Goal: Task Accomplishment & Management: Manage account settings

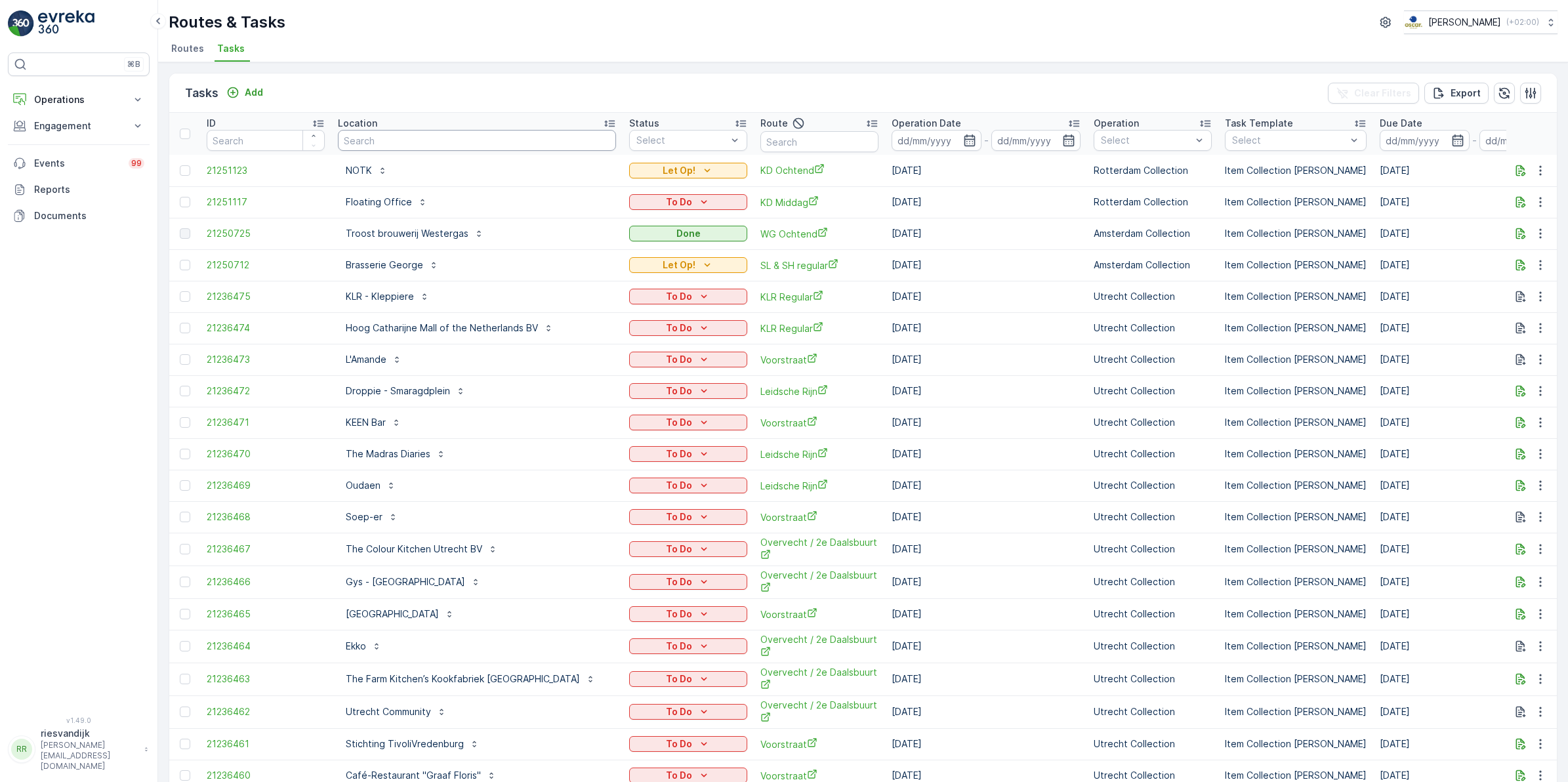
click at [377, 148] on input "text" at bounding box center [477, 141] width 279 height 21
type input "copain"
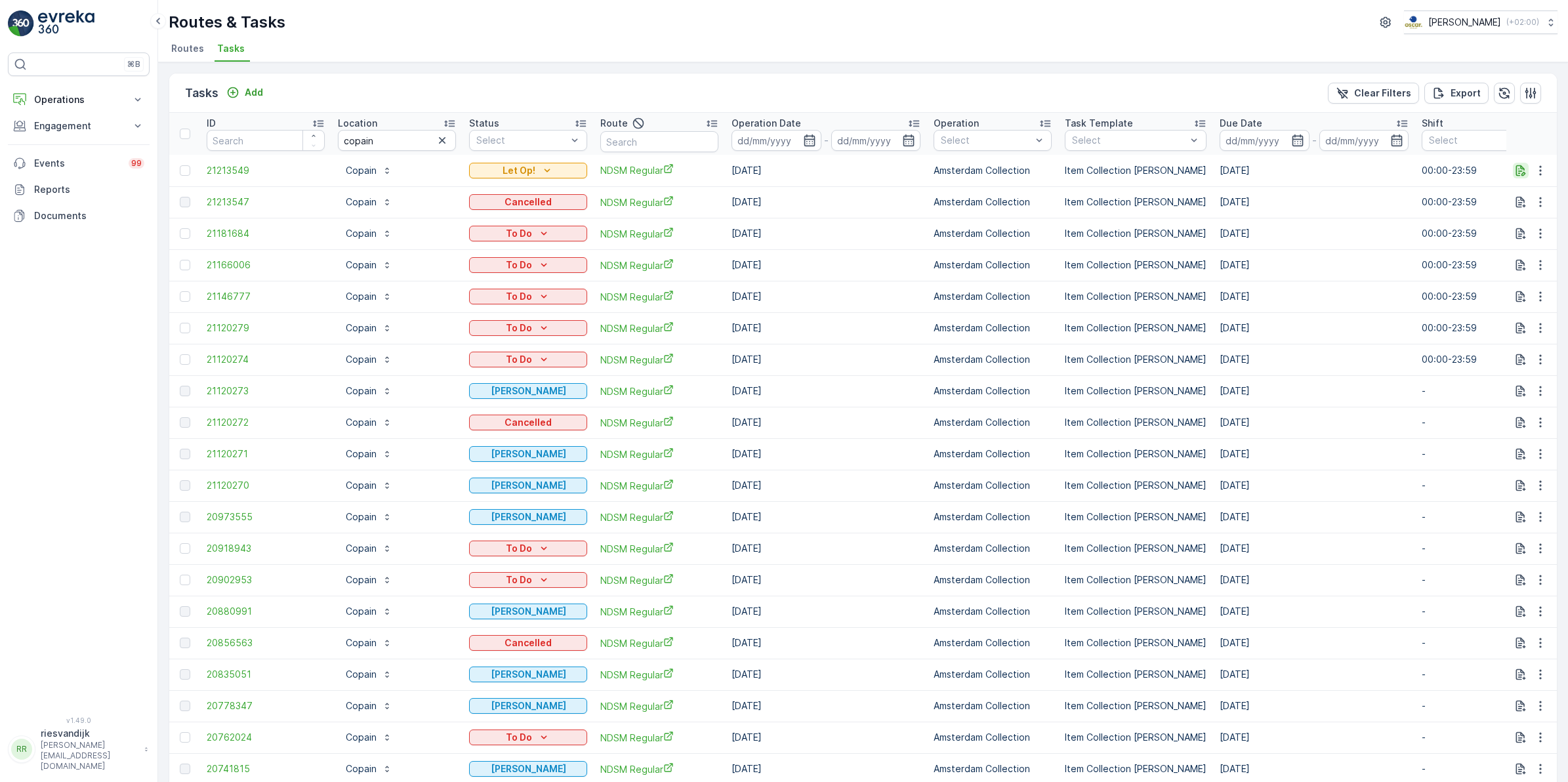
click at [1515, 171] on icon "button" at bounding box center [1521, 170] width 13 height 13
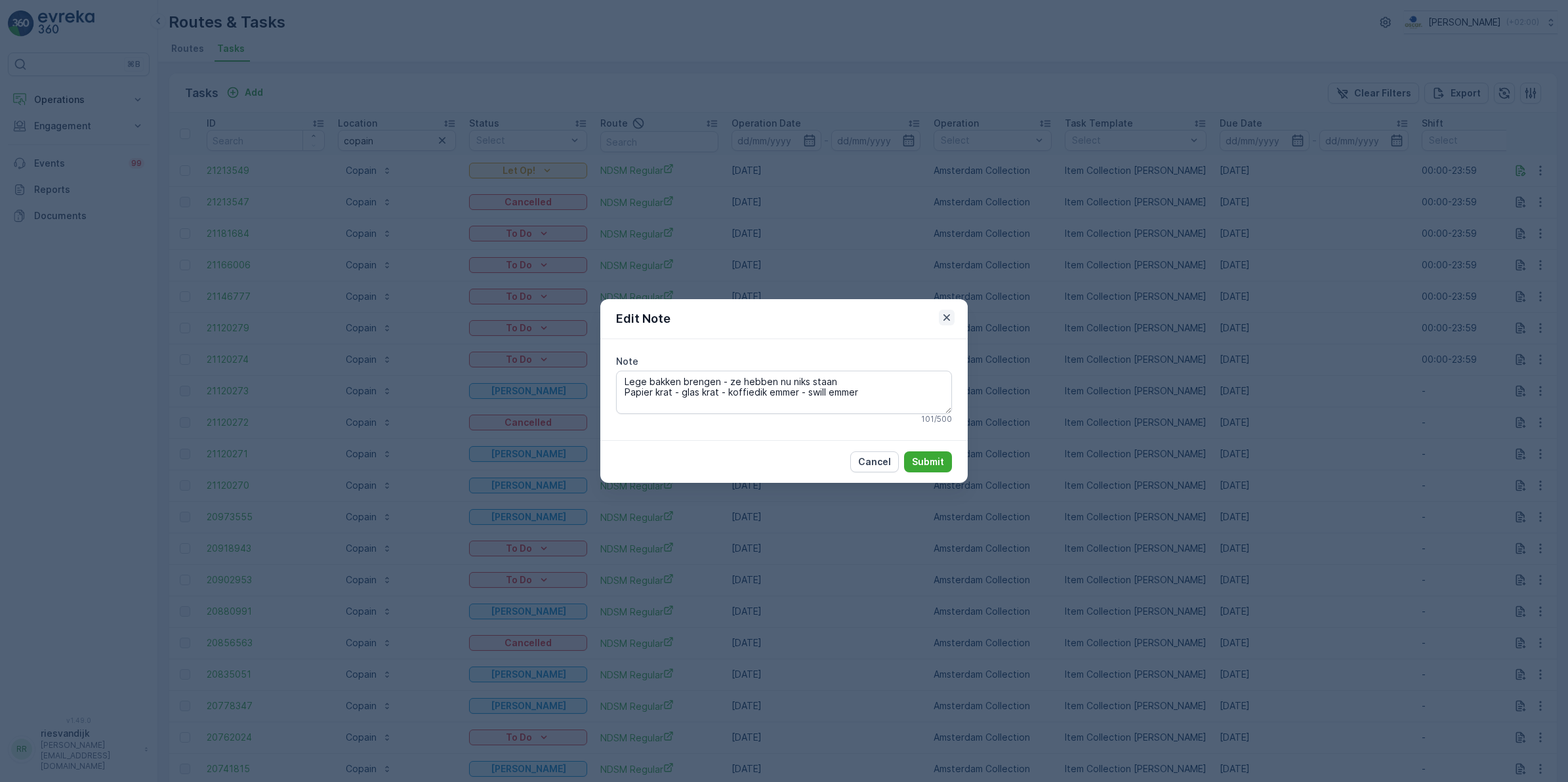
click at [949, 313] on icon "button" at bounding box center [947, 318] width 13 height 13
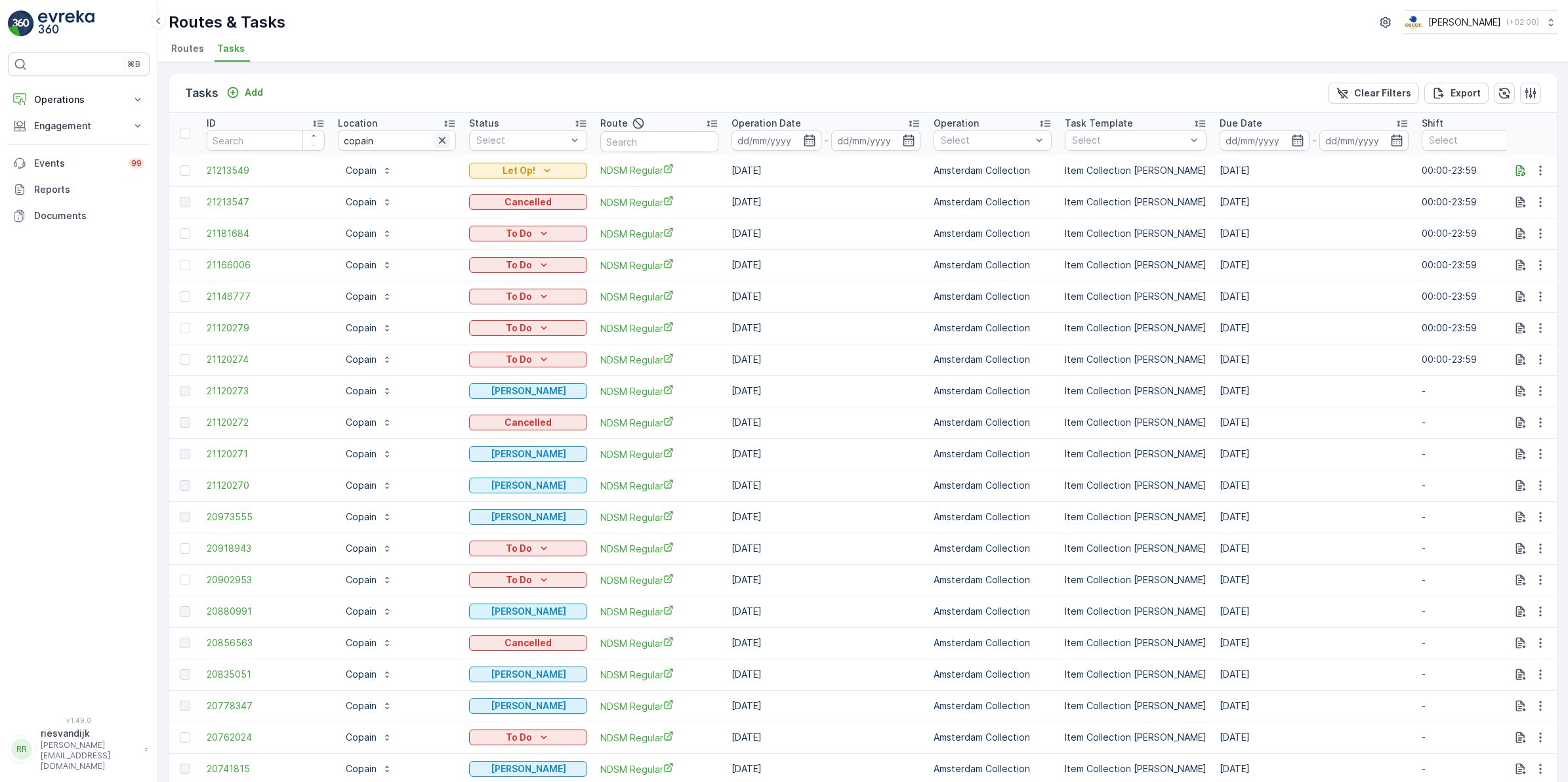
click at [436, 141] on icon "button" at bounding box center [442, 140] width 13 height 13
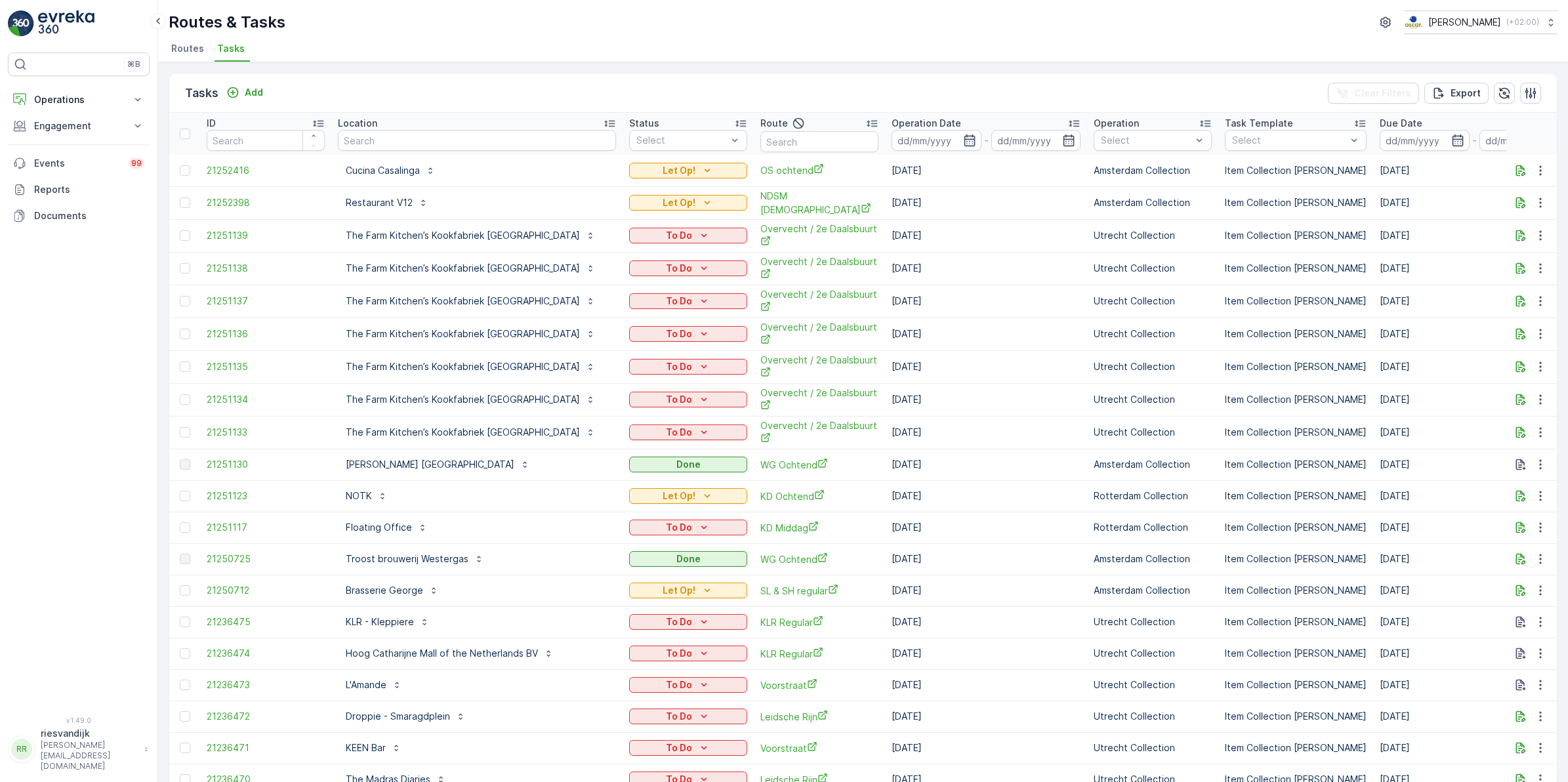
click at [761, 143] on input "text" at bounding box center [820, 141] width 118 height 21
type input "sl"
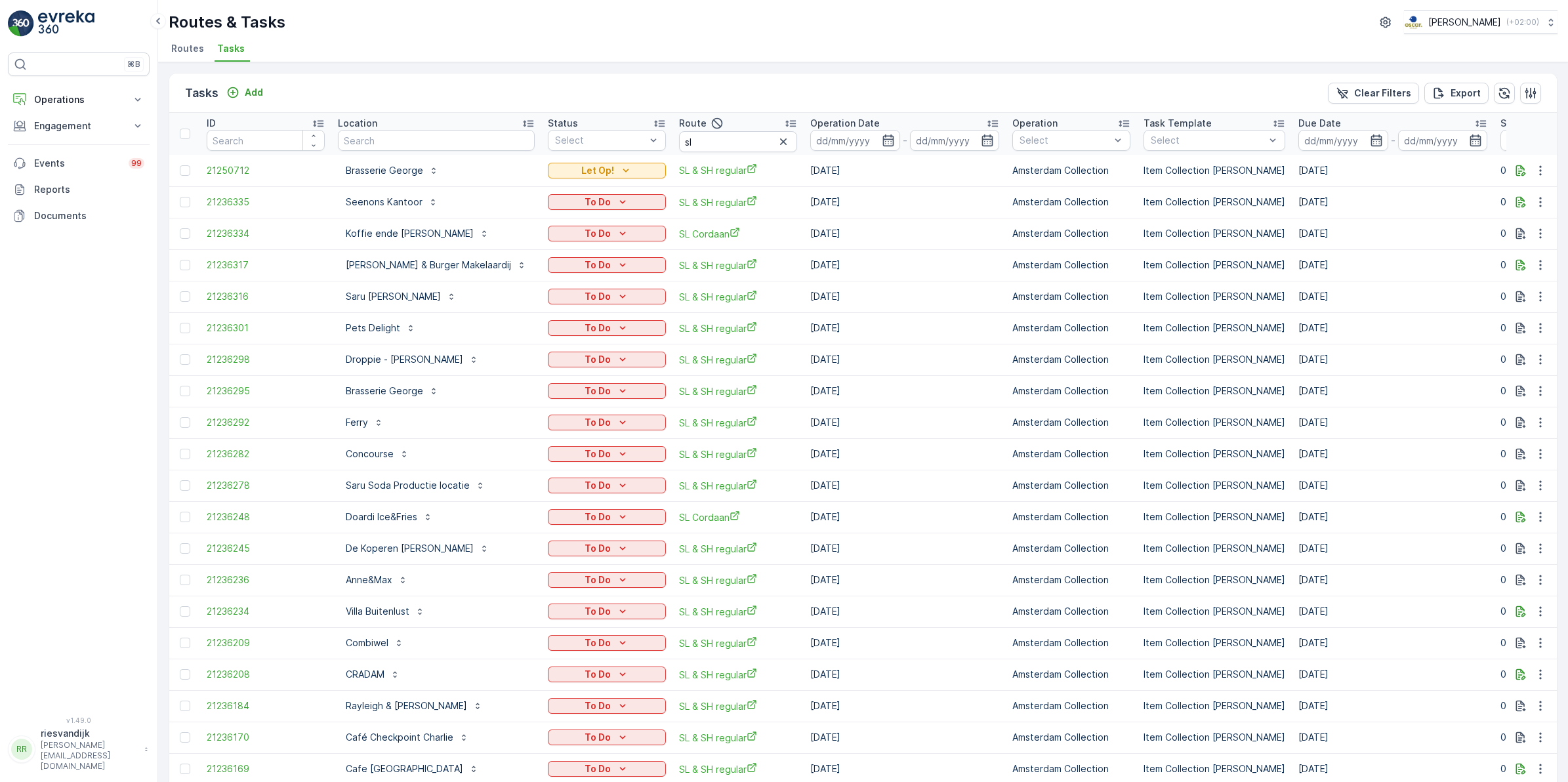
click at [756, 141] on input "sl" at bounding box center [738, 141] width 118 height 21
type input "sl"
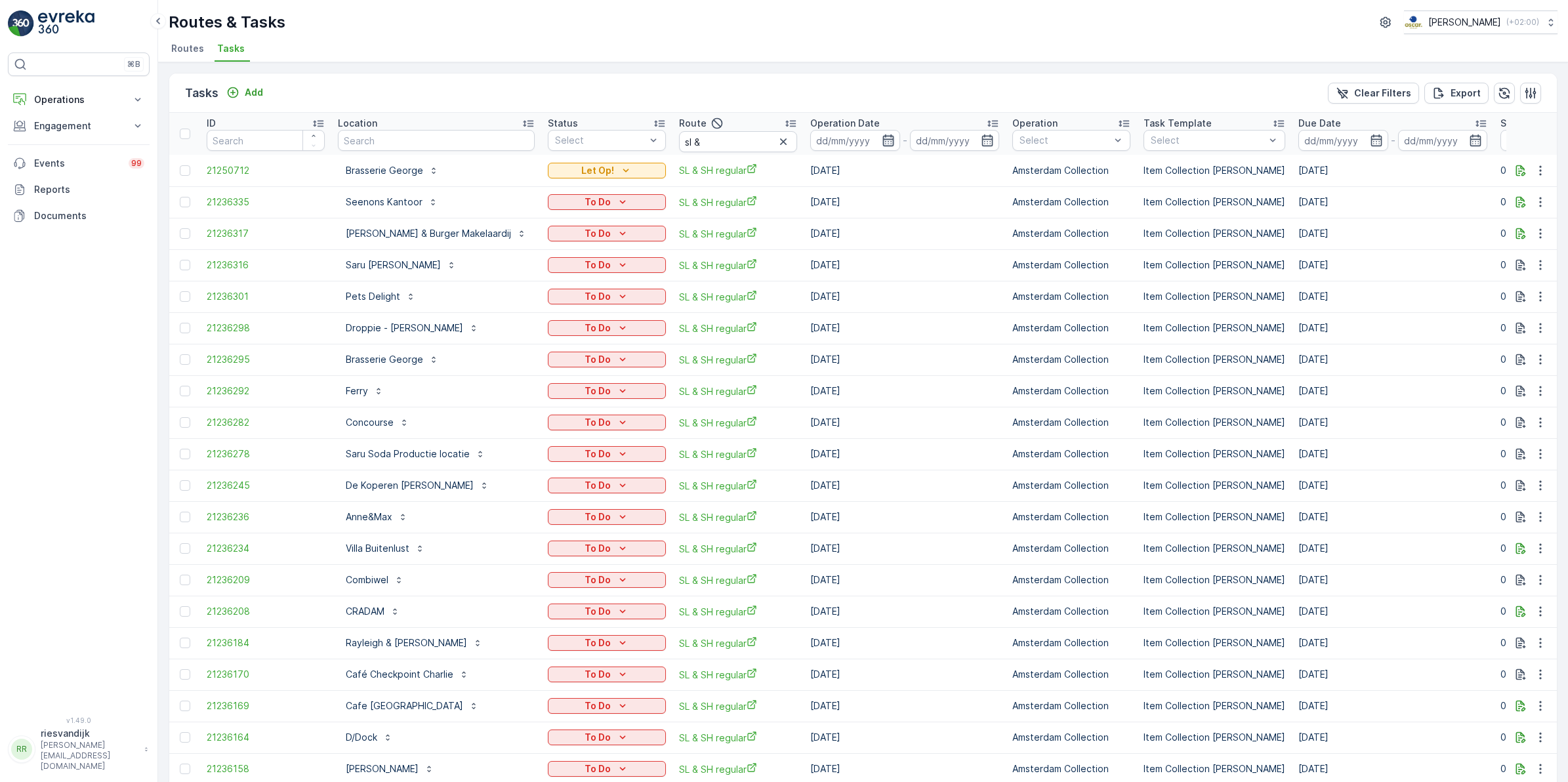
click at [882, 139] on icon "button" at bounding box center [888, 140] width 13 height 13
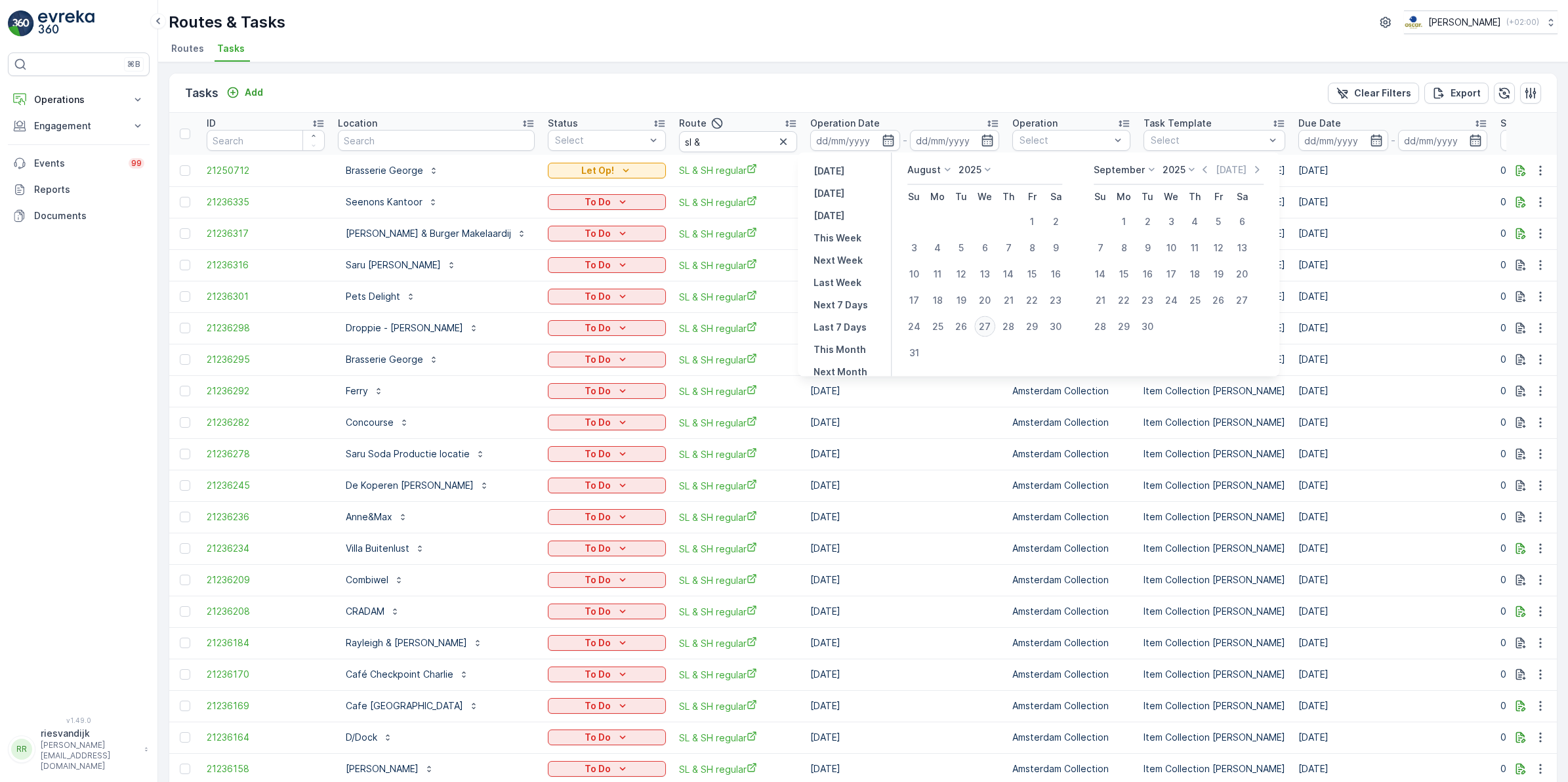
click at [984, 320] on div "27" at bounding box center [985, 327] width 21 height 21
type input "[DATE]"
click at [986, 323] on div "27" at bounding box center [985, 327] width 21 height 21
type input "[DATE]"
click at [986, 323] on div "27" at bounding box center [985, 327] width 21 height 21
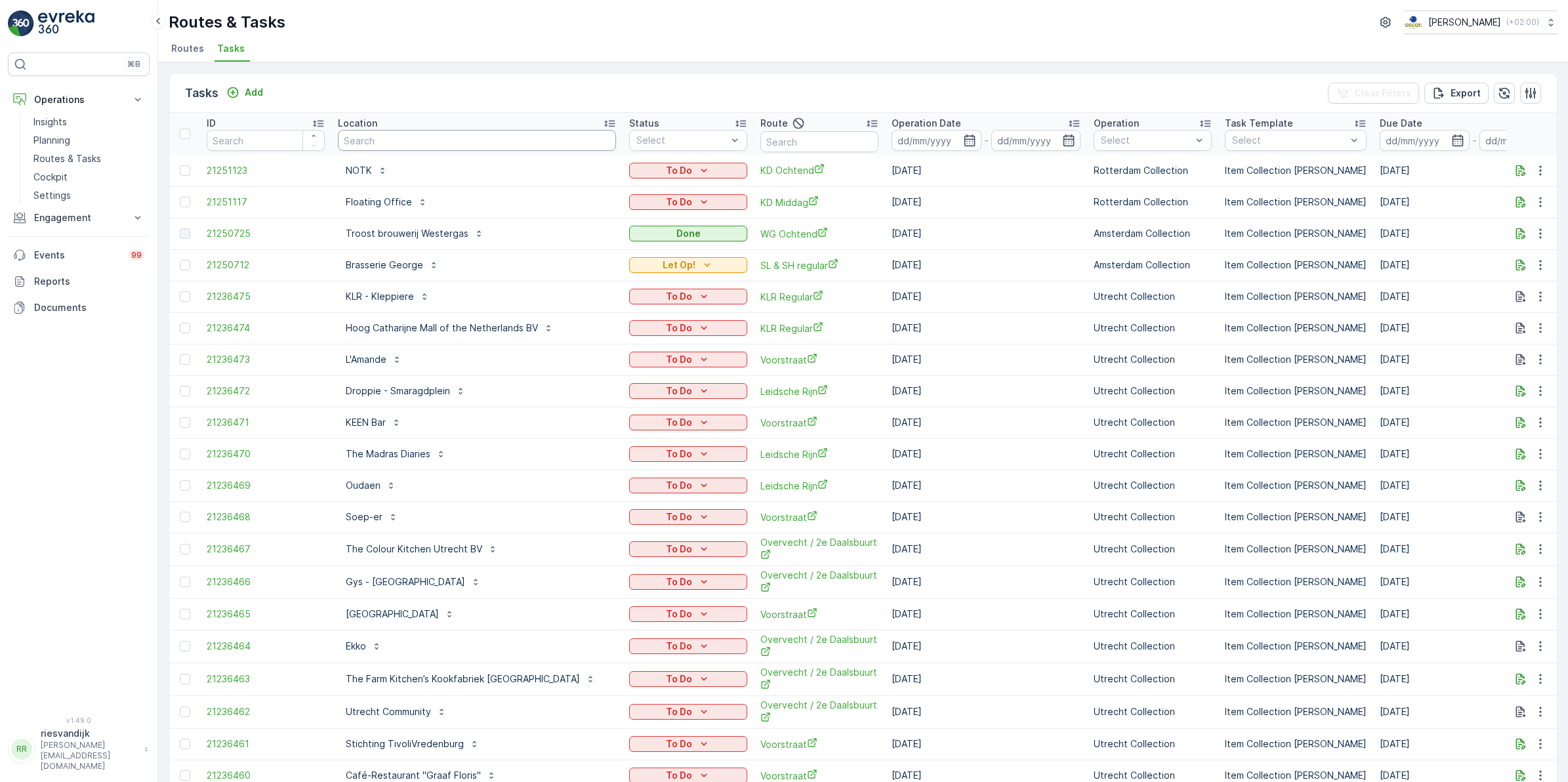
click at [494, 141] on input "text" at bounding box center [477, 141] width 279 height 21
click at [763, 141] on input "text" at bounding box center [820, 141] width 118 height 21
type input "seenons"
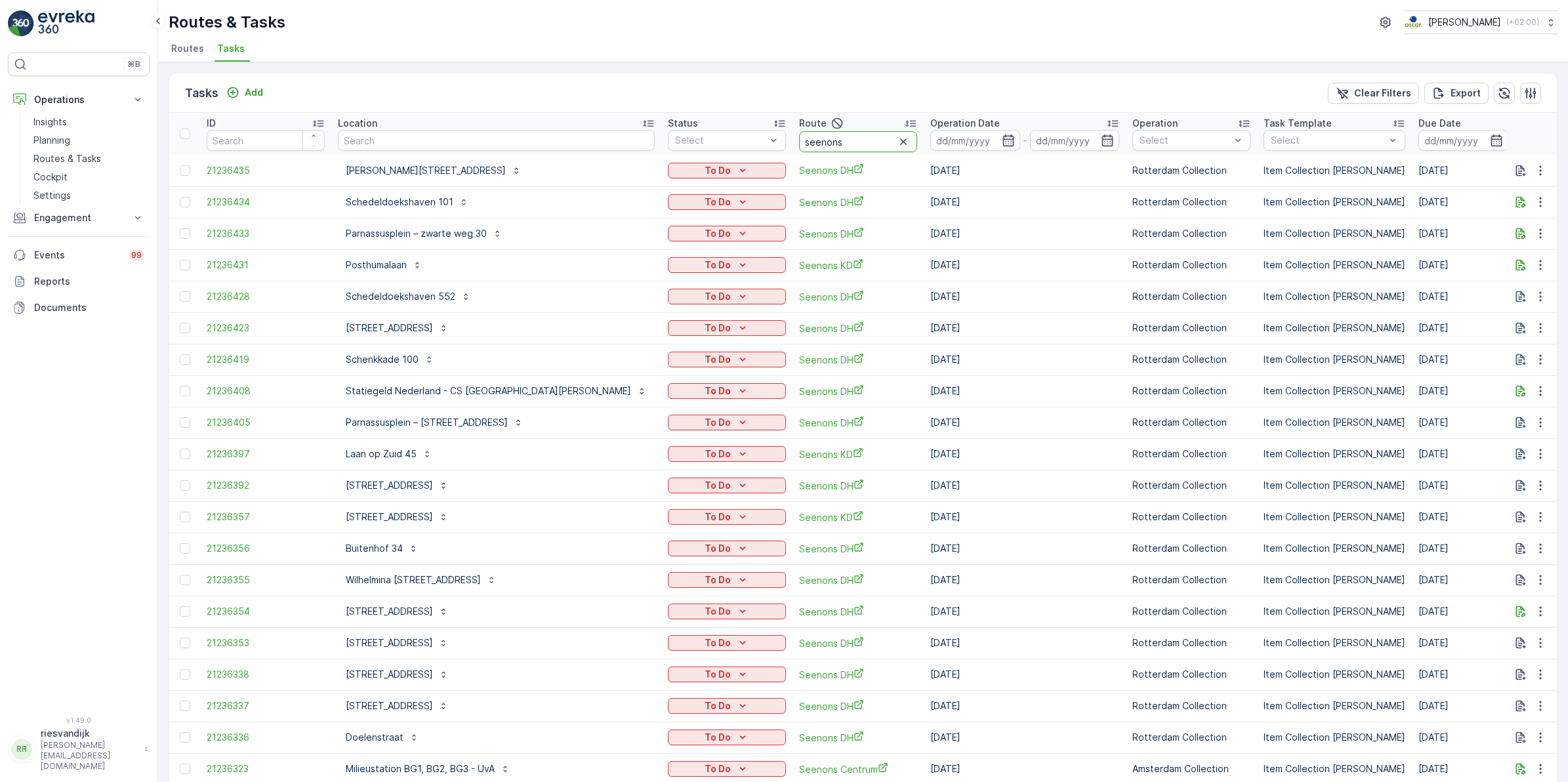
click at [799, 138] on input "seenons" at bounding box center [858, 141] width 118 height 21
type input "seenons c"
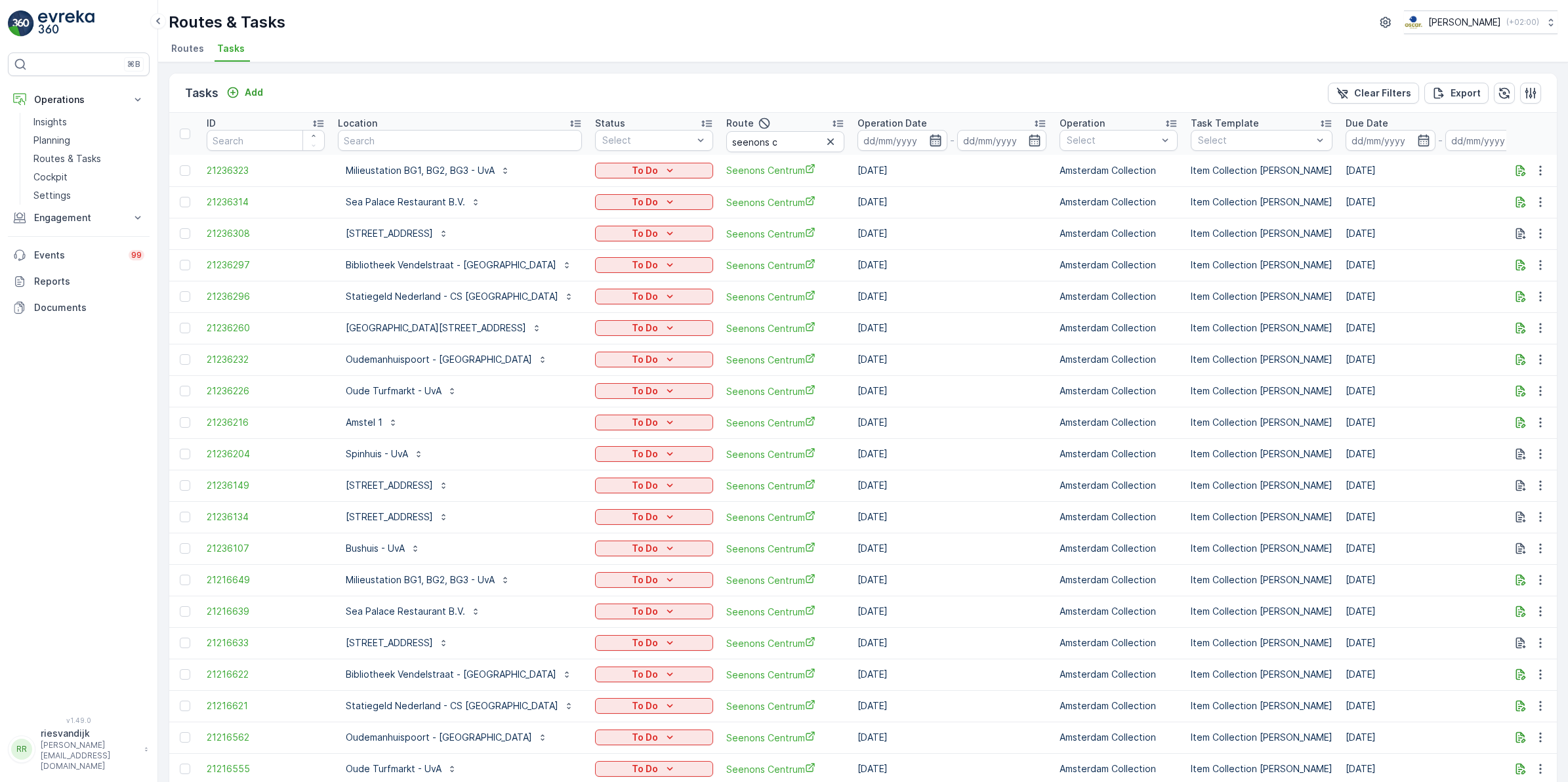
click at [930, 141] on icon "button" at bounding box center [935, 140] width 12 height 12
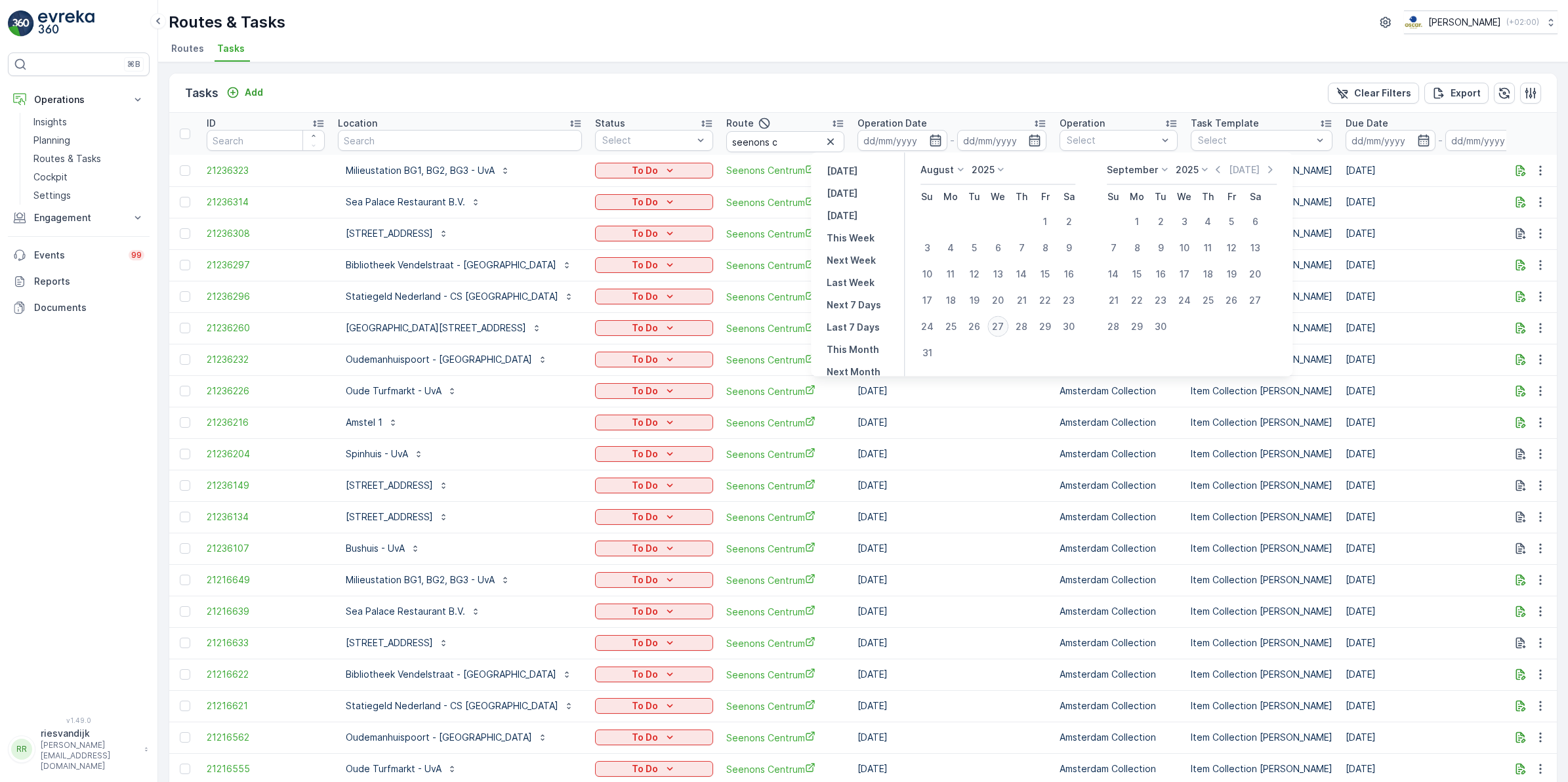
click at [999, 326] on div "27" at bounding box center [998, 327] width 21 height 21
type input "[DATE]"
click at [999, 326] on div "27" at bounding box center [998, 327] width 21 height 21
type input "[DATE]"
click at [998, 326] on div "27" at bounding box center [998, 327] width 21 height 21
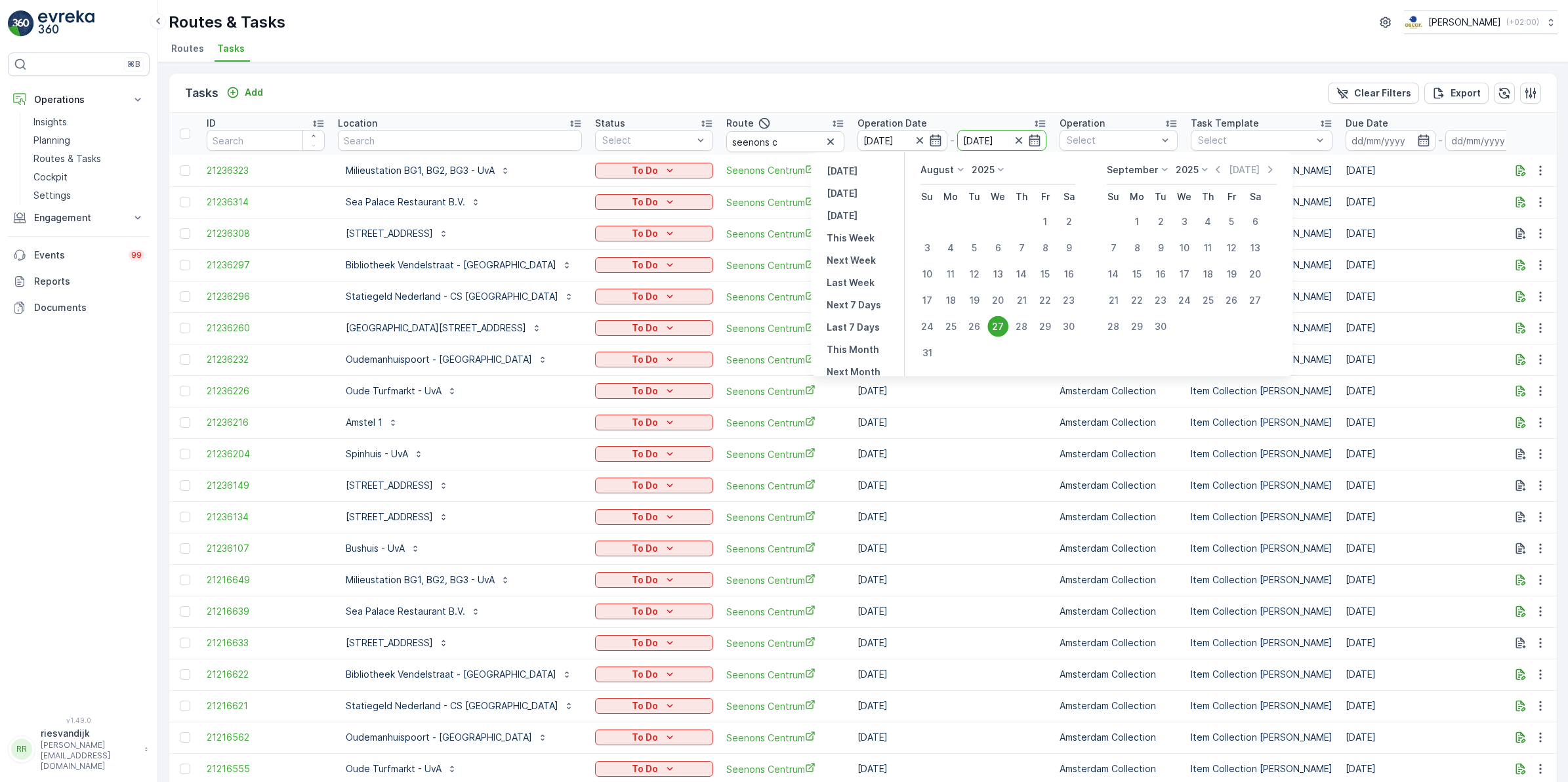
click at [998, 326] on td "03.09.2025" at bounding box center [951, 327] width 202 height 31
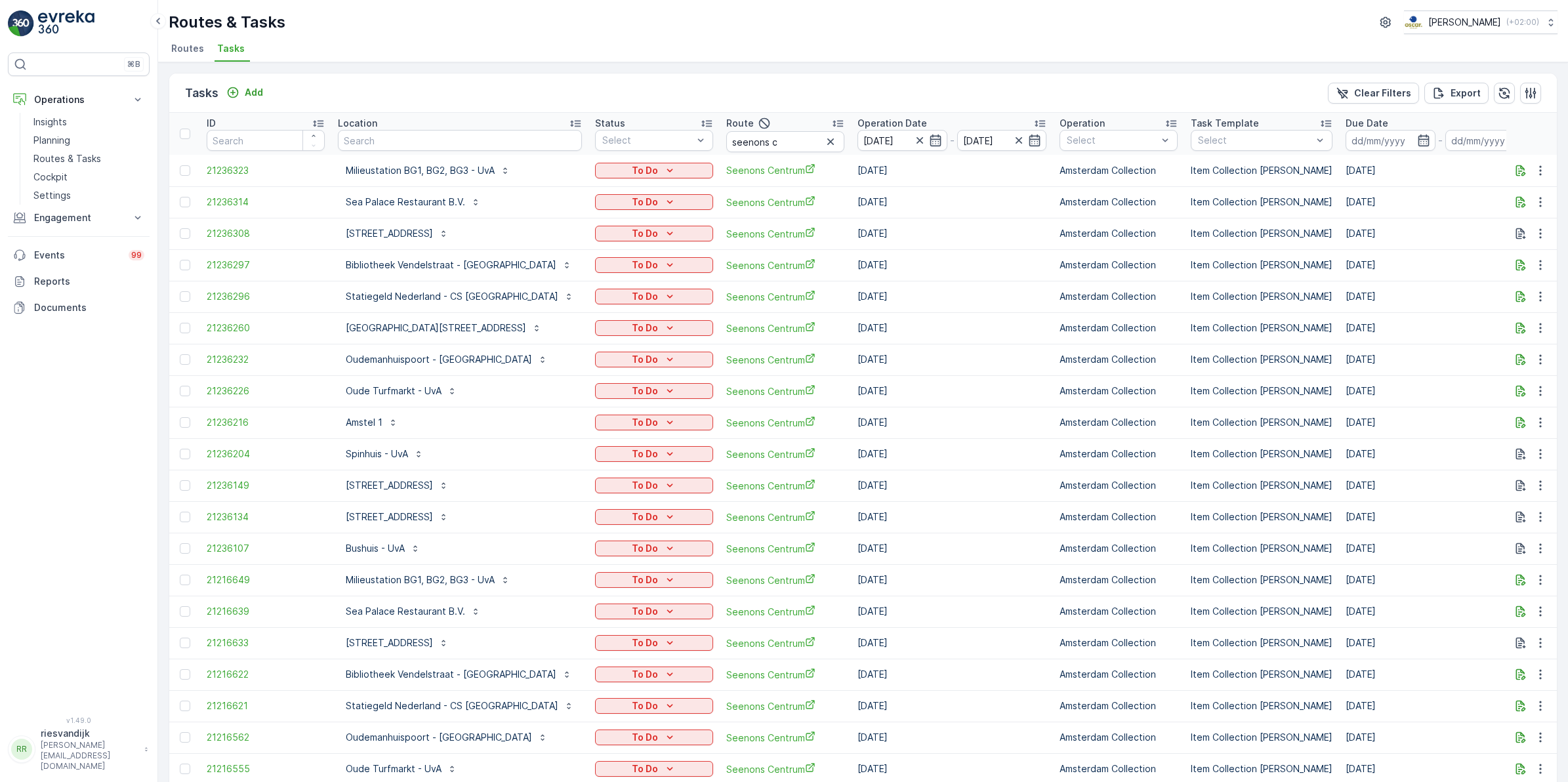
drag, startPoint x: 998, startPoint y: 326, endPoint x: 909, endPoint y: 101, distance: 242.0
click at [909, 101] on div "Tasks Add Clear Filters Export" at bounding box center [863, 93] width 1388 height 39
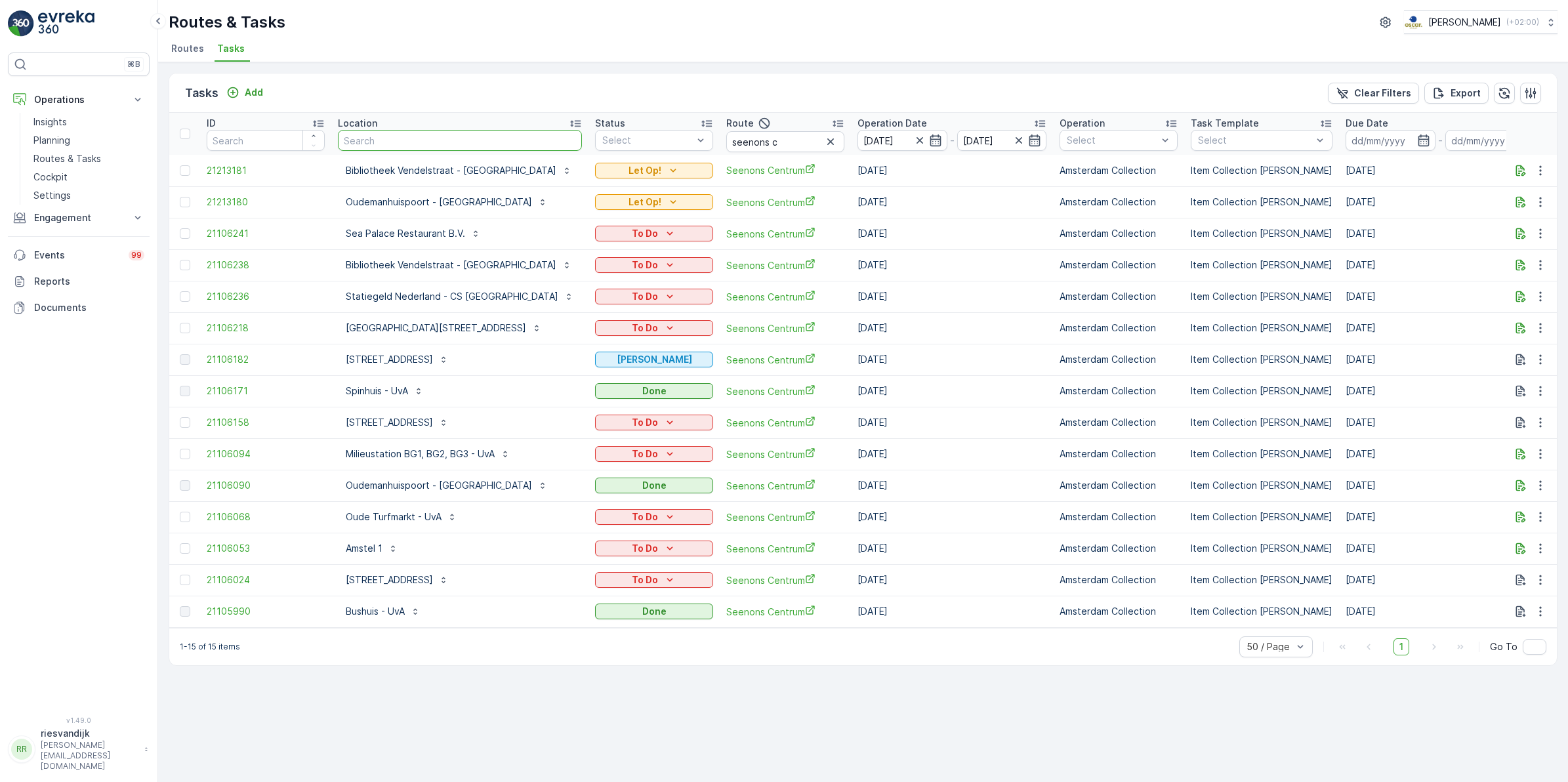
click at [436, 144] on input "text" at bounding box center [460, 141] width 244 height 21
click at [824, 139] on icon "button" at bounding box center [830, 141] width 13 height 13
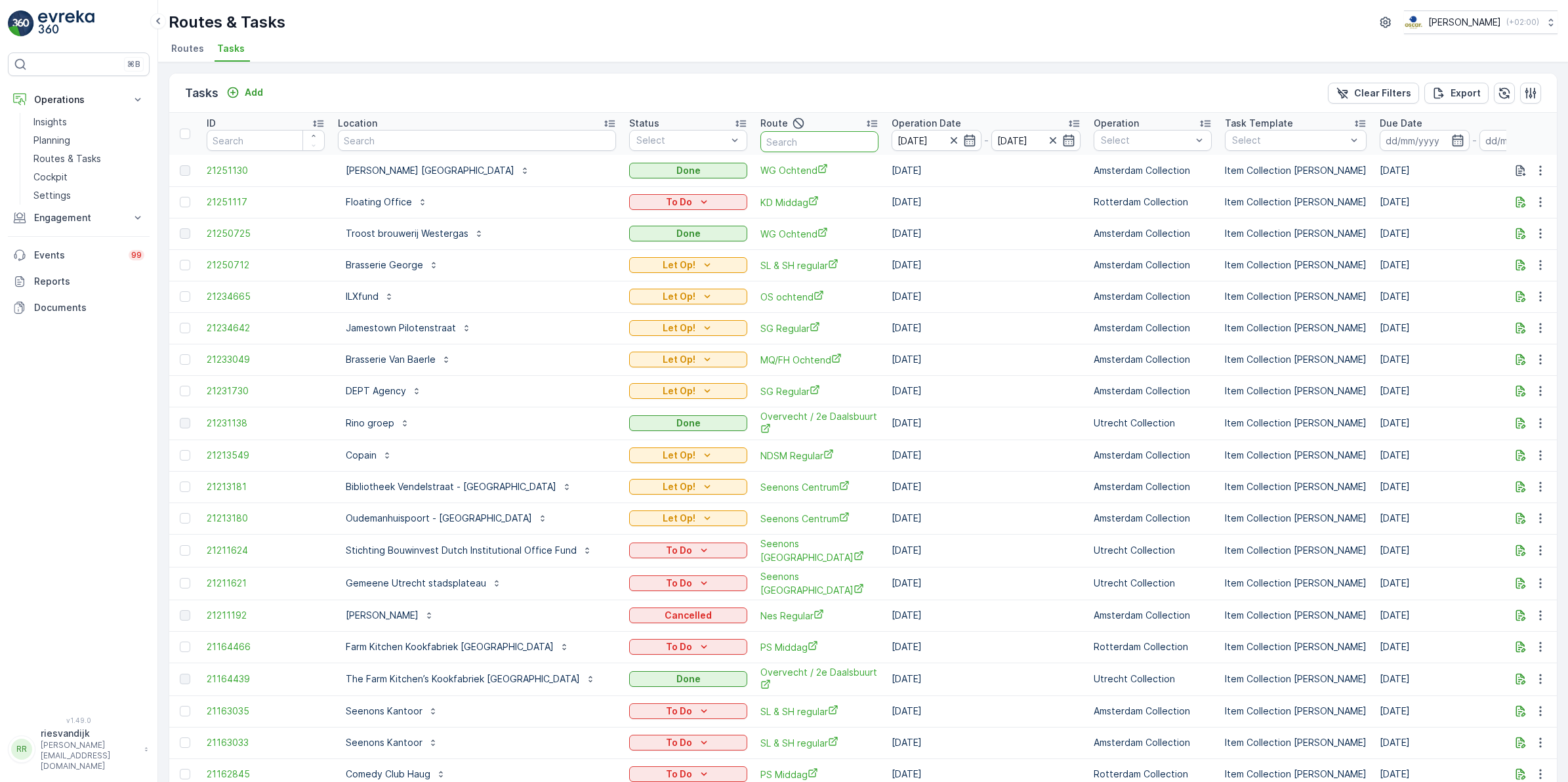
click at [776, 135] on input "text" at bounding box center [820, 141] width 118 height 21
type input "seenons"
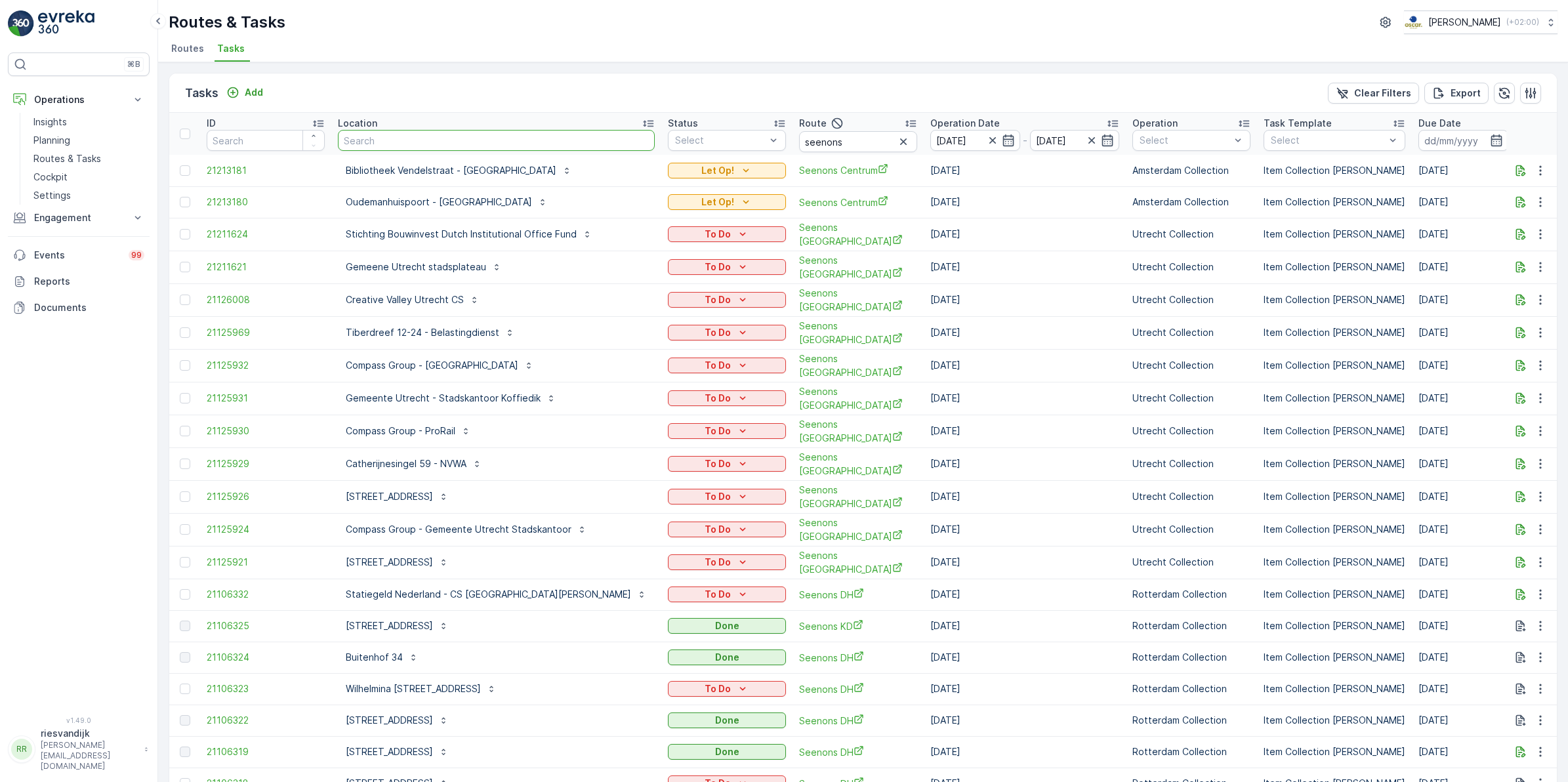
click at [483, 136] on input "text" at bounding box center [497, 141] width 317 height 21
type input "stati"
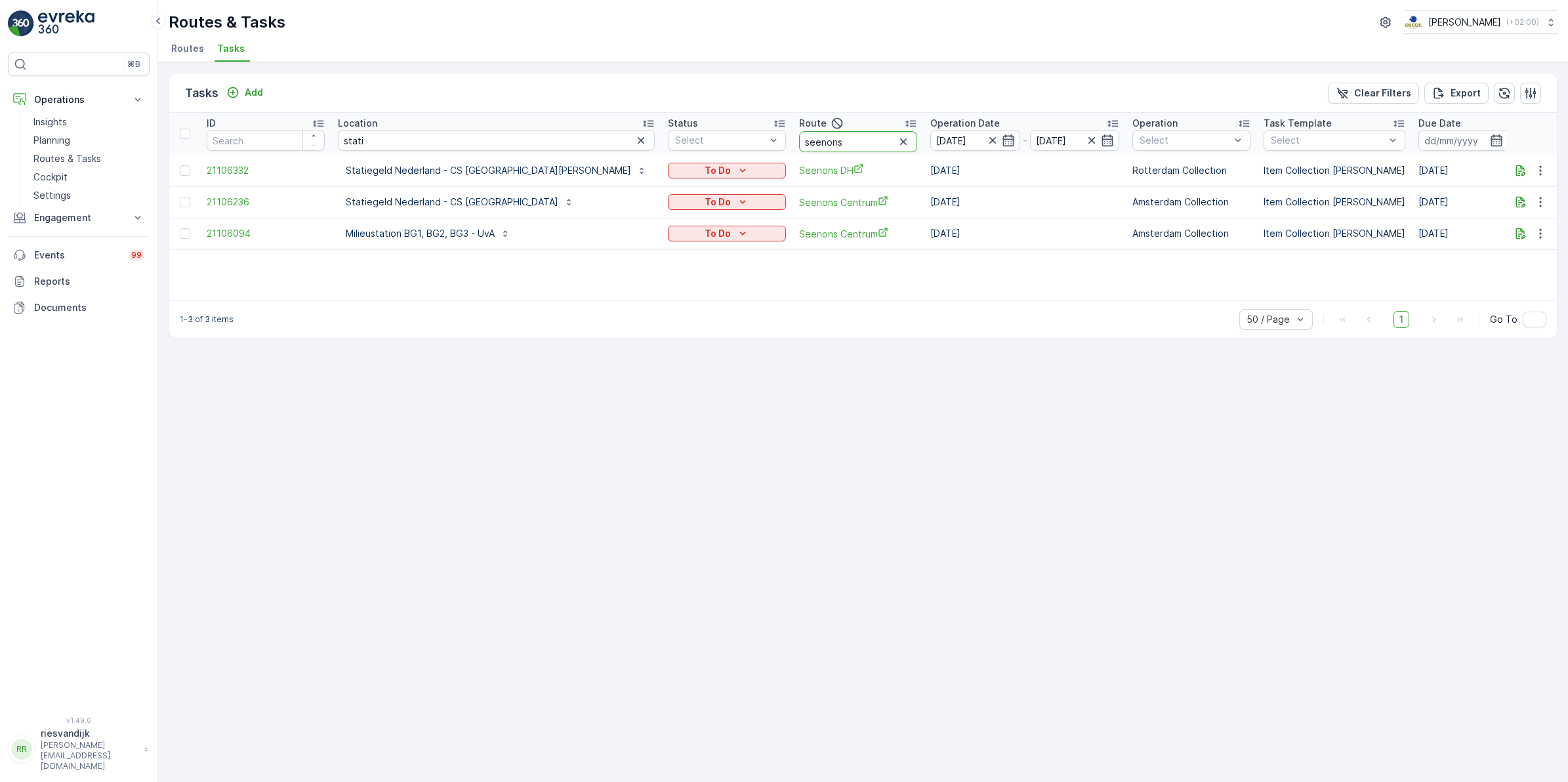
drag, startPoint x: 751, startPoint y: 142, endPoint x: 670, endPoint y: 149, distance: 81.3
click at [670, 149] on tr "ID Location stati Status Select Route seenons Operation Date 27.08.2025 - 27.08…" at bounding box center [1281, 133] width 2223 height 42
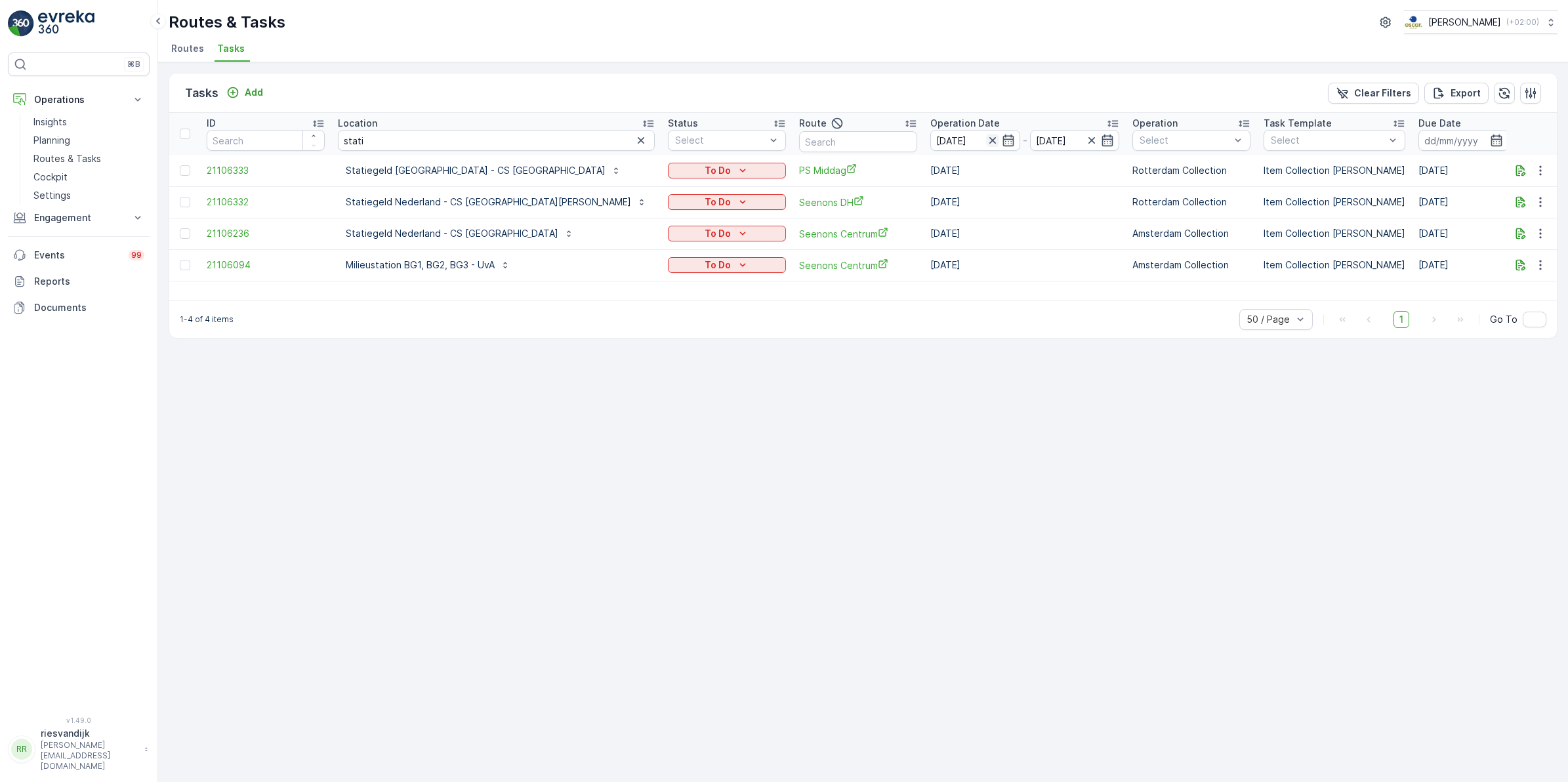
click at [986, 144] on icon "button" at bounding box center [992, 140] width 13 height 13
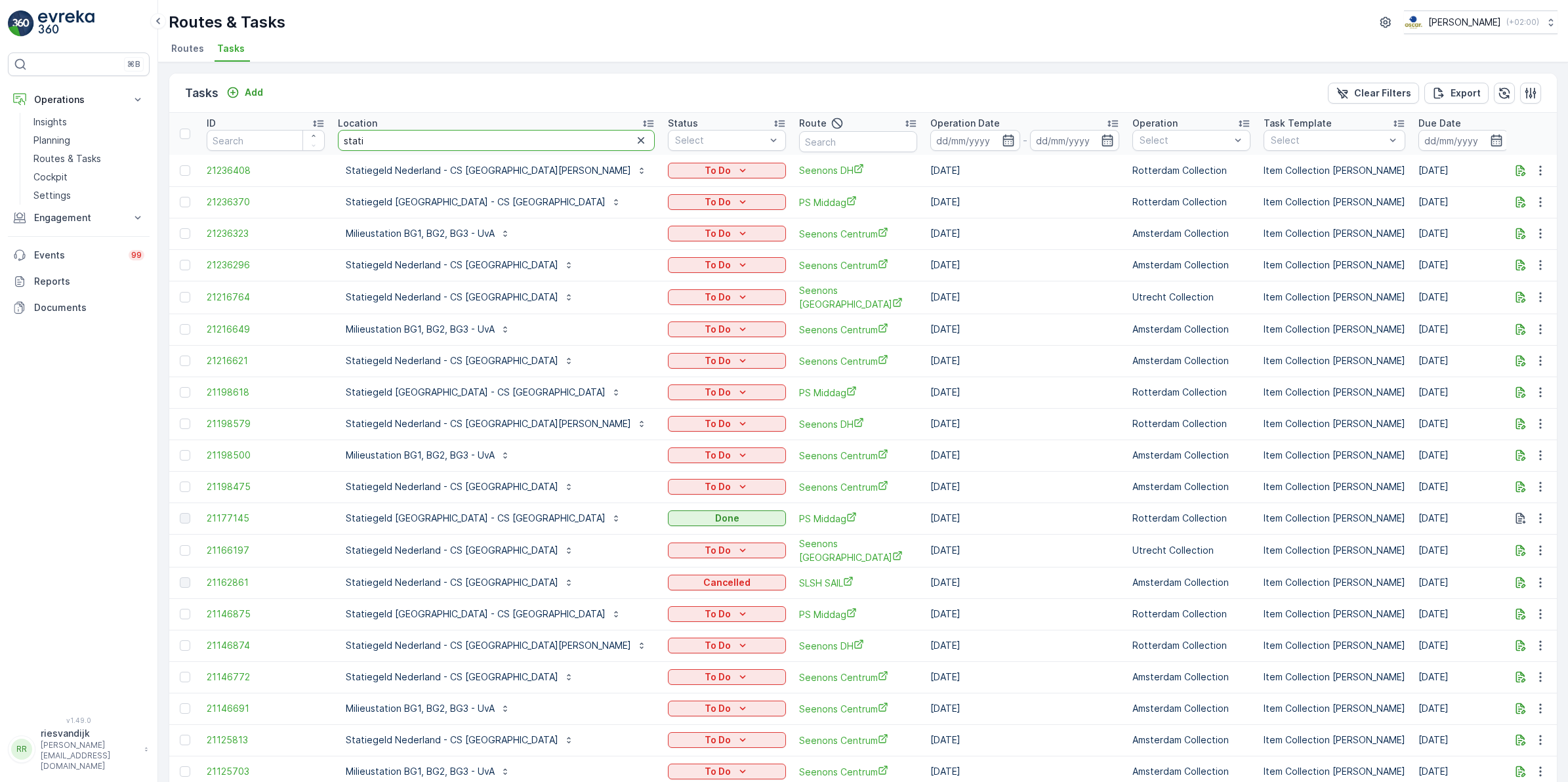
click at [463, 139] on input "stati" at bounding box center [497, 141] width 317 height 21
click at [1002, 138] on icon "button" at bounding box center [1008, 140] width 13 height 13
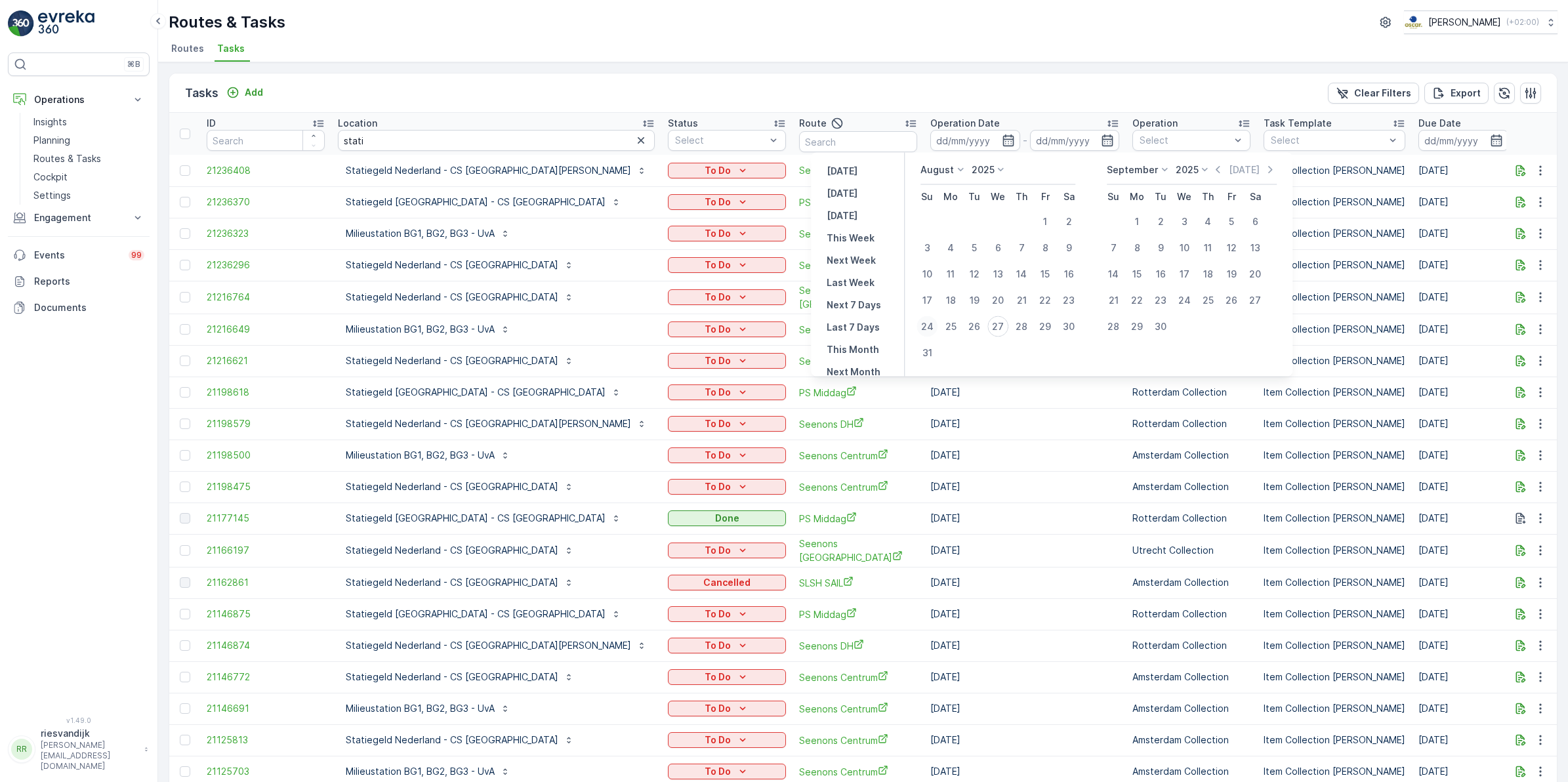
click at [930, 325] on div "24" at bounding box center [927, 327] width 21 height 21
type input "[DATE]"
click at [1073, 322] on div "30" at bounding box center [1069, 327] width 21 height 21
type input "[DATE]"
click at [931, 328] on div "24" at bounding box center [927, 327] width 21 height 21
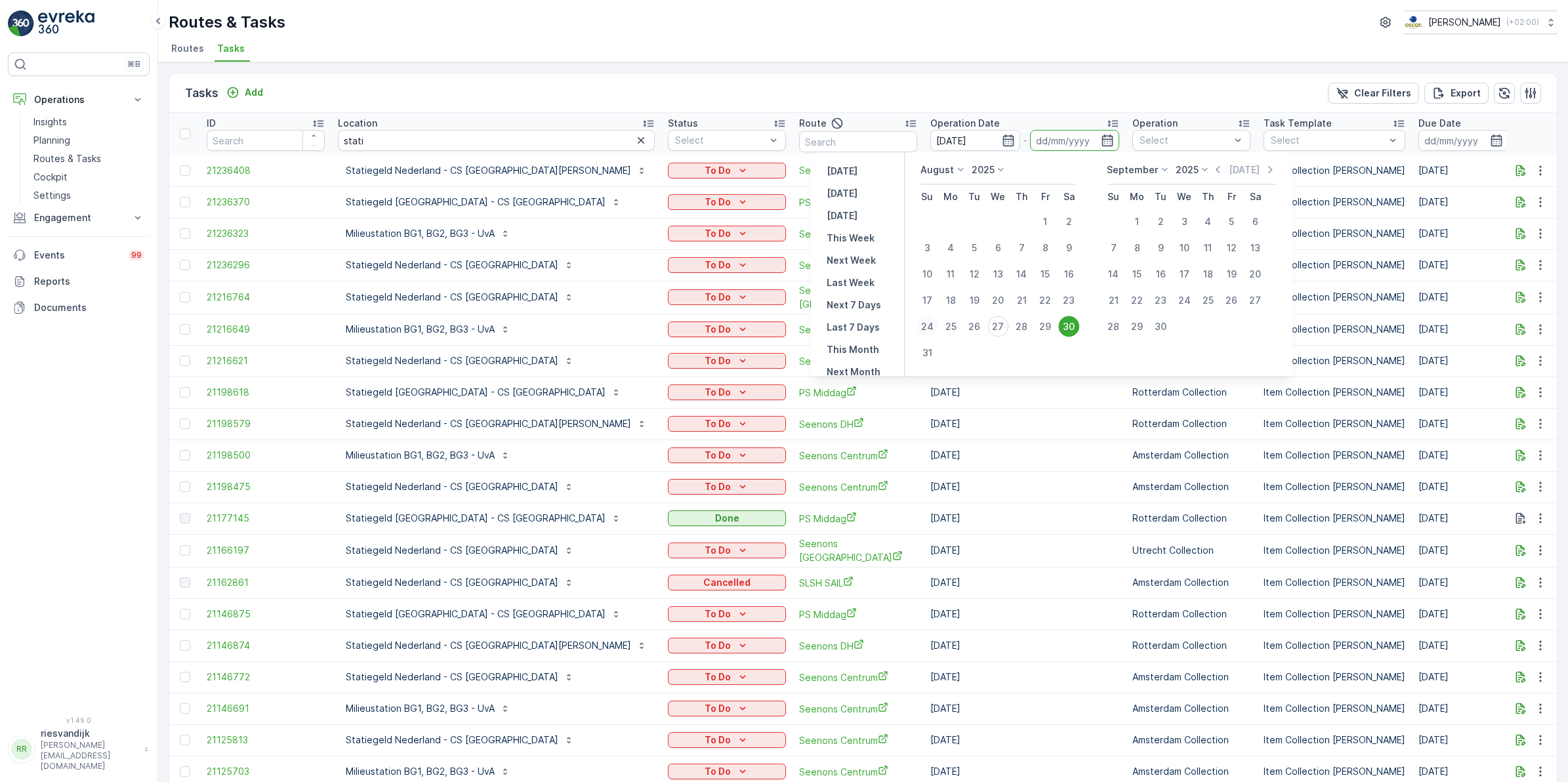
type input "[DATE]"
click at [1068, 333] on div "30" at bounding box center [1069, 327] width 21 height 21
type input "[DATE]"
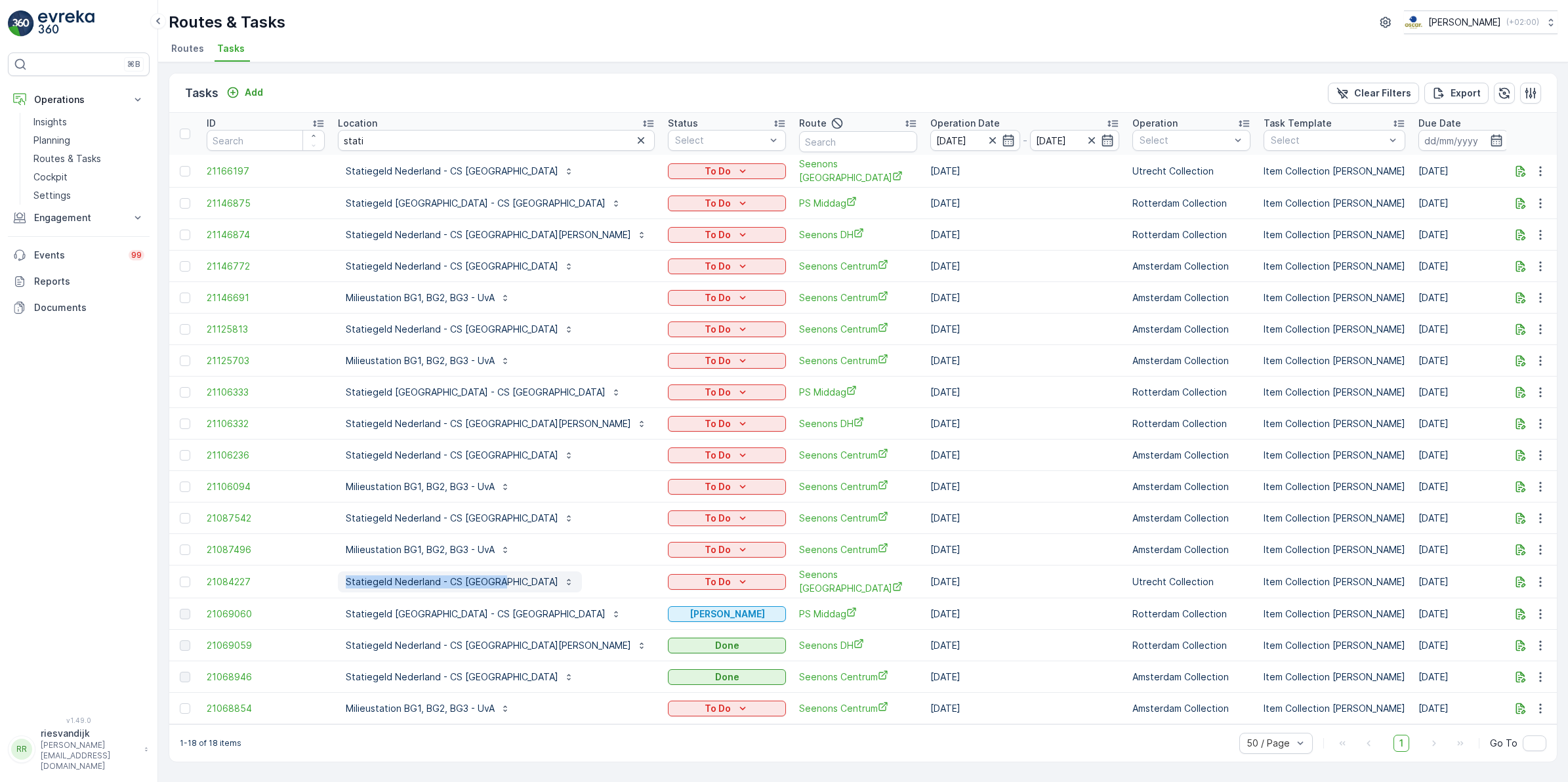
drag, startPoint x: 326, startPoint y: 576, endPoint x: 497, endPoint y: 583, distance: 171.1
click at [497, 583] on tr "21084227 Statiegeld Nederland - CS Utrecht To Do Seenons Utrecht 25.08.2025 Utr…" at bounding box center [1281, 582] width 2223 height 33
copy tr "Statiegeld Nederland - CS Utrecht"
drag, startPoint x: 361, startPoint y: 139, endPoint x: 319, endPoint y: 139, distance: 42.0
click at [319, 139] on tr "ID Location stati Status Select Route Operation Date 24.08.2025 - 30.08.2025 Op…" at bounding box center [1281, 133] width 2223 height 42
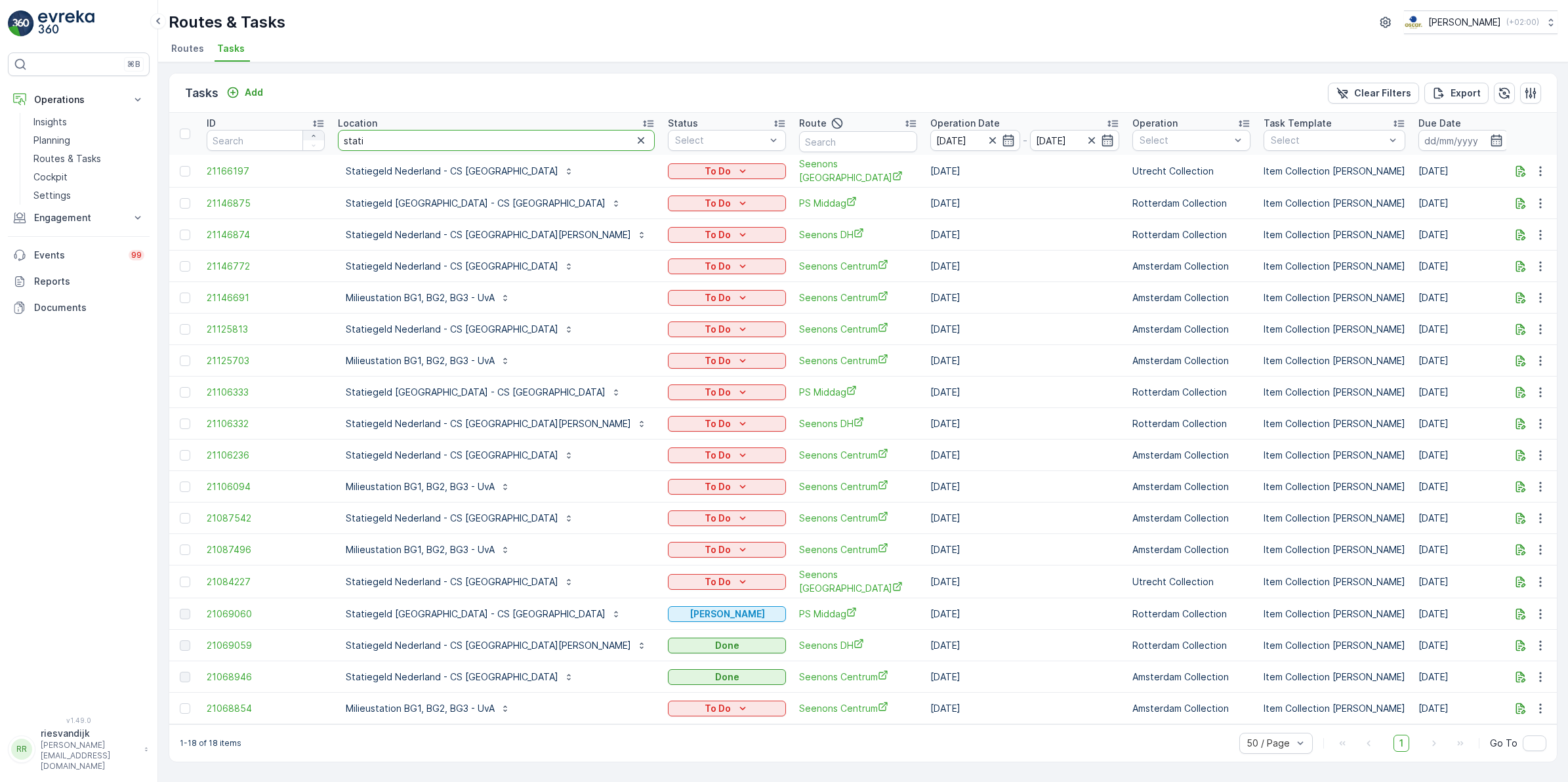
paste input "Statiegeld Nederland - CS Utrecht"
type input "Statiegeld Nederland - CS Utrecht"
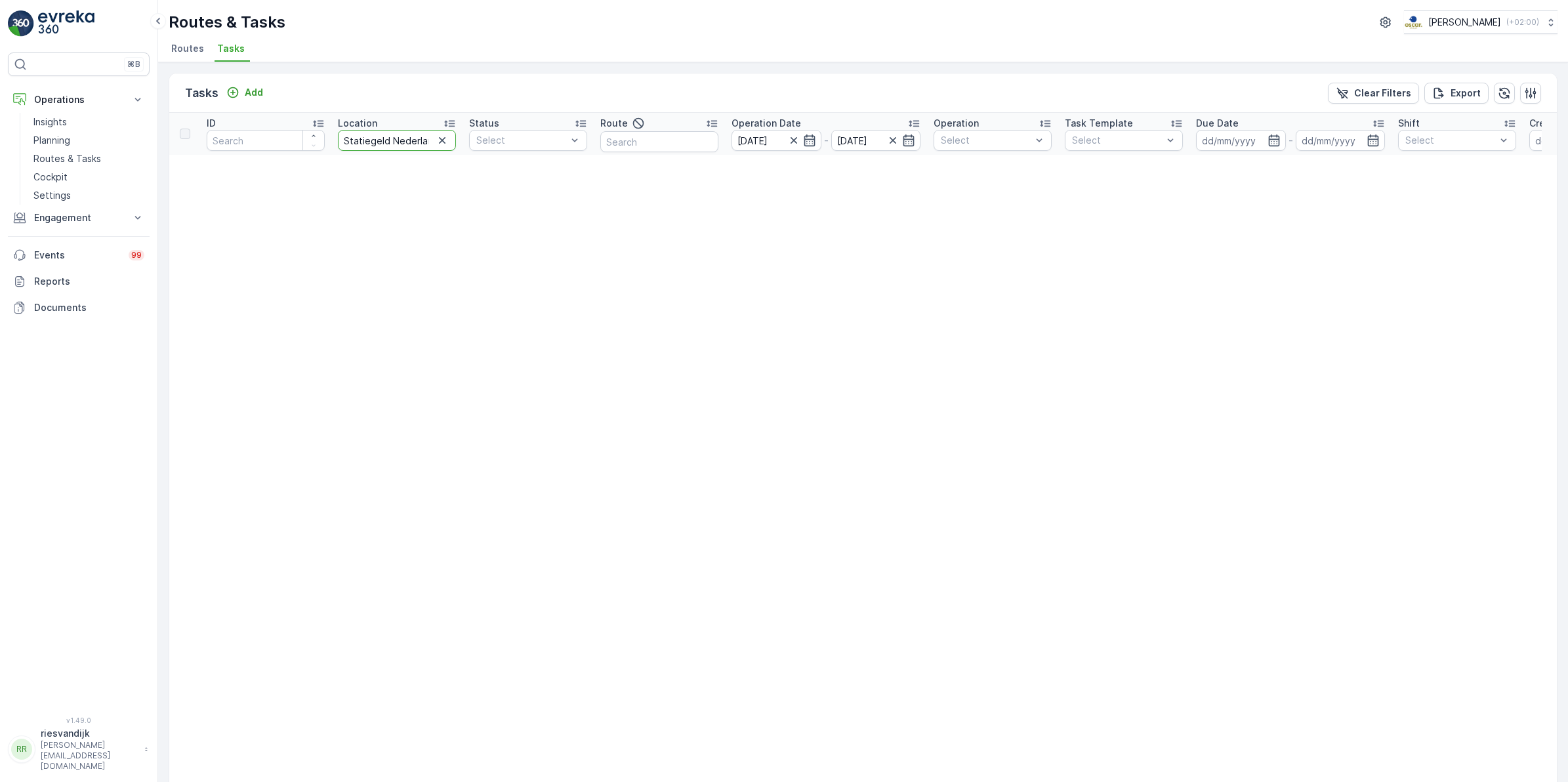
click at [371, 139] on input "Statiegeld Nederland - CS Utrecht" at bounding box center [397, 141] width 118 height 21
type input "Statiegeld Nederland - CS Utrecht"
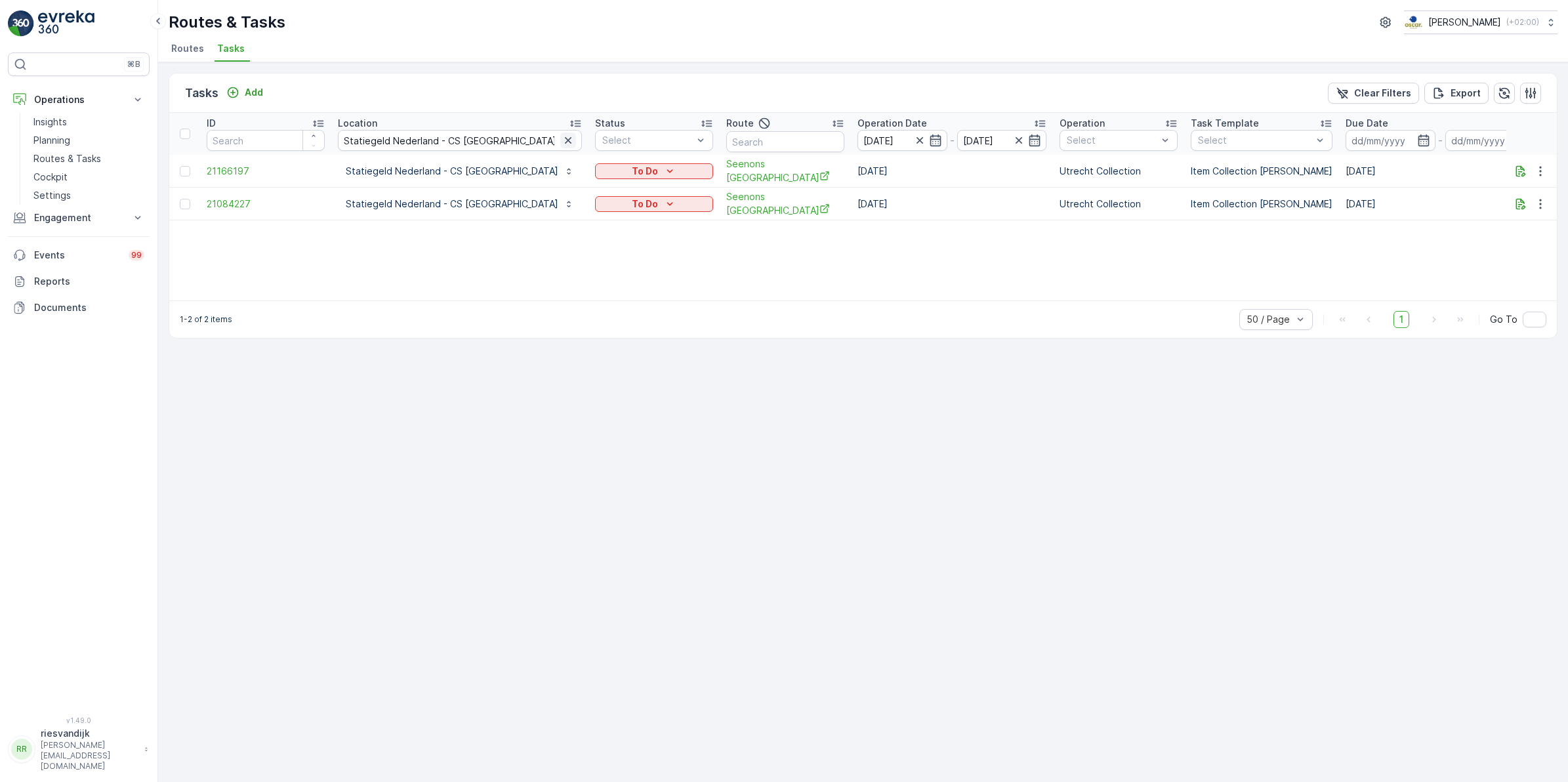
click at [562, 141] on icon "button" at bounding box center [568, 140] width 13 height 13
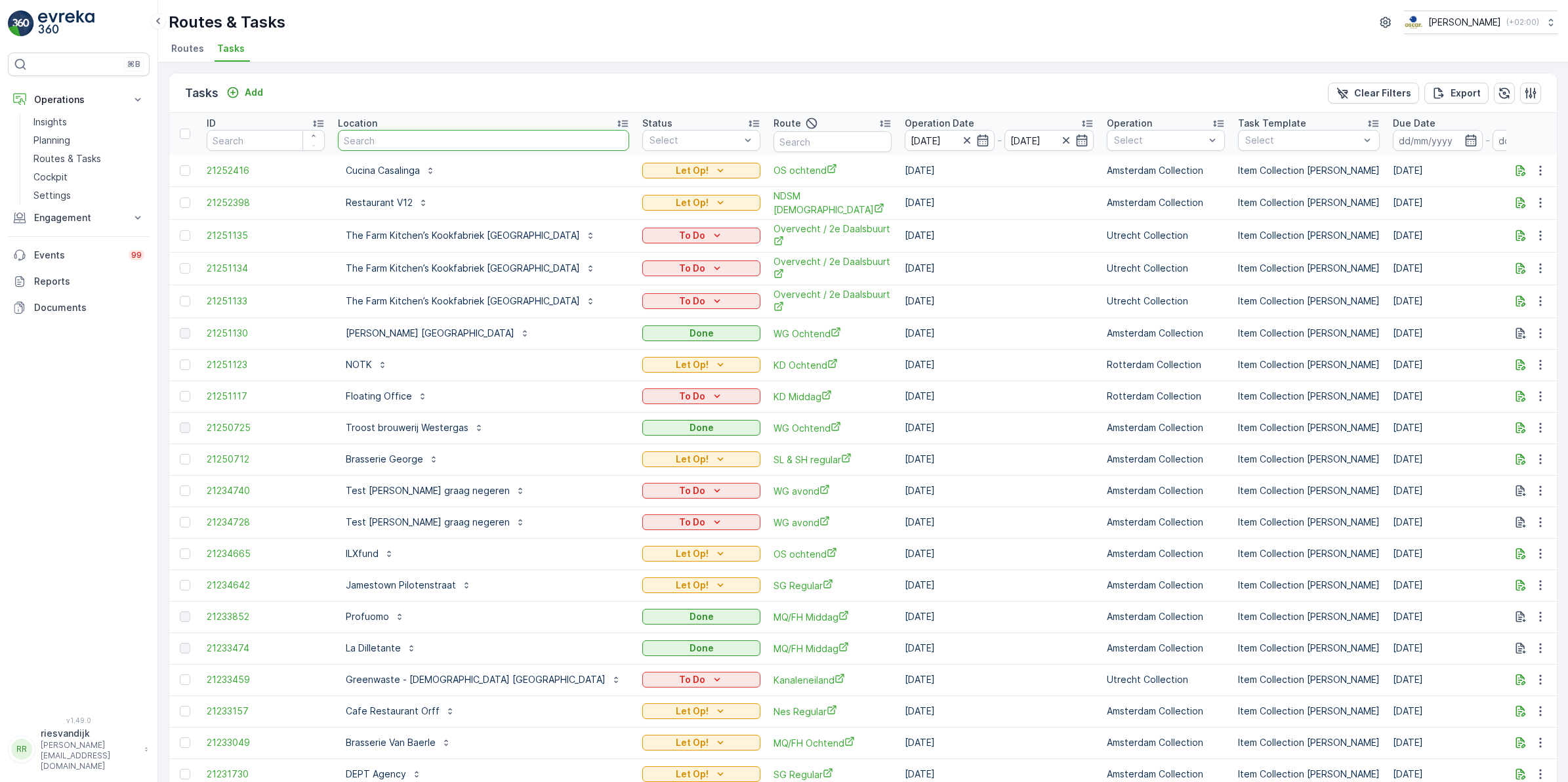
click at [411, 141] on input "text" at bounding box center [483, 141] width 291 height 21
type input "kerk"
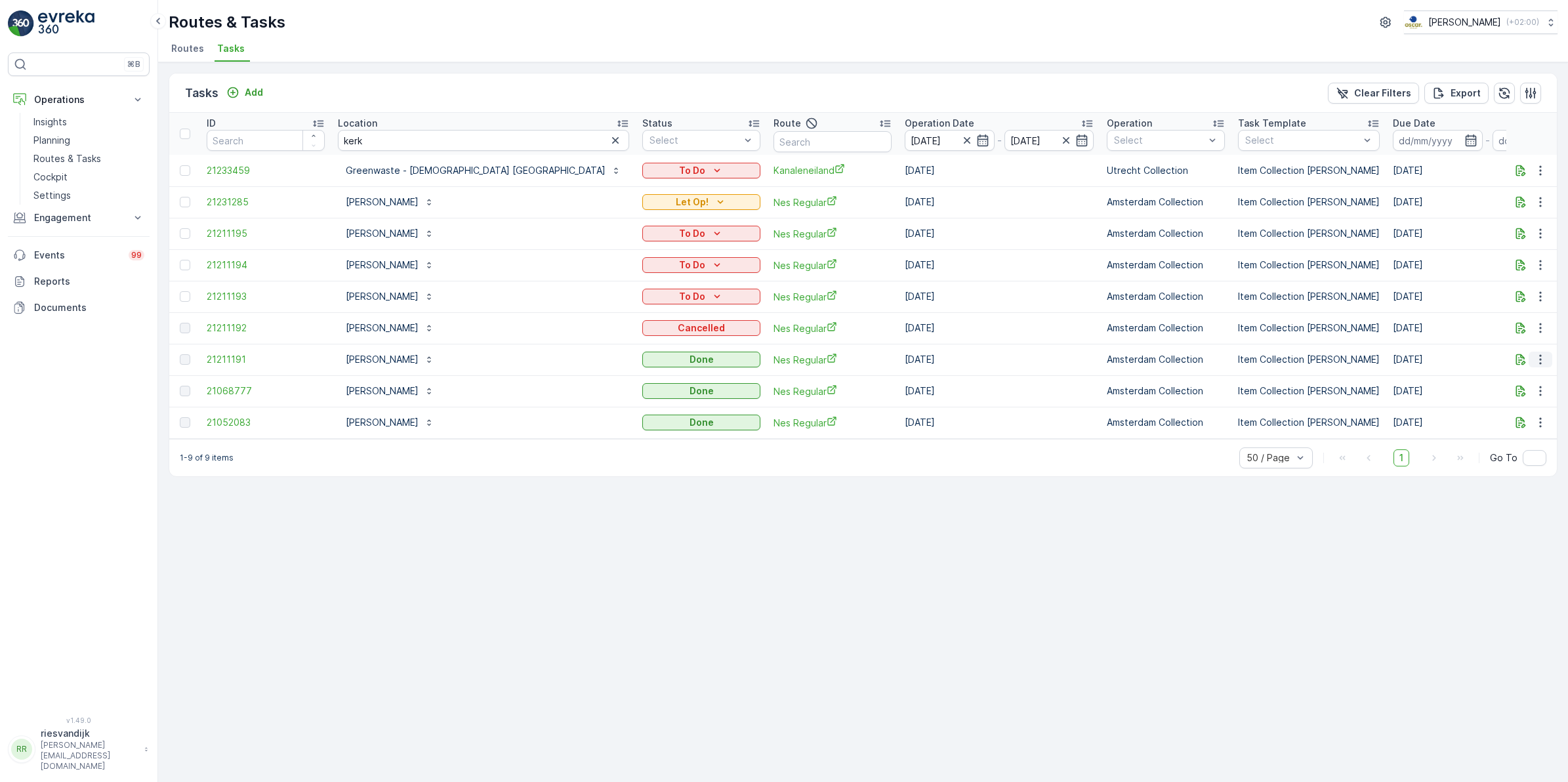
click at [1542, 361] on icon "button" at bounding box center [1540, 359] width 13 height 13
click at [1428, 529] on div "Tasks Add Clear Filters Export ID Location kerk Status Select Route Operation D…" at bounding box center [863, 422] width 1410 height 720
click at [1543, 359] on icon "button" at bounding box center [1540, 359] width 13 height 13
click at [1252, 578] on div "Tasks Add Clear Filters Export ID Location kerk Status Select Route Operation D…" at bounding box center [863, 422] width 1410 height 720
click at [1543, 356] on icon "button" at bounding box center [1540, 359] width 13 height 13
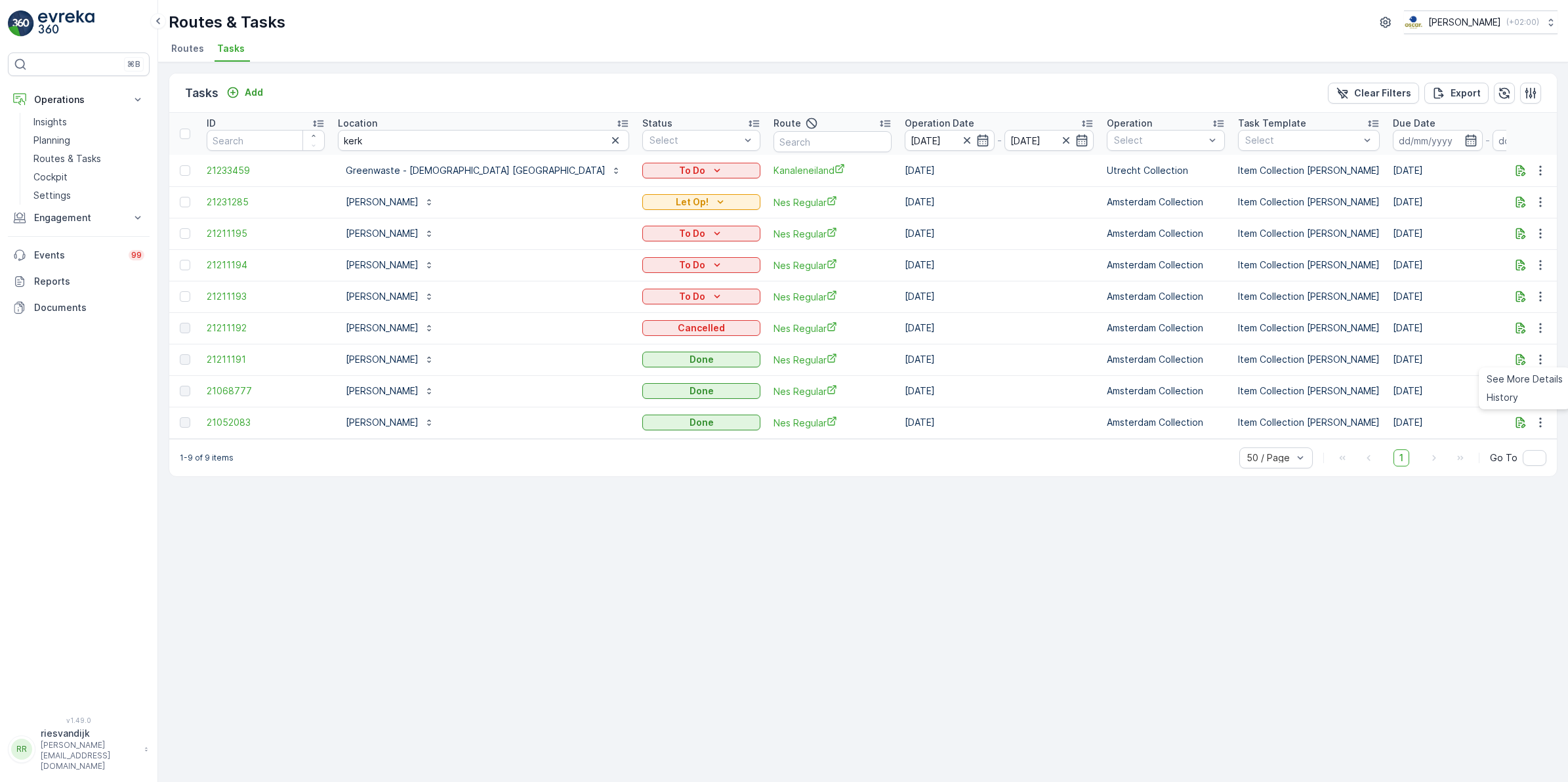
click at [815, 556] on div "Tasks Add Clear Filters Export ID Location kerk Status Select Route Operation D…" at bounding box center [863, 422] width 1410 height 720
click at [1543, 359] on icon "button" at bounding box center [1540, 359] width 13 height 13
click at [1451, 571] on div "Tasks Add Clear Filters Export ID Location kerk Status Select Route Operation D…" at bounding box center [863, 422] width 1410 height 720
click at [1537, 361] on icon "button" at bounding box center [1540, 359] width 13 height 13
click at [1521, 394] on div "History" at bounding box center [1524, 398] width 86 height 19
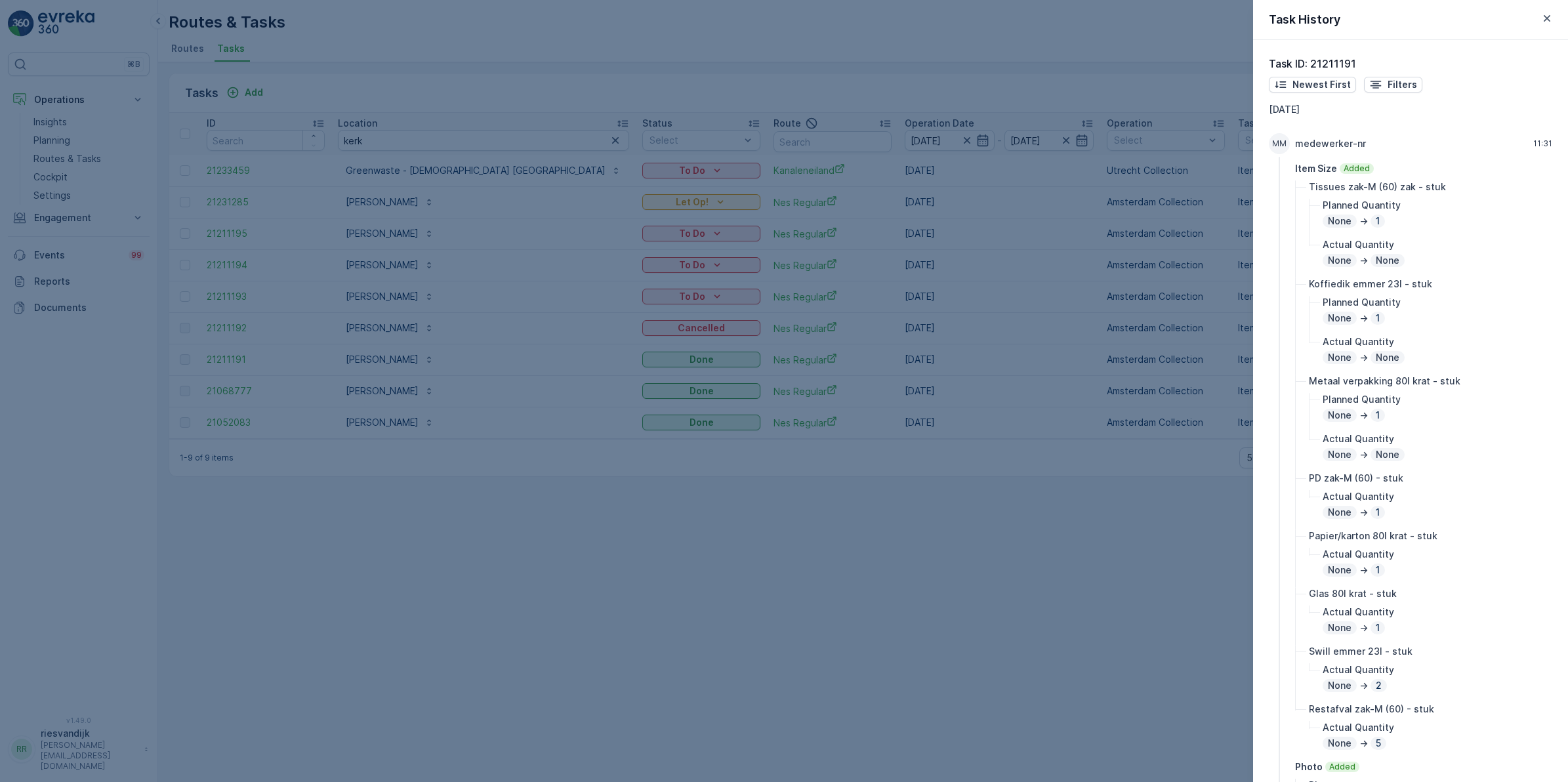
click at [1160, 523] on div at bounding box center [784, 391] width 1568 height 782
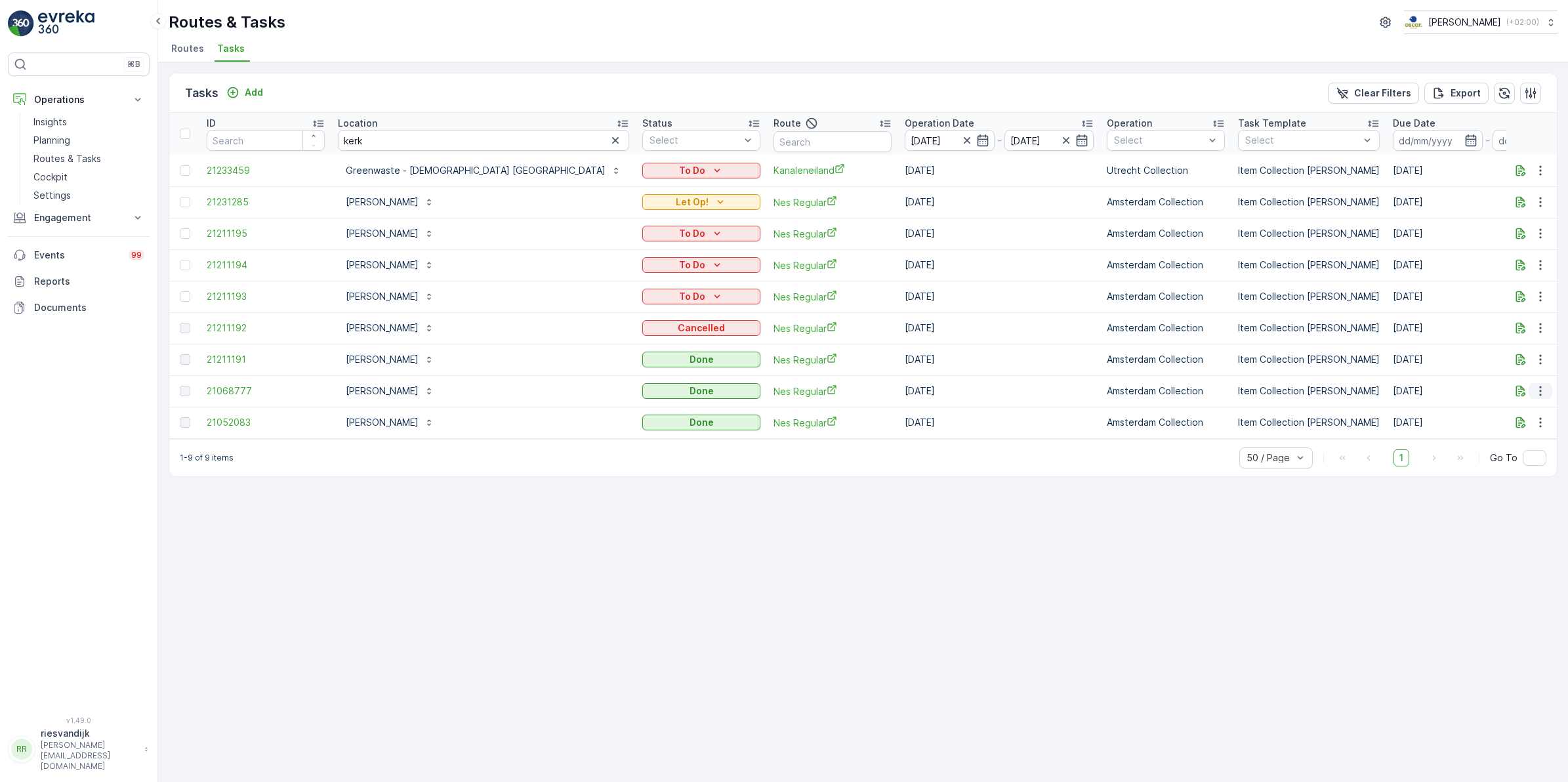
click at [1540, 389] on icon "button" at bounding box center [1540, 391] width 13 height 13
click at [1513, 428] on span "History" at bounding box center [1502, 429] width 31 height 13
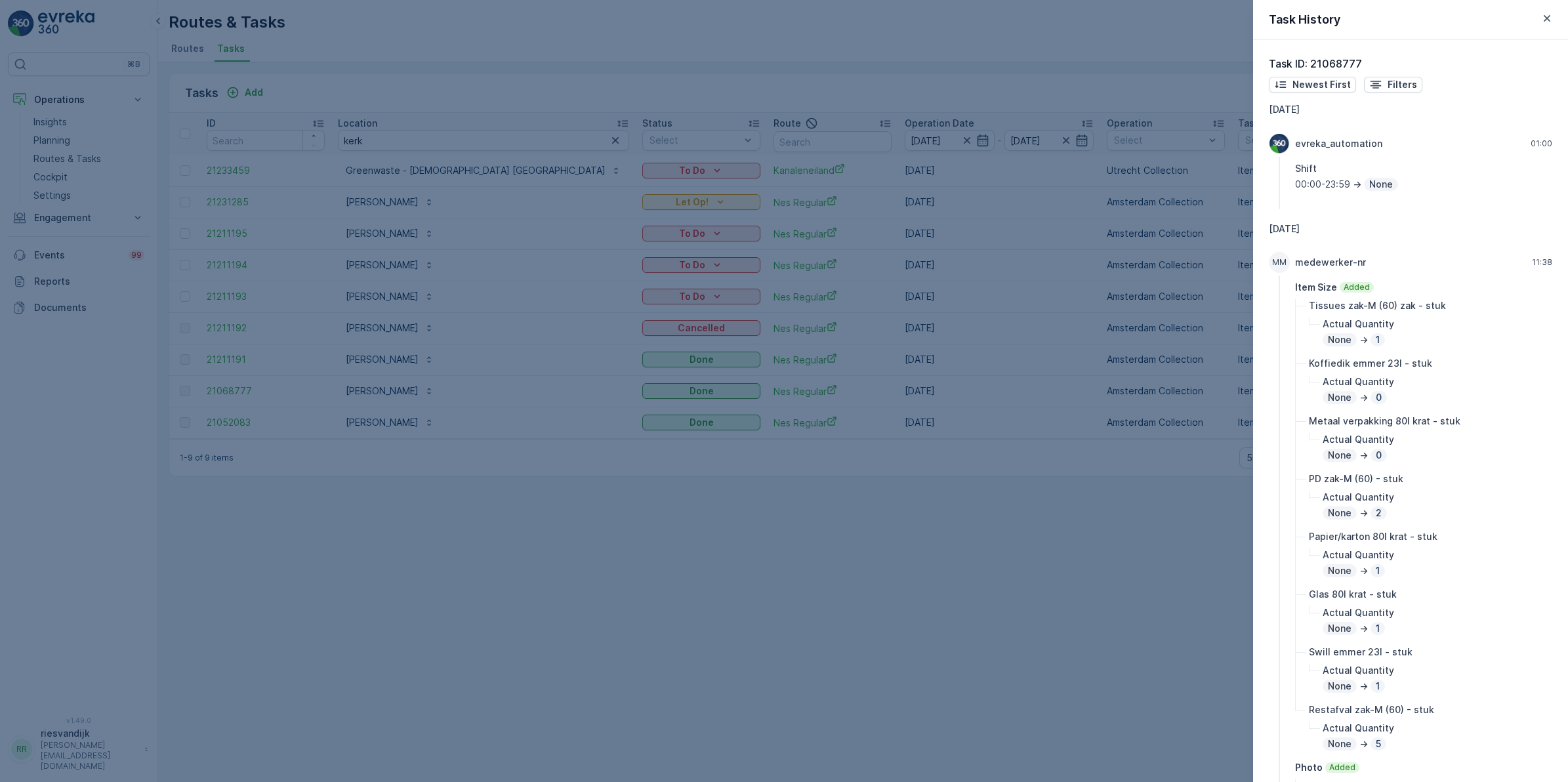
scroll to position [82, 0]
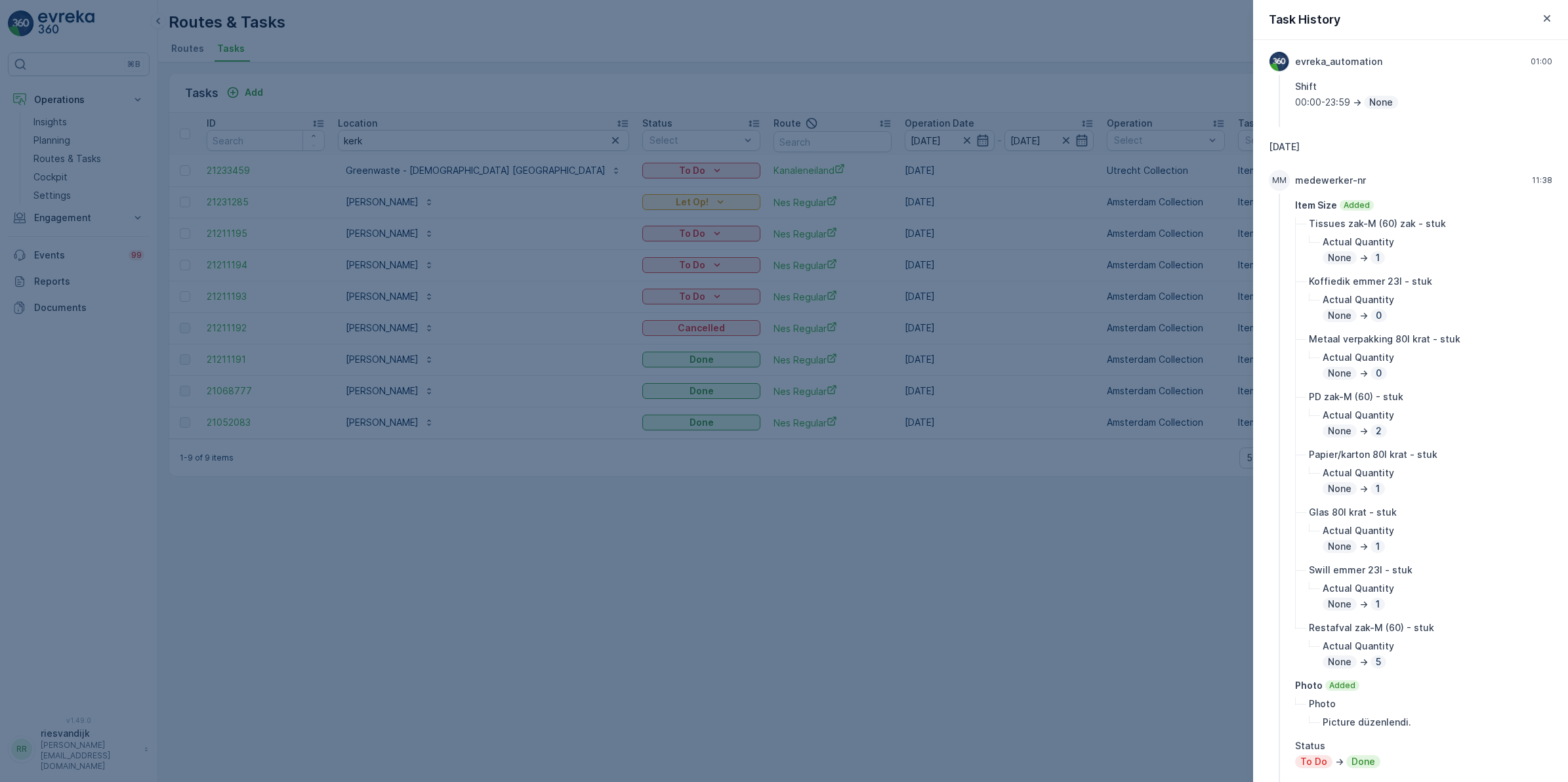
click at [1036, 651] on div at bounding box center [784, 391] width 1568 height 782
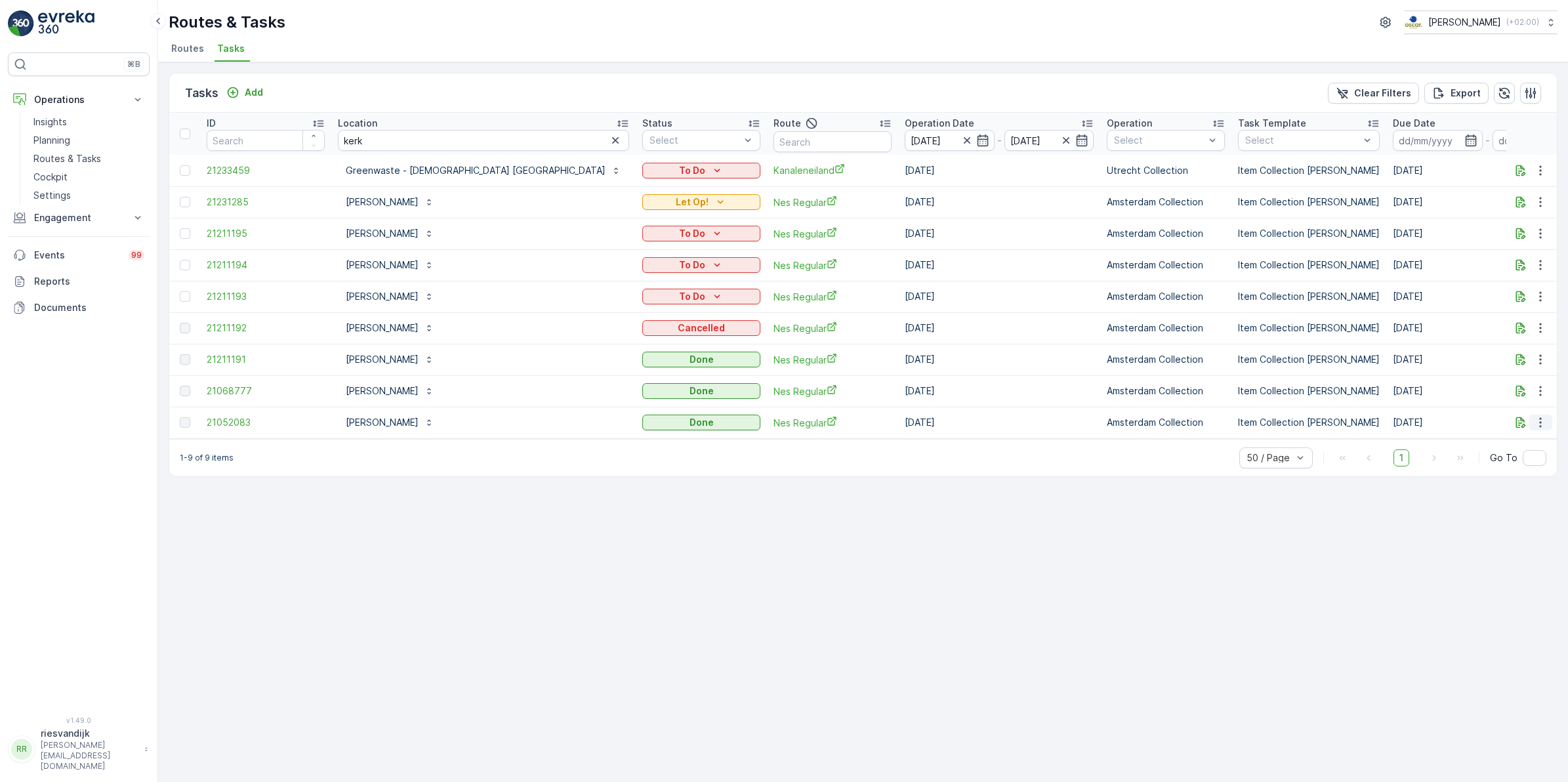
click at [1543, 427] on icon "button" at bounding box center [1540, 422] width 13 height 13
click at [1519, 455] on div "History" at bounding box center [1524, 460] width 86 height 19
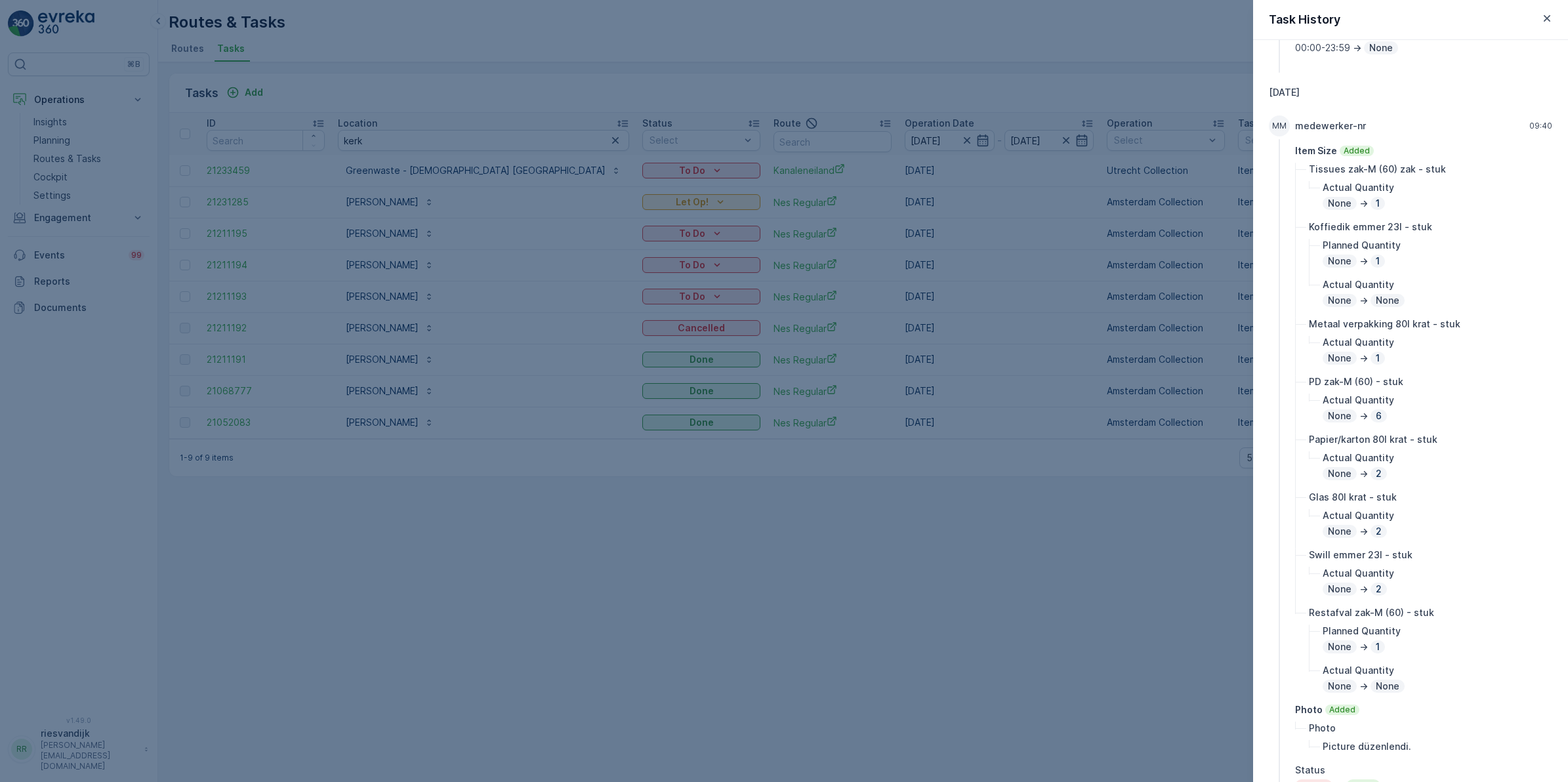
scroll to position [164, 0]
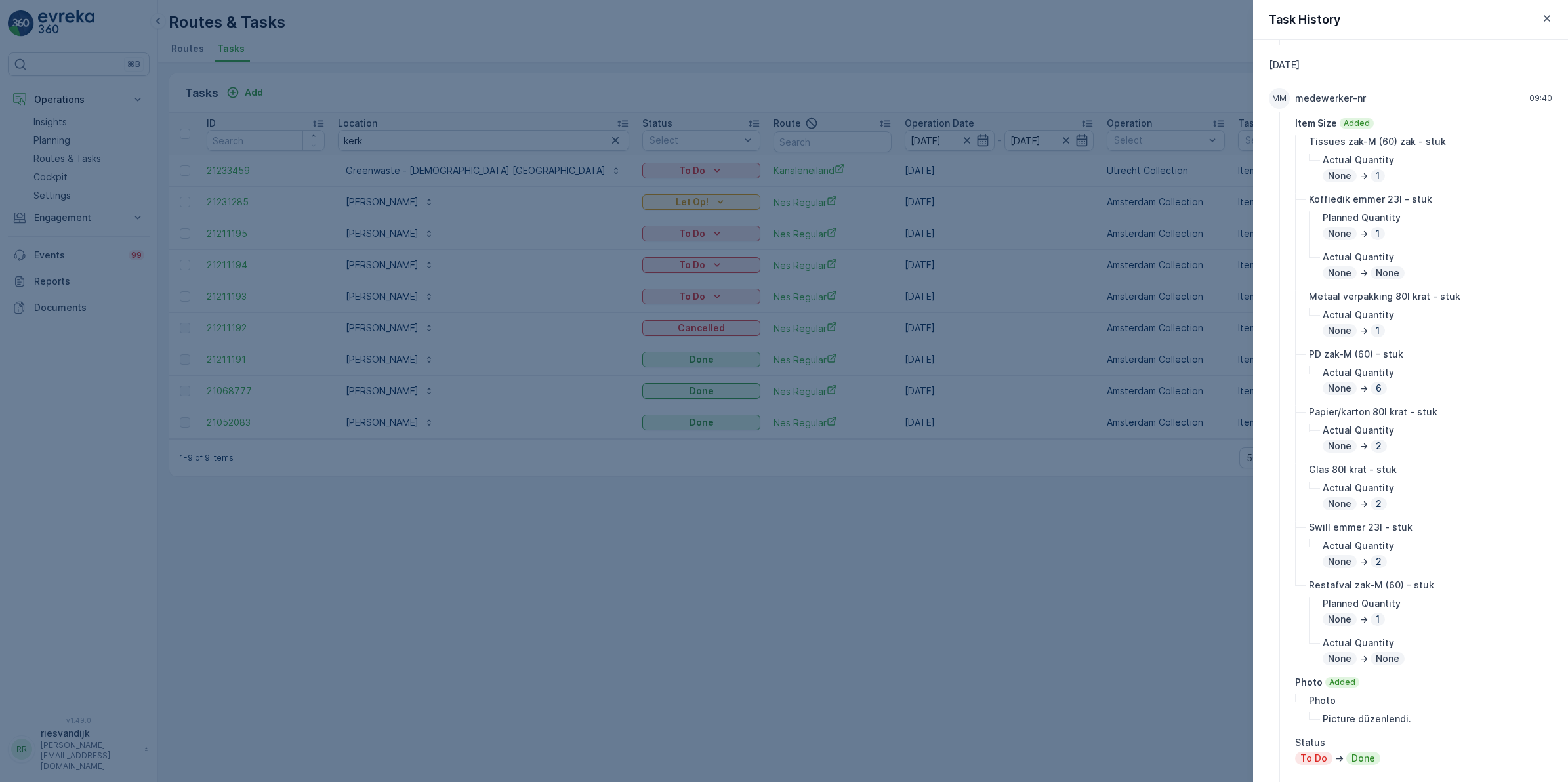
click at [1126, 512] on div at bounding box center [784, 391] width 1568 height 782
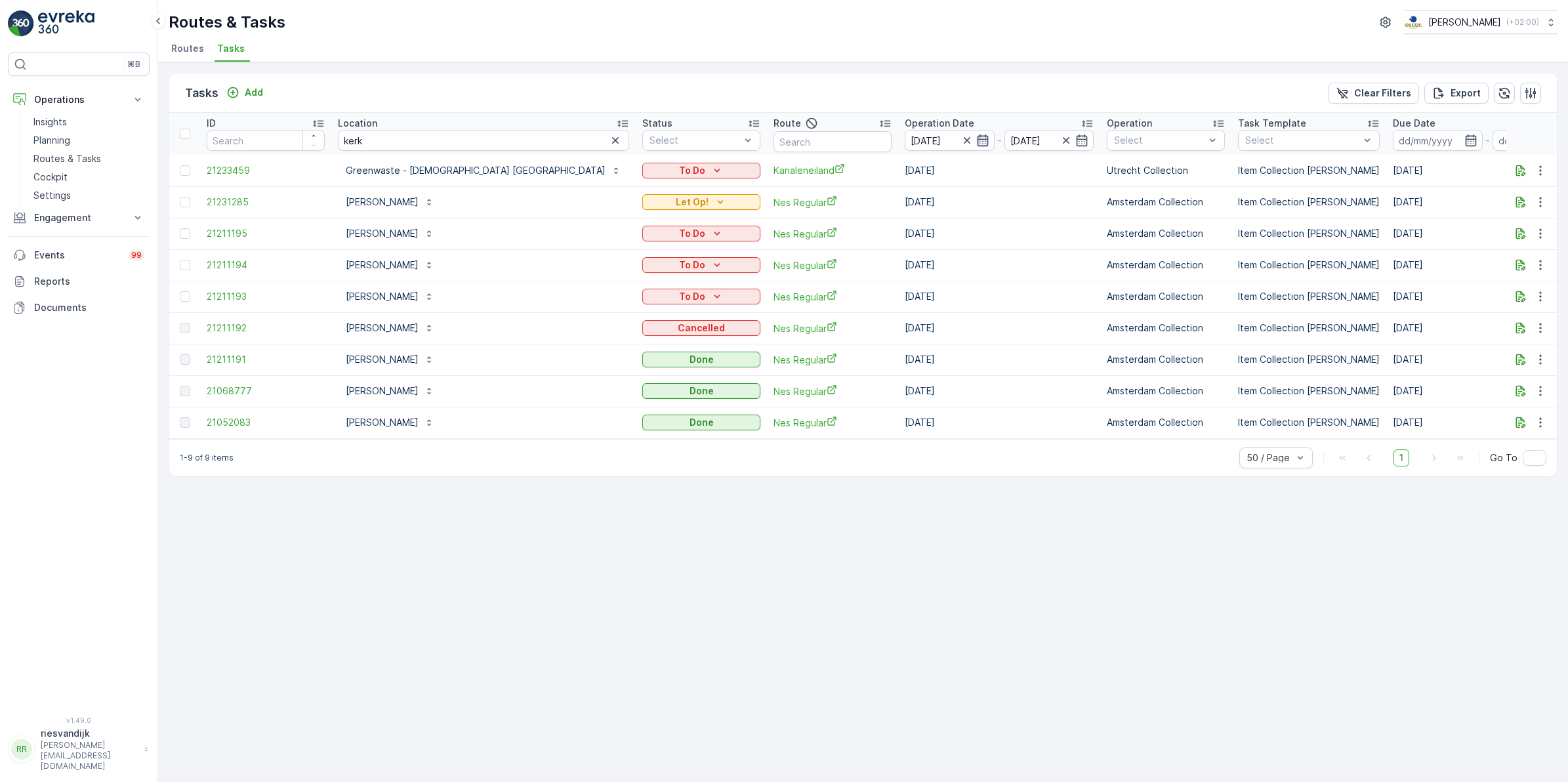
click at [977, 139] on icon "button" at bounding box center [982, 140] width 12 height 12
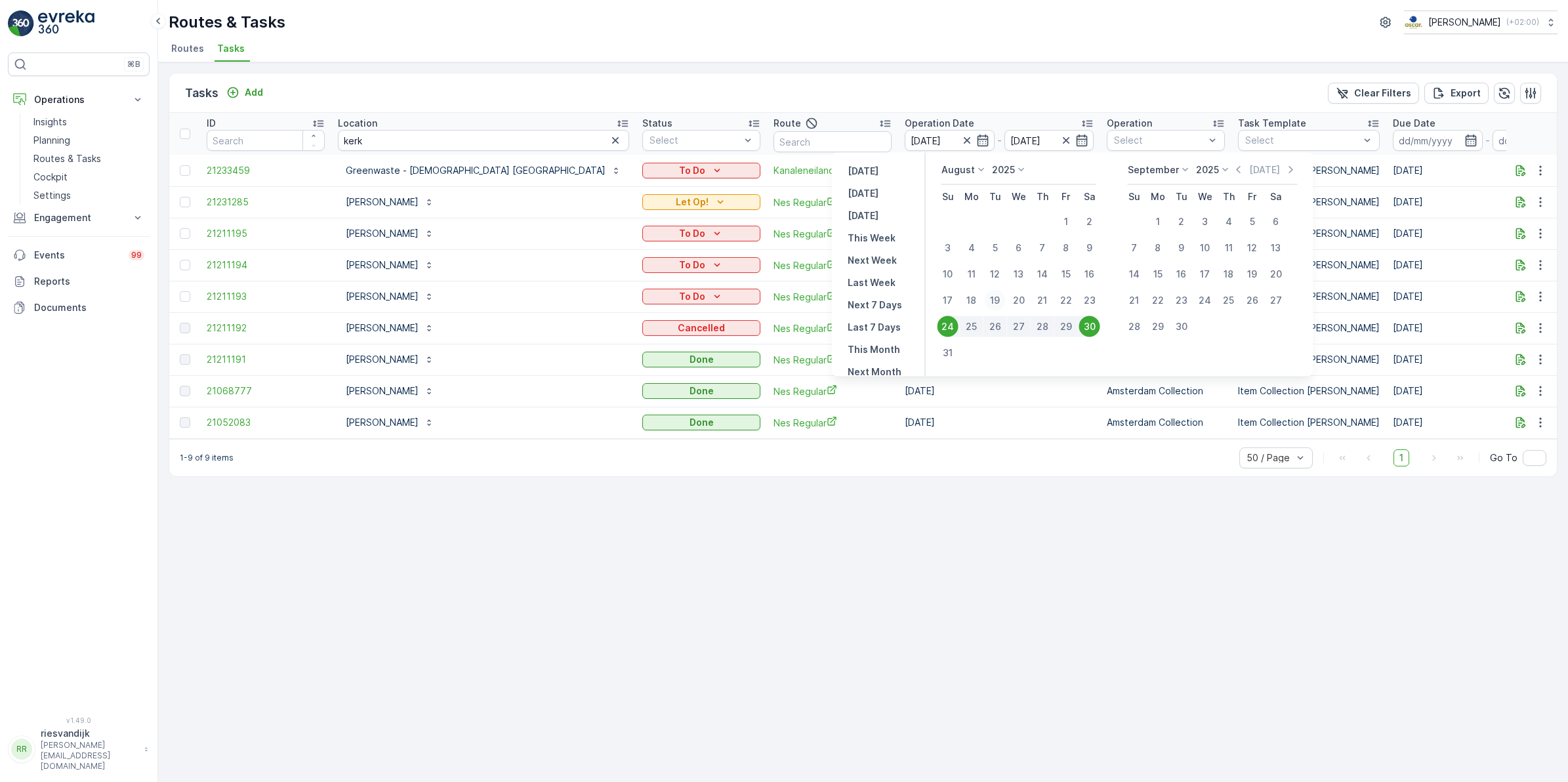
click at [1001, 295] on div "19" at bounding box center [996, 301] width 21 height 21
type input "19.08.2025"
click at [1021, 326] on div "27" at bounding box center [1019, 327] width 21 height 21
type input "[DATE]"
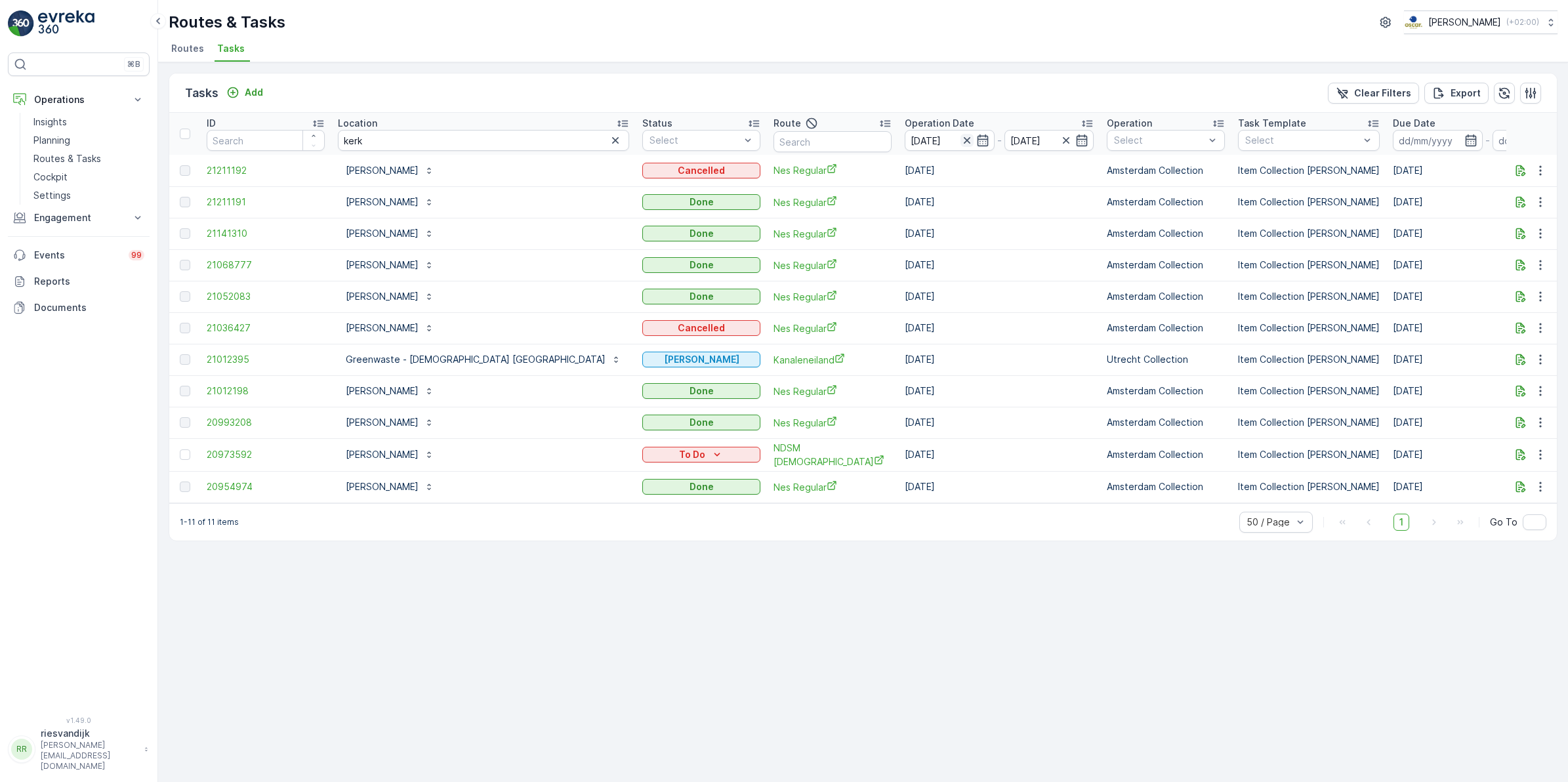
click at [961, 140] on icon "button" at bounding box center [967, 140] width 13 height 13
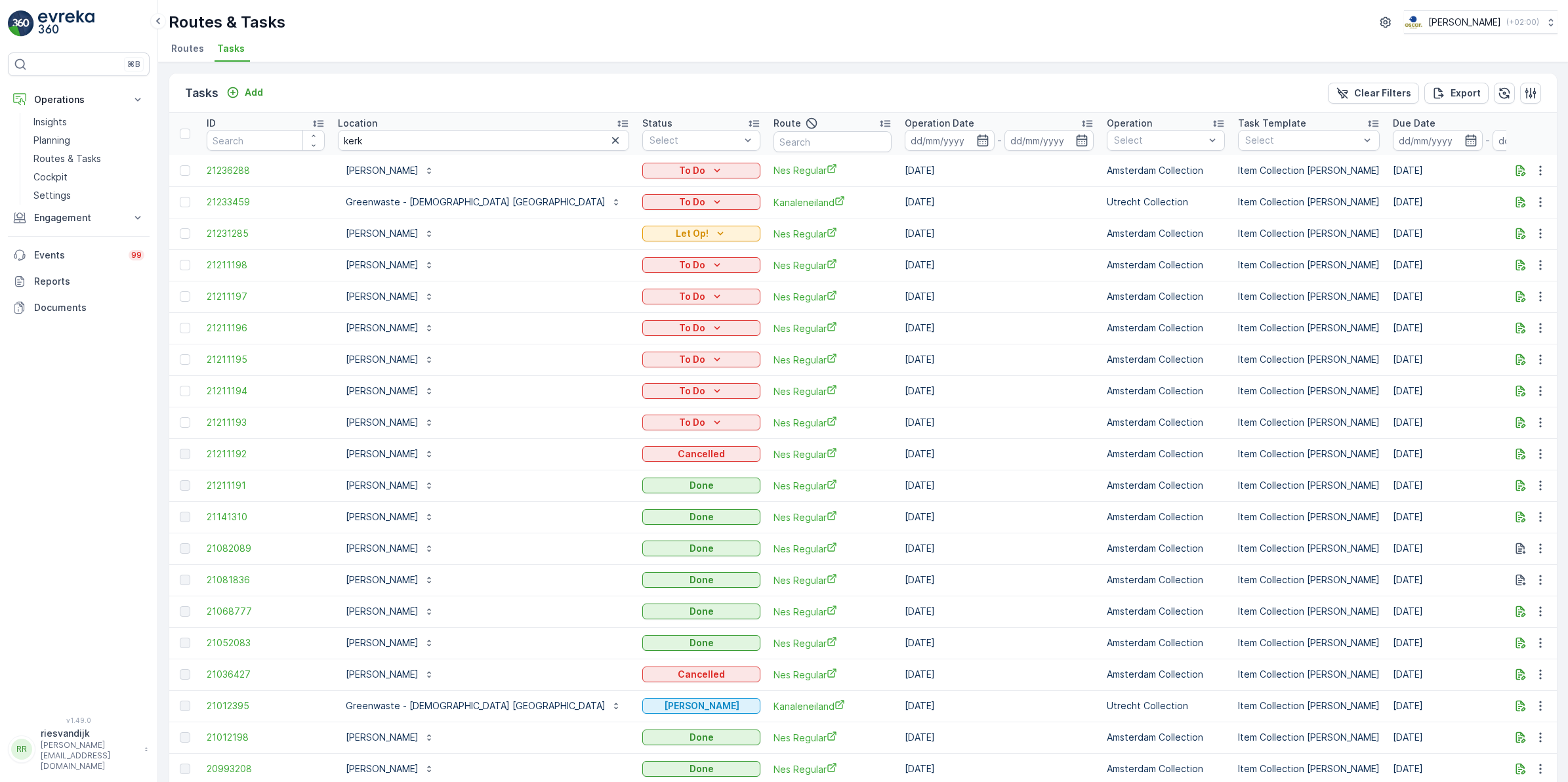
click at [976, 141] on icon "button" at bounding box center [982, 140] width 13 height 13
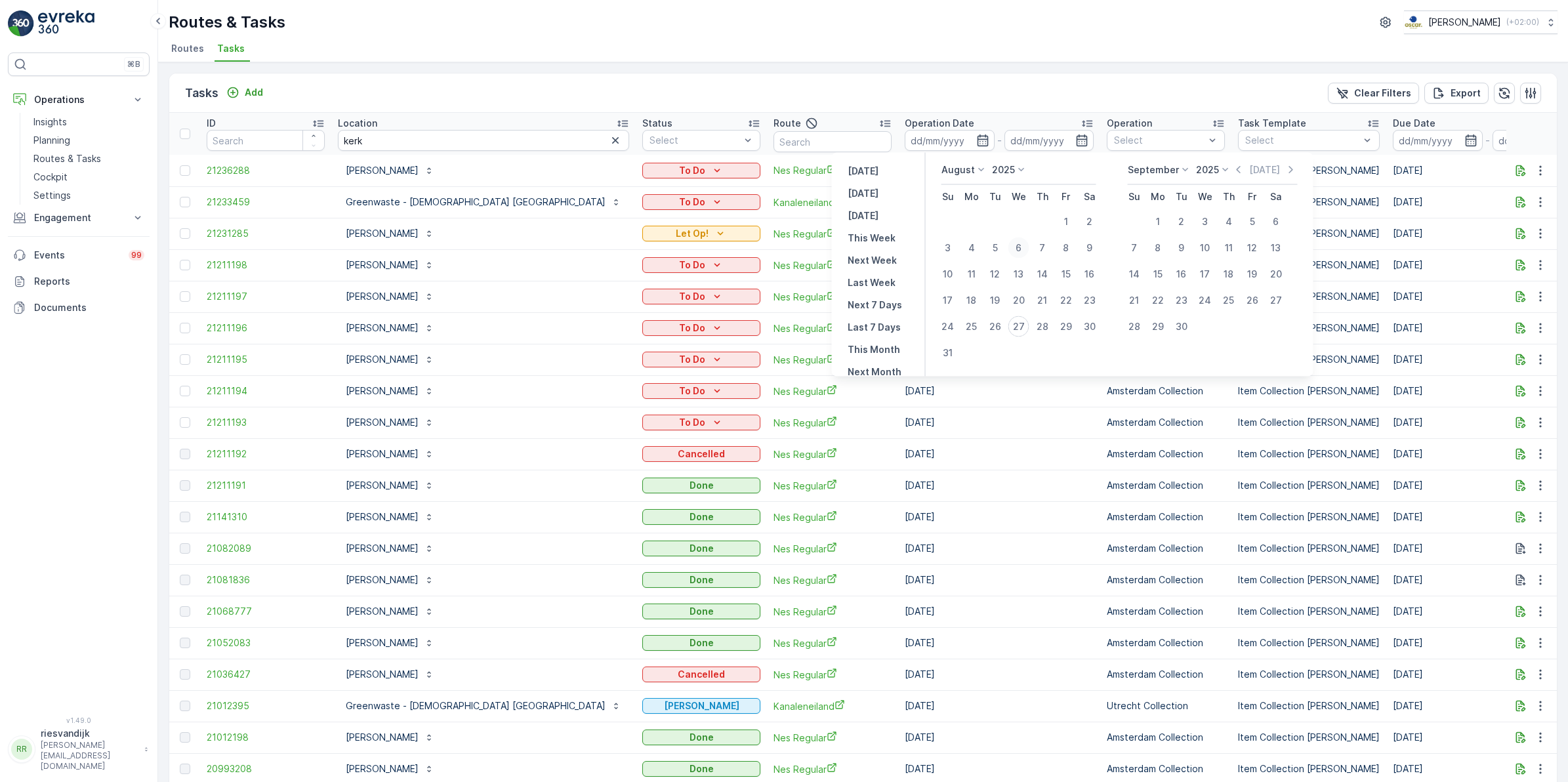
click at [1021, 238] on div "6" at bounding box center [1019, 248] width 21 height 21
type input "[DATE]"
click at [1023, 326] on div "27" at bounding box center [1019, 327] width 21 height 21
type input "[DATE]"
click at [1027, 246] on div "6" at bounding box center [1019, 248] width 21 height 21
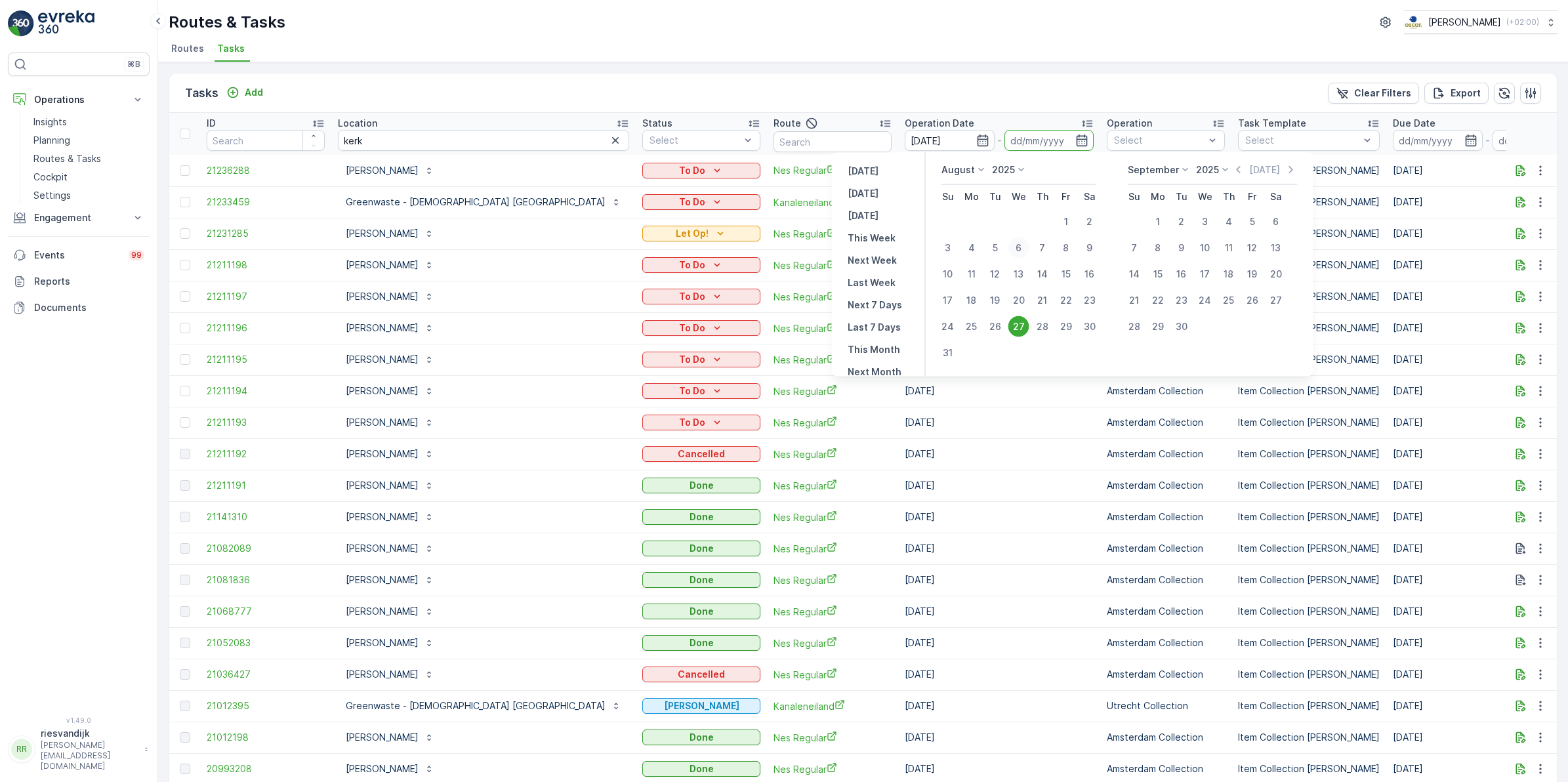
type input "[DATE]"
click at [1028, 326] on div "27" at bounding box center [1019, 327] width 21 height 21
type input "[DATE]"
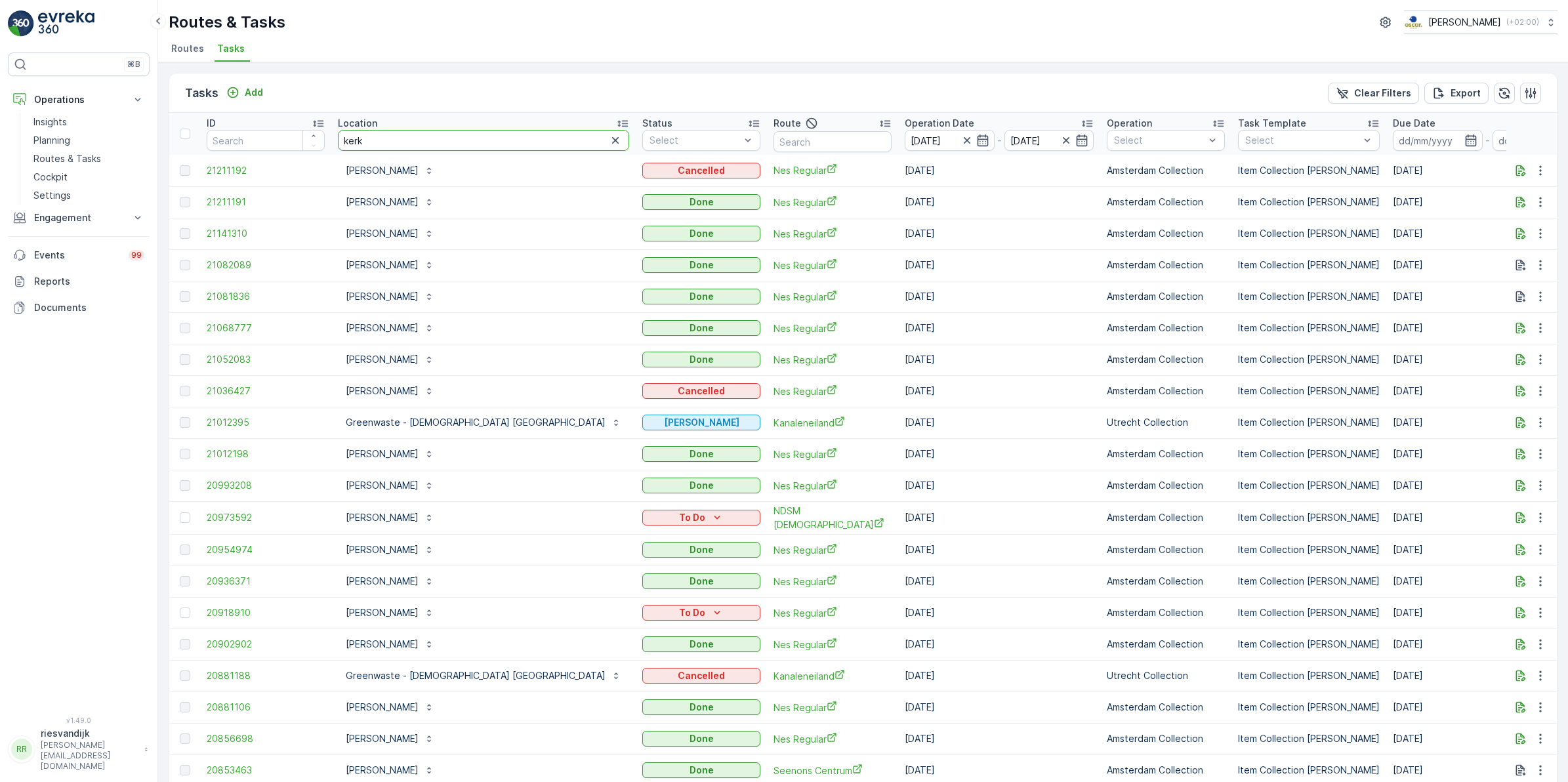
click at [316, 145] on tr "ID Location kerk Status Select Route Operation Date 06.08.2025 - 27.08.2025 Ope…" at bounding box center [1267, 133] width 2197 height 42
type input "ndsm"
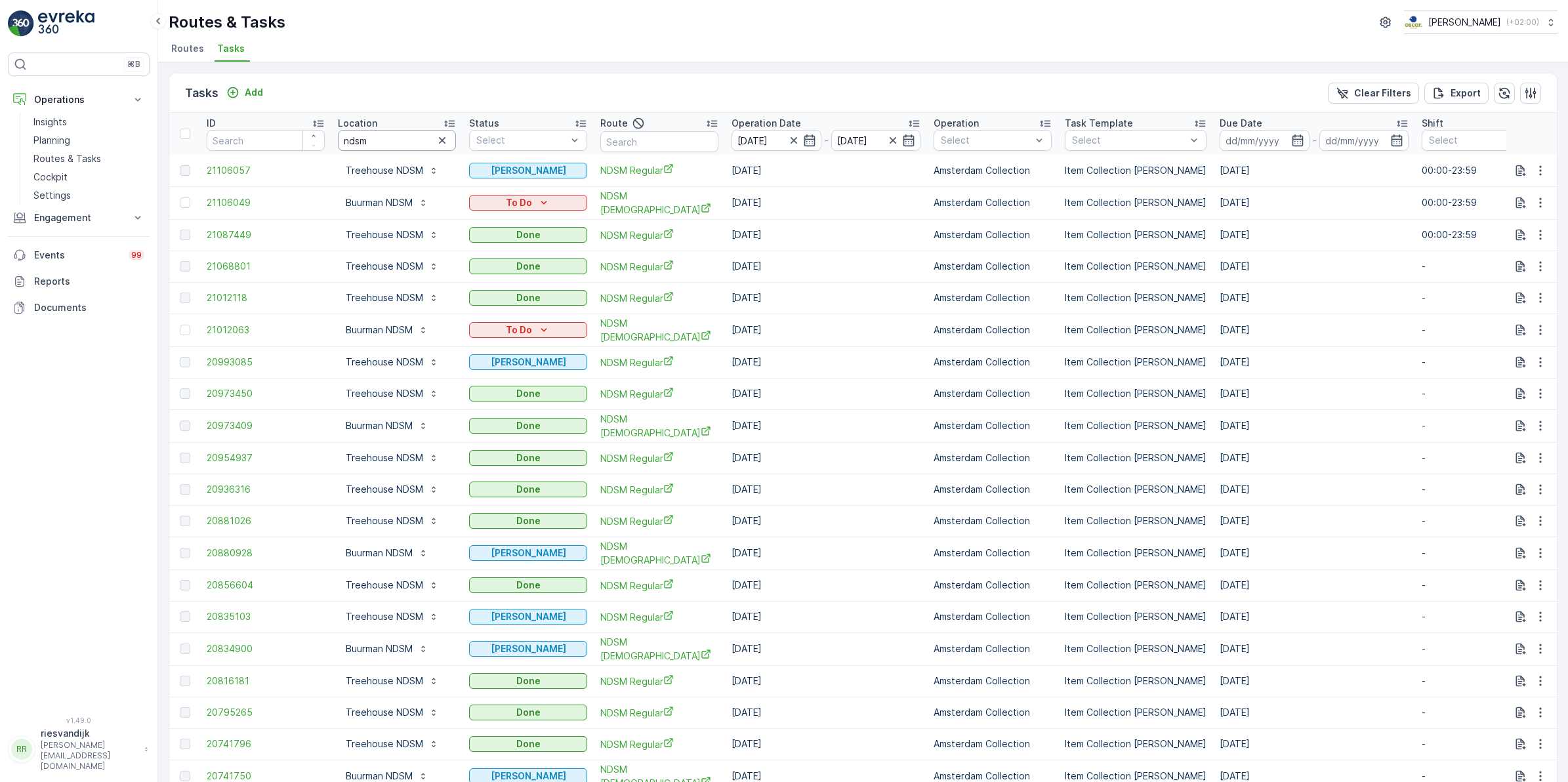
click at [382, 139] on input "ndsm" at bounding box center [397, 141] width 118 height 21
click at [443, 136] on icon "button" at bounding box center [442, 140] width 13 height 13
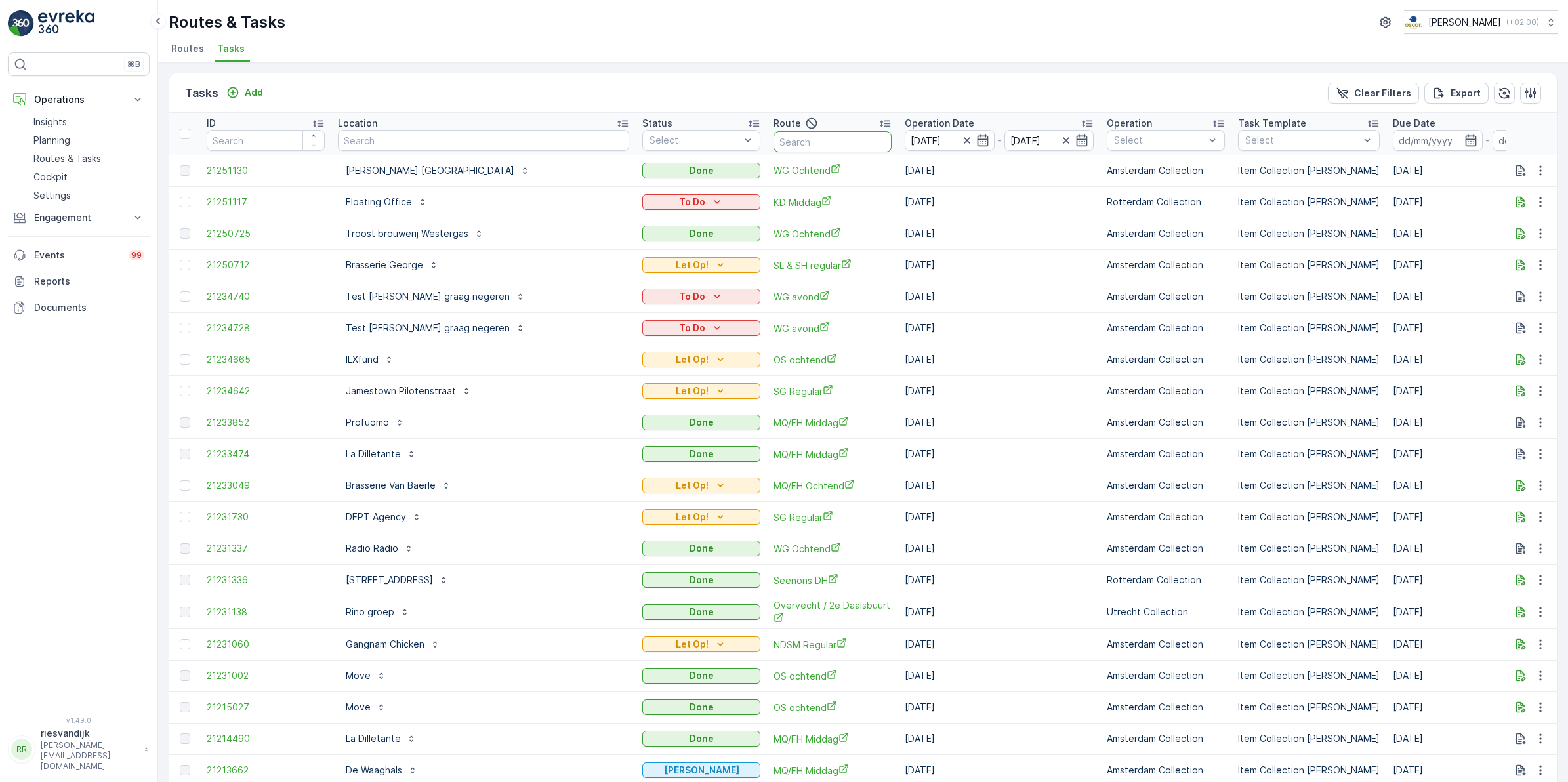
click at [774, 139] on input "text" at bounding box center [832, 141] width 118 height 21
type input "ndsm"
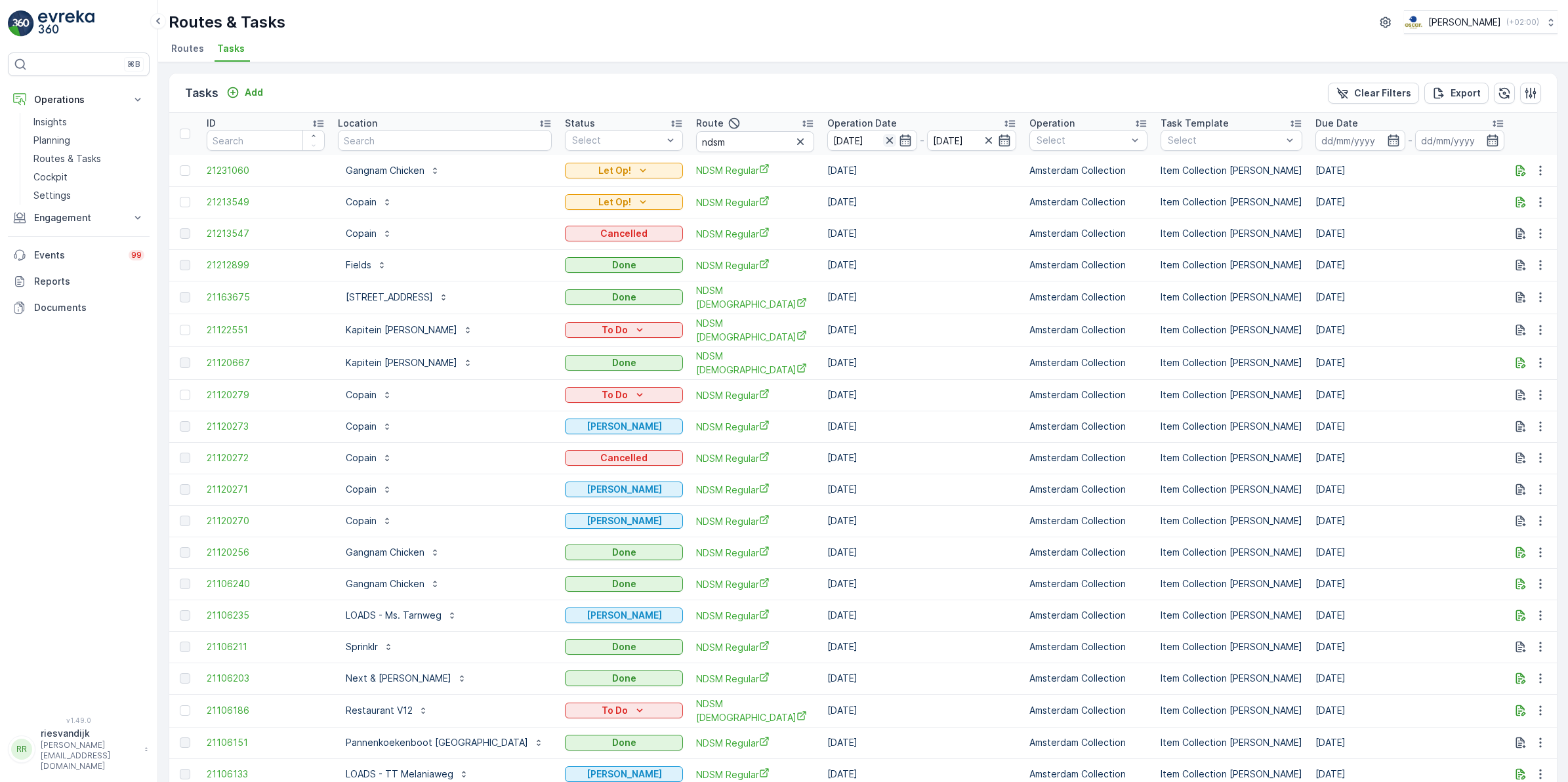
click at [885, 139] on icon "button" at bounding box center [888, 140] width 6 height 6
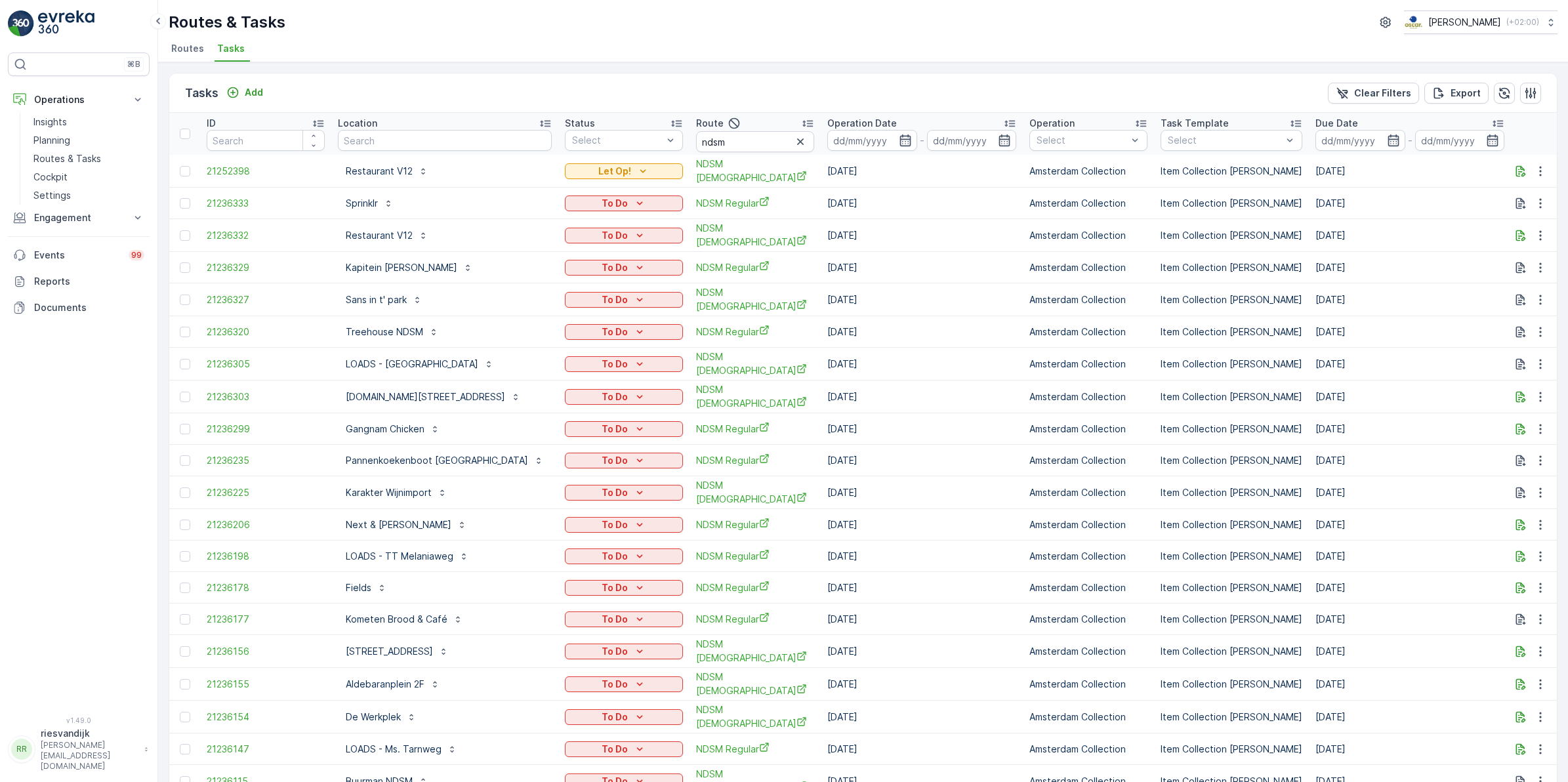
click at [899, 144] on icon "button" at bounding box center [905, 140] width 13 height 13
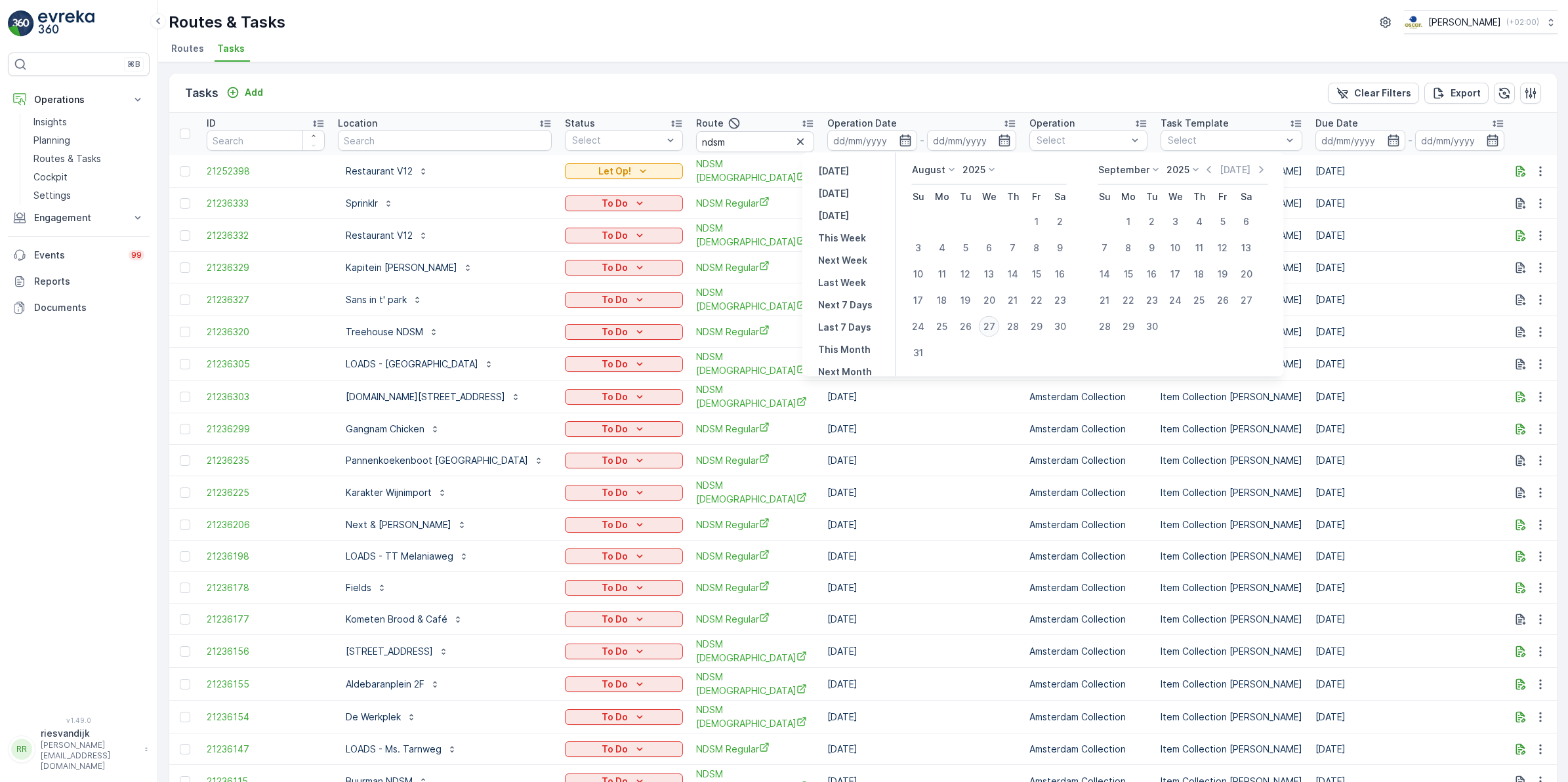
click at [993, 326] on div "27" at bounding box center [990, 327] width 21 height 21
type input "[DATE]"
click at [993, 326] on div "27" at bounding box center [990, 327] width 21 height 21
type input "[DATE]"
click at [993, 326] on div "27" at bounding box center [990, 327] width 21 height 21
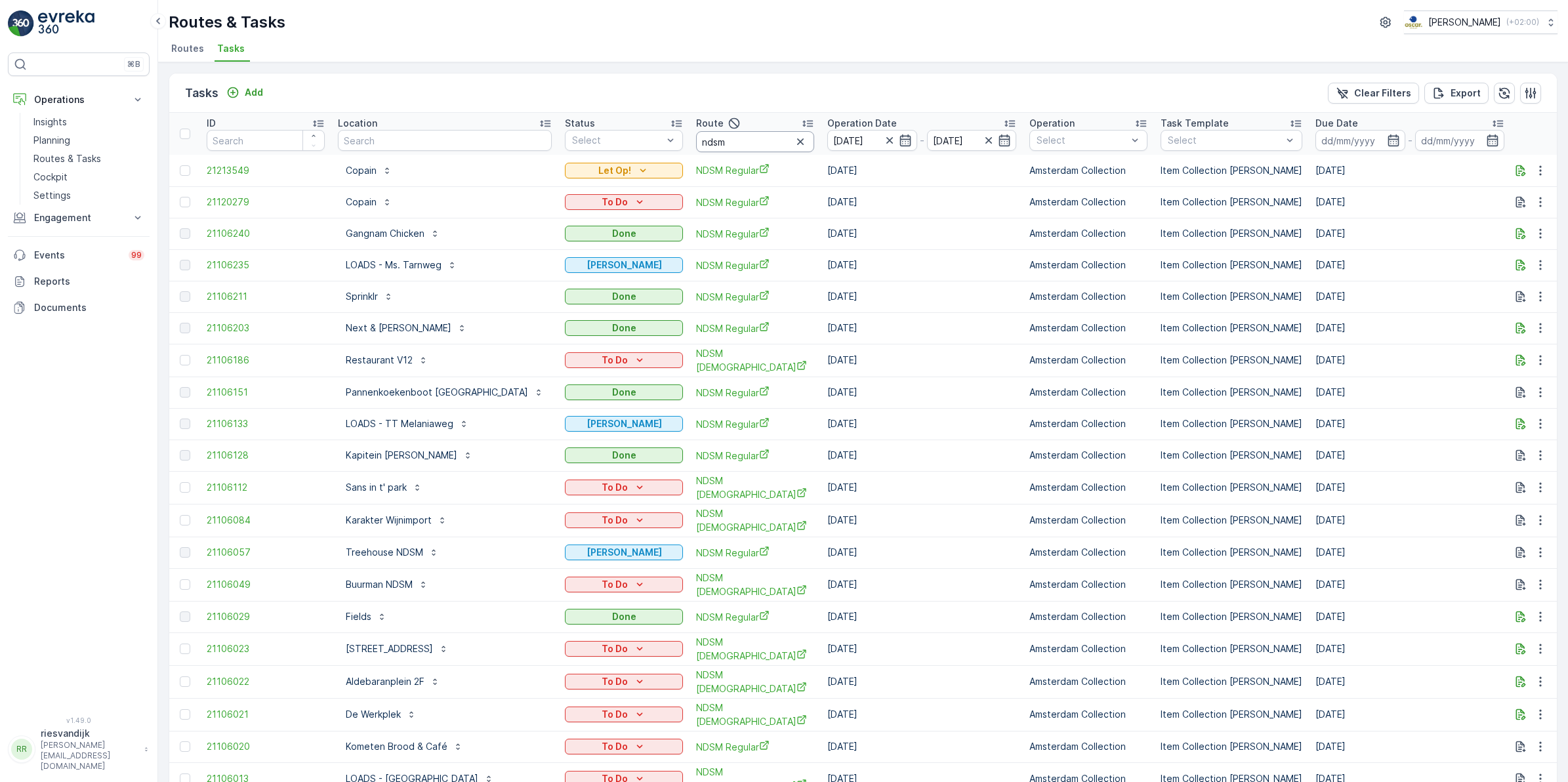
click at [733, 144] on input "ndsm" at bounding box center [755, 141] width 118 height 21
type input "ndsm re"
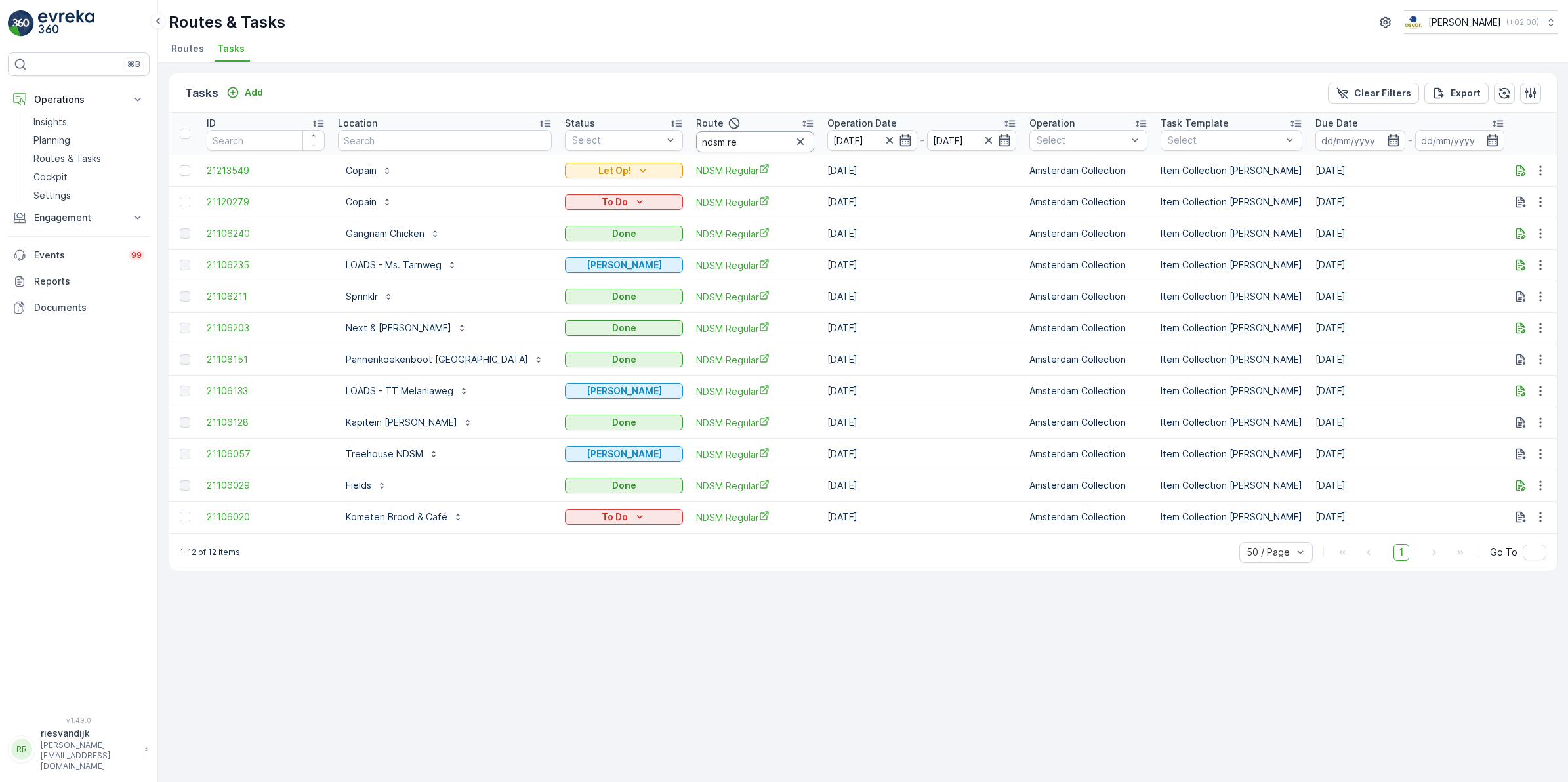
click at [730, 144] on input "ndsm re" at bounding box center [755, 141] width 118 height 21
type input "ndsm"
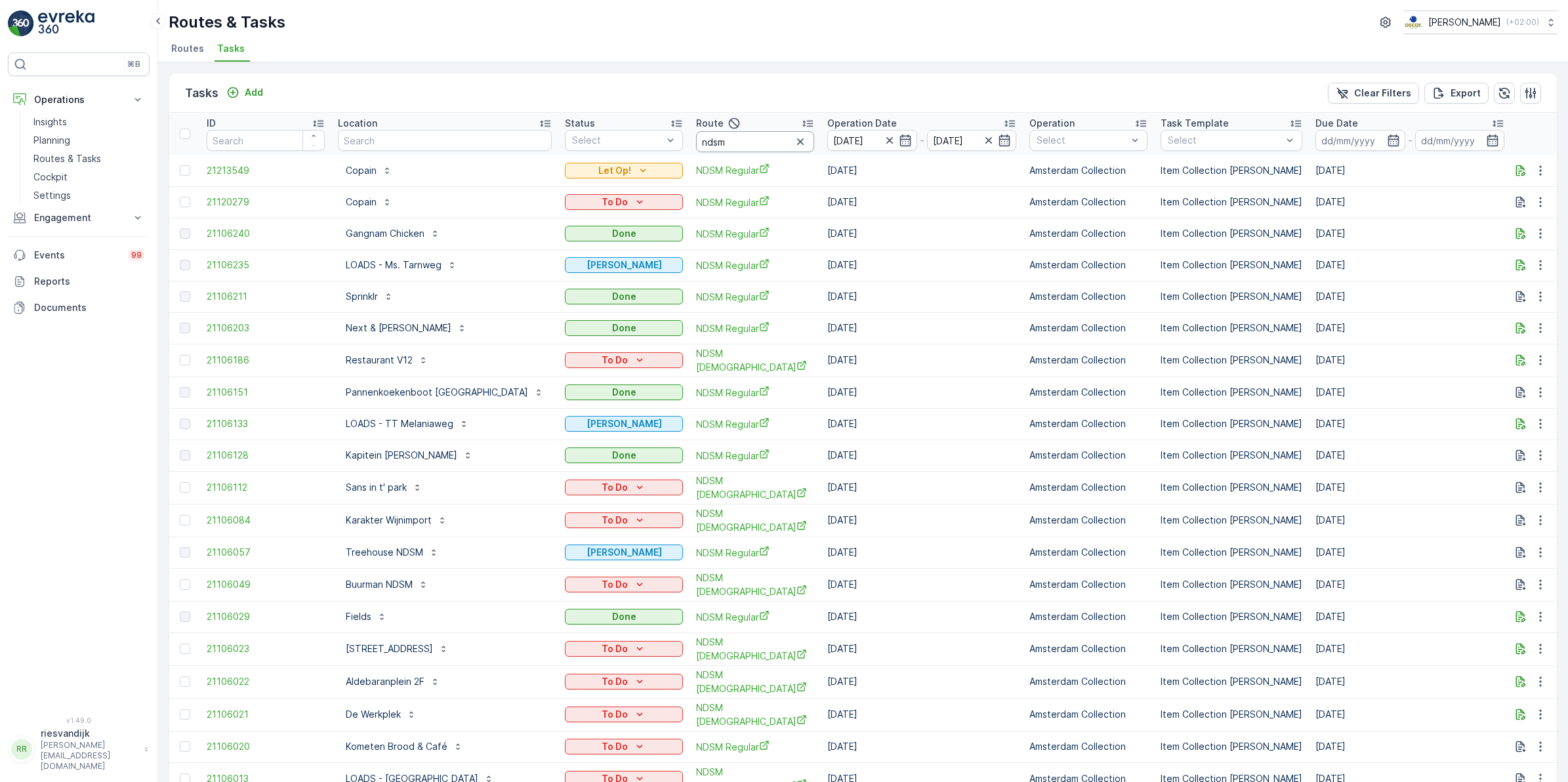
click at [730, 144] on input "ndsm" at bounding box center [755, 141] width 118 height 21
type input "ndsm oos"
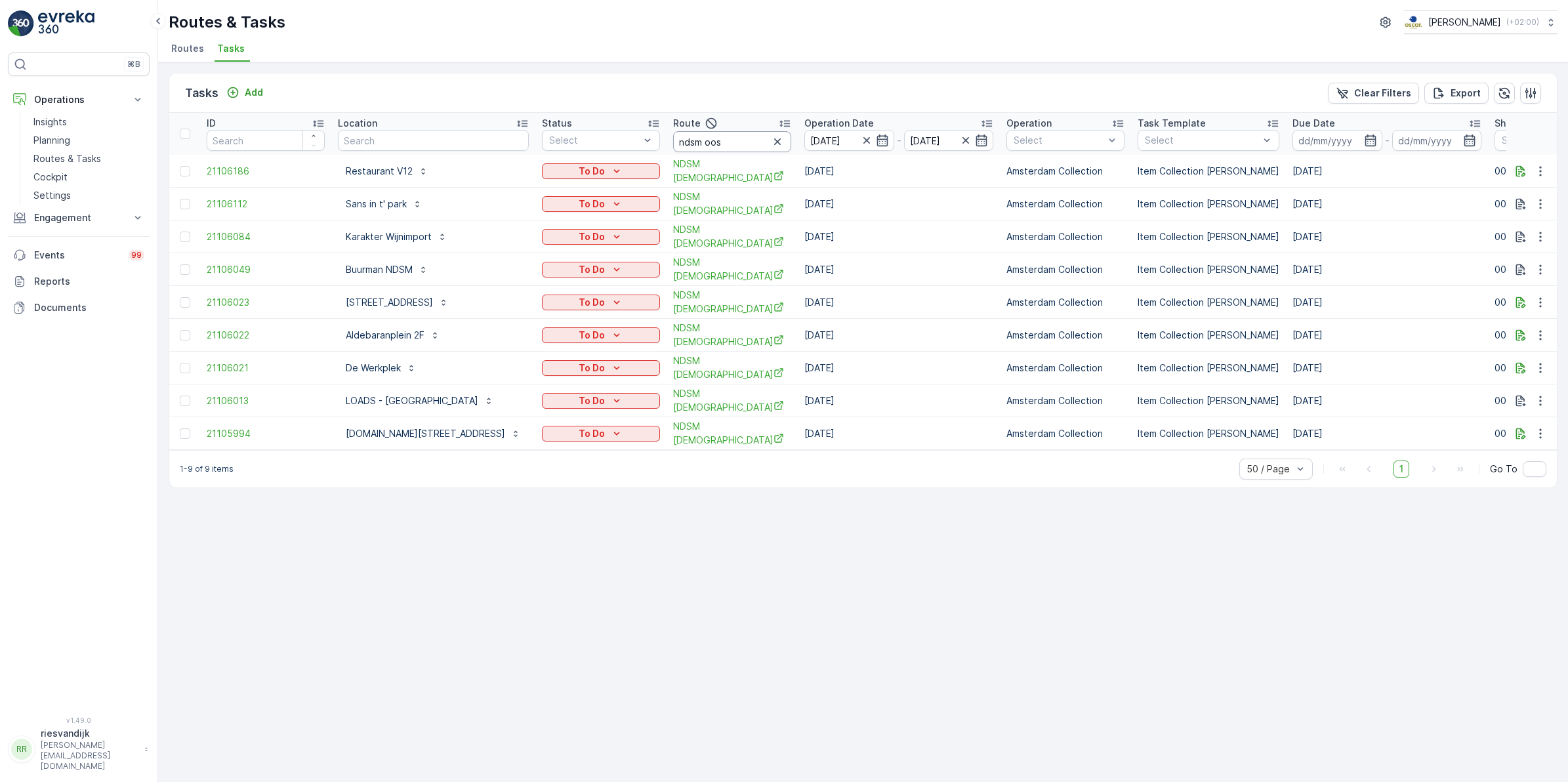
click at [732, 143] on input "ndsm oos" at bounding box center [732, 141] width 118 height 21
type input "ndsm"
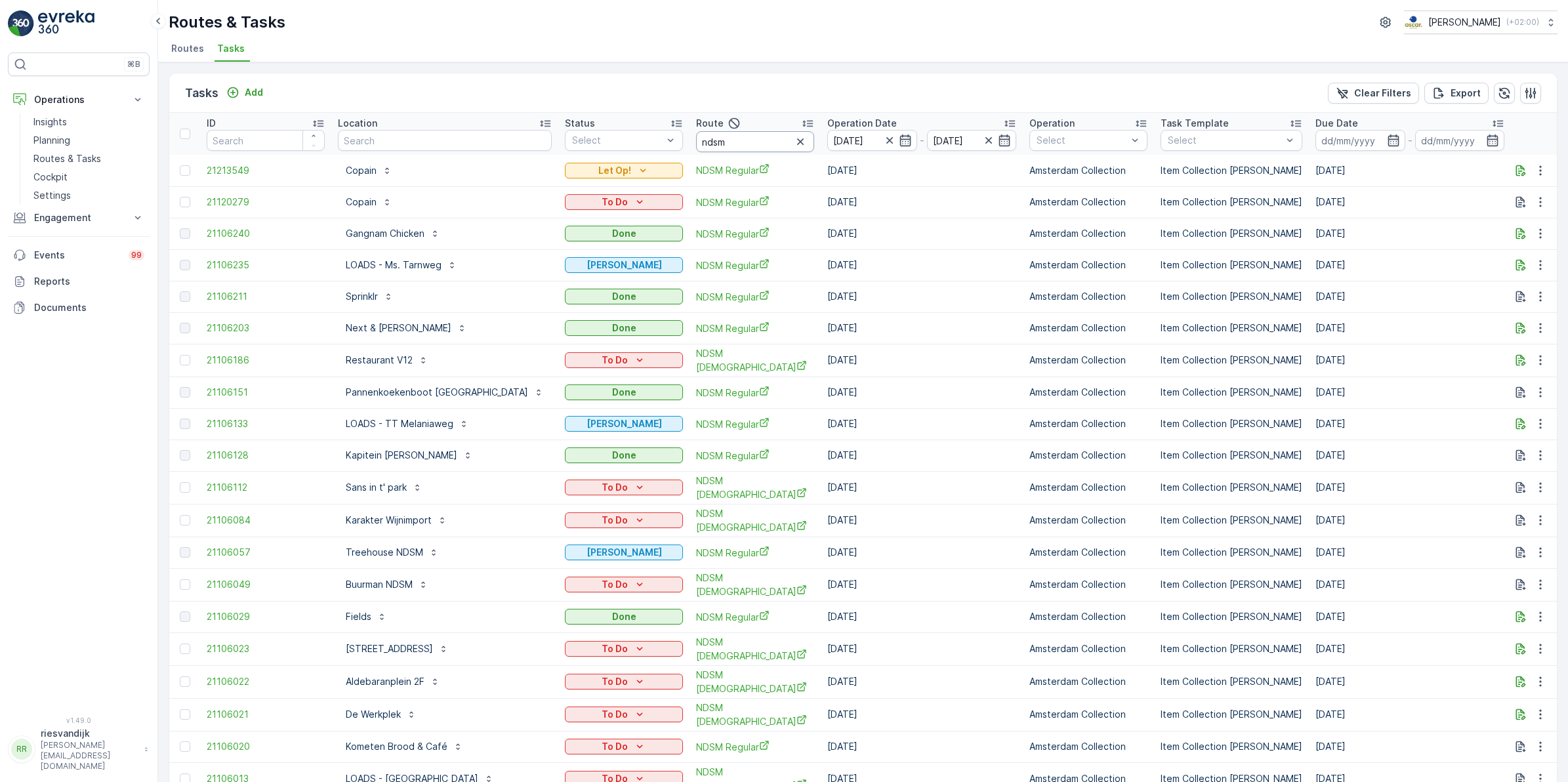
click at [733, 146] on input "ndsm" at bounding box center [755, 141] width 118 height 21
drag, startPoint x: 756, startPoint y: 140, endPoint x: 615, endPoint y: 155, distance: 141.8
click at [618, 152] on tr "ID Location Status Select Route ndsm Operation Date 27.08.2025 - 27.08.2025 Ope…" at bounding box center [1229, 133] width 2120 height 42
click at [392, 151] on input "text" at bounding box center [445, 141] width 214 height 21
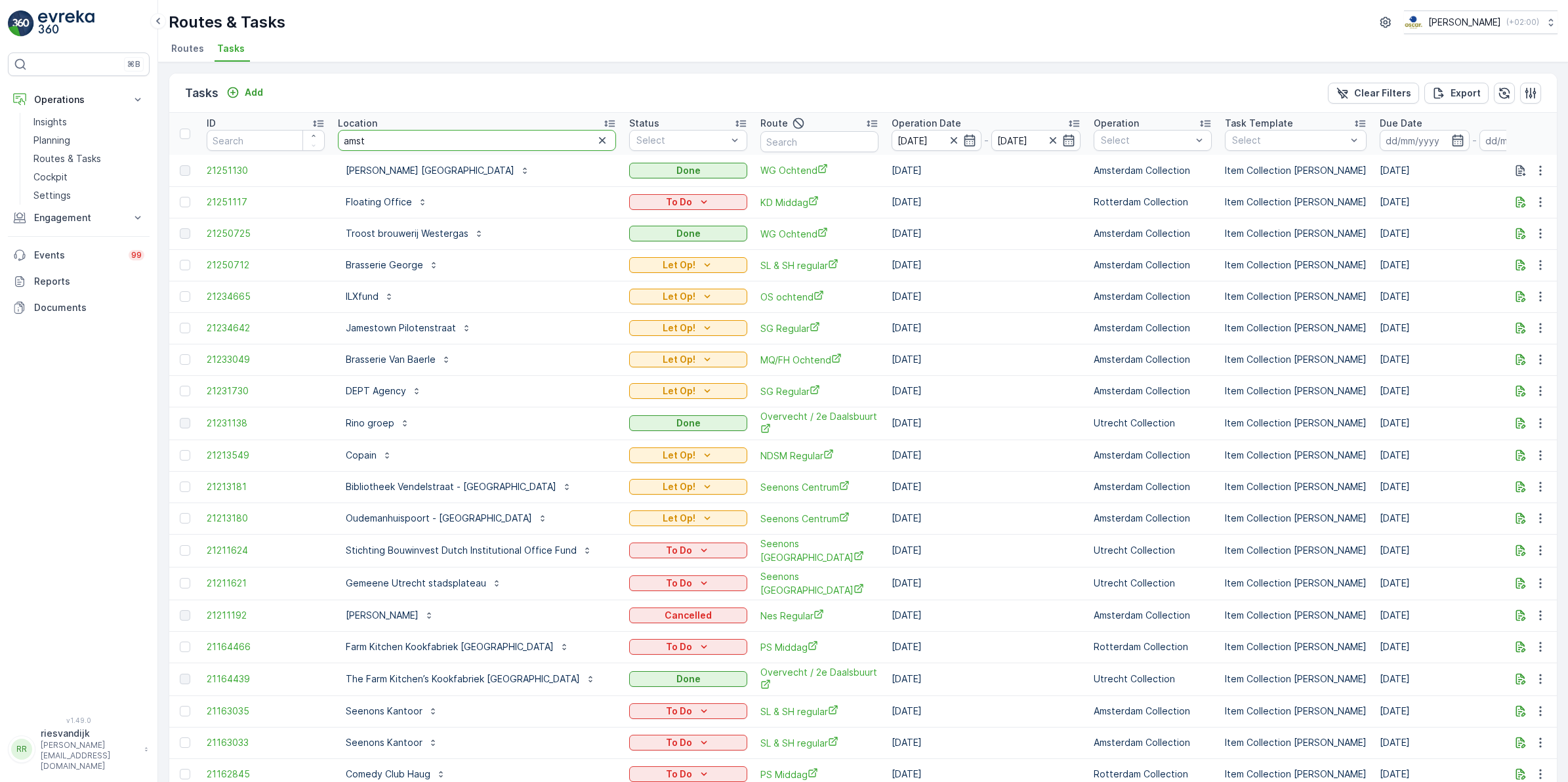
type input "amste"
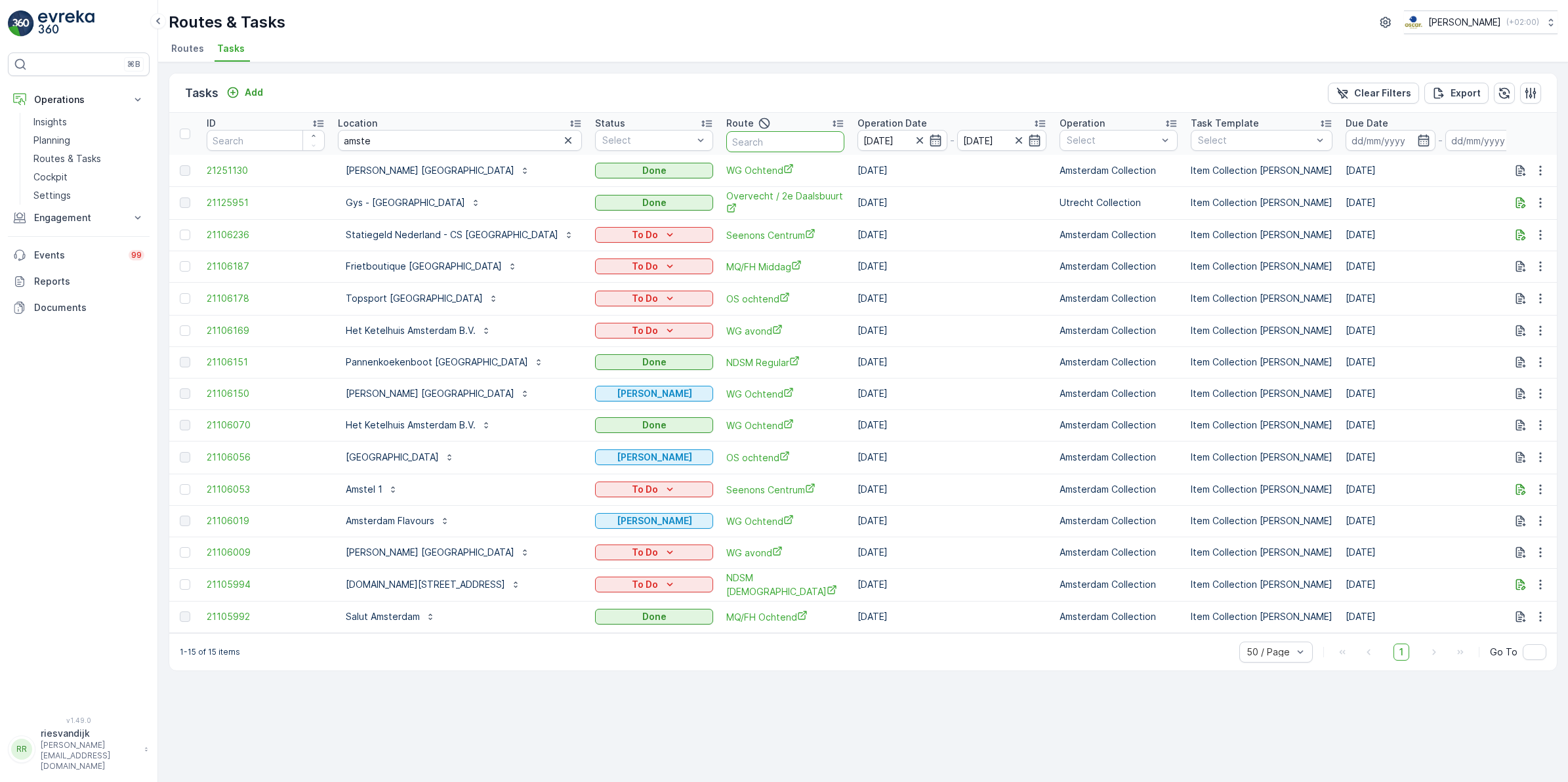
click at [739, 141] on input "text" at bounding box center [785, 141] width 118 height 21
click at [464, 136] on input "amste" at bounding box center [460, 141] width 244 height 21
click at [561, 135] on button "button" at bounding box center [569, 141] width 16 height 16
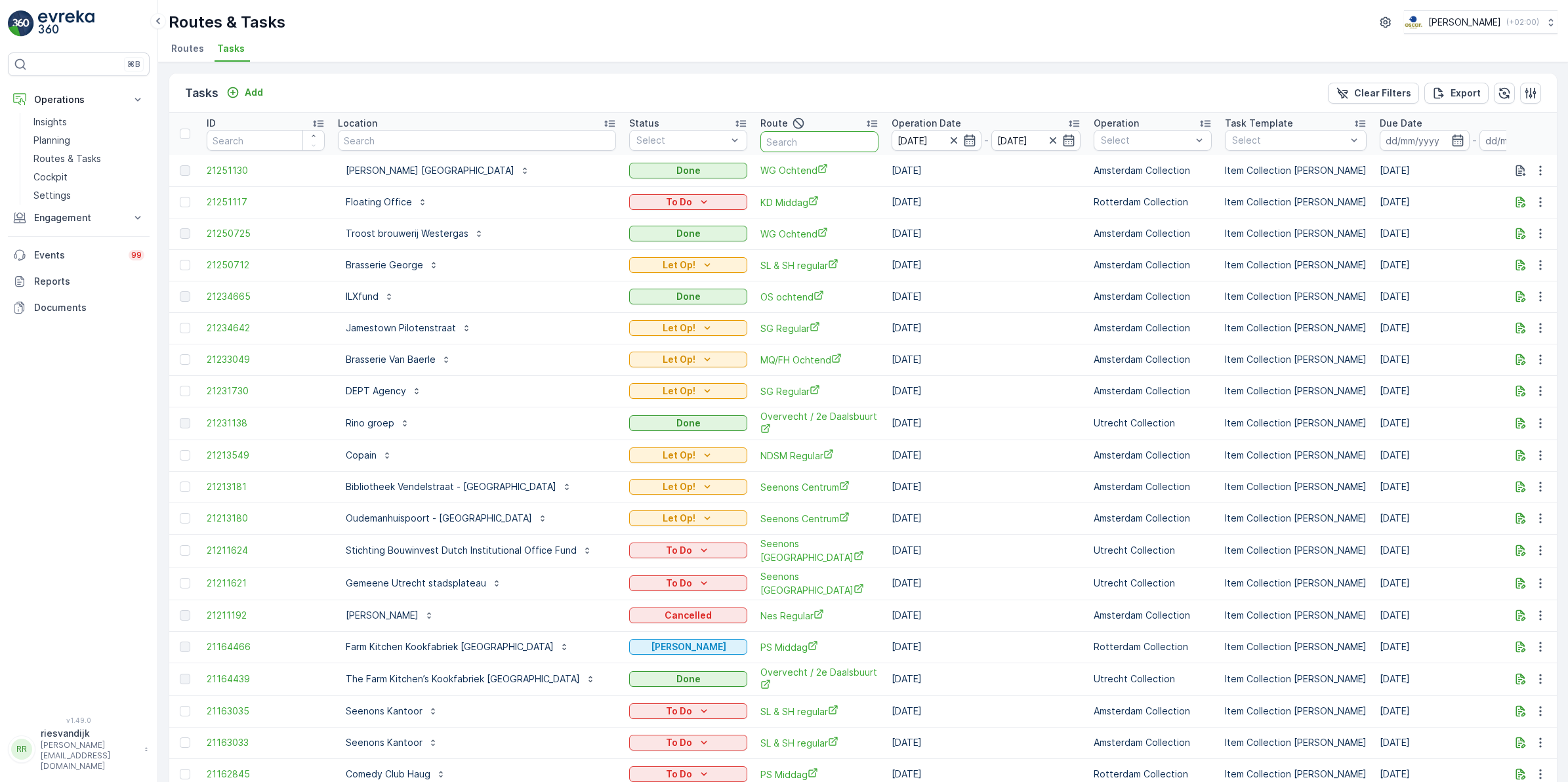
click at [793, 136] on input "text" at bounding box center [820, 141] width 118 height 21
type input "nes"
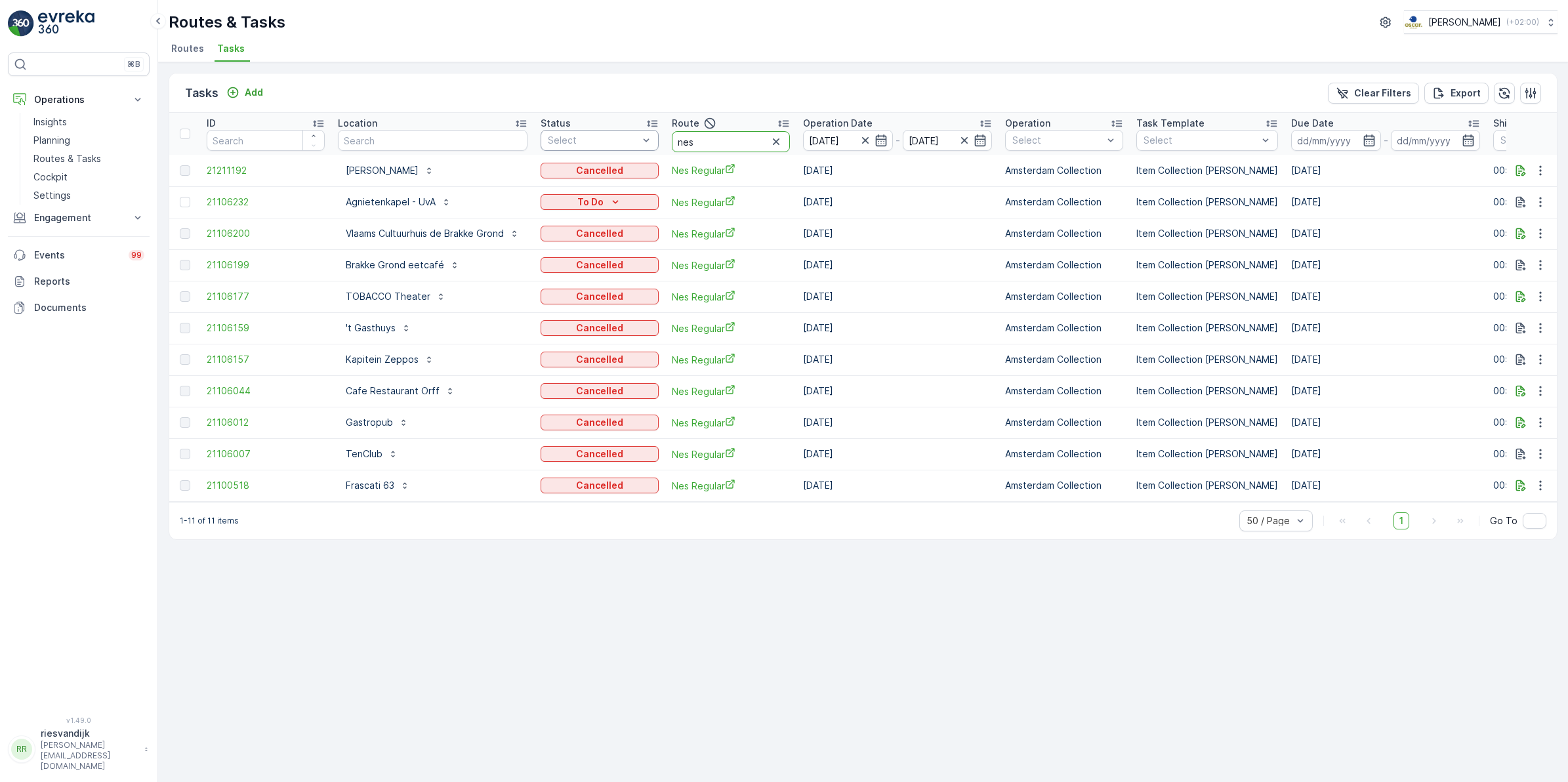
drag, startPoint x: 725, startPoint y: 142, endPoint x: 653, endPoint y: 144, distance: 72.0
click at [653, 144] on tr "ID Location Status Select Route nes Operation Date 27.08.2025 - 27.08.2025 Oper…" at bounding box center [1216, 133] width 2096 height 42
type input "rokin"
click at [863, 141] on icon "button" at bounding box center [869, 140] width 13 height 13
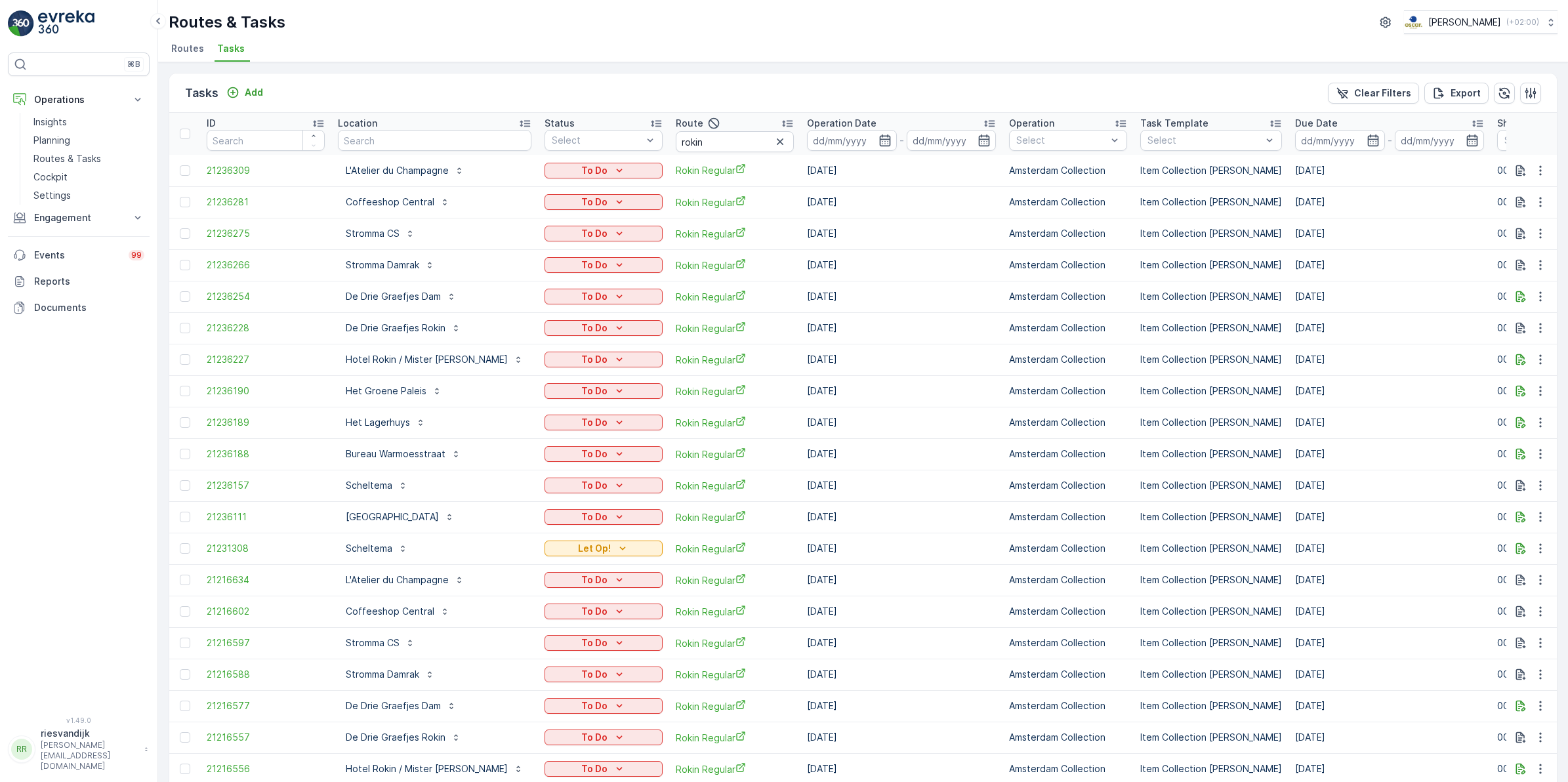
click at [878, 142] on icon "button" at bounding box center [885, 140] width 13 height 13
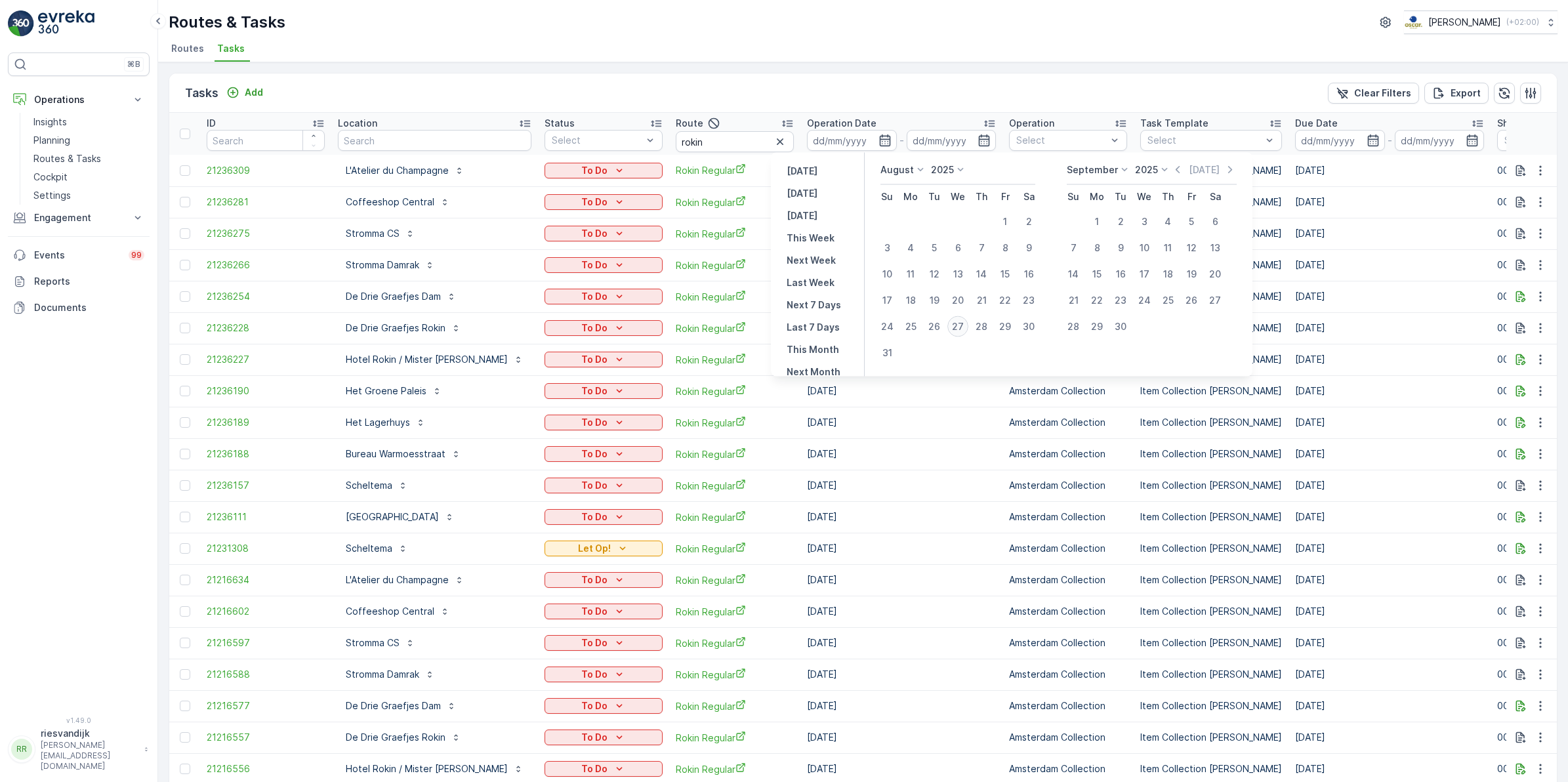
click at [960, 327] on div "27" at bounding box center [958, 327] width 21 height 21
type input "[DATE]"
click at [960, 327] on div "27" at bounding box center [958, 327] width 21 height 21
click at [935, 327] on div "26" at bounding box center [934, 327] width 21 height 21
type input "[DATE]"
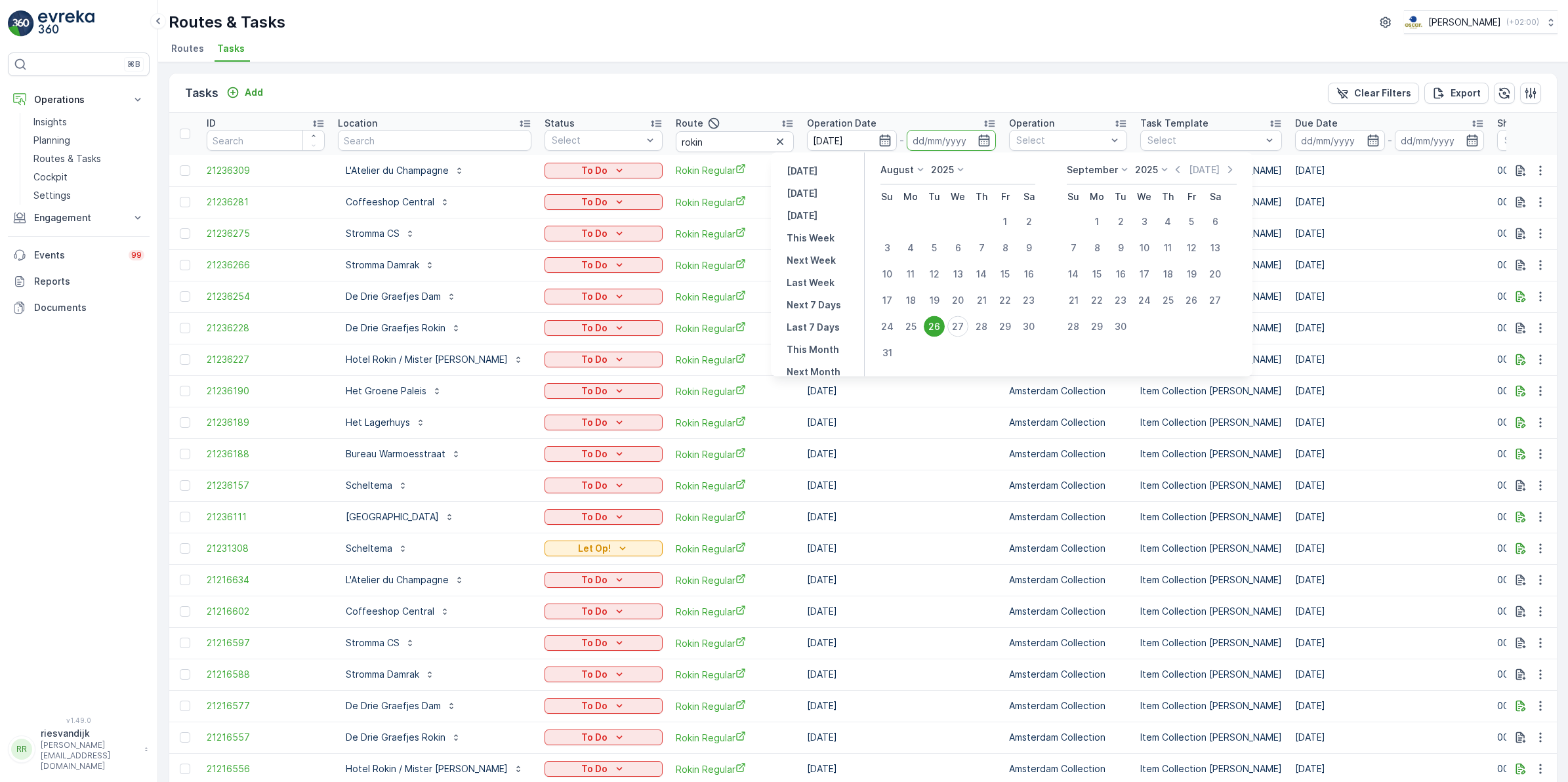
click at [935, 327] on div "26" at bounding box center [934, 327] width 21 height 21
type input "[DATE]"
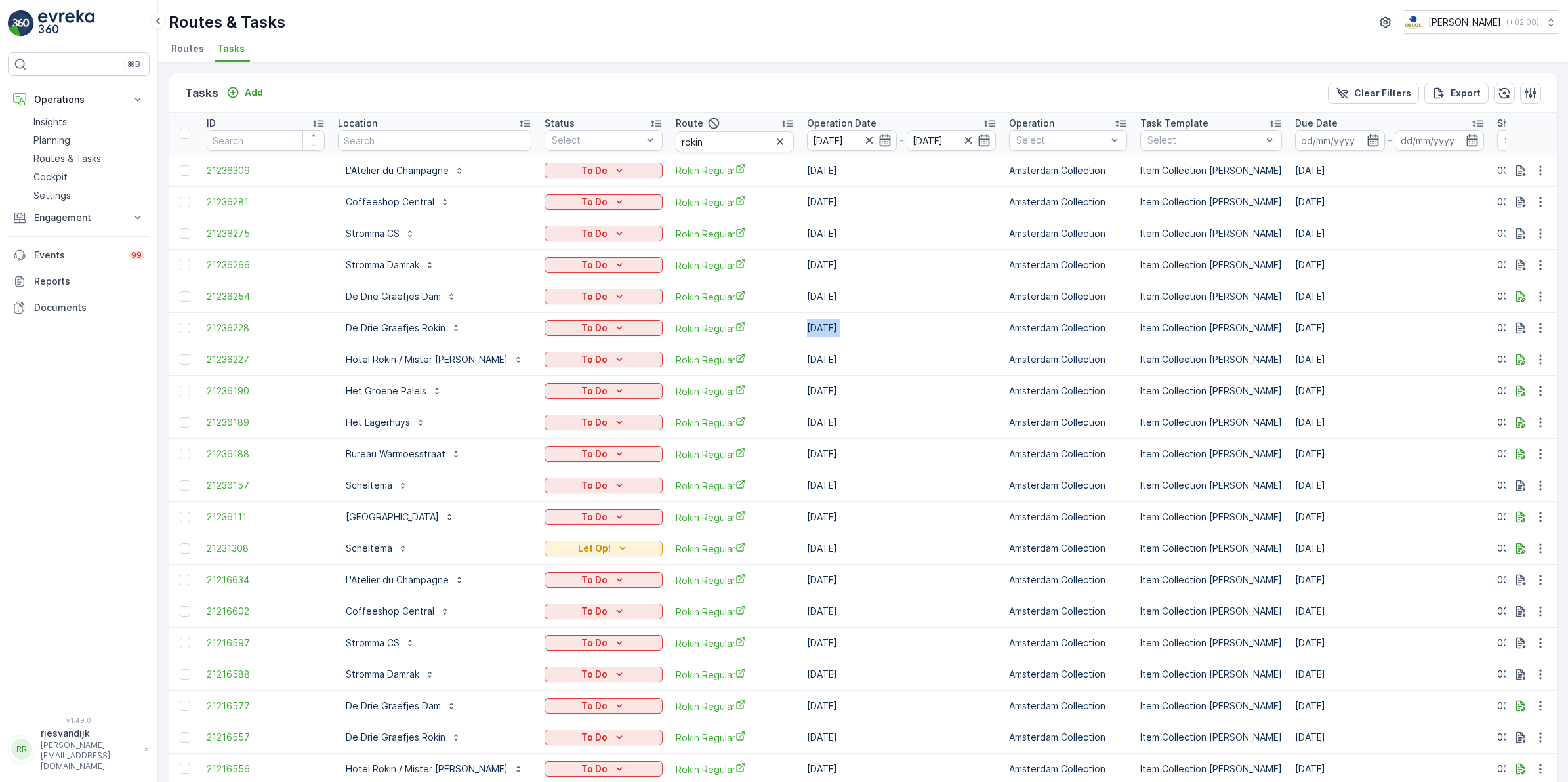
click at [935, 327] on td "[DATE]" at bounding box center [901, 327] width 202 height 31
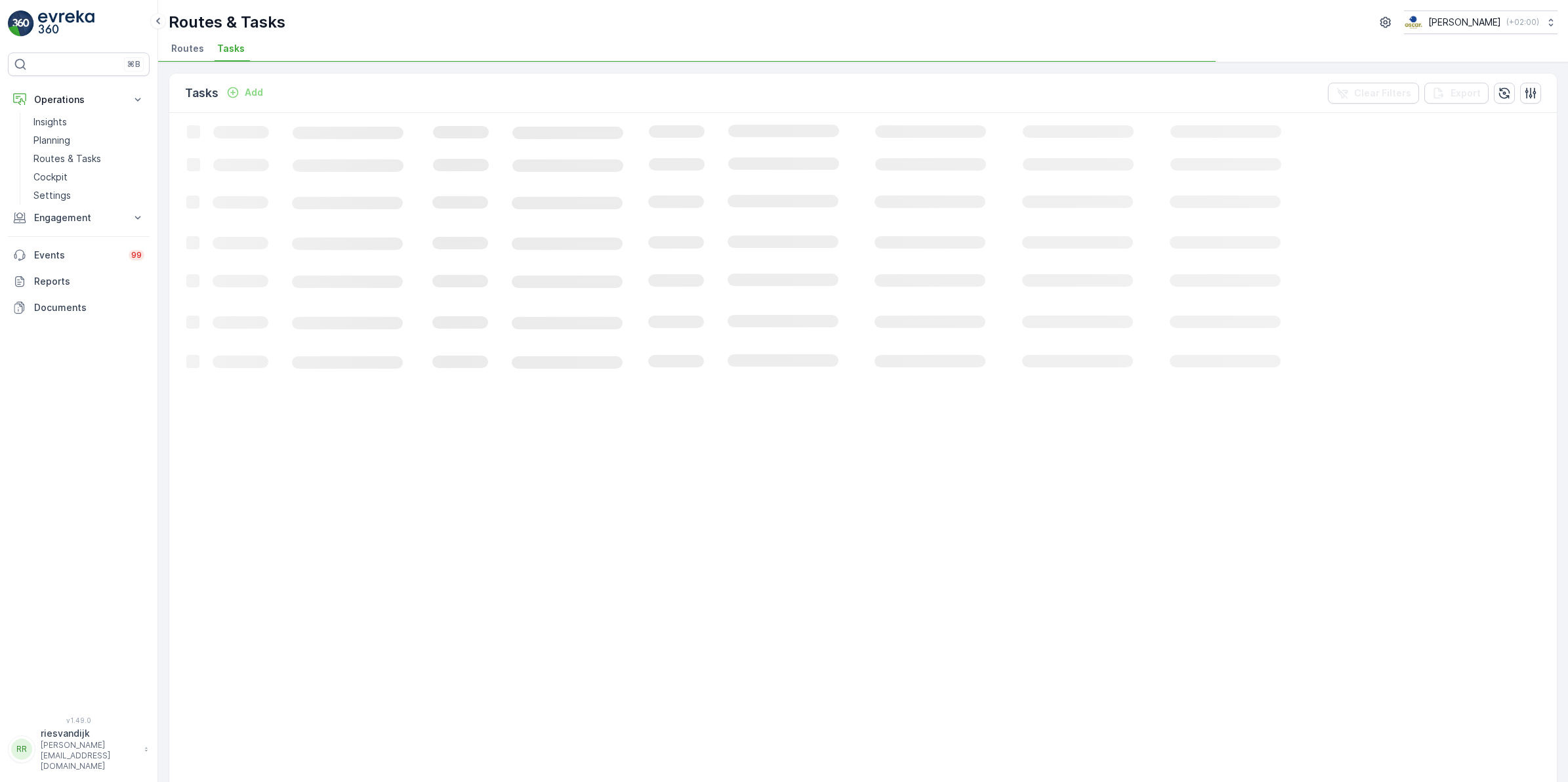
click at [756, 81] on div "Tasks Add Clear Filters Export" at bounding box center [863, 93] width 1388 height 39
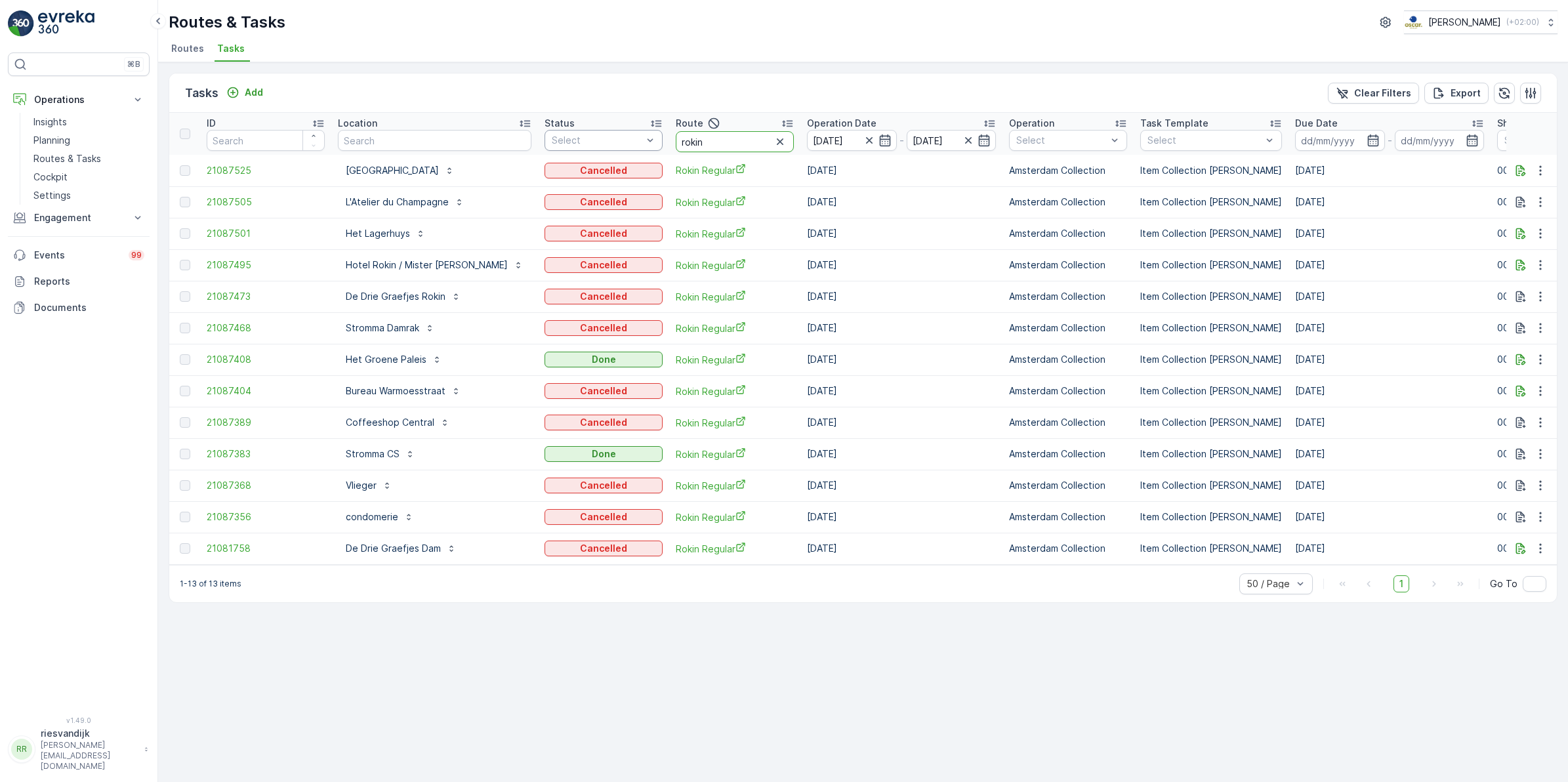
drag, startPoint x: 677, startPoint y: 143, endPoint x: 609, endPoint y: 149, distance: 68.3
click at [608, 149] on tr "ID Location Status Select Route rokin Operation Date 26.08.2025 - 26.08.2025 Op…" at bounding box center [1219, 133] width 2100 height 42
click at [395, 139] on input "text" at bounding box center [435, 141] width 194 height 21
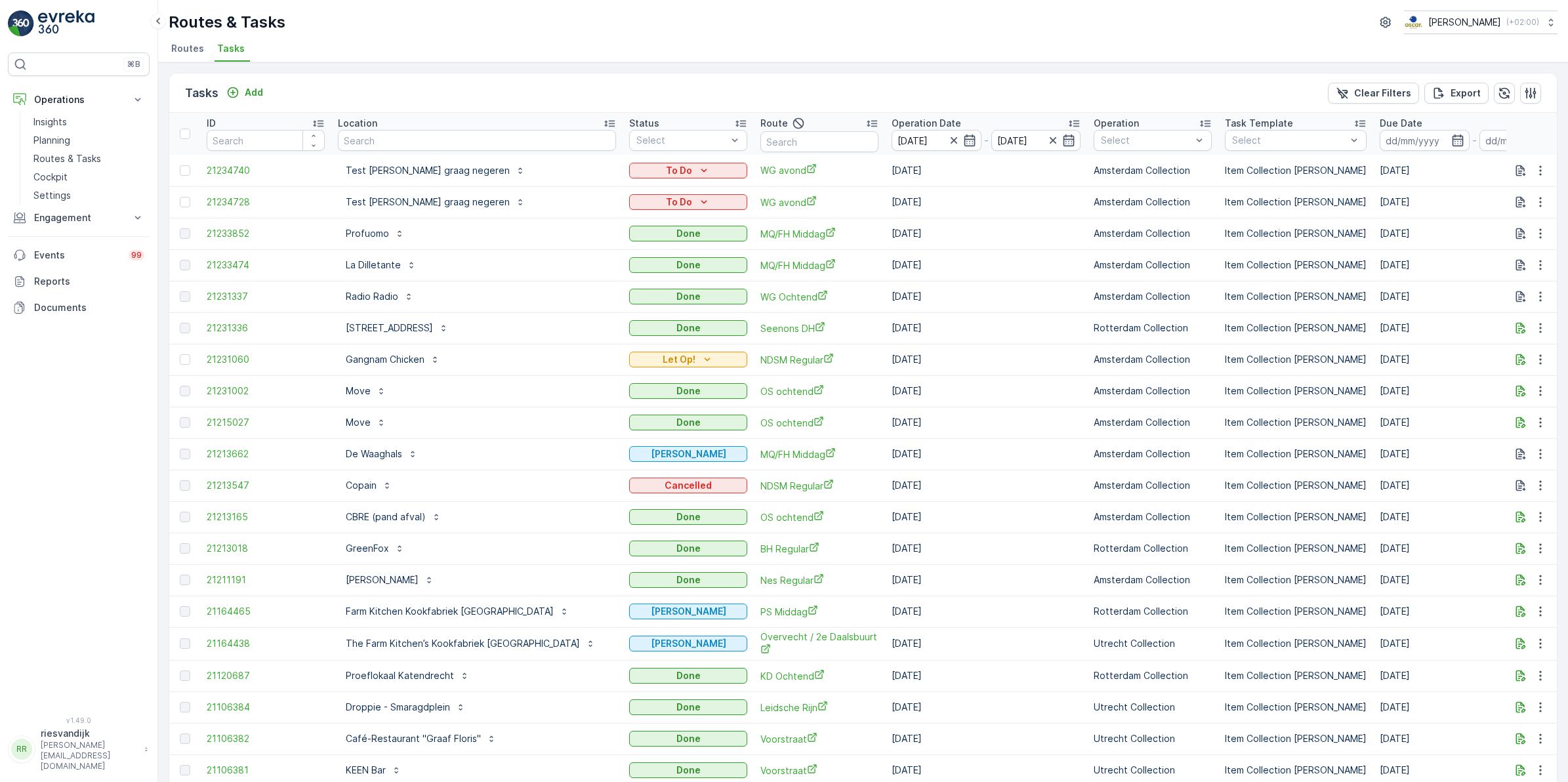
click at [407, 138] on input "text" at bounding box center [477, 141] width 279 height 21
type input "bar"
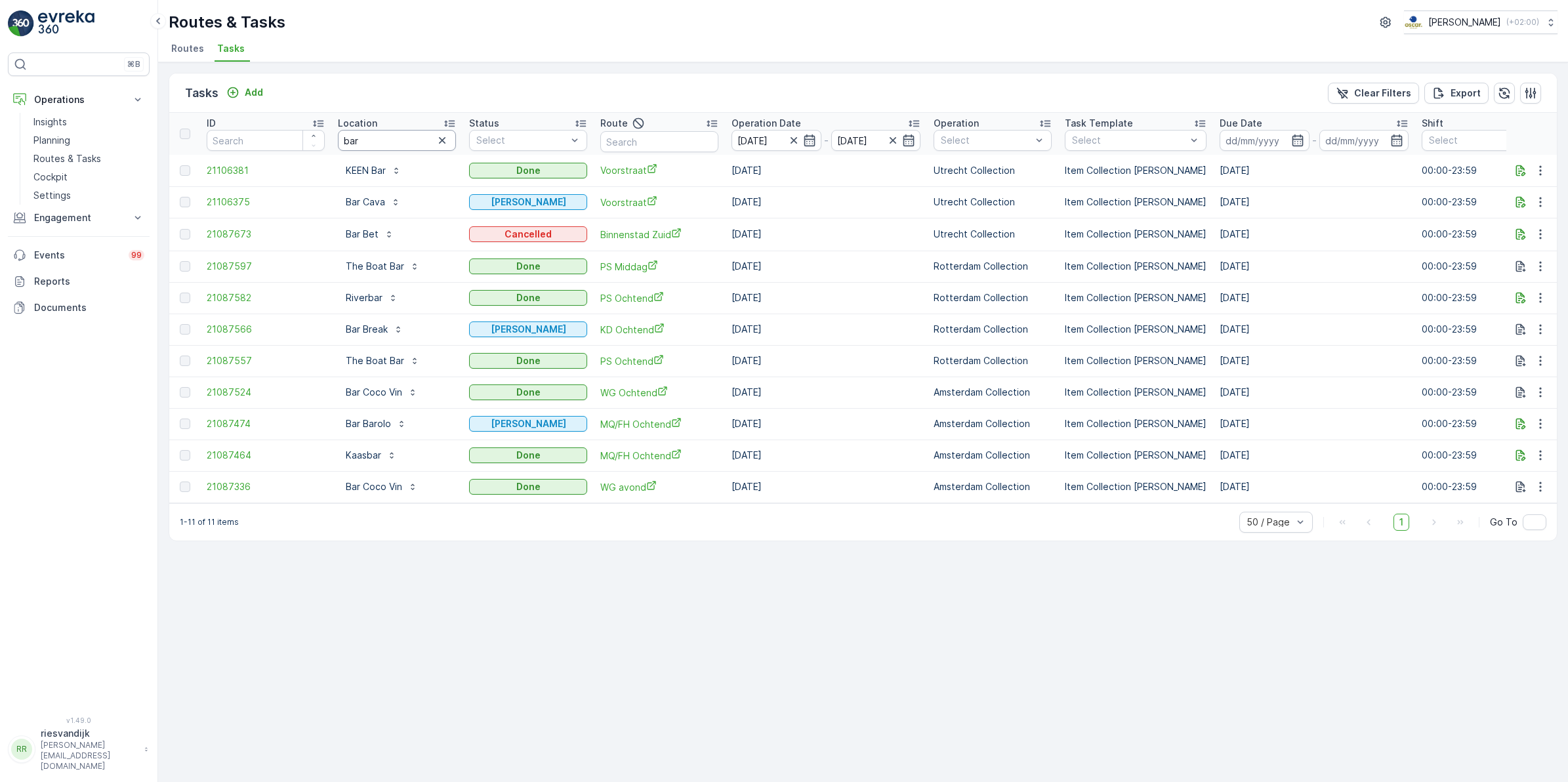
click at [391, 138] on input "bar" at bounding box center [397, 141] width 118 height 21
type input "bar cav"
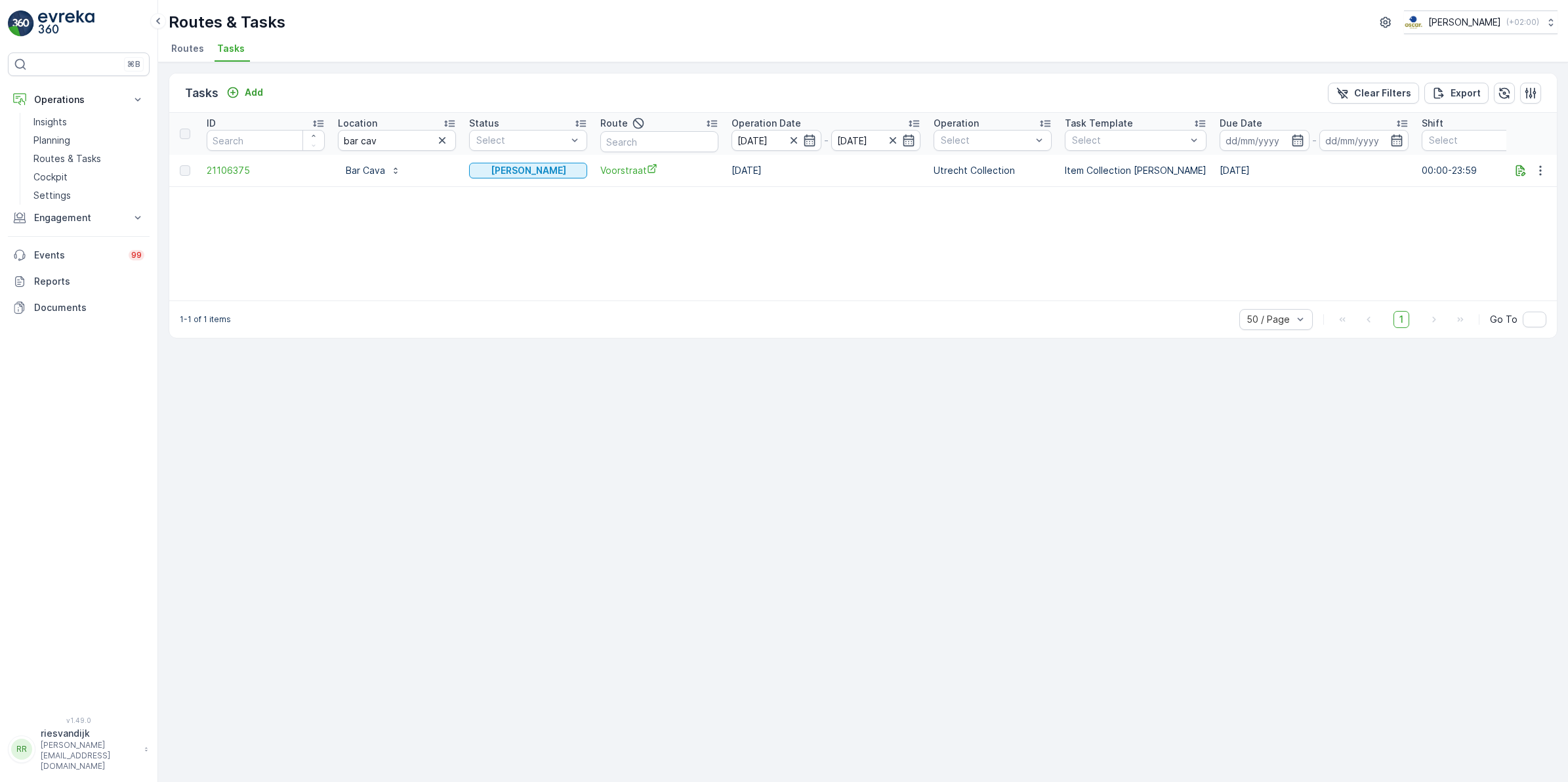
click at [1520, 161] on td at bounding box center [1532, 170] width 52 height 31
click at [1523, 168] on icon "button" at bounding box center [1521, 170] width 10 height 12
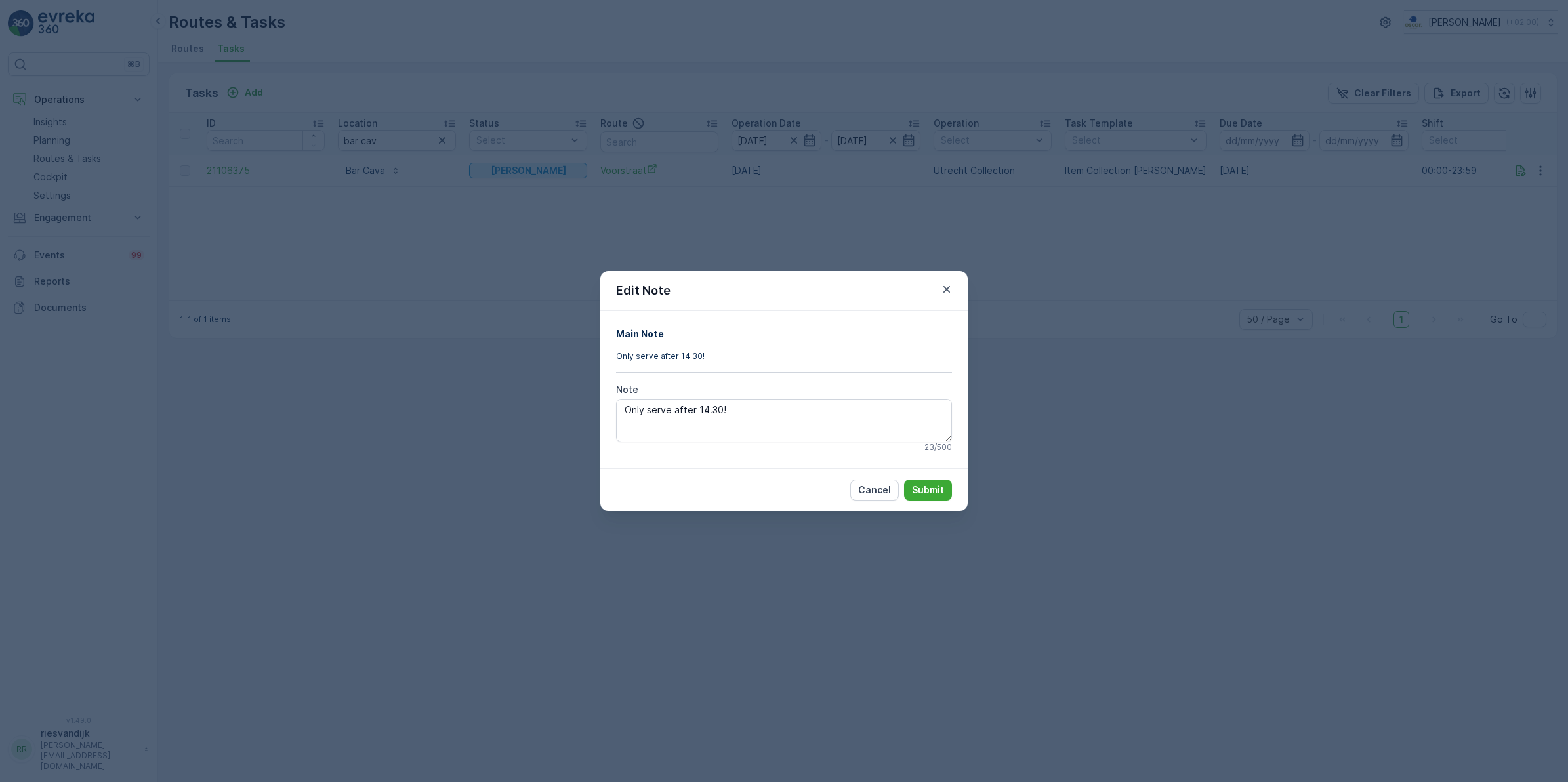
click at [950, 284] on icon "button" at bounding box center [947, 289] width 13 height 13
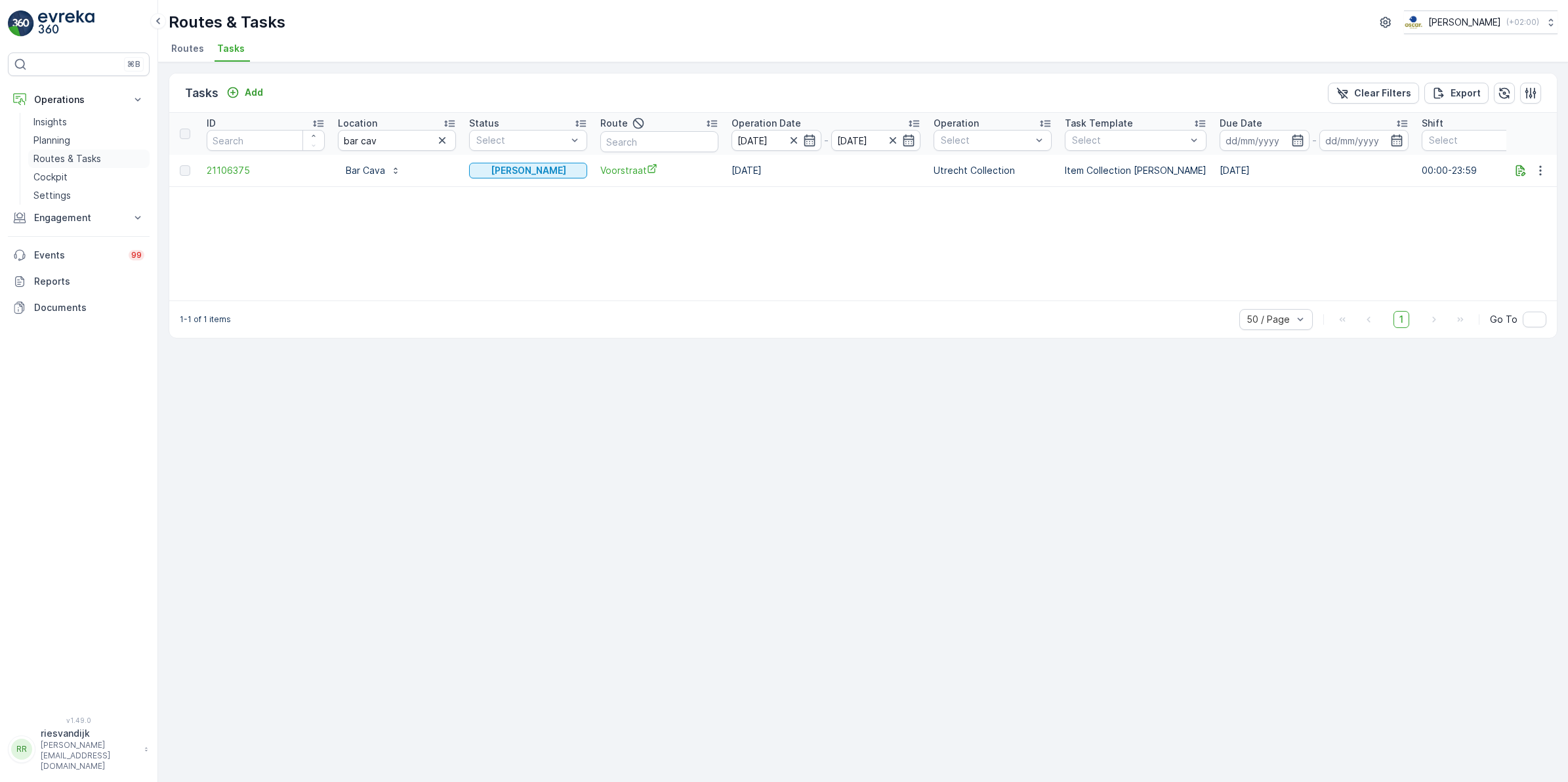
click at [62, 155] on p "Routes & Tasks" at bounding box center [68, 158] width 68 height 13
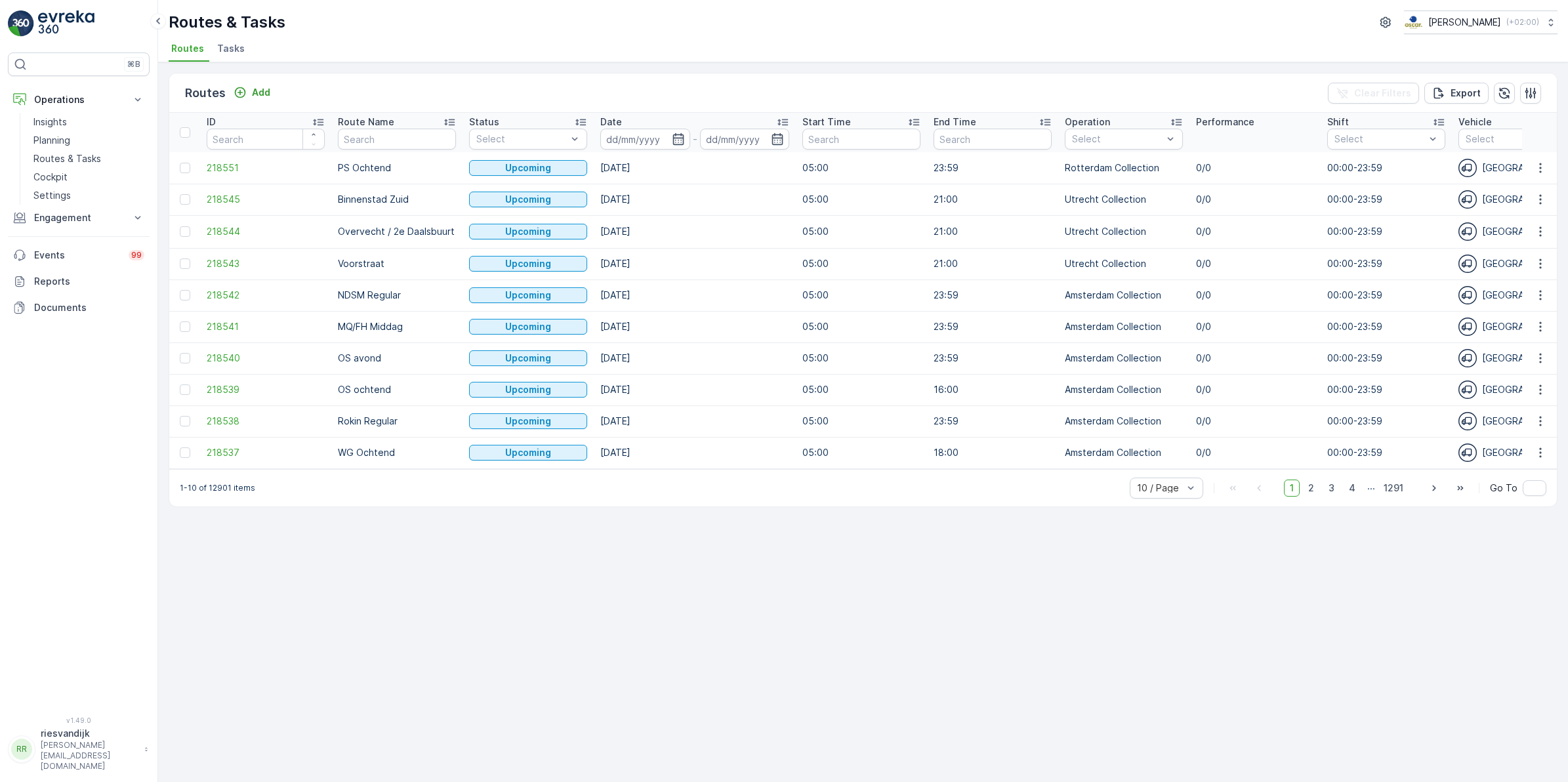
click at [230, 49] on span "Tasks" at bounding box center [230, 48] width 28 height 13
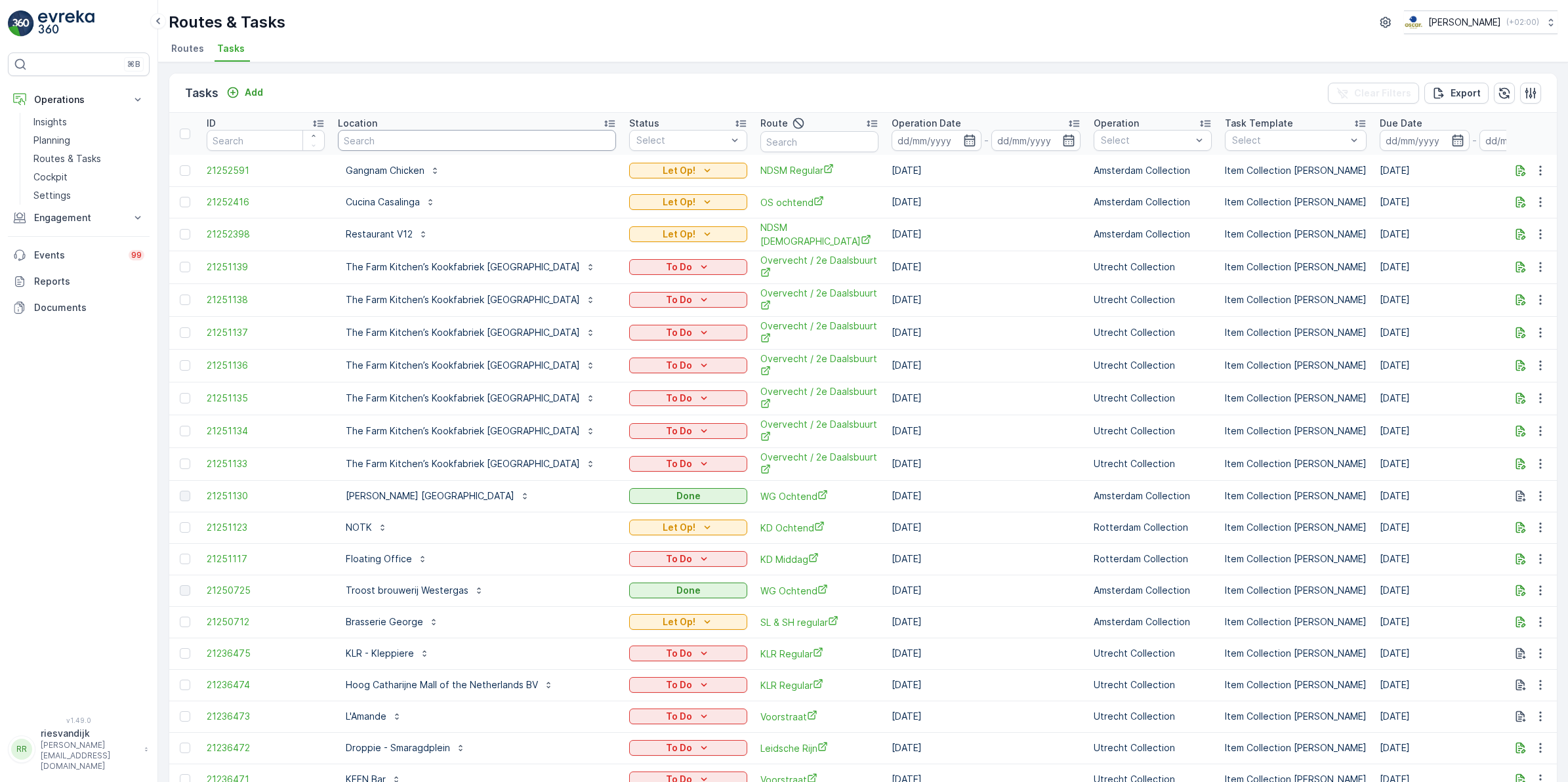
click at [391, 145] on input "text" at bounding box center [477, 141] width 279 height 21
click at [761, 143] on input "text" at bounding box center [820, 141] width 118 height 21
click at [408, 136] on input "text" at bounding box center [477, 141] width 279 height 21
type input "bar cav"
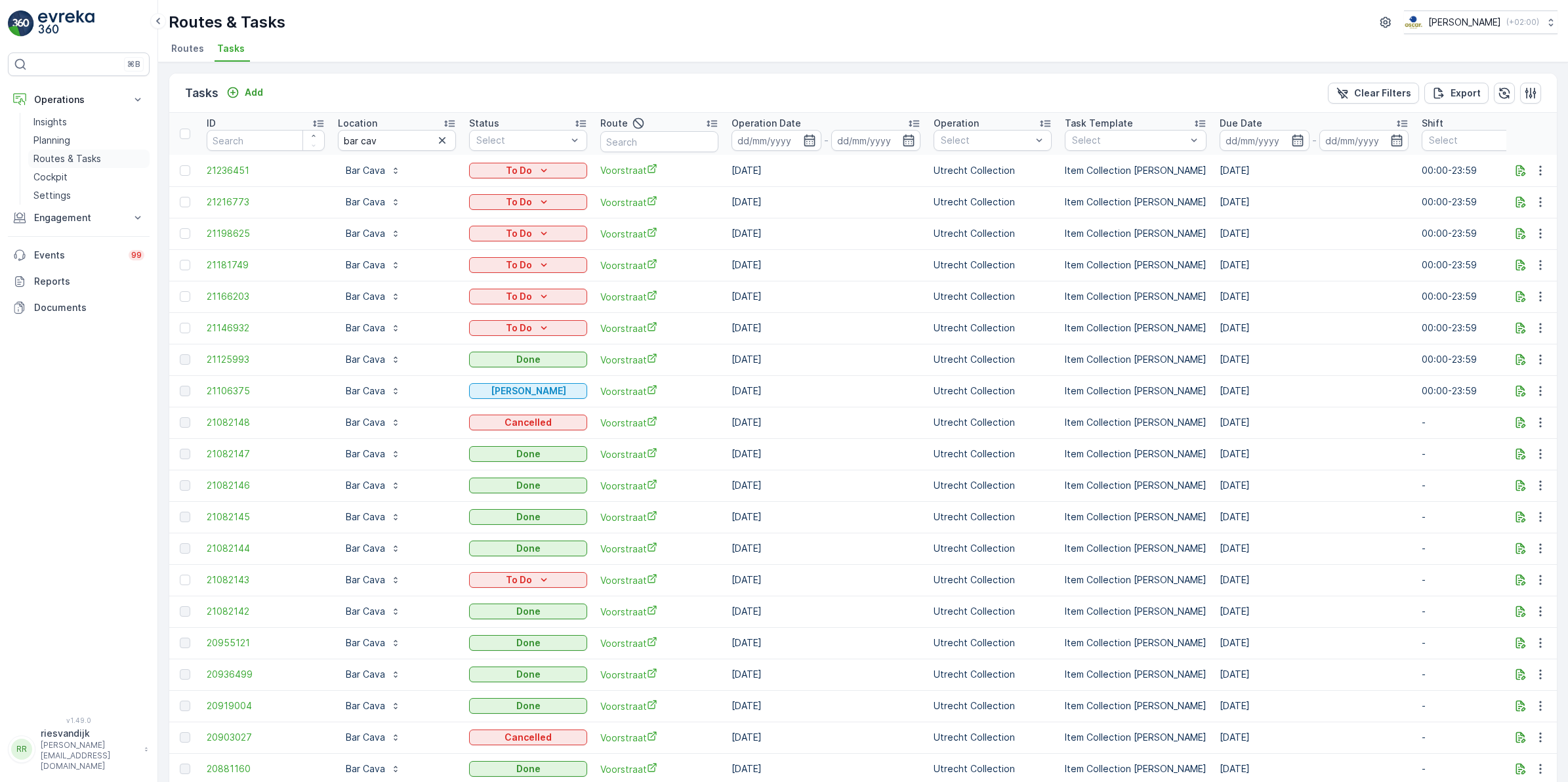
click at [59, 156] on p "Routes & Tasks" at bounding box center [68, 158] width 68 height 13
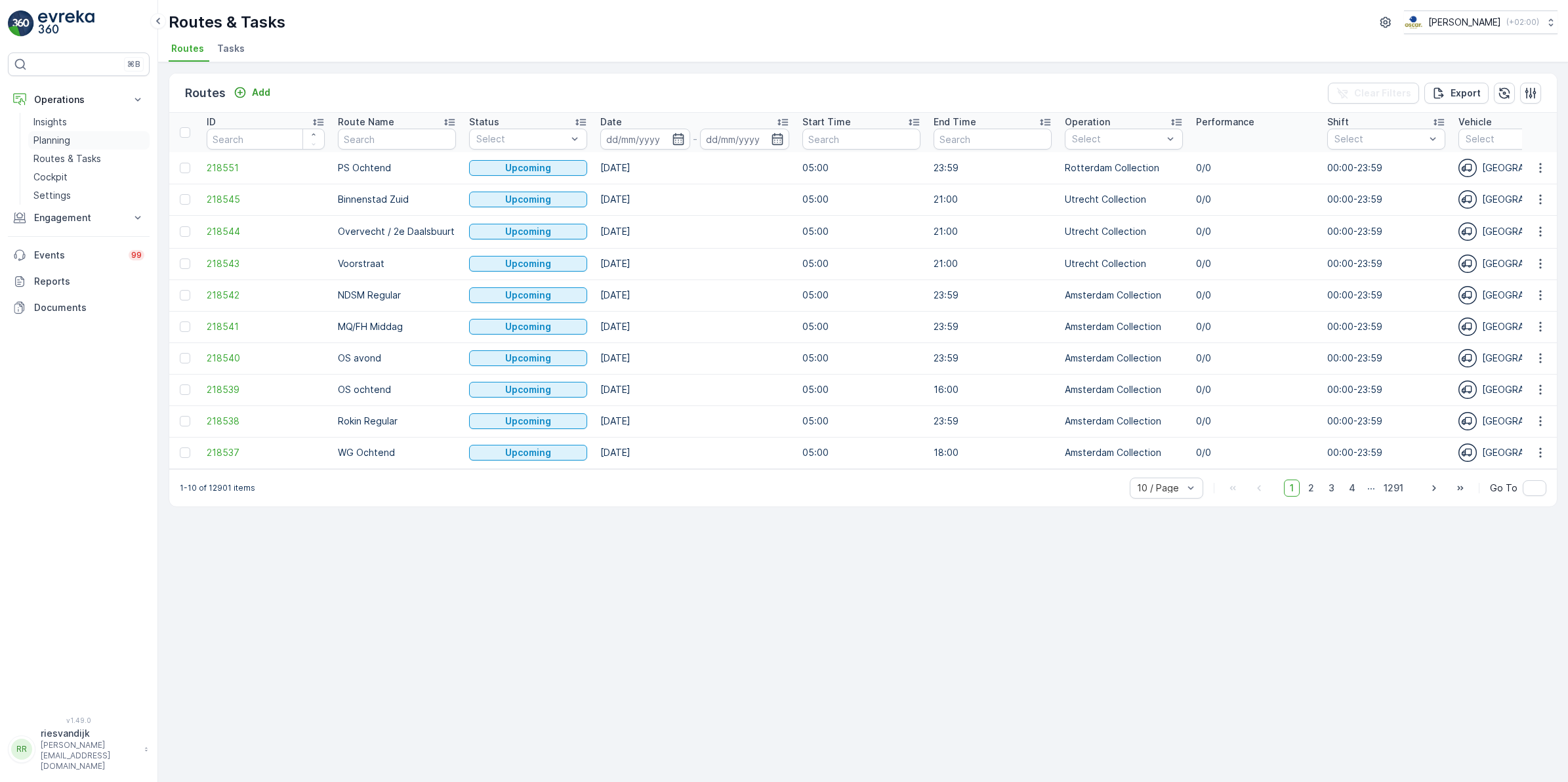
click at [54, 144] on p "Planning" at bounding box center [52, 140] width 36 height 13
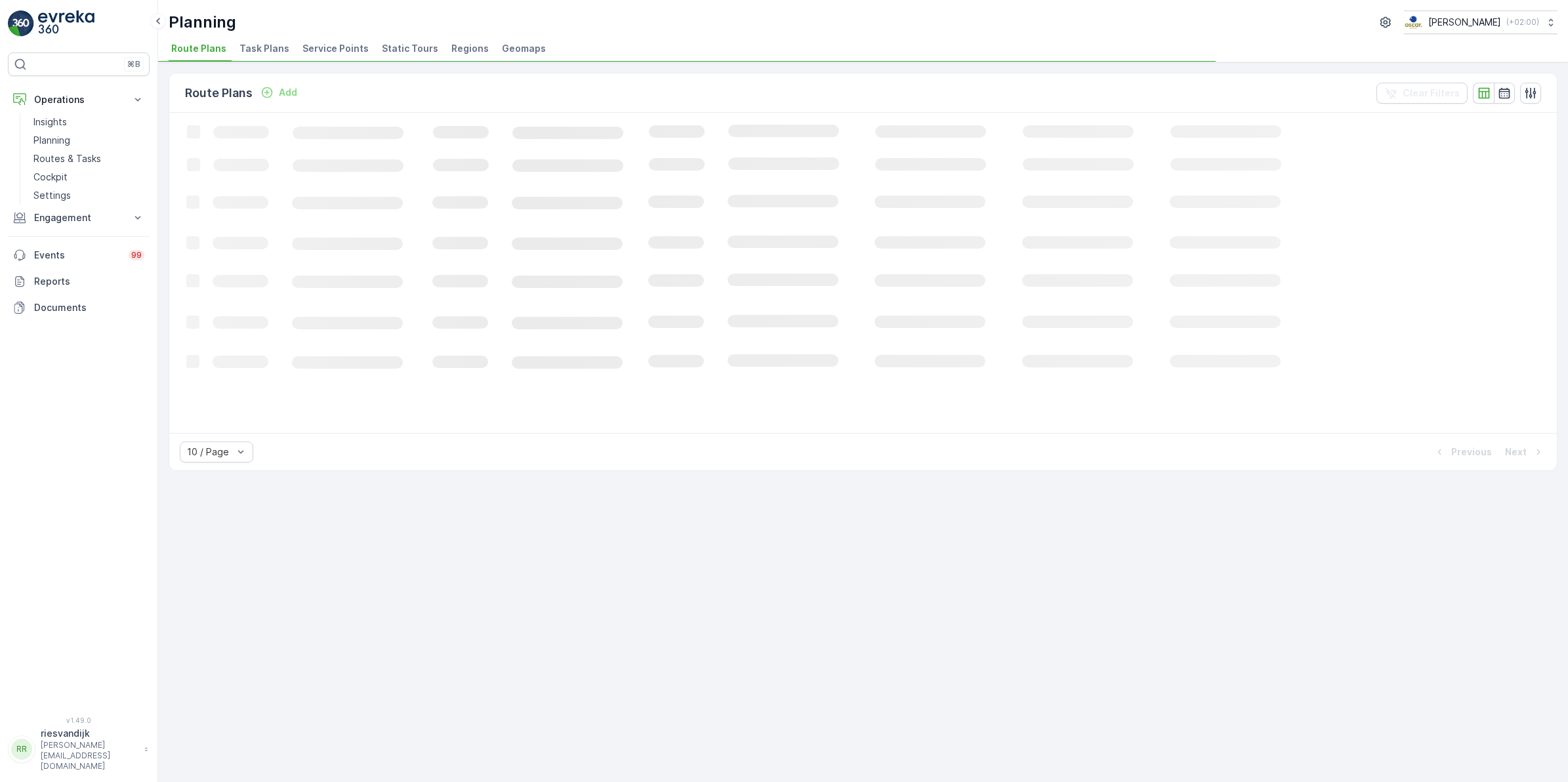
click at [245, 48] on span "Task Plans" at bounding box center [264, 48] width 50 height 13
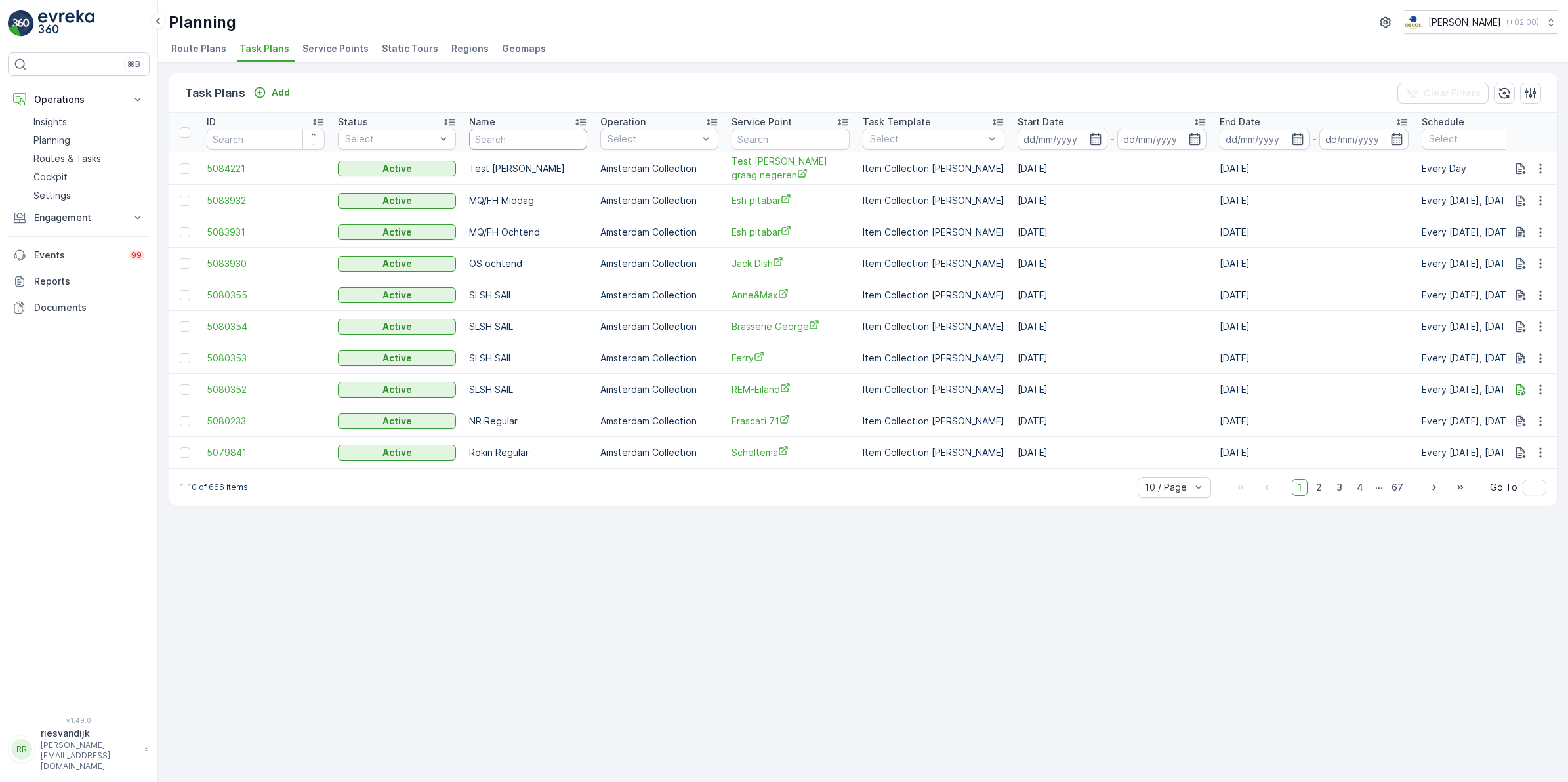
click at [546, 139] on input "text" at bounding box center [528, 140] width 118 height 21
click at [782, 134] on input "text" at bounding box center [790, 140] width 118 height 21
type input "bar cava"
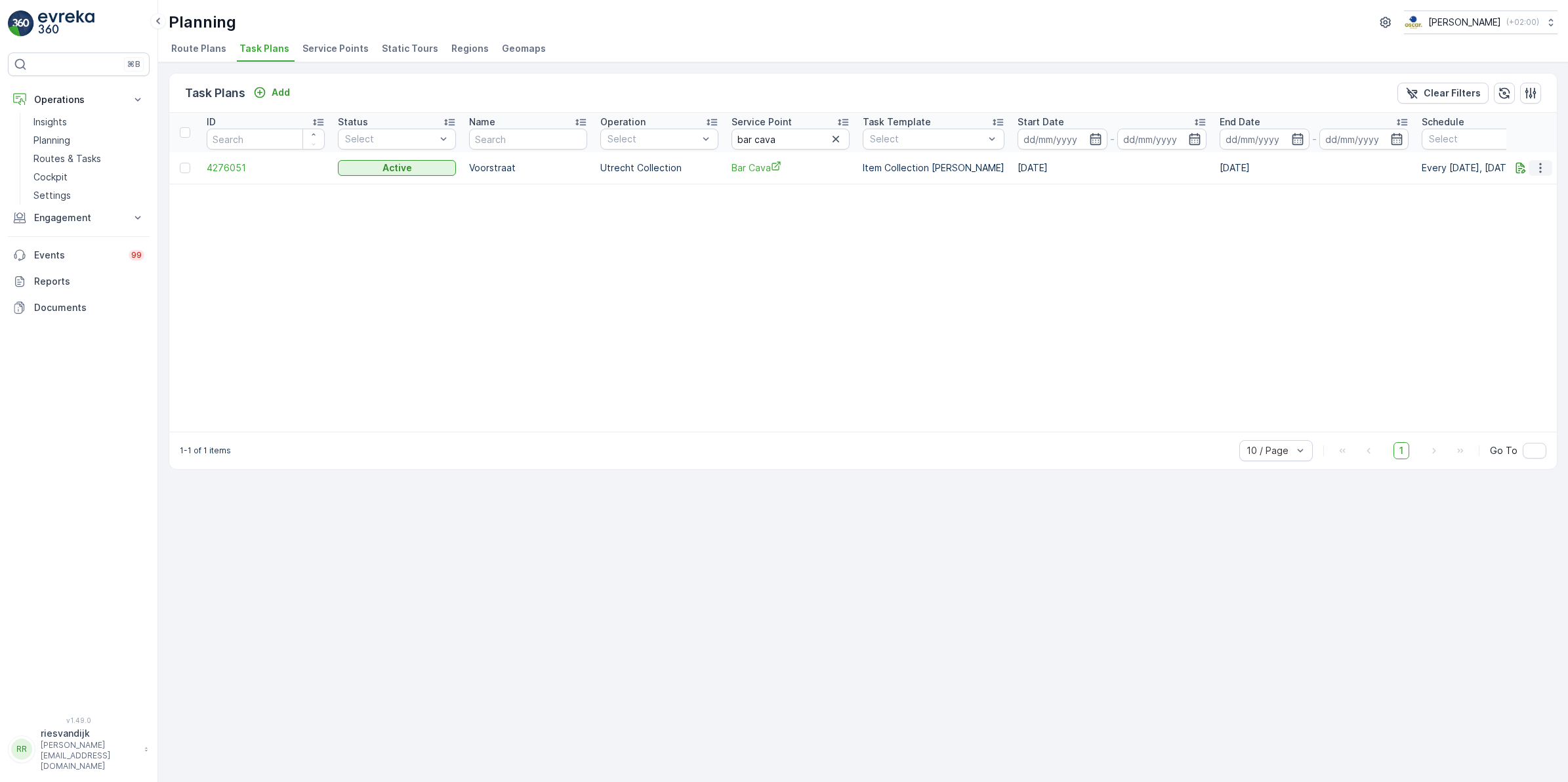
click at [1540, 166] on icon "button" at bounding box center [1540, 167] width 13 height 13
click at [1524, 206] on span "Edit Task Plan" at bounding box center [1517, 205] width 61 height 13
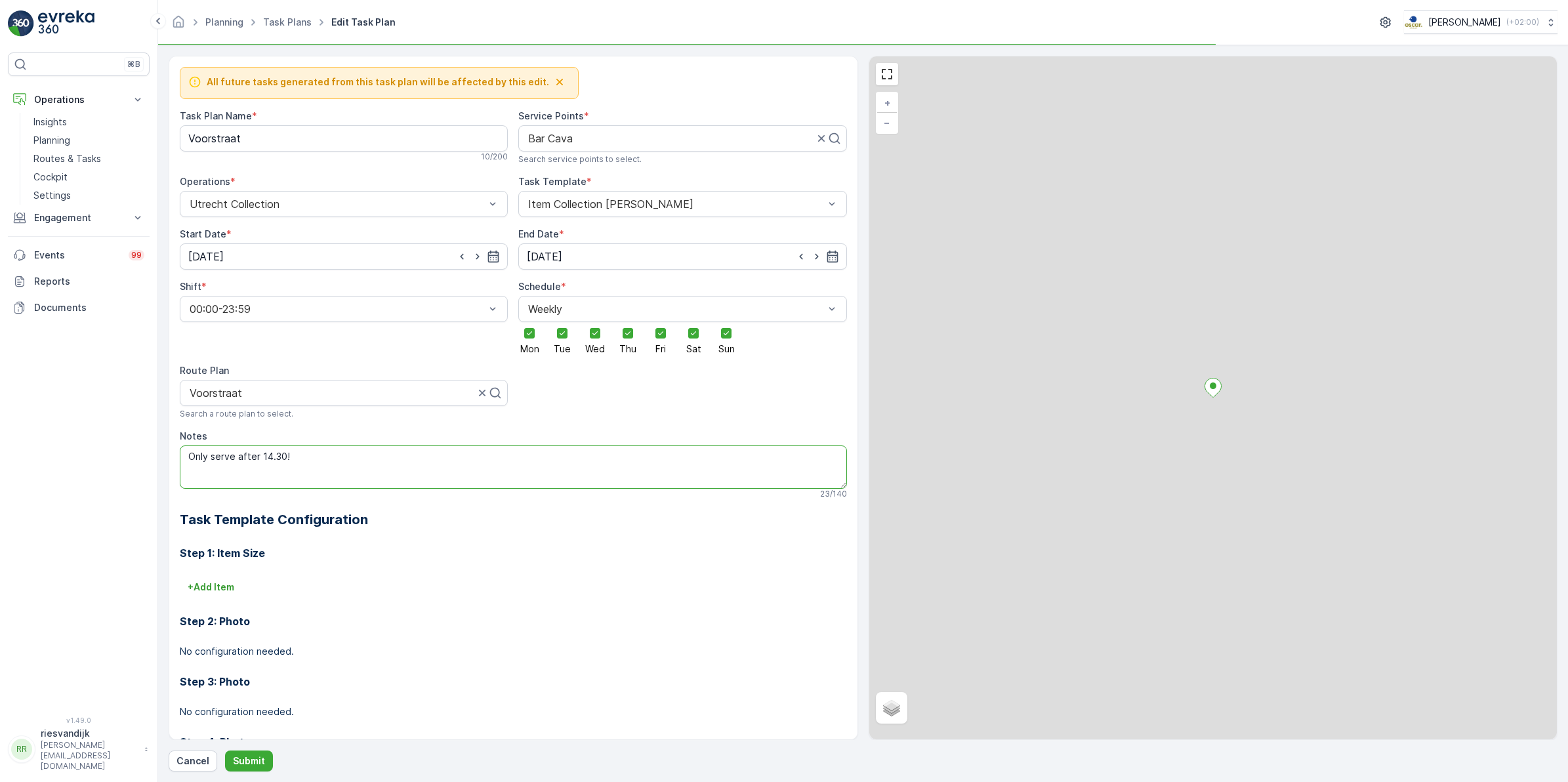
click at [297, 460] on textarea "Only serve after 14.30!" at bounding box center [513, 467] width 667 height 44
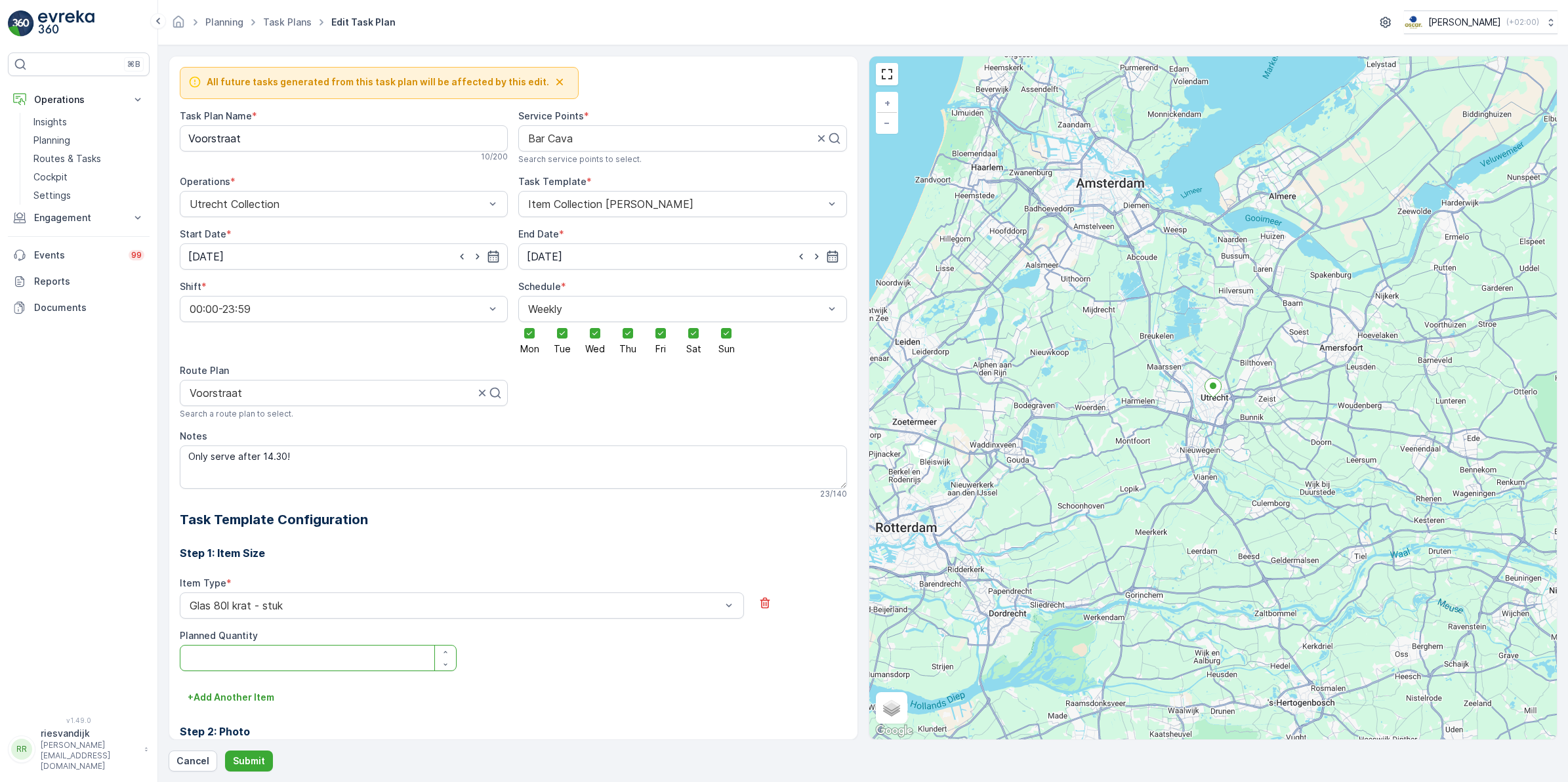
click at [555, 671] on div "Item Type * Glas 80l krat - stuk Planned Quantity" at bounding box center [513, 624] width 667 height 94
click at [295, 456] on textarea "Only serve after 14.30!" at bounding box center [513, 467] width 667 height 44
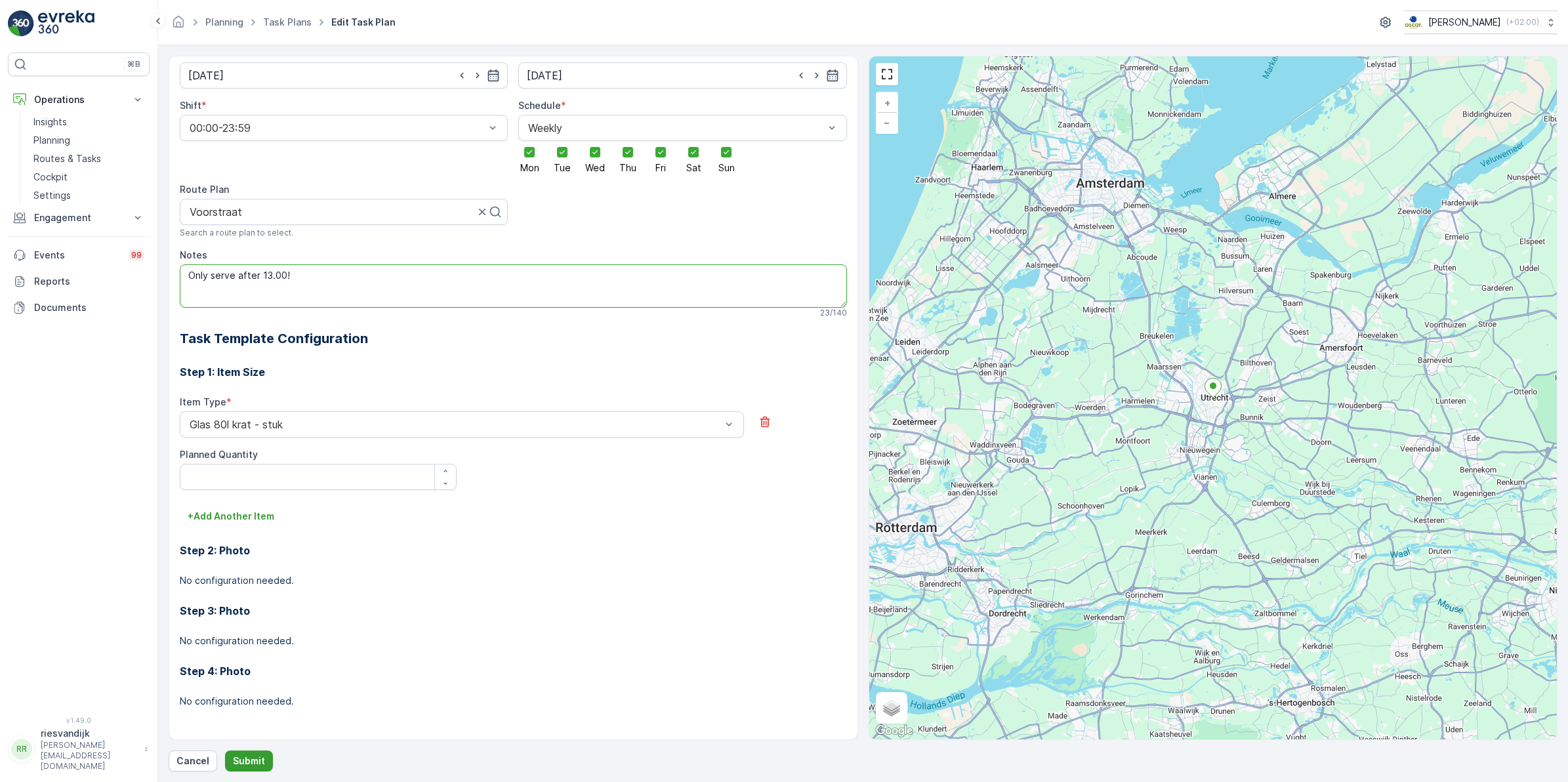
type textarea "Only serve after 13.00!"
click at [244, 761] on p "Submit" at bounding box center [249, 761] width 32 height 13
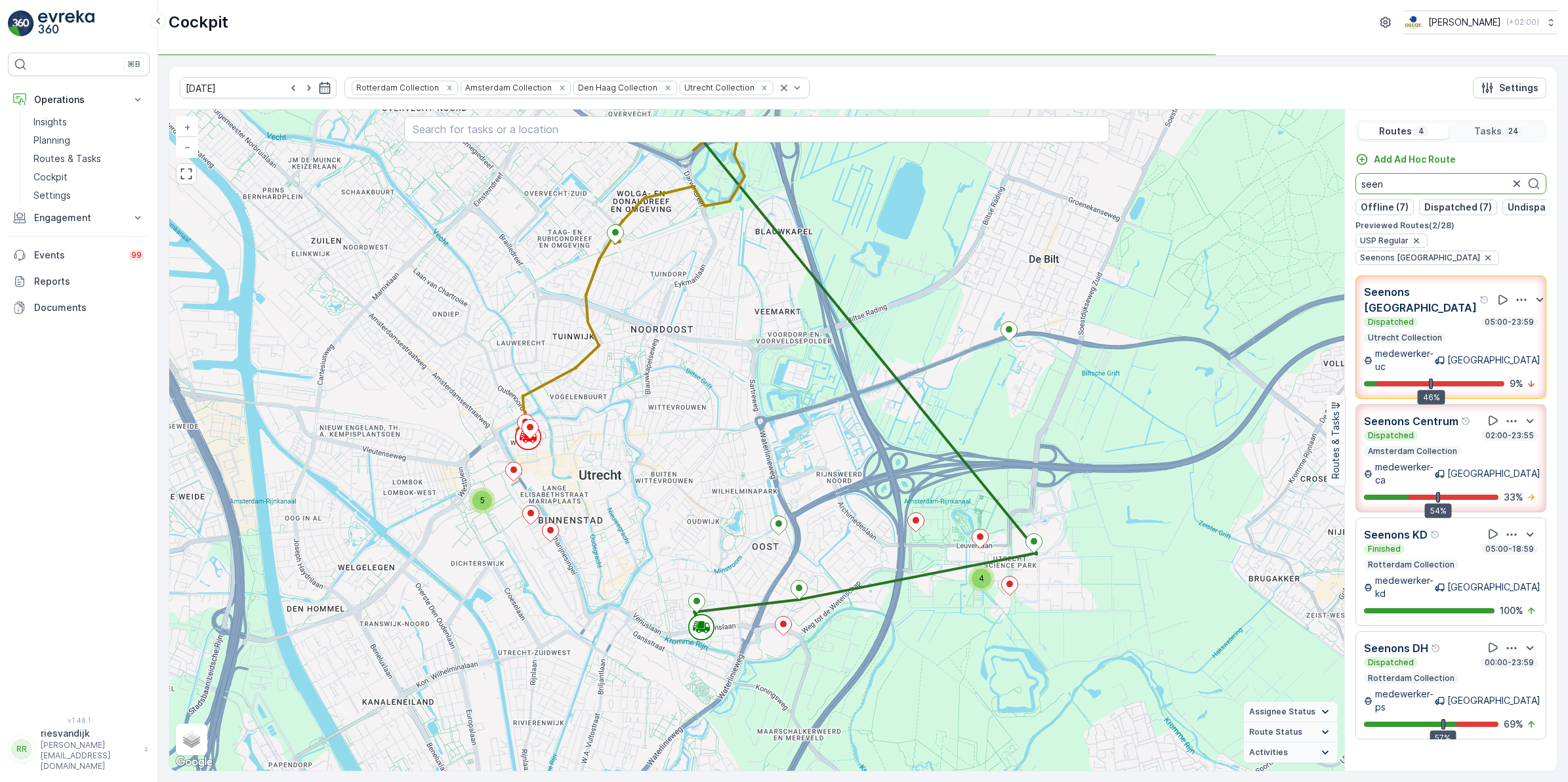
drag, startPoint x: 1474, startPoint y: 181, endPoint x: 1324, endPoint y: 179, distance: 150.0
click at [1324, 179] on div "4 5 + − Satellite Roadmap Terrain Hybrid Leaflet Keyboard shortcuts Map Data Ma…" at bounding box center [863, 439] width 1388 height 661
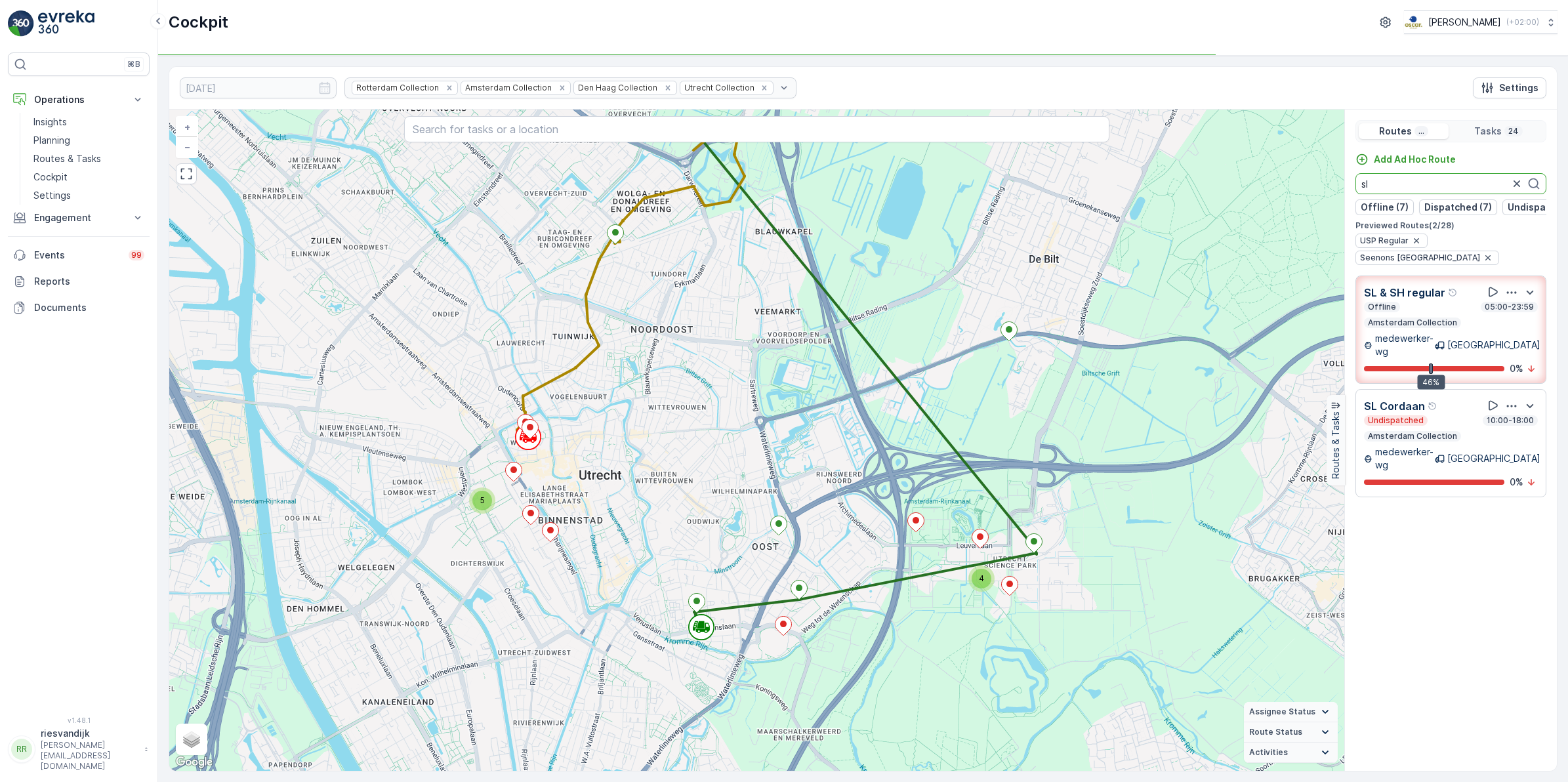
type input "sl"
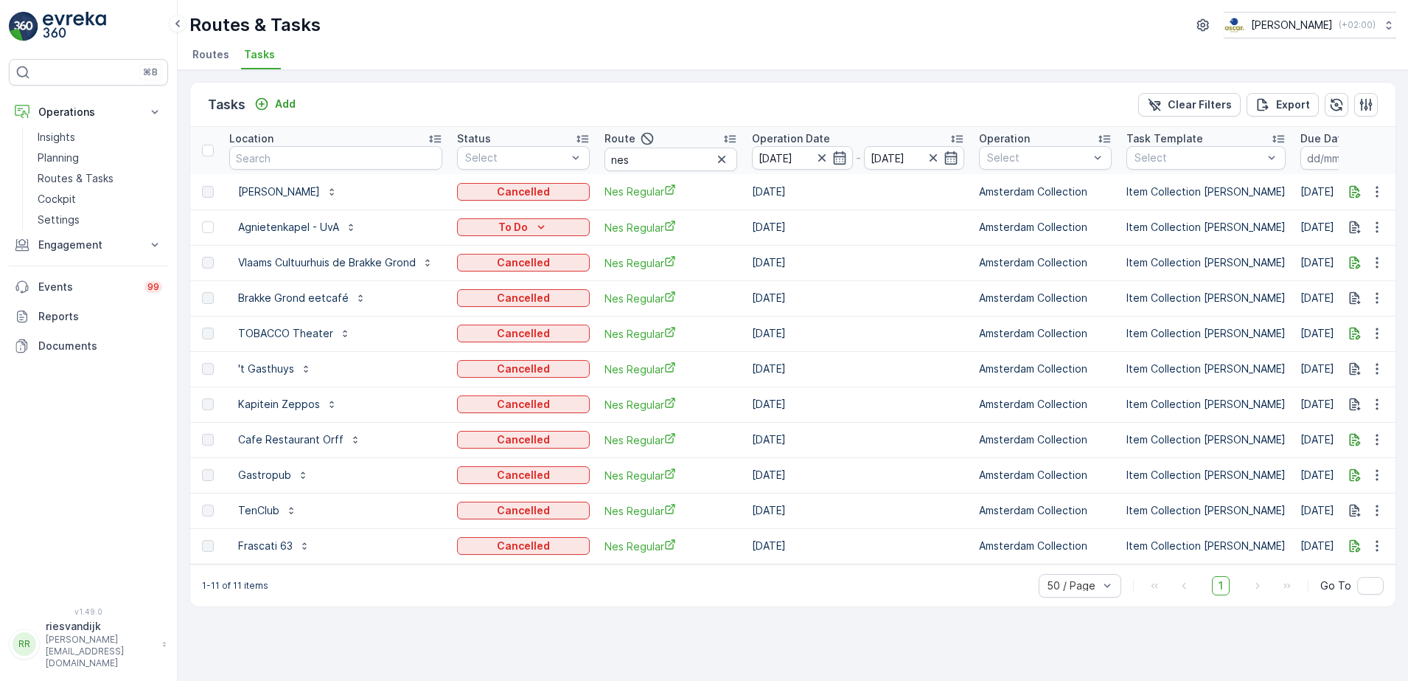
scroll to position [0, 150]
click at [669, 160] on input "nes" at bounding box center [671, 159] width 133 height 24
type input "n"
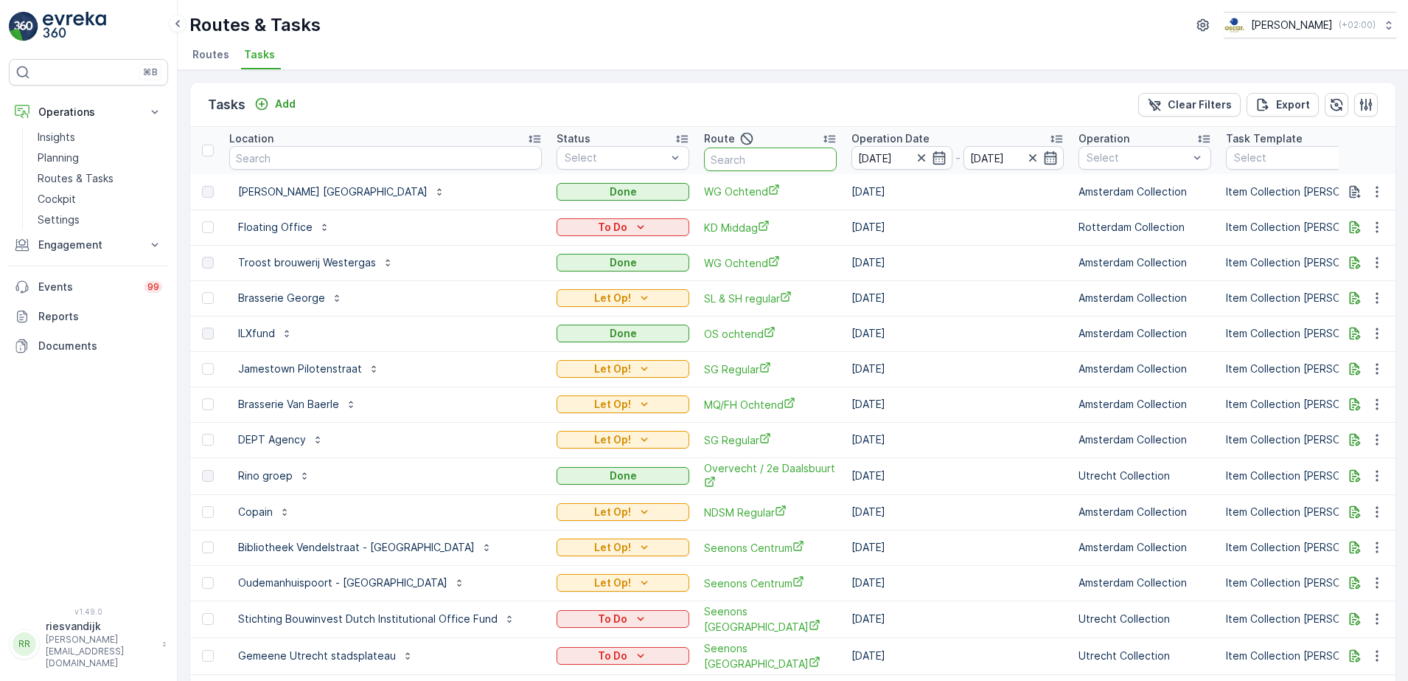
click at [731, 166] on input "text" at bounding box center [770, 159] width 133 height 24
type input "mq"
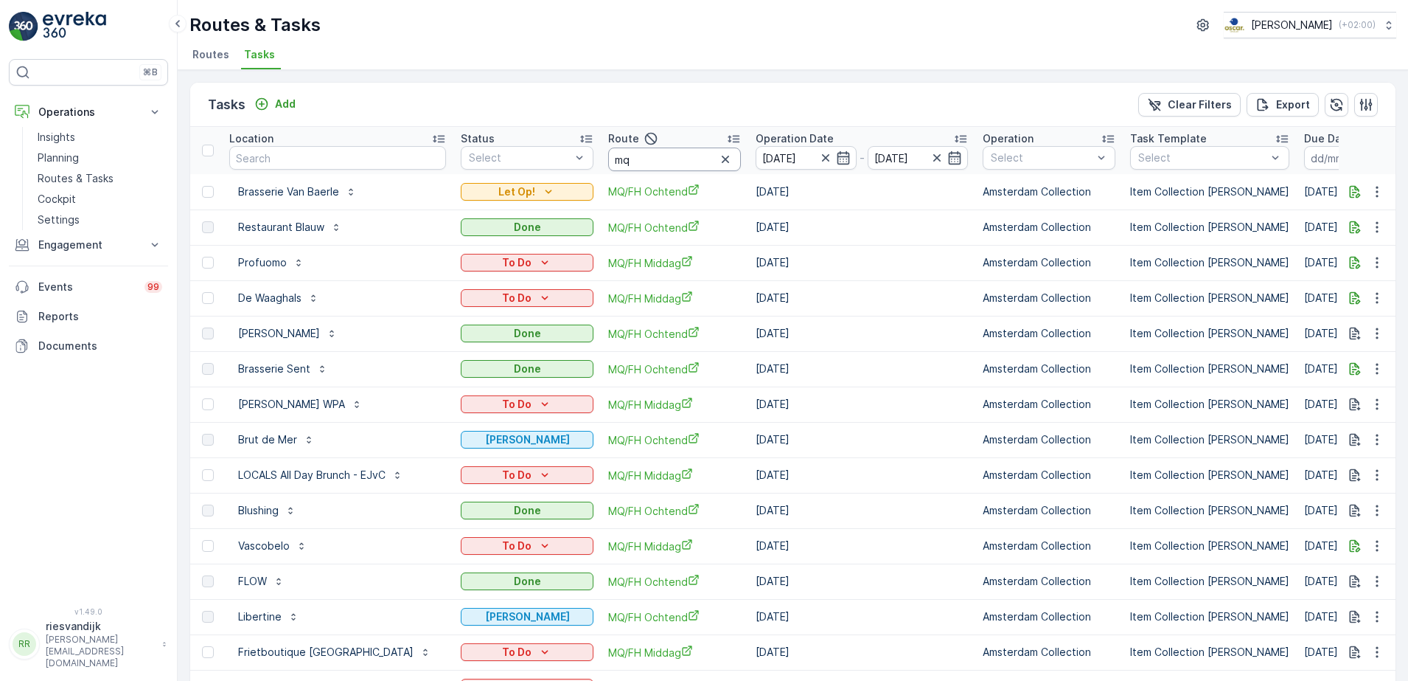
click at [674, 162] on input "mq" at bounding box center [674, 159] width 133 height 24
type input "mq/fh"
click at [671, 154] on input "mq/fh" at bounding box center [674, 159] width 133 height 24
type input "mq/fh mi"
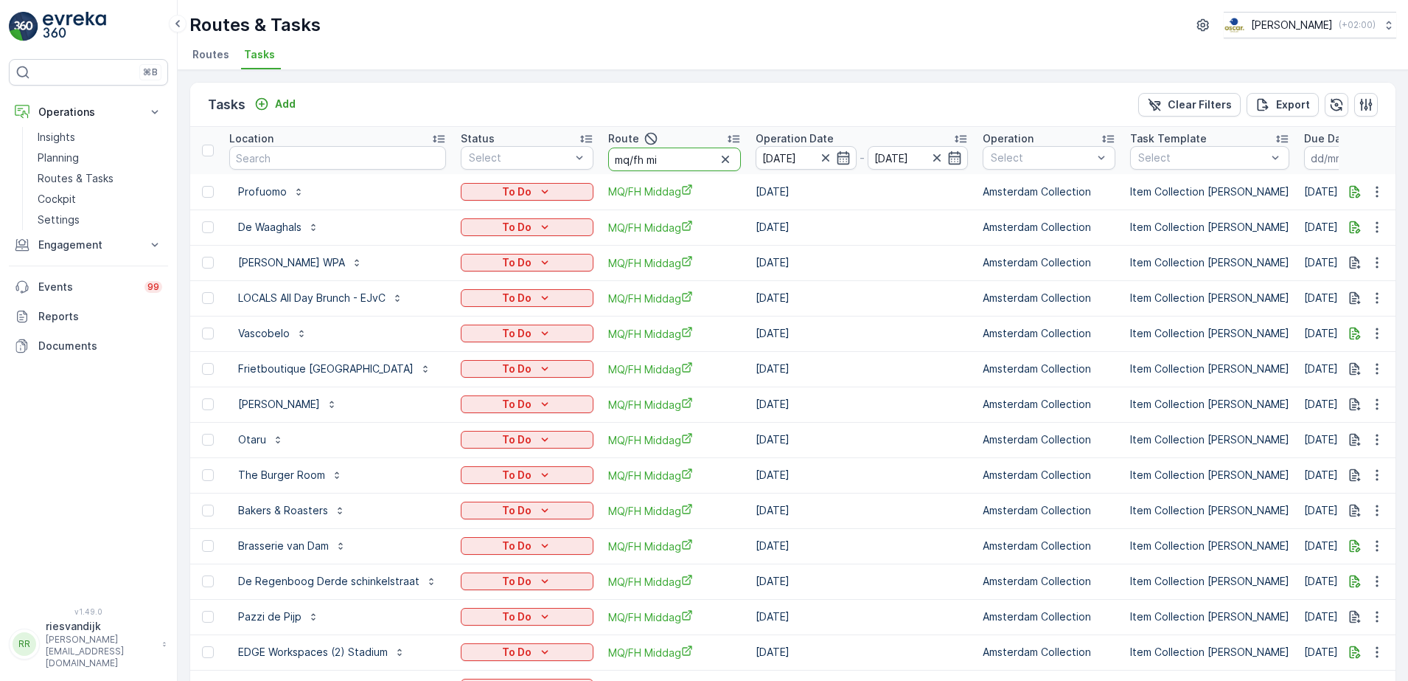
drag, startPoint x: 472, startPoint y: 192, endPoint x: 454, endPoint y: 201, distance: 19.8
click at [454, 201] on table "ID Location Status Select Route mq/fh mi Operation Date 27.08.2025 - 27.08.2025…" at bounding box center [1219, 575] width 2359 height 897
type input "seenons"
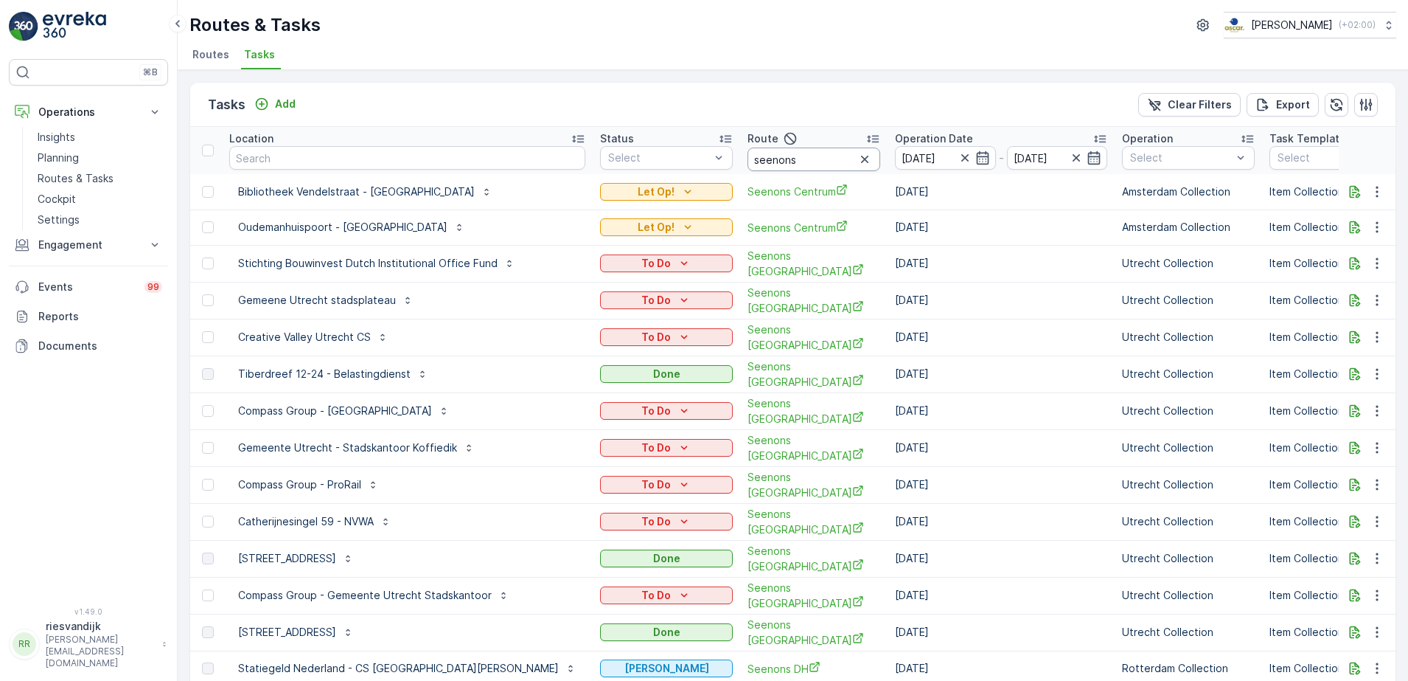
click at [752, 159] on input "seenons" at bounding box center [814, 159] width 133 height 24
type input "seenons c"
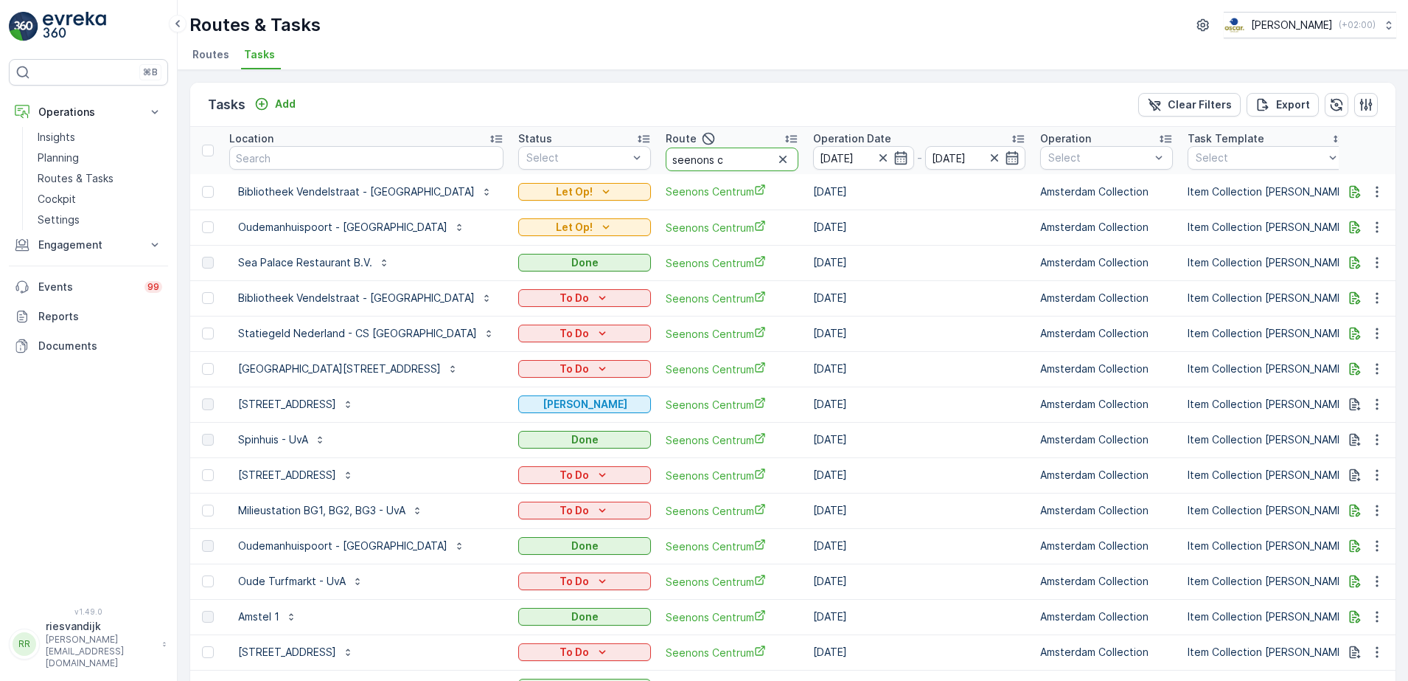
drag, startPoint x: 681, startPoint y: 167, endPoint x: 605, endPoint y: 175, distance: 77.2
click at [600, 172] on tr "ID Location Status Select Route seenons c Operation Date 27.08.2025 - 27.08.202…" at bounding box center [1248, 150] width 2416 height 47
type input "rokin"
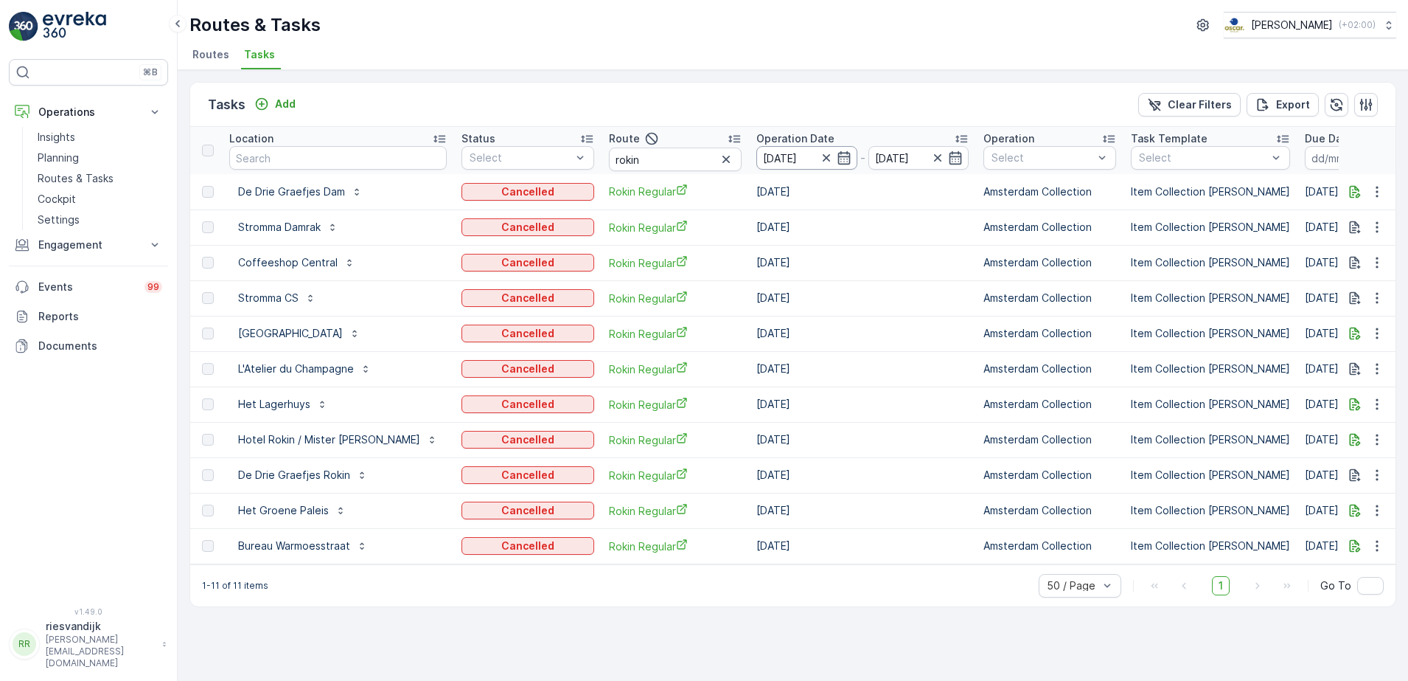
click at [811, 157] on input "[DATE]" at bounding box center [807, 158] width 101 height 24
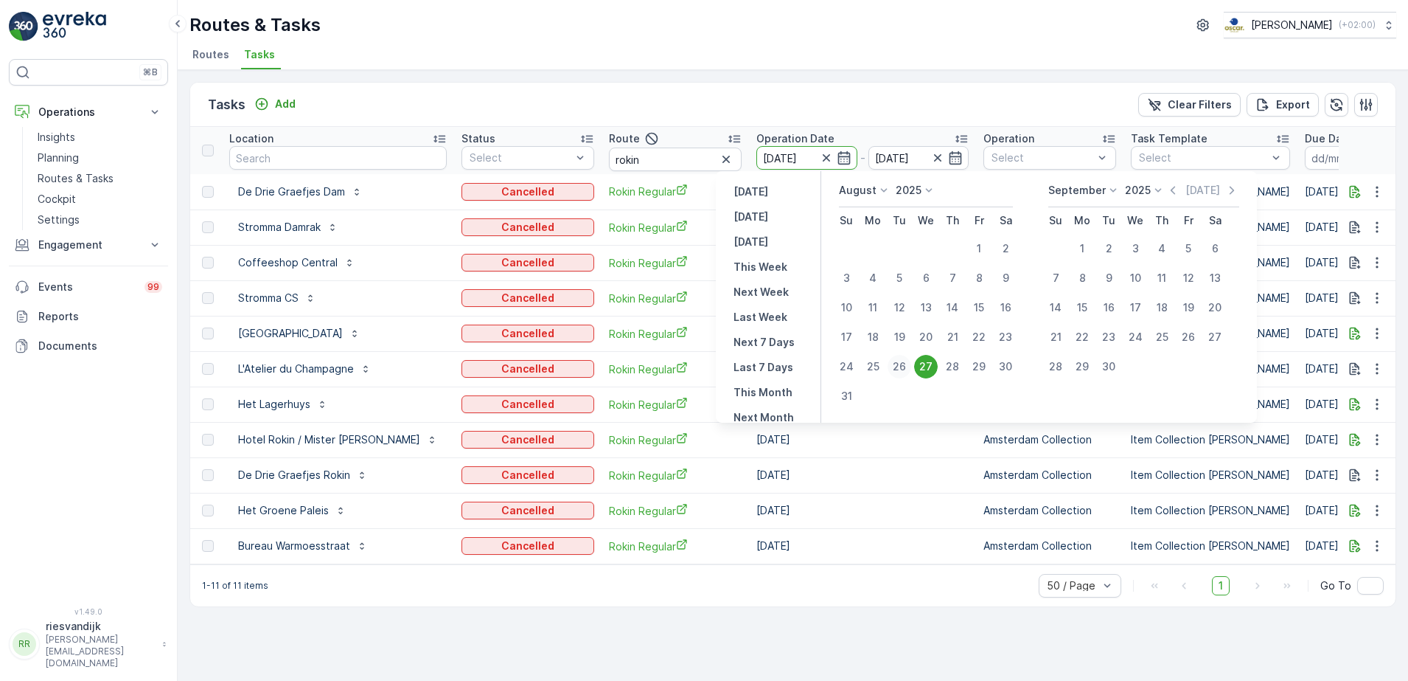
click at [905, 370] on div "26" at bounding box center [900, 367] width 24 height 24
type input "26.08.2025"
click at [905, 366] on div "26" at bounding box center [900, 367] width 24 height 24
type input "26.08.2025"
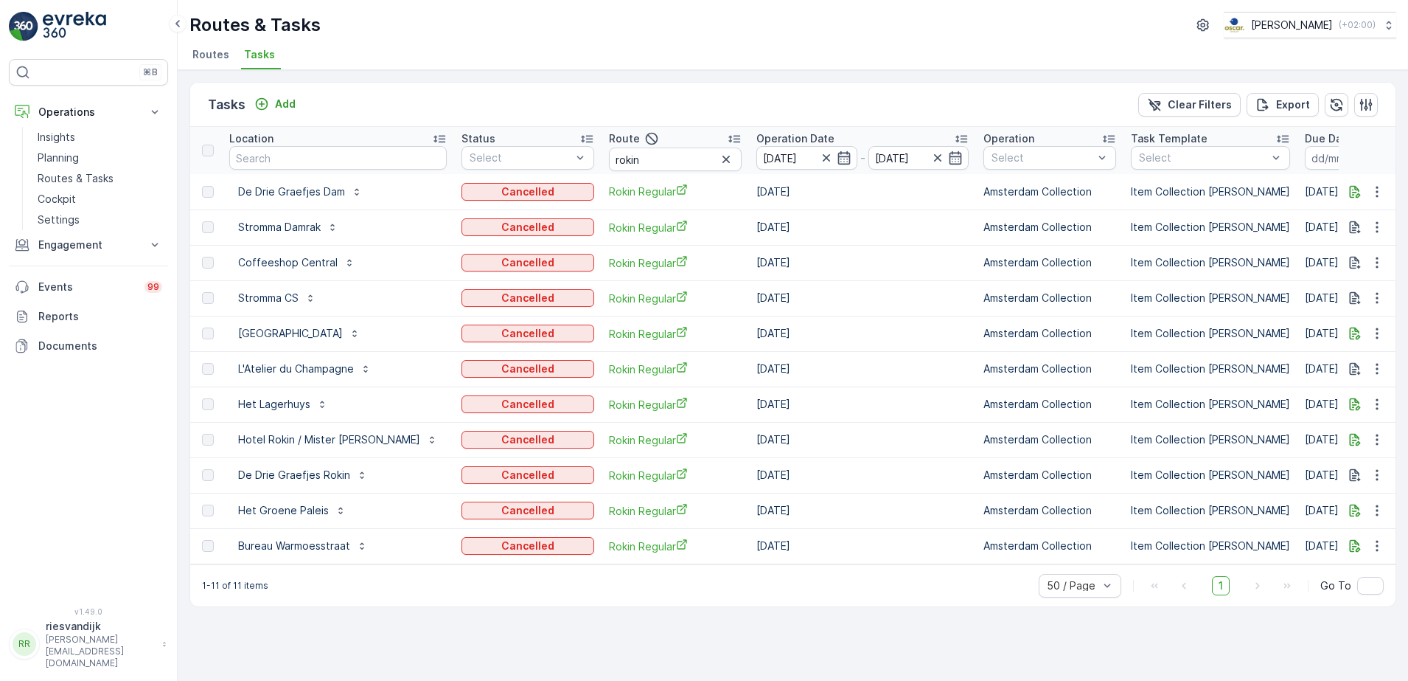
click at [905, 366] on td "[DATE]" at bounding box center [862, 368] width 227 height 35
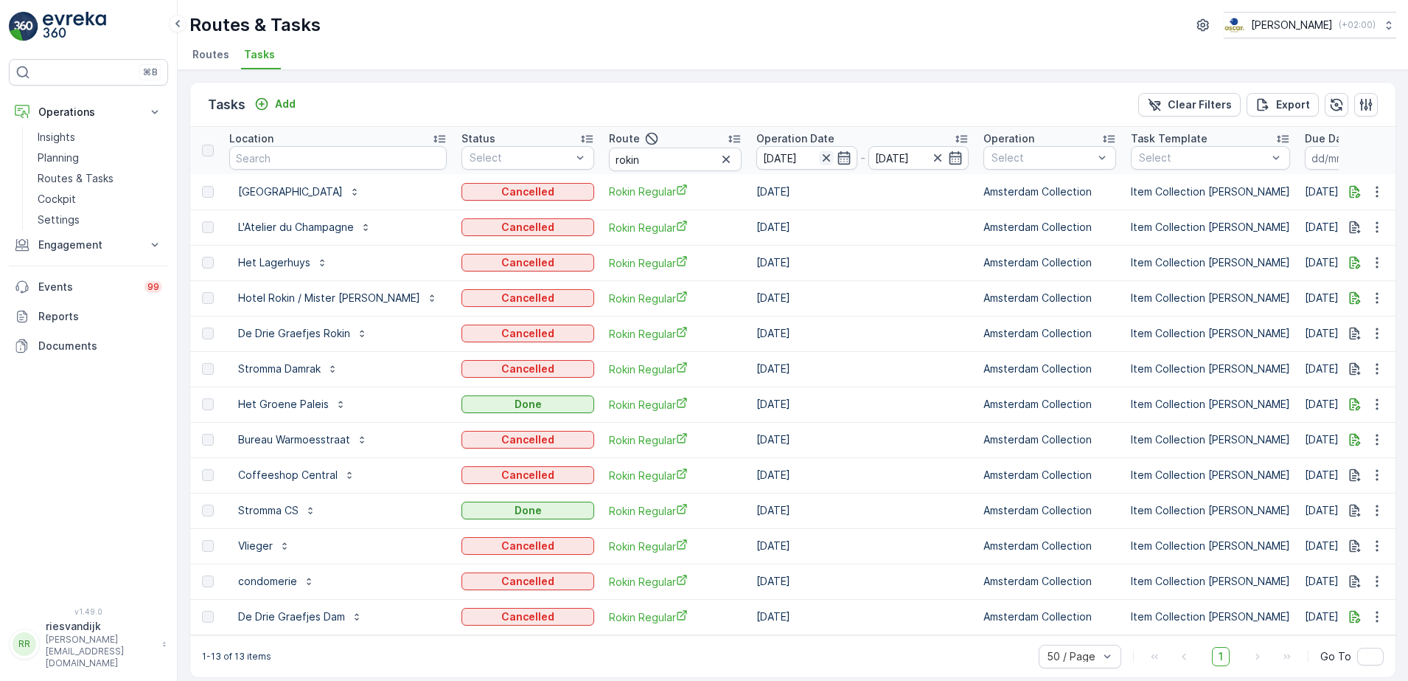
click at [819, 154] on icon "button" at bounding box center [826, 157] width 15 height 15
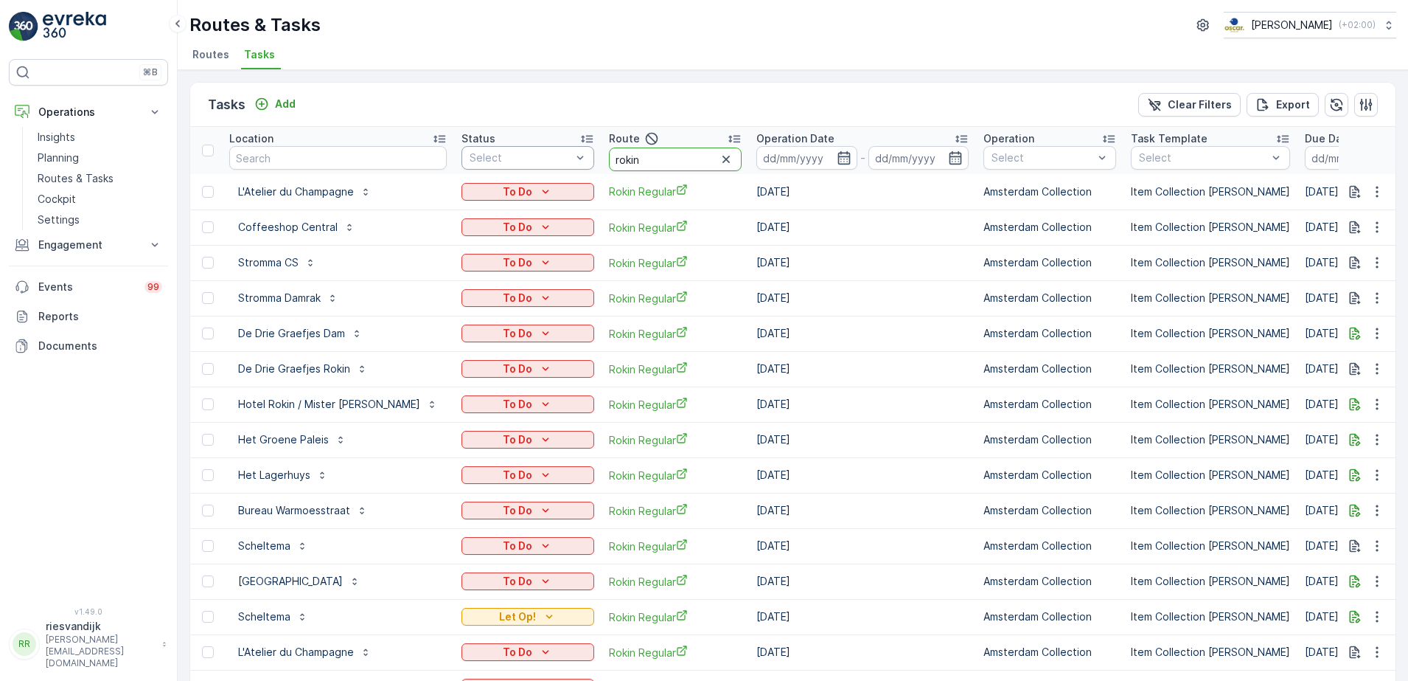
drag, startPoint x: 566, startPoint y: 151, endPoint x: 521, endPoint y: 157, distance: 45.4
click at [521, 157] on tr "ID Location Status Select Route rokin Operation Date - Operation Select Task Te…" at bounding box center [1220, 150] width 2360 height 47
type input "ndsm"
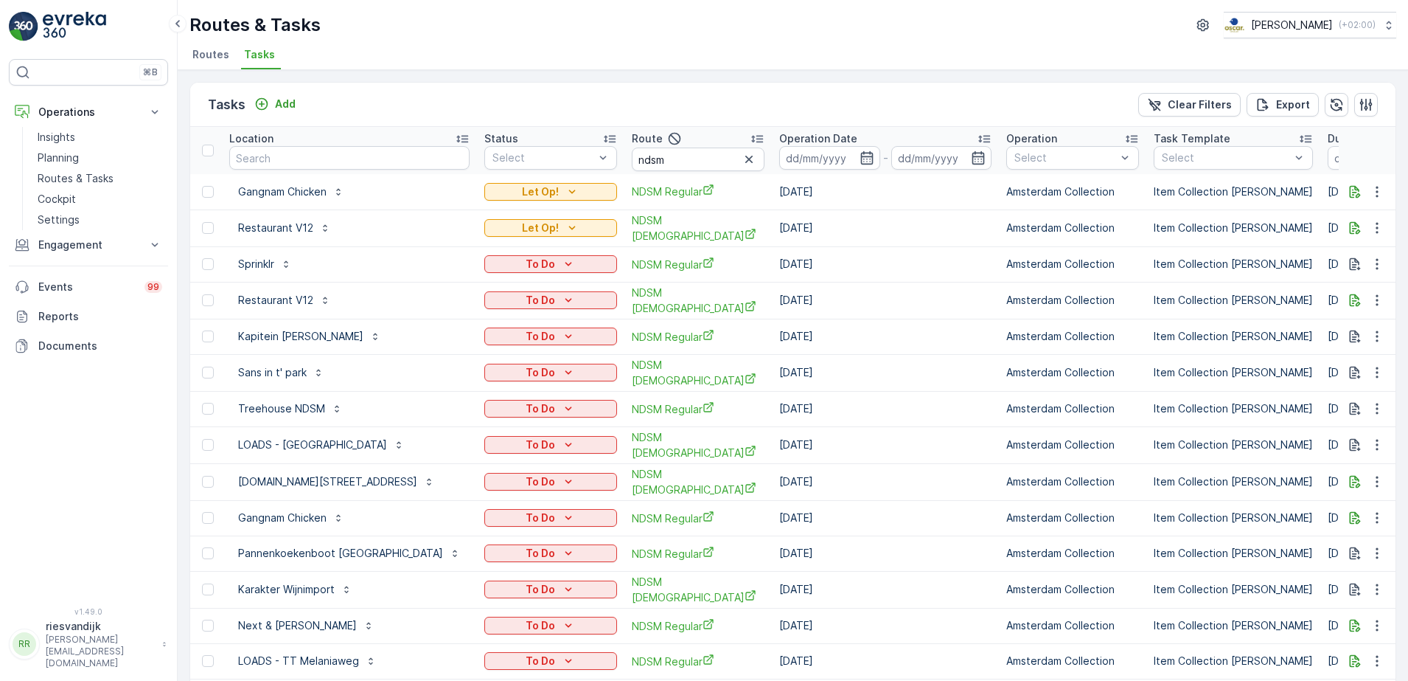
click at [636, 157] on input "ndsm" at bounding box center [698, 159] width 133 height 24
type input "ndsm oos"
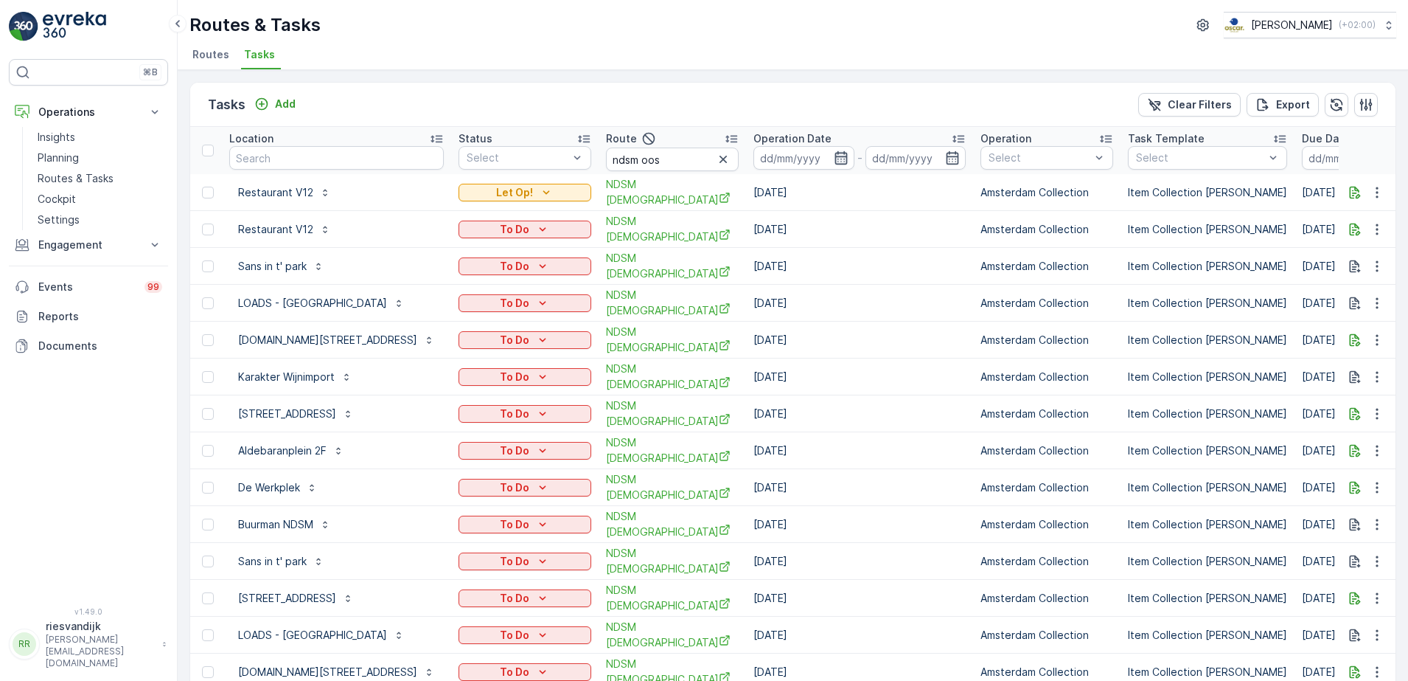
click at [843, 158] on icon "button" at bounding box center [841, 157] width 15 height 15
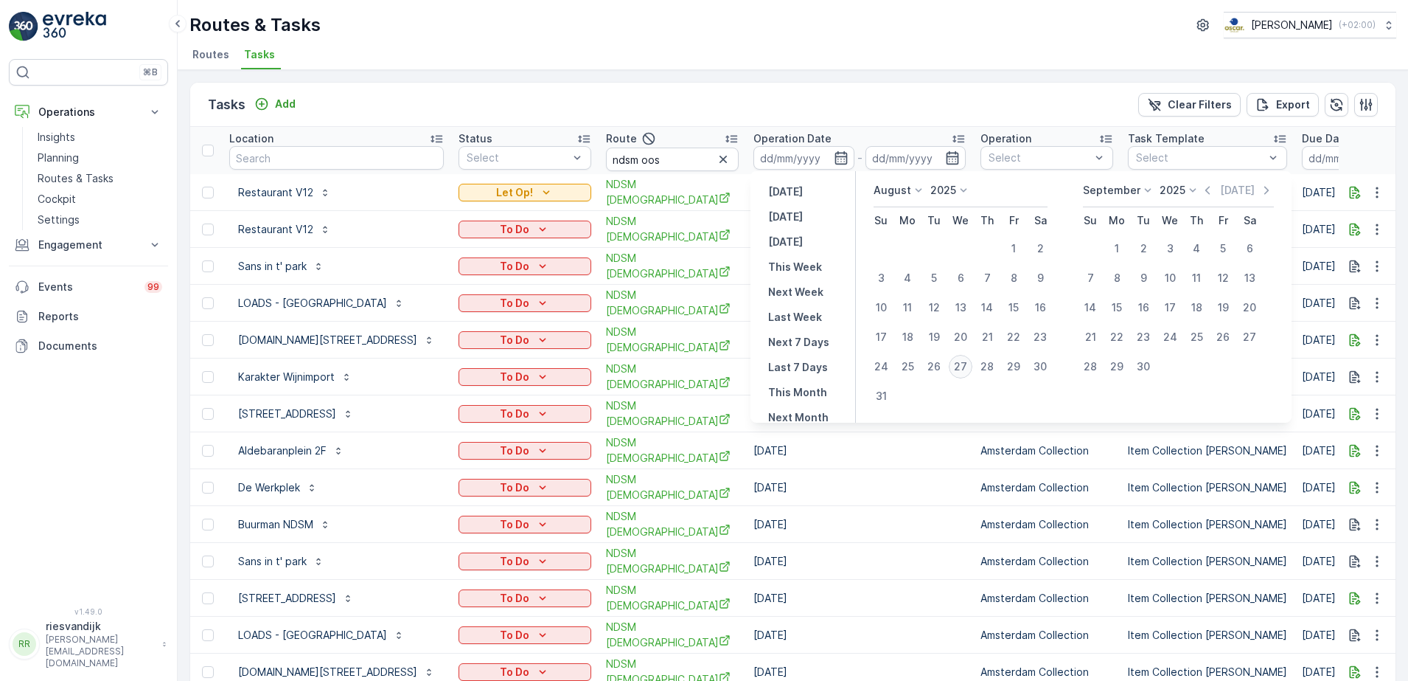
click at [965, 364] on div "27" at bounding box center [961, 367] width 24 height 24
type input "[DATE]"
click at [965, 364] on div "27" at bounding box center [961, 367] width 24 height 24
type input "[DATE]"
click at [965, 364] on div "27" at bounding box center [961, 367] width 24 height 24
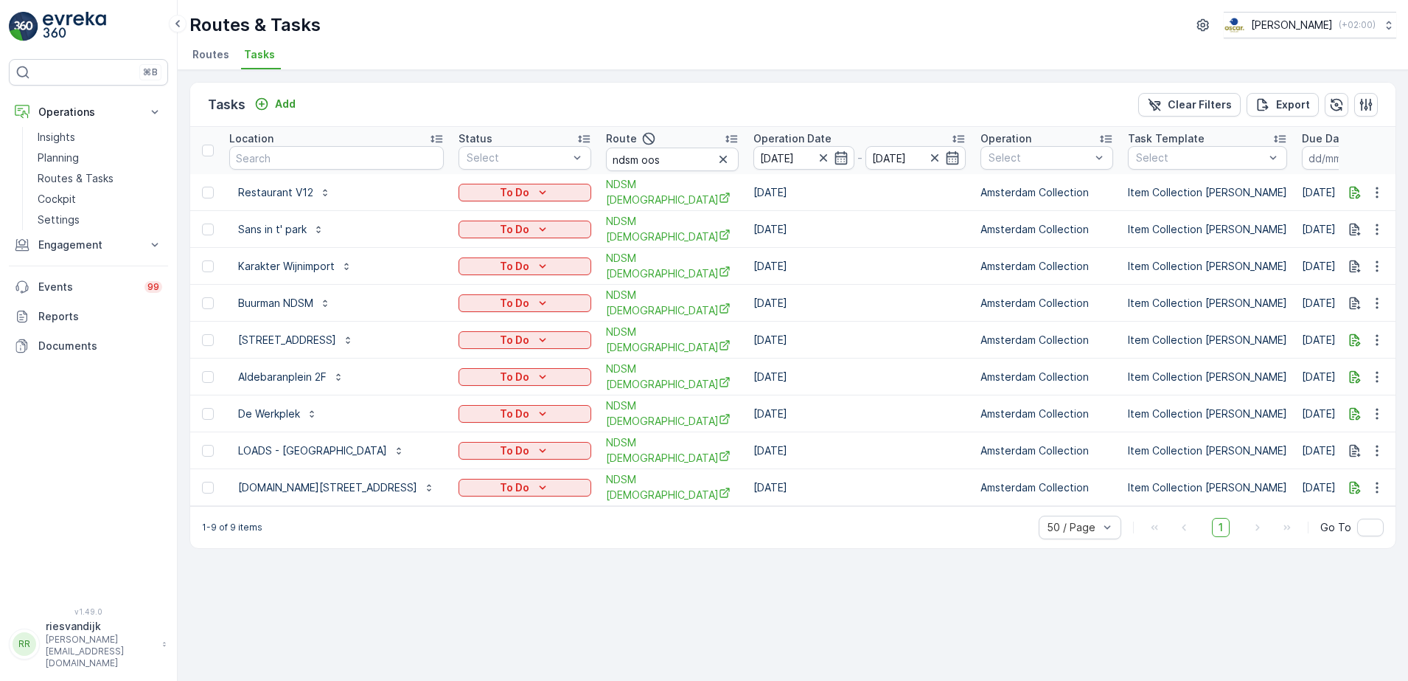
scroll to position [0, 150]
drag, startPoint x: 690, startPoint y: 162, endPoint x: 544, endPoint y: 173, distance: 146.4
click at [544, 173] on tr "ID Location Status Select Route ndsm oos Operation Date 27.08.2025 - 27.08.2025…" at bounding box center [1218, 150] width 2357 height 47
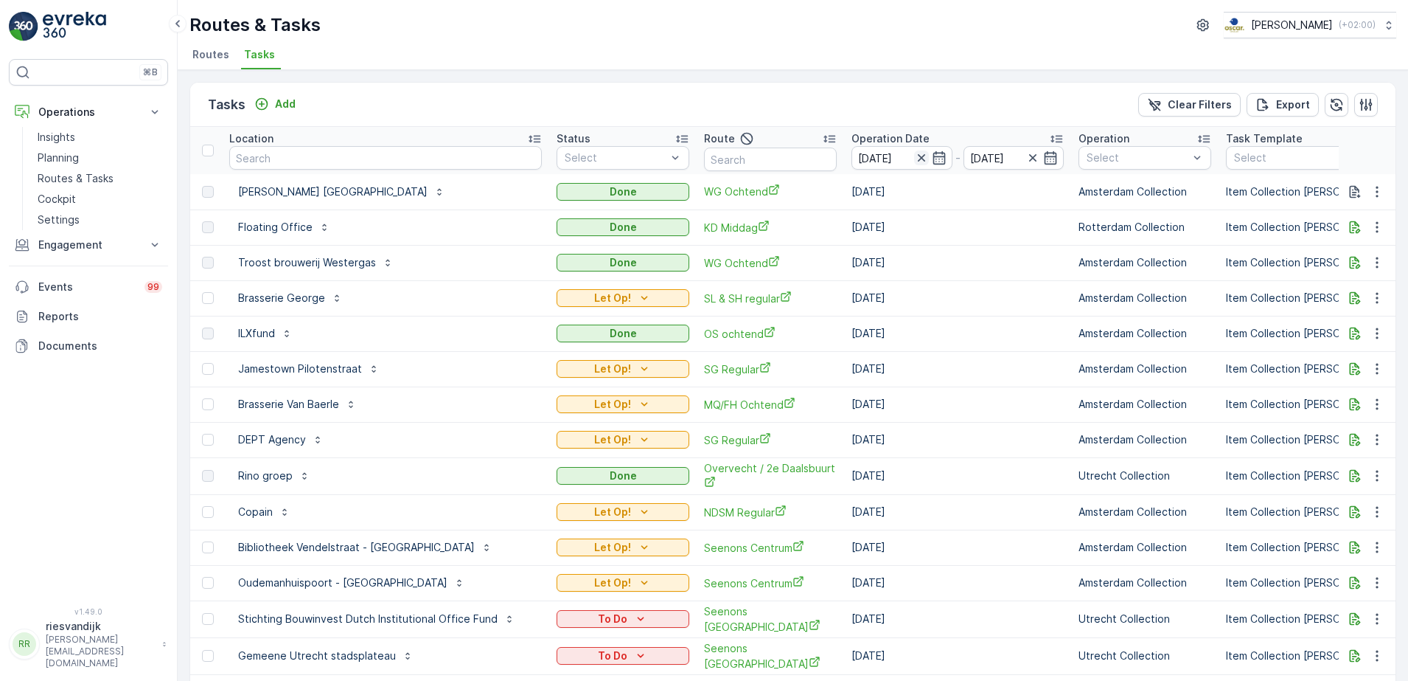
click at [914, 156] on icon "button" at bounding box center [921, 157] width 15 height 15
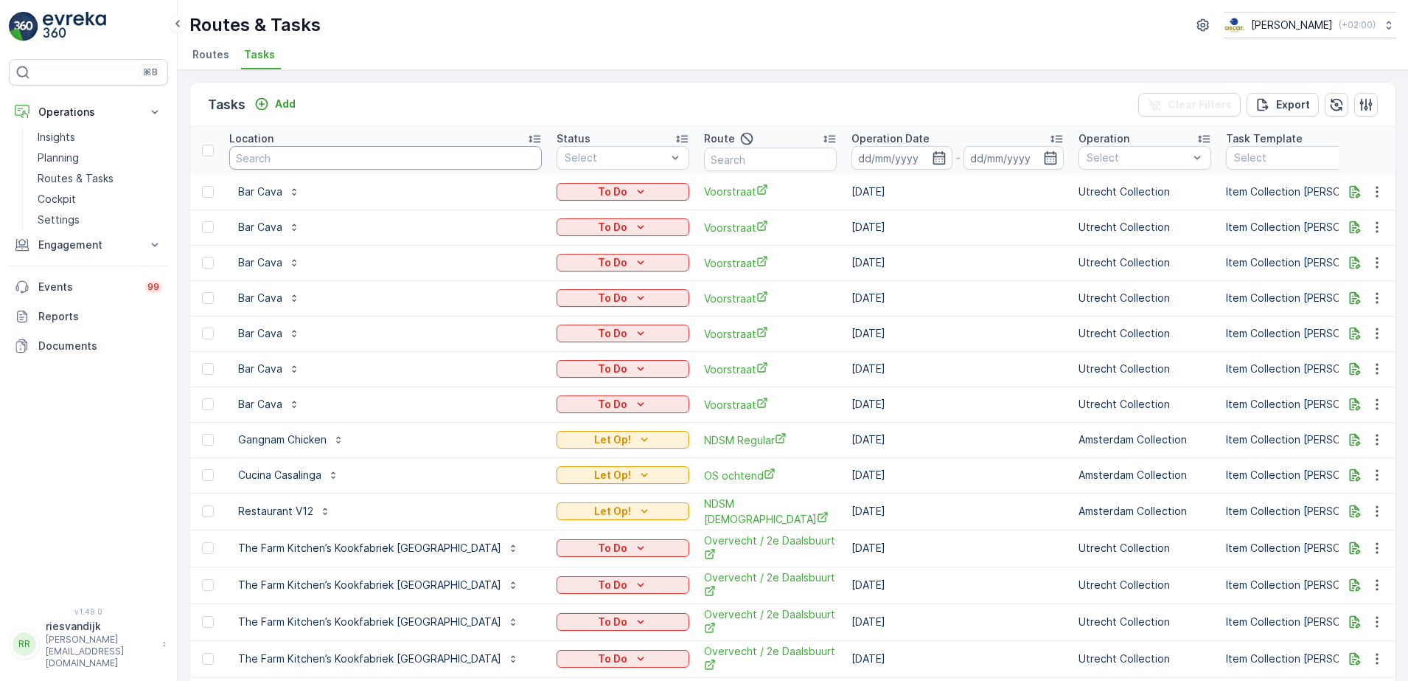
click at [319, 153] on input "text" at bounding box center [385, 158] width 313 height 24
type input "kookf"
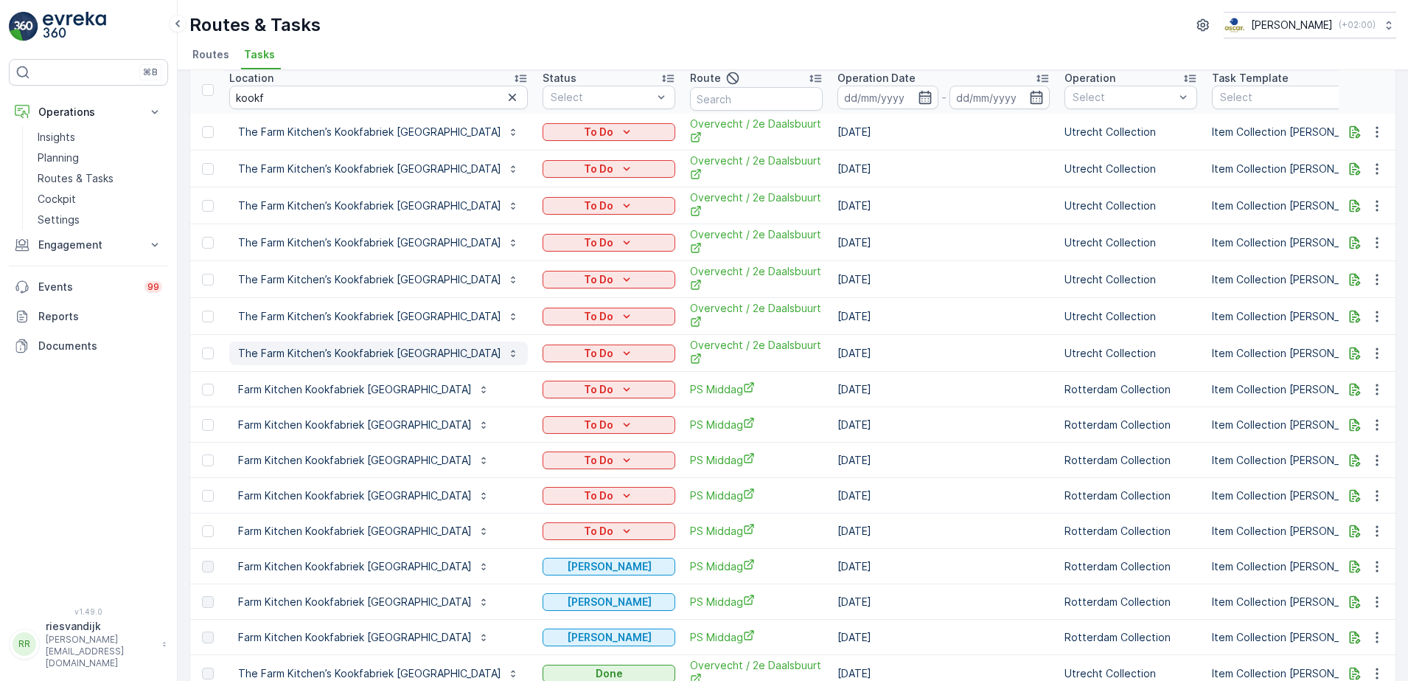
scroll to position [92, 0]
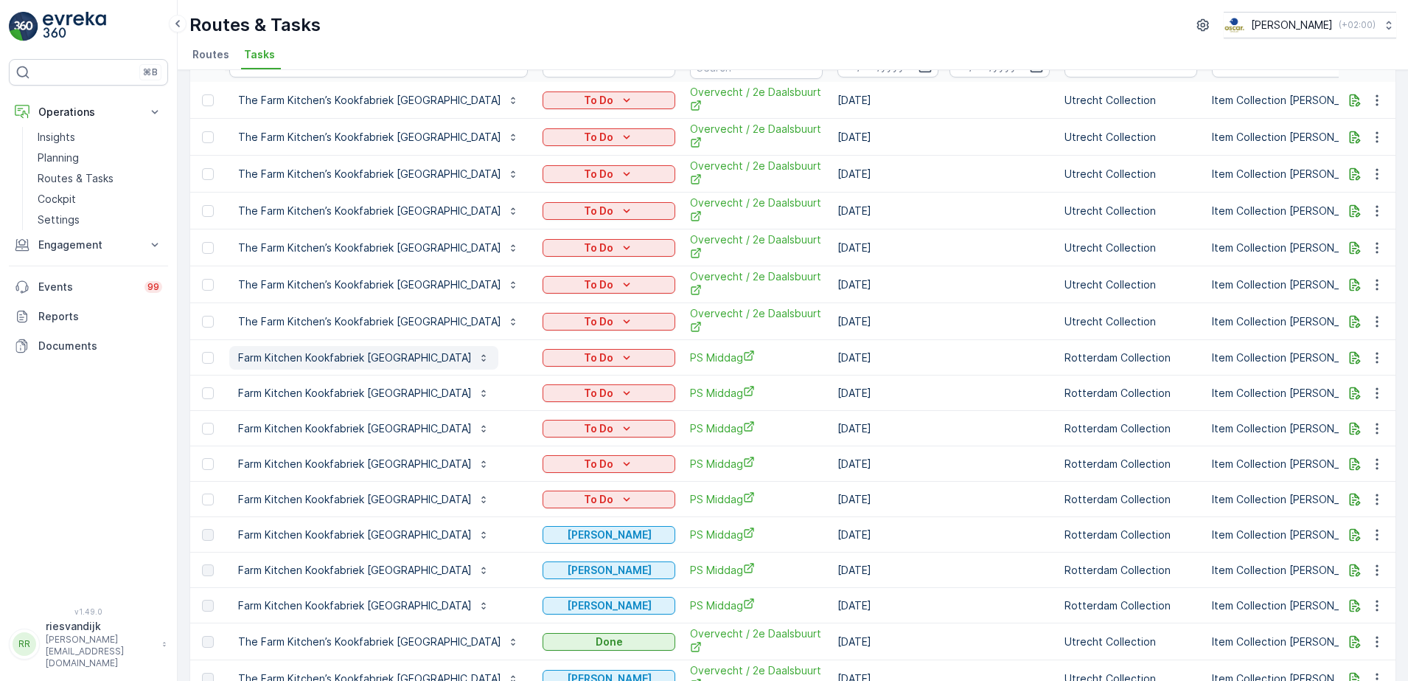
click at [265, 355] on p "Farm Kitchen Kookfabriek [GEOGRAPHIC_DATA]" at bounding box center [355, 357] width 234 height 15
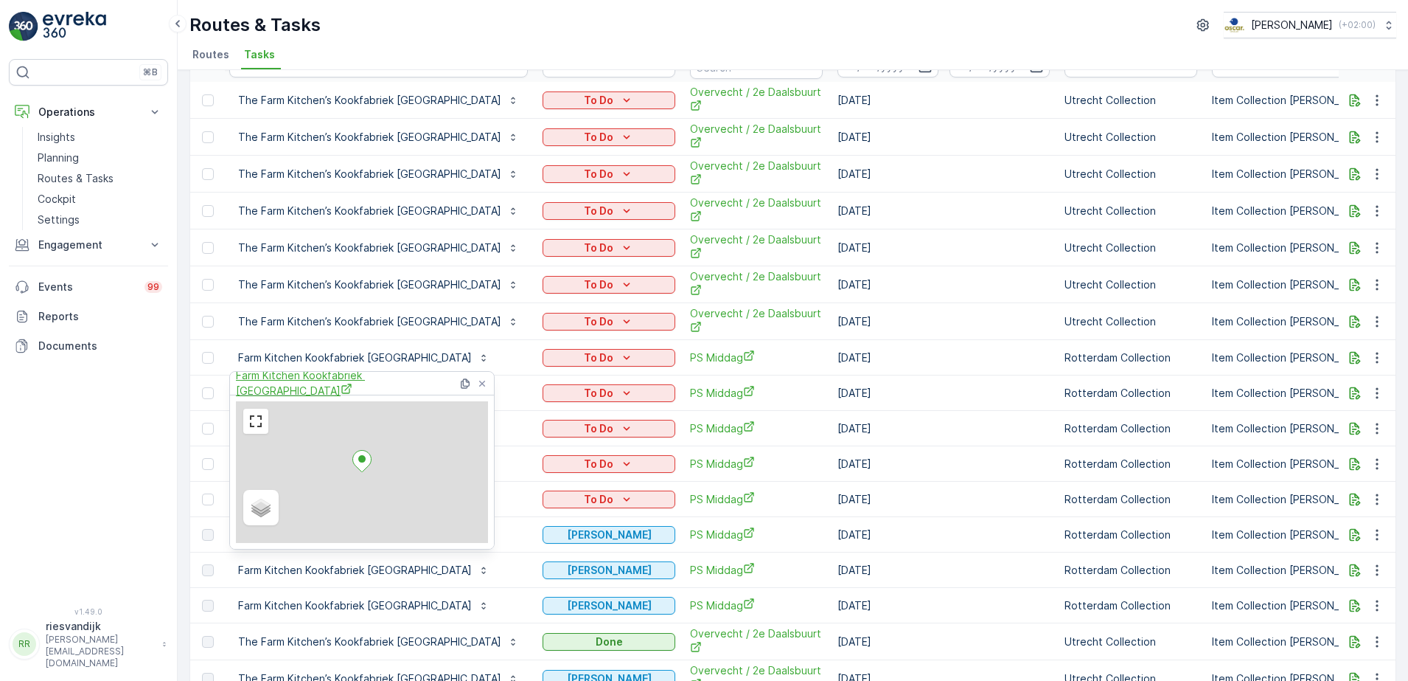
click at [381, 379] on span "Farm Kitchen Kookfabriek [GEOGRAPHIC_DATA]" at bounding box center [347, 383] width 222 height 30
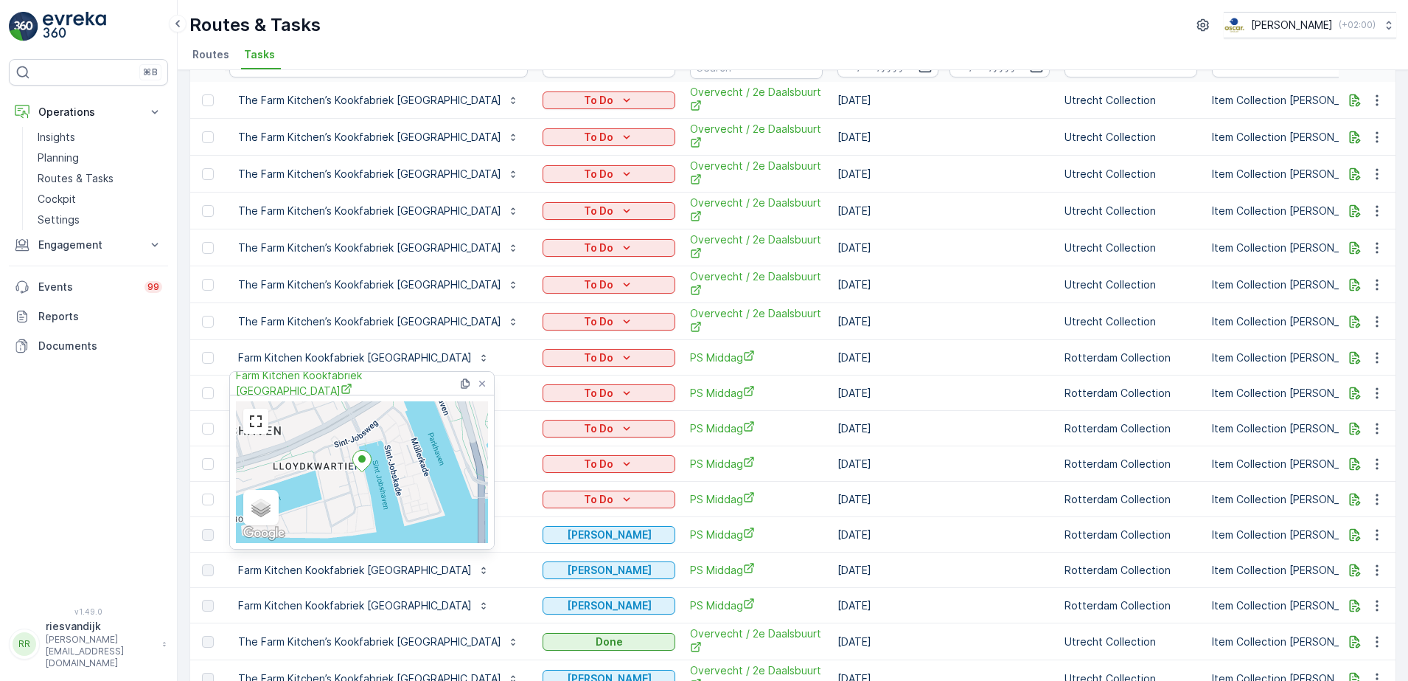
click at [144, 471] on div "⌘B Operations Insights Planning Routes & Tasks Cockpit Settings Engagement Insi…" at bounding box center [88, 324] width 159 height 530
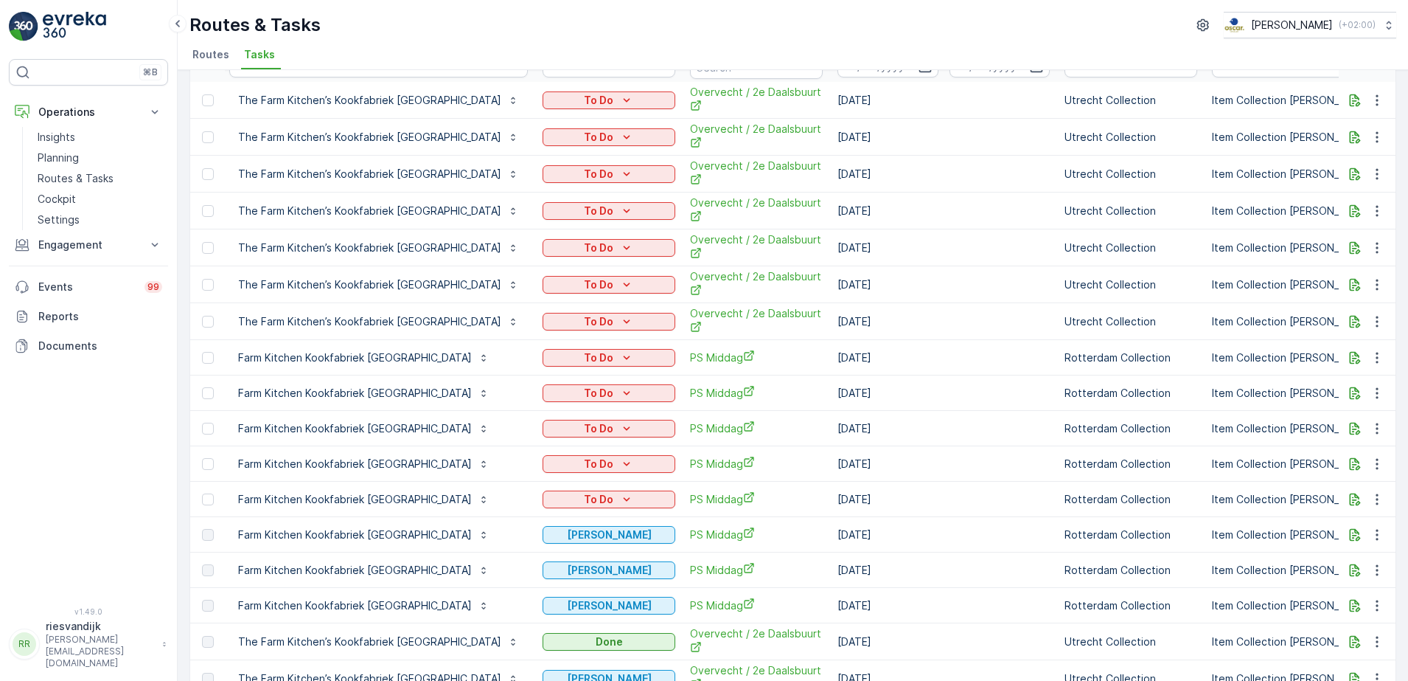
scroll to position [0, 0]
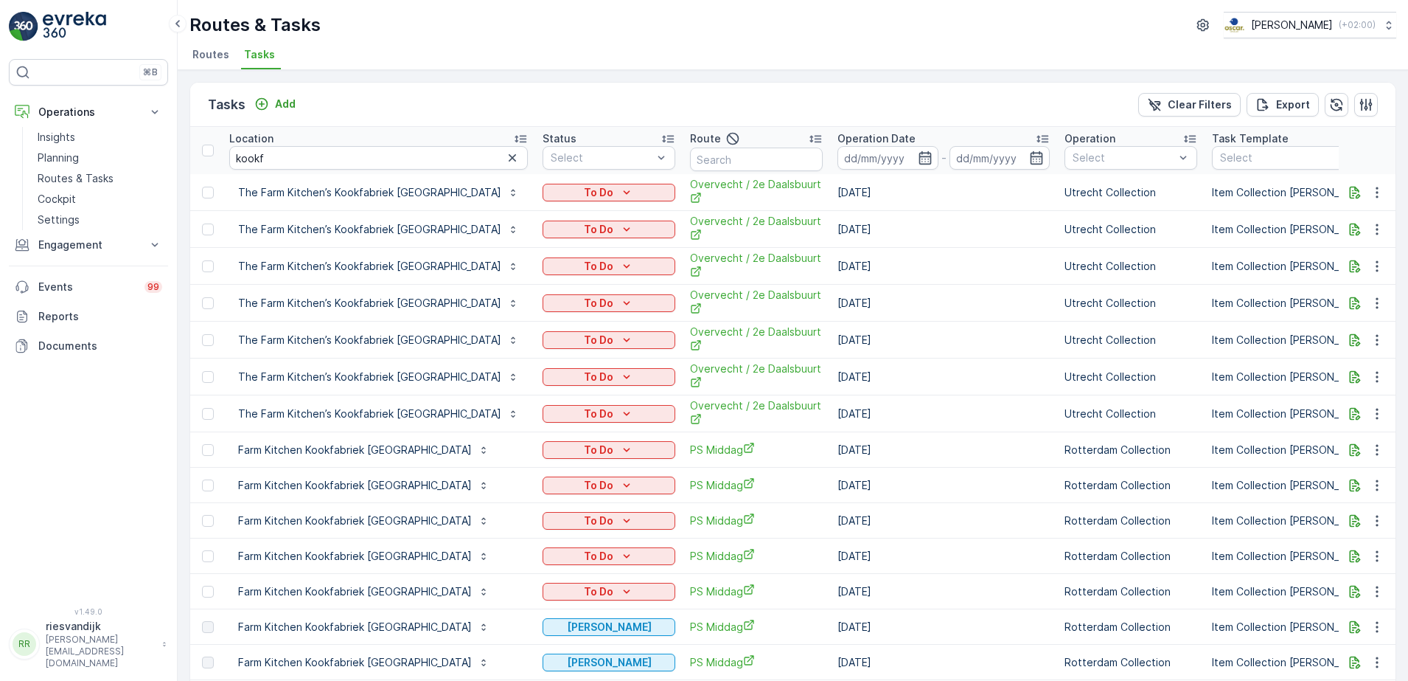
drag, startPoint x: 440, startPoint y: 161, endPoint x: 535, endPoint y: 181, distance: 97.2
click at [505, 161] on icon "button" at bounding box center [512, 157] width 15 height 15
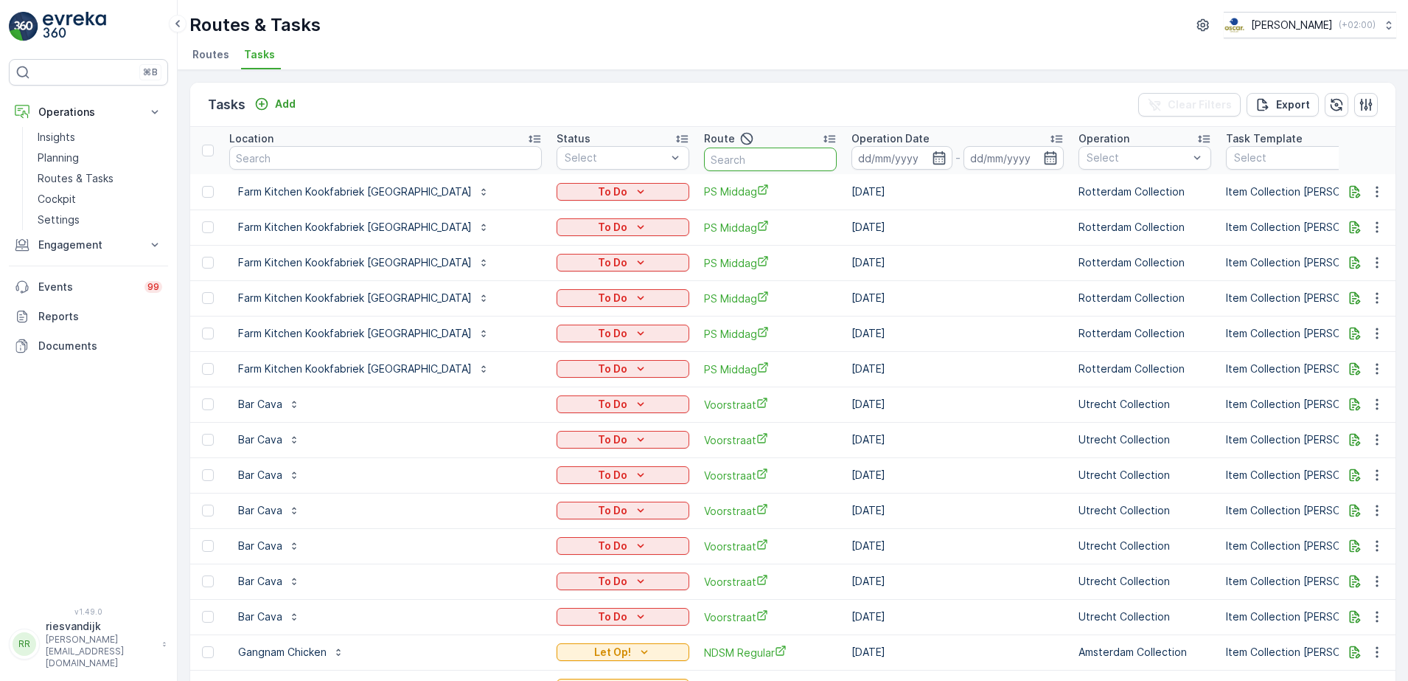
click at [704, 160] on input "text" at bounding box center [770, 159] width 133 height 24
click at [400, 162] on input "text" at bounding box center [385, 158] width 313 height 24
type input "groene"
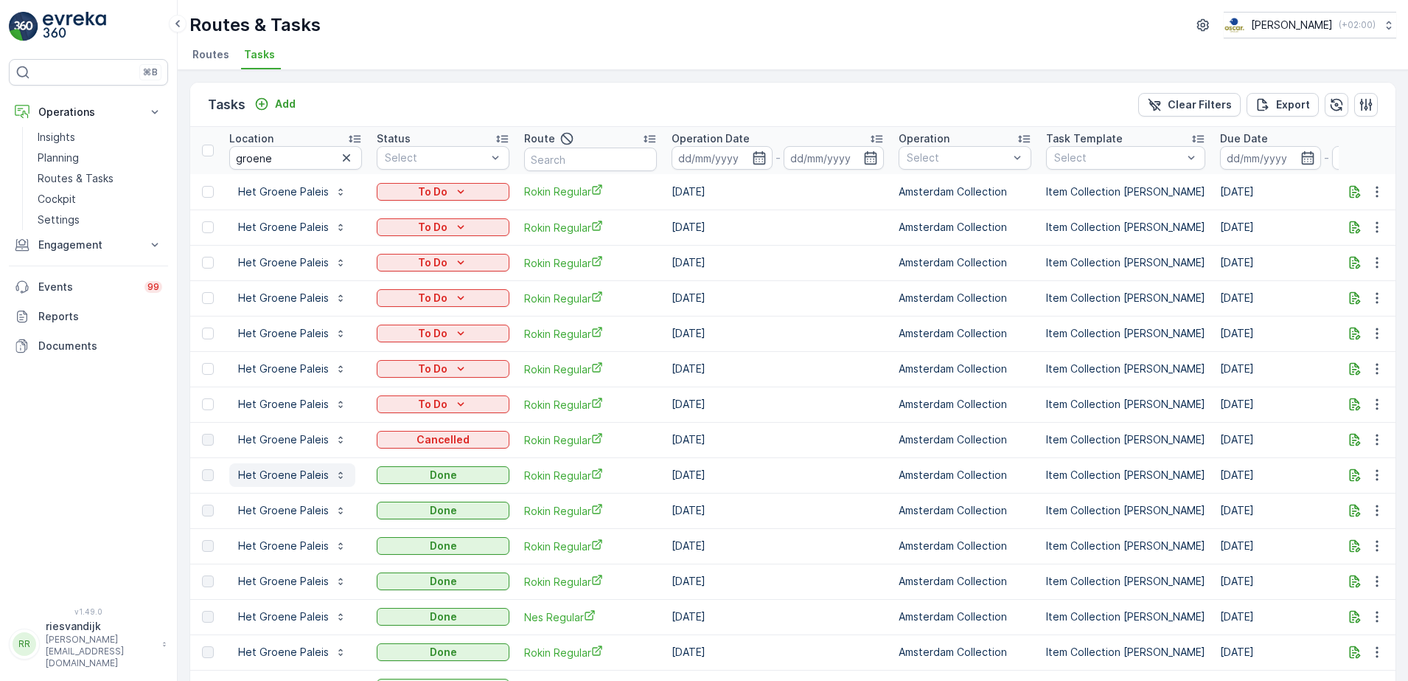
click at [252, 478] on p "Het Groene Paleis" at bounding box center [283, 474] width 91 height 15
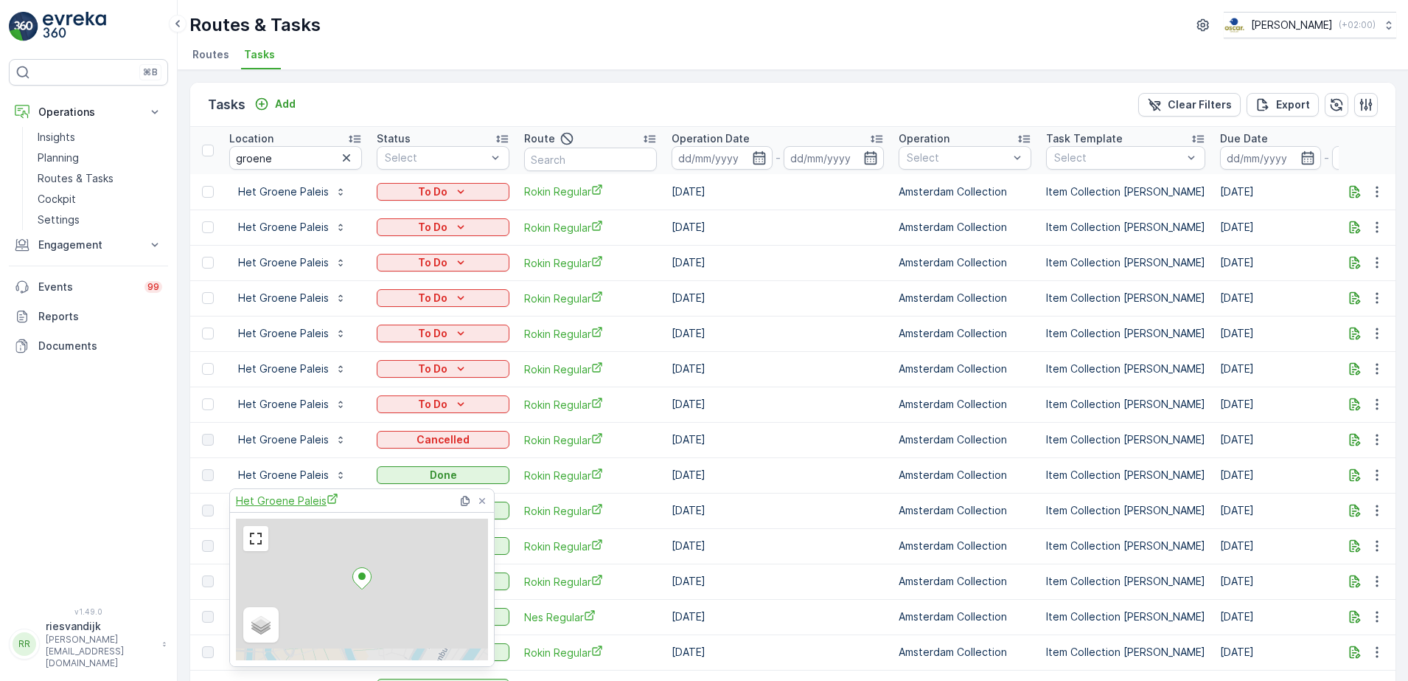
click at [277, 498] on span "Het Groene Paleis" at bounding box center [287, 500] width 102 height 15
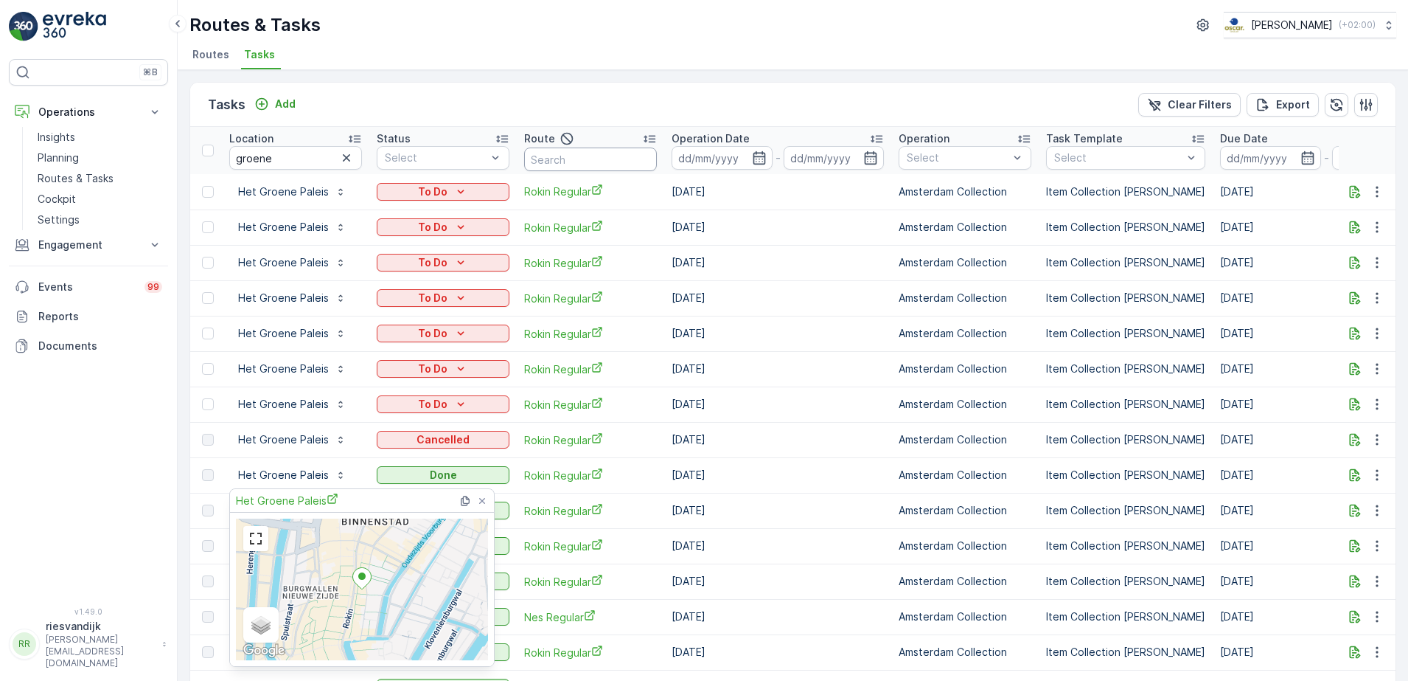
click at [590, 158] on input "text" at bounding box center [590, 159] width 133 height 24
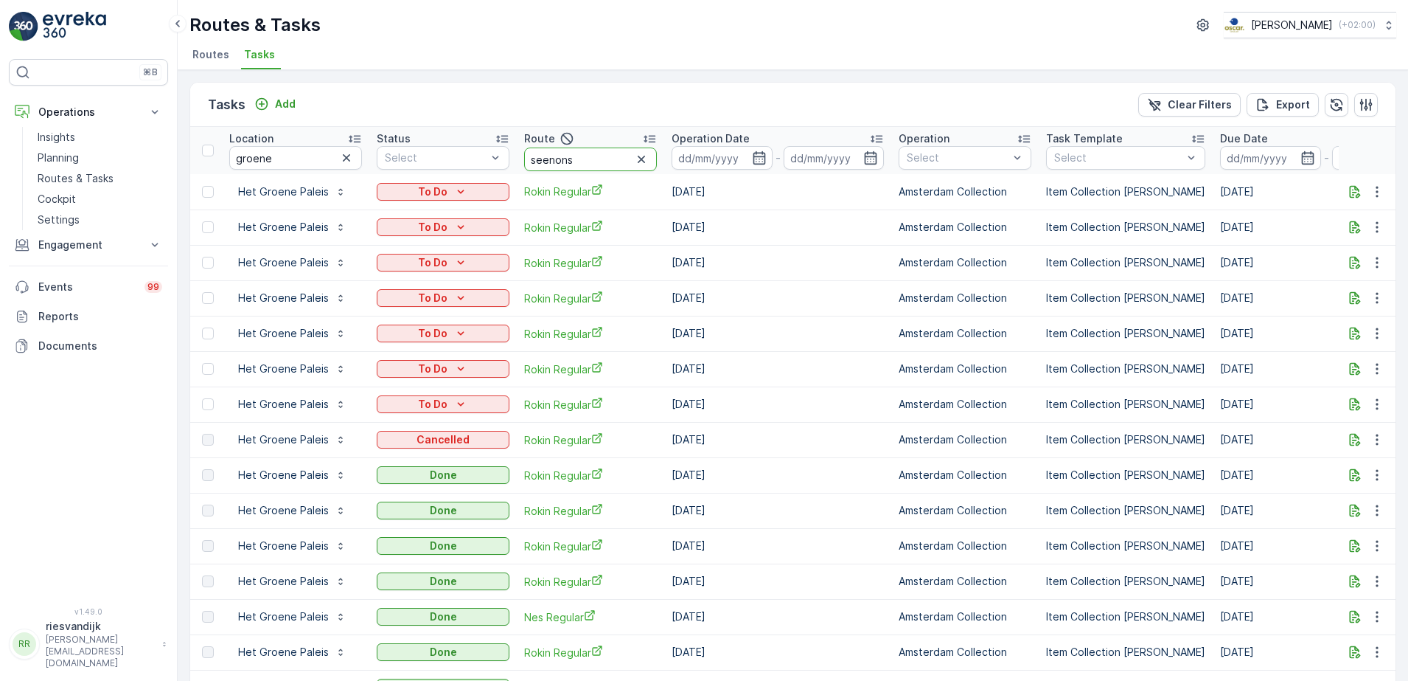
type input "seenons c"
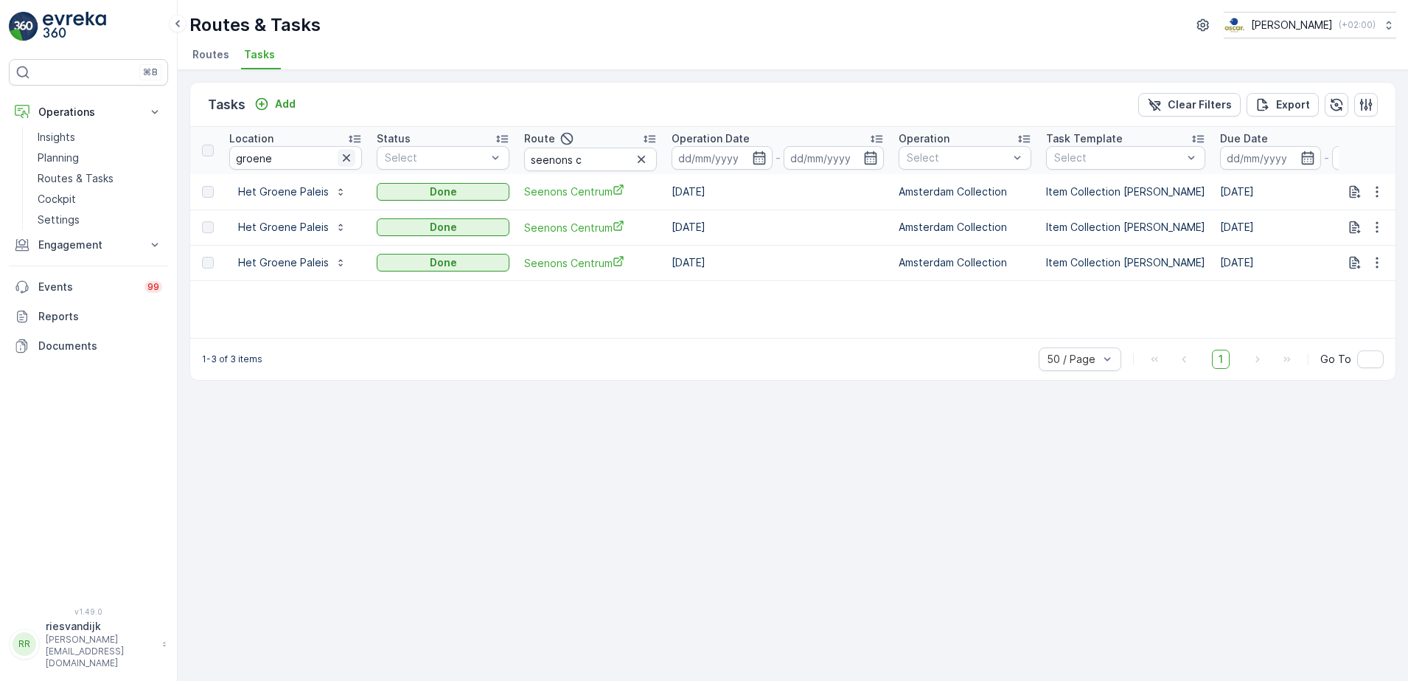
click at [343, 151] on icon "button" at bounding box center [346, 157] width 15 height 15
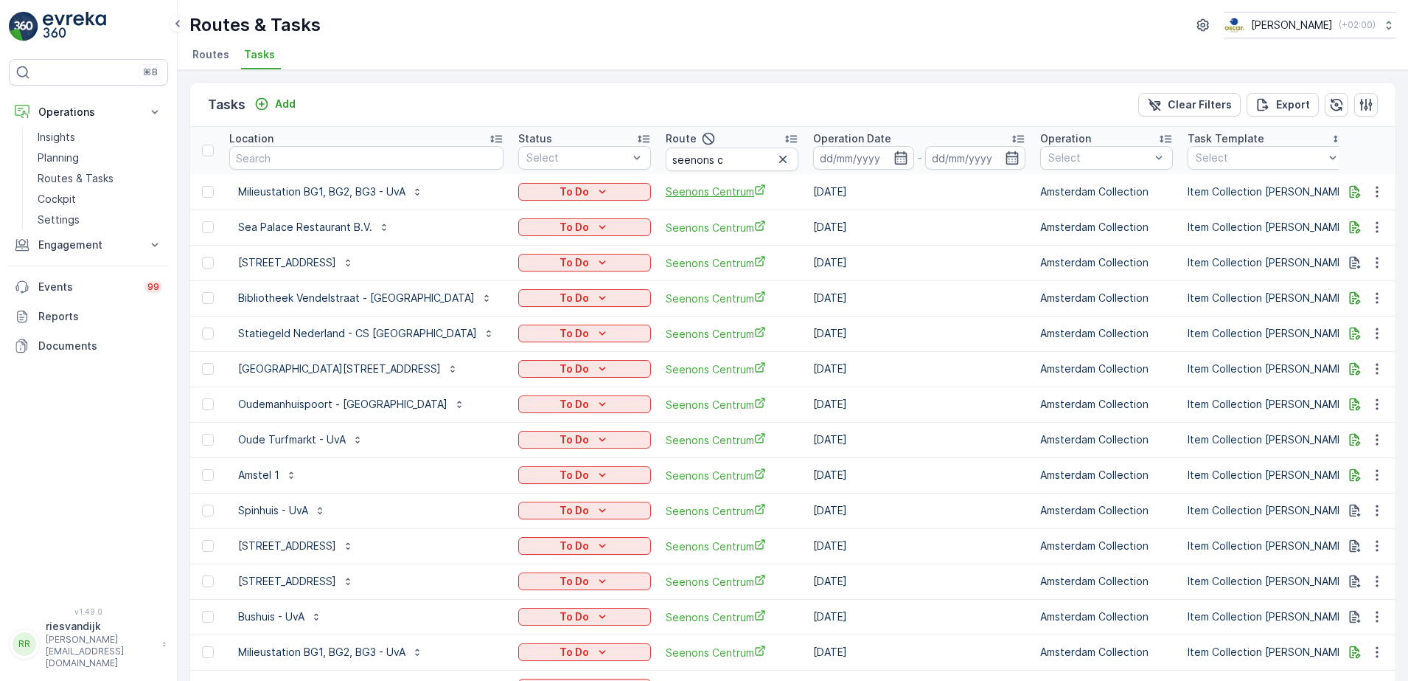
click at [676, 195] on span "Seenons Centrum" at bounding box center [732, 191] width 133 height 15
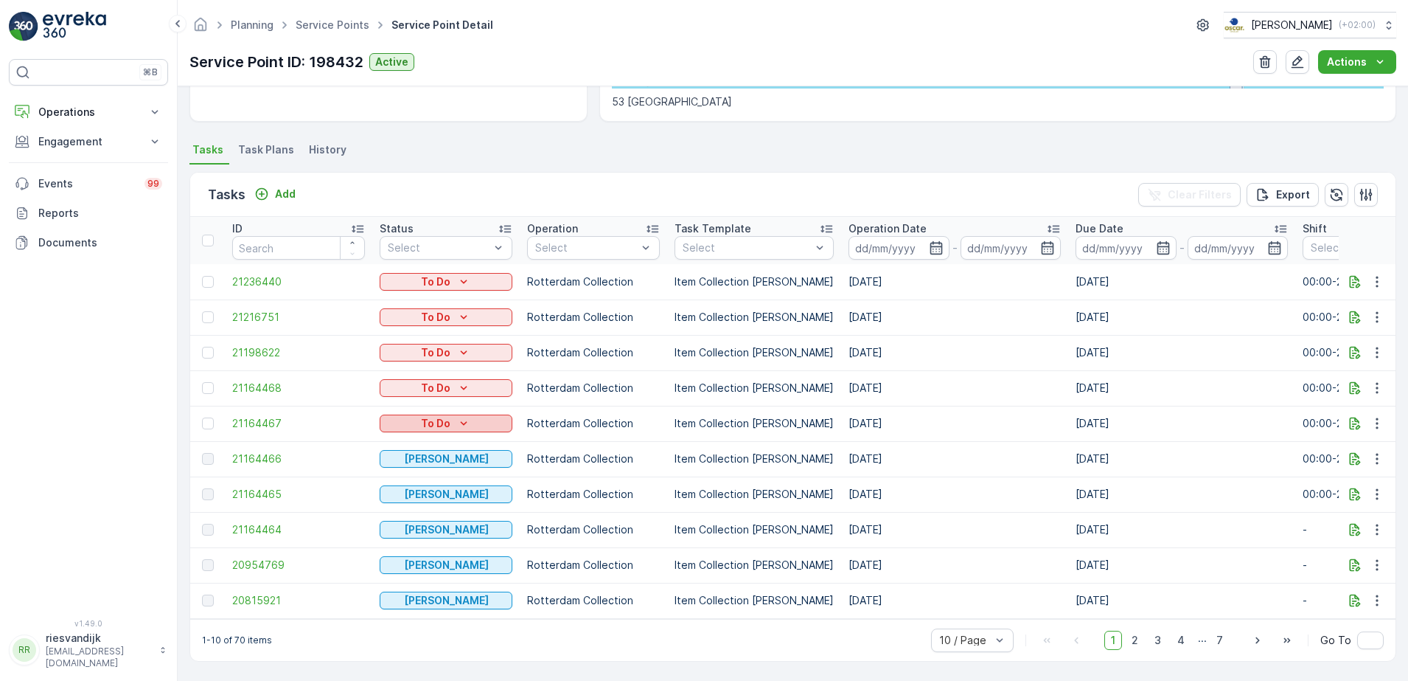
scroll to position [352, 0]
click at [1350, 451] on icon "button" at bounding box center [1355, 458] width 15 height 15
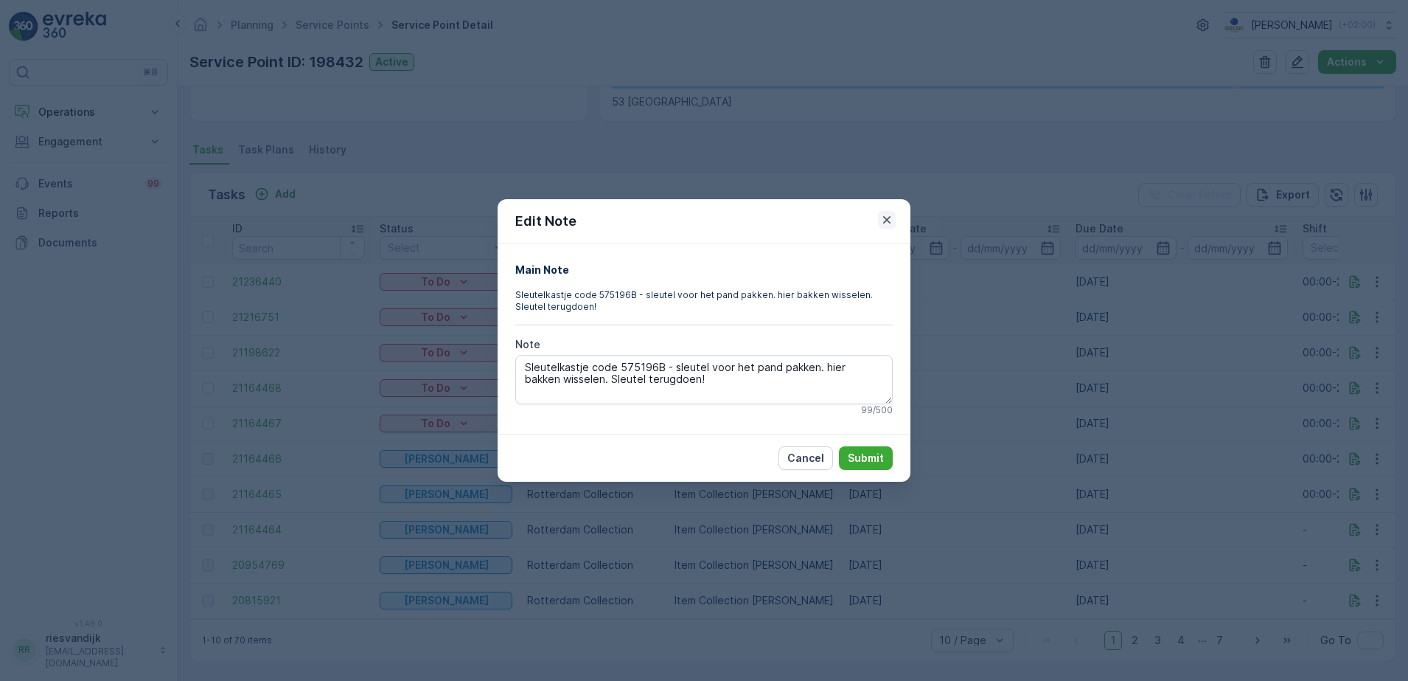
click at [889, 220] on icon "button" at bounding box center [887, 219] width 15 height 15
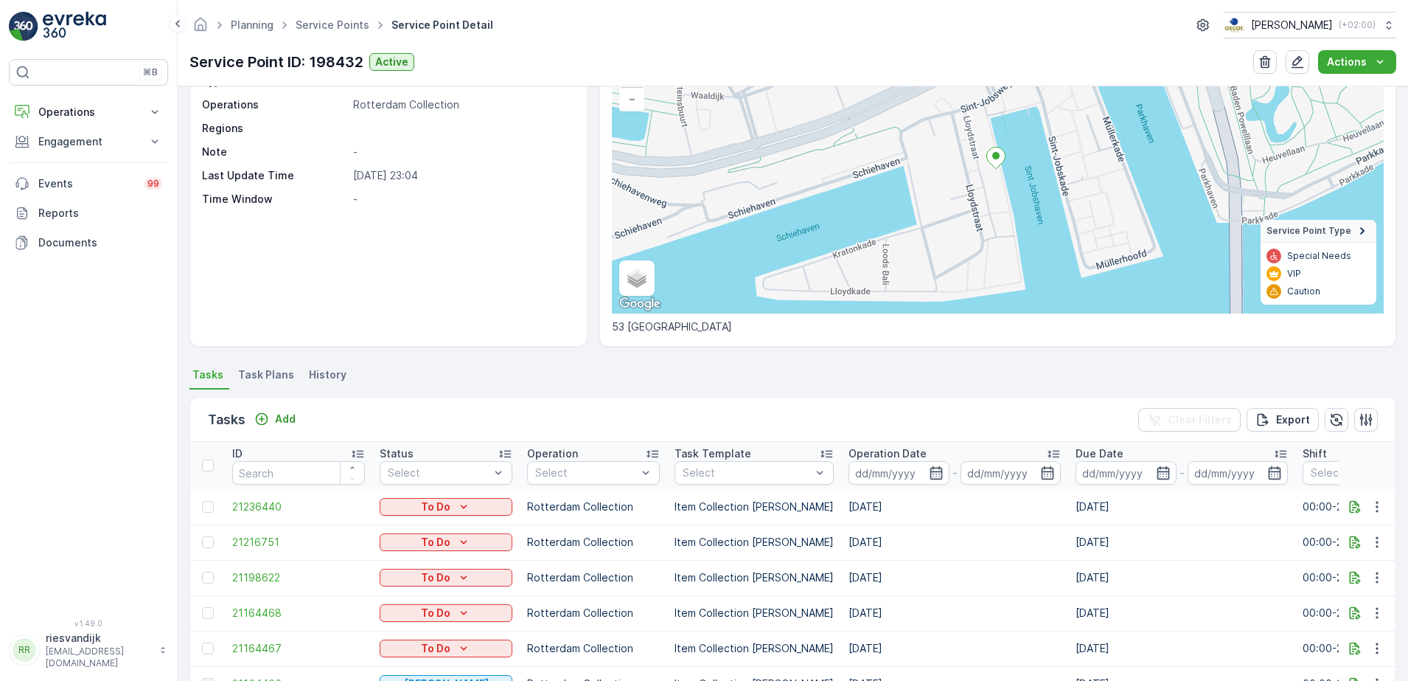
scroll to position [277, 0]
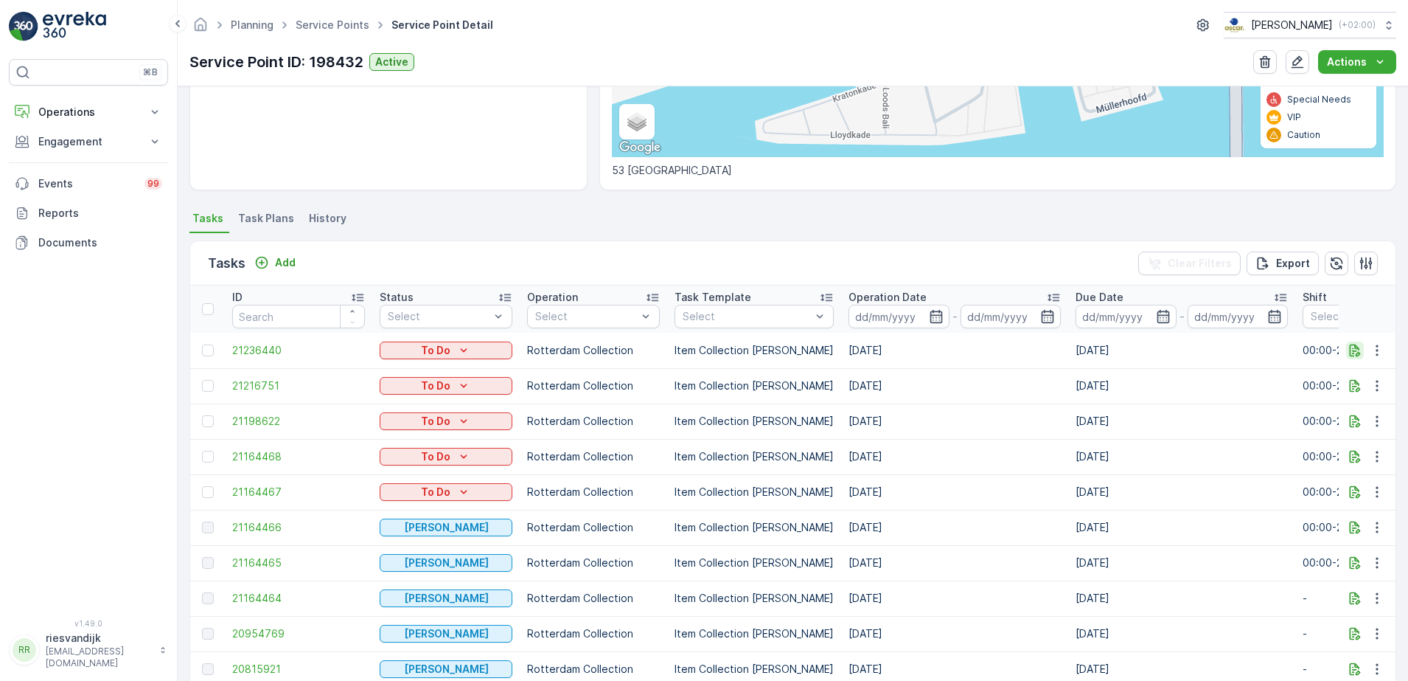
click at [1355, 349] on icon "button" at bounding box center [1355, 350] width 11 height 13
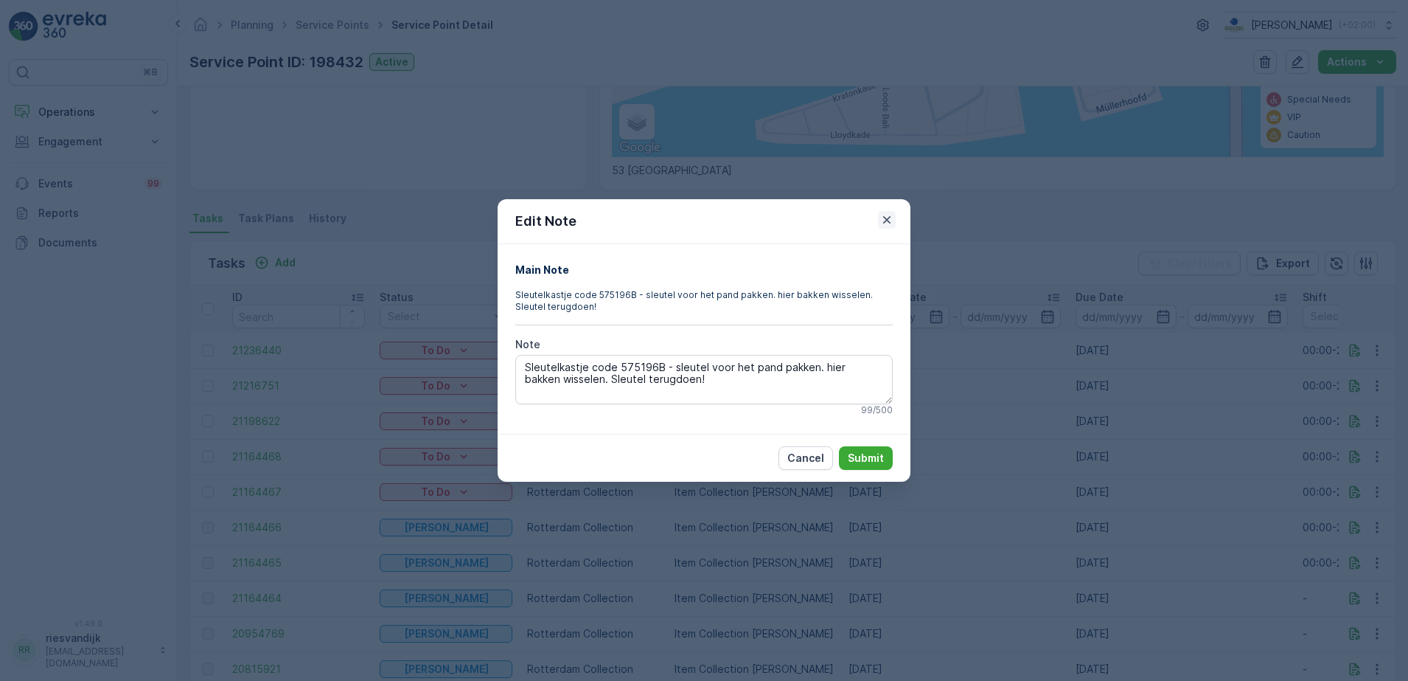
click at [887, 219] on icon "button" at bounding box center [886, 219] width 7 height 7
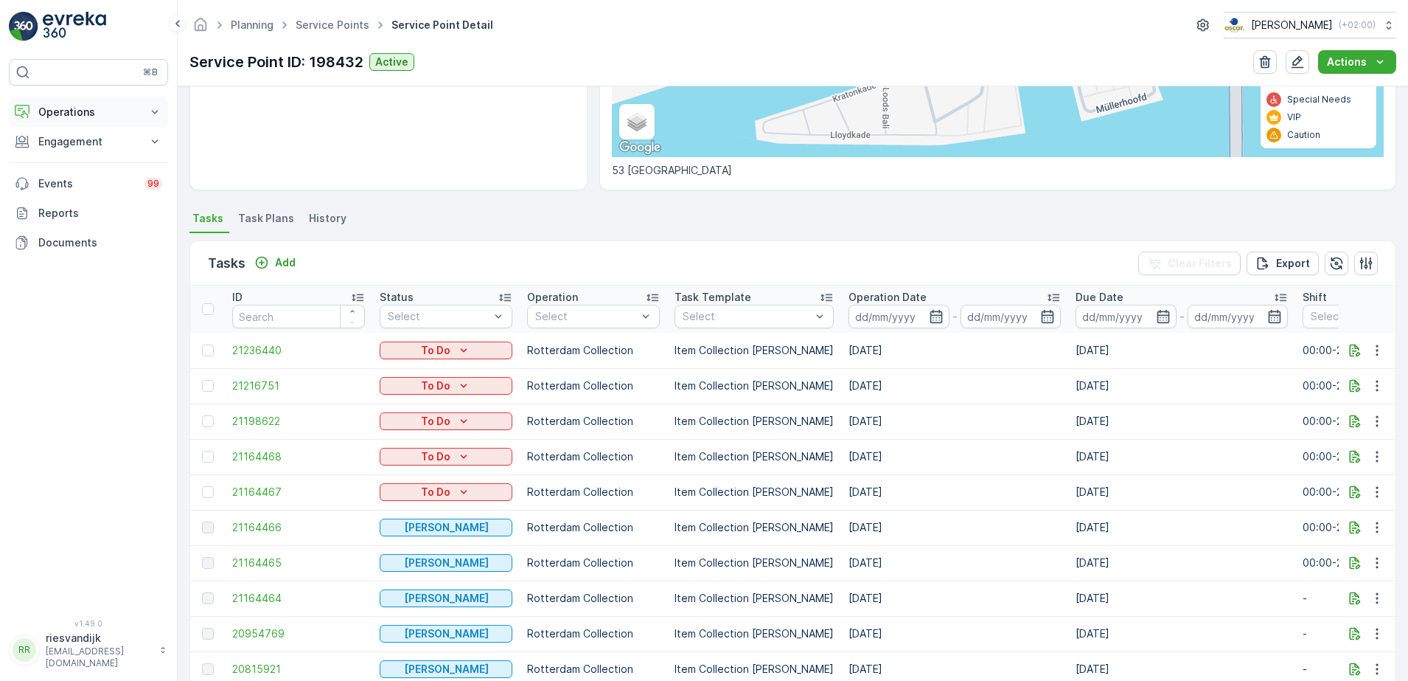
click at [103, 114] on p "Operations" at bounding box center [88, 112] width 100 height 15
click at [92, 177] on p "Routes & Tasks" at bounding box center [76, 178] width 76 height 15
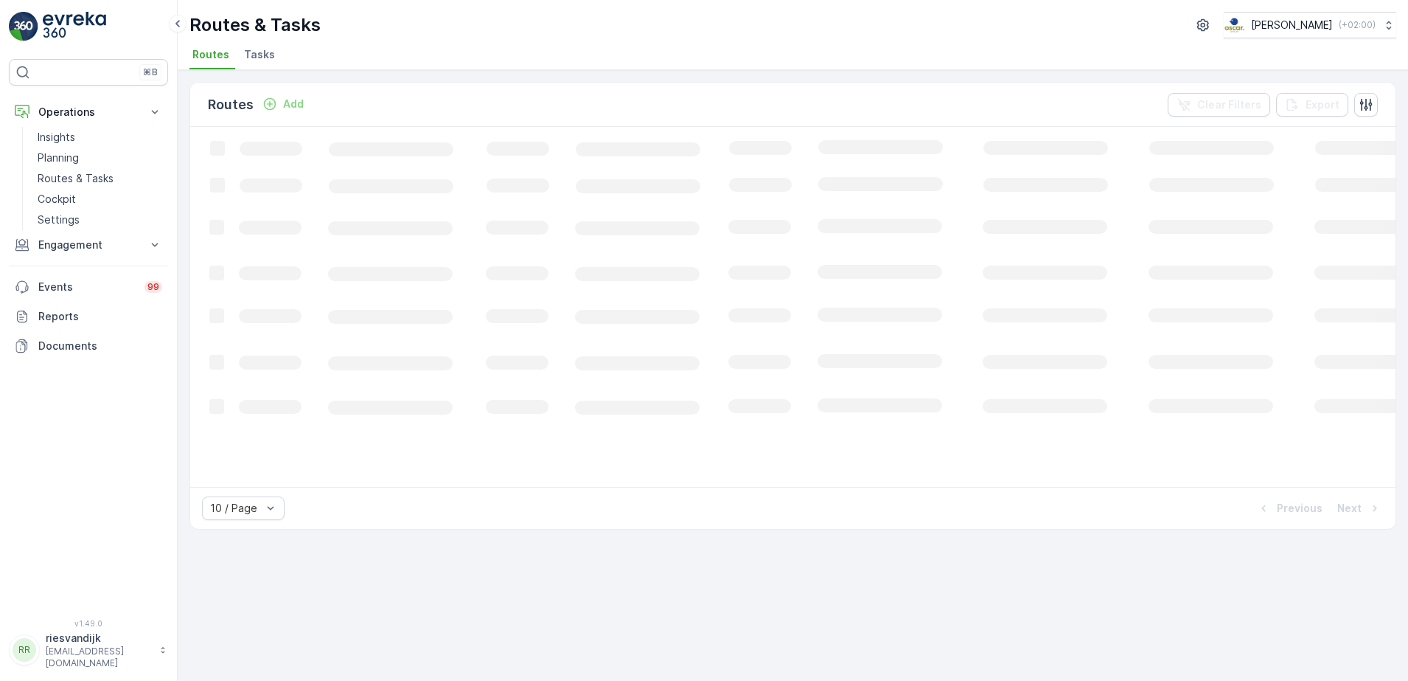
click at [259, 58] on span "Tasks" at bounding box center [259, 54] width 31 height 15
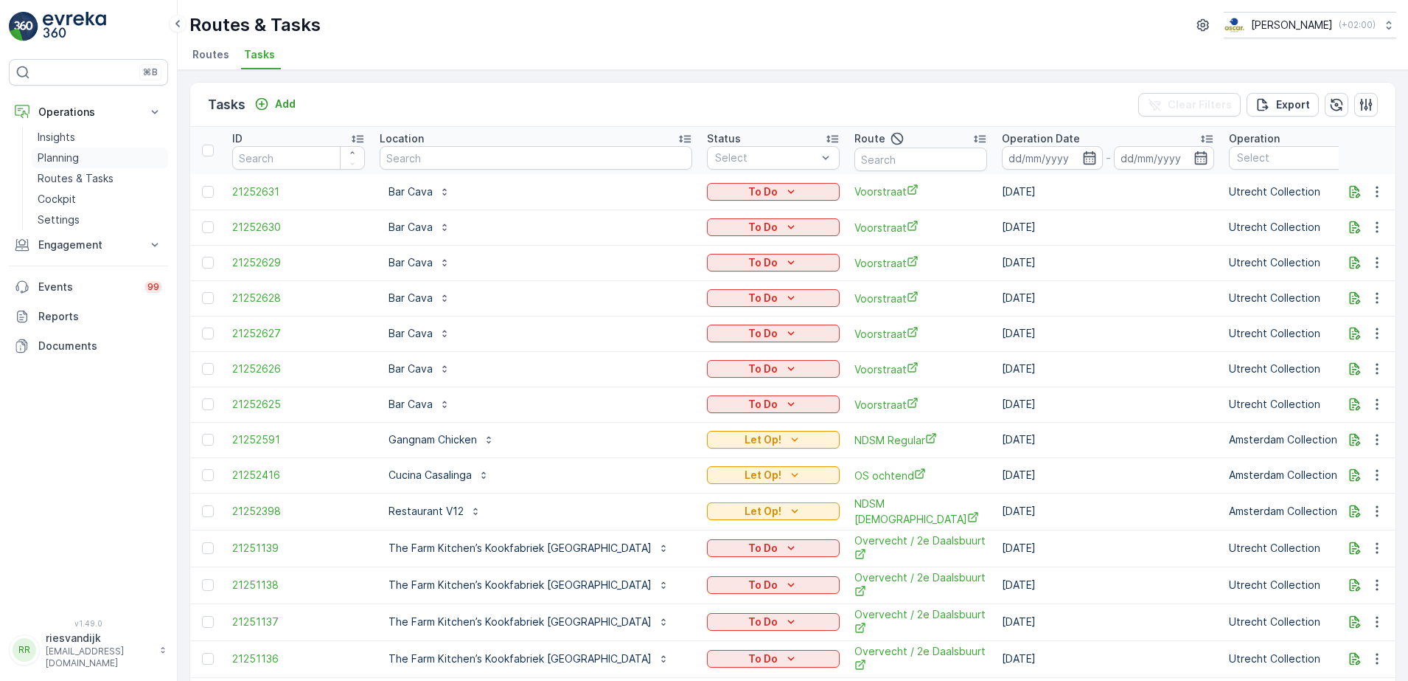
click at [69, 153] on p "Planning" at bounding box center [58, 157] width 41 height 15
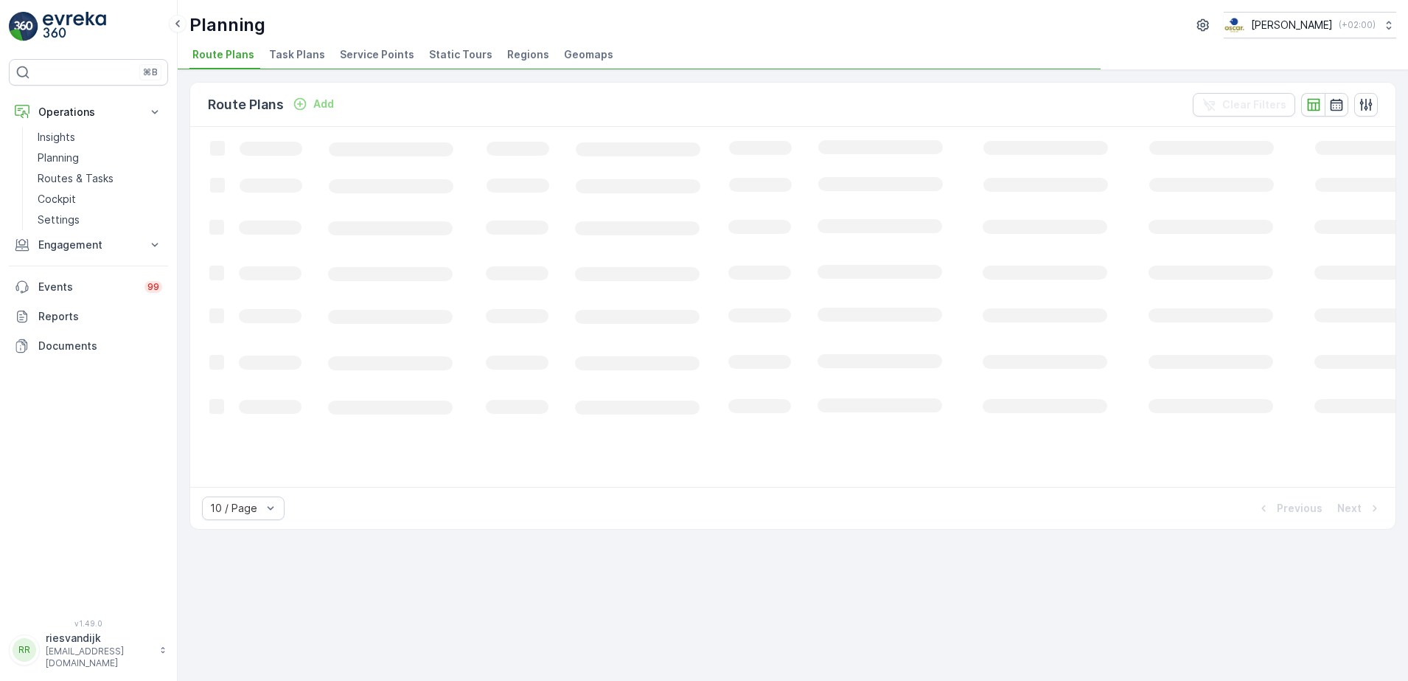
click at [276, 54] on span "Task Plans" at bounding box center [297, 54] width 56 height 15
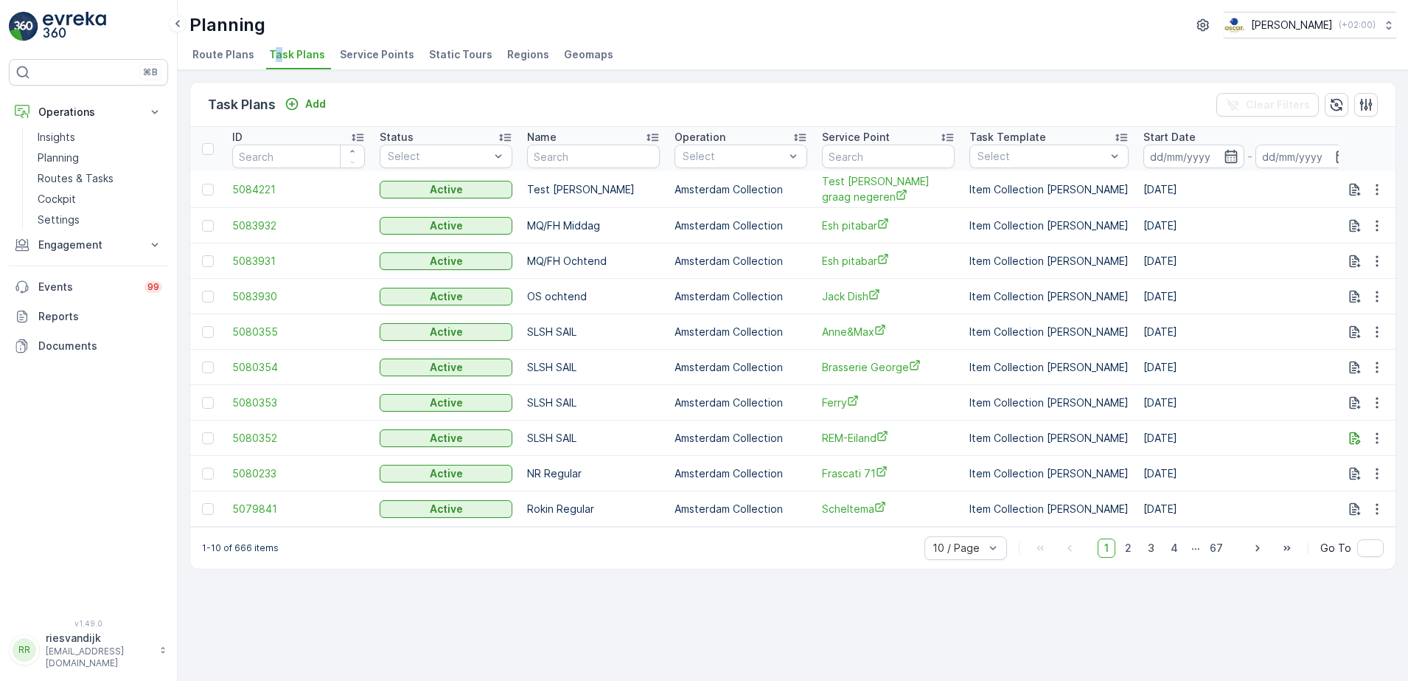
drag, startPoint x: 280, startPoint y: 55, endPoint x: 333, endPoint y: 34, distance: 57.0
click at [333, 34] on div "Planning [PERSON_NAME] ( +02:00 )" at bounding box center [793, 25] width 1207 height 27
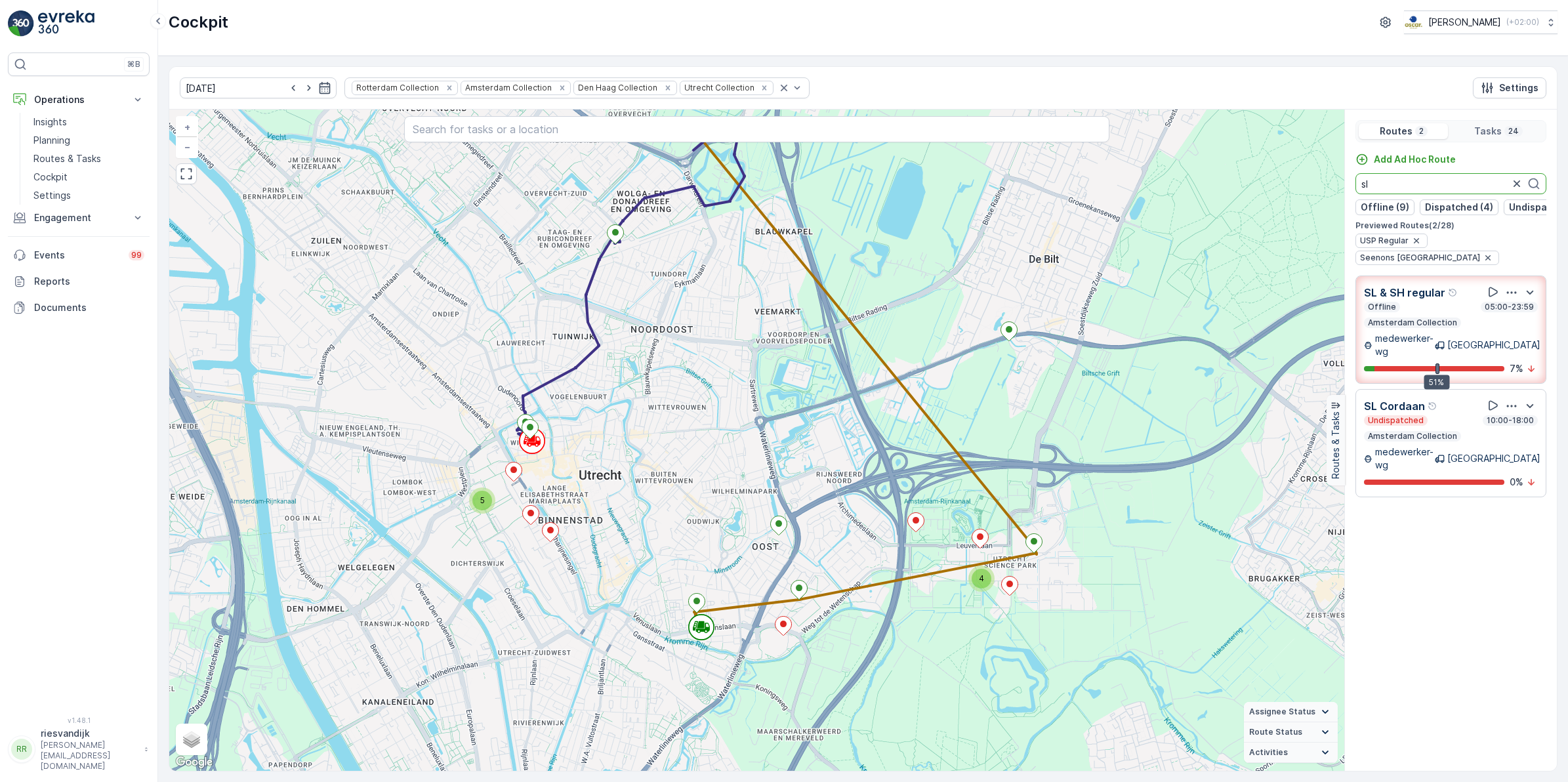
drag, startPoint x: 1394, startPoint y: 181, endPoint x: 1332, endPoint y: 184, distance: 62.1
click at [1332, 184] on div "4 5 + − Satellite Roadmap Terrain Hybrid Leaflet Keyboard shortcuts Map Data Ma…" at bounding box center [863, 439] width 1388 height 661
drag, startPoint x: 1365, startPoint y: 188, endPoint x: 1350, endPoint y: 188, distance: 15.0
click at [1348, 186] on div "Add Ad Hoc Route ps Offline (9) Dispatched (4) Undispatched (6) Finished (9) Pr…" at bounding box center [1451, 209] width 212 height 112
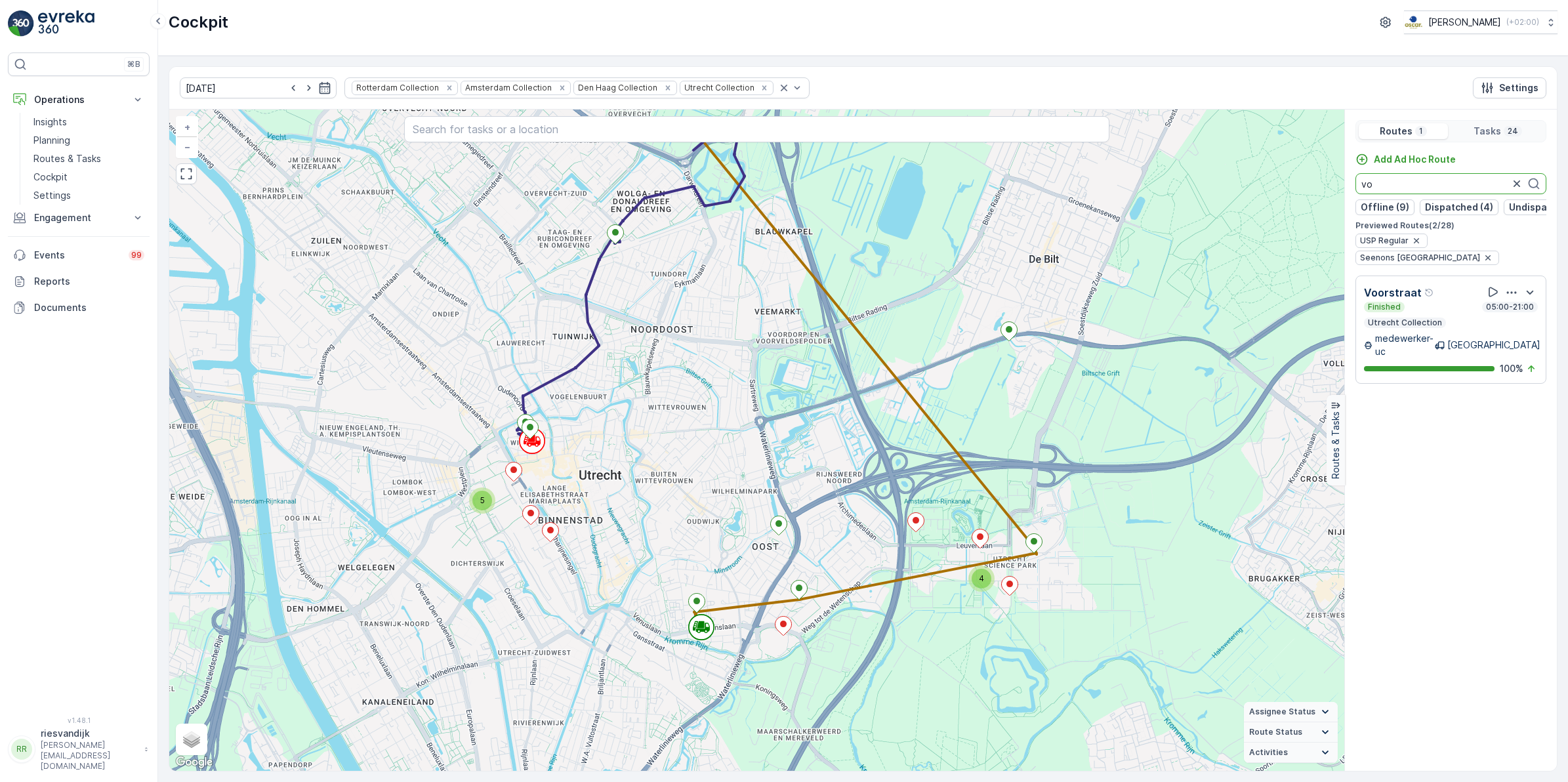
type input "v"
type input "binnen"
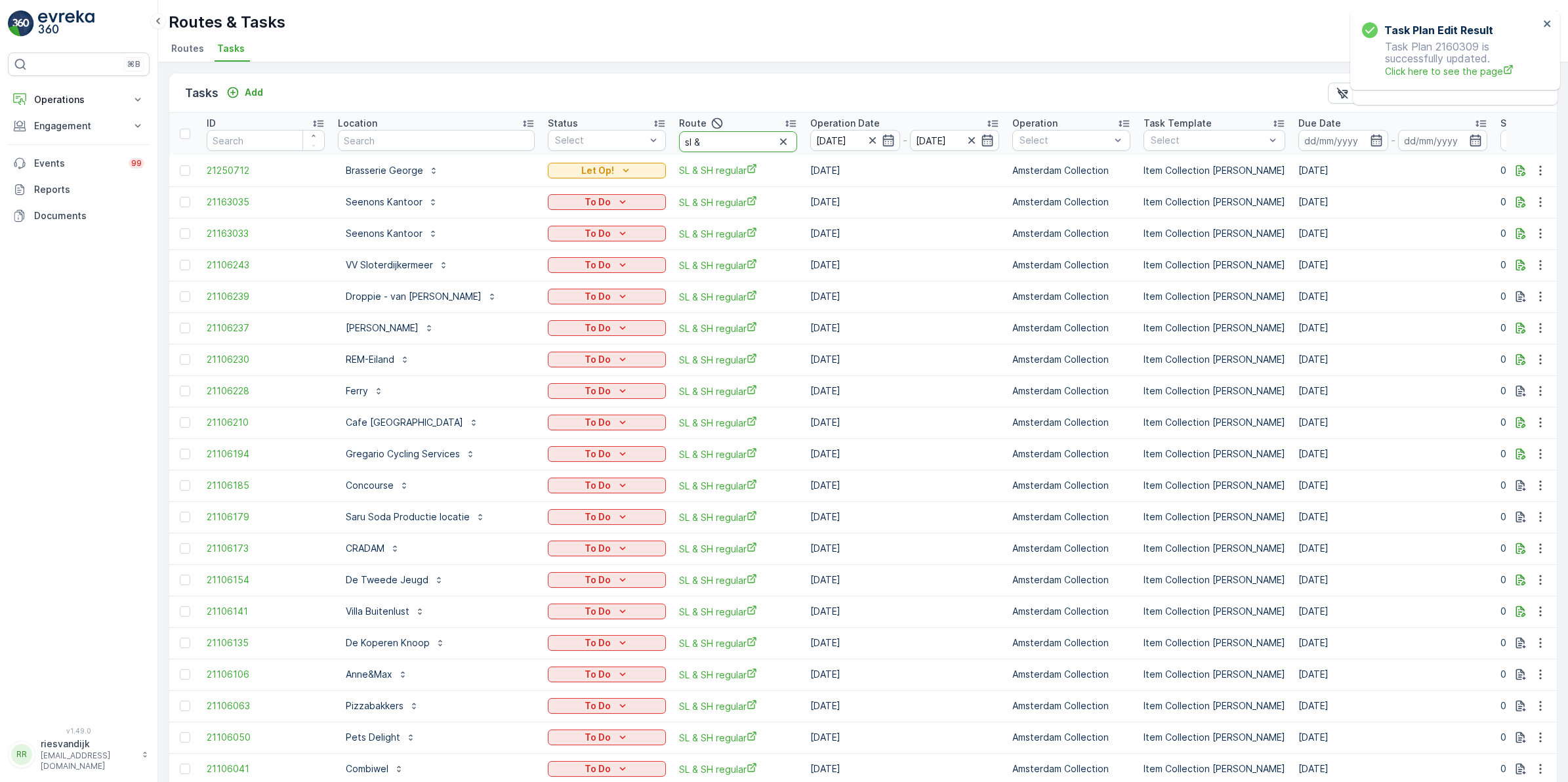
drag, startPoint x: 718, startPoint y: 146, endPoint x: 625, endPoint y: 152, distance: 93.2
click at [625, 152] on tr "ID Location Status Select Route sl & Operation Date [DATE] - [DATE] Operation S…" at bounding box center [1220, 133] width 2103 height 42
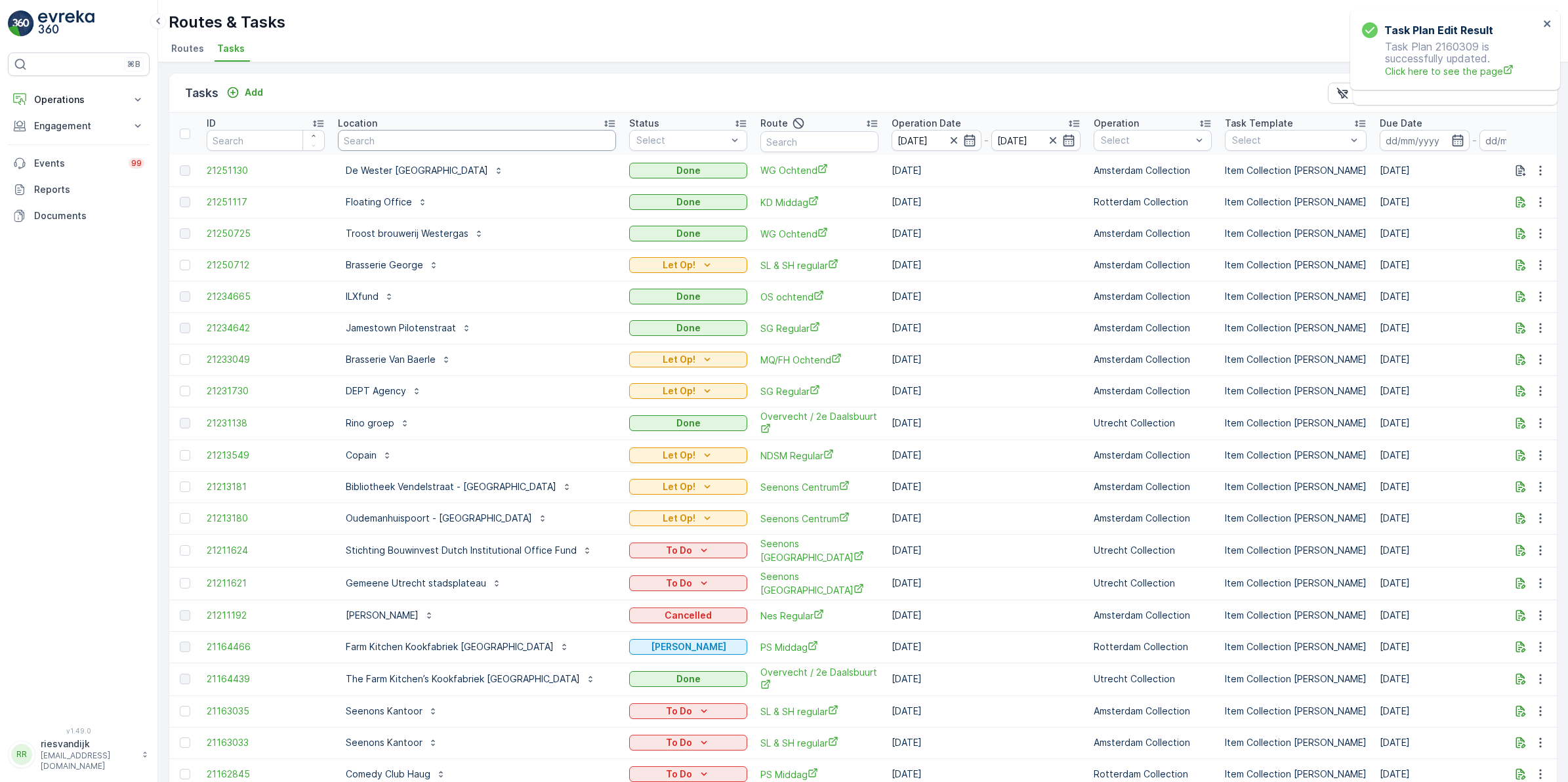
click at [403, 138] on input "text" at bounding box center [477, 141] width 279 height 21
type input "w"
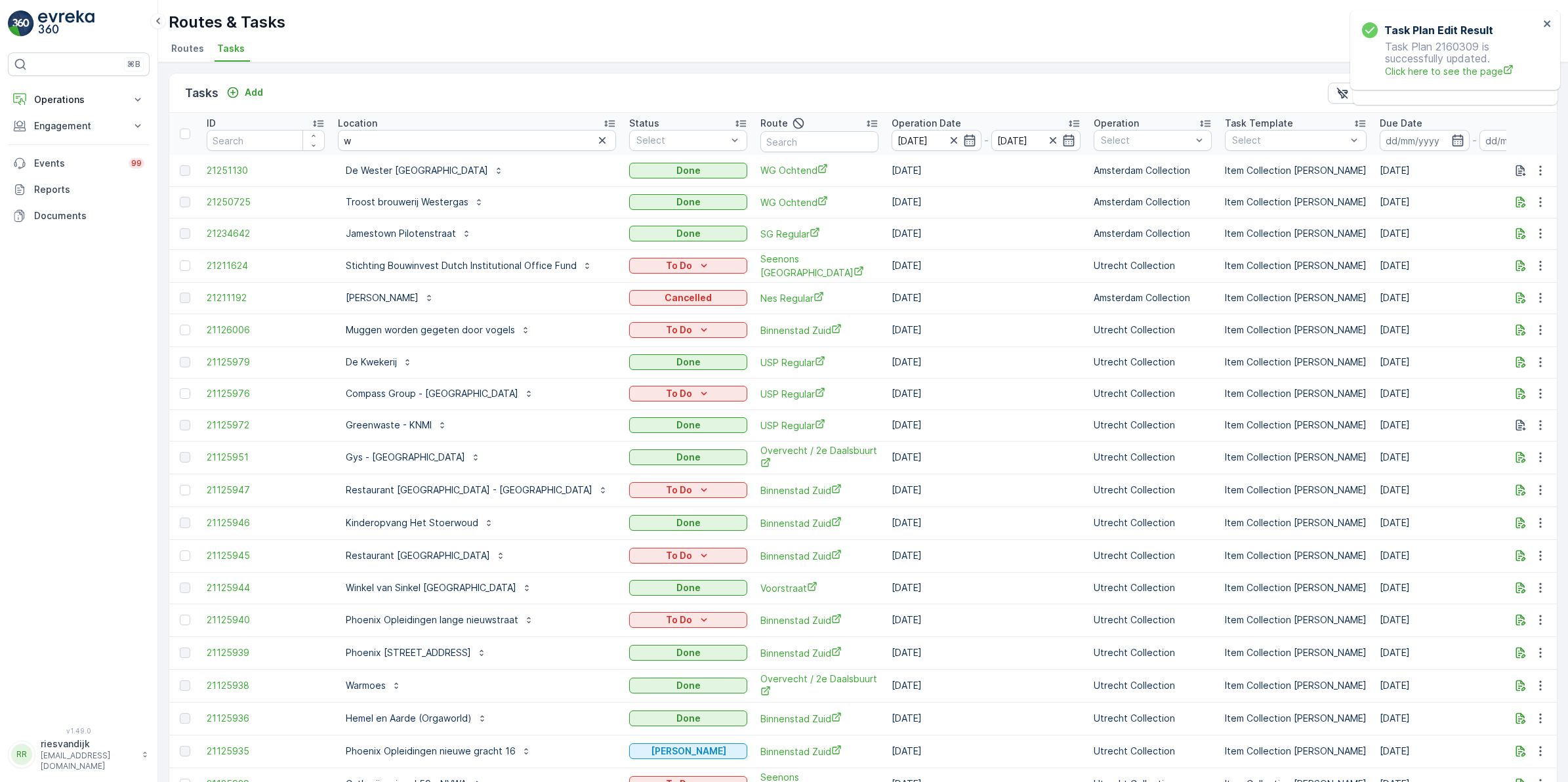
click at [400, 139] on input "w" at bounding box center [477, 141] width 279 height 21
type input "groene"
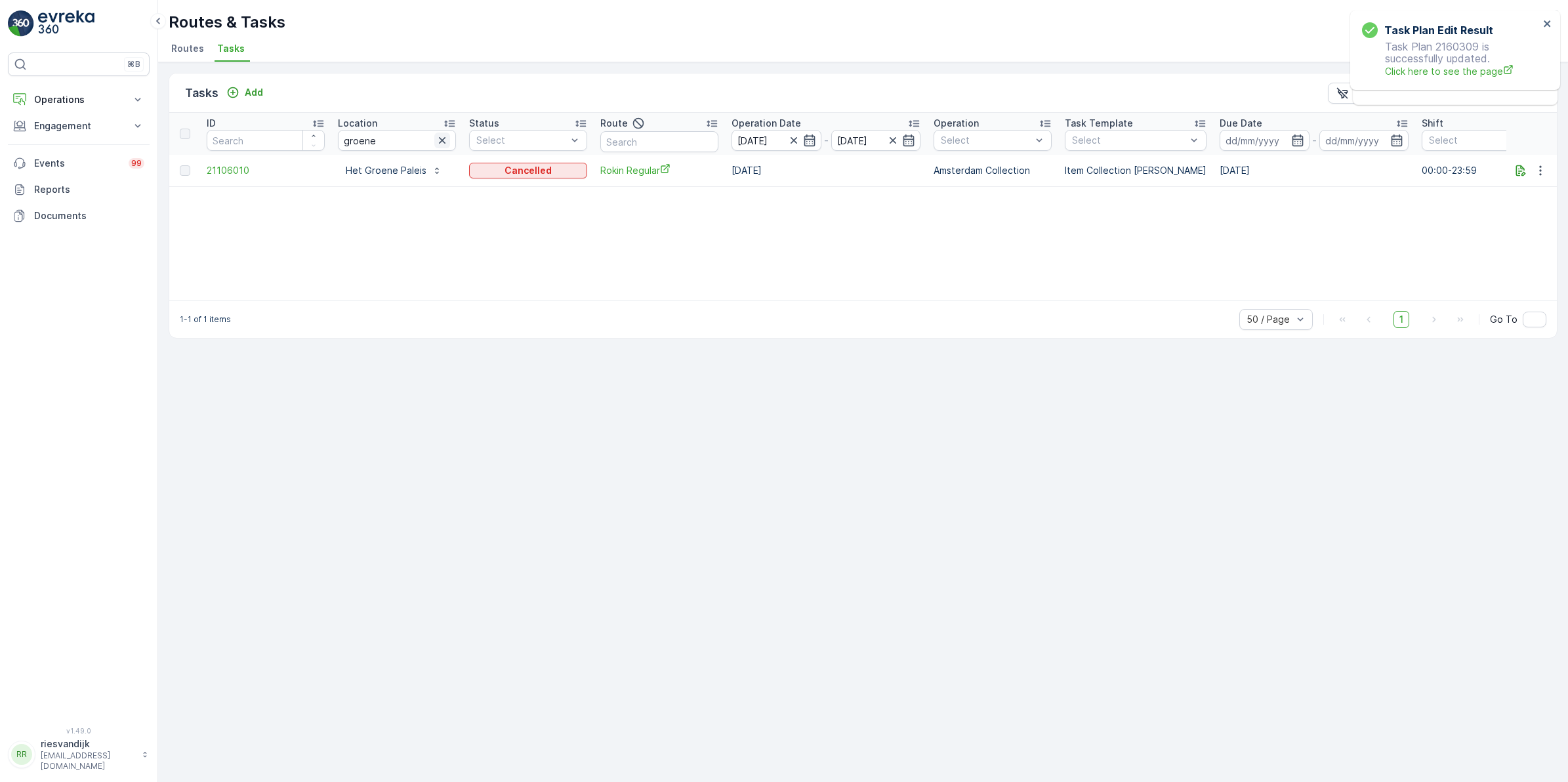
click at [447, 140] on icon "button" at bounding box center [442, 140] width 13 height 13
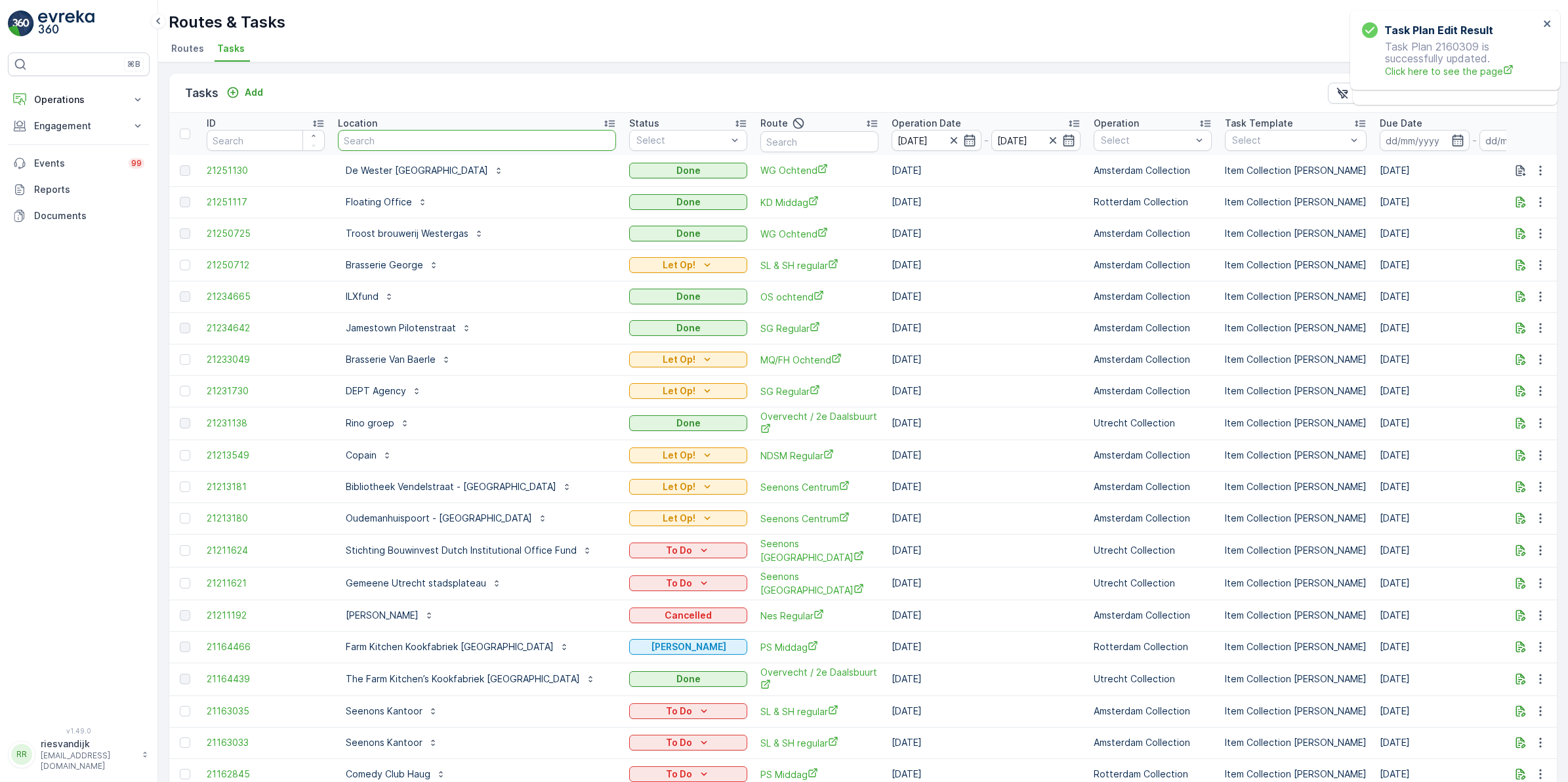
click at [389, 140] on input "text" at bounding box center [477, 141] width 279 height 21
type input "gas"
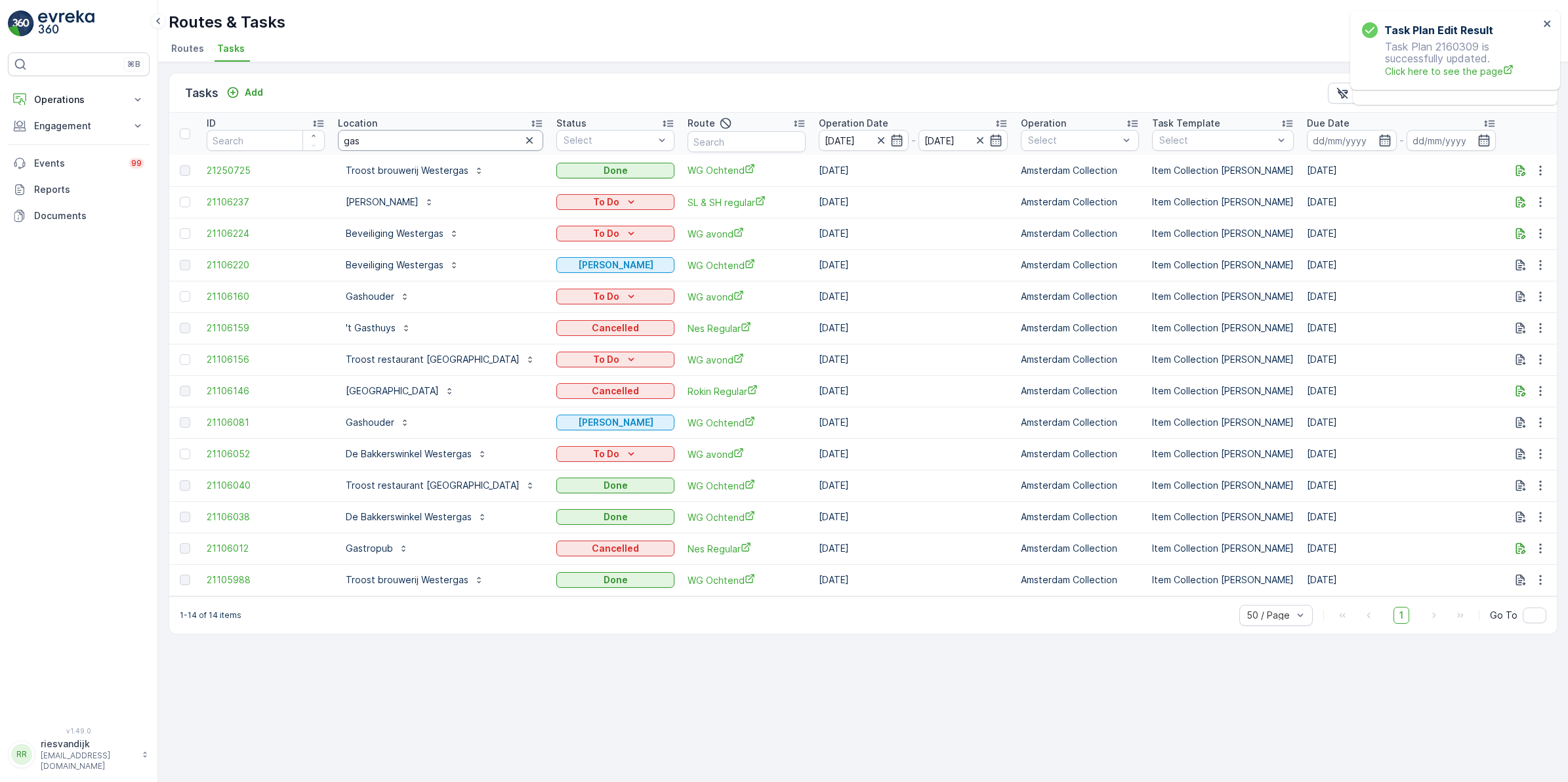
click at [422, 139] on input "gas" at bounding box center [440, 141] width 206 height 21
type input "gashoud"
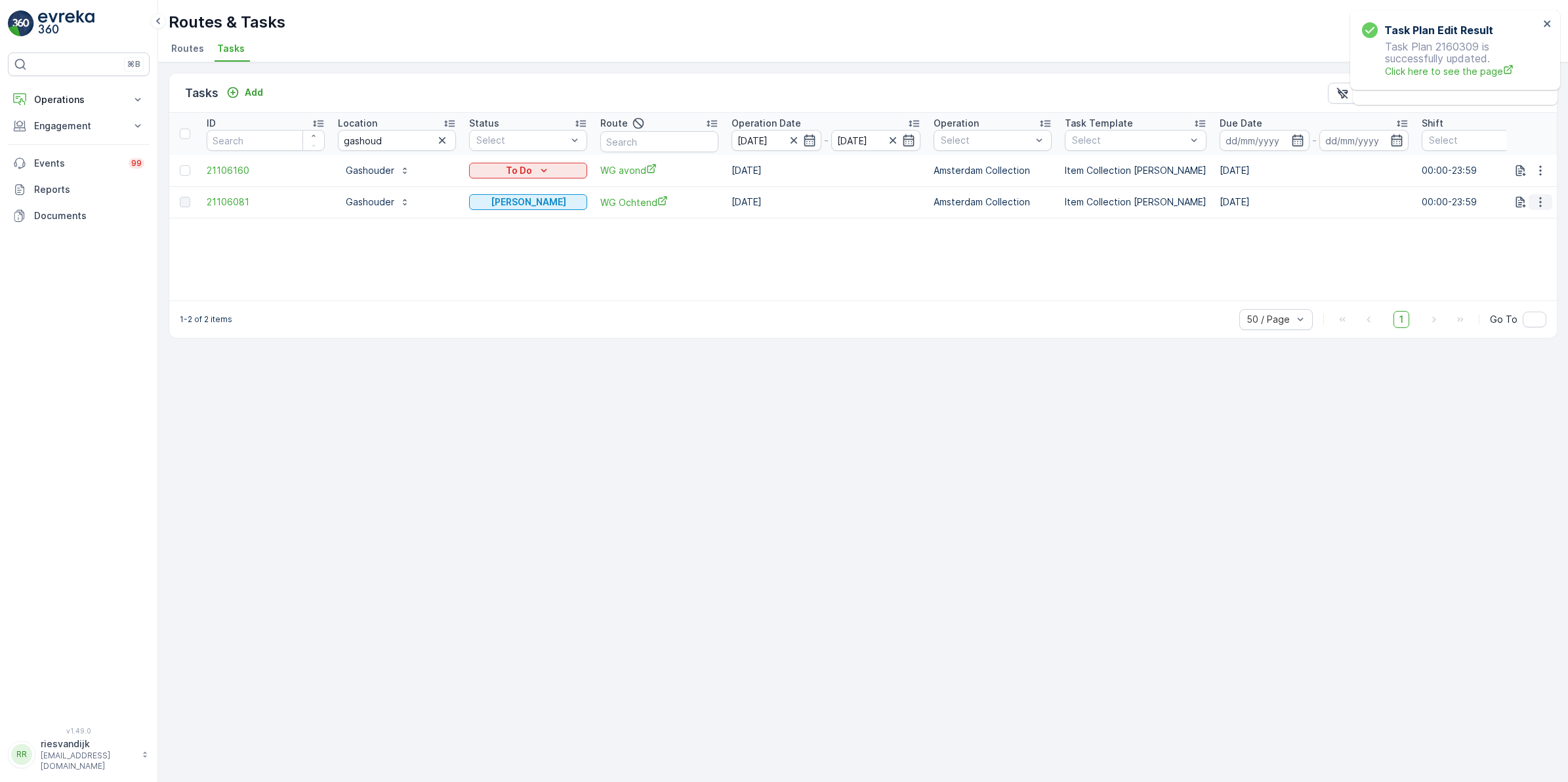
click at [1538, 206] on icon "button" at bounding box center [1540, 202] width 13 height 13
click at [1533, 221] on span "See More Details" at bounding box center [1525, 222] width 77 height 13
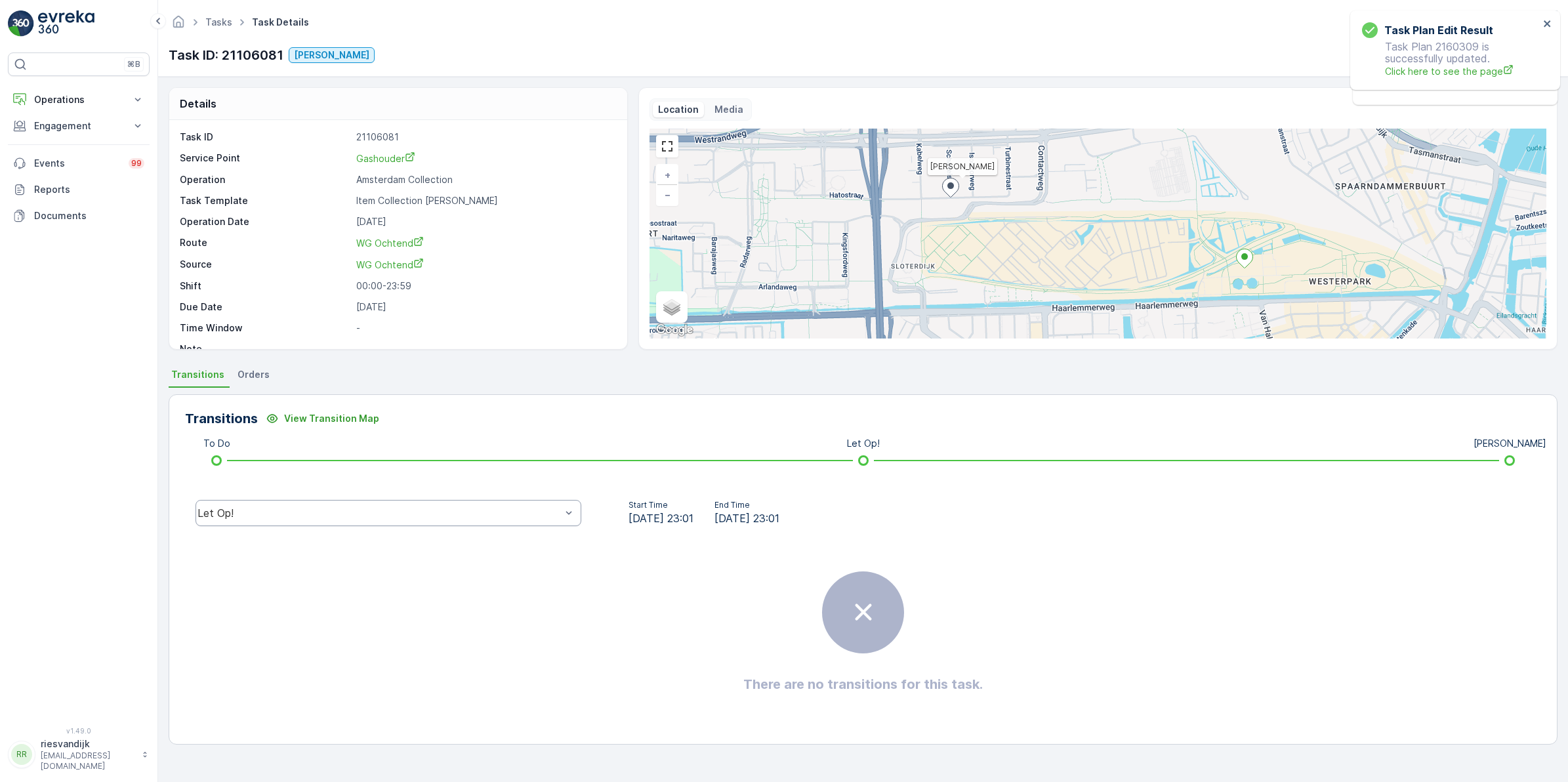
click at [281, 520] on div "Let Op!" at bounding box center [389, 512] width 386 height 26
click at [249, 408] on div "Done" at bounding box center [389, 414] width 370 height 12
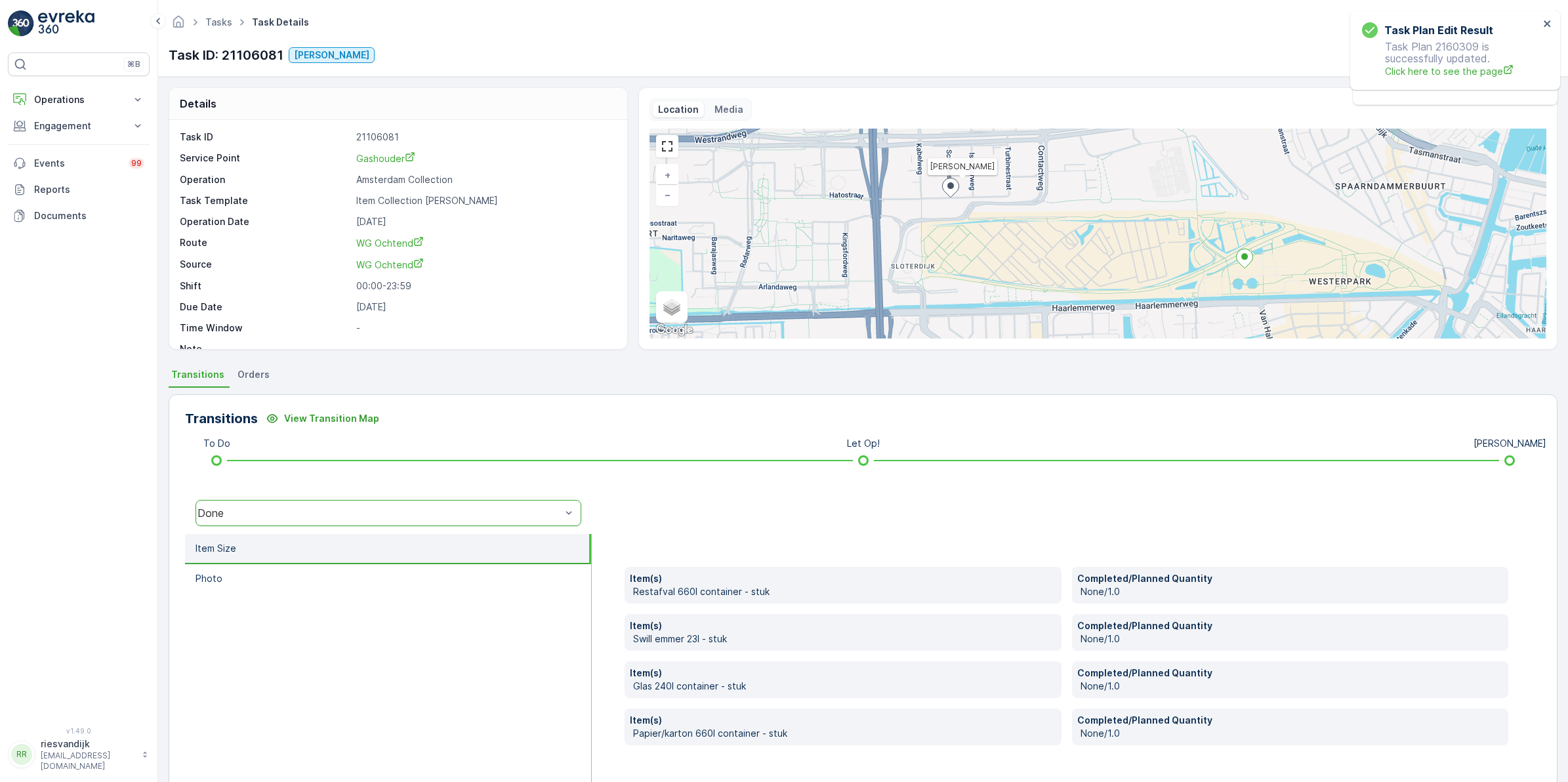
click at [251, 375] on span "Orders" at bounding box center [254, 375] width 32 height 13
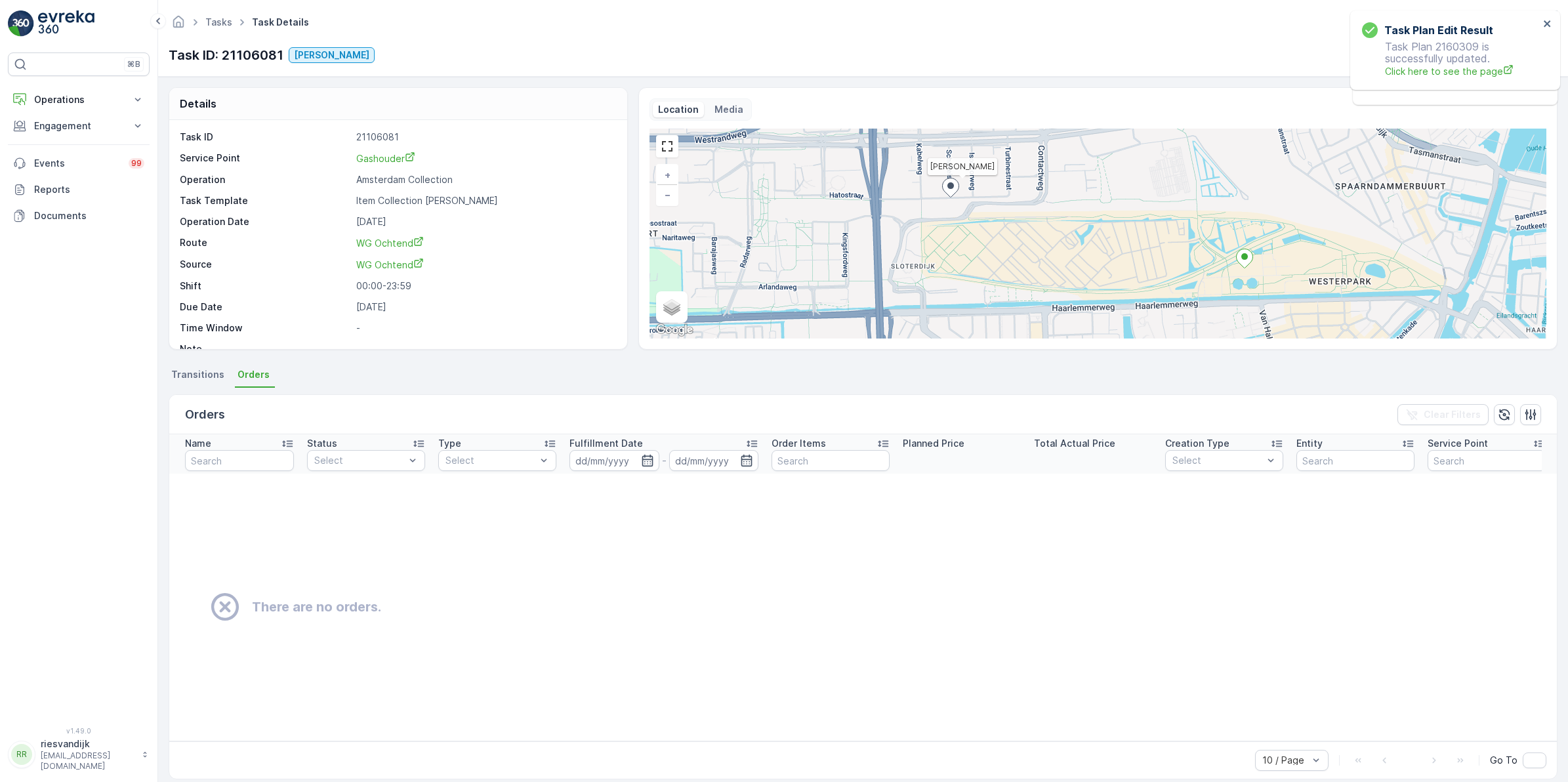
click at [198, 373] on span "Transitions" at bounding box center [198, 375] width 53 height 13
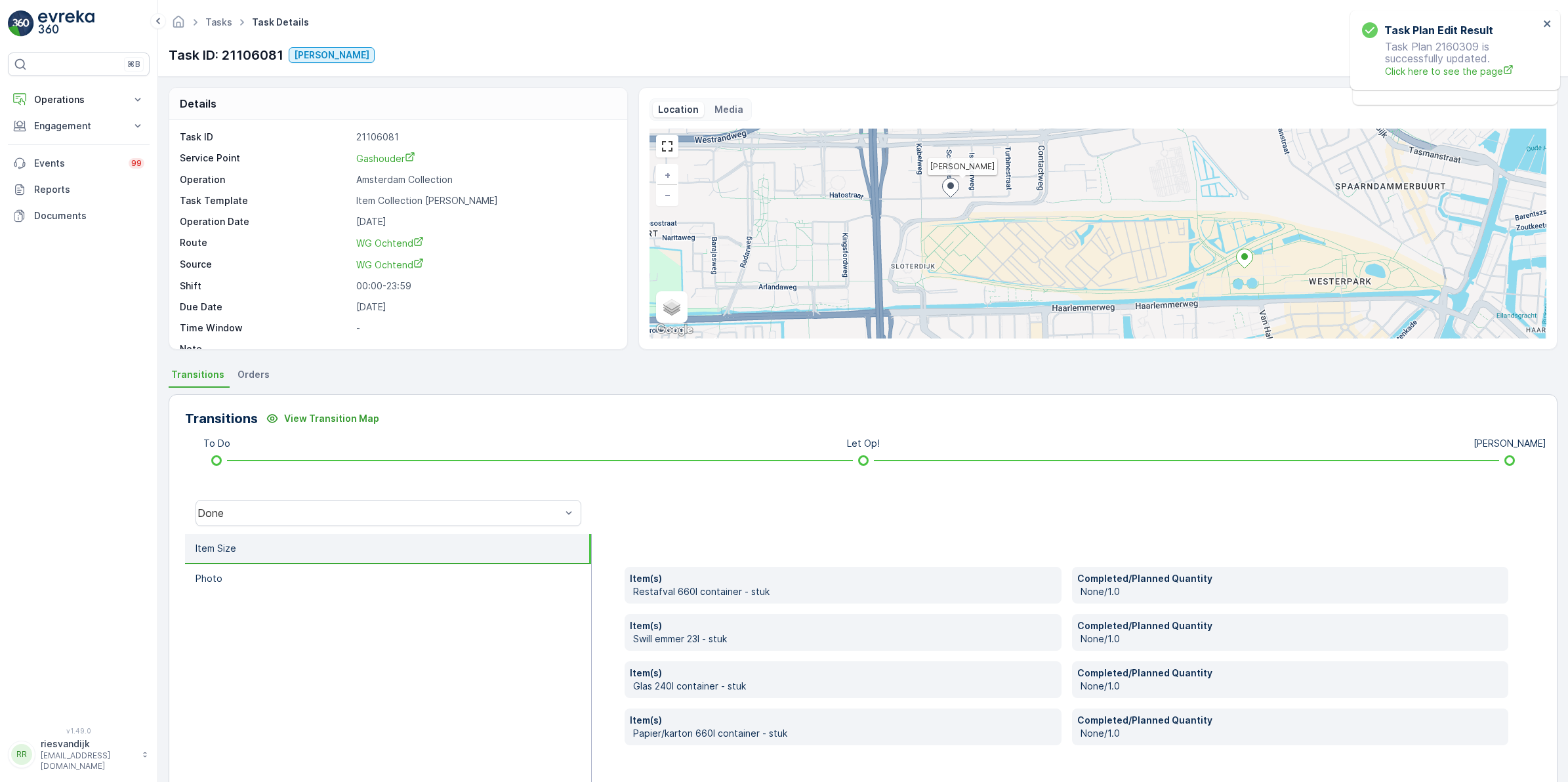
scroll to position [44, 0]
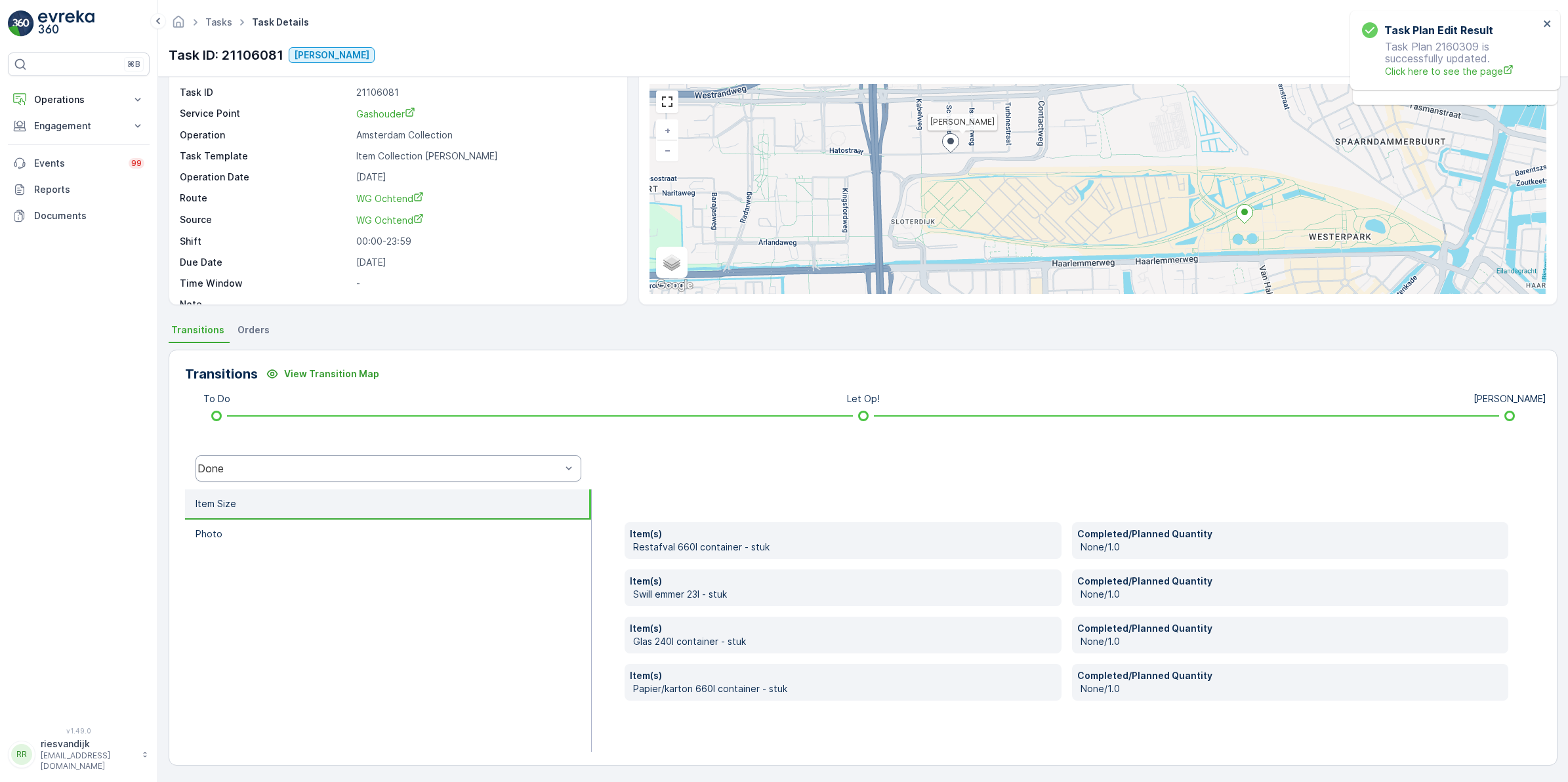
click at [457, 466] on div "Done" at bounding box center [379, 468] width 364 height 12
click at [274, 375] on div "Done" at bounding box center [389, 369] width 370 height 12
click at [726, 538] on p "Item(s)" at bounding box center [843, 534] width 426 height 13
drag, startPoint x: 1176, startPoint y: 559, endPoint x: 1168, endPoint y: 574, distance: 17.0
click at [1173, 559] on div "Item(s) Restafval 660l container - stuk Completed/Planned Quantity None/1.0 Ite…" at bounding box center [1066, 611] width 884 height 179
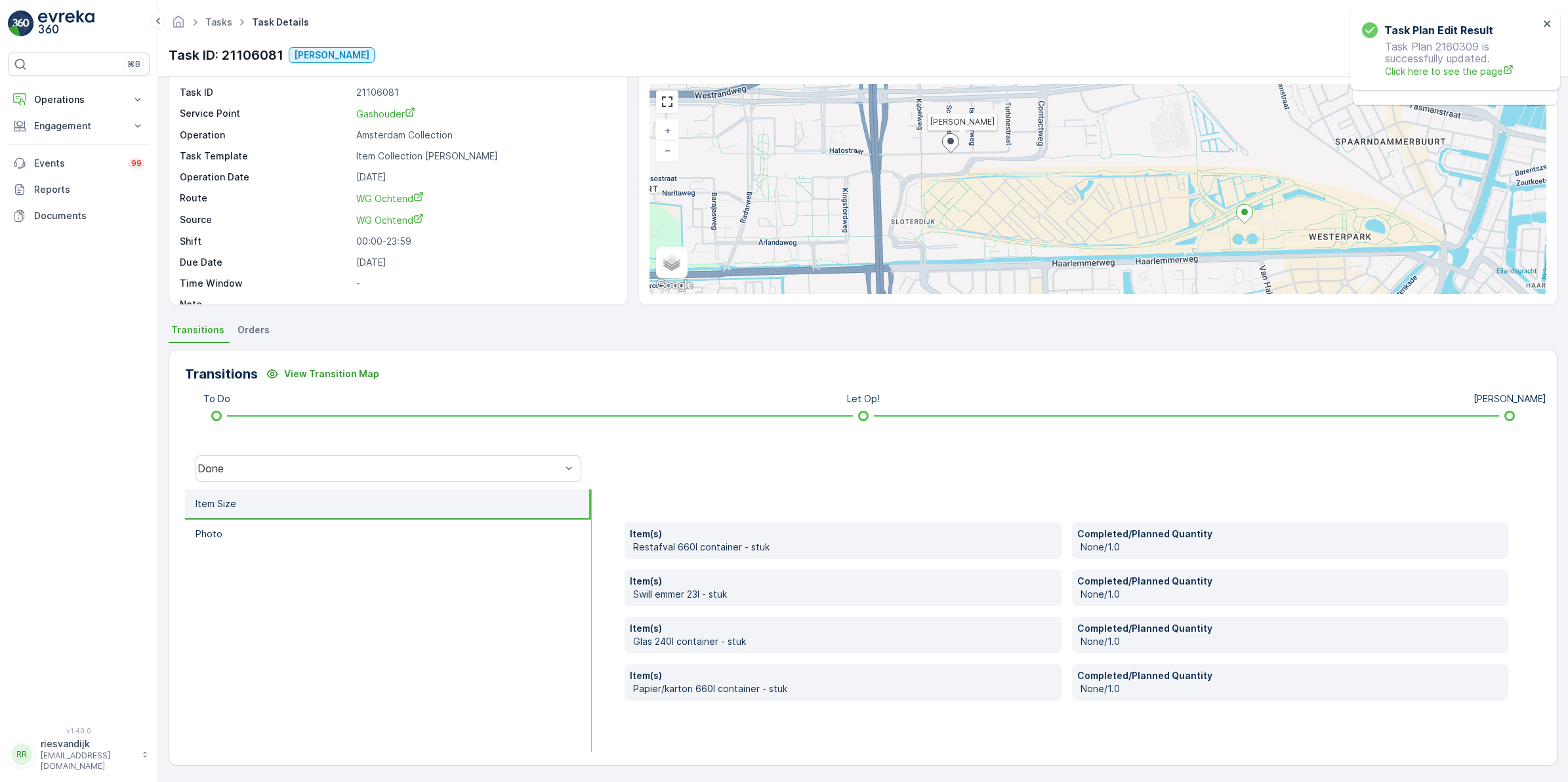
click at [636, 670] on p "Item(s)" at bounding box center [843, 675] width 426 height 13
click at [219, 474] on div "Done" at bounding box center [389, 468] width 386 height 26
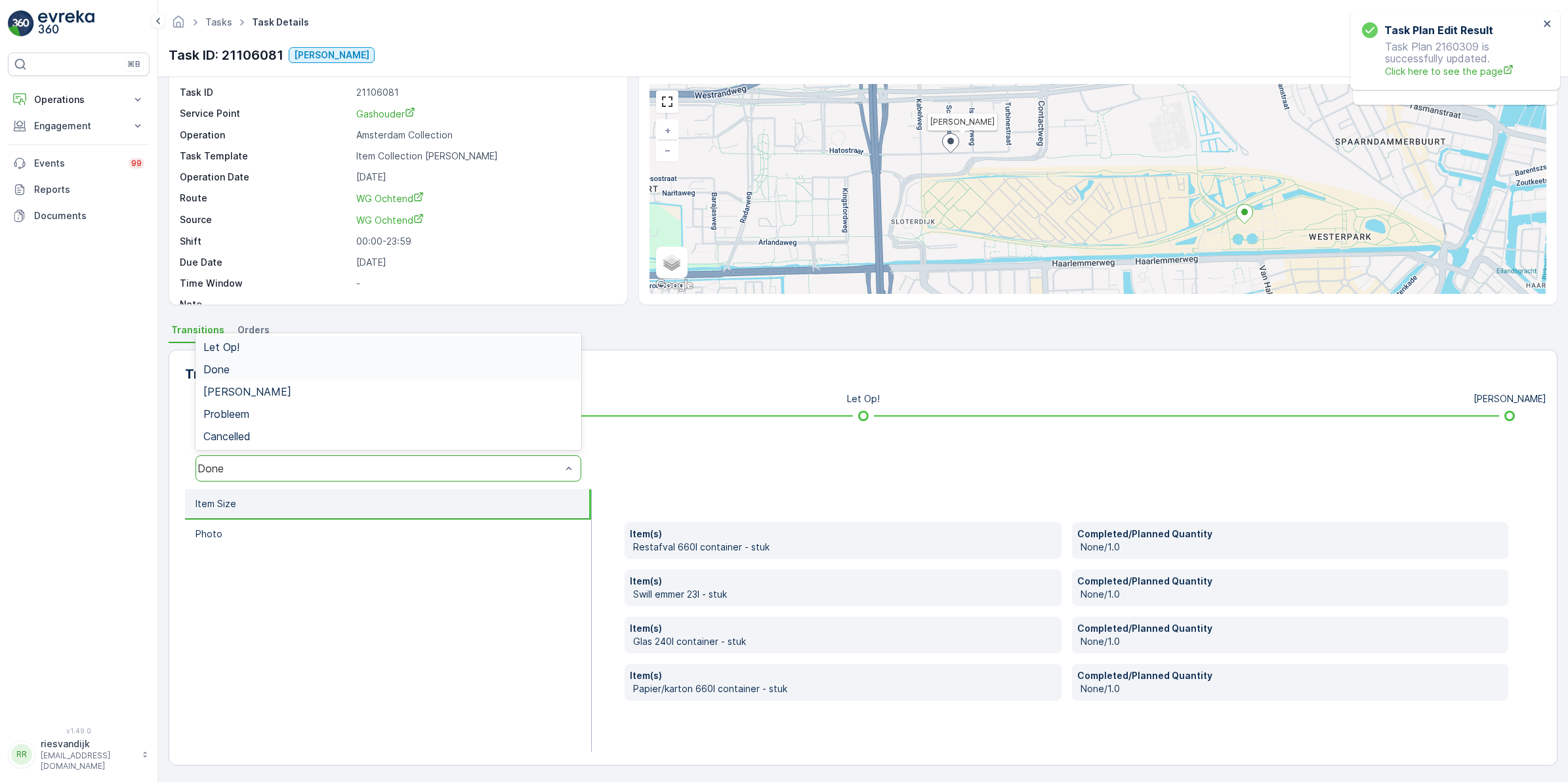
click at [238, 339] on div "Let Op!" at bounding box center [389, 347] width 386 height 22
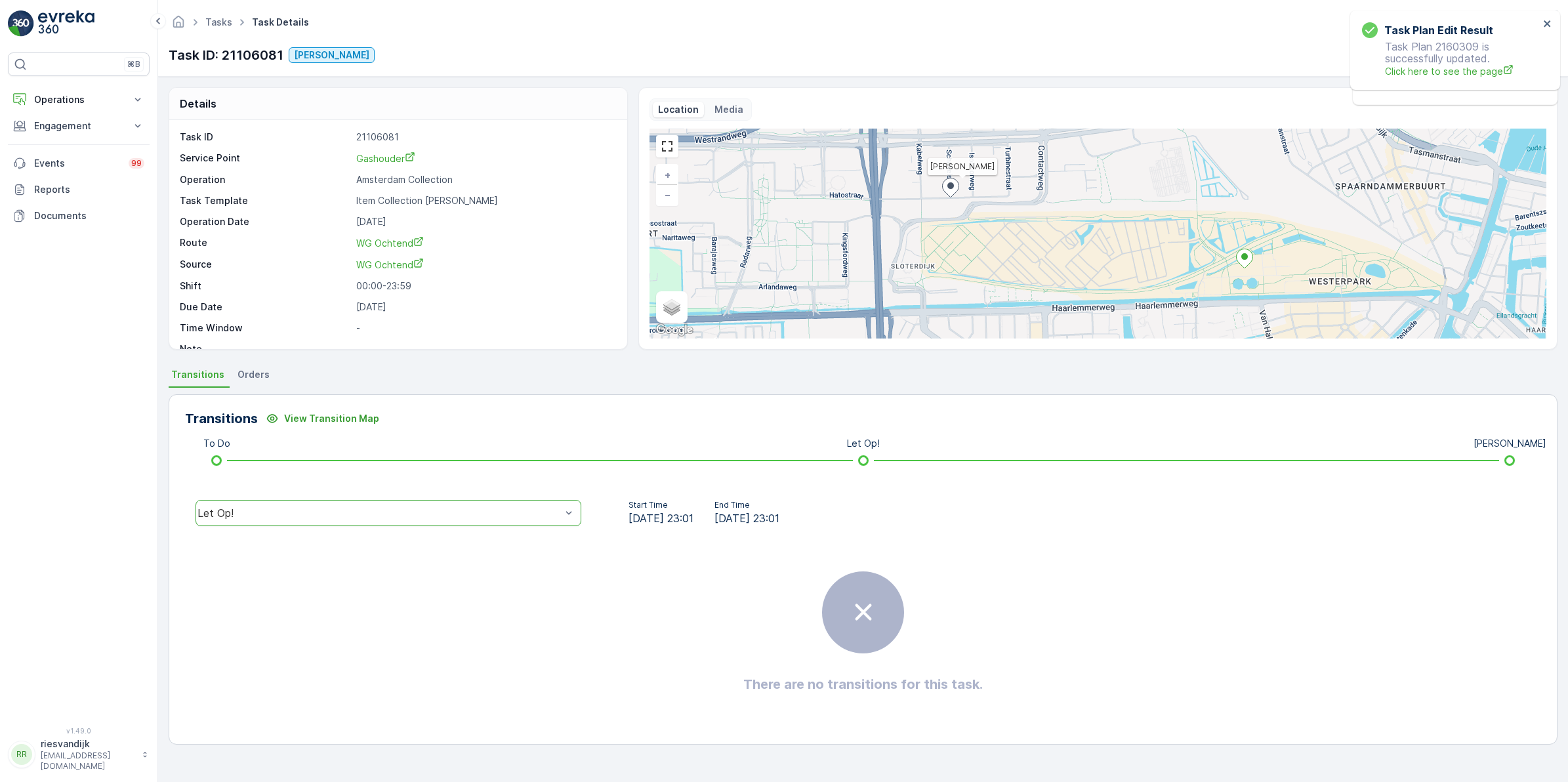
scroll to position [0, 0]
click at [256, 513] on div "Let Op!" at bounding box center [379, 512] width 364 height 12
click at [244, 414] on div "Done" at bounding box center [389, 414] width 370 height 12
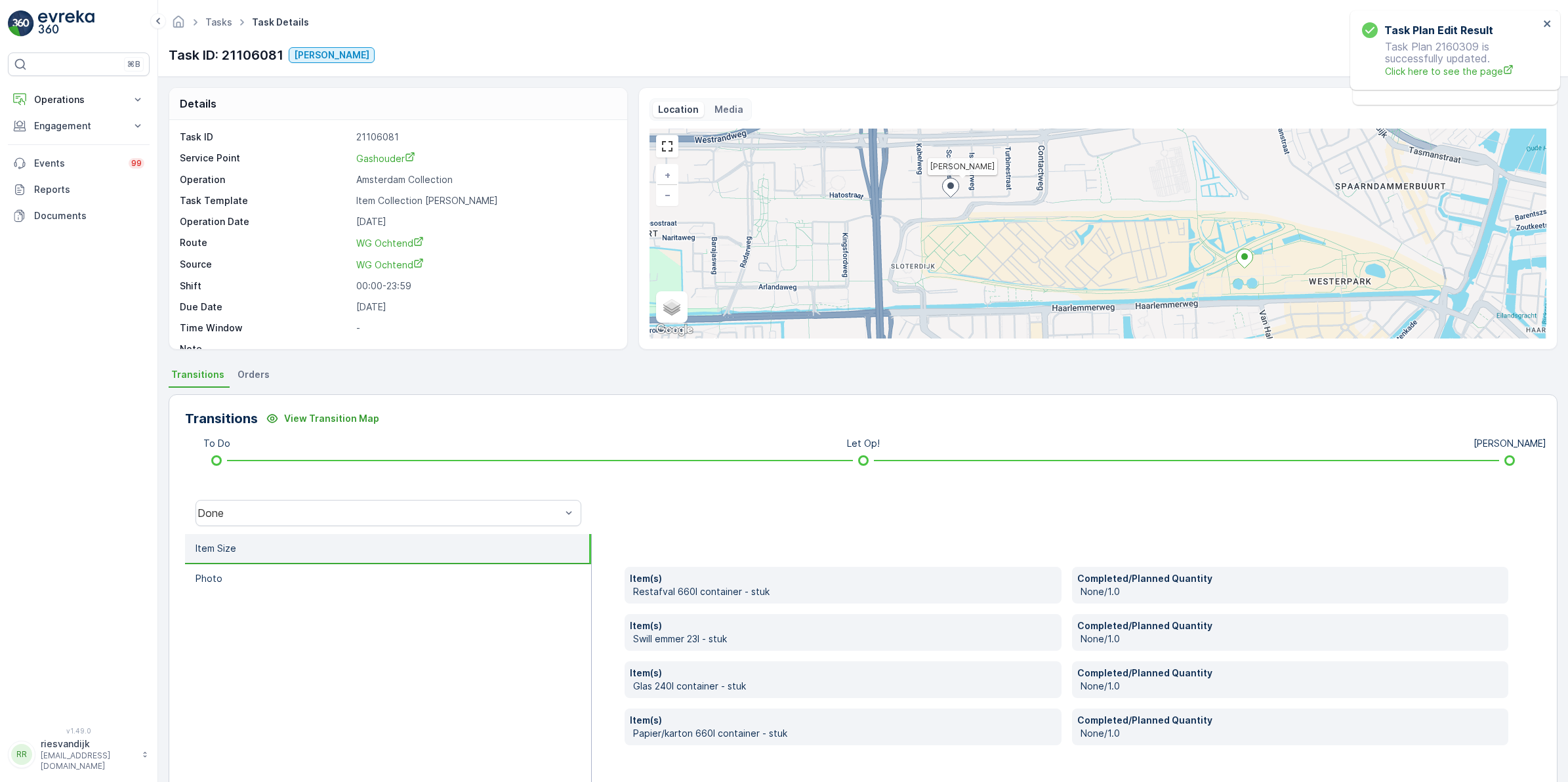
click at [244, 375] on span "Orders" at bounding box center [254, 375] width 32 height 13
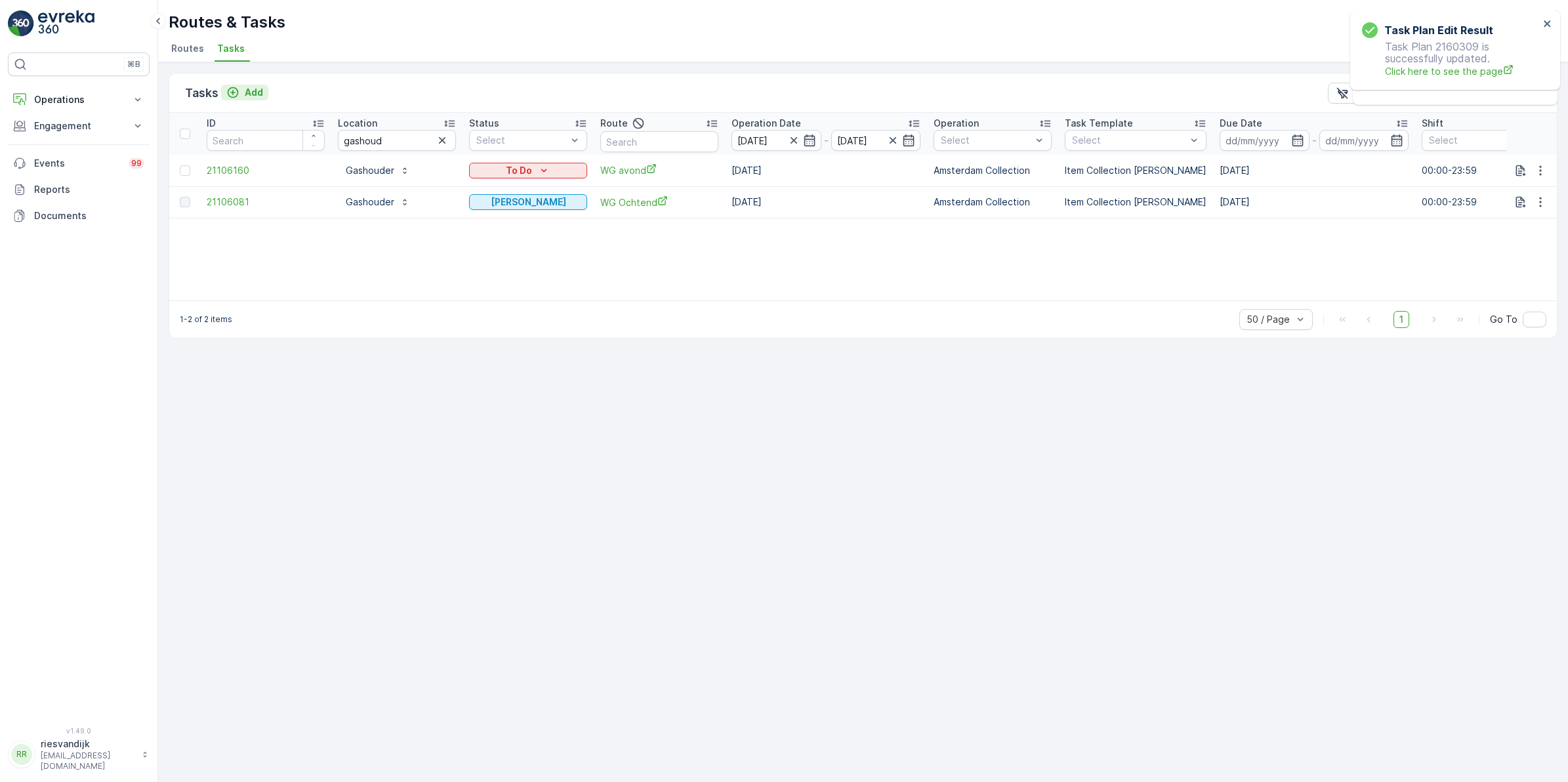
click at [240, 89] on div "Add" at bounding box center [244, 93] width 36 height 13
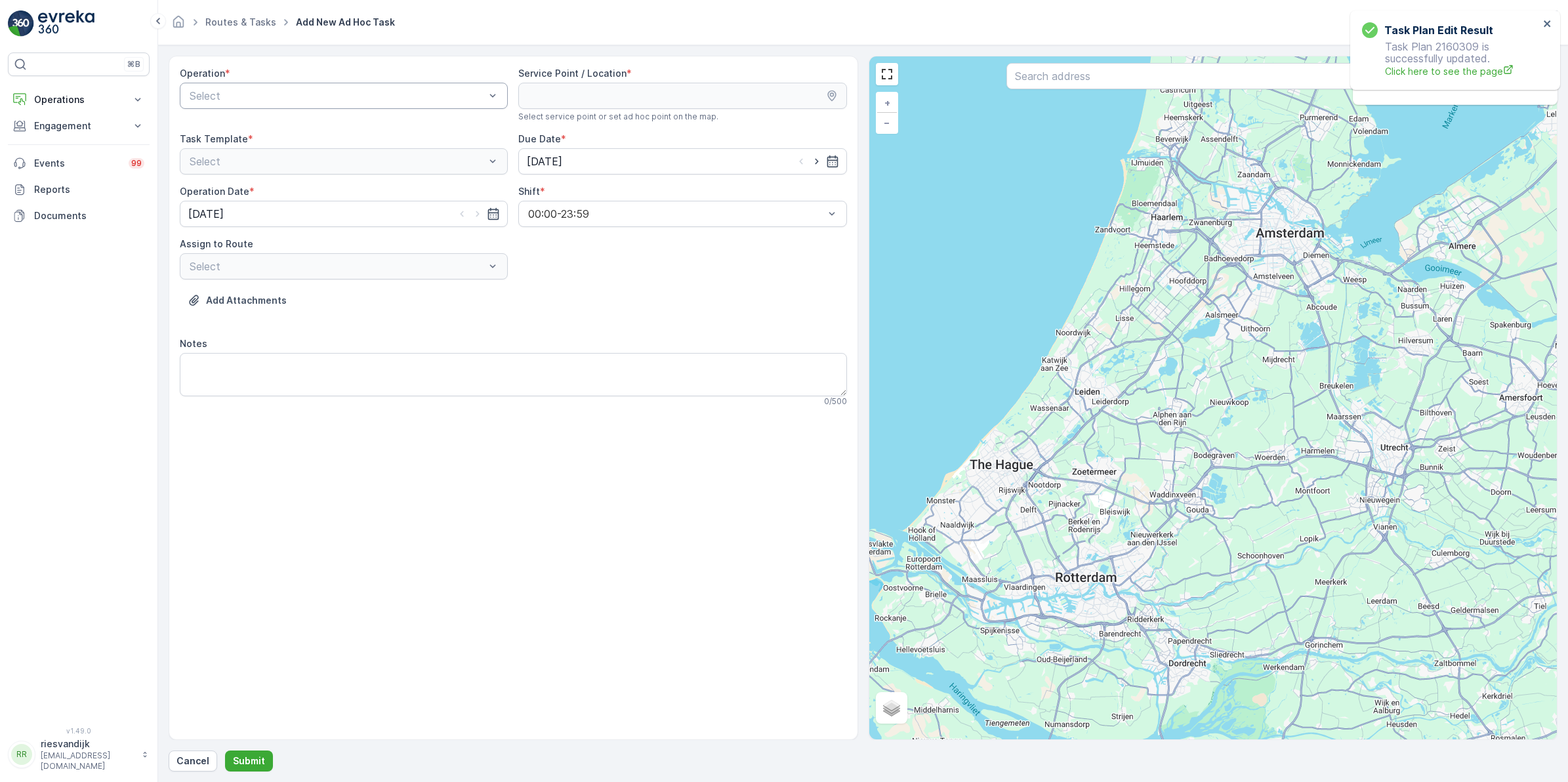
click at [266, 100] on div at bounding box center [337, 95] width 298 height 12
click at [274, 122] on span "Amsterdam Collection" at bounding box center [241, 127] width 108 height 12
click at [1085, 76] on input "text" at bounding box center [1213, 76] width 413 height 26
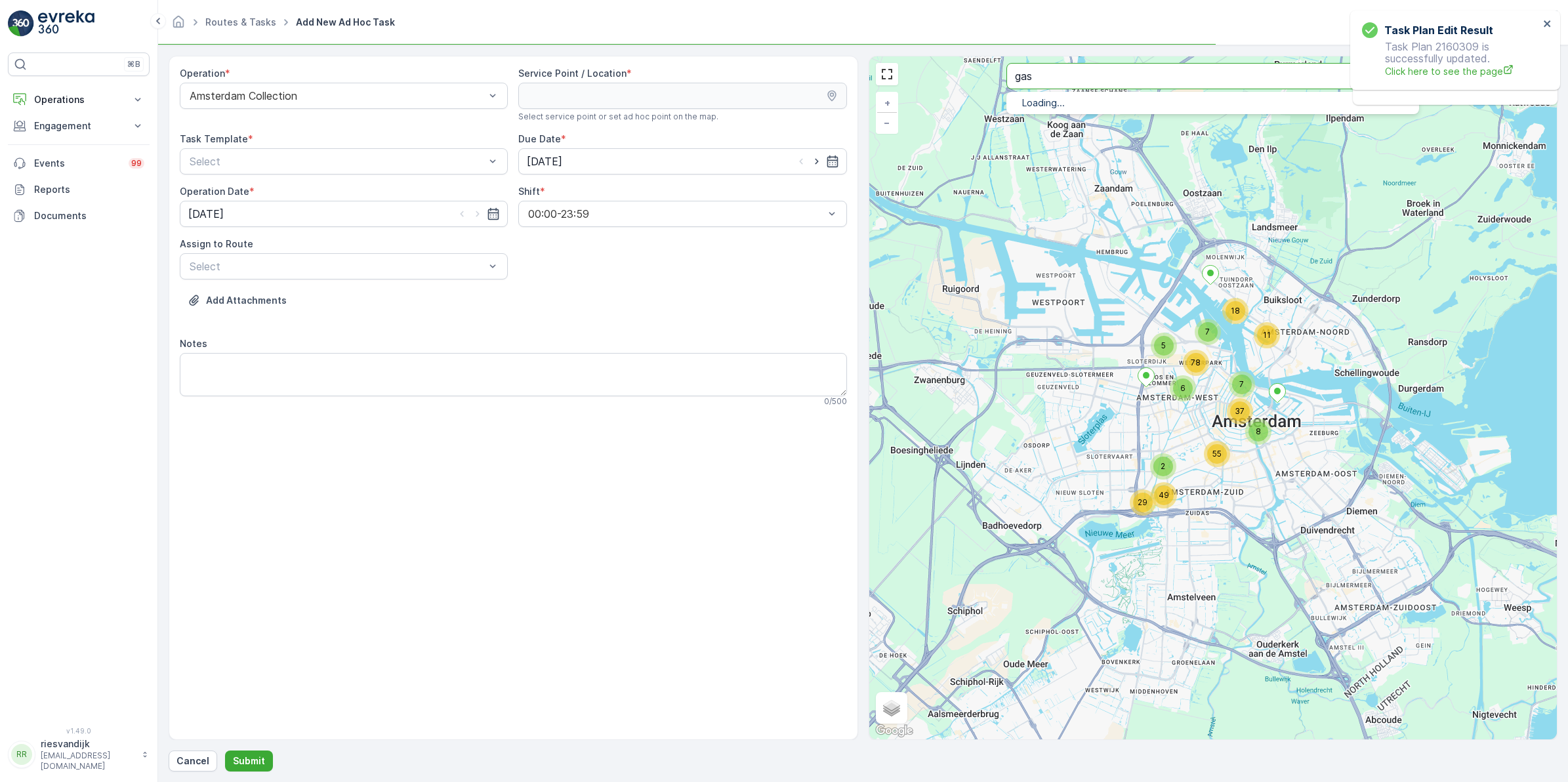
type input "gas"
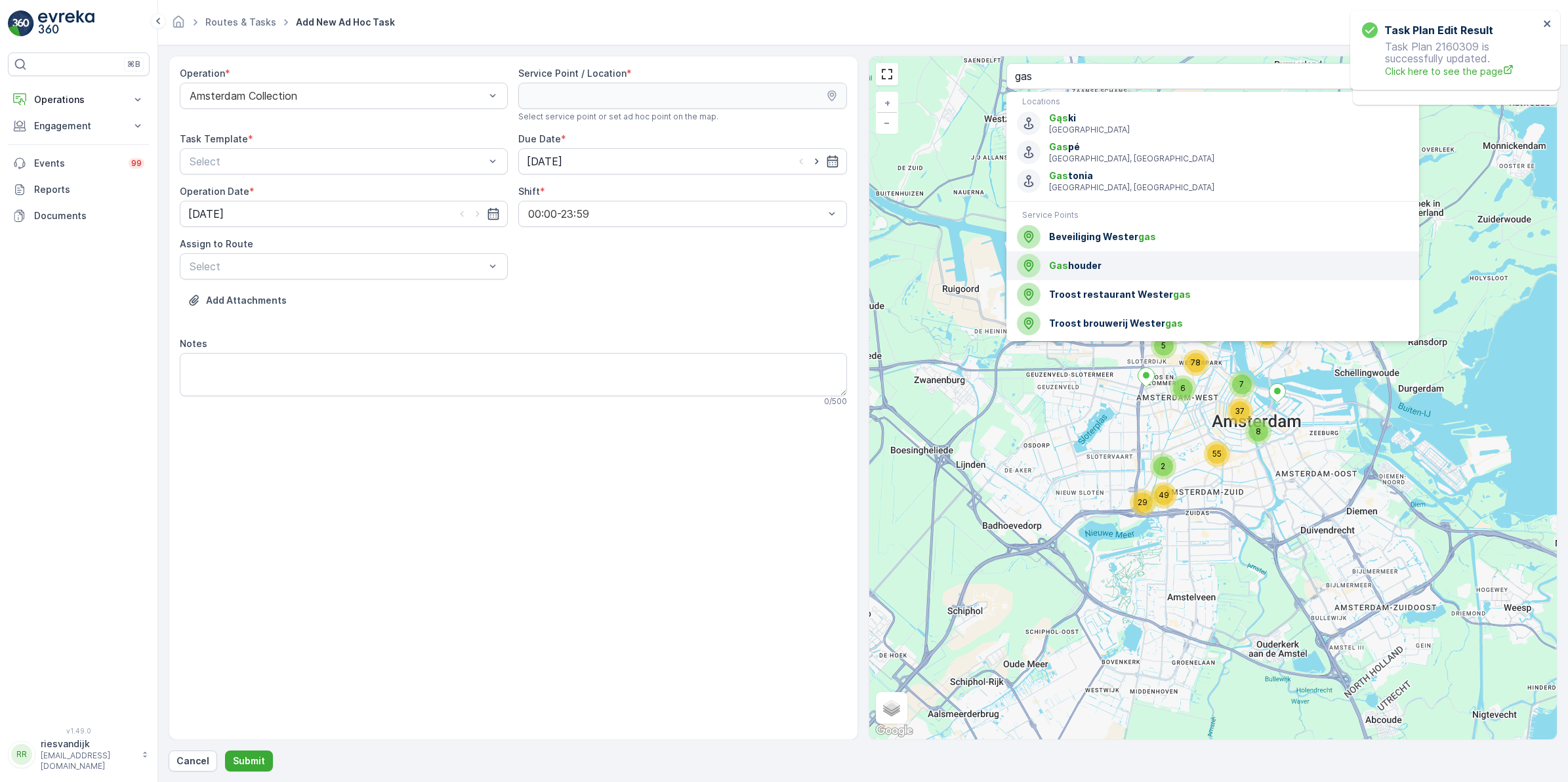
click at [1140, 263] on span "Gas houder" at bounding box center [1229, 265] width 360 height 13
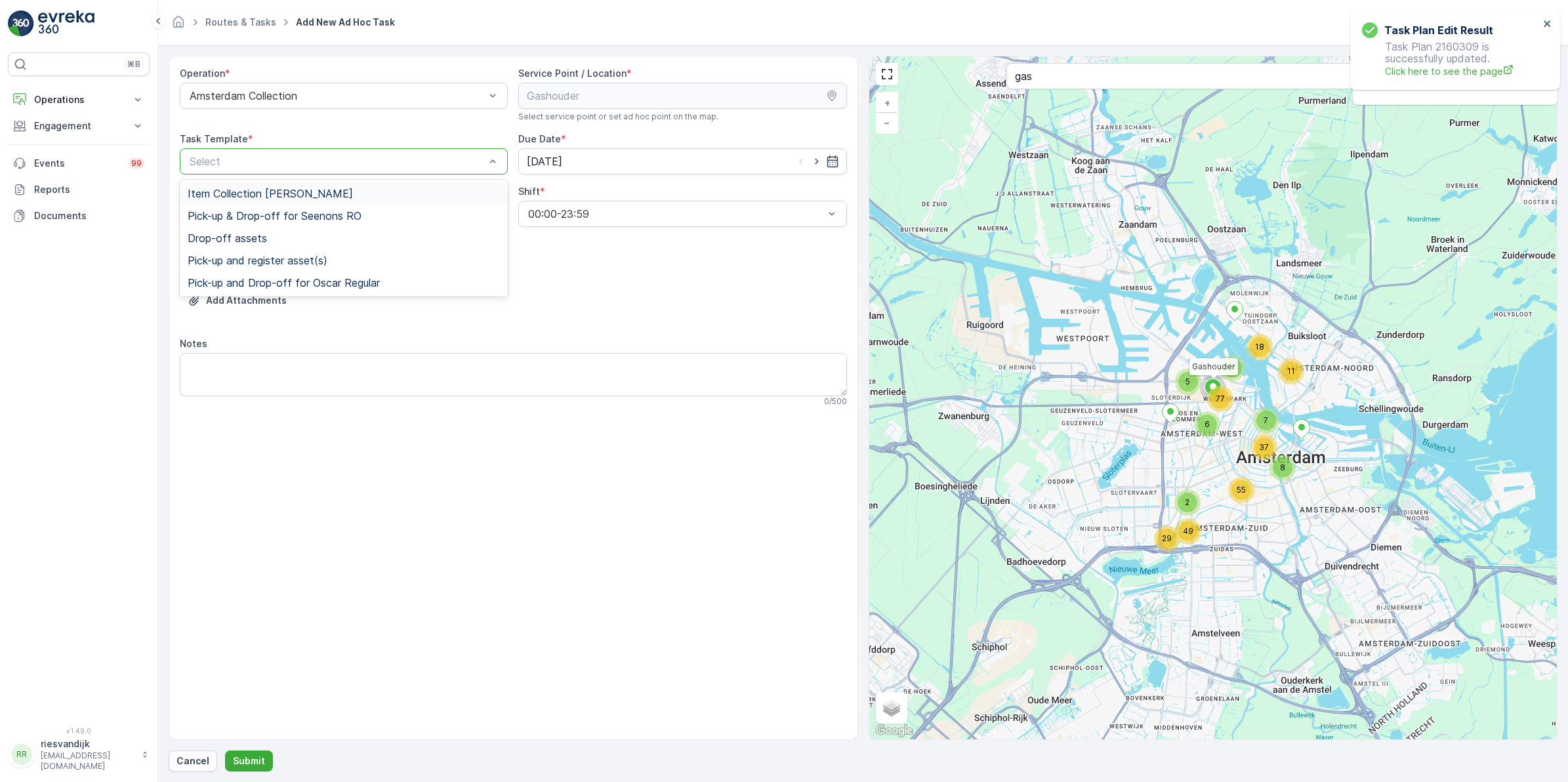
drag, startPoint x: 343, startPoint y: 191, endPoint x: 550, endPoint y: 164, distance: 208.8
click at [344, 192] on div "Item Collection [PERSON_NAME]" at bounding box center [344, 193] width 312 height 12
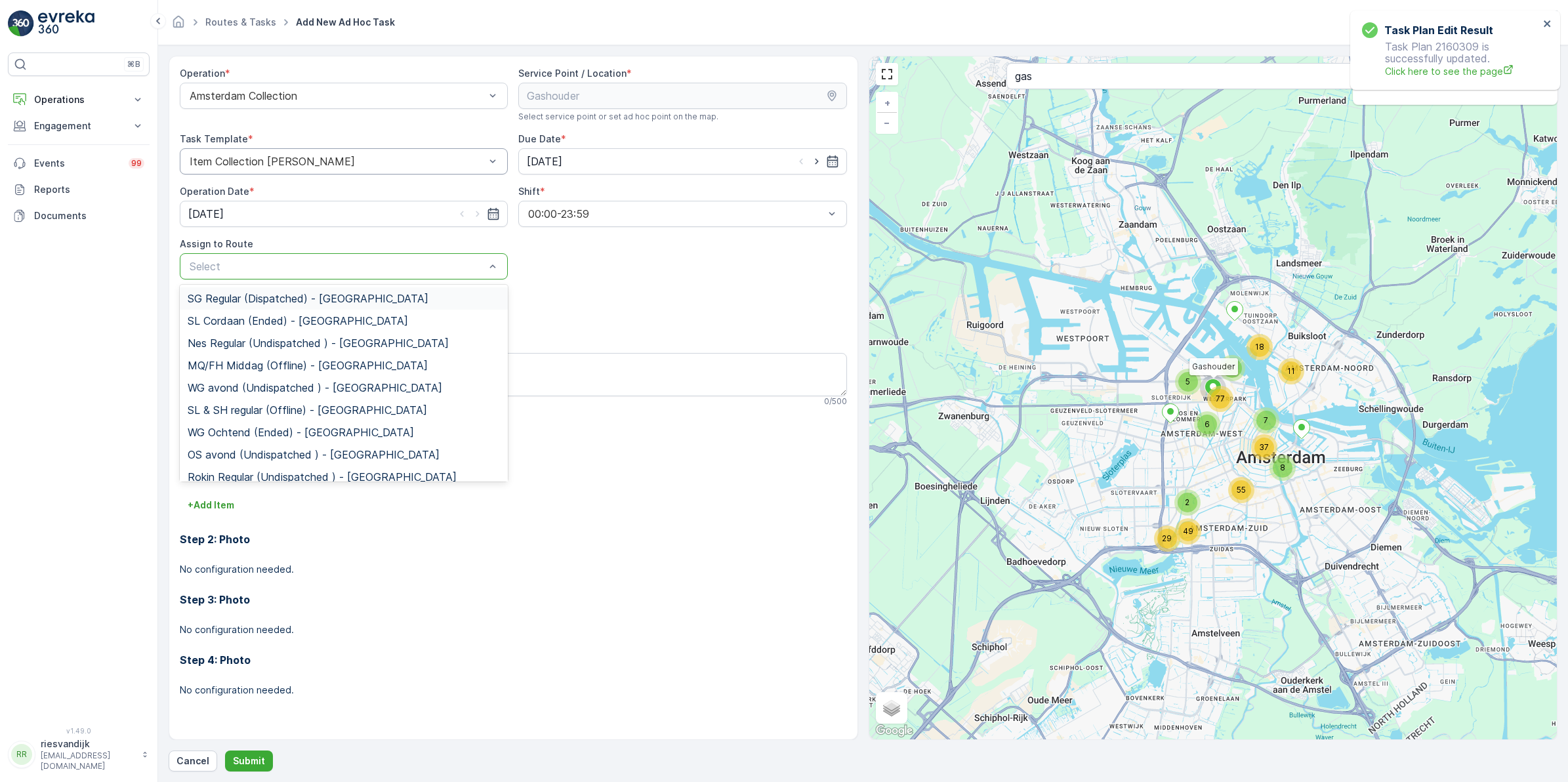
click at [311, 267] on div at bounding box center [337, 266] width 298 height 12
type input "wg"
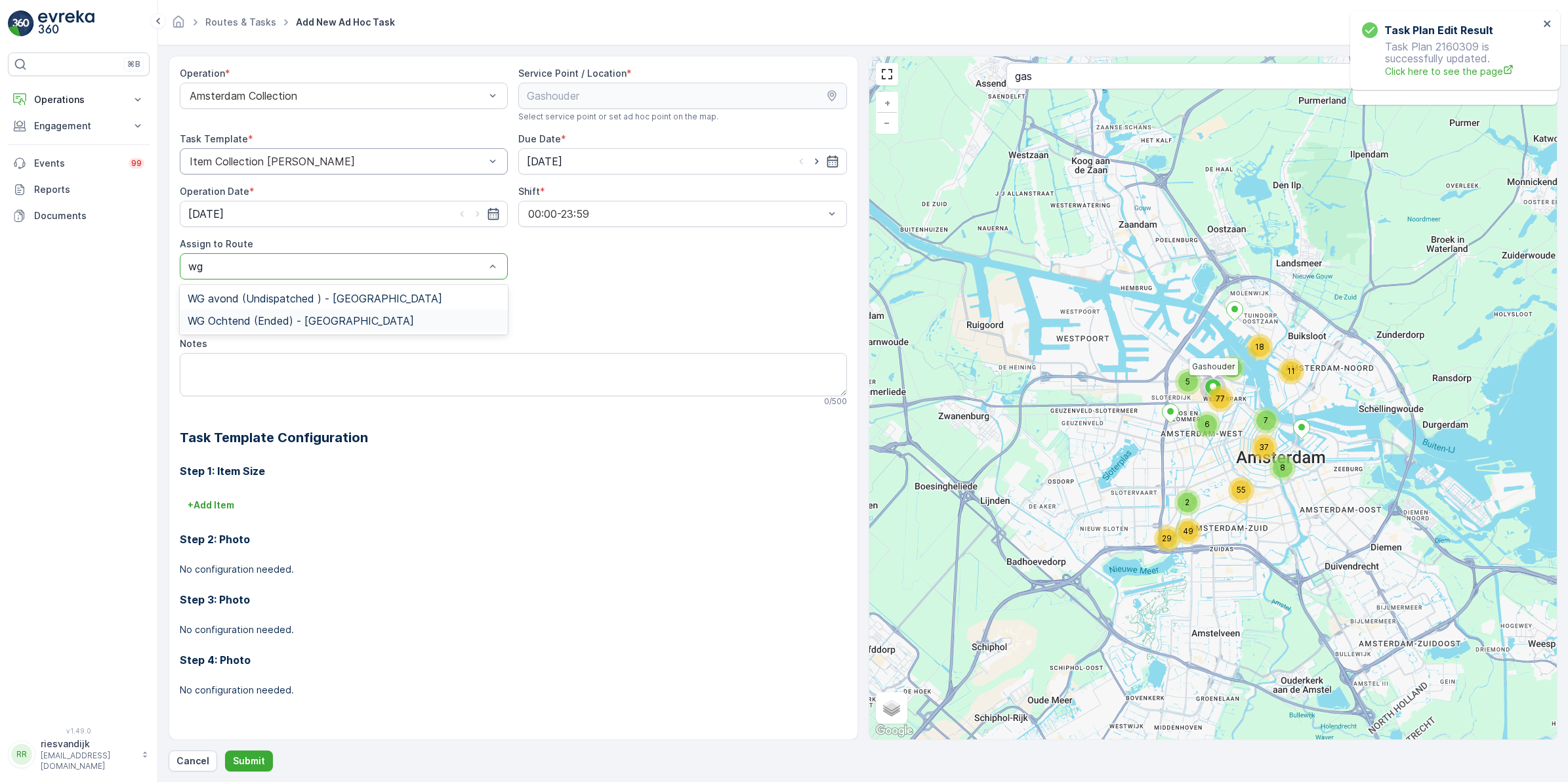
click at [301, 323] on span "WG Ochtend (Ended) - [GEOGRAPHIC_DATA]" at bounding box center [301, 320] width 226 height 12
click at [251, 759] on p "Submit" at bounding box center [249, 761] width 32 height 13
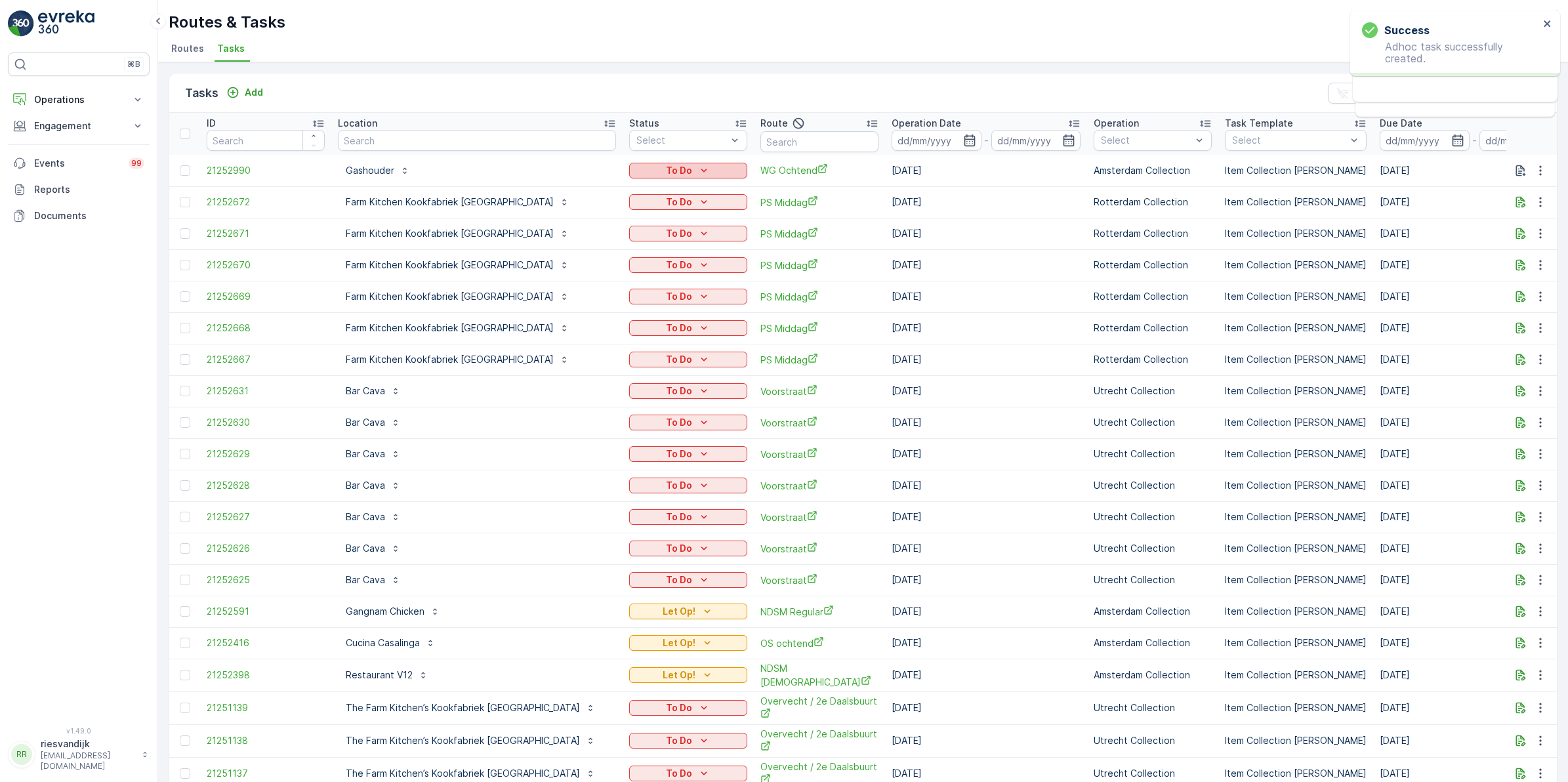
click at [659, 169] on div "To Do" at bounding box center [688, 170] width 108 height 13
click at [598, 226] on span "Done" at bounding box center [592, 226] width 24 height 13
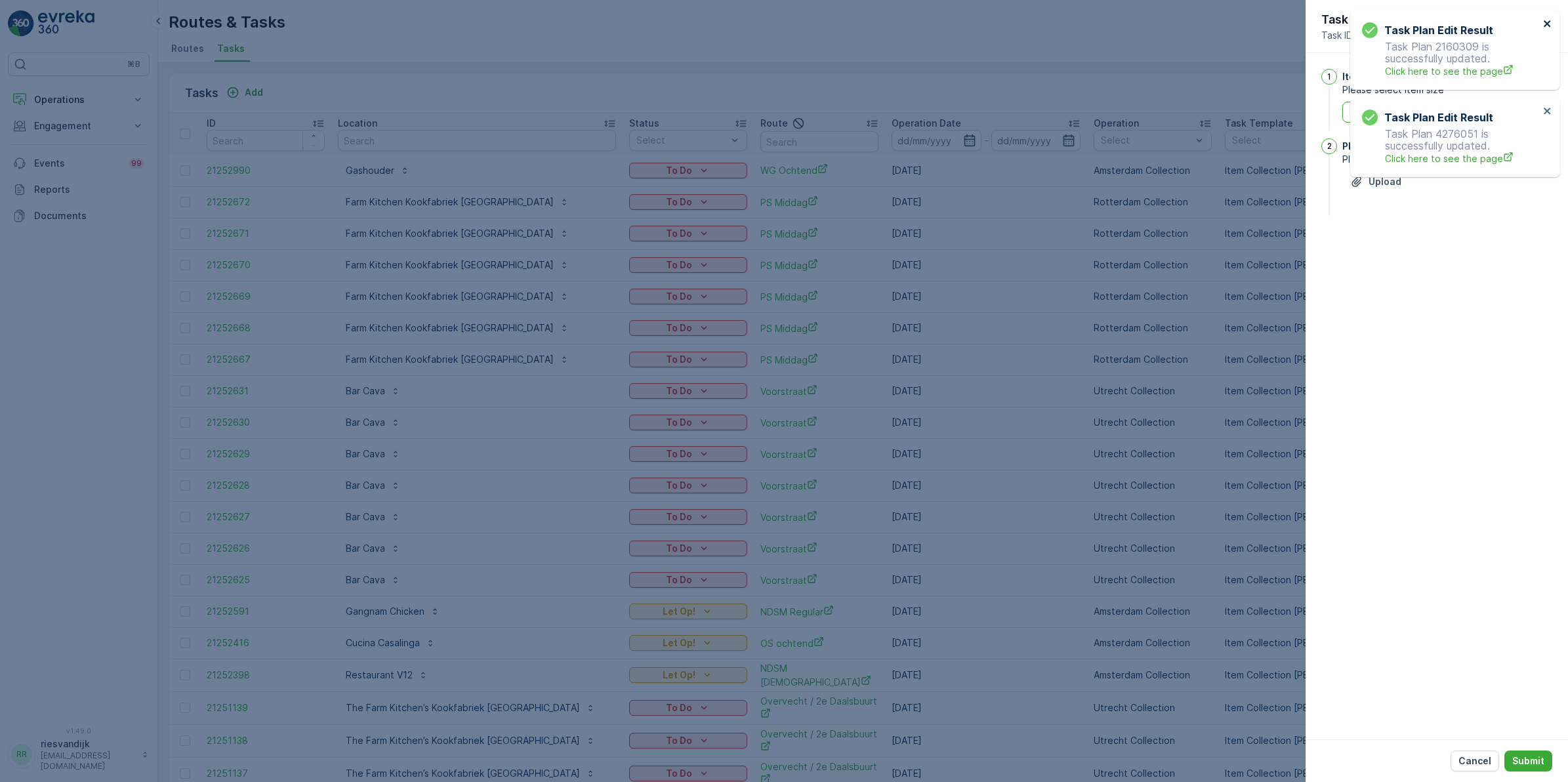
click at [1546, 21] on icon "close" at bounding box center [1547, 23] width 6 height 6
click at [1552, 25] on icon "close" at bounding box center [1548, 24] width 9 height 11
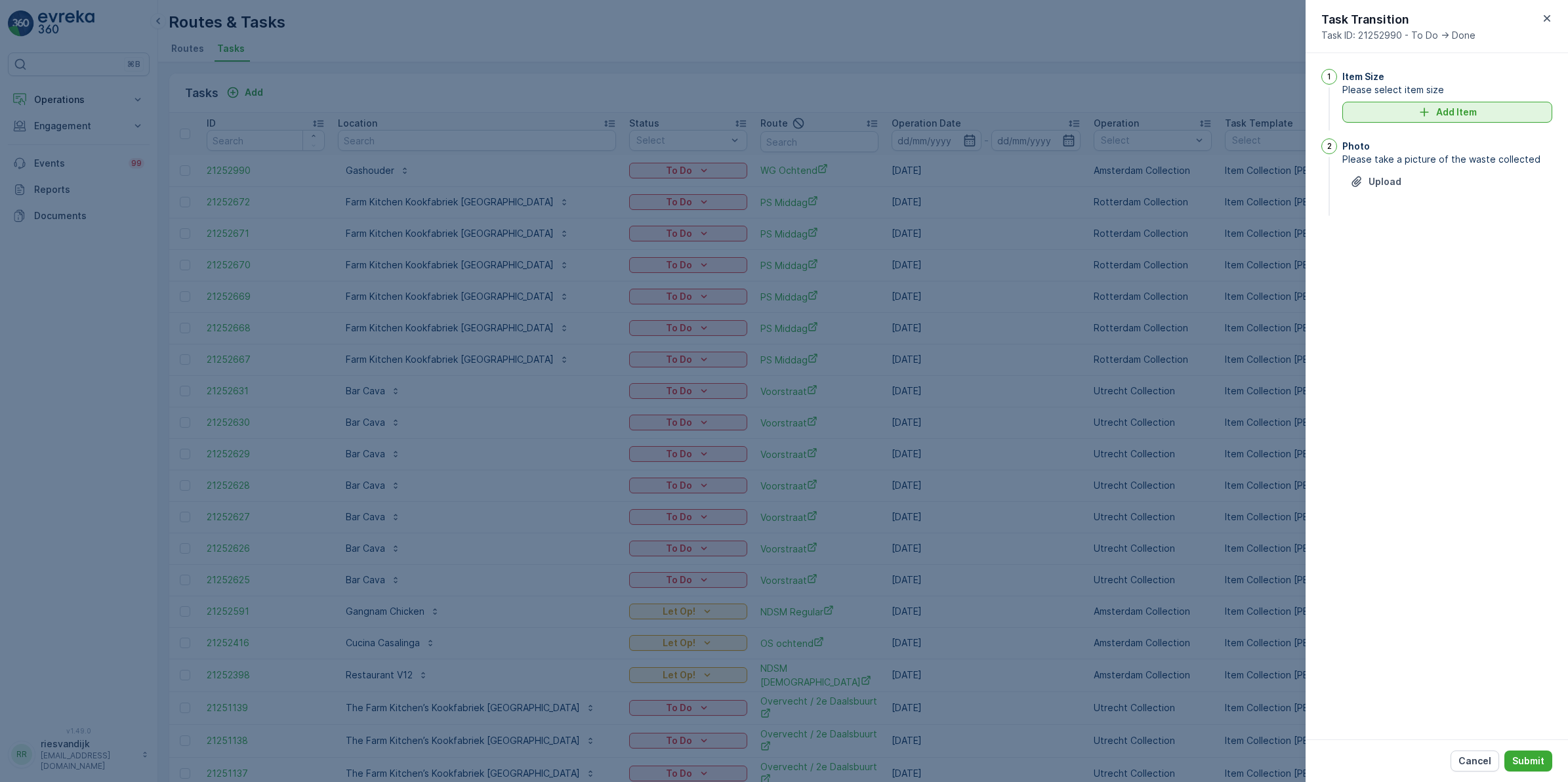
click at [1438, 117] on p "Add Item" at bounding box center [1457, 112] width 41 height 13
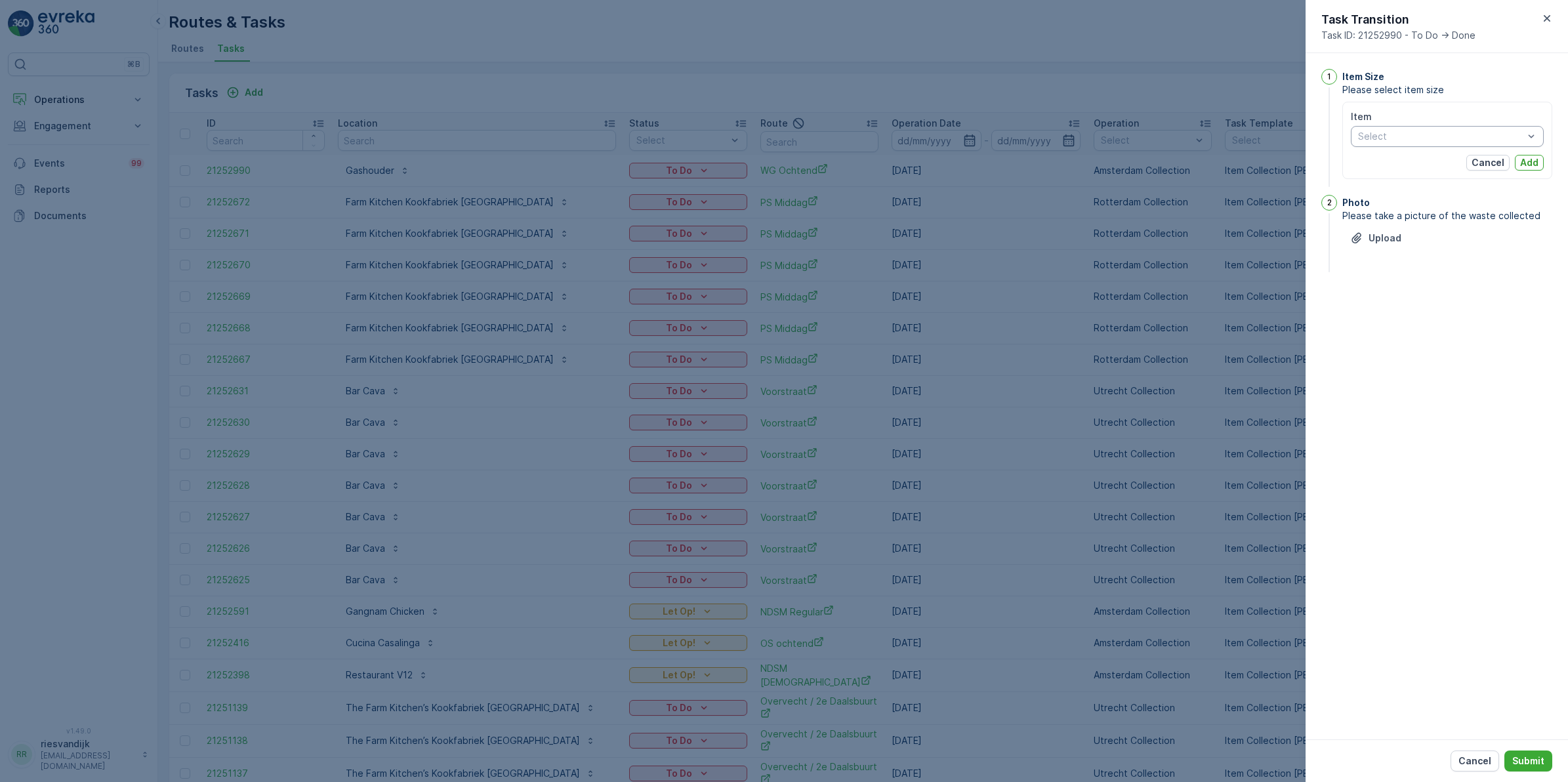
click at [1473, 133] on div at bounding box center [1441, 136] width 168 height 11
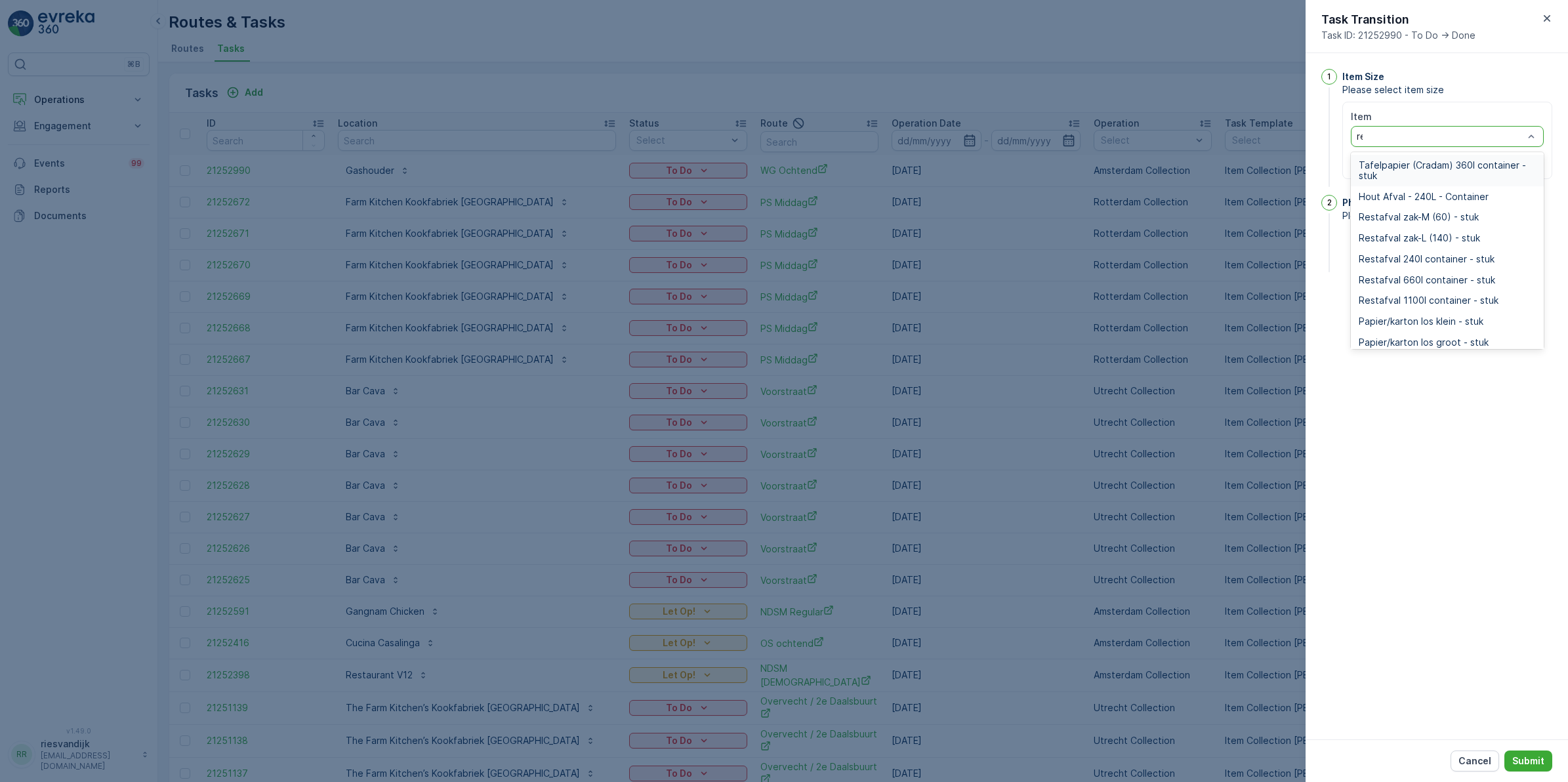
type input "res"
click at [1451, 207] on span "Restafval 240l container - stuk" at bounding box center [1427, 207] width 136 height 11
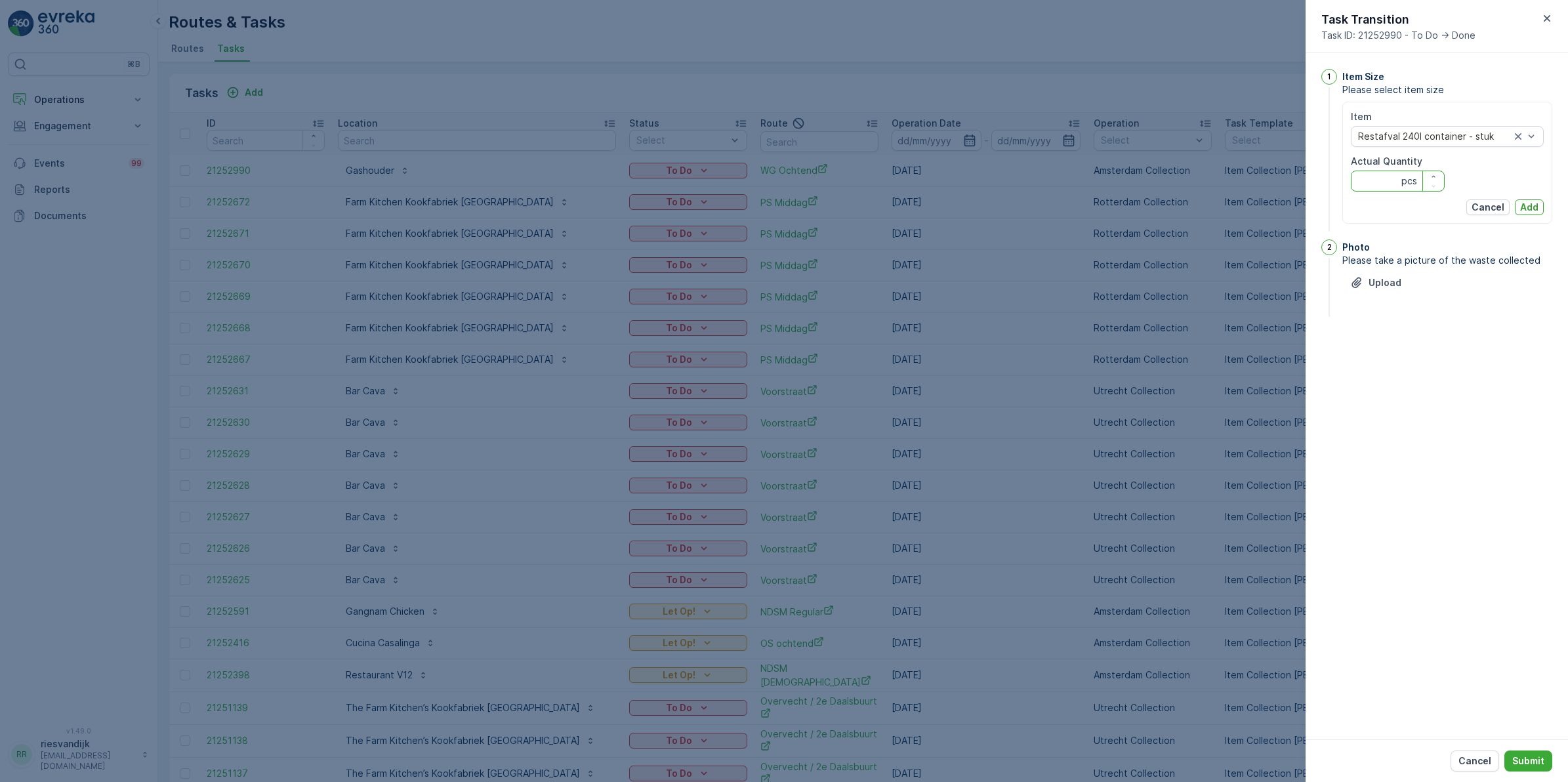
click at [1381, 175] on Quantity "Actual Quantity" at bounding box center [1397, 181] width 93 height 21
type Quantity "1"
click at [1519, 210] on button "Add" at bounding box center [1530, 207] width 28 height 16
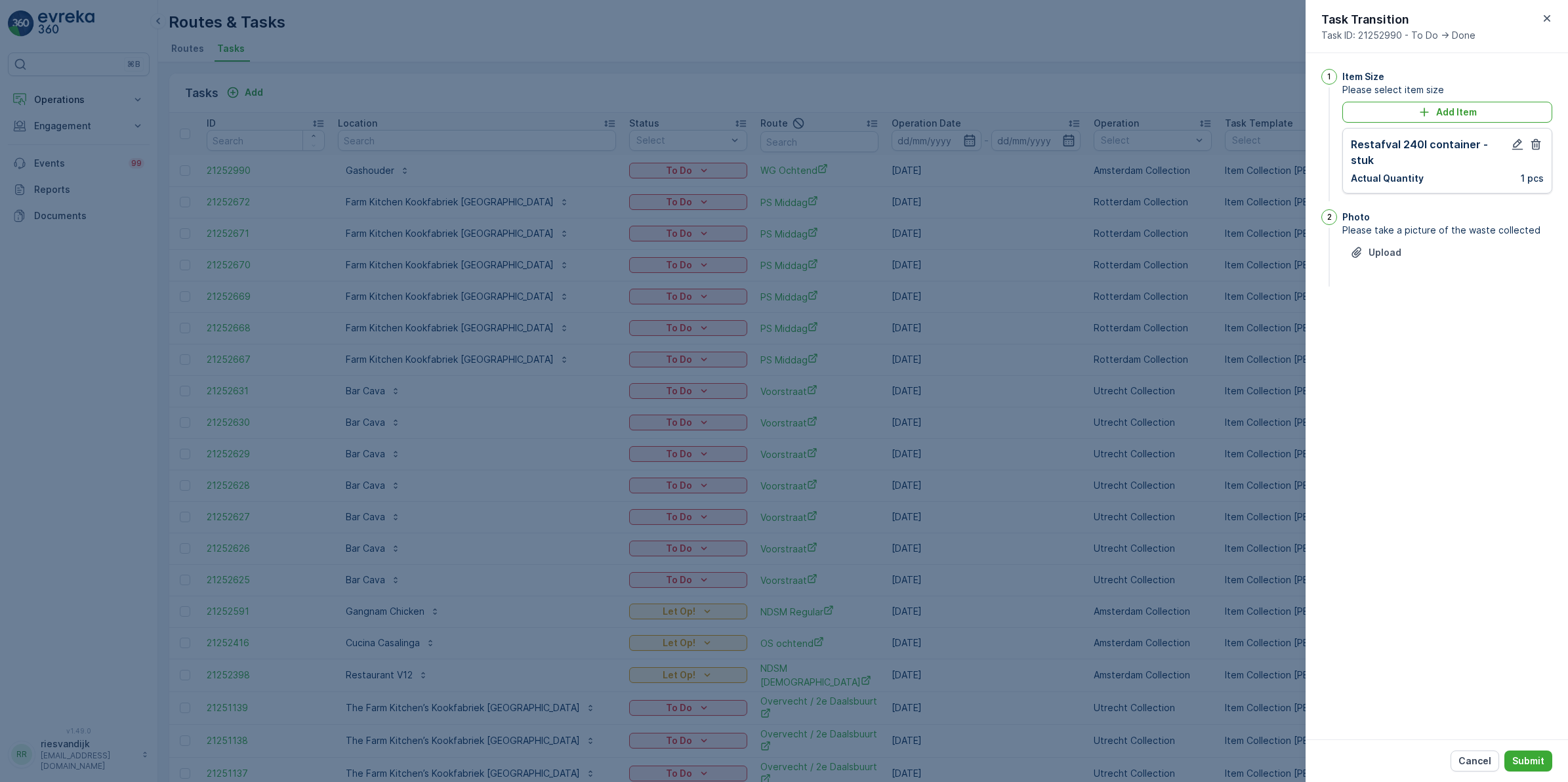
drag, startPoint x: 1528, startPoint y: 754, endPoint x: 1328, endPoint y: 668, distance: 217.7
click at [1529, 754] on p "Submit" at bounding box center [1529, 761] width 32 height 13
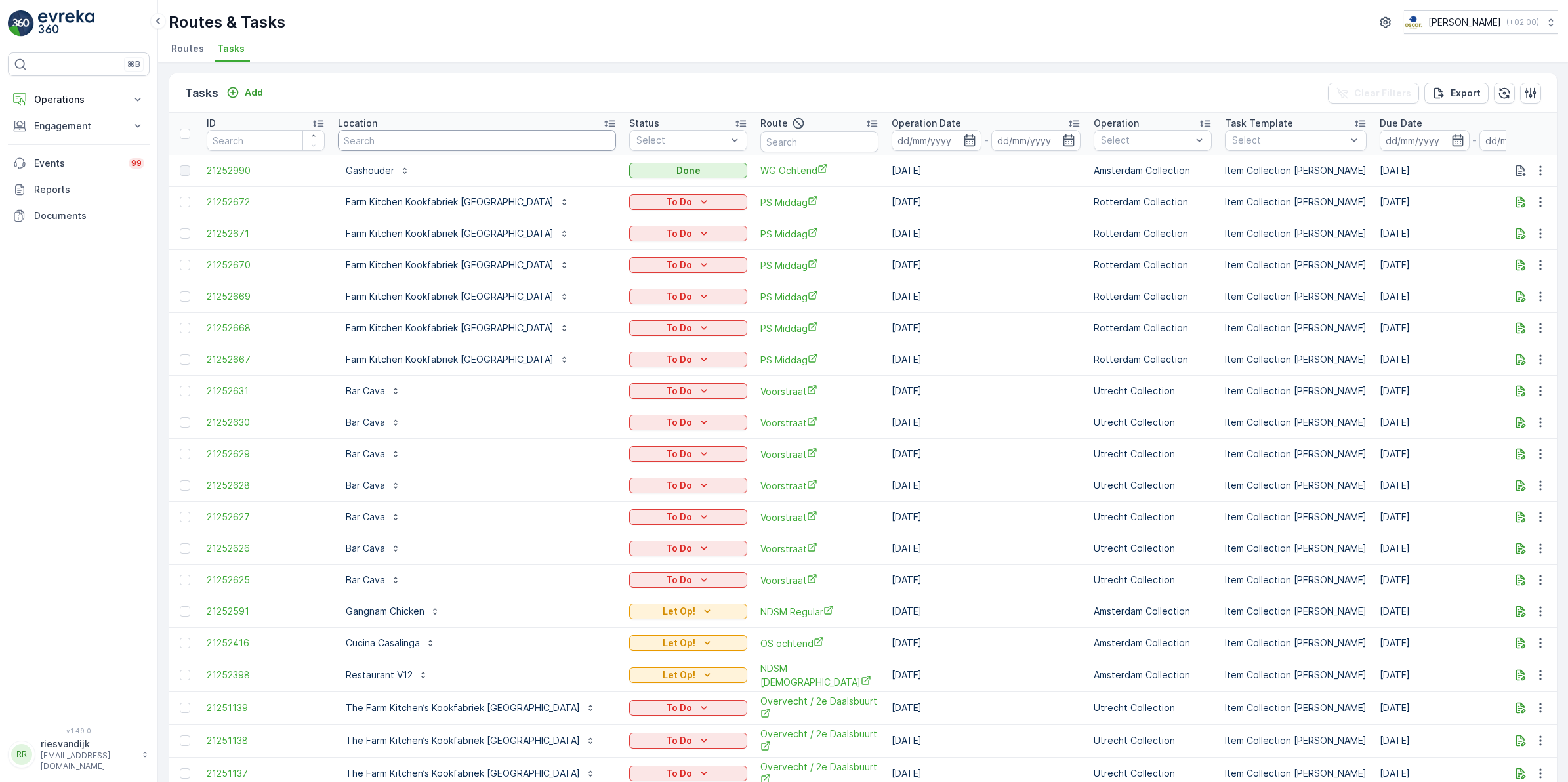
click at [440, 143] on input "text" at bounding box center [477, 141] width 279 height 21
click at [761, 139] on input "text" at bounding box center [820, 141] width 118 height 21
click at [368, 139] on input "text" at bounding box center [477, 141] width 279 height 21
type input "groene"
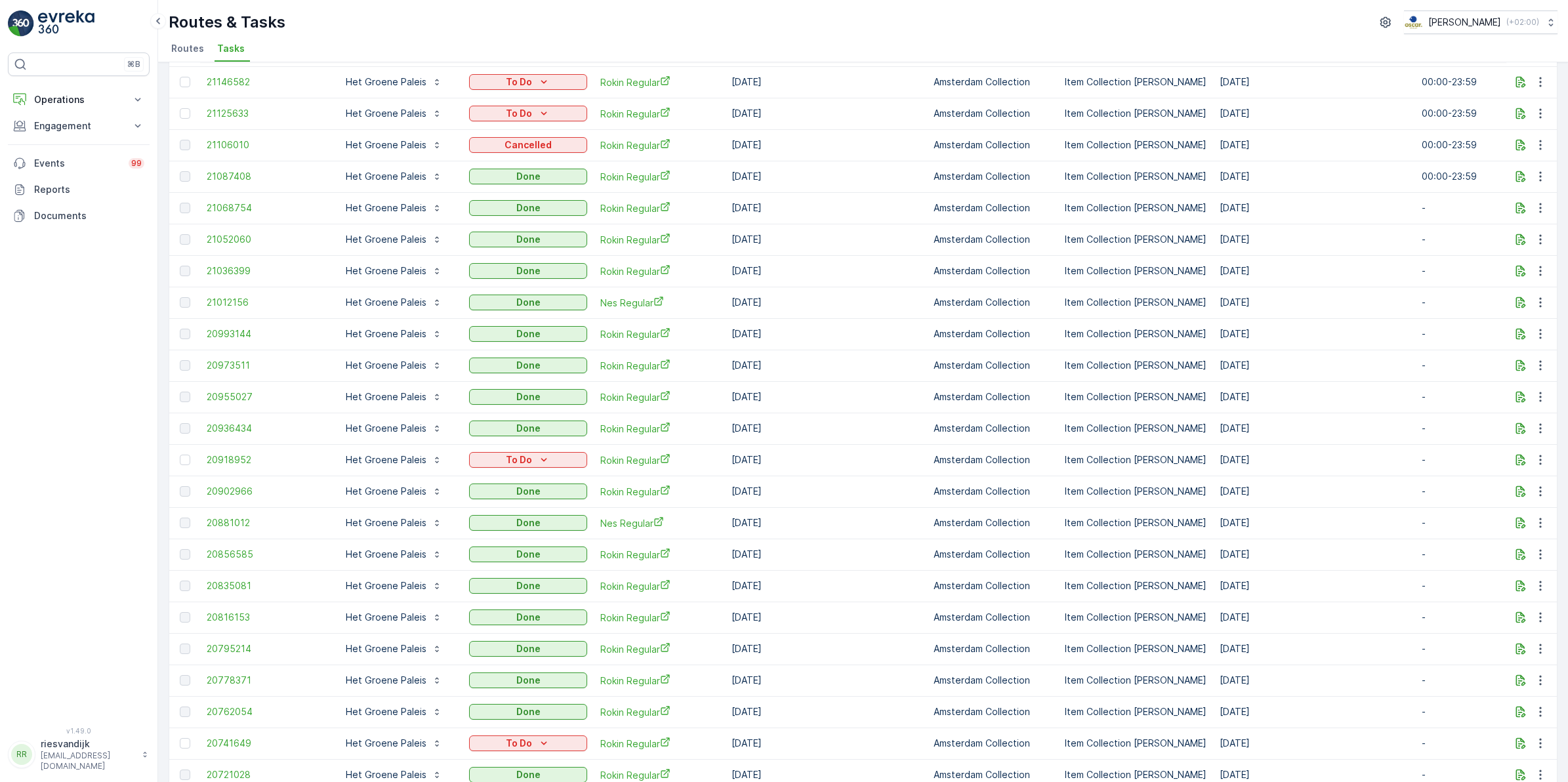
scroll to position [328, 0]
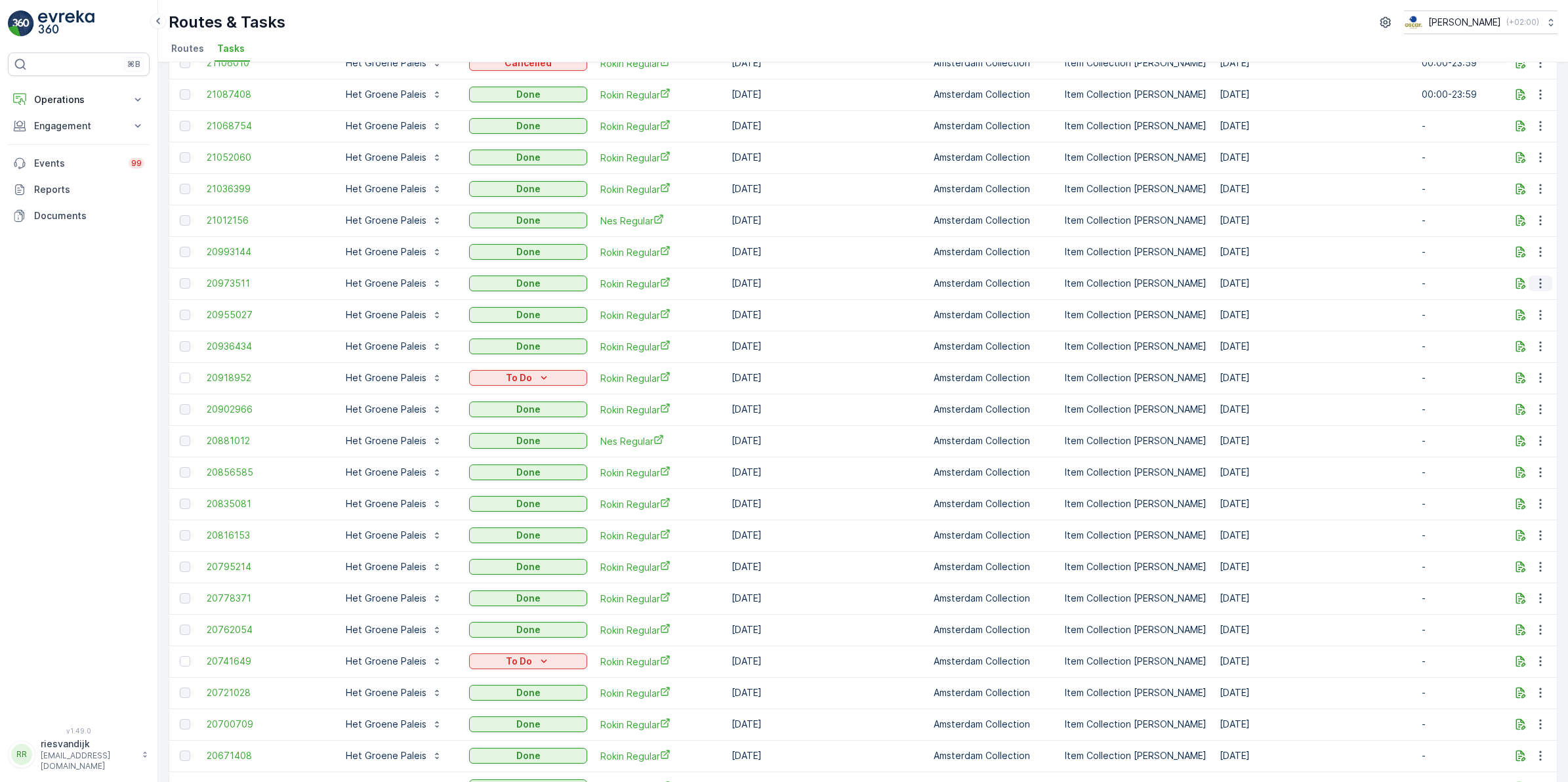
click at [1543, 286] on icon "button" at bounding box center [1540, 283] width 13 height 13
click at [1529, 320] on div "History" at bounding box center [1524, 320] width 86 height 19
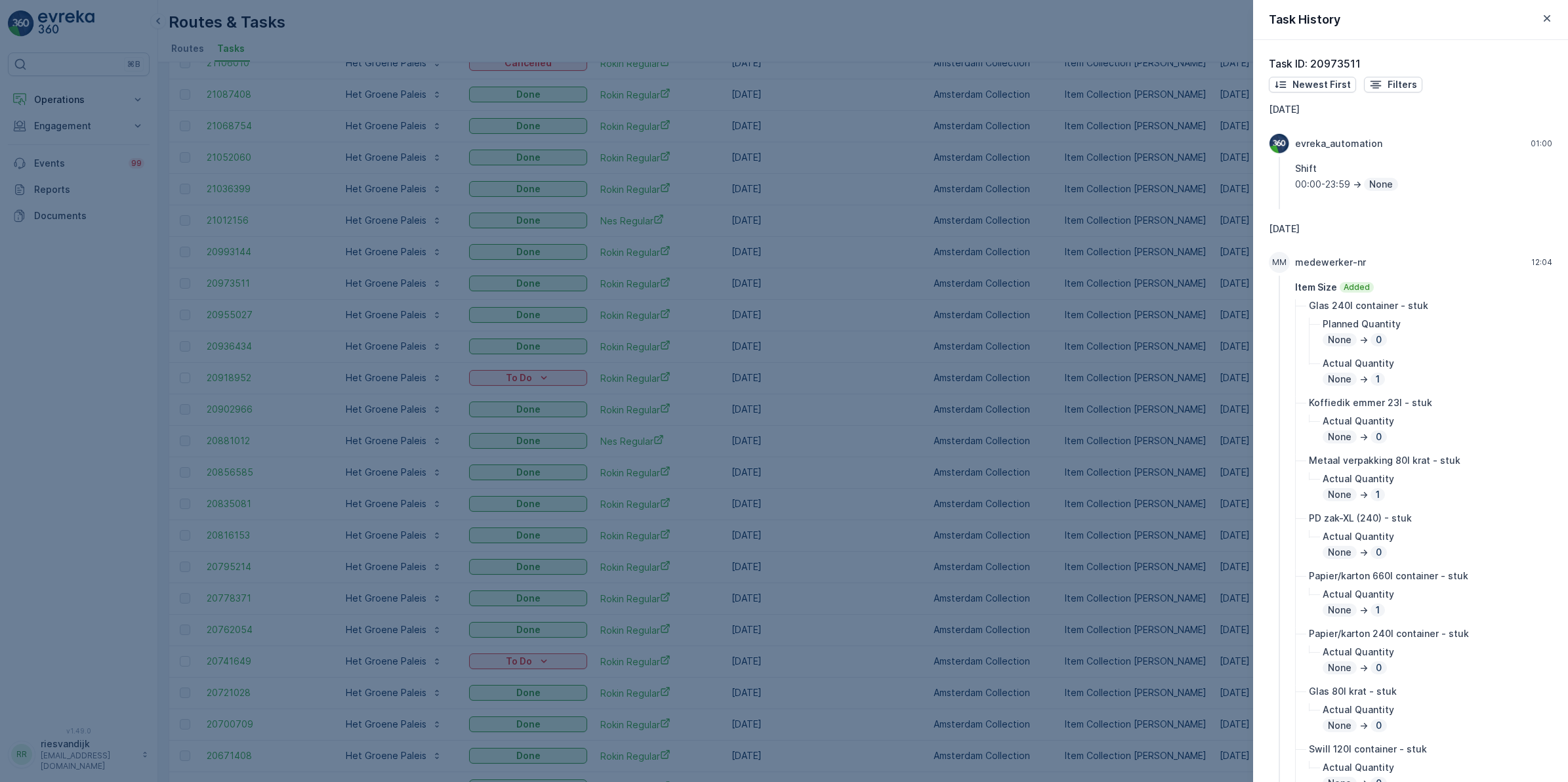
click at [1201, 402] on div at bounding box center [784, 391] width 1568 height 782
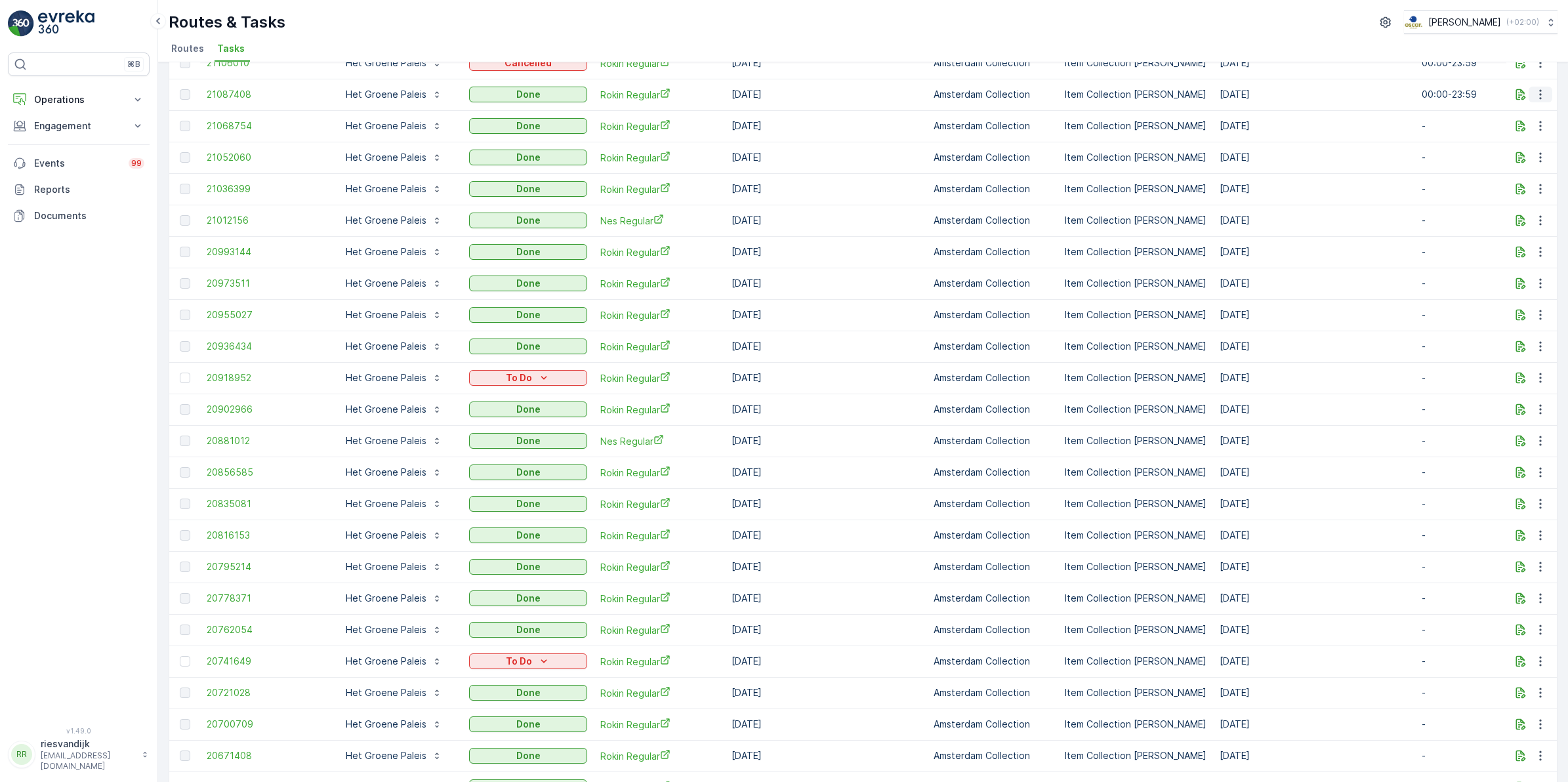
click at [1540, 93] on icon "button" at bounding box center [1540, 94] width 13 height 13
click at [1518, 132] on div "History" at bounding box center [1524, 133] width 86 height 19
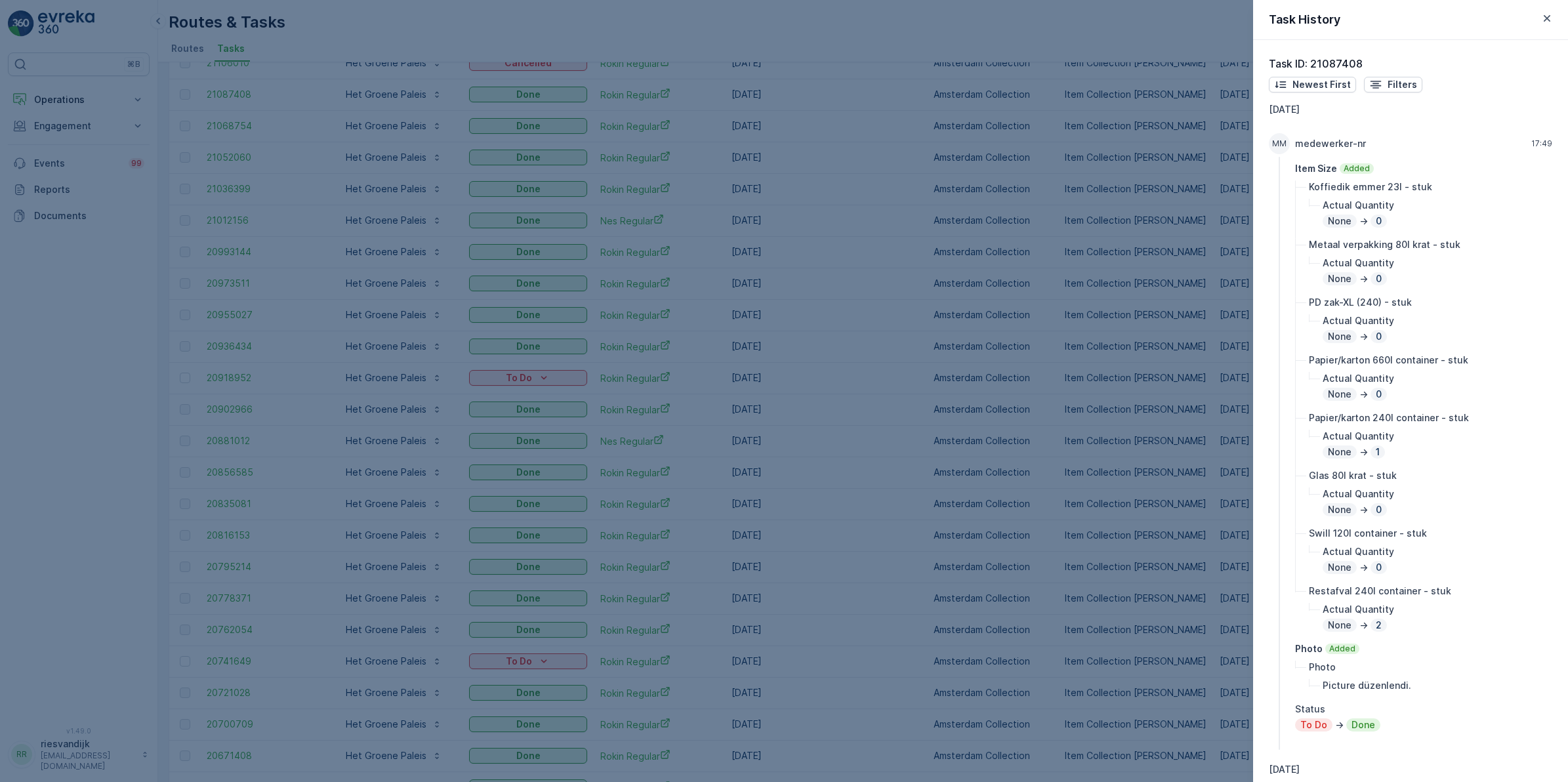
click at [1375, 625] on p "2" at bounding box center [1379, 625] width 9 height 13
click at [1028, 243] on div at bounding box center [784, 391] width 1568 height 782
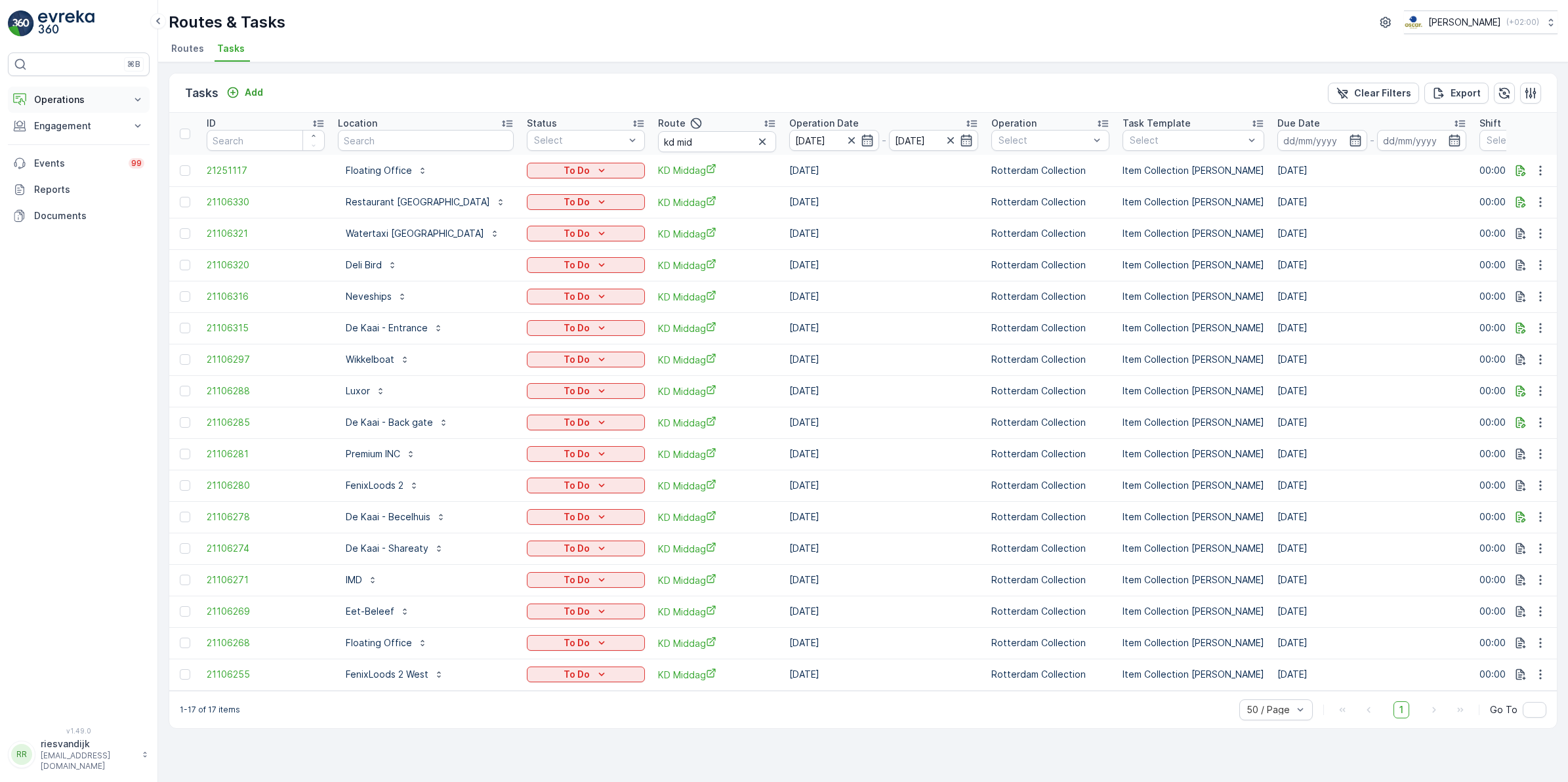
click at [87, 99] on p "Operations" at bounding box center [78, 100] width 89 height 13
drag, startPoint x: 73, startPoint y: 155, endPoint x: 90, endPoint y: 151, distance: 17.5
click at [74, 155] on p "Routes & Tasks" at bounding box center [68, 158] width 68 height 13
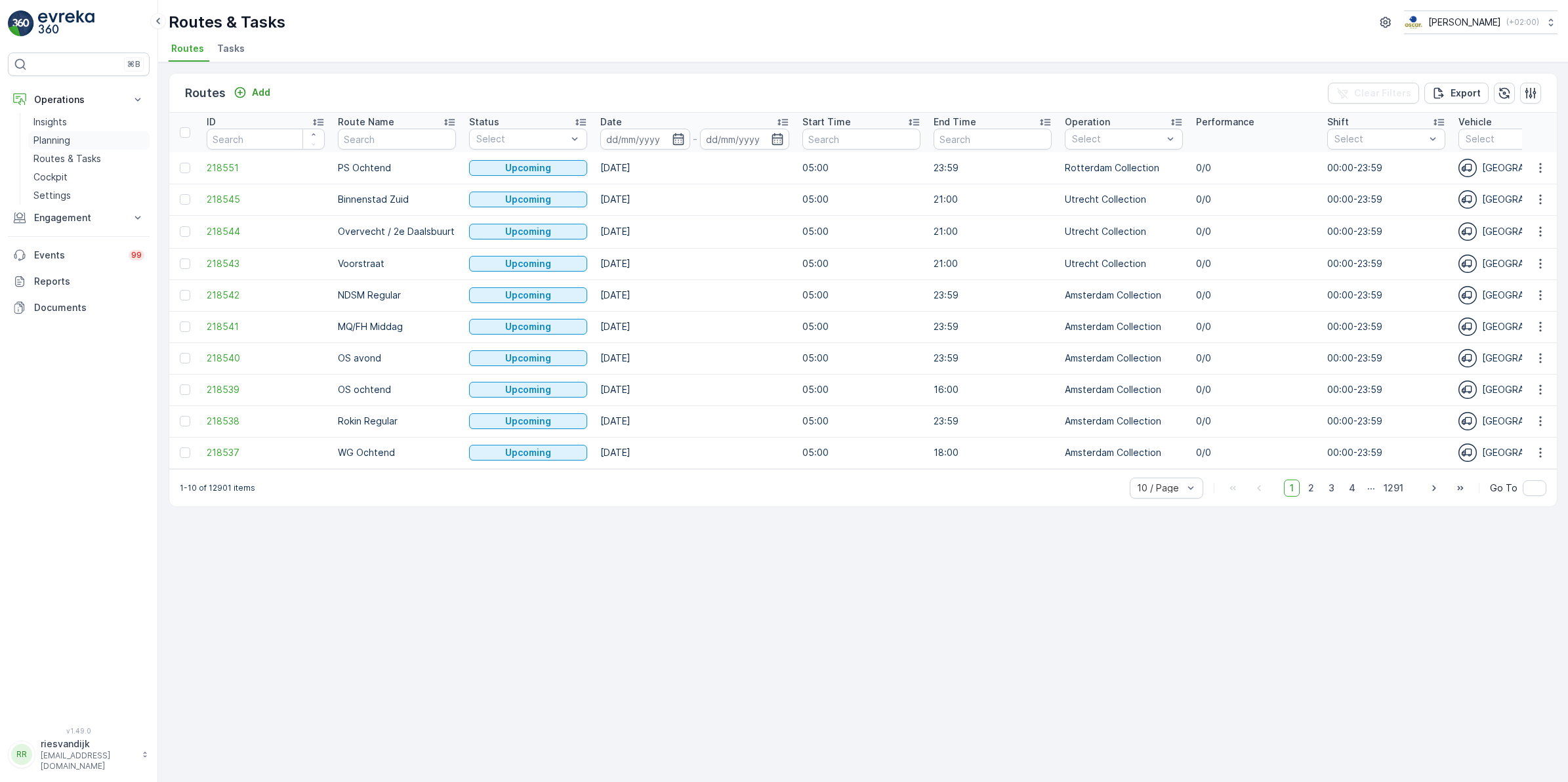
click at [53, 138] on p "Planning" at bounding box center [52, 140] width 36 height 13
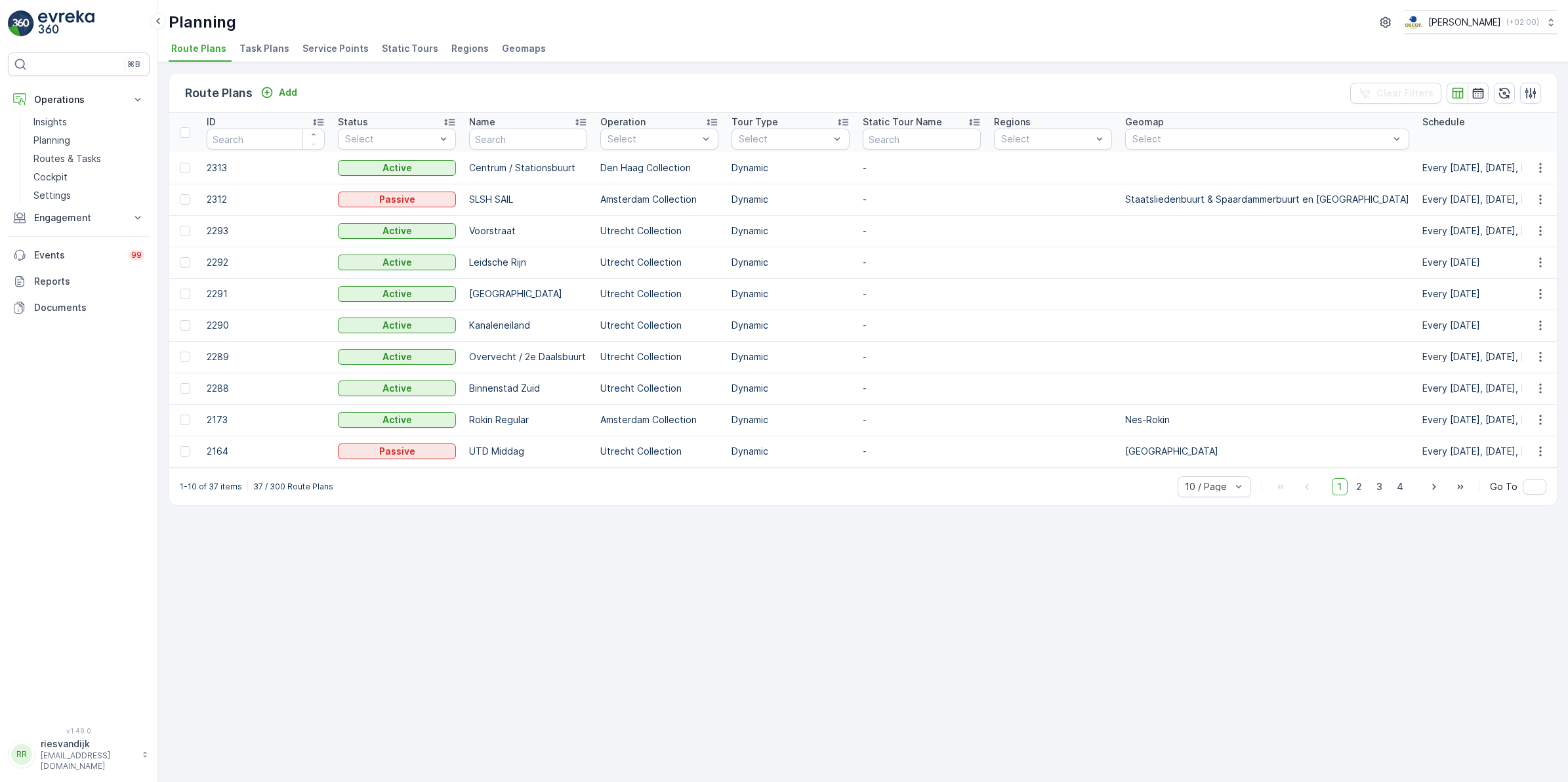
click at [264, 42] on span "Task Plans" at bounding box center [264, 48] width 50 height 13
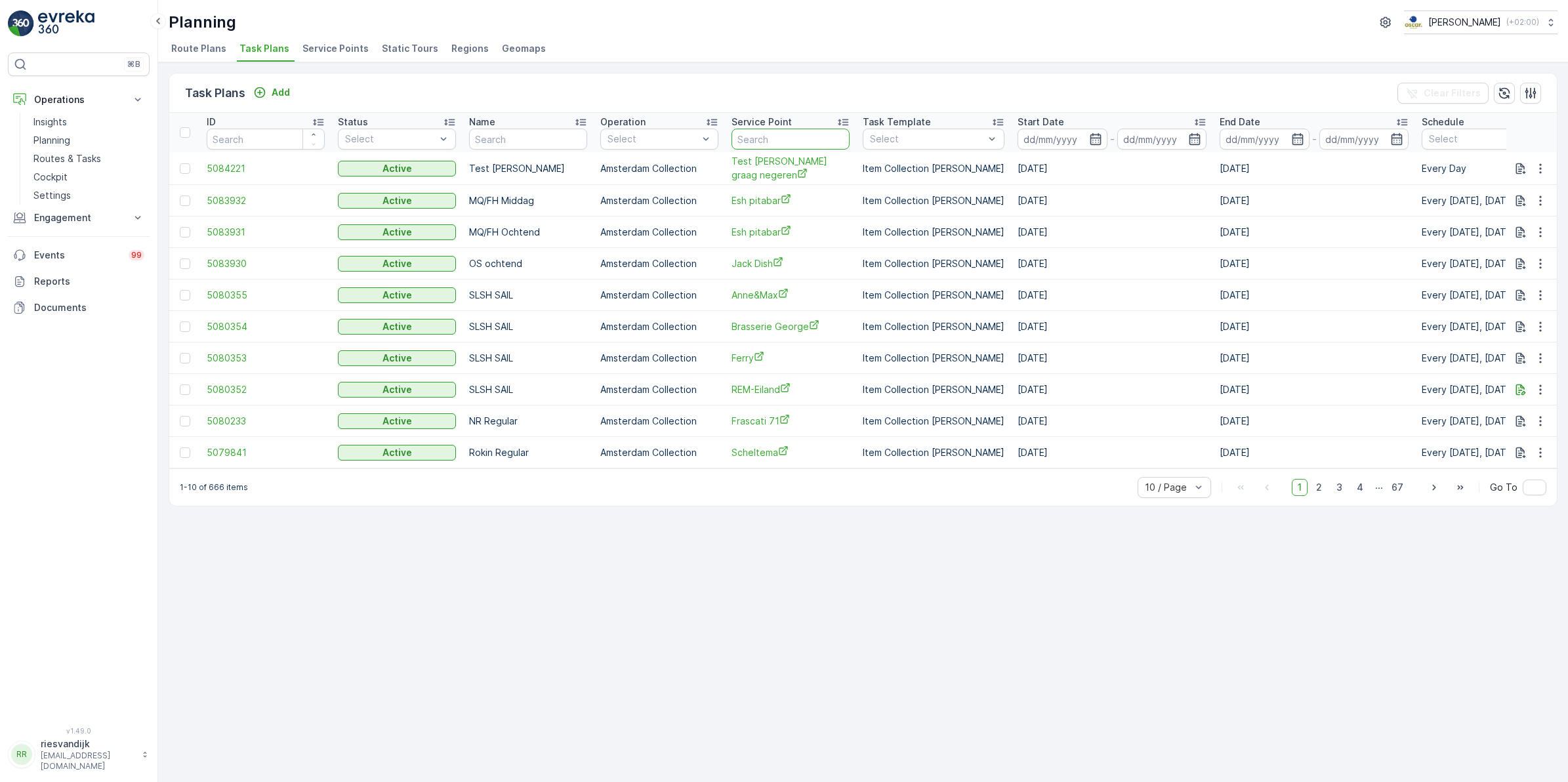
click at [782, 142] on input "text" at bounding box center [790, 140] width 118 height 21
type input "kook"
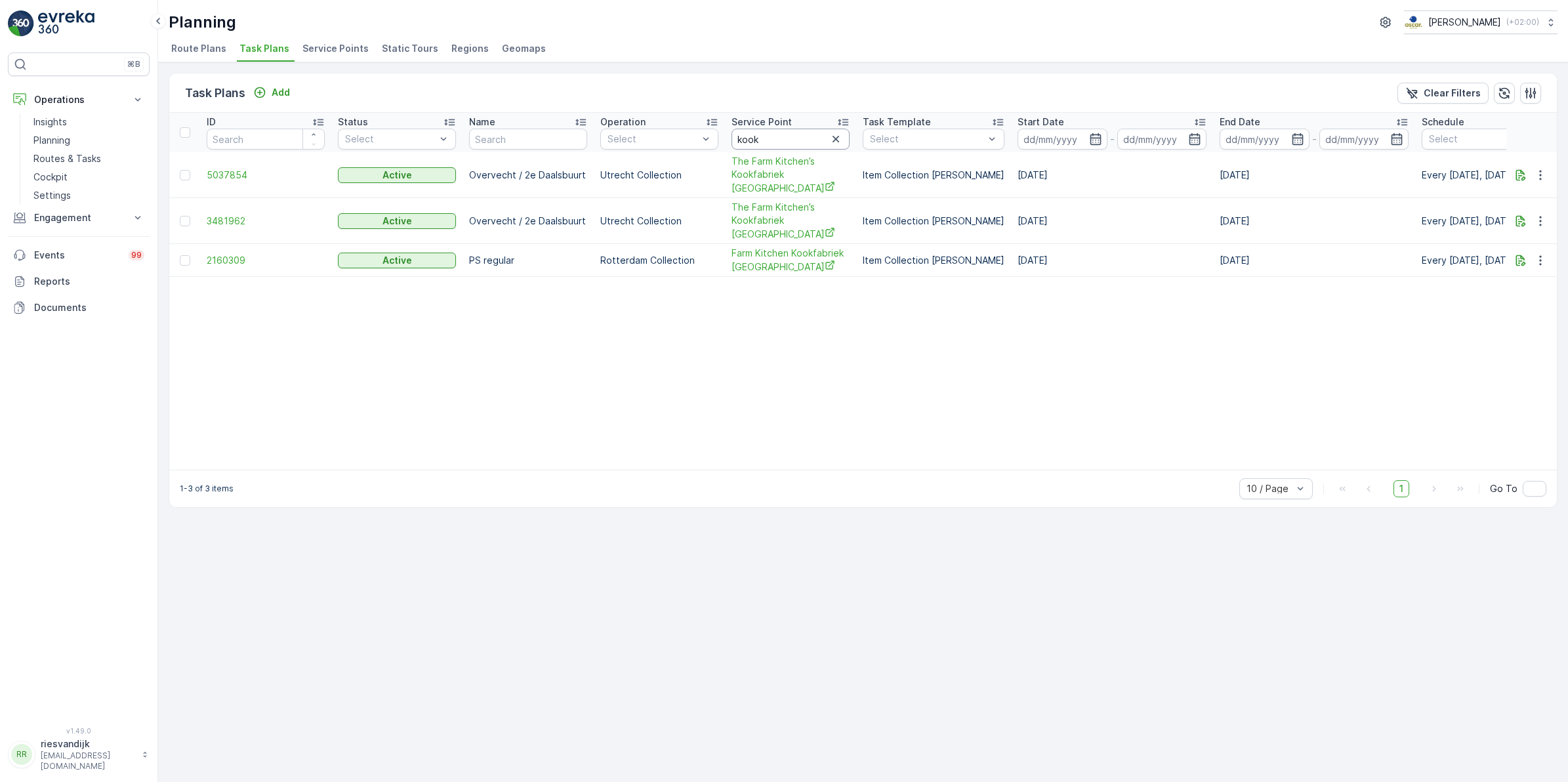
click at [770, 140] on input "kook" at bounding box center [790, 140] width 118 height 21
click at [1540, 255] on icon "button" at bounding box center [1540, 260] width 2 height 10
click at [1518, 270] on span "Edit Task Plan" at bounding box center [1517, 272] width 61 height 13
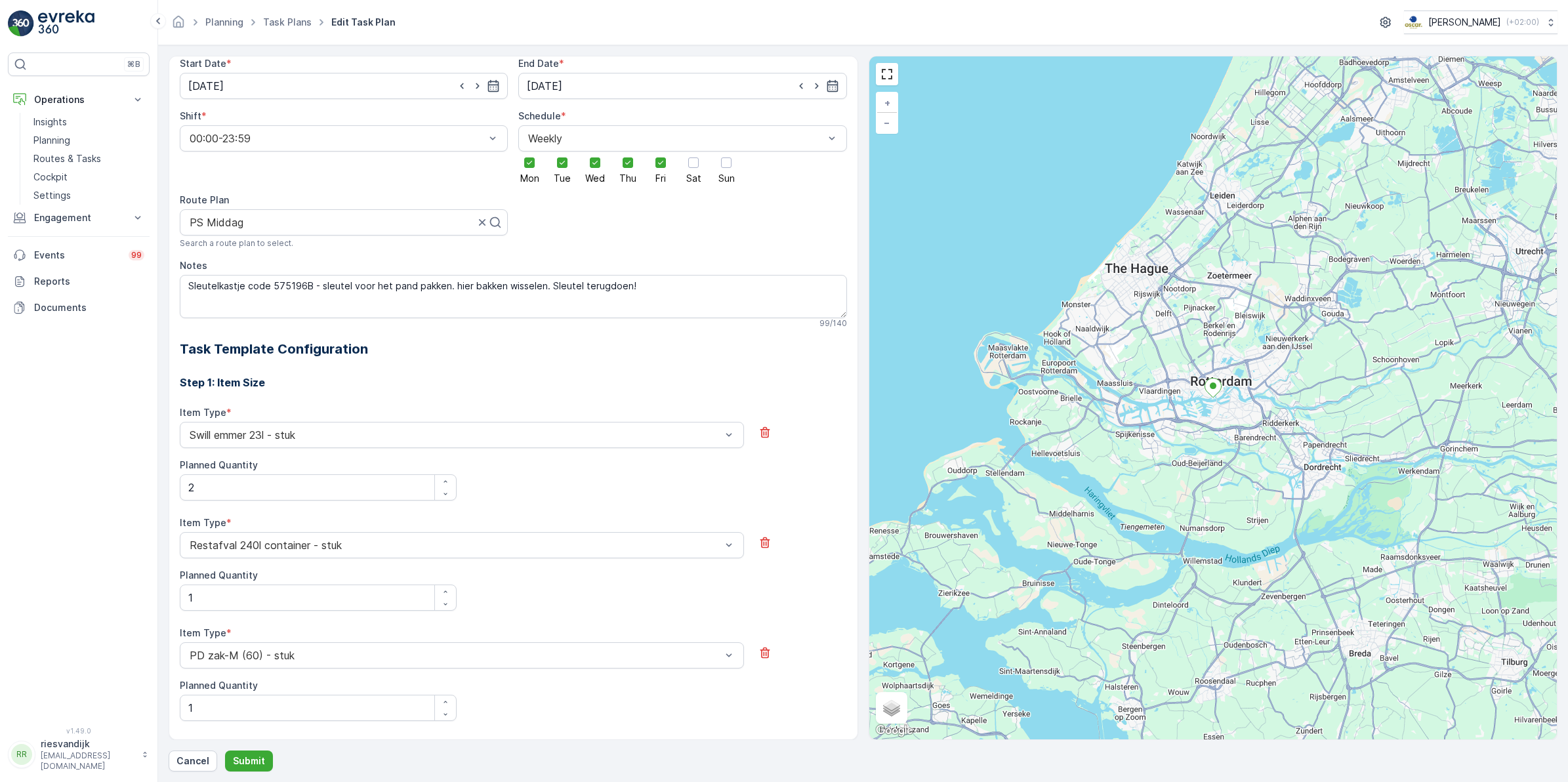
scroll to position [159, 0]
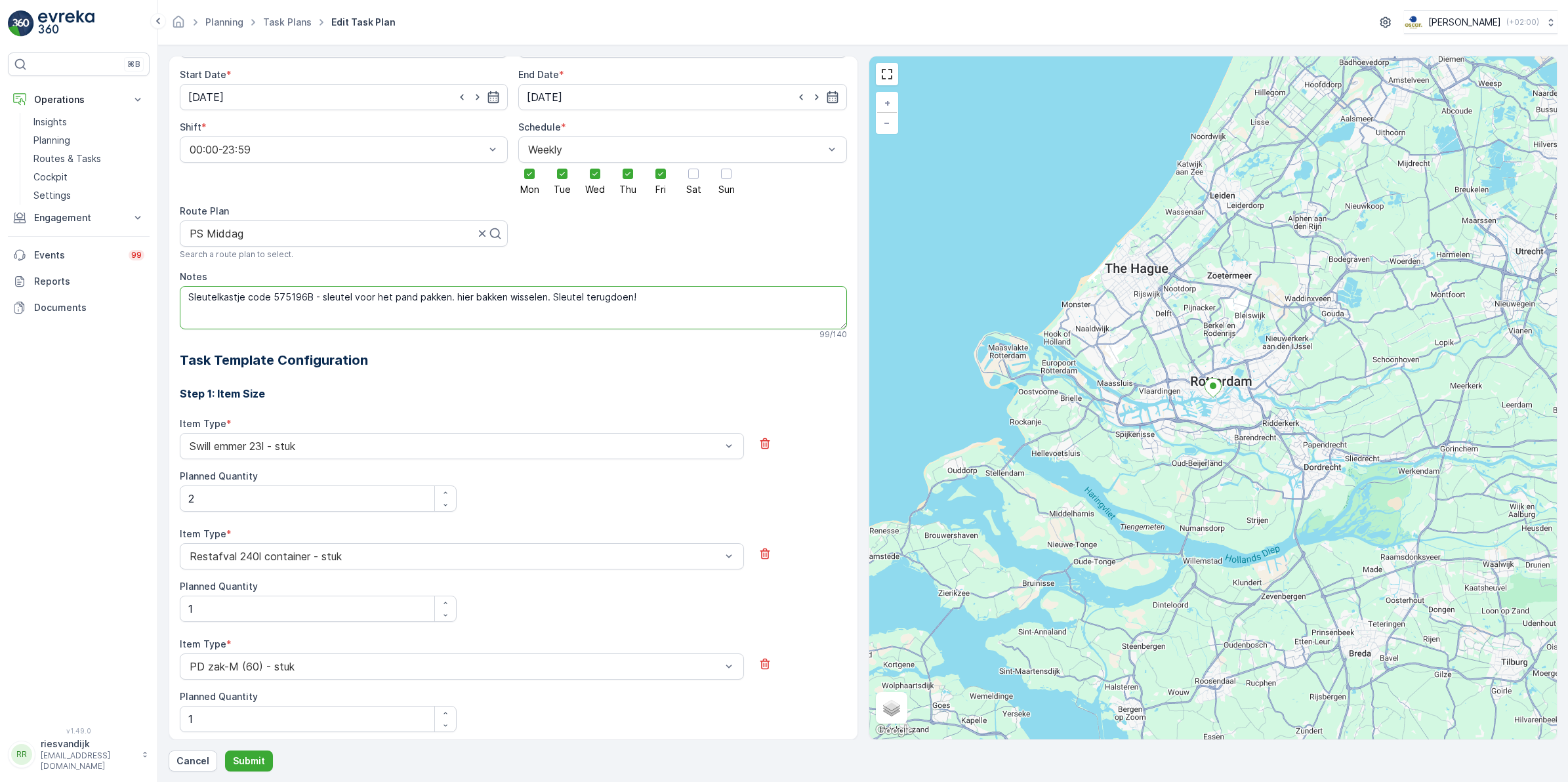
drag, startPoint x: 287, startPoint y: 299, endPoint x: 296, endPoint y: 299, distance: 9.0
click at [287, 299] on textarea "Sleutelkastje code 575196B - sleutel voor het pand pakken. hier bakken wisselen…" at bounding box center [513, 307] width 667 height 44
type textarea "Sleutelkastje code 57196B - sleutel voor het pand pakken. hier bakken wisselen.…"
click at [256, 762] on p "Submit" at bounding box center [249, 761] width 32 height 13
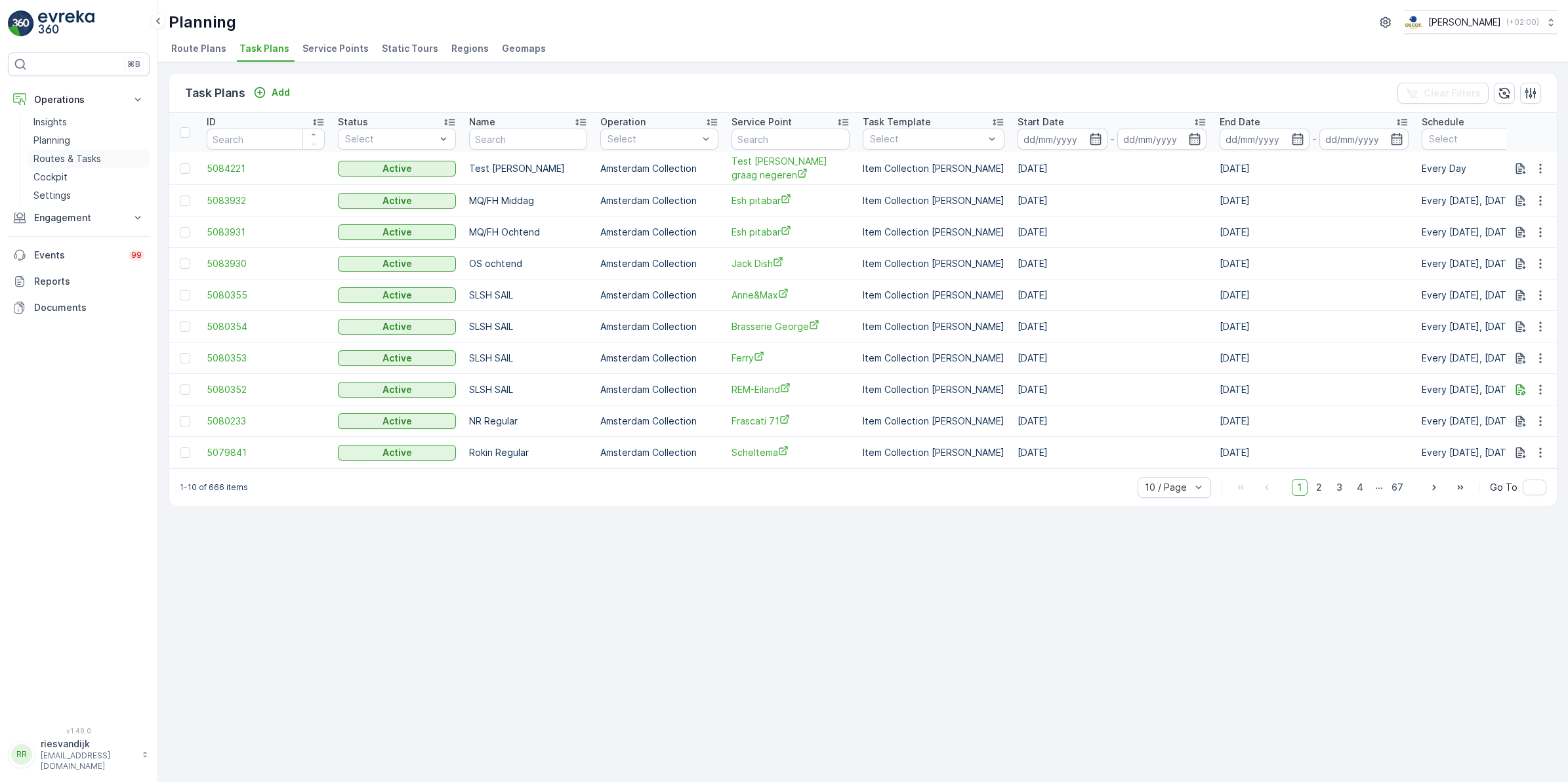
drag, startPoint x: 56, startPoint y: 154, endPoint x: 64, endPoint y: 155, distance: 8.1
click at [56, 154] on p "Routes & Tasks" at bounding box center [68, 158] width 68 height 13
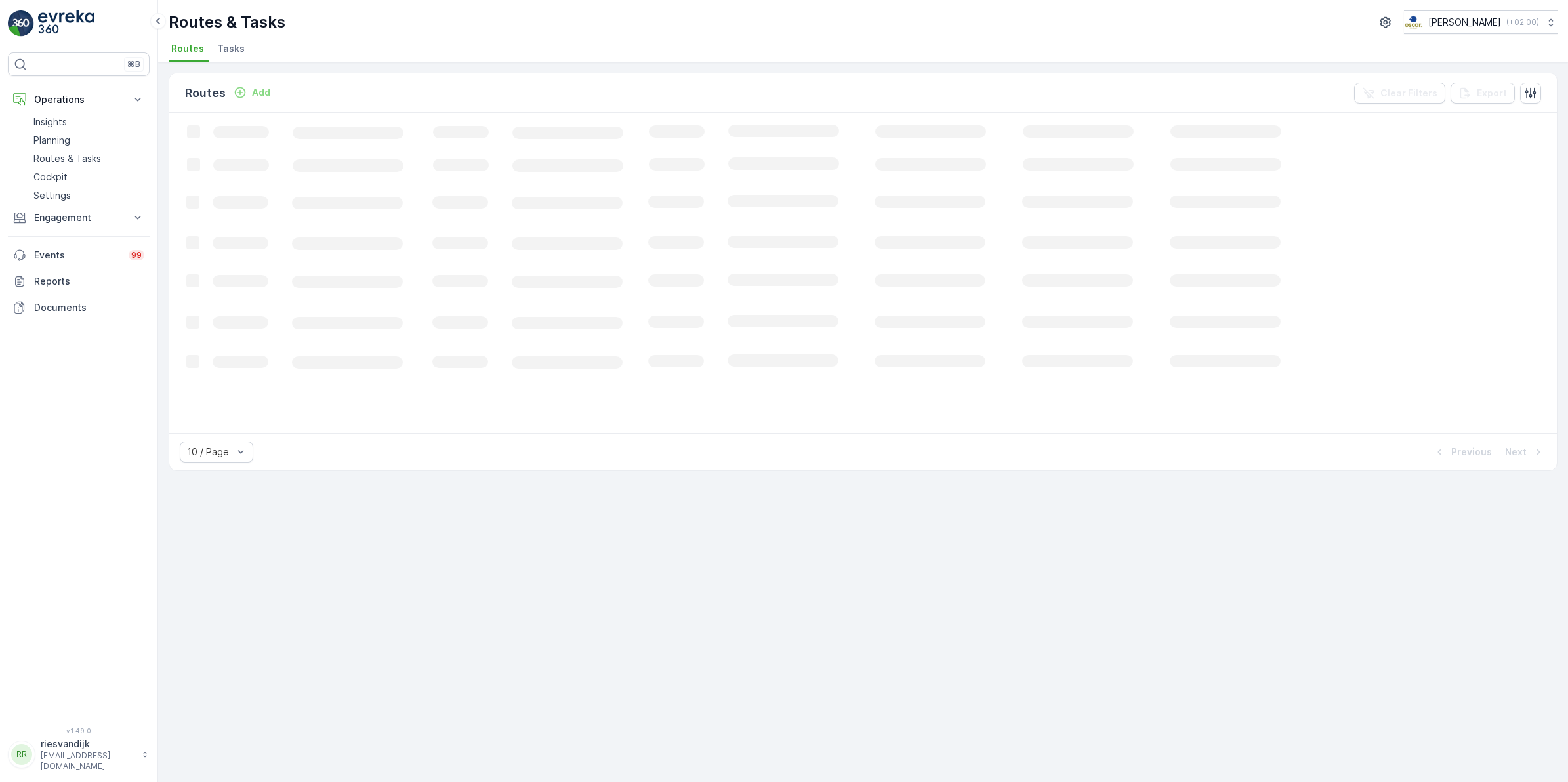
click at [225, 47] on span "Tasks" at bounding box center [230, 48] width 28 height 13
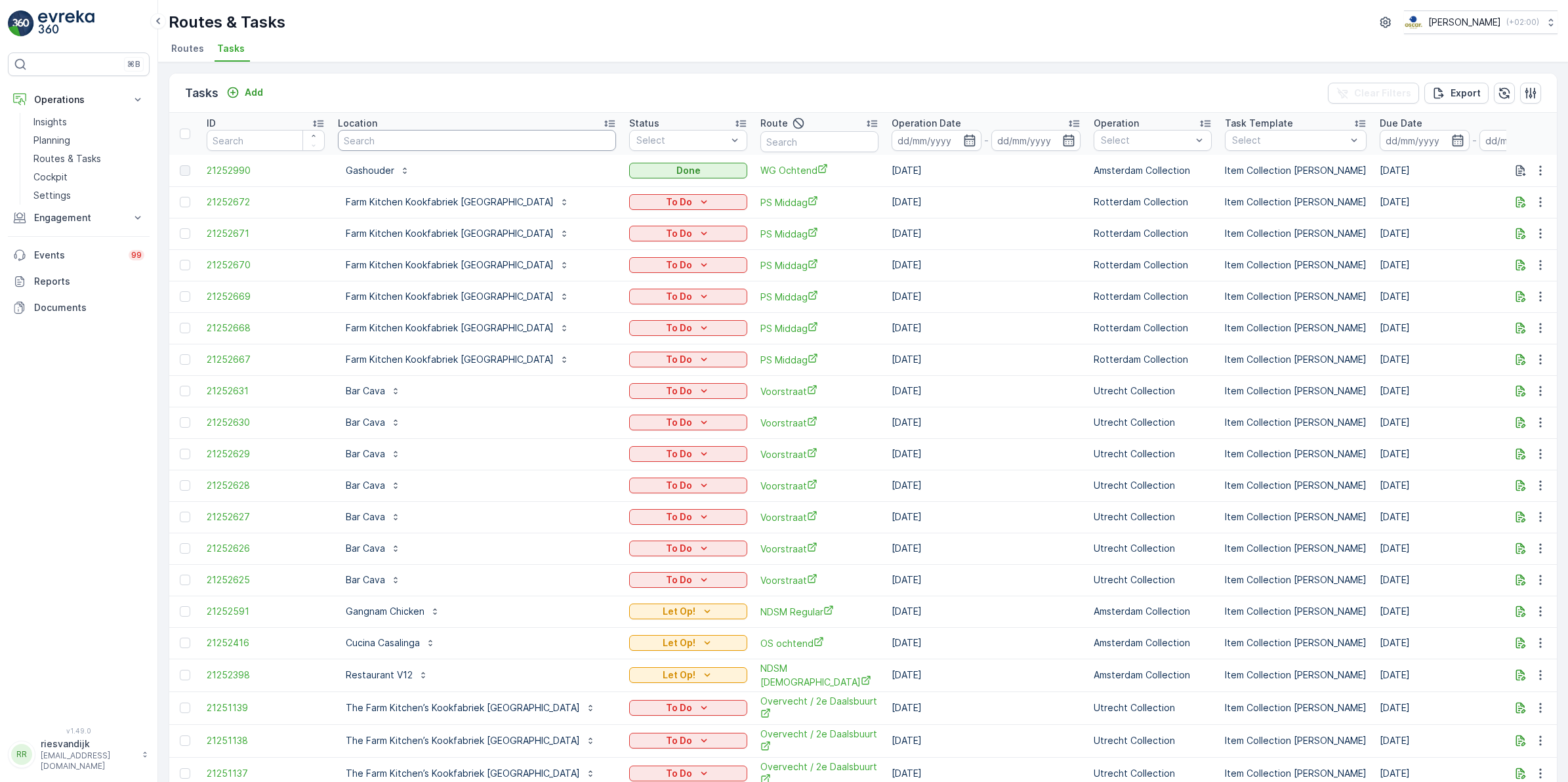
click at [388, 145] on input "text" at bounding box center [477, 141] width 279 height 21
type input "rem"
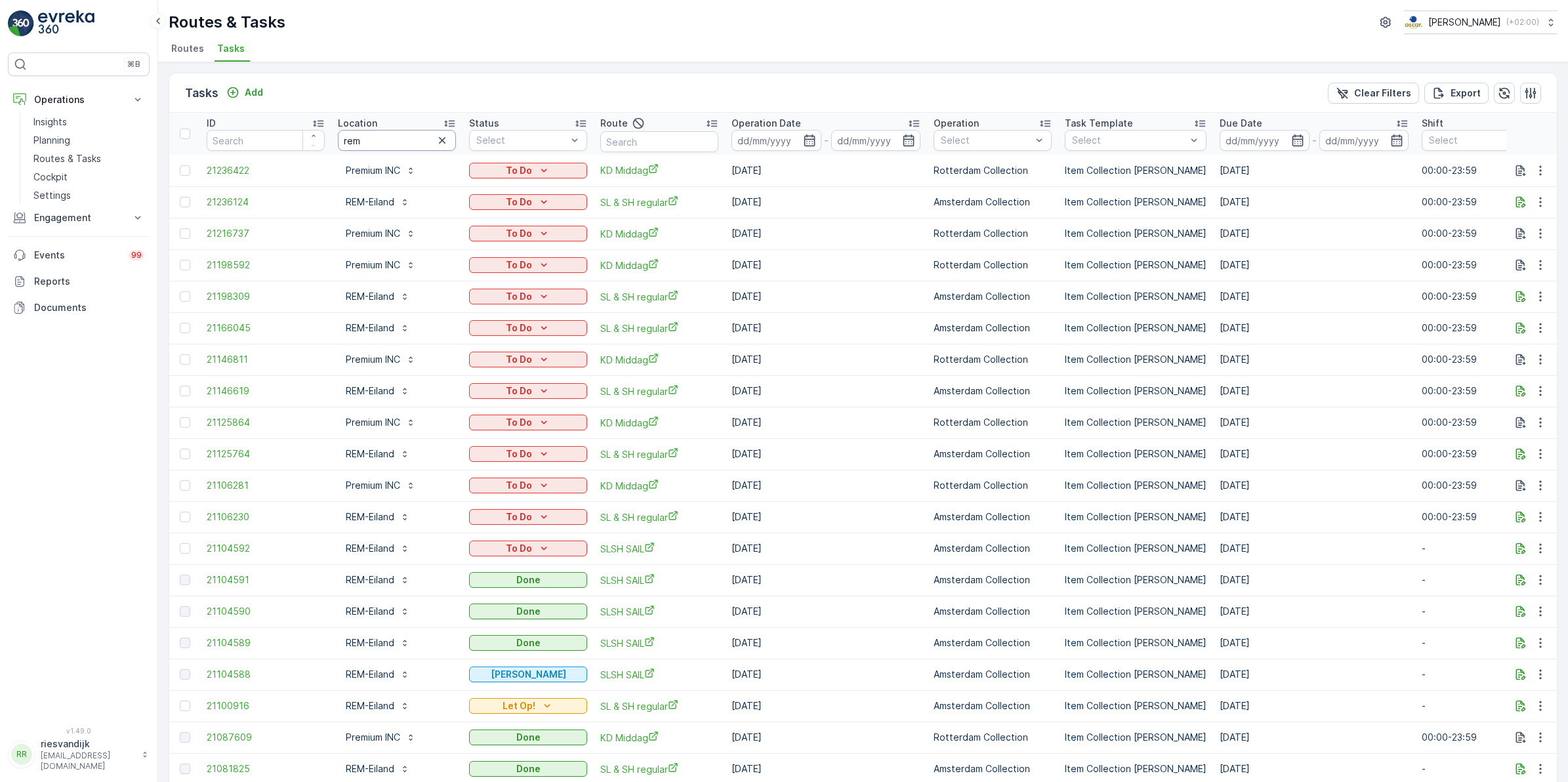
click at [394, 141] on input "rem" at bounding box center [397, 141] width 118 height 21
type input "rem-ei"
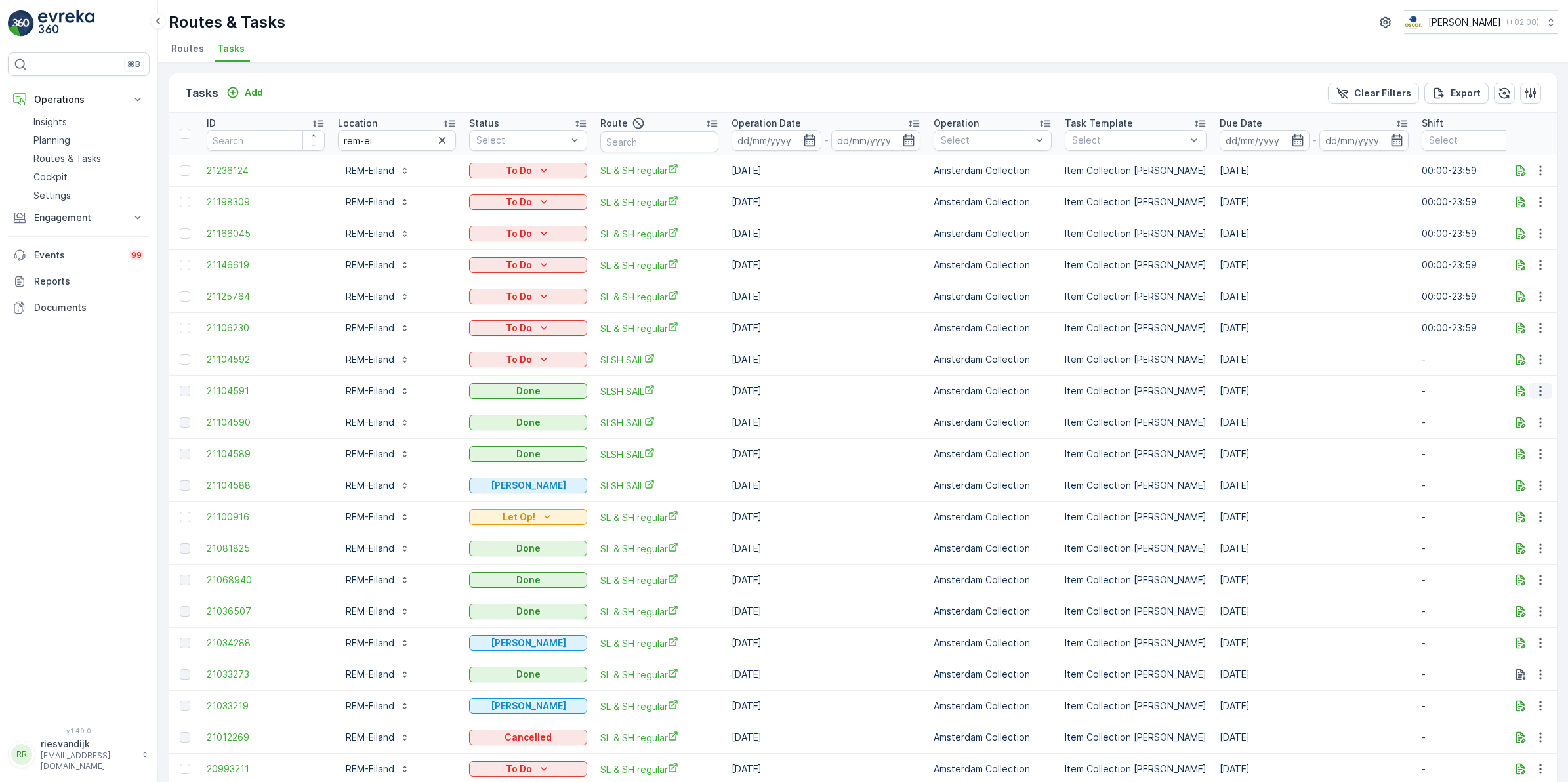
click at [1540, 387] on icon "button" at bounding box center [1540, 391] width 2 height 10
click at [1520, 423] on div "History" at bounding box center [1524, 429] width 86 height 19
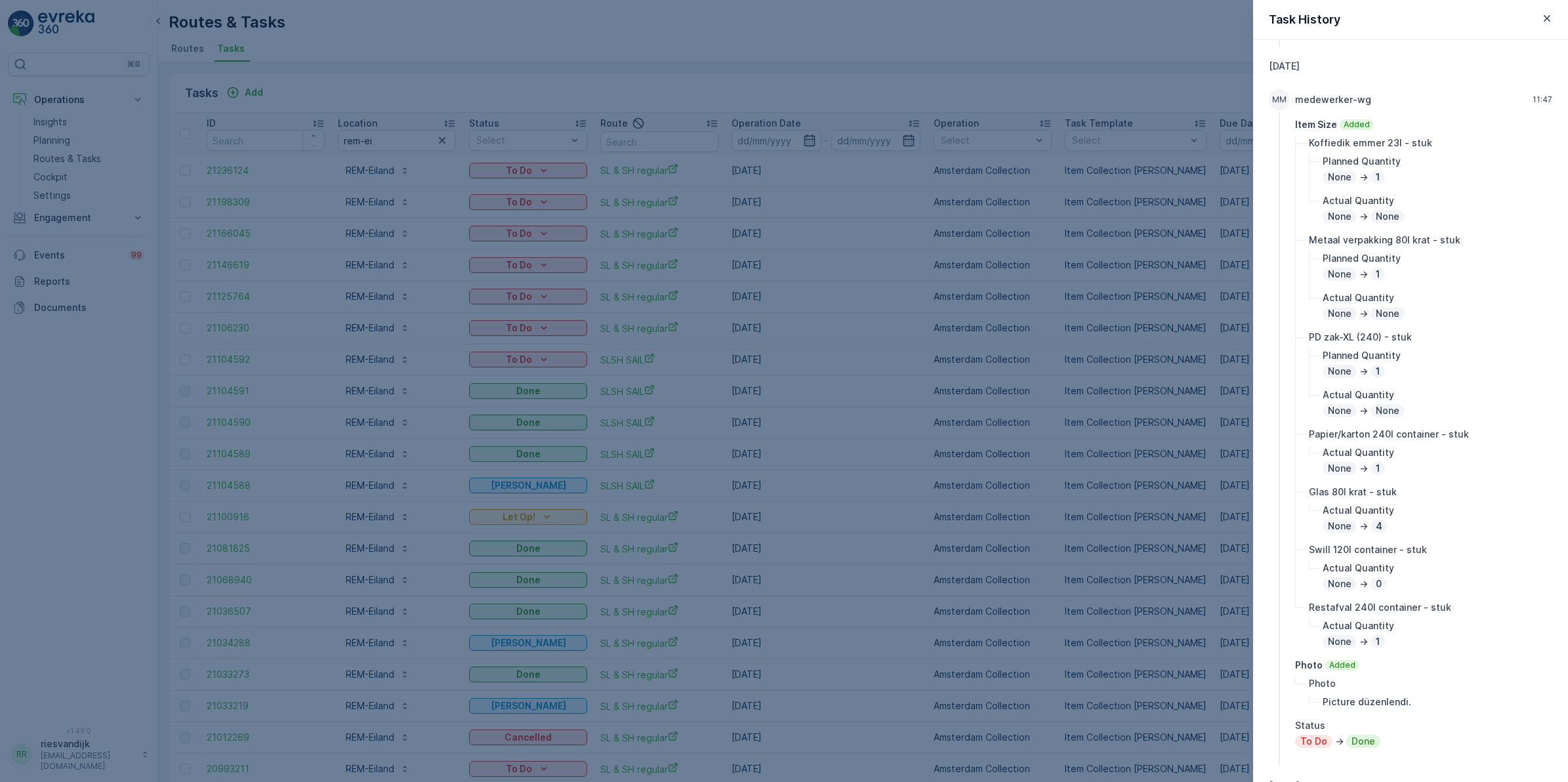
scroll to position [164, 0]
click at [844, 508] on div at bounding box center [784, 391] width 1568 height 782
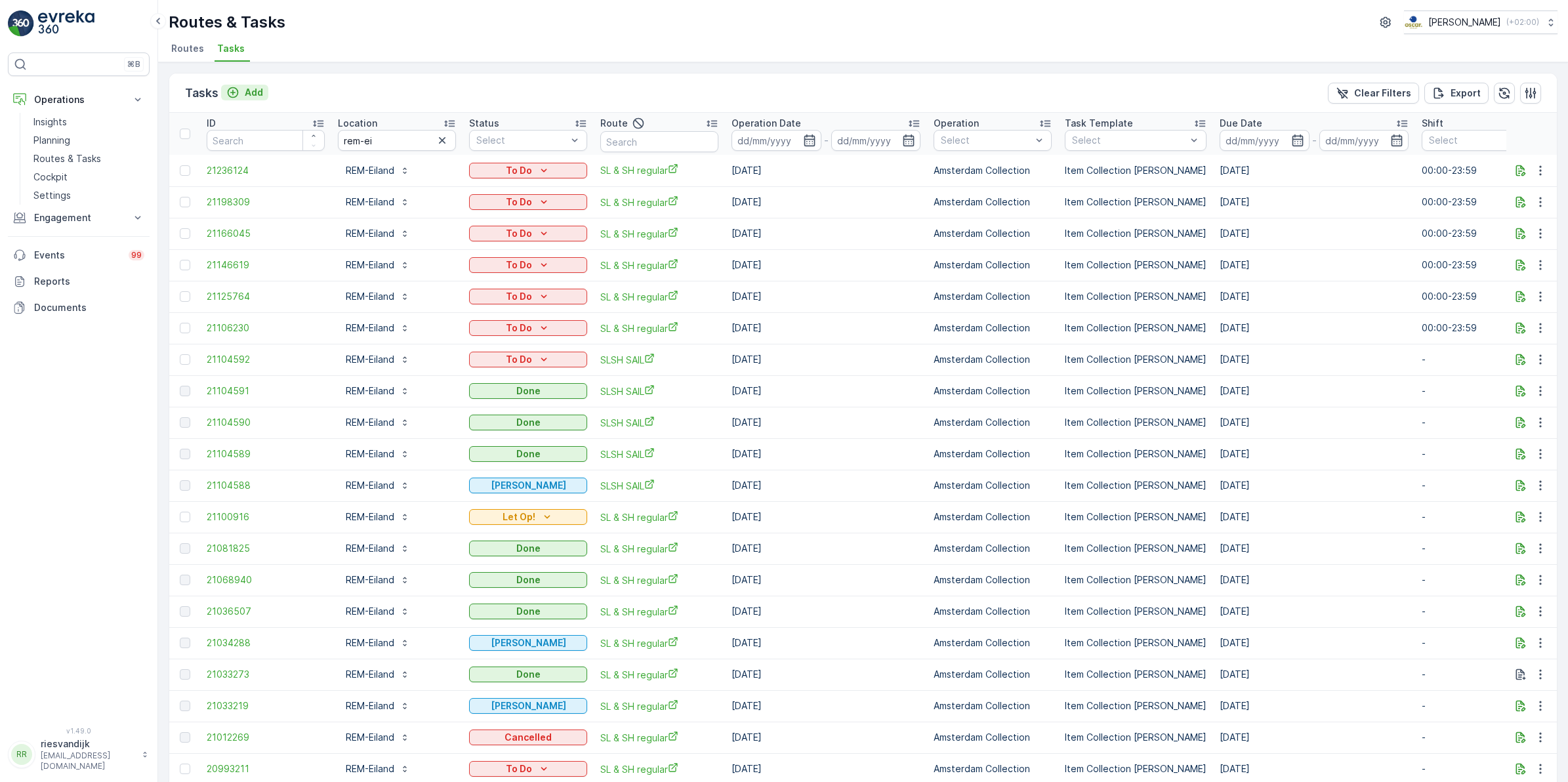
click at [248, 96] on p "Add" at bounding box center [254, 93] width 19 height 13
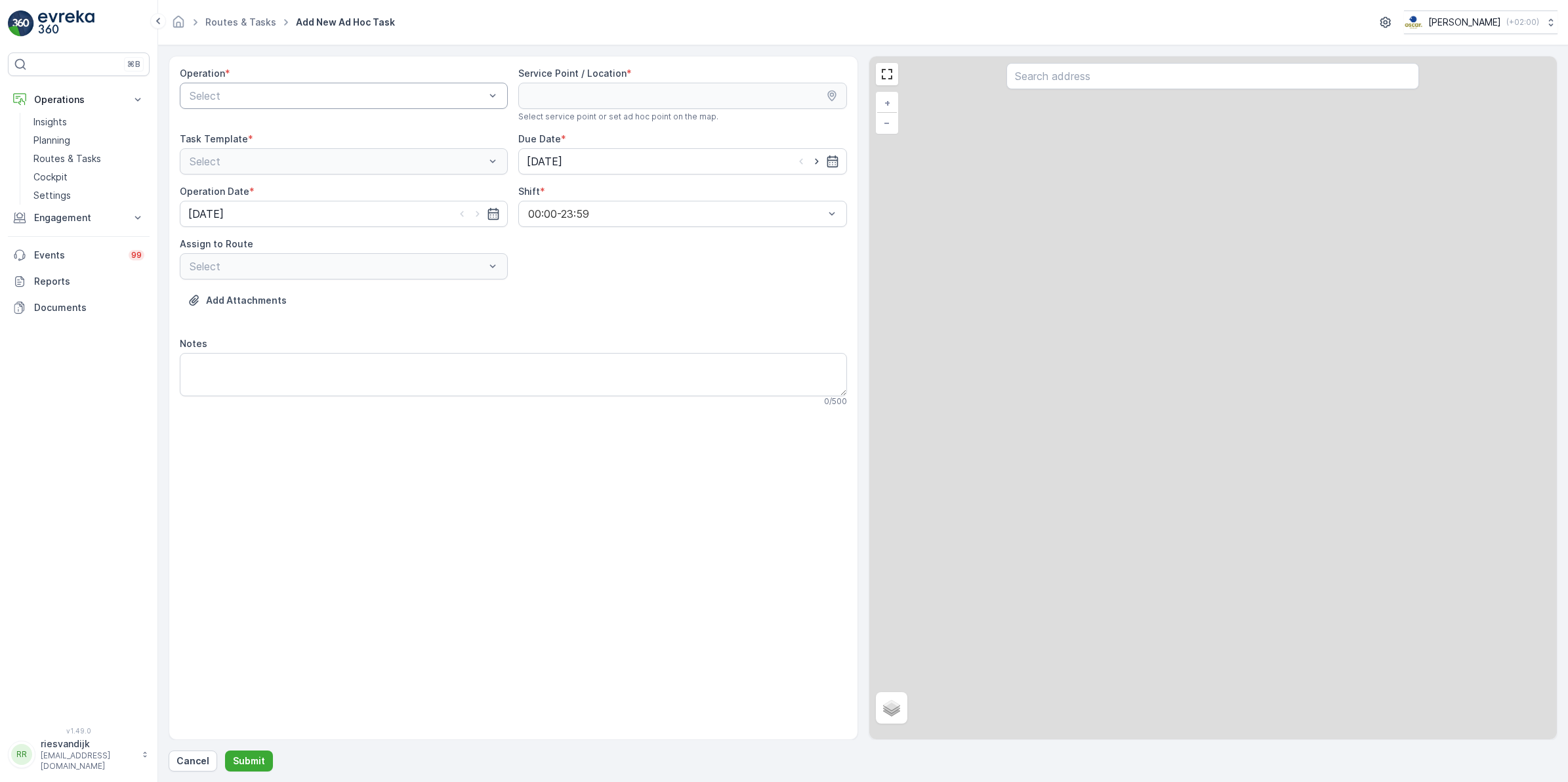
click at [351, 93] on div at bounding box center [337, 95] width 298 height 12
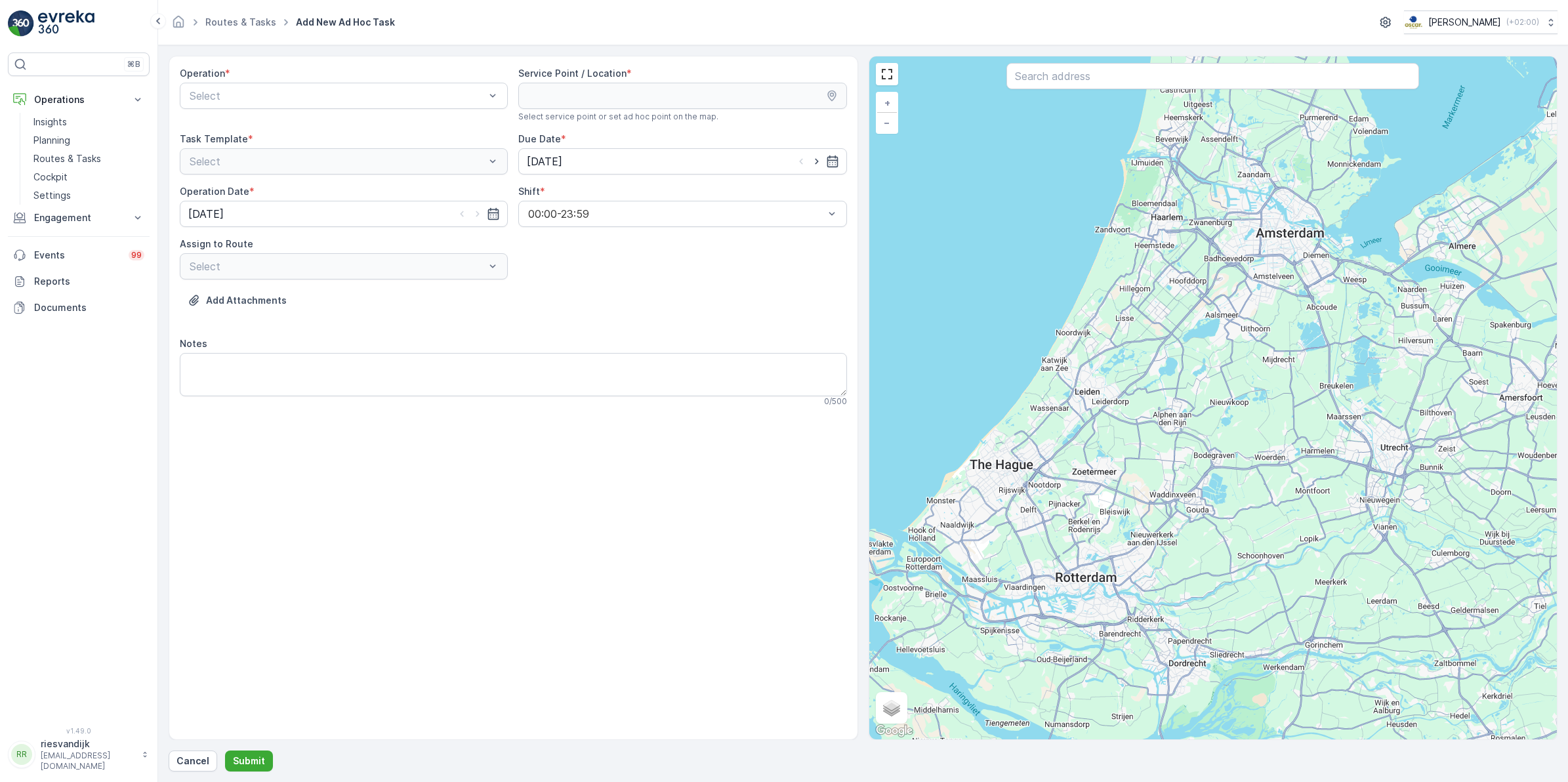
click at [460, 52] on form "Operation * Select Service Point / Location * Select service point or set ad ho…" at bounding box center [863, 414] width 1410 height 737
click at [279, 96] on div at bounding box center [337, 95] width 298 height 12
drag, startPoint x: 270, startPoint y: 117, endPoint x: 281, endPoint y: 118, distance: 11.0
click at [270, 117] on div "Amsterdam Collection Den Haag Collection Rotterdam Collection Utrecht Collection" at bounding box center [344, 161] width 328 height 94
click at [1094, 82] on input "text" at bounding box center [1213, 76] width 413 height 26
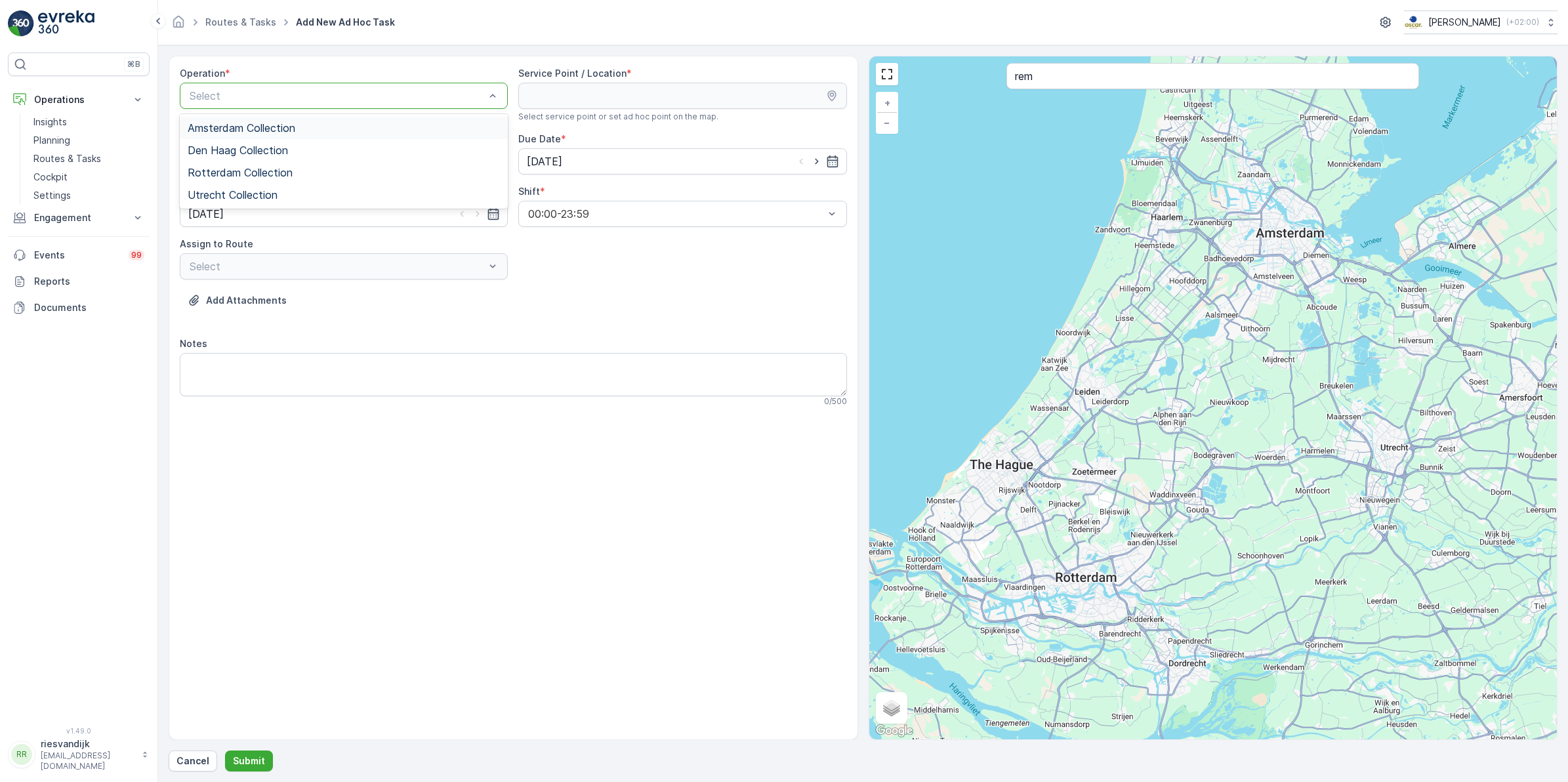
click at [288, 125] on span "Amsterdam Collection" at bounding box center [241, 127] width 108 height 12
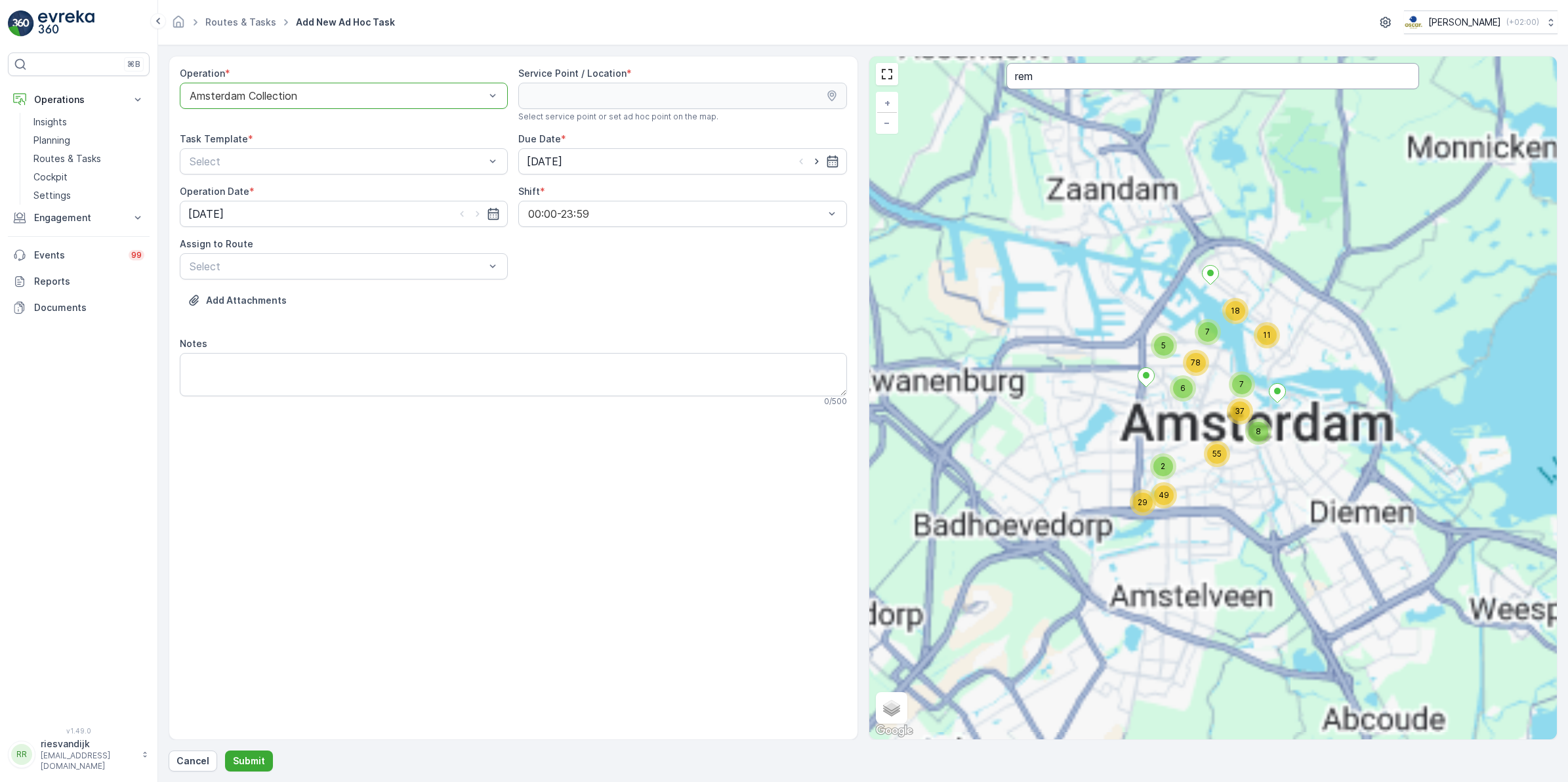
click at [1073, 80] on input "rem" at bounding box center [1213, 76] width 413 height 26
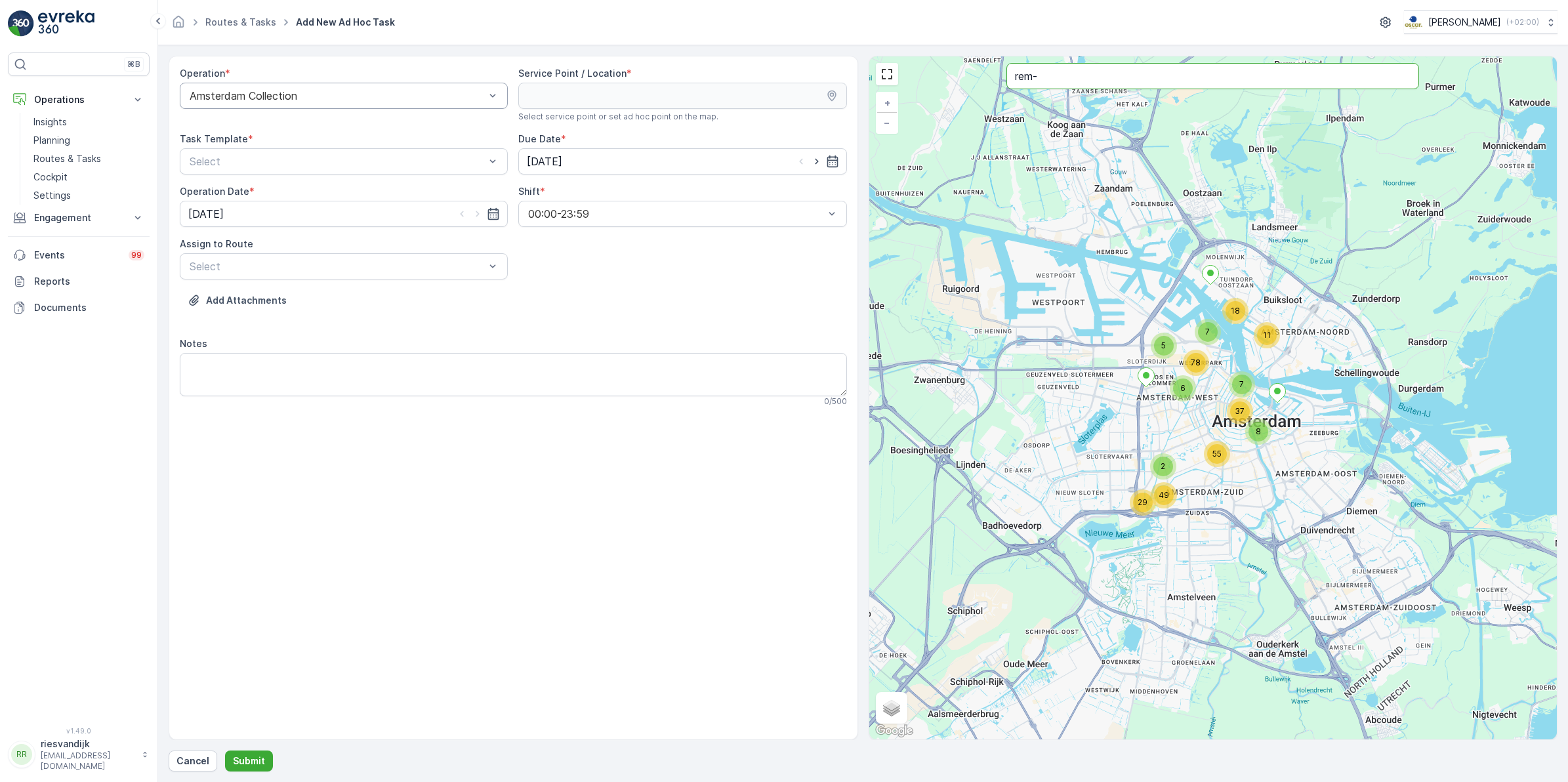
type input "rem-"
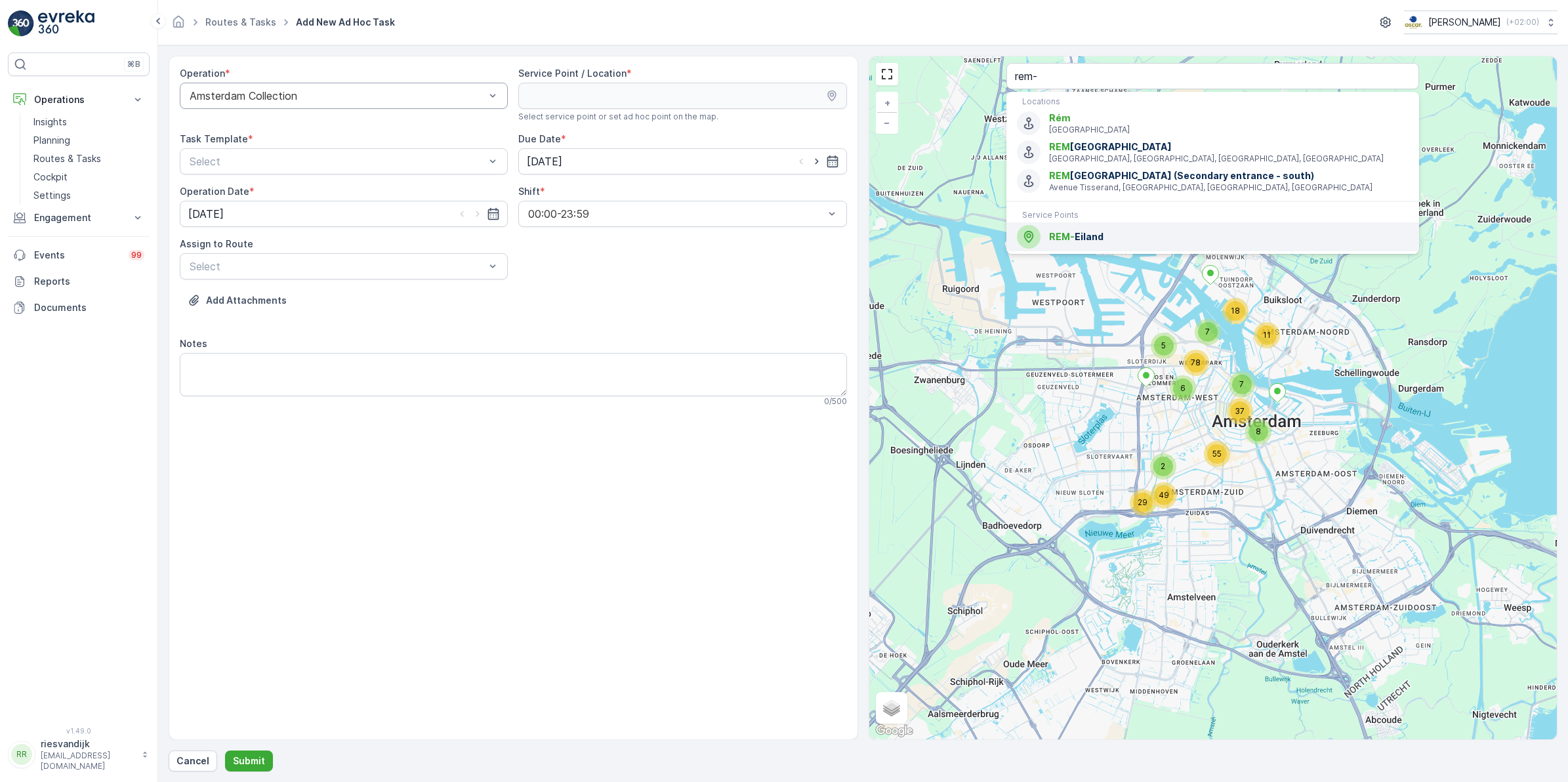
drag, startPoint x: 1071, startPoint y: 238, endPoint x: 373, endPoint y: 120, distance: 707.9
click at [1071, 237] on span "REM-" at bounding box center [1062, 237] width 26 height 12
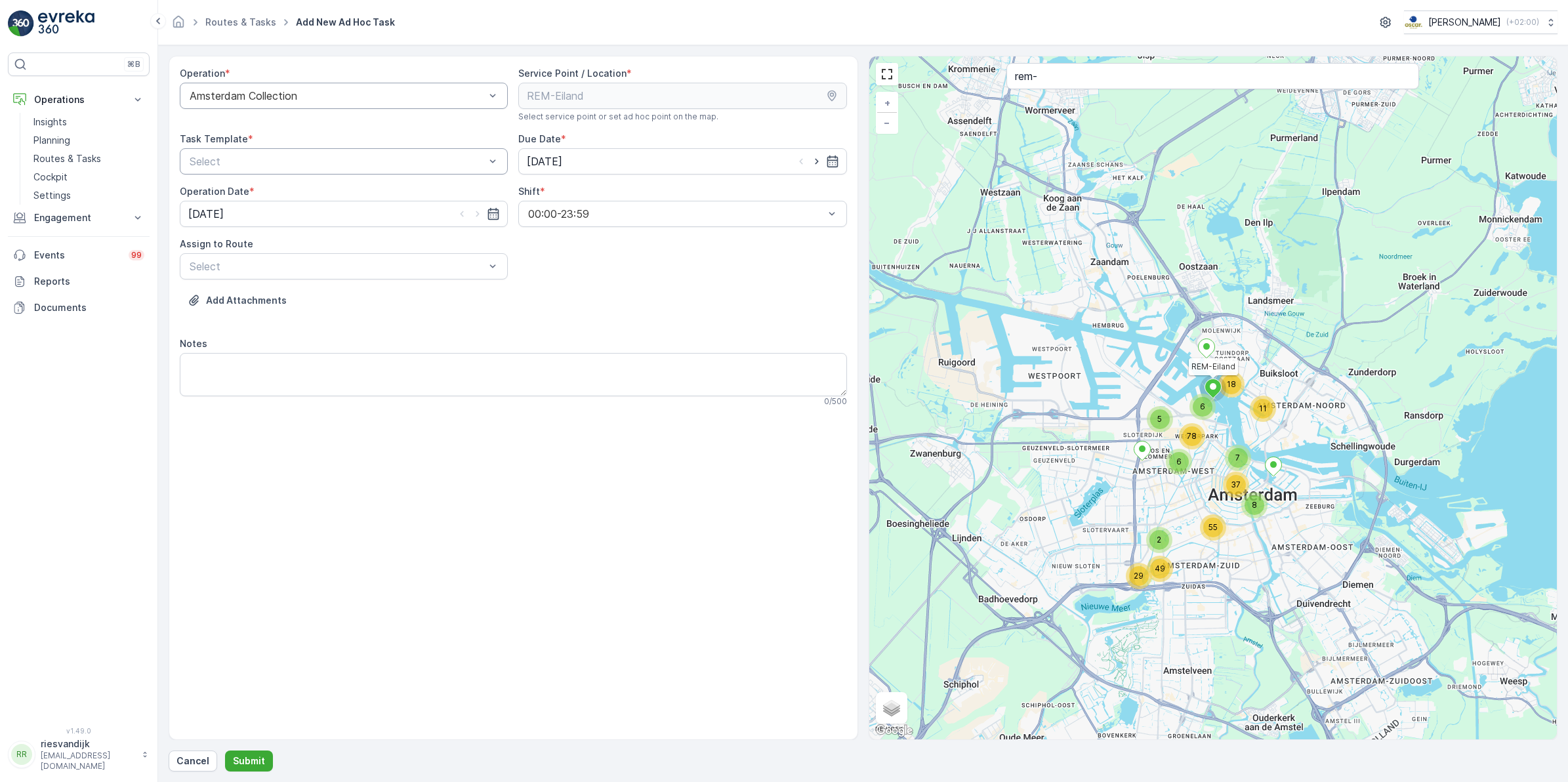
click at [313, 164] on div at bounding box center [337, 161] width 298 height 12
click at [284, 191] on span "Item Collection [PERSON_NAME]" at bounding box center [271, 193] width 166 height 12
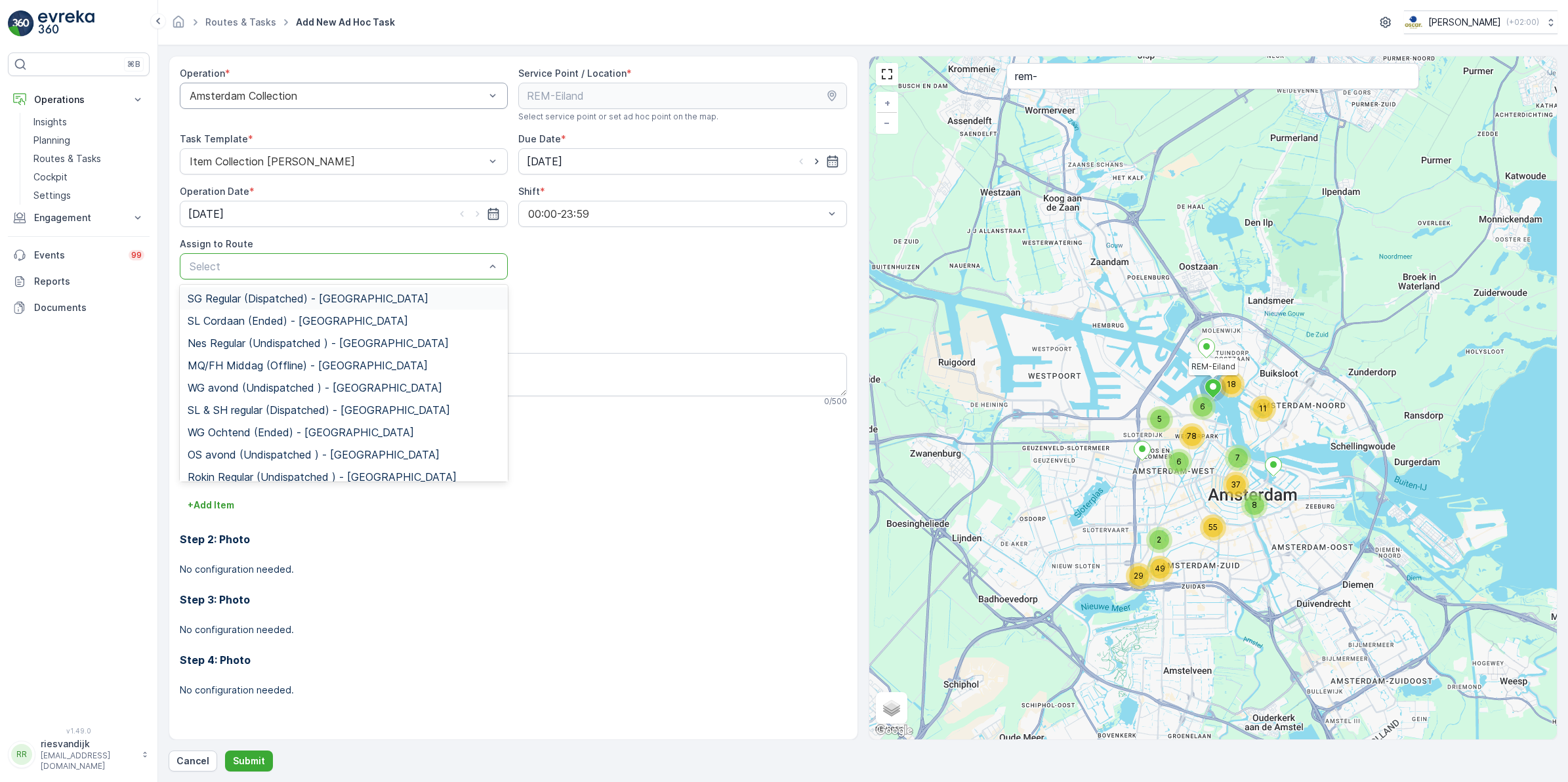
click at [376, 267] on div at bounding box center [337, 266] width 298 height 12
type input "sl"
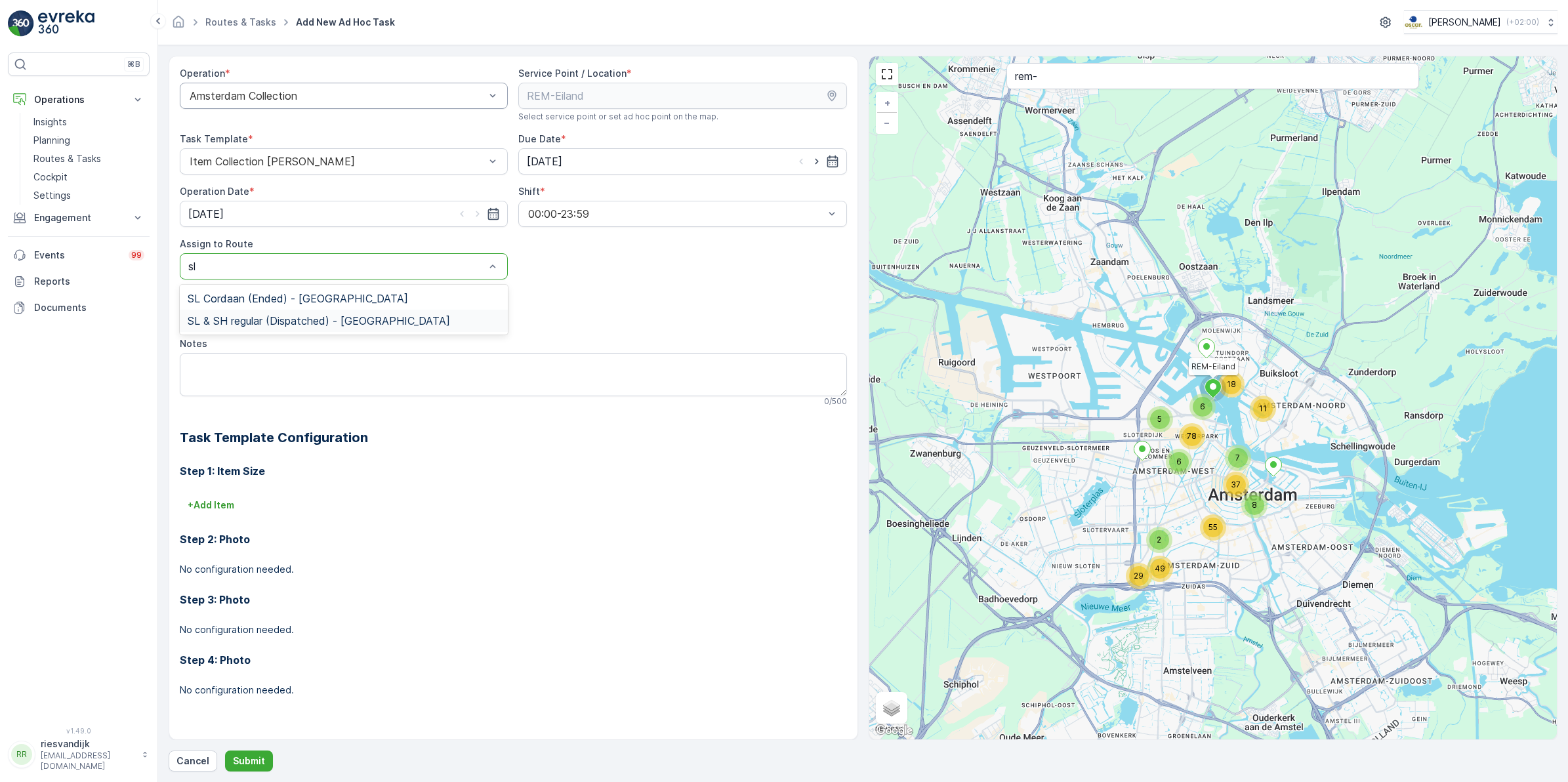
click at [327, 321] on span "SL & SH regular (Dispatched) - [GEOGRAPHIC_DATA]" at bounding box center [319, 320] width 263 height 12
click at [272, 358] on textarea "Notes" at bounding box center [513, 375] width 667 height 44
type textarea "M"
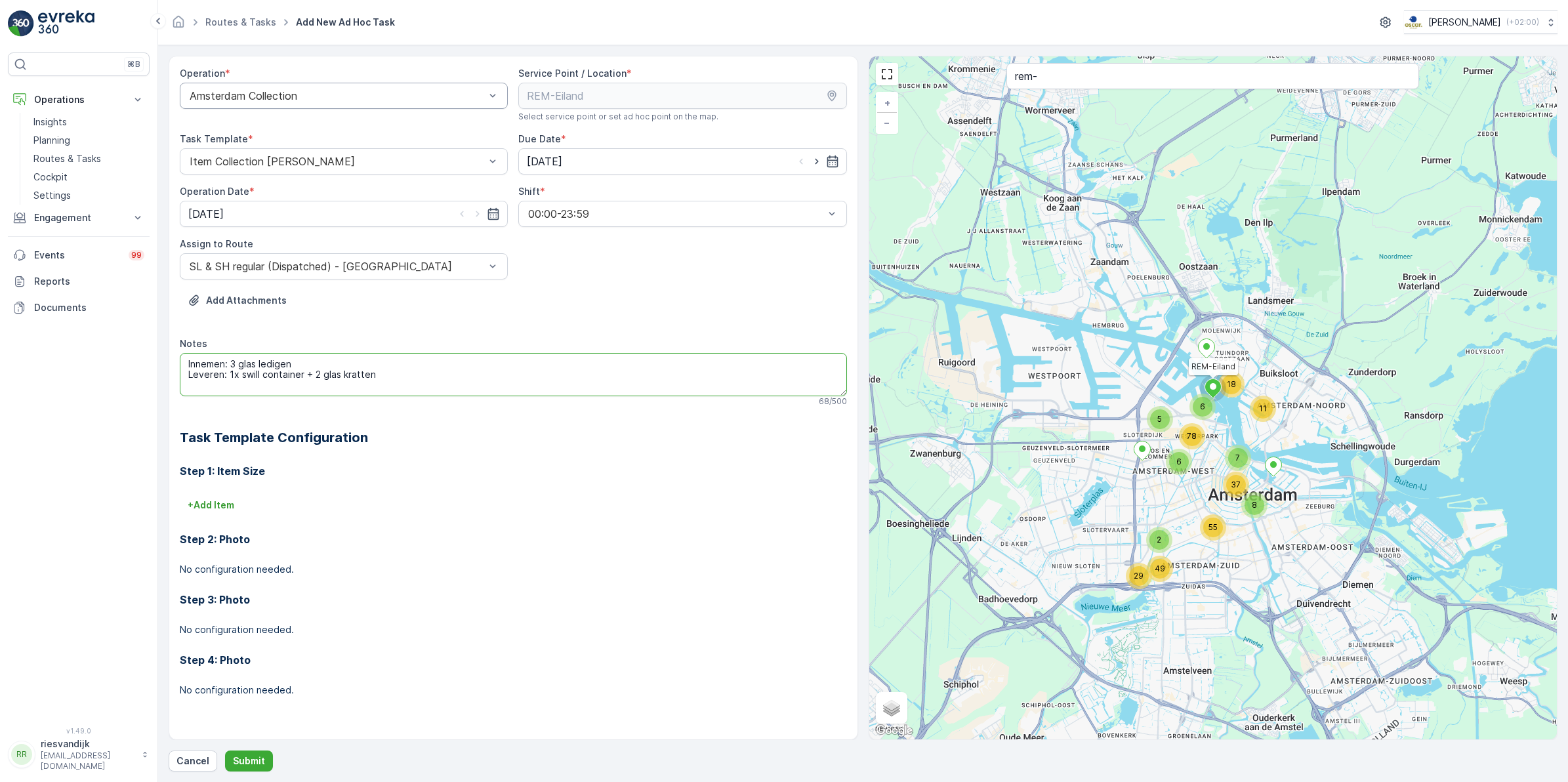
click at [294, 363] on textarea "Innemen: 3 glas ledigen Leveren: 1x swill container + 2 glas kratten" at bounding box center [513, 375] width 667 height 44
type textarea "Innemen: 3x 240L rest (2 vol 1 leeg) Leveren: 1x swill container + 2 glas kratt…"
click at [258, 758] on p "Submit" at bounding box center [249, 761] width 32 height 13
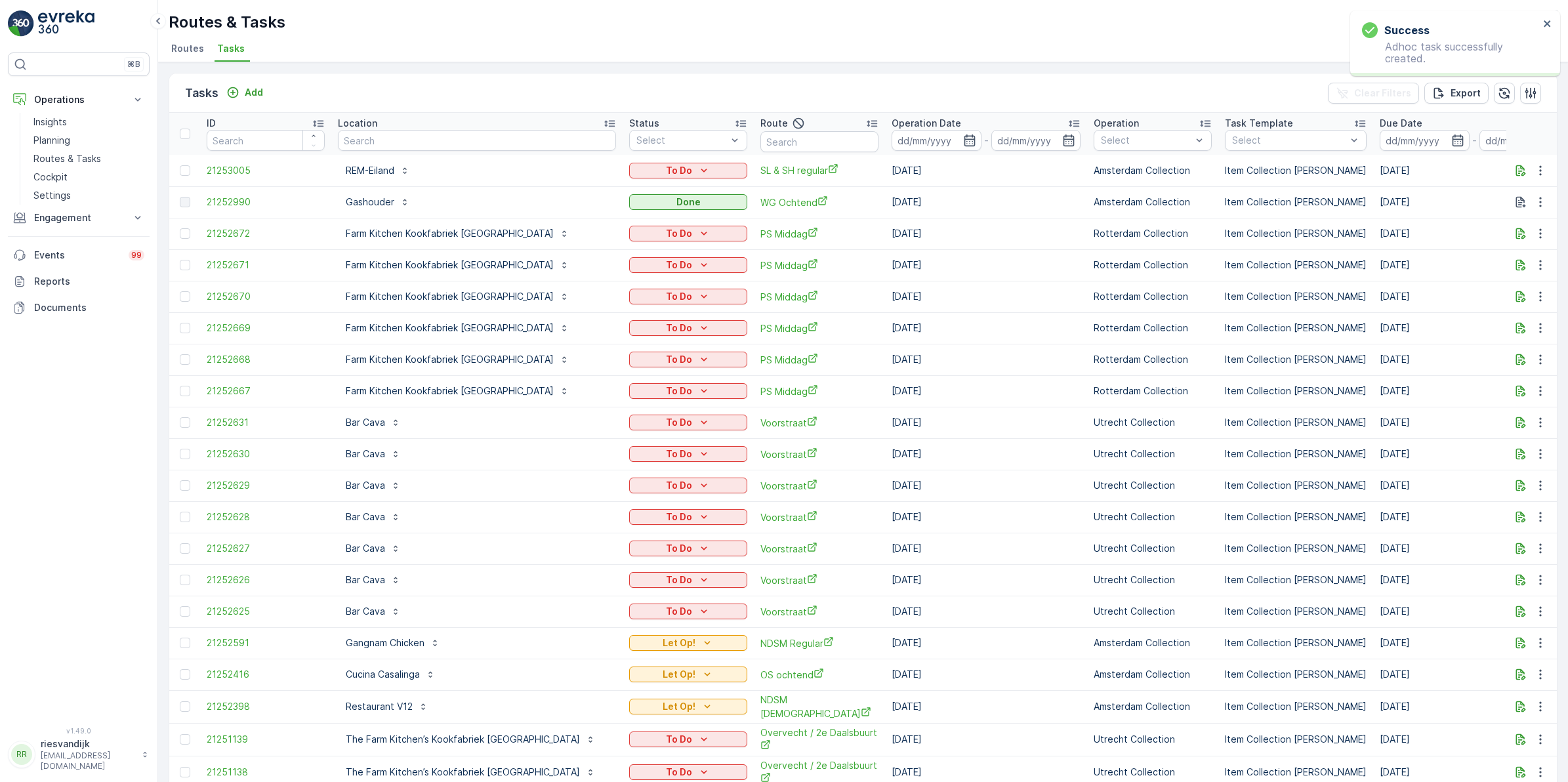
click at [641, 161] on div "To Do" at bounding box center [688, 170] width 118 height 19
click at [638, 164] on div "To Do" at bounding box center [688, 170] width 108 height 13
click at [599, 189] on span "Let Op!" at bounding box center [596, 189] width 33 height 13
click at [772, 148] on input "text" at bounding box center [820, 141] width 118 height 21
type input "sl"
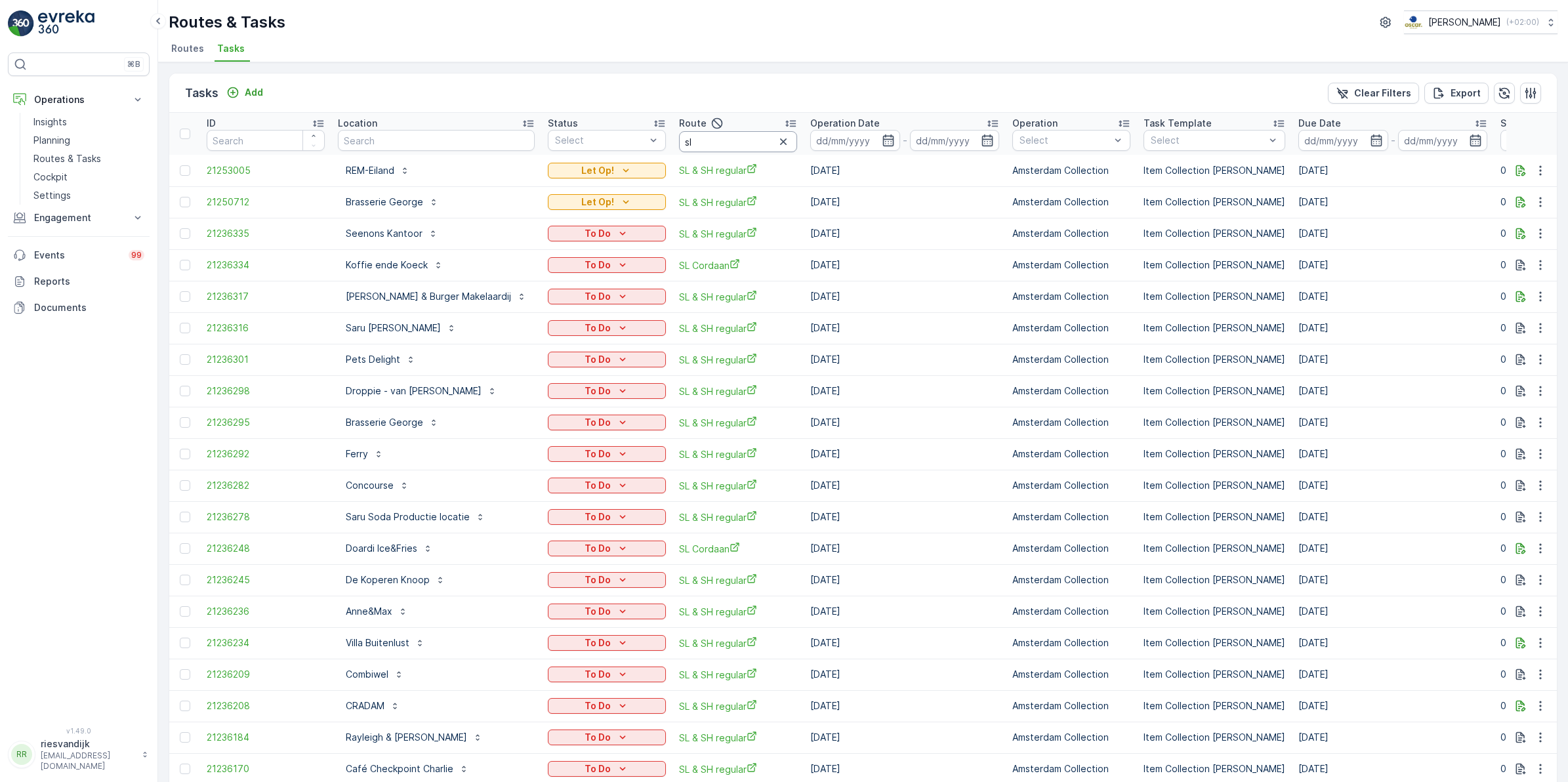
click at [723, 136] on input "sl" at bounding box center [738, 141] width 118 height 21
type input "sl &"
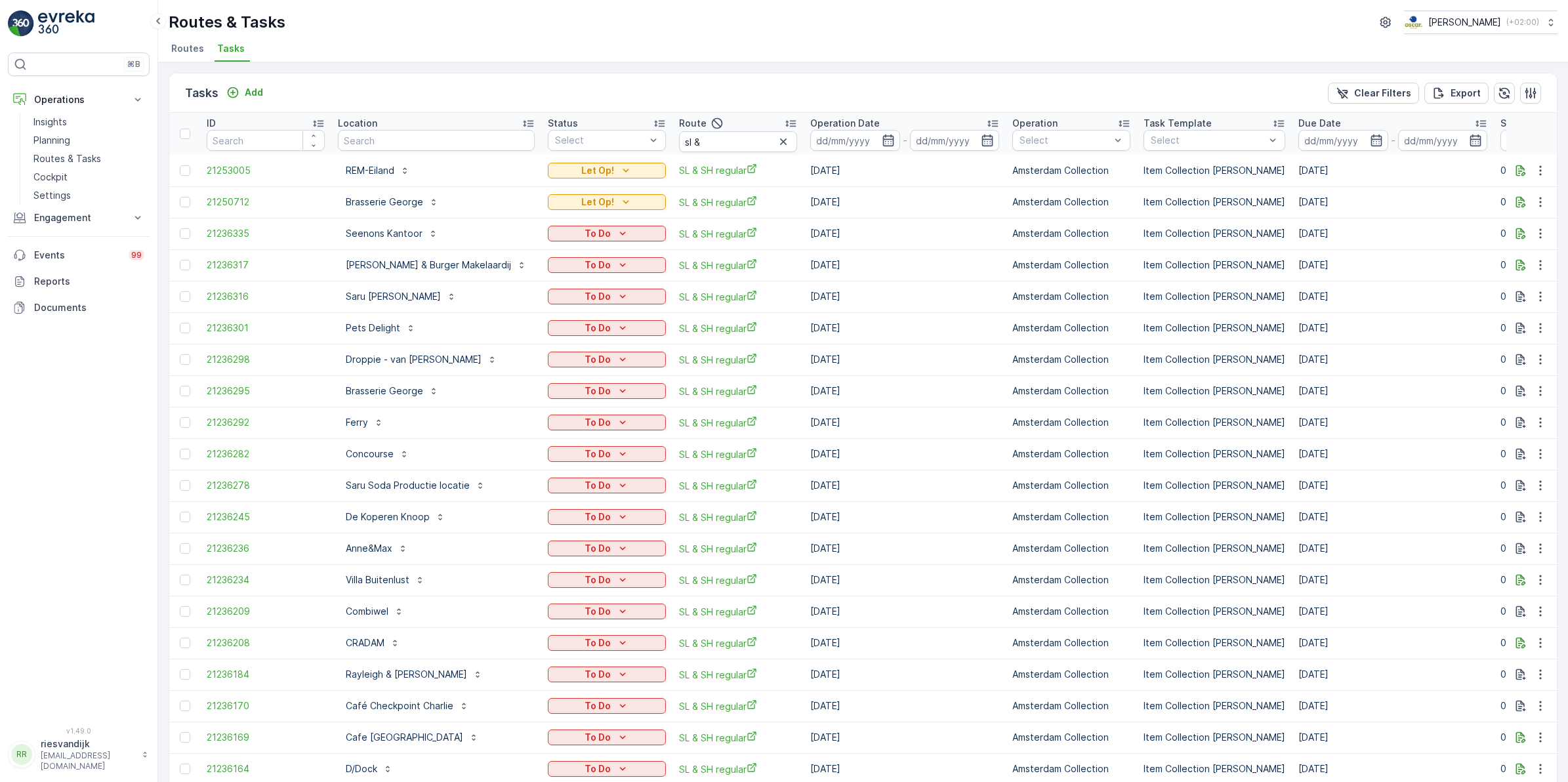
click at [720, 136] on input "sl &" at bounding box center [738, 141] width 118 height 21
type input "sl &"
click at [725, 141] on input "sl &" at bounding box center [738, 141] width 118 height 21
type input "sl & sh"
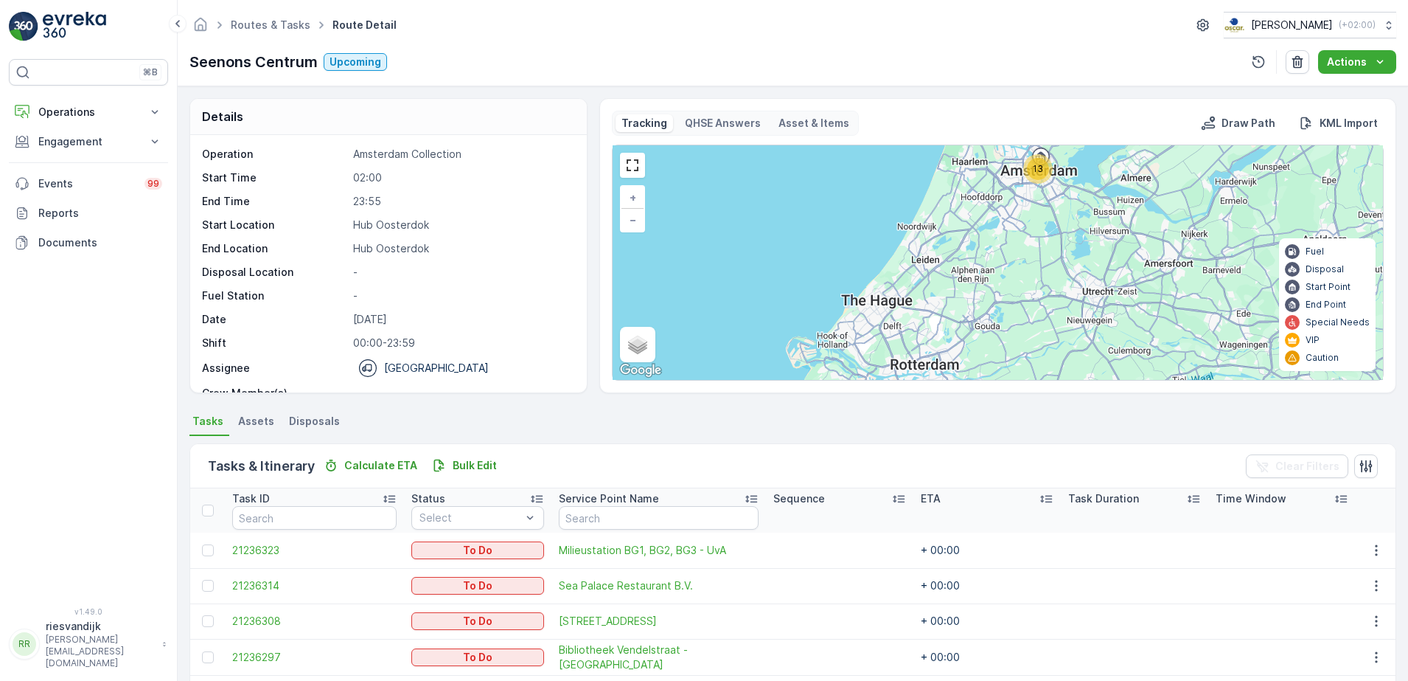
click at [1032, 186] on div "13 + − Satellite Roadmap Terrain Hybrid Leaflet Keyboard shortcuts Map Data Map…" at bounding box center [998, 262] width 771 height 234
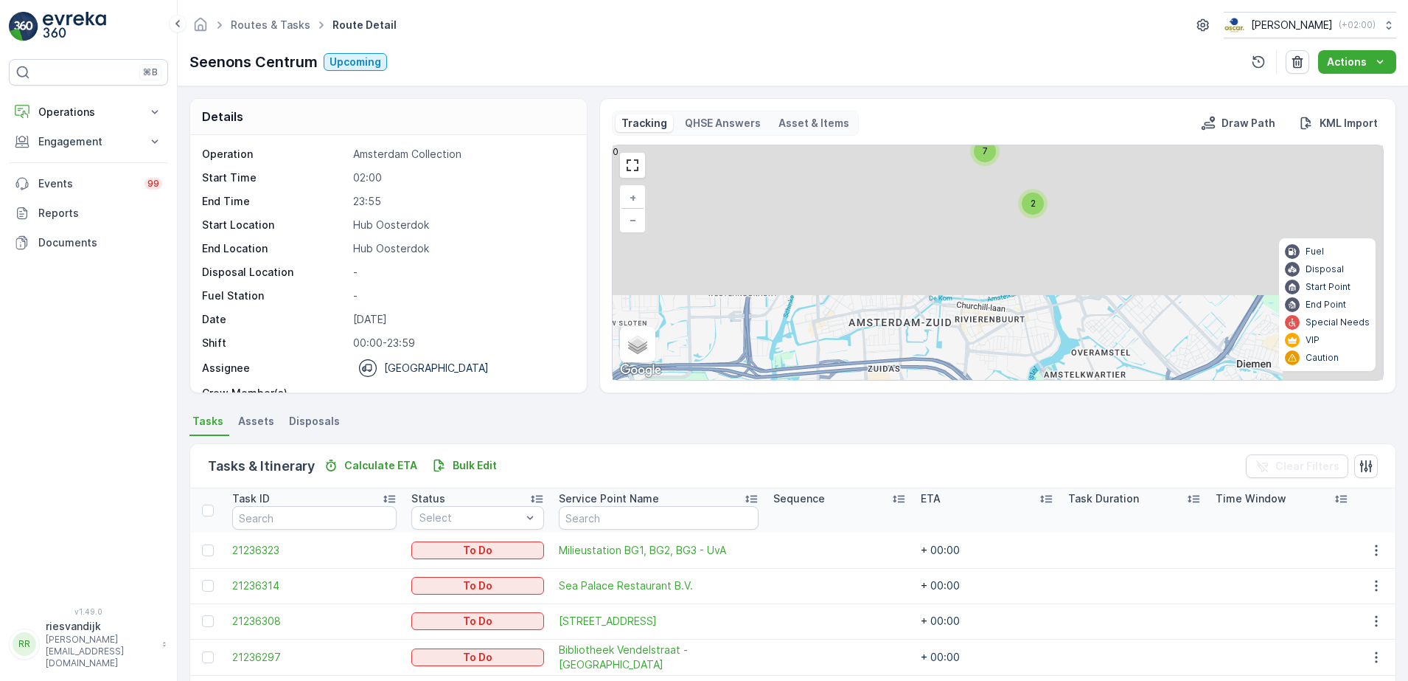
drag, startPoint x: 1035, startPoint y: 187, endPoint x: 916, endPoint y: 442, distance: 281.4
click at [908, 456] on div "Details Operation Amsterdam Collection Start Time 02:00 End Time 23:55 Start Lo…" at bounding box center [793, 383] width 1231 height 594
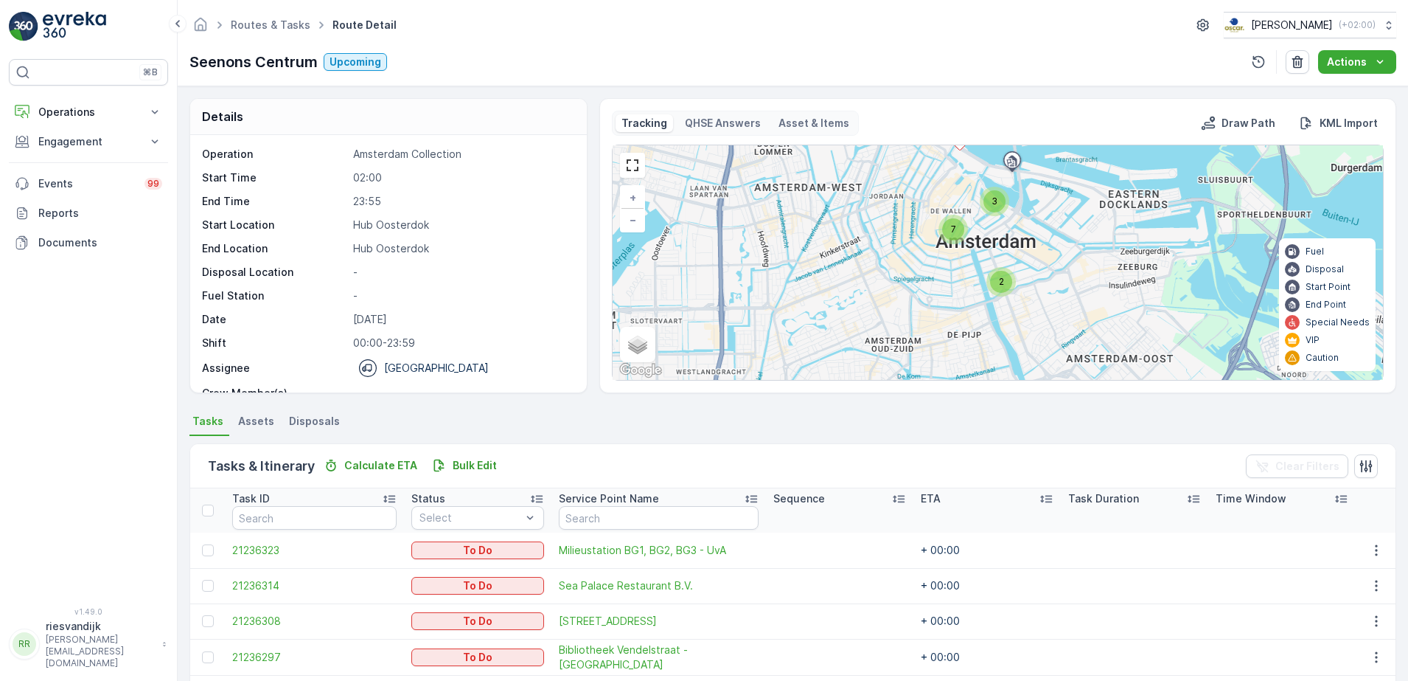
drag, startPoint x: 1018, startPoint y: 213, endPoint x: 987, endPoint y: 306, distance: 97.7
click at [990, 309] on div "2 3 7 + − Satellite Roadmap Terrain Hybrid Leaflet Keyboard shortcuts Map Data …" at bounding box center [998, 262] width 771 height 234
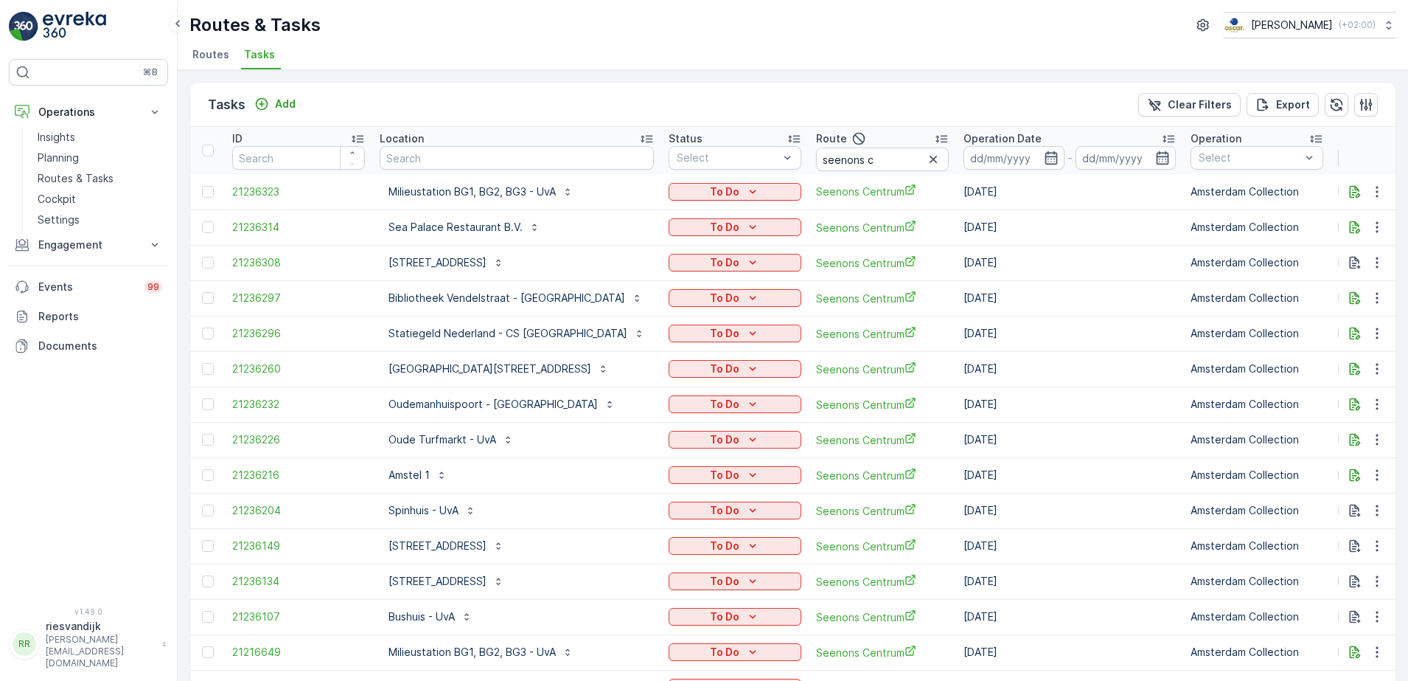
scroll to position [0, 150]
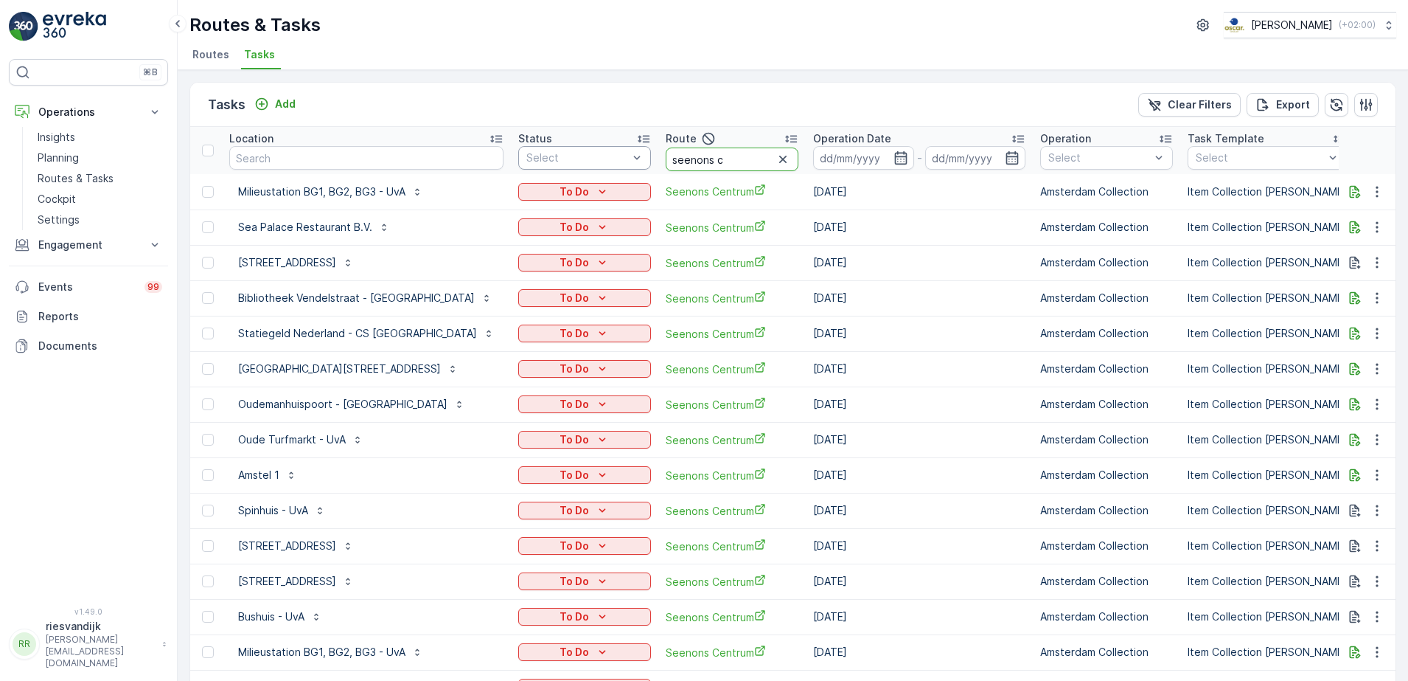
drag, startPoint x: 670, startPoint y: 151, endPoint x: 560, endPoint y: 161, distance: 109.6
click at [555, 161] on tr "ID Location Status Select Route seenons c Operation Date - Operation Select Tas…" at bounding box center [1248, 150] width 2416 height 47
type input "binnen"
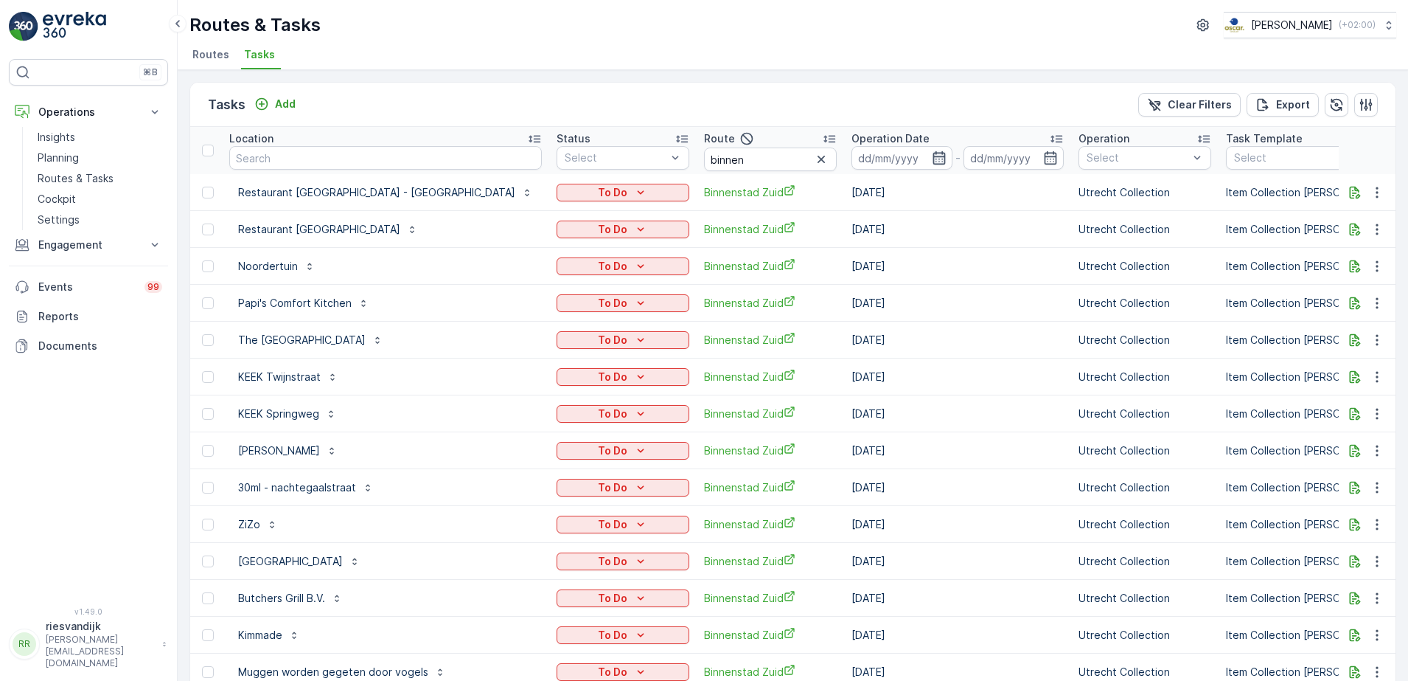
click at [932, 158] on icon "button" at bounding box center [939, 157] width 15 height 15
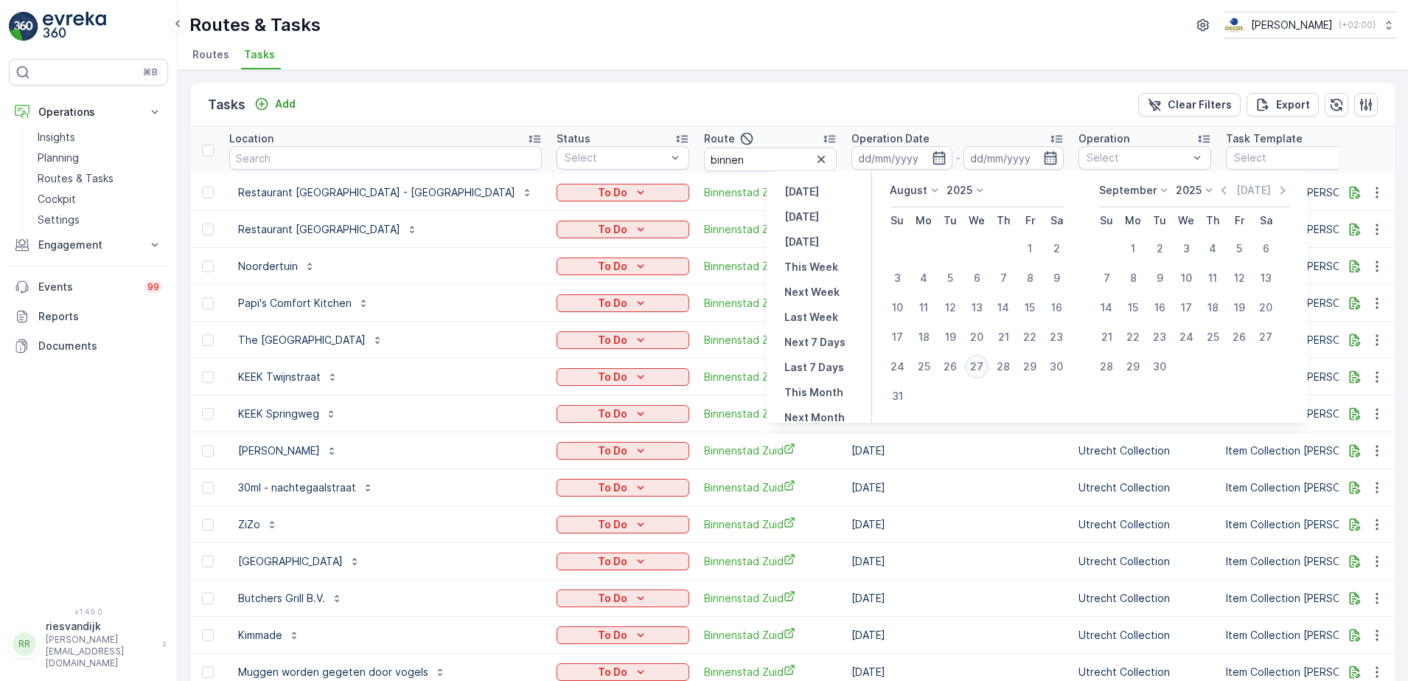
click at [979, 361] on div "27" at bounding box center [977, 367] width 24 height 24
type input "[DATE]"
click at [979, 361] on div "27" at bounding box center [977, 367] width 24 height 24
type input "[DATE]"
click at [979, 361] on div "27" at bounding box center [977, 367] width 24 height 24
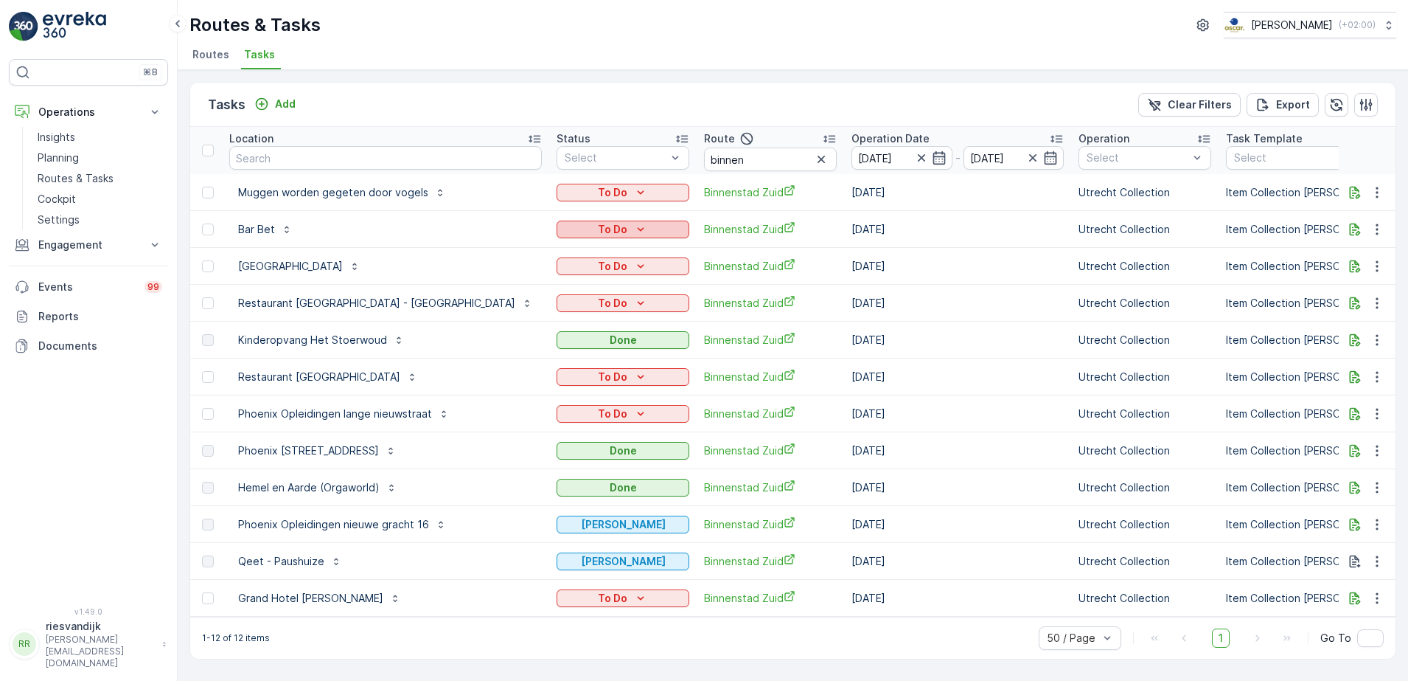
scroll to position [0, 150]
drag, startPoint x: 664, startPoint y: 161, endPoint x: 560, endPoint y: 165, distance: 104.1
click at [560, 165] on tr "ID Location Status Select Route binnen Operation Date 27.08.2025 - 27.08.2025 O…" at bounding box center [1267, 150] width 2455 height 47
type input "seenons c"
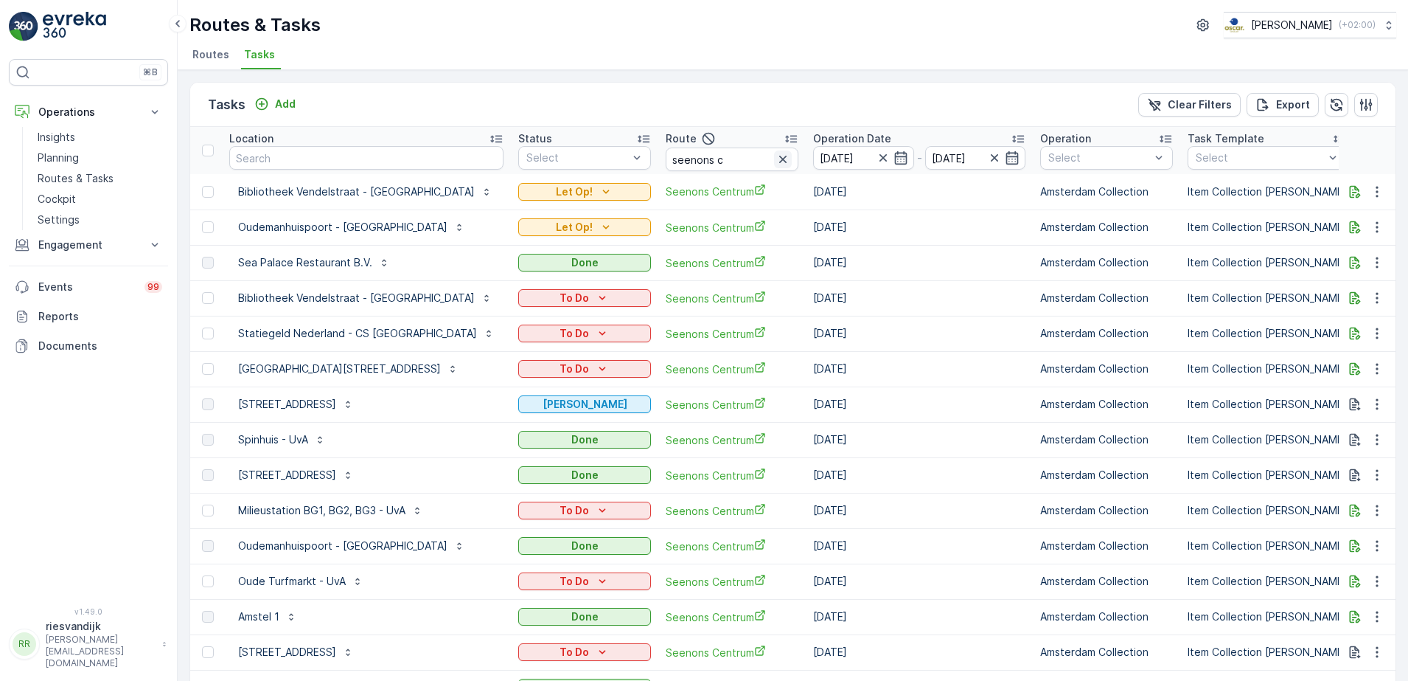
click at [779, 157] on icon "button" at bounding box center [782, 159] width 7 height 7
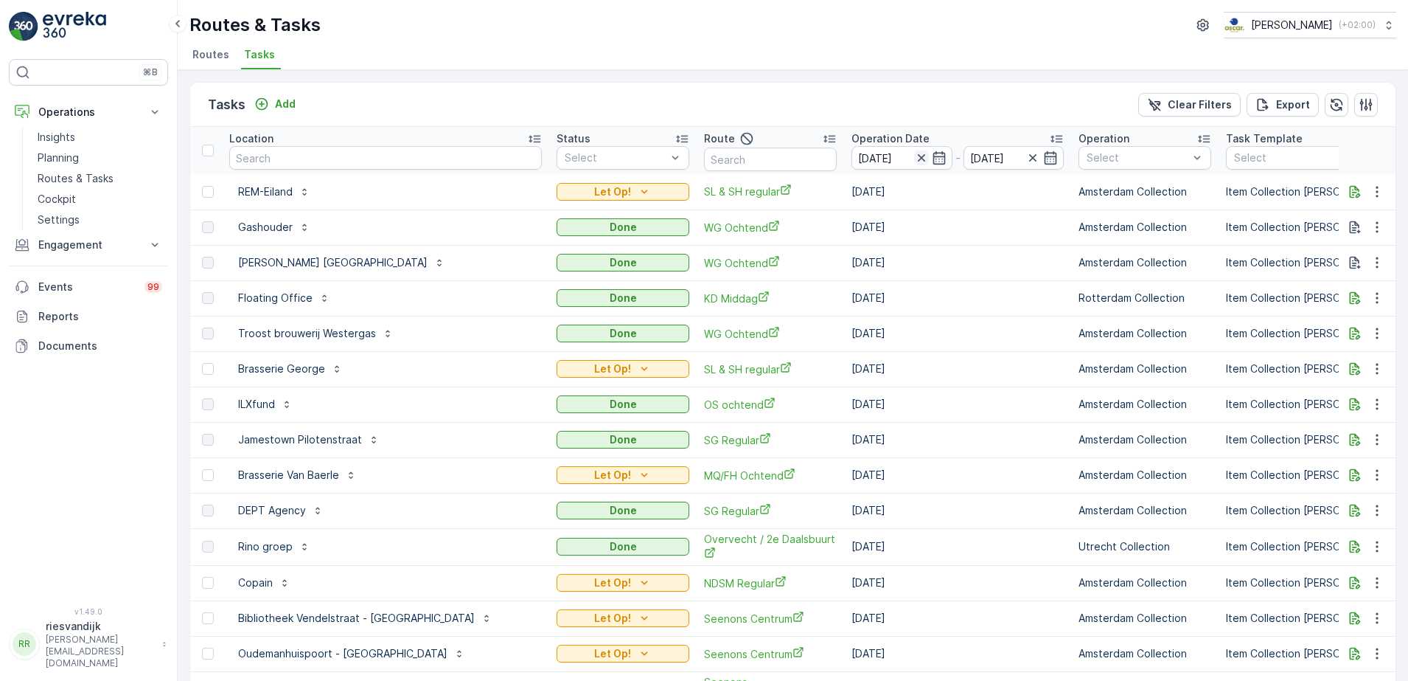
click at [914, 159] on icon "button" at bounding box center [921, 157] width 15 height 15
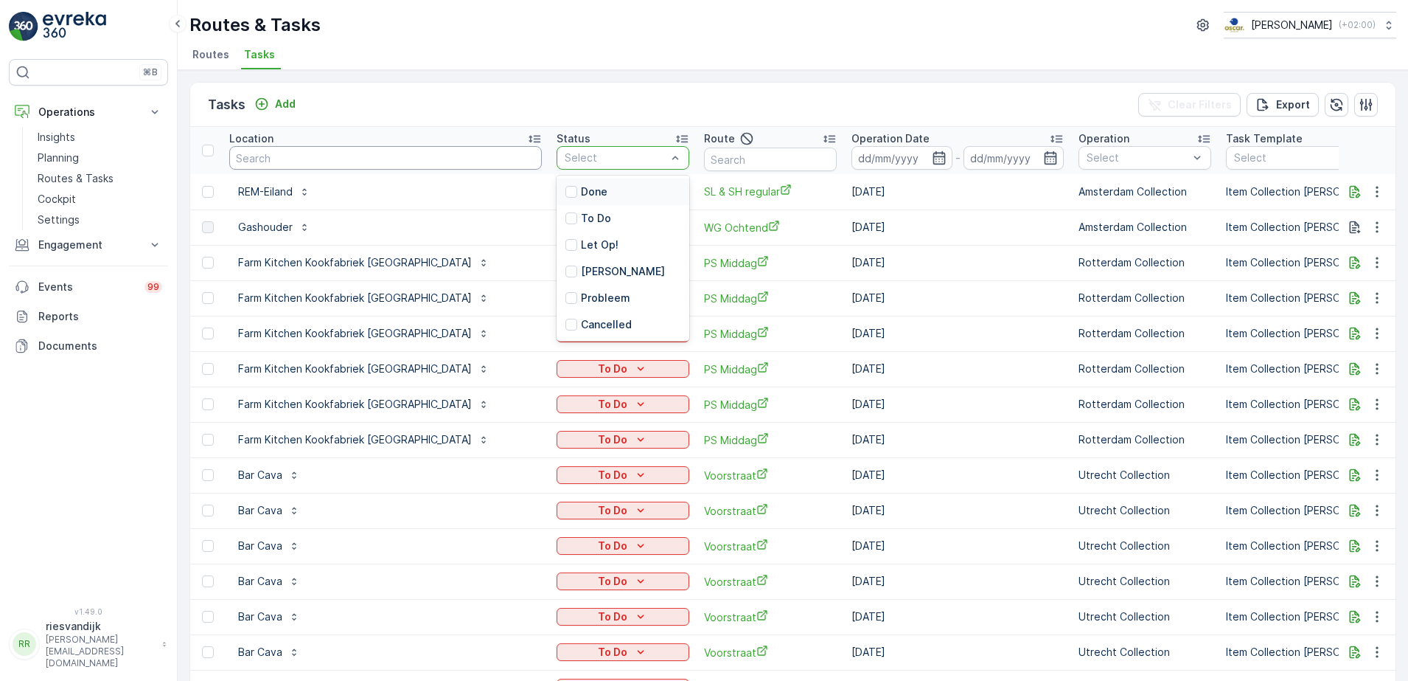
click at [426, 154] on input "text" at bounding box center [385, 158] width 313 height 24
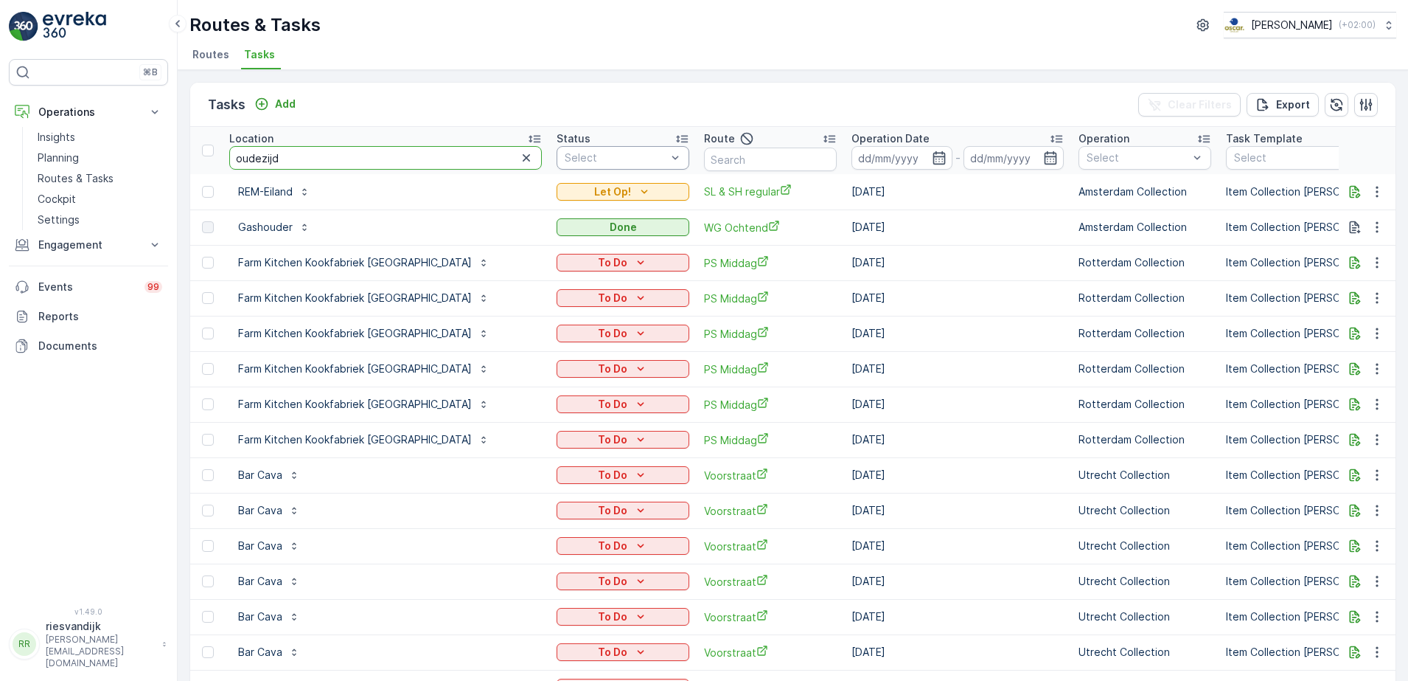
type input "oudezijds"
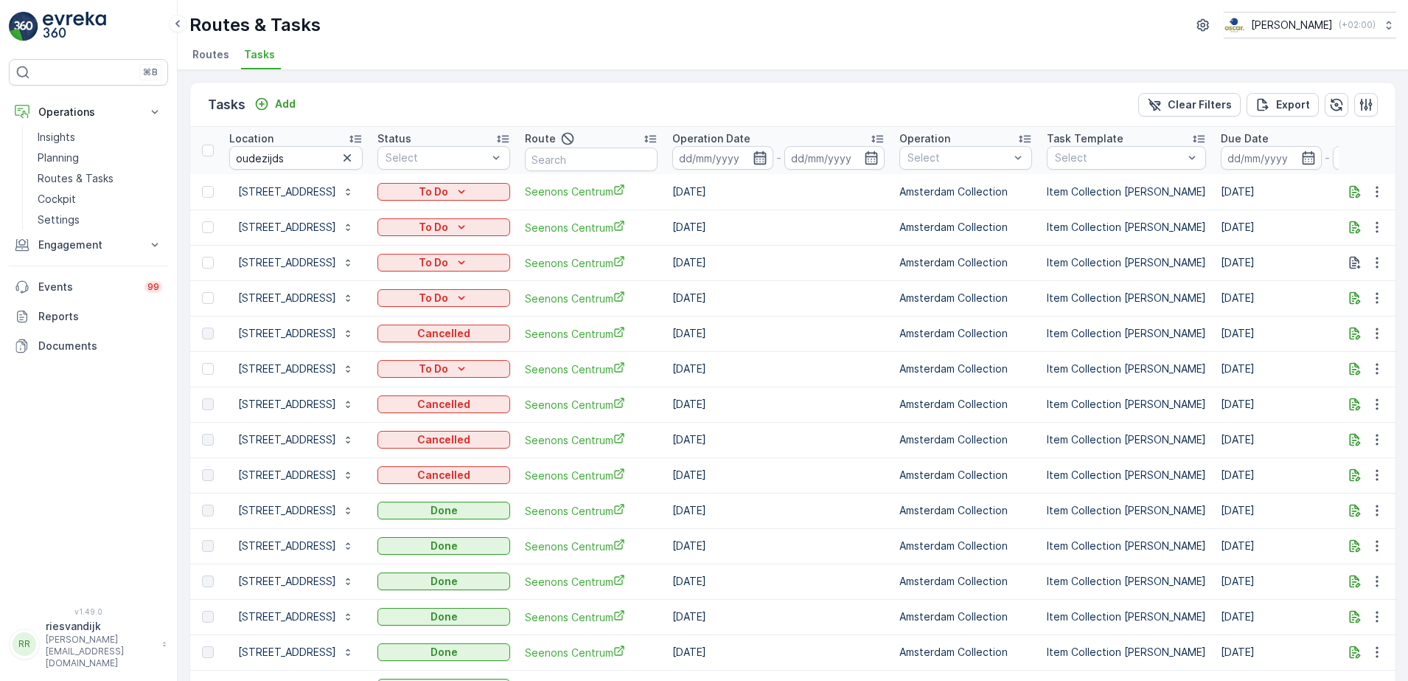
click at [768, 158] on icon "button" at bounding box center [760, 157] width 15 height 15
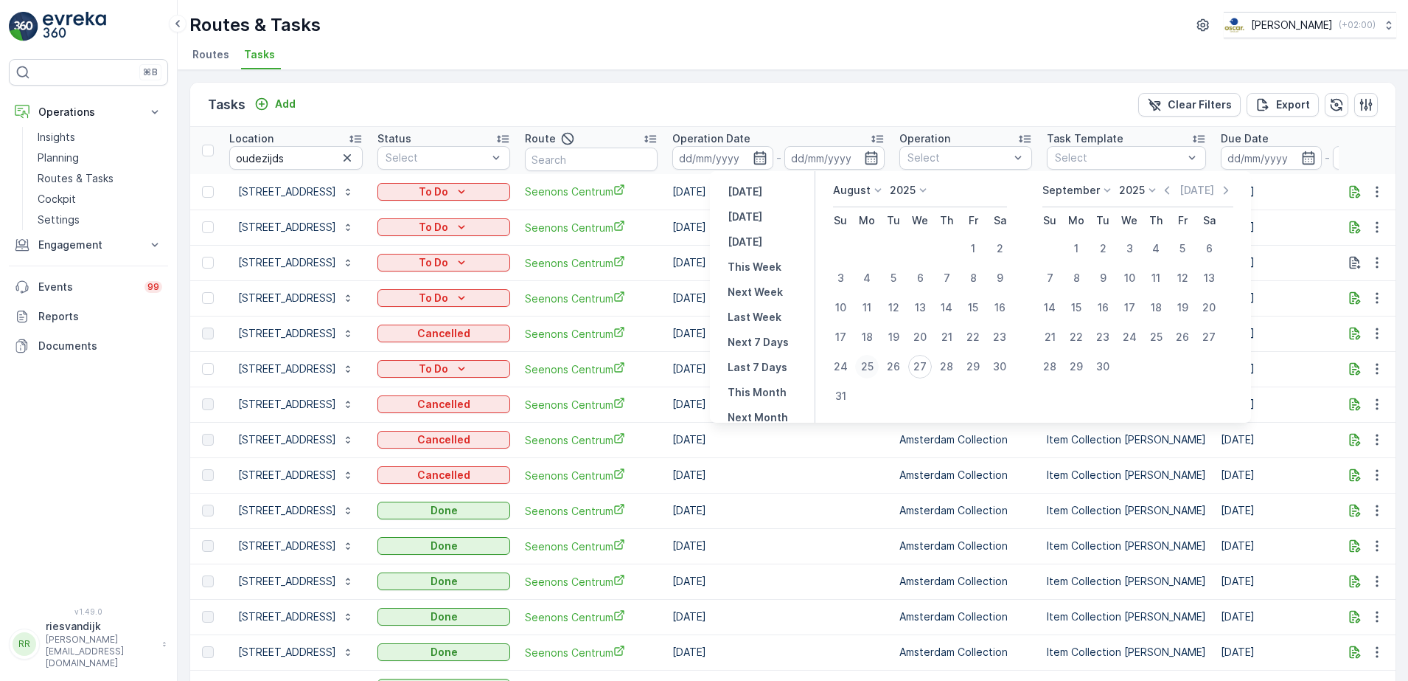
click at [868, 366] on div "25" at bounding box center [867, 367] width 24 height 24
type input "[DATE]"
click at [970, 368] on div "29" at bounding box center [974, 367] width 24 height 24
type input "[DATE]"
click at [871, 368] on div "25" at bounding box center [867, 367] width 24 height 24
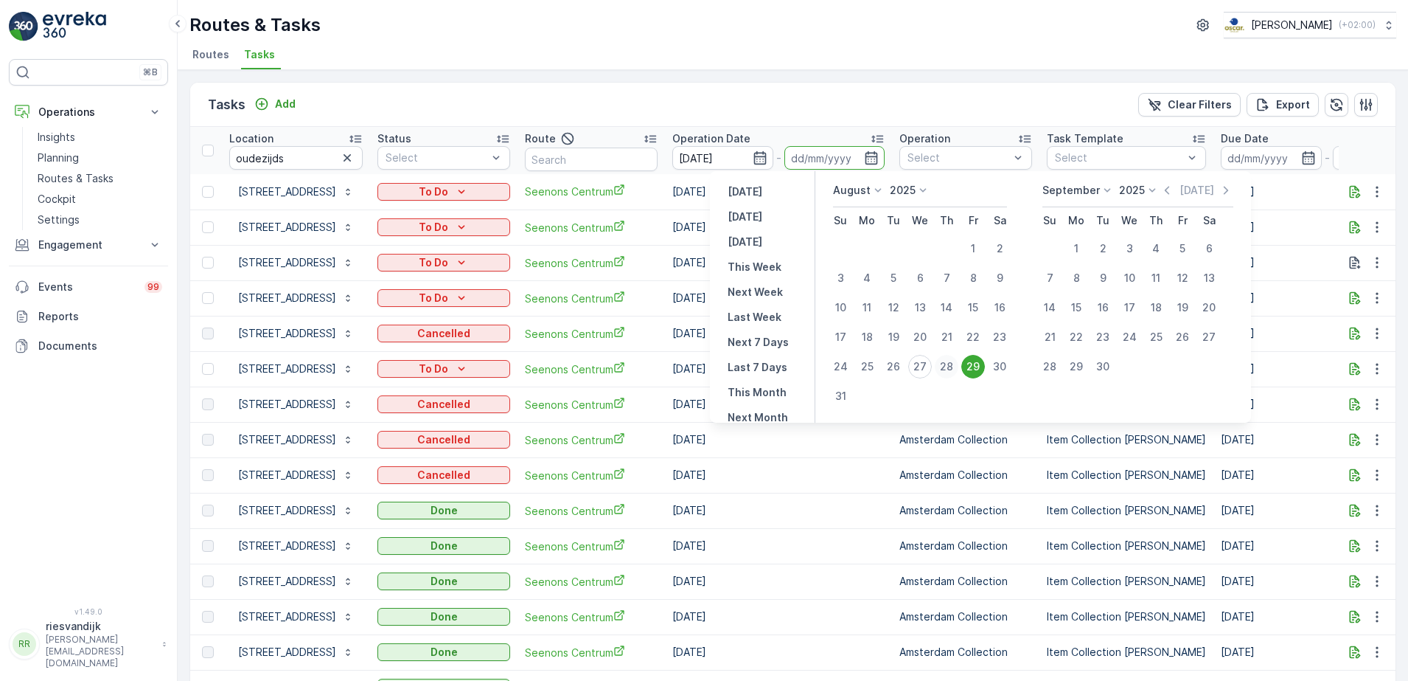
type input "[DATE]"
click at [981, 365] on div "29" at bounding box center [974, 367] width 24 height 24
type input "[DATE]"
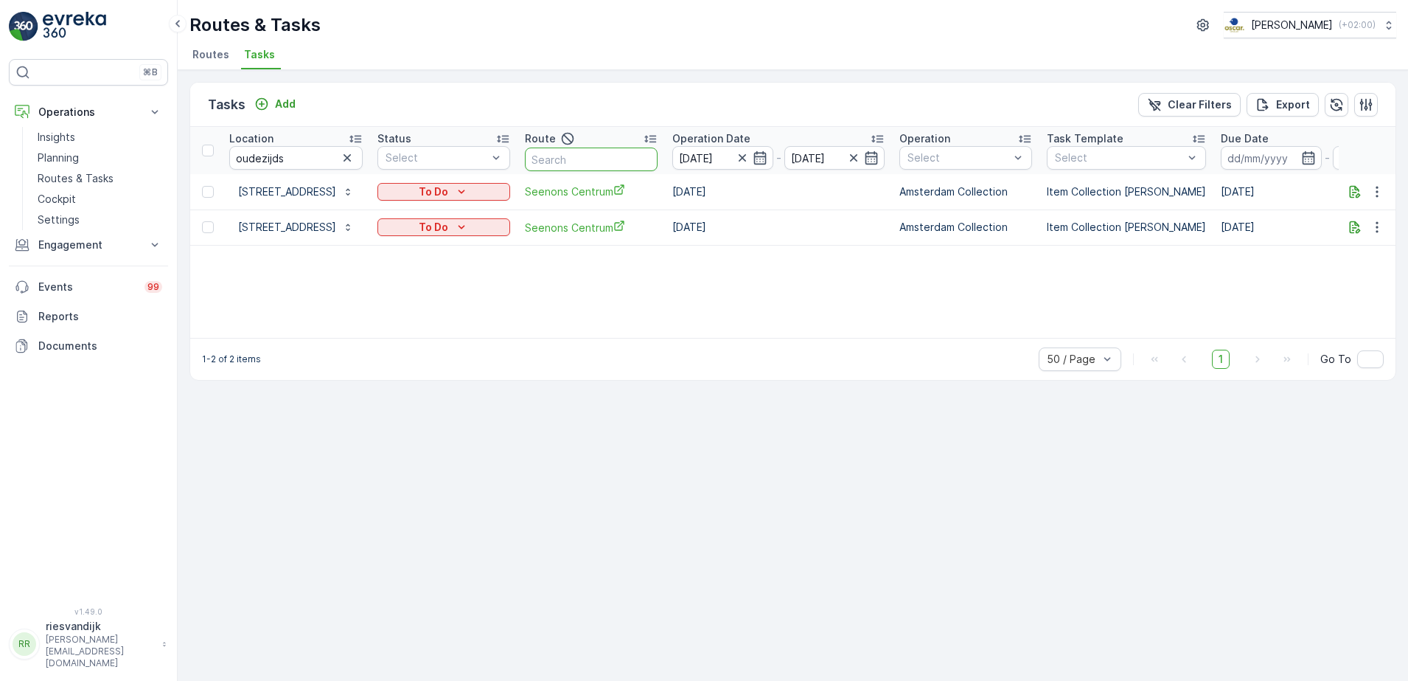
click at [609, 162] on input "text" at bounding box center [591, 159] width 133 height 24
drag, startPoint x: 387, startPoint y: 156, endPoint x: 396, endPoint y: 160, distance: 9.6
click at [355, 156] on icon "button" at bounding box center [347, 157] width 15 height 15
click at [619, 156] on input "text" at bounding box center [591, 159] width 133 height 24
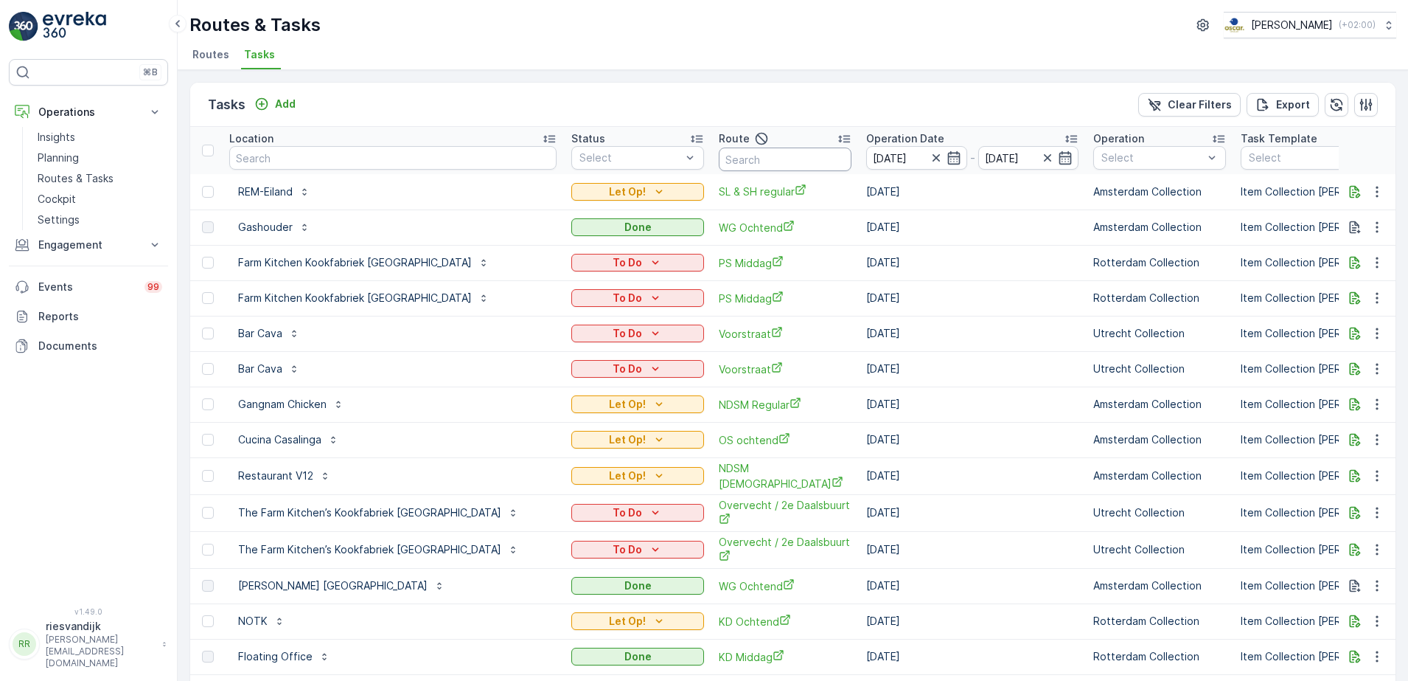
click at [720, 161] on input "text" at bounding box center [785, 159] width 133 height 24
type input "seenons"
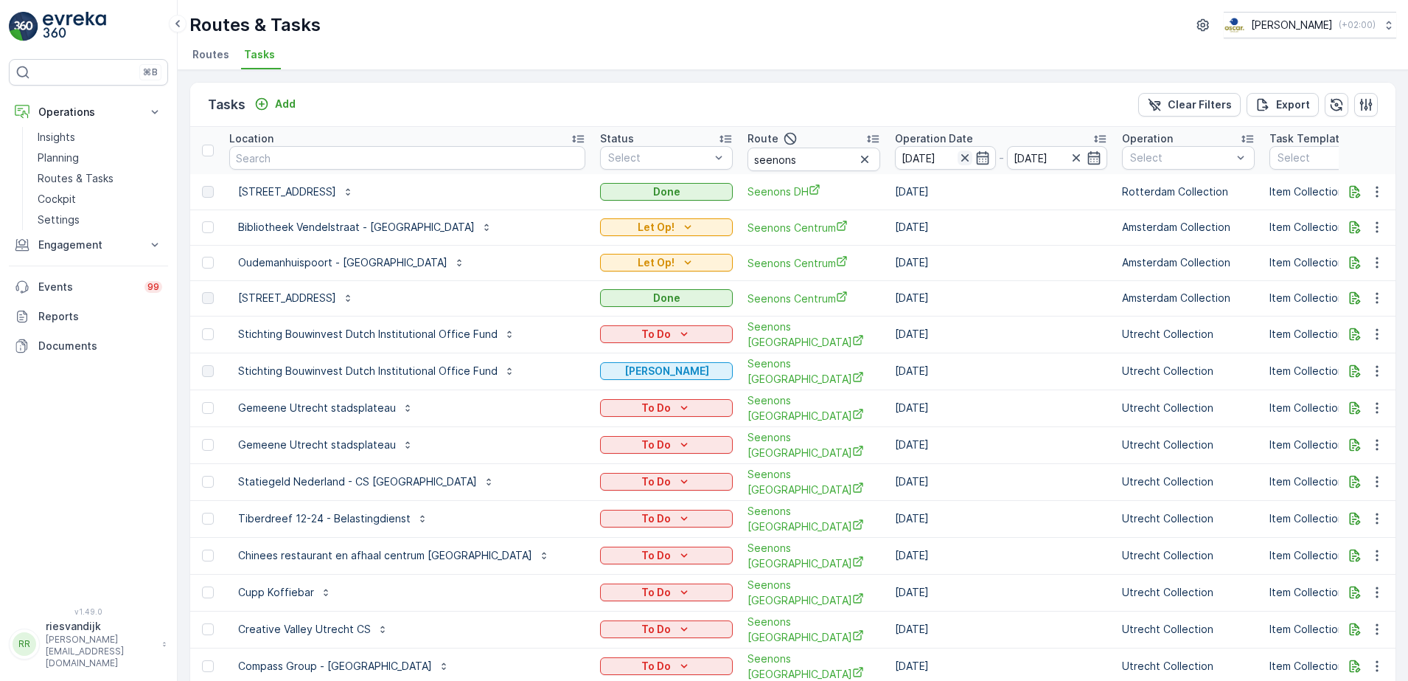
click at [958, 156] on icon "button" at bounding box center [965, 157] width 15 height 15
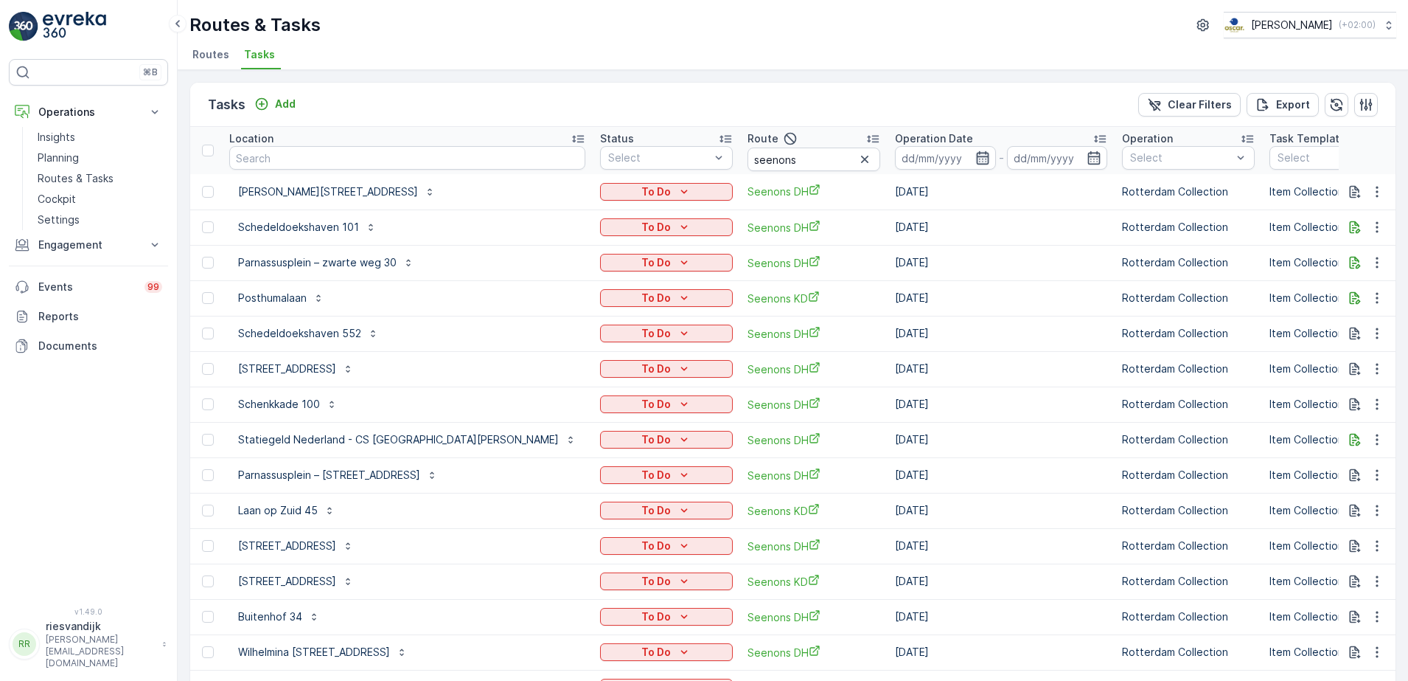
click at [976, 154] on icon "button" at bounding box center [982, 157] width 13 height 13
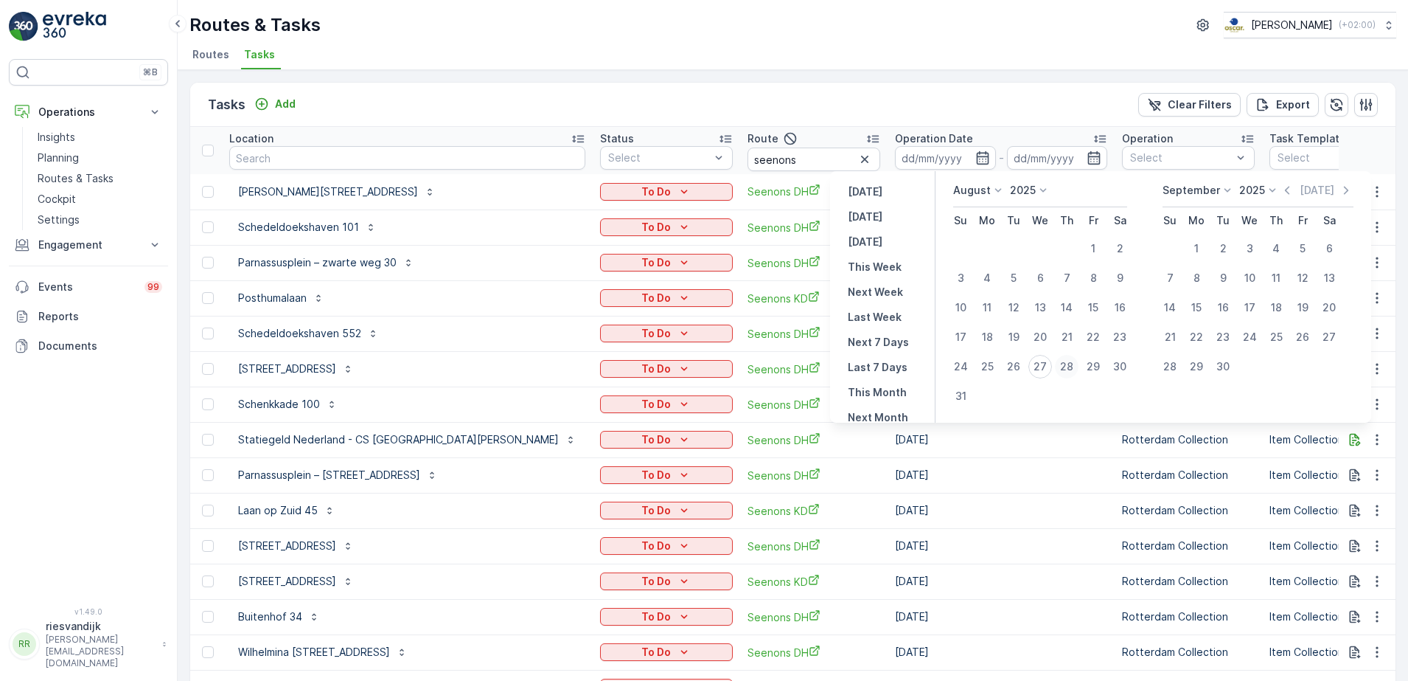
click at [1065, 368] on div "28" at bounding box center [1067, 367] width 24 height 24
type input "[DATE]"
click at [1065, 368] on div "28" at bounding box center [1067, 367] width 24 height 24
type input "[DATE]"
click at [1065, 368] on div "28" at bounding box center [1067, 367] width 24 height 24
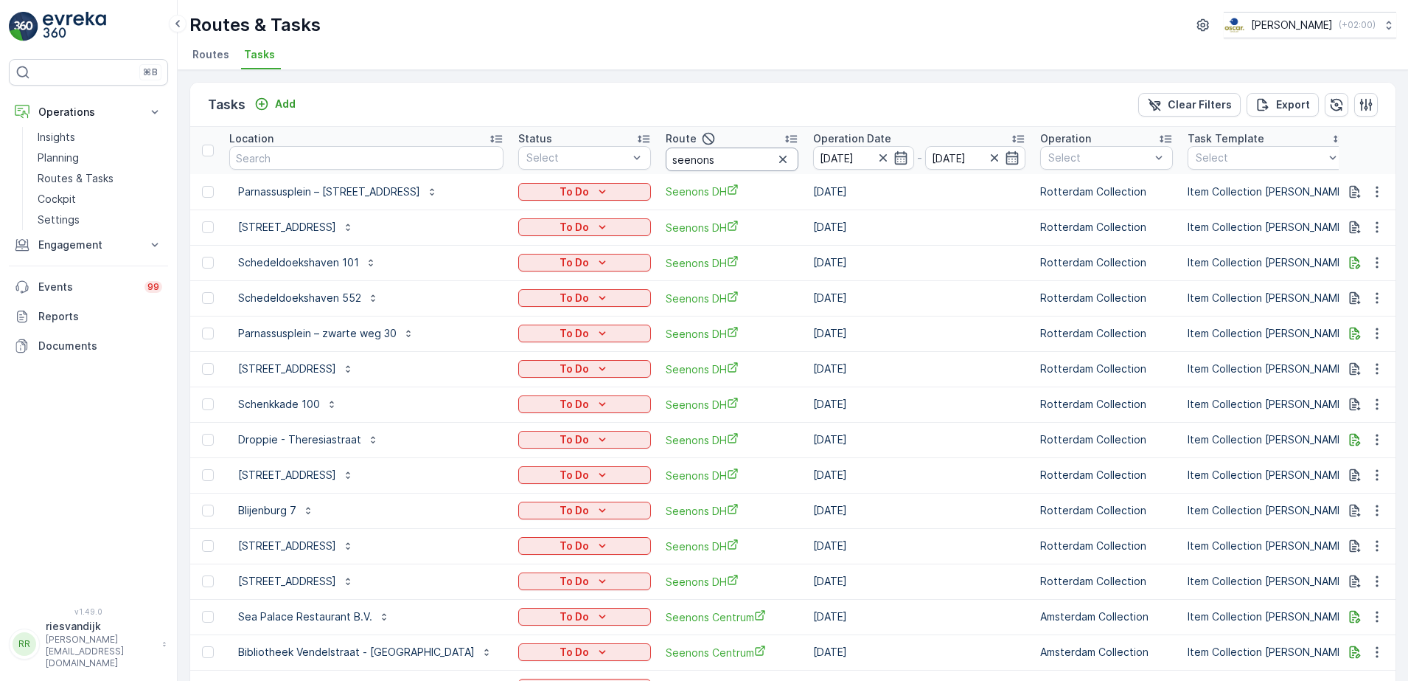
click at [698, 159] on input "seenons" at bounding box center [732, 159] width 133 height 24
type input "seenonsc"
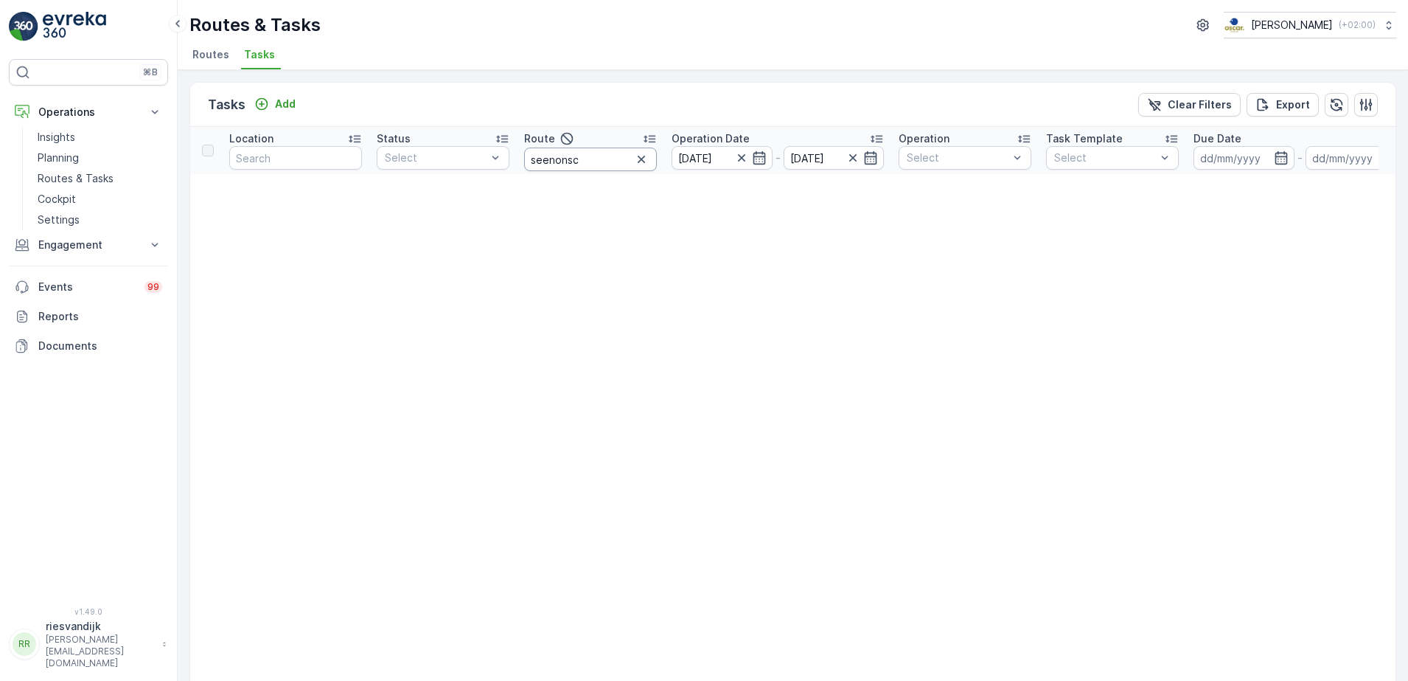
click at [620, 162] on input "seenonsc" at bounding box center [590, 159] width 133 height 24
type input "seenons c"
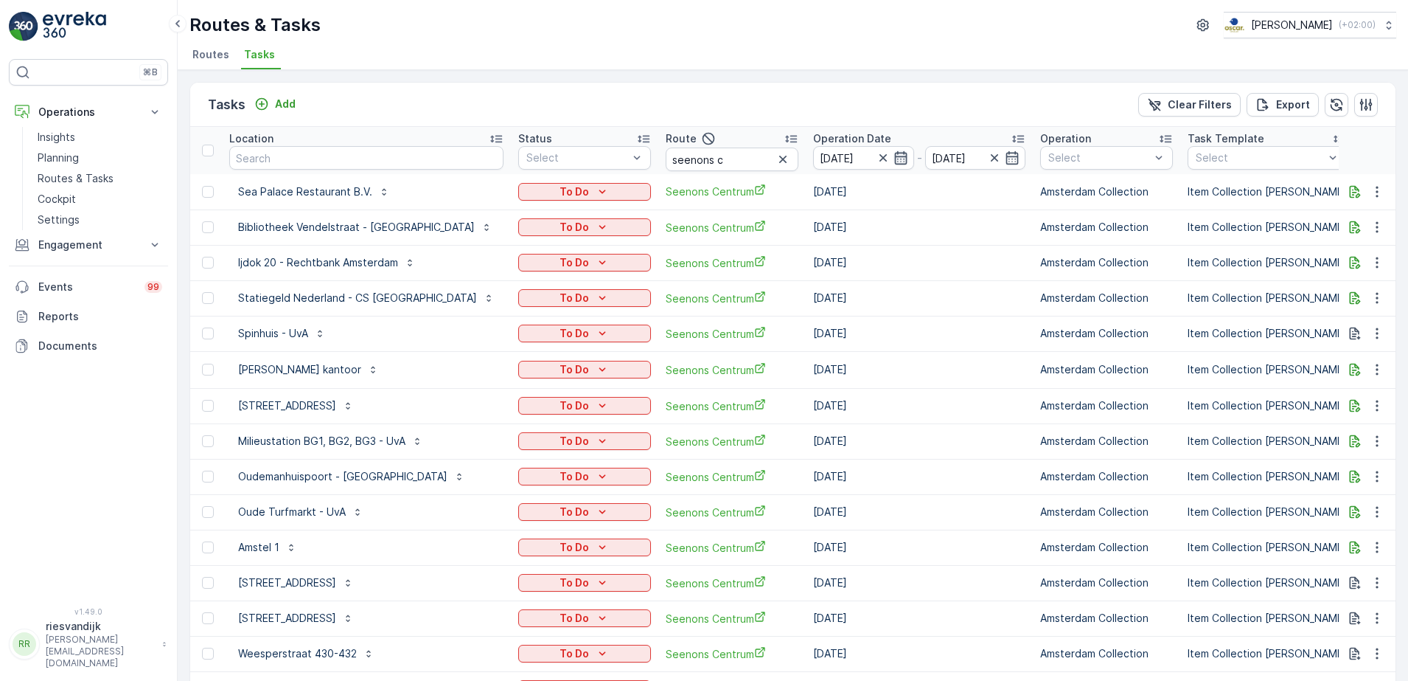
click at [894, 160] on icon "button" at bounding box center [901, 157] width 15 height 15
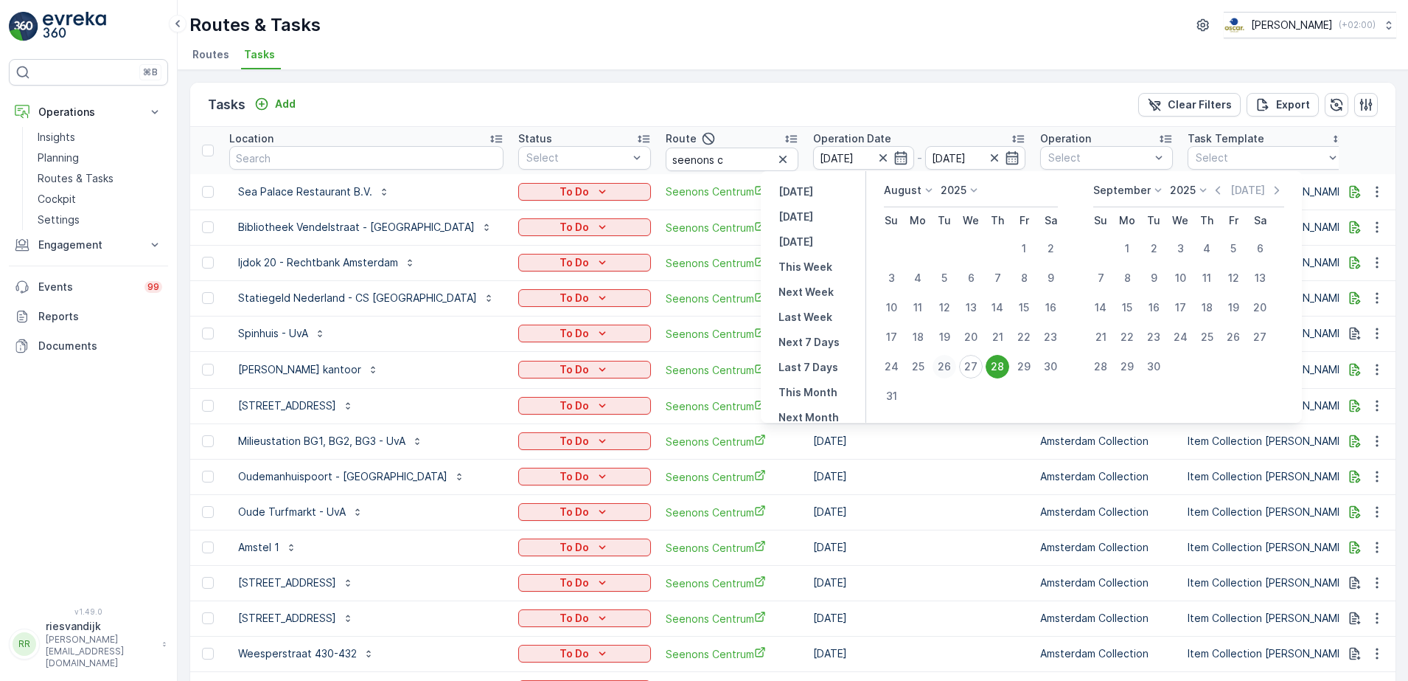
click at [949, 368] on div "26" at bounding box center [945, 367] width 24 height 24
type input "[DATE]"
click at [949, 368] on div "26" at bounding box center [945, 367] width 24 height 24
type input "[DATE]"
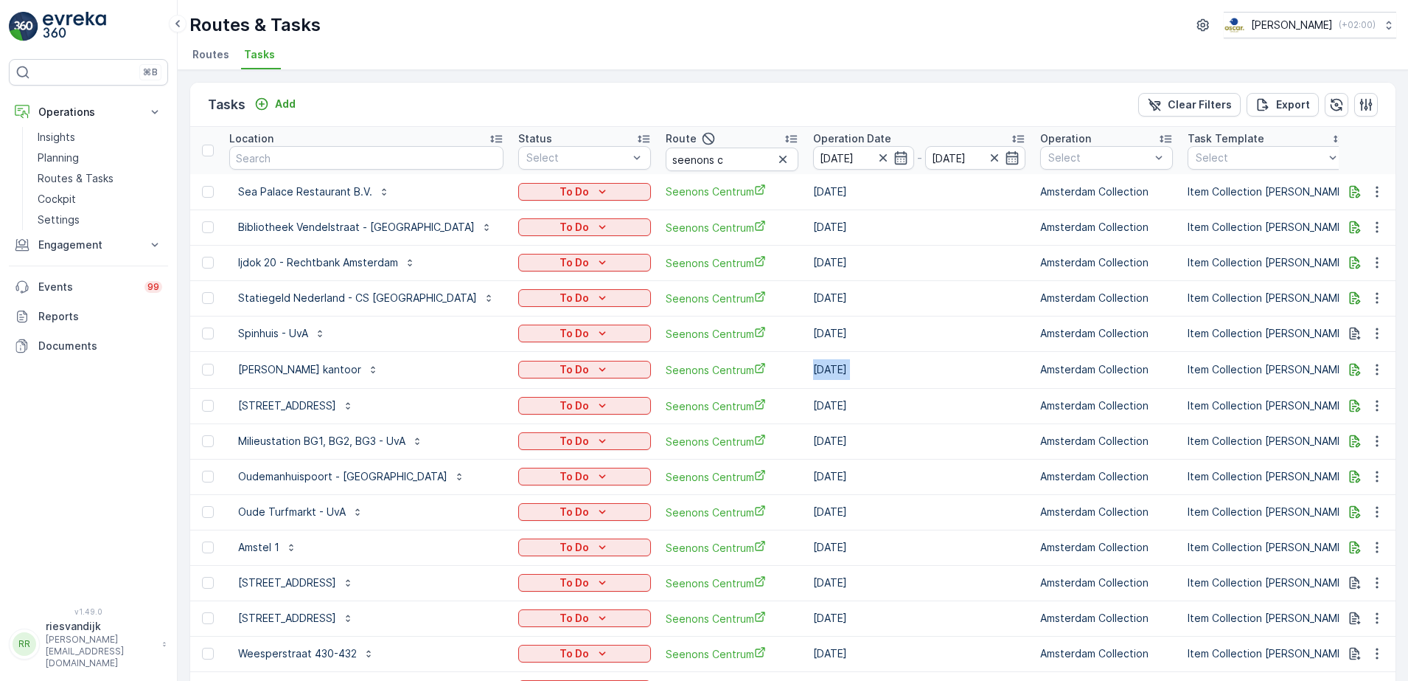
click at [949, 368] on td "[DATE]" at bounding box center [919, 369] width 227 height 37
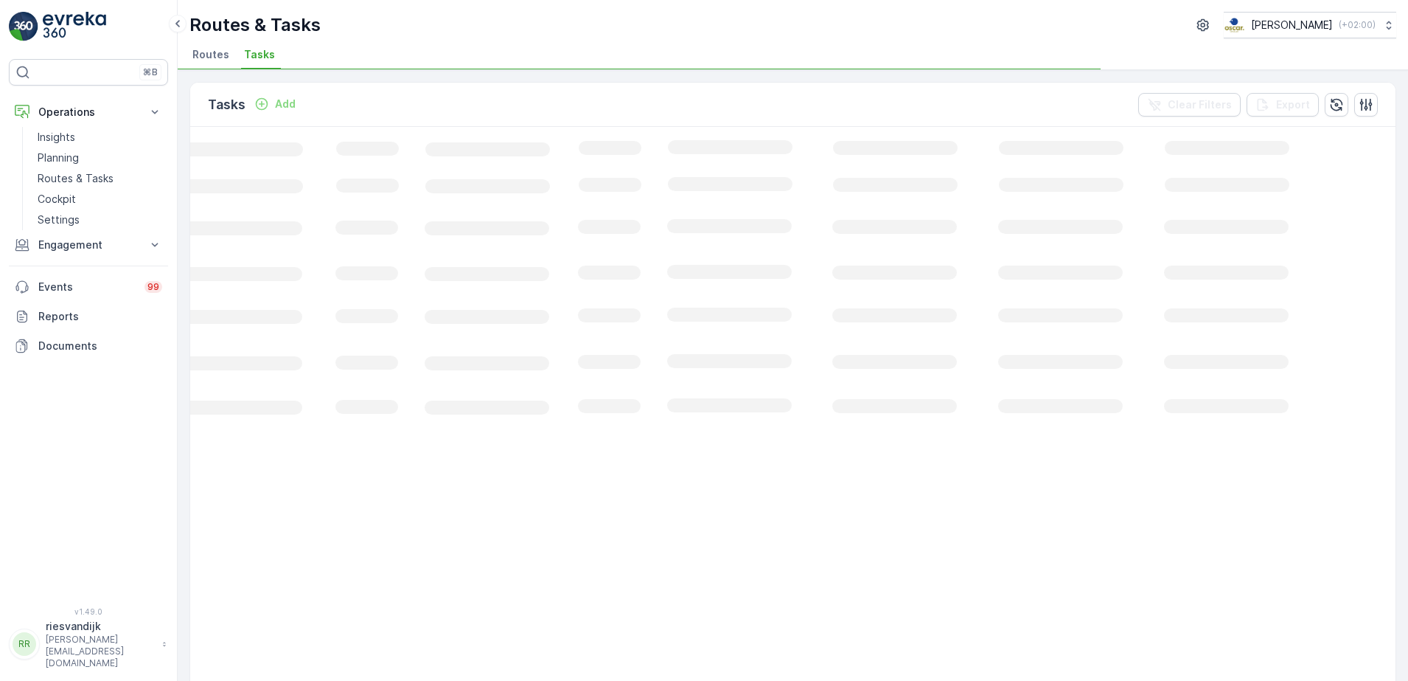
drag, startPoint x: 949, startPoint y: 368, endPoint x: 851, endPoint y: 105, distance: 280.2
click at [851, 105] on div "Tasks Add Clear Filters Export" at bounding box center [793, 105] width 1206 height 44
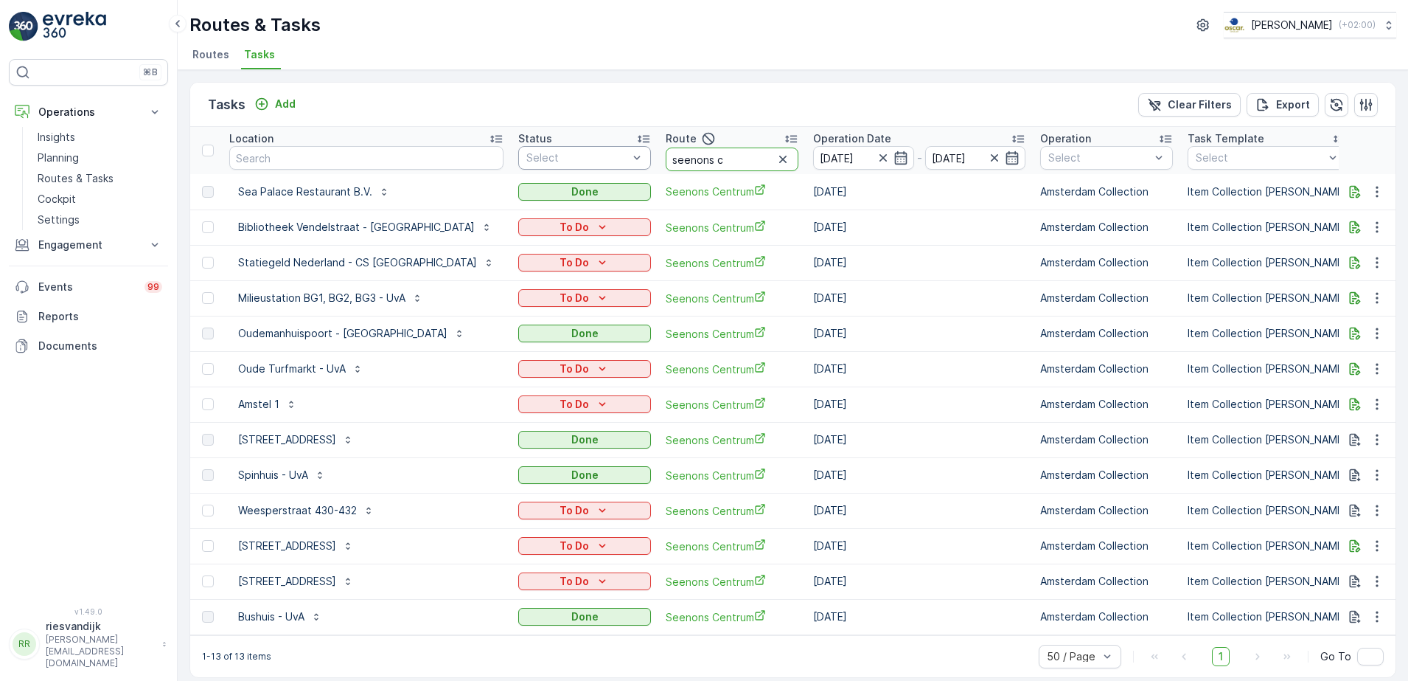
drag, startPoint x: 687, startPoint y: 162, endPoint x: 587, endPoint y: 159, distance: 100.3
click at [587, 159] on tr "ID Location Status Select Route seenons c Operation Date 26.08.2025 - 26.08.202…" at bounding box center [1248, 150] width 2416 height 47
type input "usp"
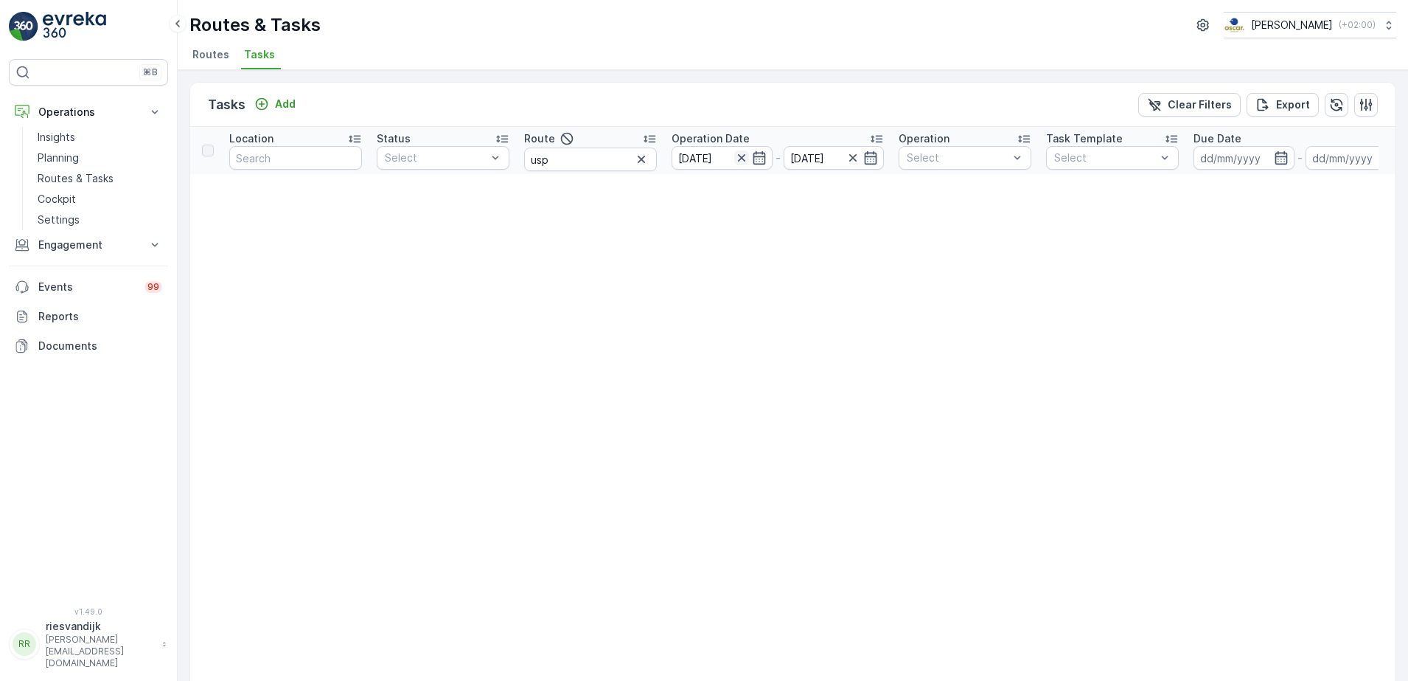
click at [745, 158] on icon "button" at bounding box center [741, 157] width 15 height 15
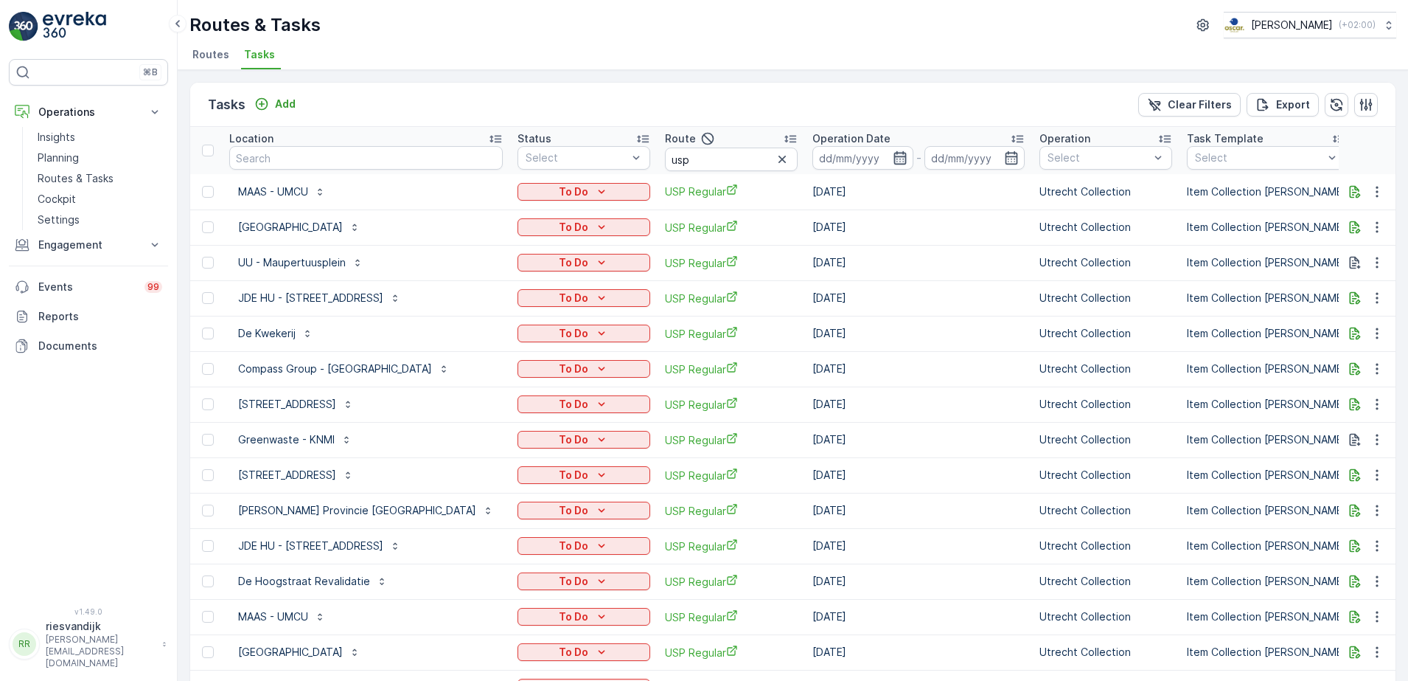
click at [893, 155] on icon "button" at bounding box center [900, 157] width 15 height 15
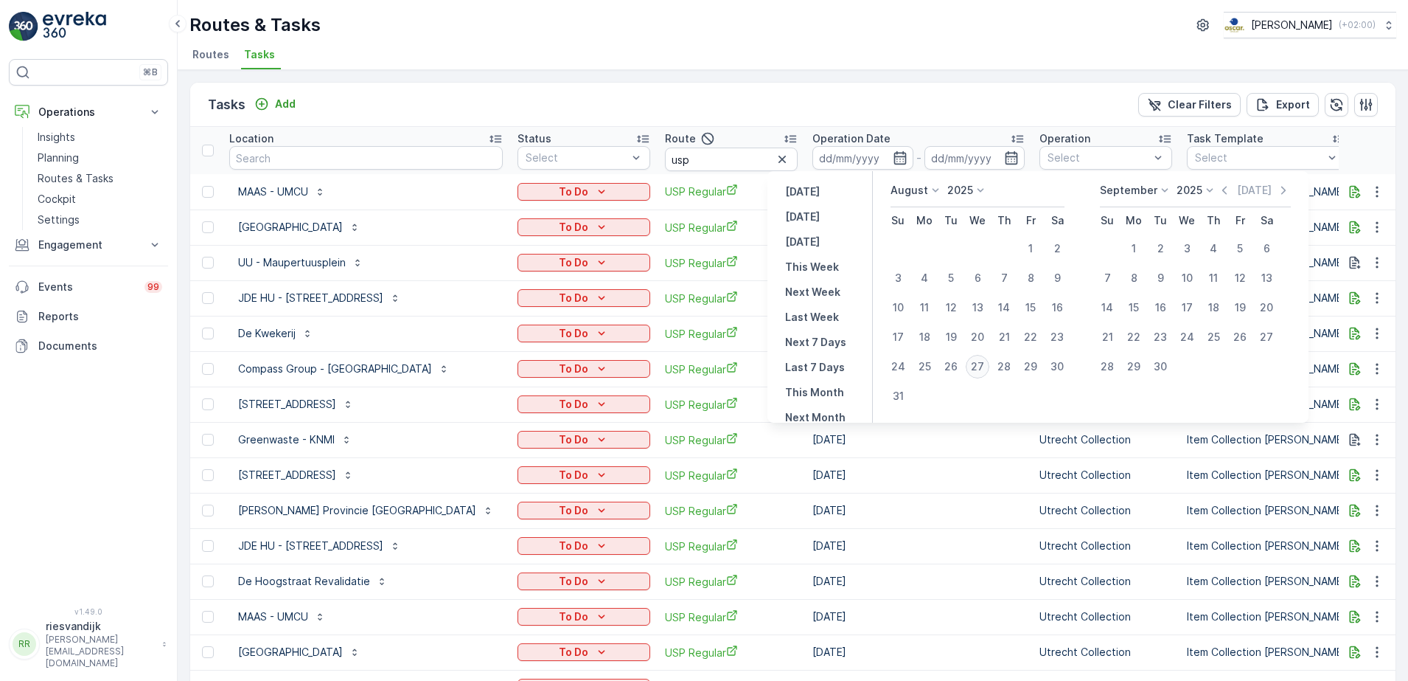
click at [983, 364] on div "27" at bounding box center [978, 367] width 24 height 24
type input "[DATE]"
click at [982, 364] on div "27" at bounding box center [978, 367] width 24 height 24
type input "[DATE]"
click at [982, 364] on div "27" at bounding box center [978, 367] width 24 height 24
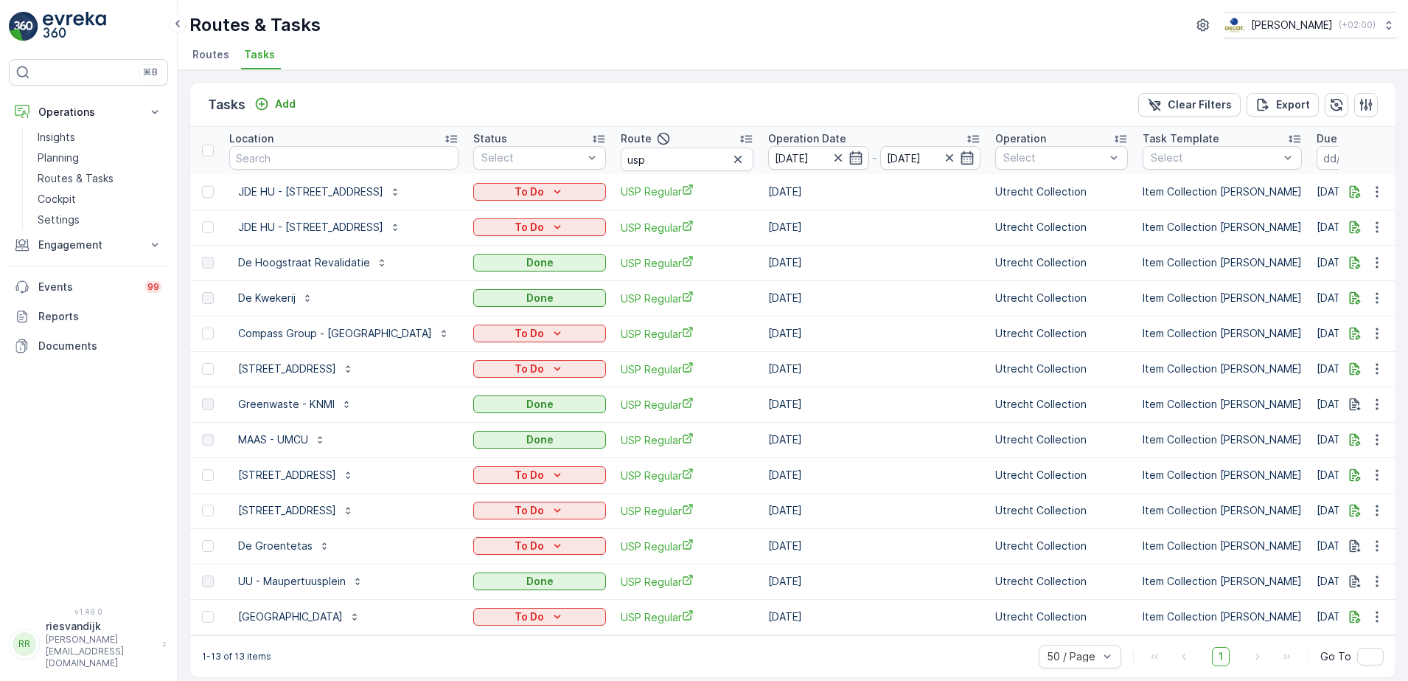
scroll to position [0, 150]
drag, startPoint x: 656, startPoint y: 153, endPoint x: 614, endPoint y: 159, distance: 41.7
click at [614, 159] on th "Route usp" at bounding box center [686, 150] width 147 height 47
type input "seenons u"
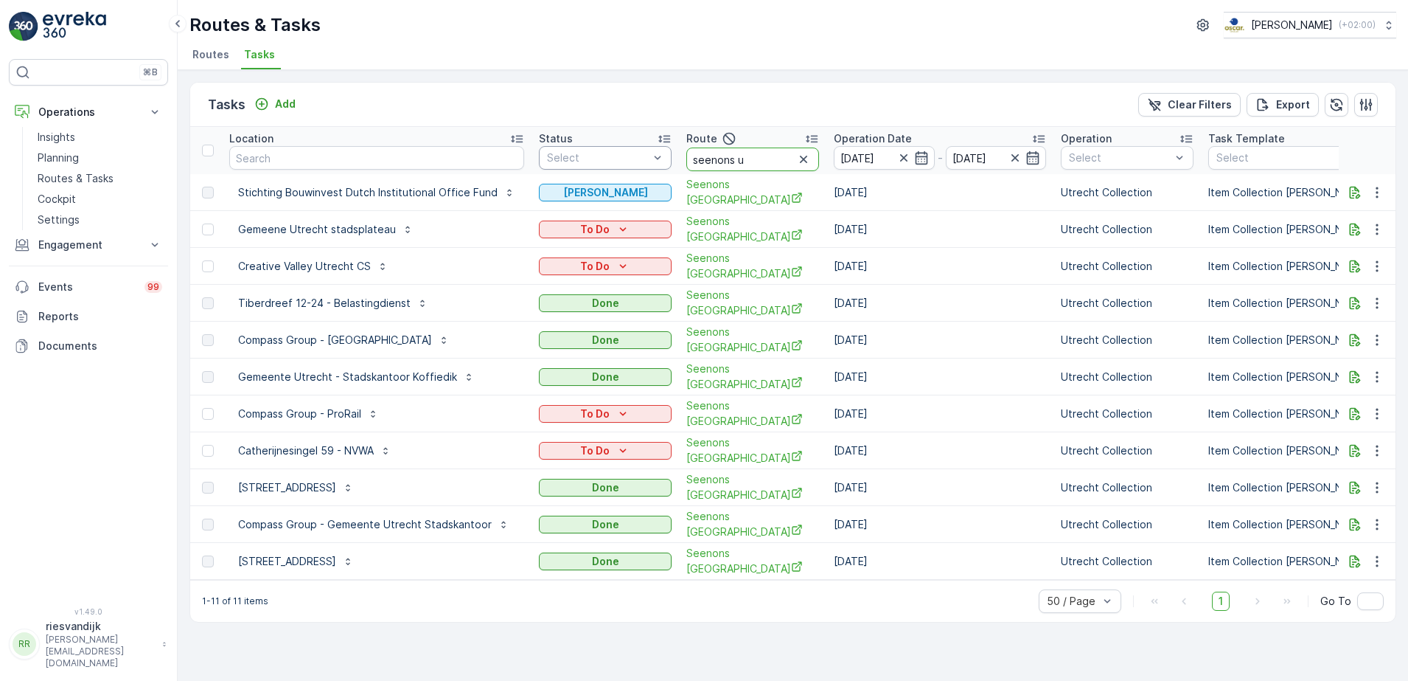
drag, startPoint x: 748, startPoint y: 164, endPoint x: 649, endPoint y: 162, distance: 98.8
click at [649, 162] on tr "ID Location Status Select Route seenons u Operation Date 27.08.2025 - 27.08.202…" at bounding box center [1258, 150] width 2437 height 47
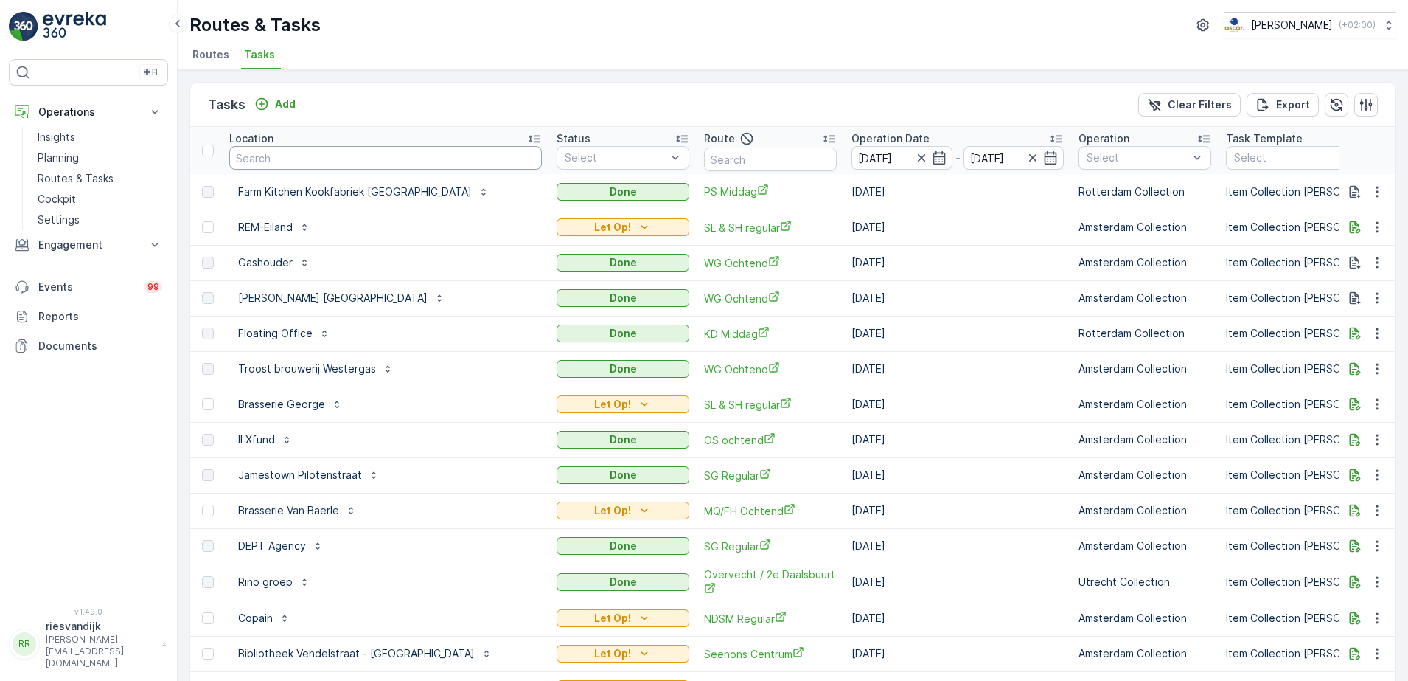
click at [400, 153] on input "text" at bounding box center [385, 158] width 313 height 24
type input "kook"
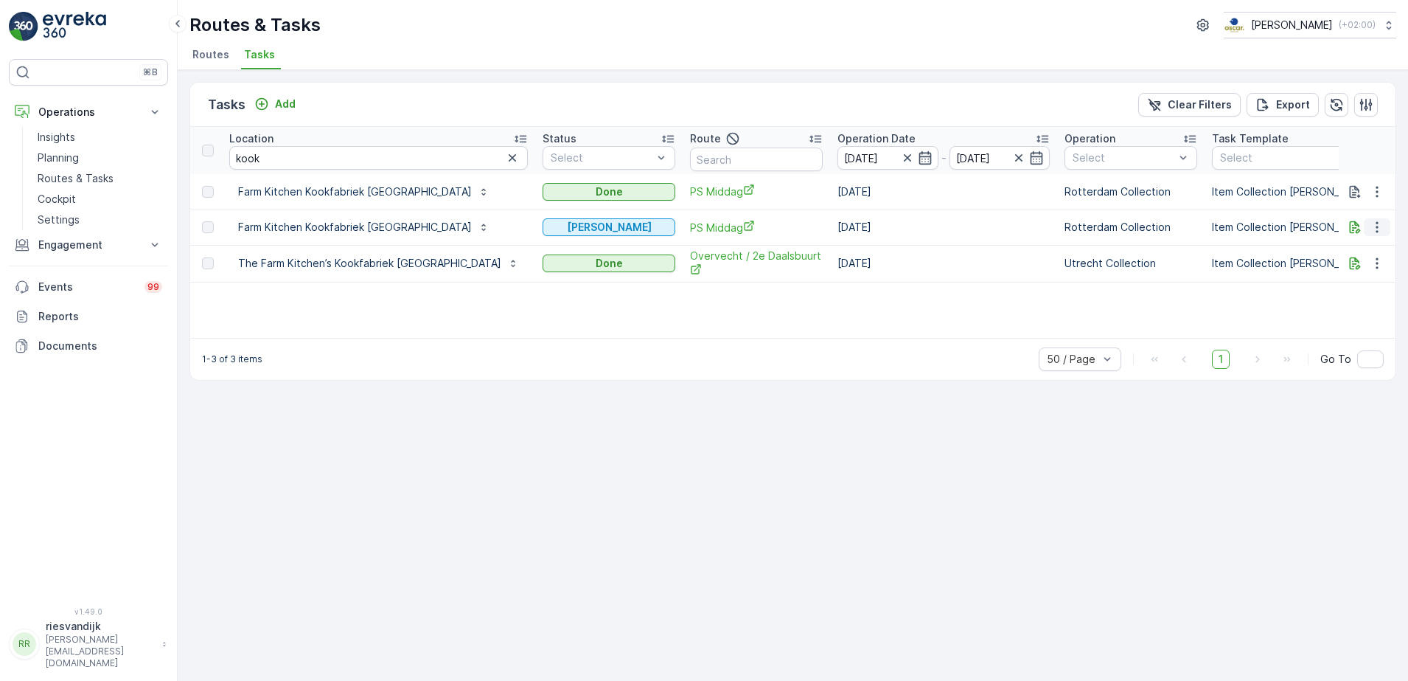
click at [1373, 229] on icon "button" at bounding box center [1377, 227] width 15 height 15
click at [1374, 247] on span "See More Details" at bounding box center [1360, 249] width 86 height 15
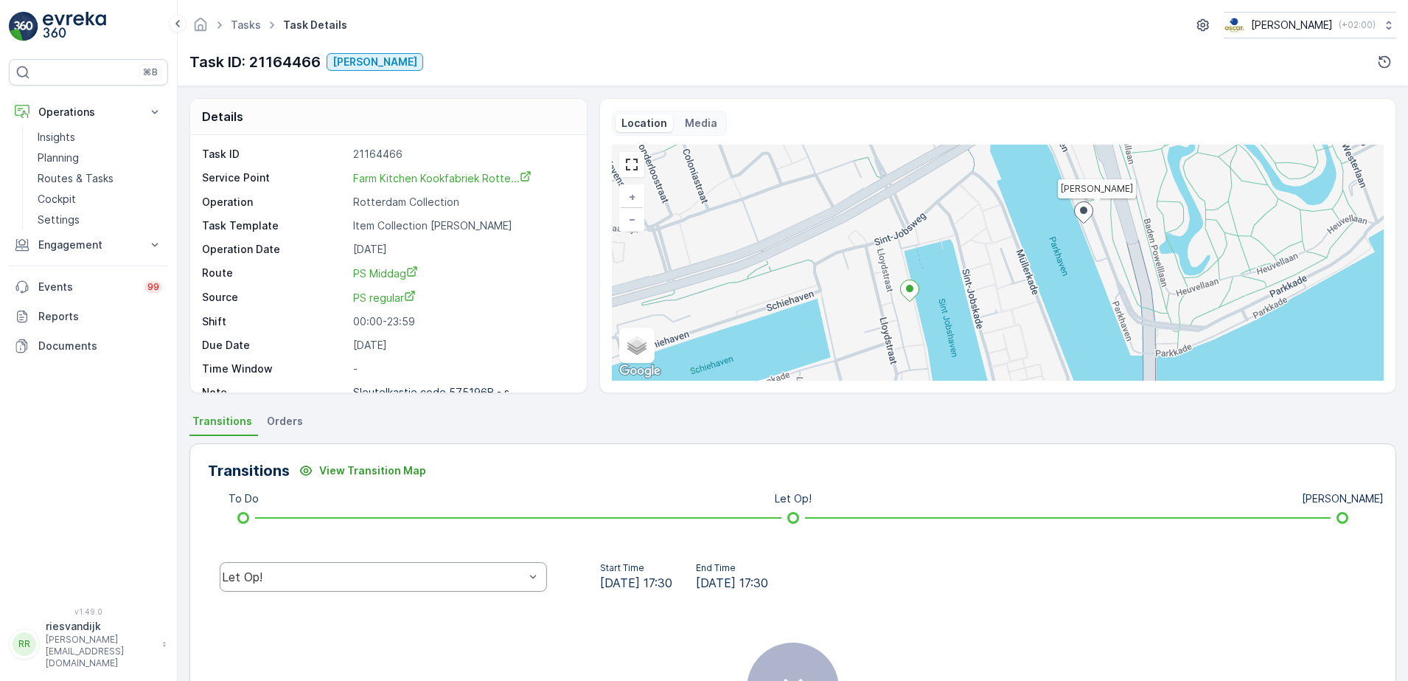
click at [303, 574] on div "Let Op!" at bounding box center [373, 576] width 302 height 13
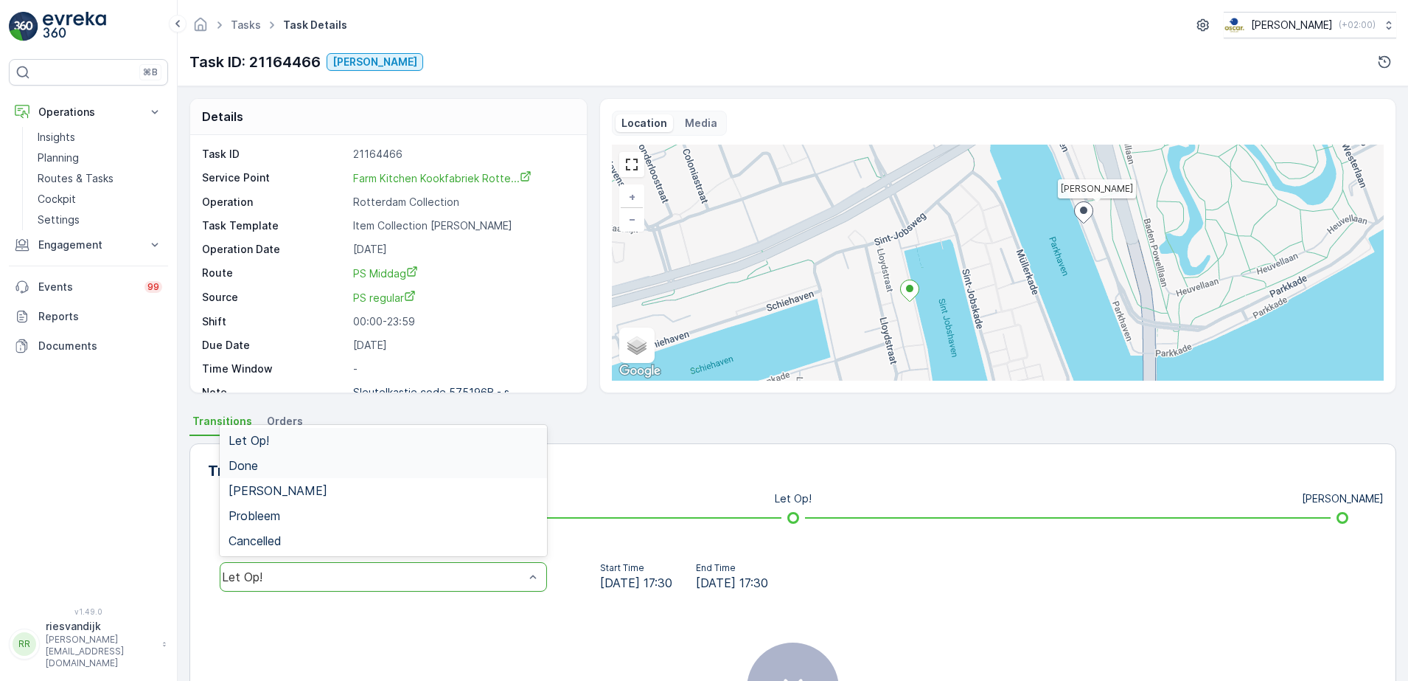
click at [307, 467] on div "Done" at bounding box center [384, 465] width 310 height 13
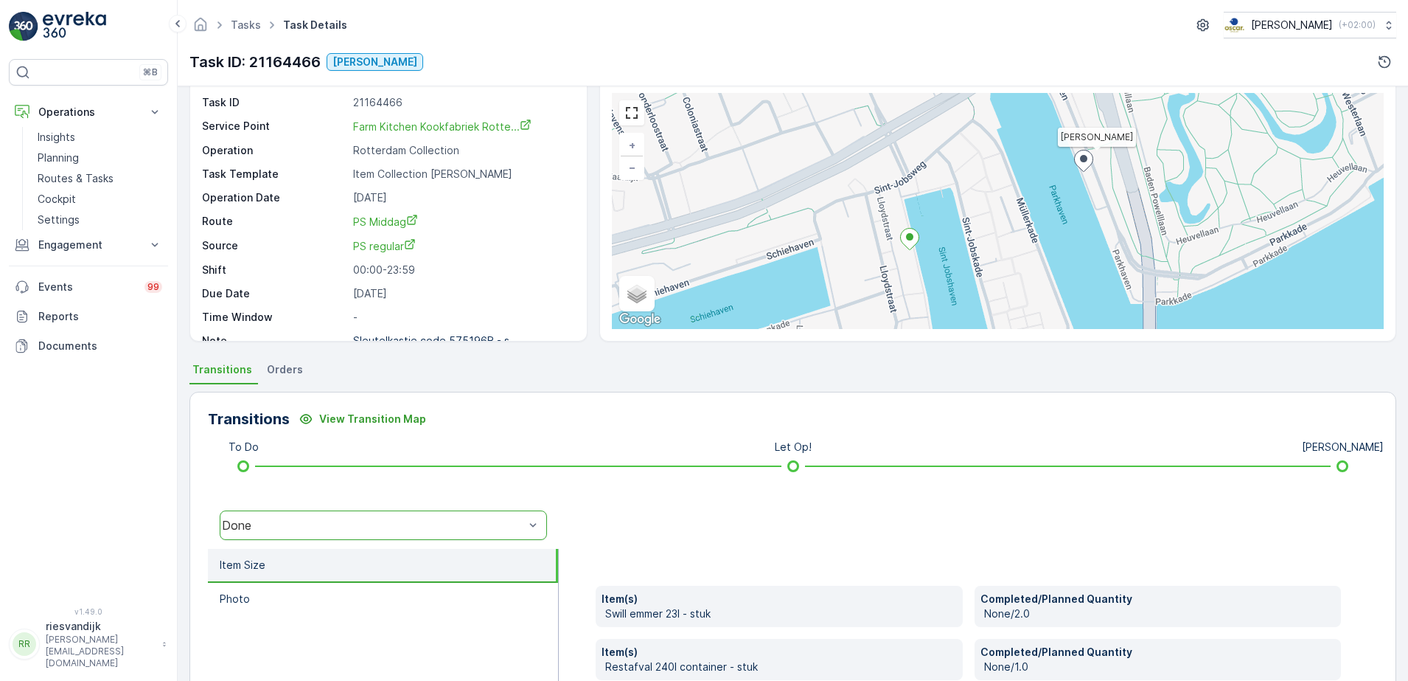
scroll to position [92, 0]
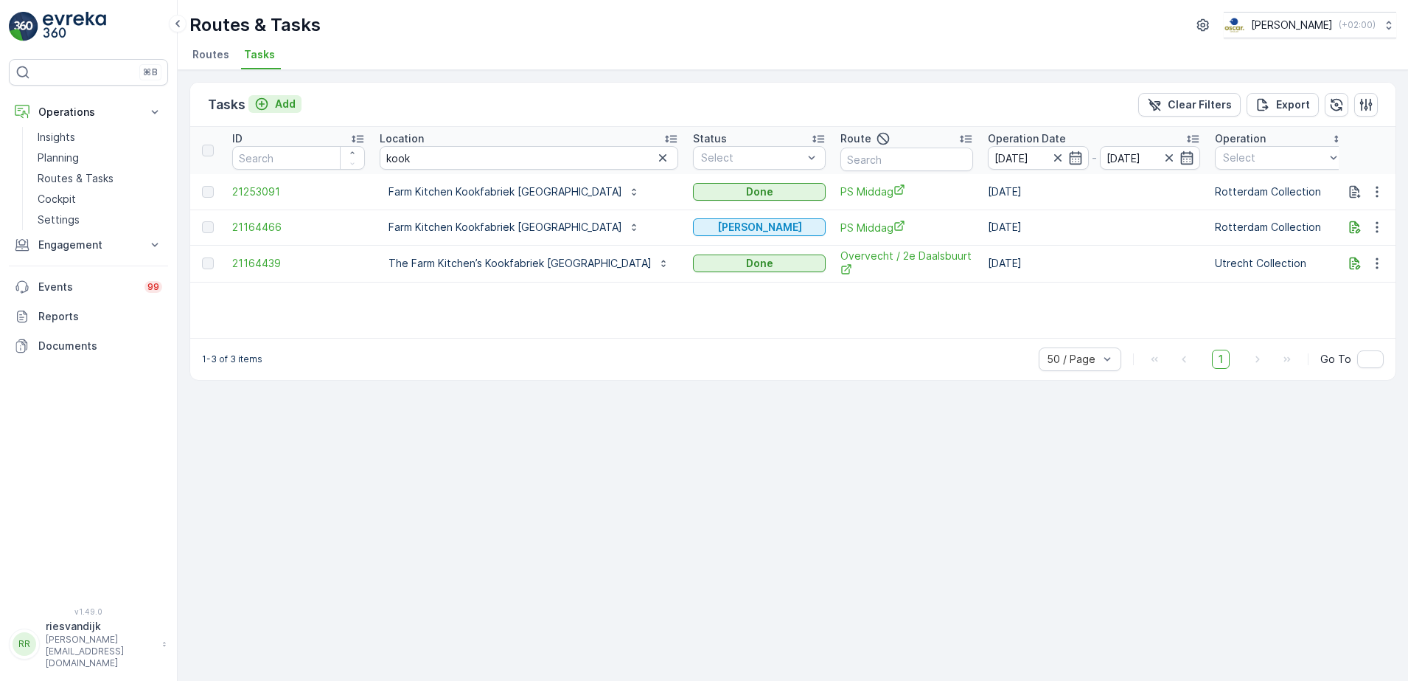
click at [279, 103] on p "Add" at bounding box center [285, 104] width 21 height 15
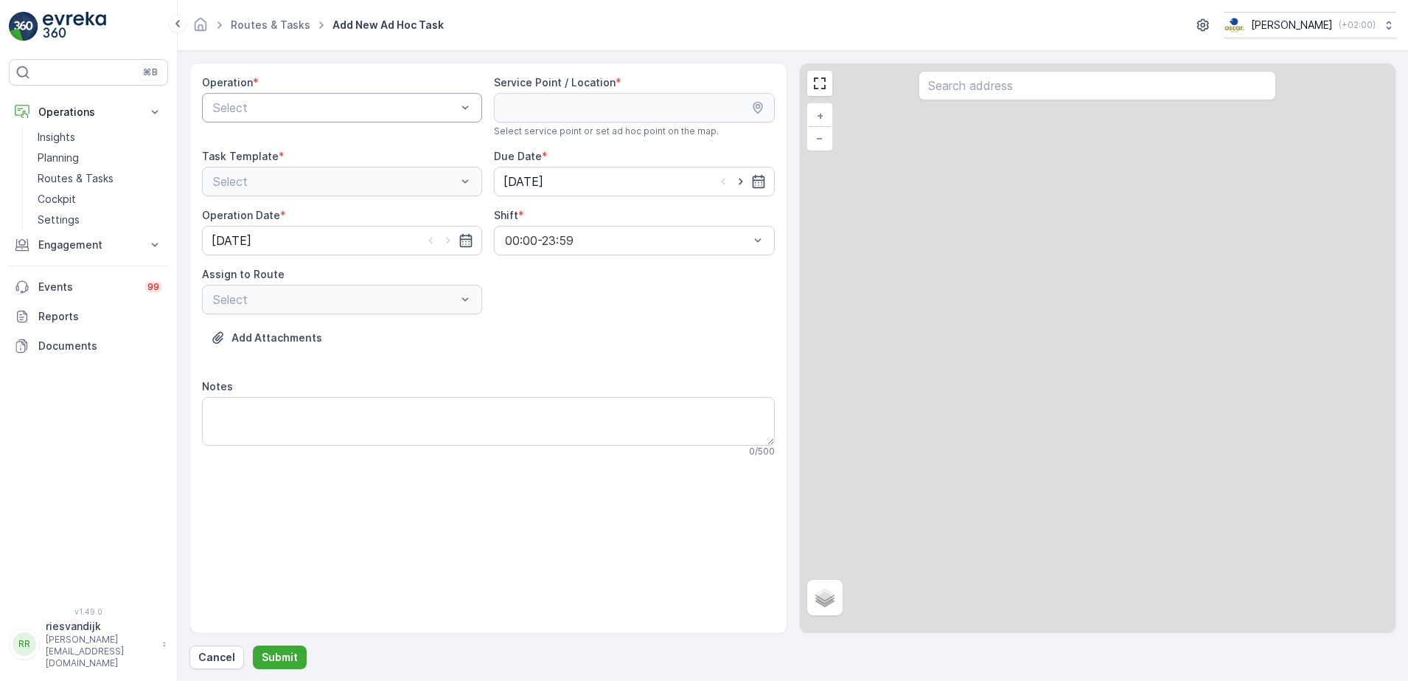
click at [370, 110] on div at bounding box center [335, 107] width 246 height 13
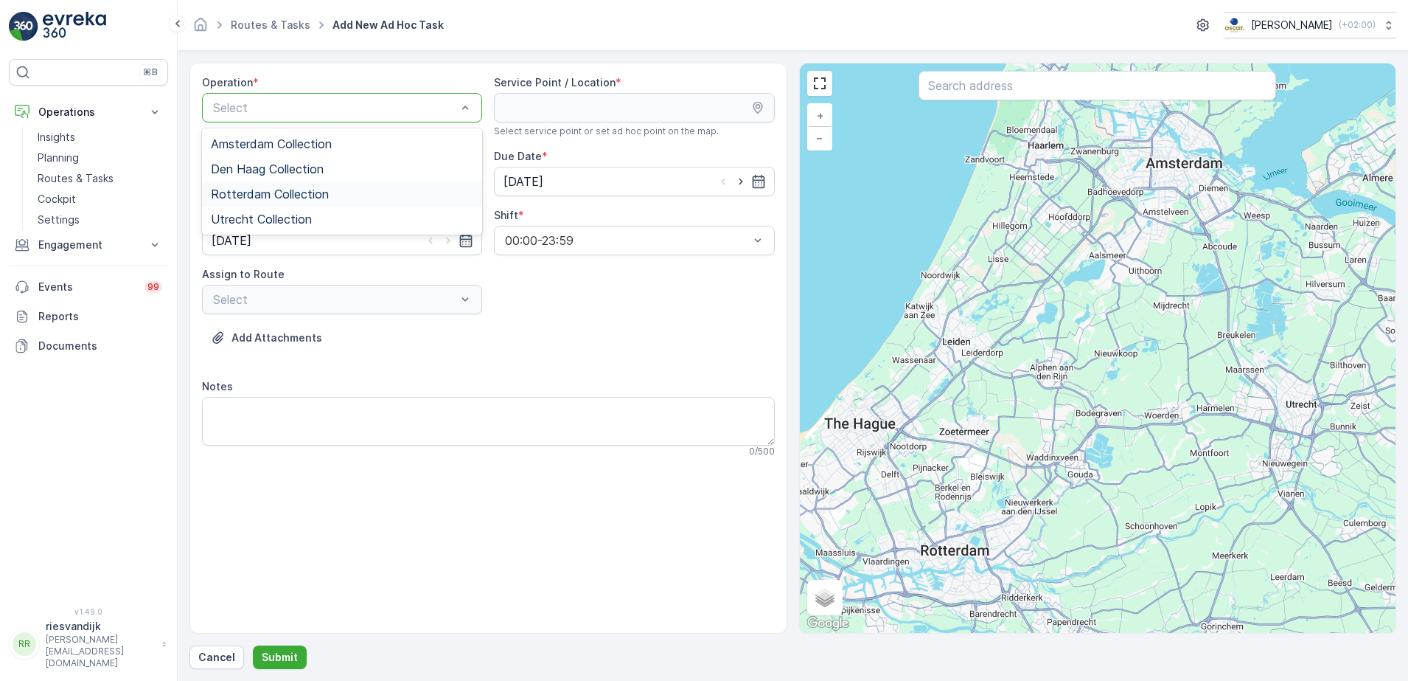
click at [286, 192] on span "Rotterdam Collection" at bounding box center [270, 193] width 118 height 13
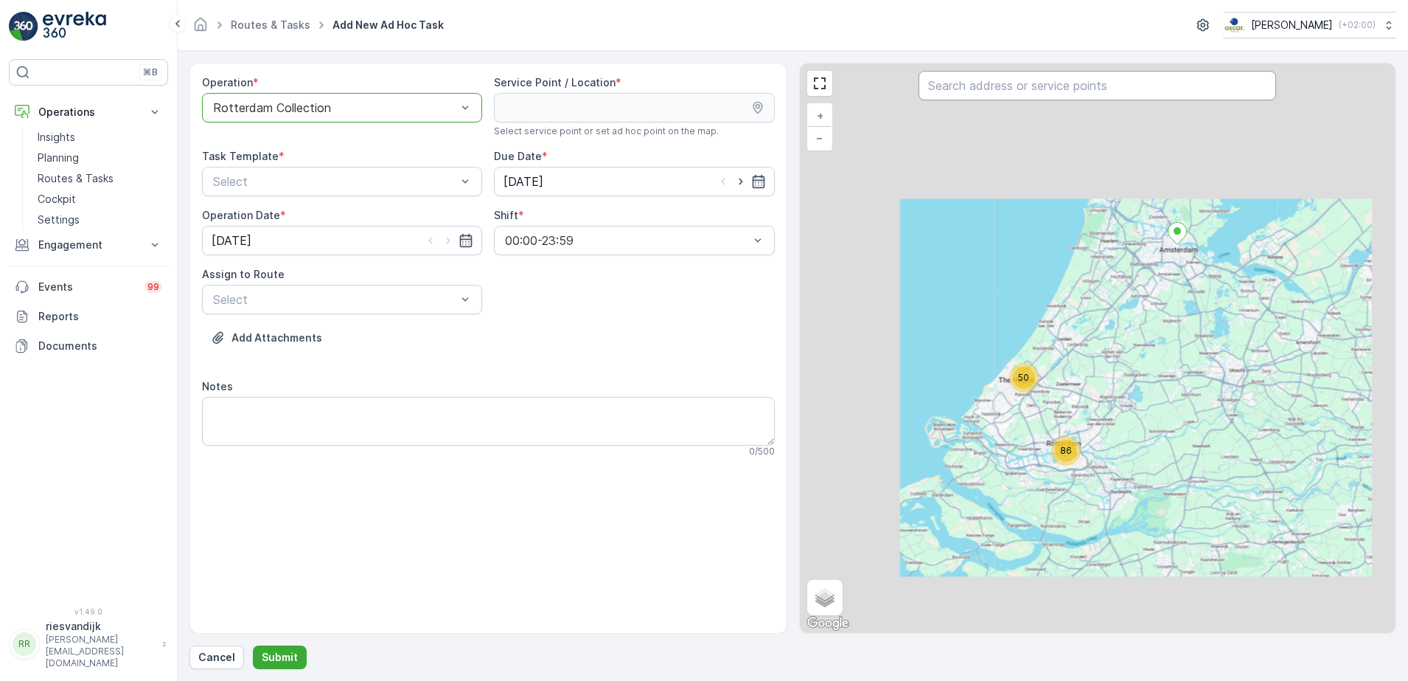
click at [1071, 94] on input "text" at bounding box center [1098, 85] width 358 height 29
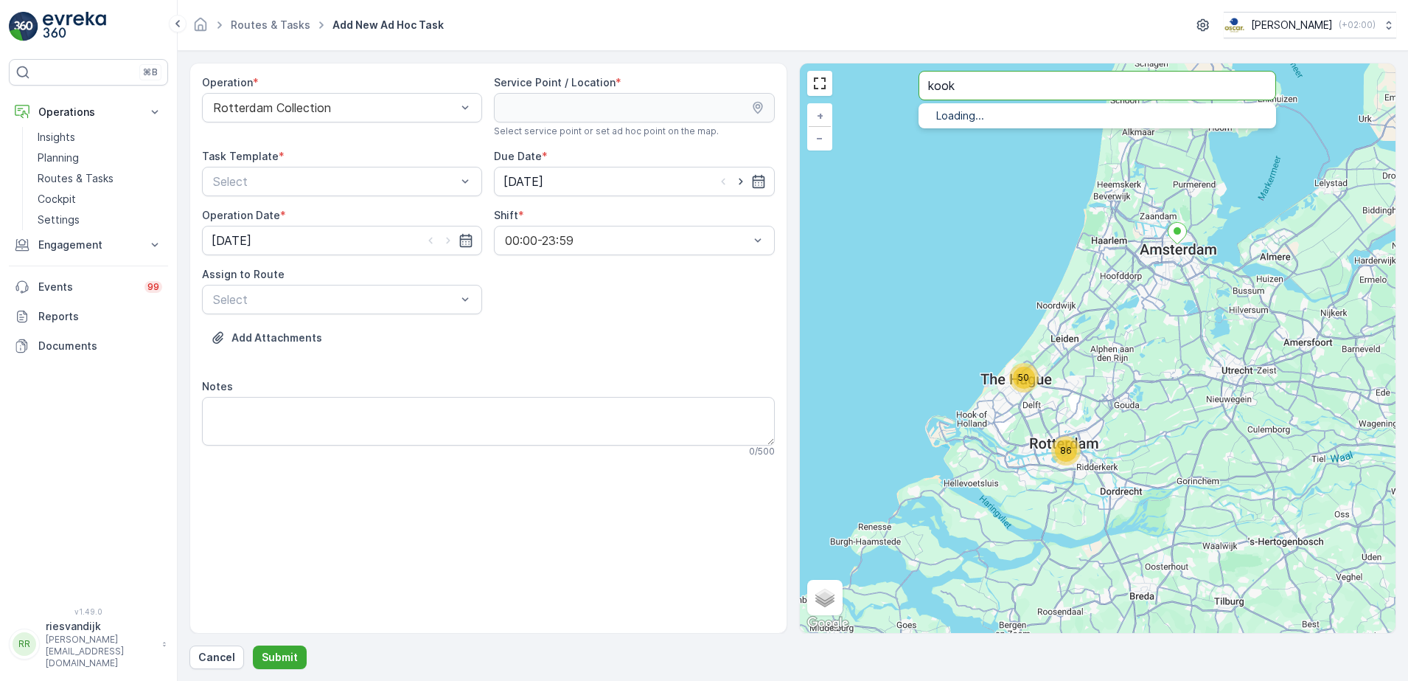
type input "kook"
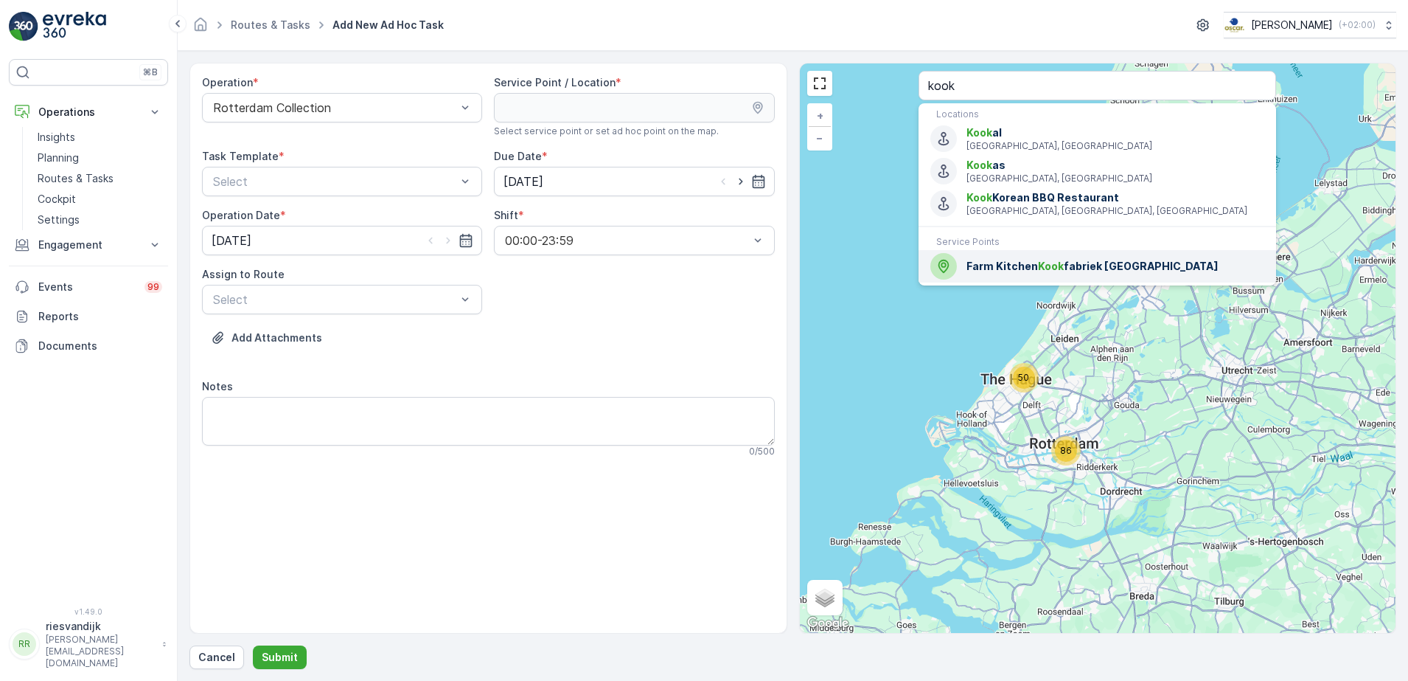
click at [1078, 260] on span "Farm Kitchen Kook fabriek Rotterdam" at bounding box center [1116, 266] width 298 height 15
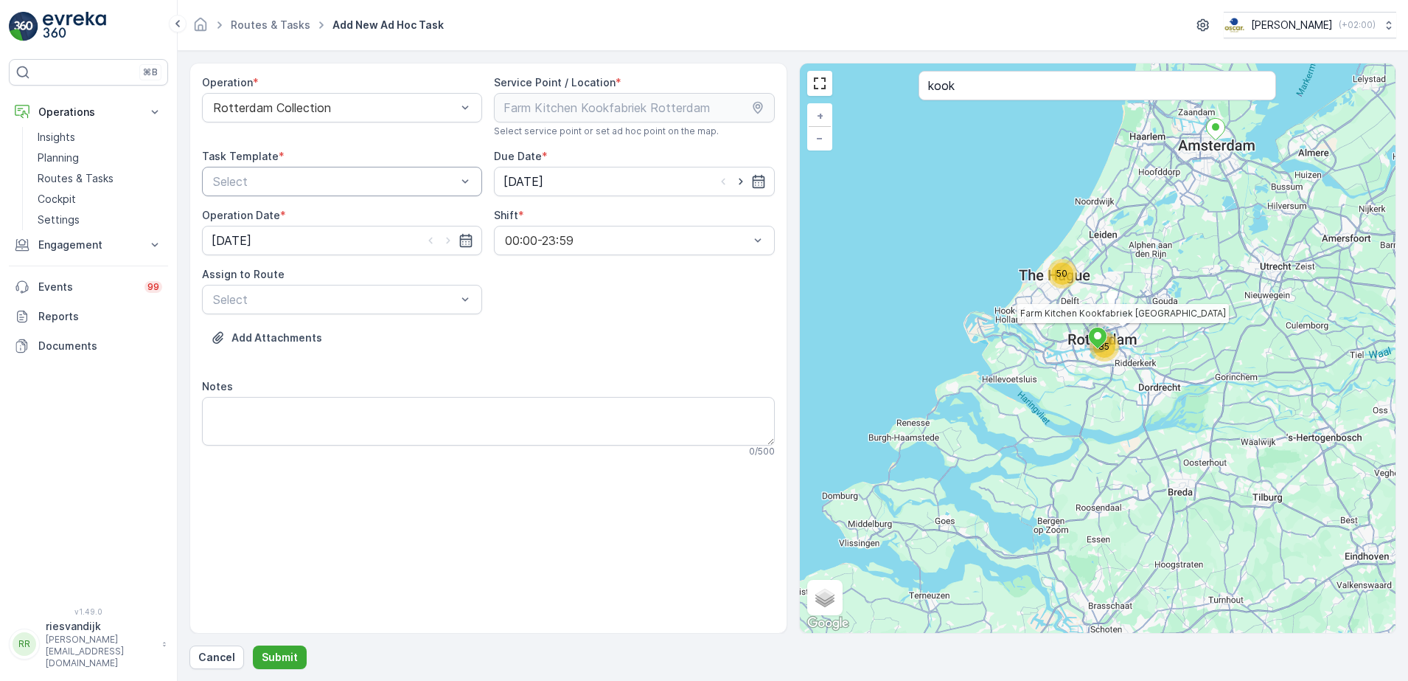
click at [279, 175] on div at bounding box center [335, 181] width 246 height 13
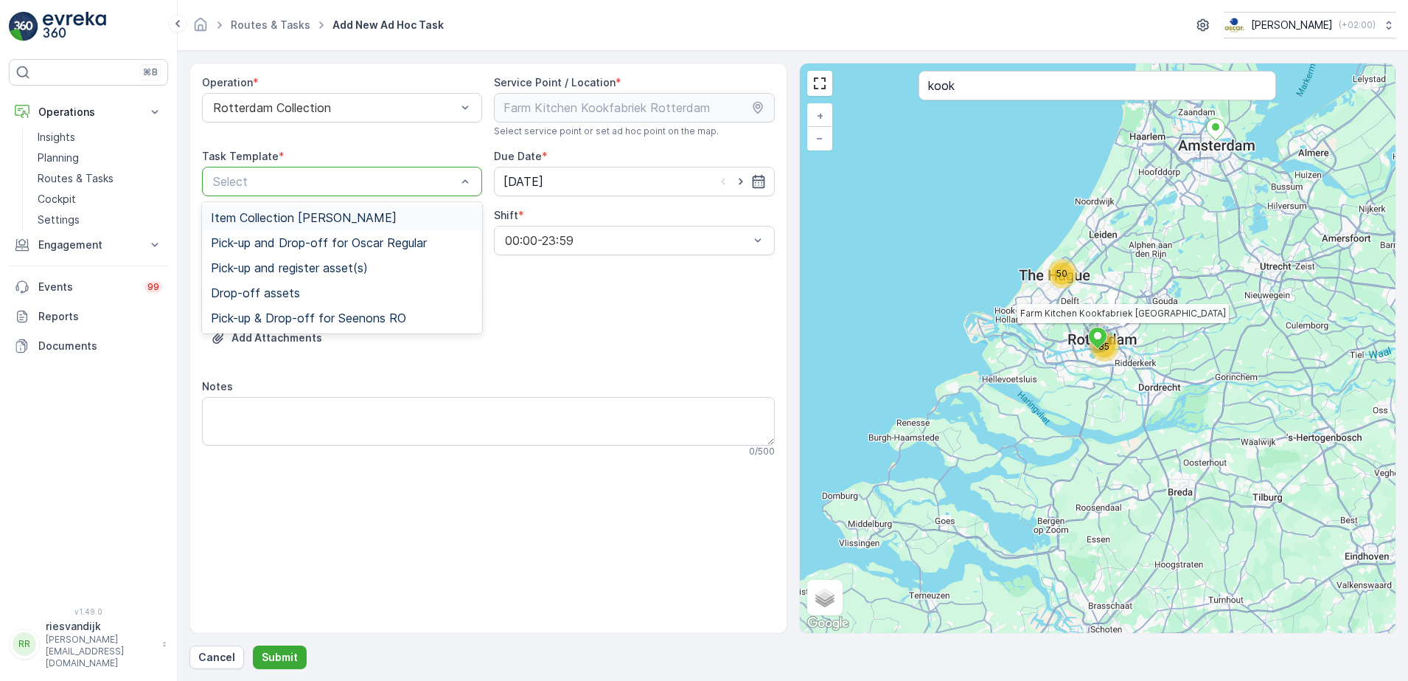
click at [296, 213] on span "Item Collection [PERSON_NAME]" at bounding box center [304, 217] width 186 height 13
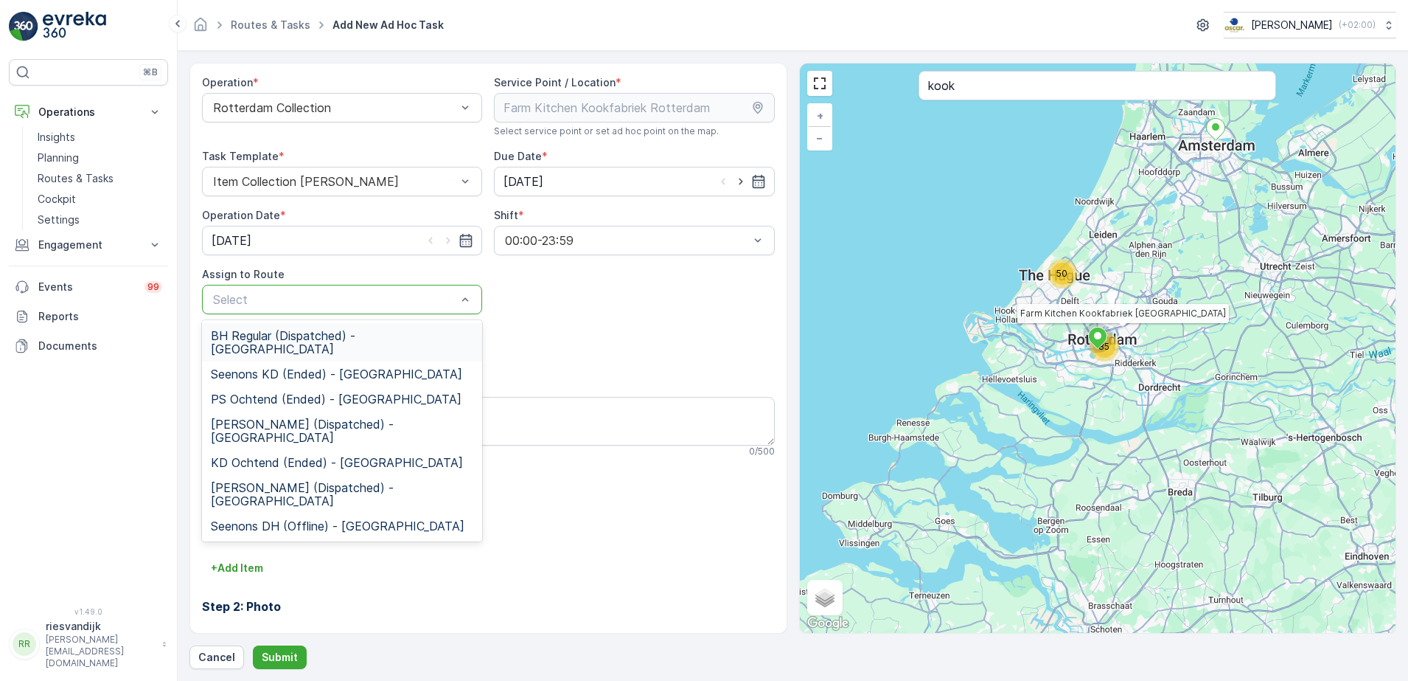
click at [337, 302] on div at bounding box center [335, 299] width 246 height 13
click at [306, 299] on div at bounding box center [335, 299] width 246 height 13
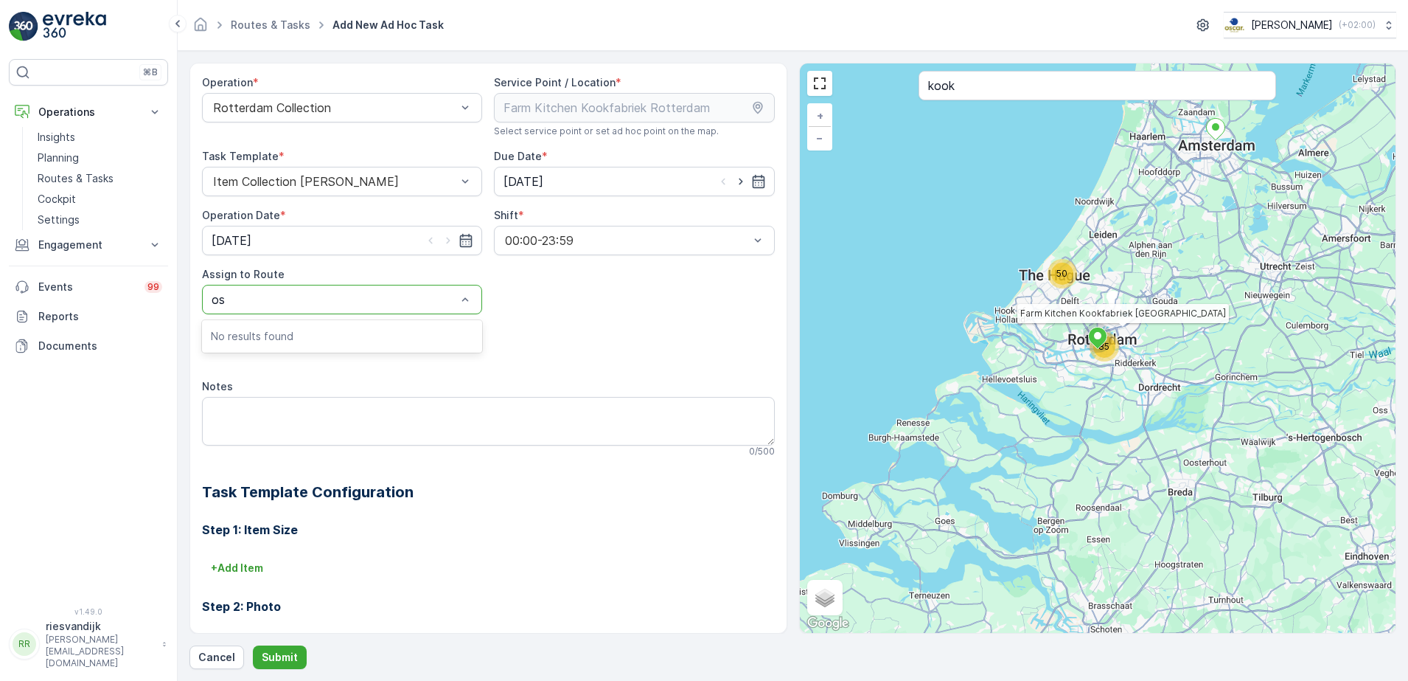
type input "o"
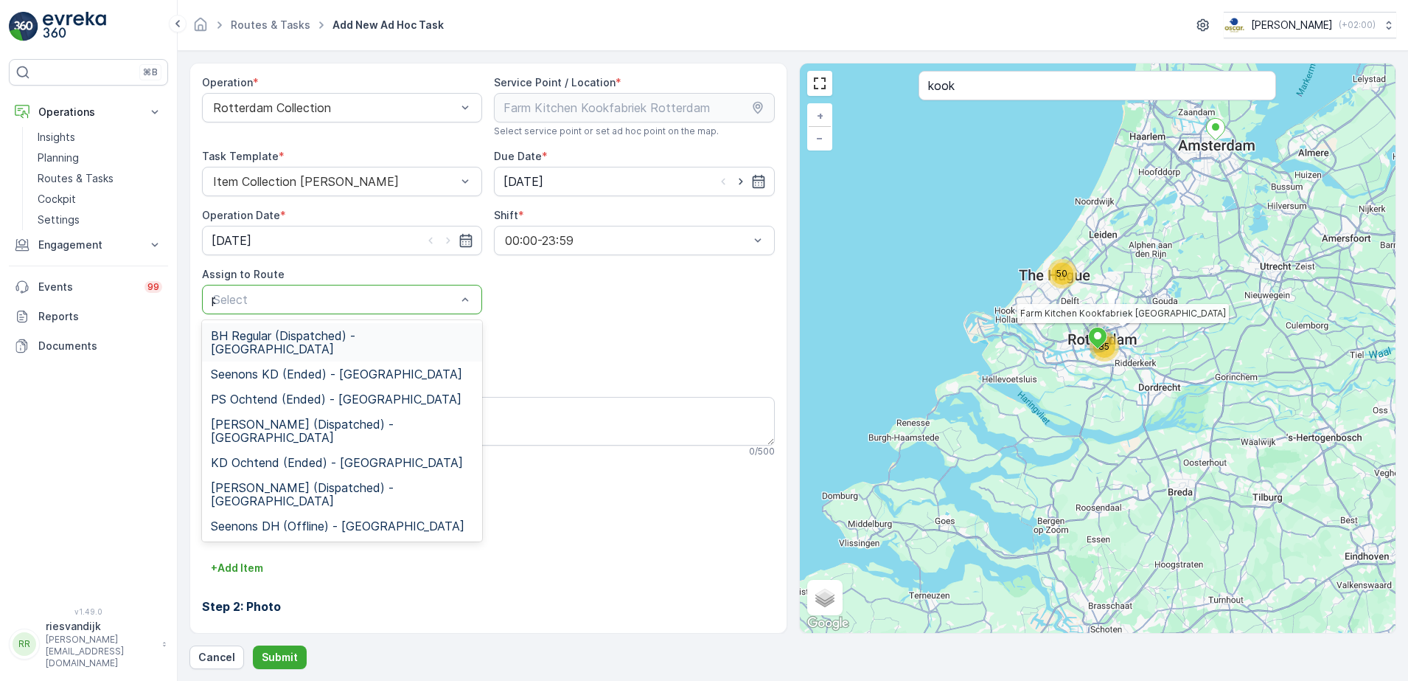
type input "ps"
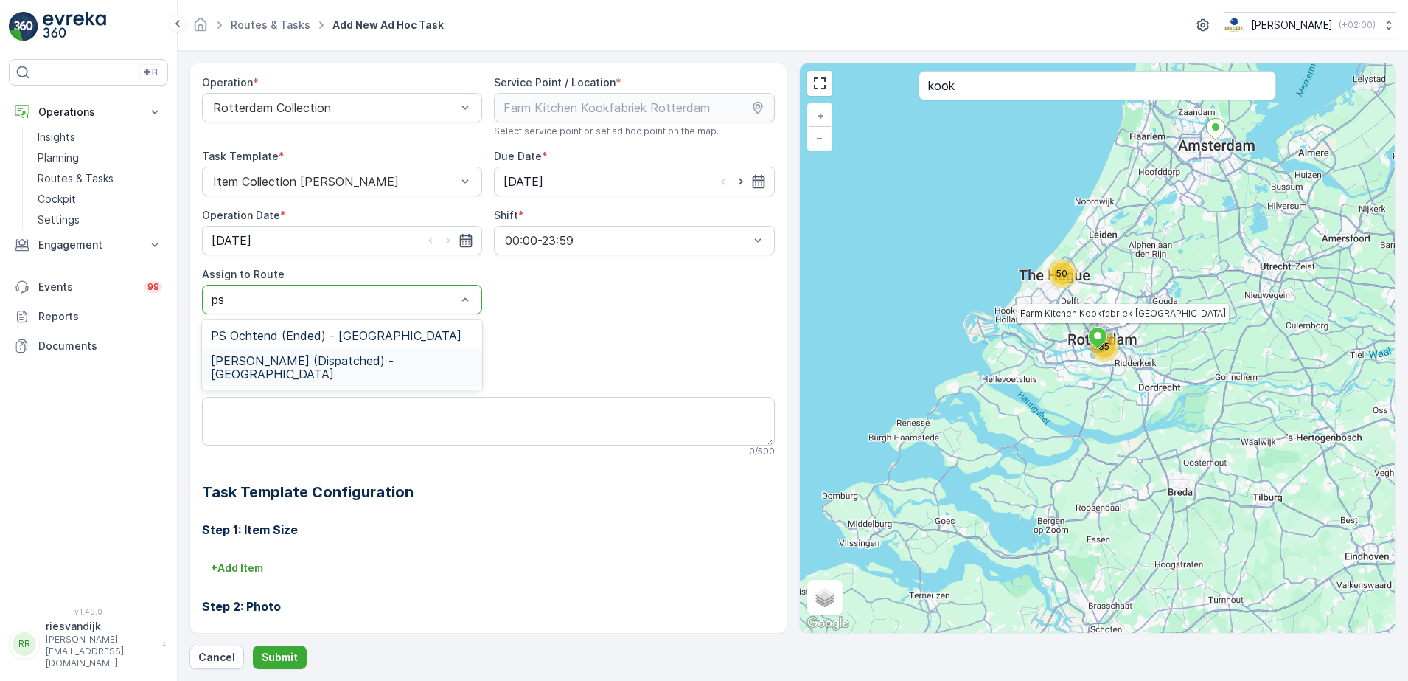
click at [303, 362] on span "PS Middag (Dispatched) - Rotterdam" at bounding box center [342, 367] width 263 height 27
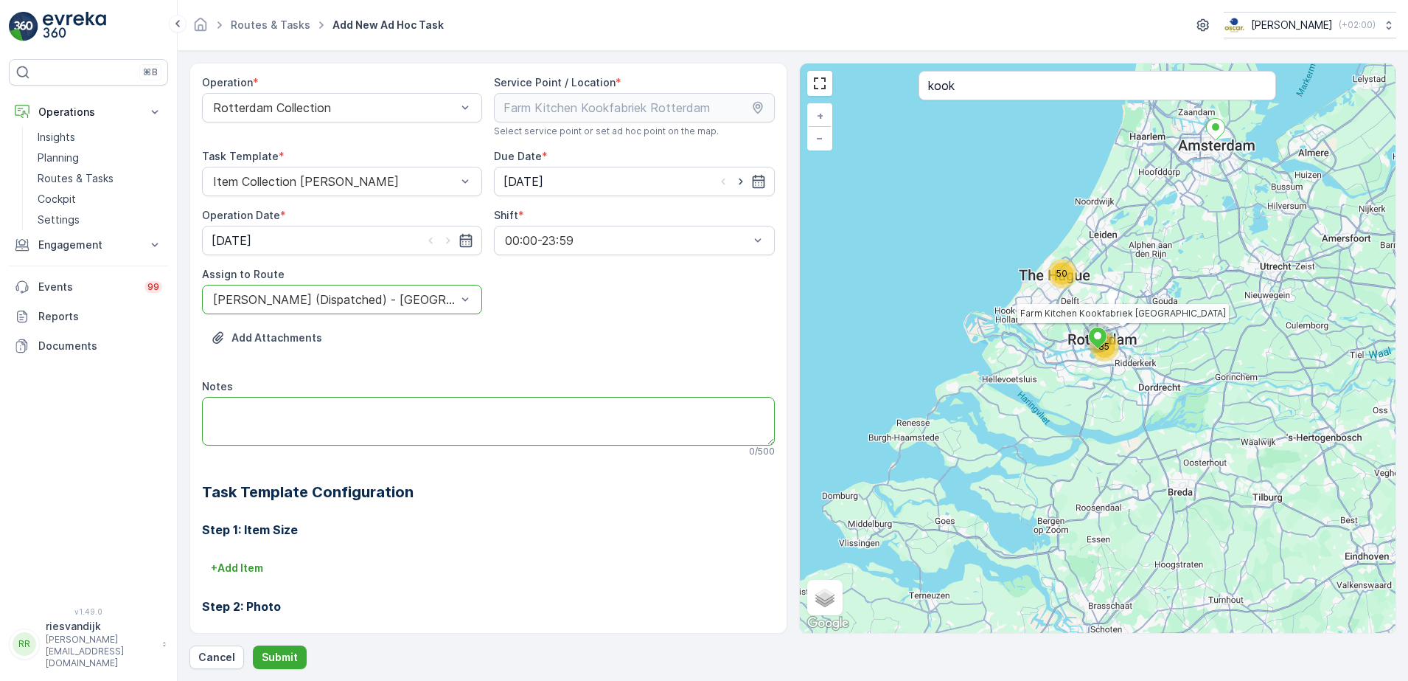
click at [262, 417] on textarea "Notes" at bounding box center [488, 421] width 573 height 49
click at [288, 650] on p "Submit" at bounding box center [280, 657] width 36 height 15
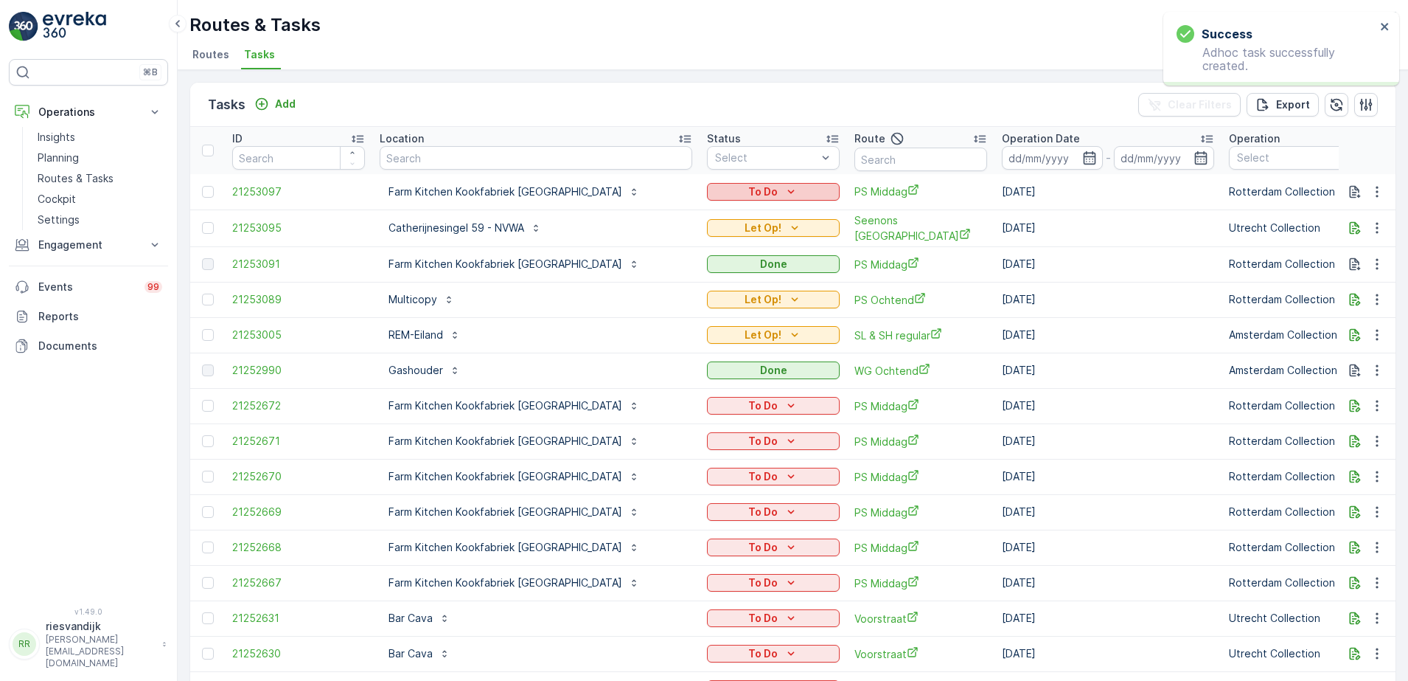
click at [784, 193] on icon "To Do" at bounding box center [791, 191] width 15 height 15
click at [675, 248] on span "Done" at bounding box center [665, 255] width 27 height 15
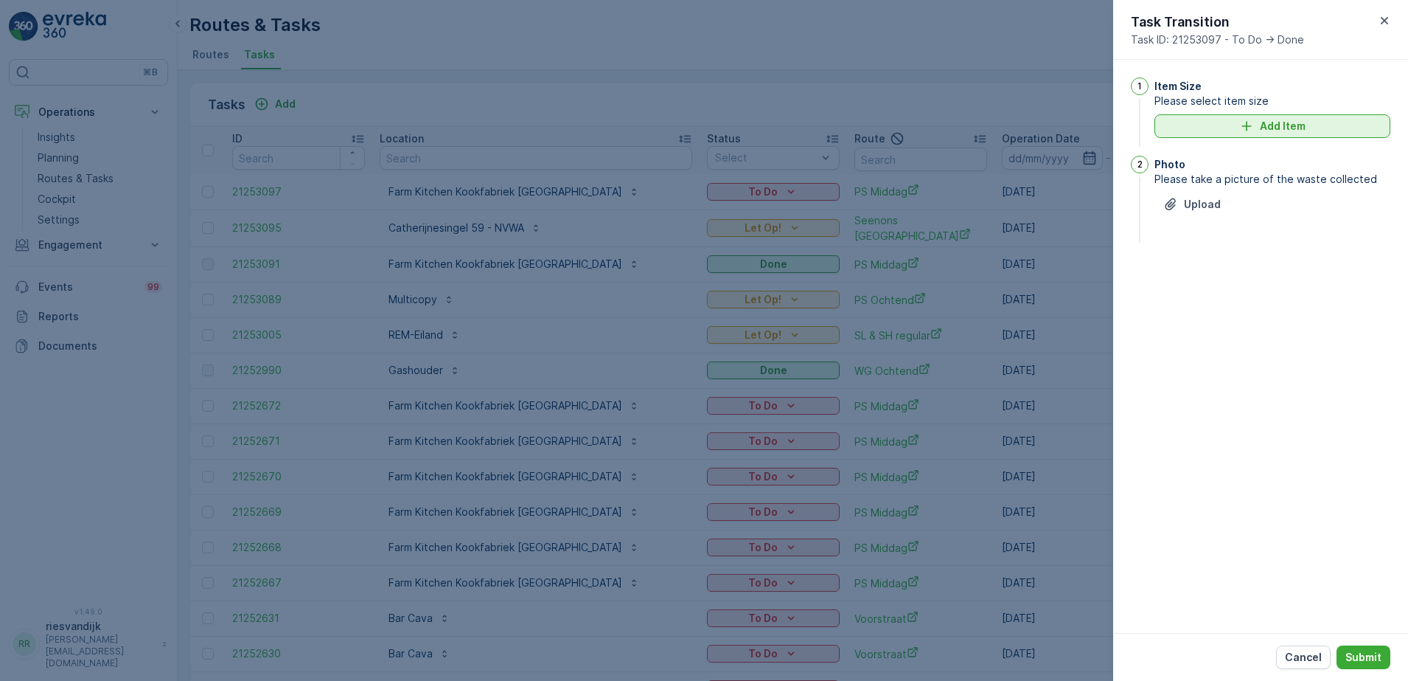
click at [1285, 126] on p "Add Item" at bounding box center [1283, 126] width 46 height 15
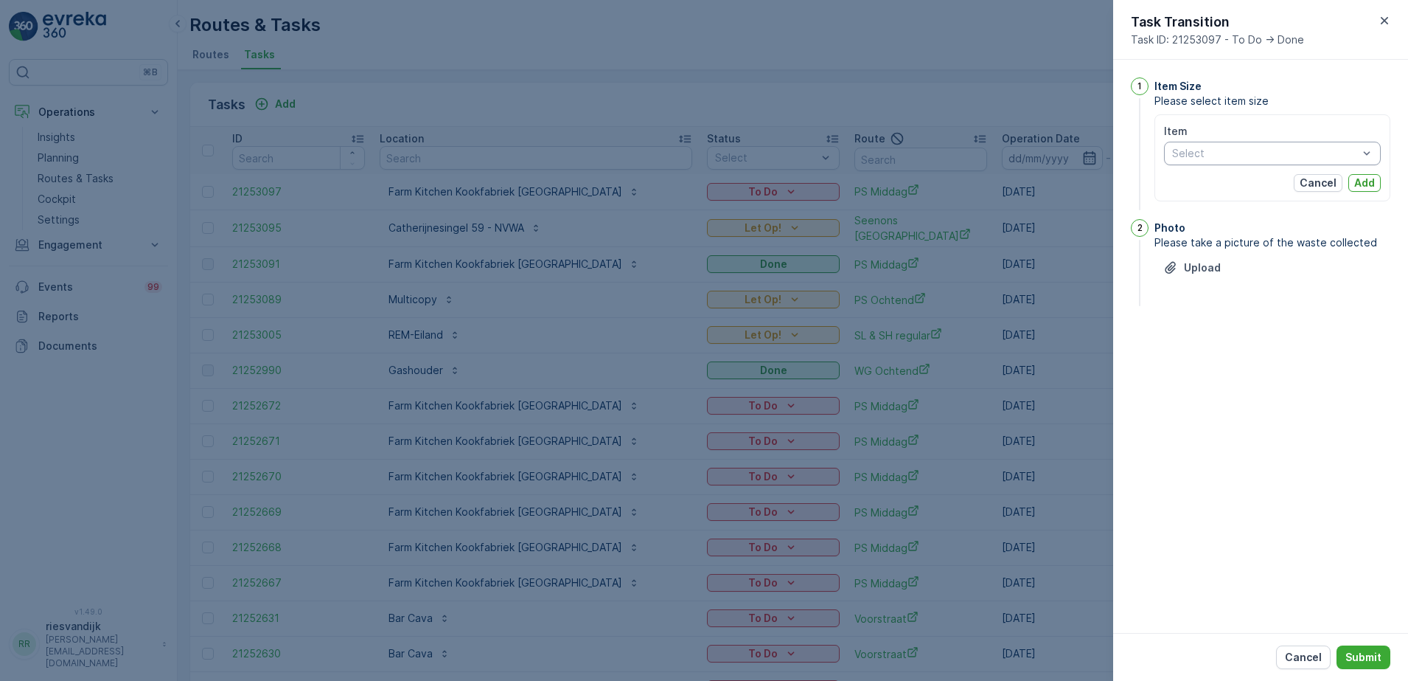
click at [1277, 151] on div at bounding box center [1265, 153] width 189 height 12
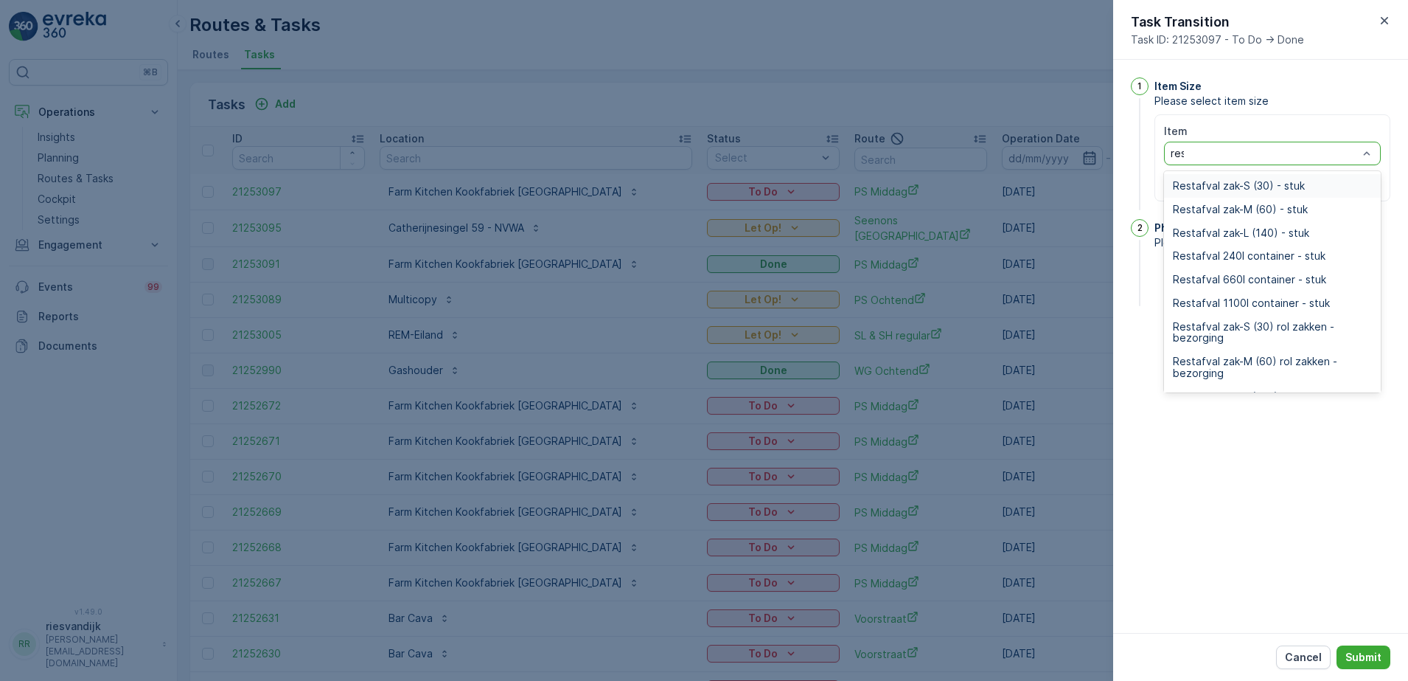
type input "rest"
click at [1245, 247] on div "Restafval 240l container - stuk" at bounding box center [1272, 256] width 217 height 24
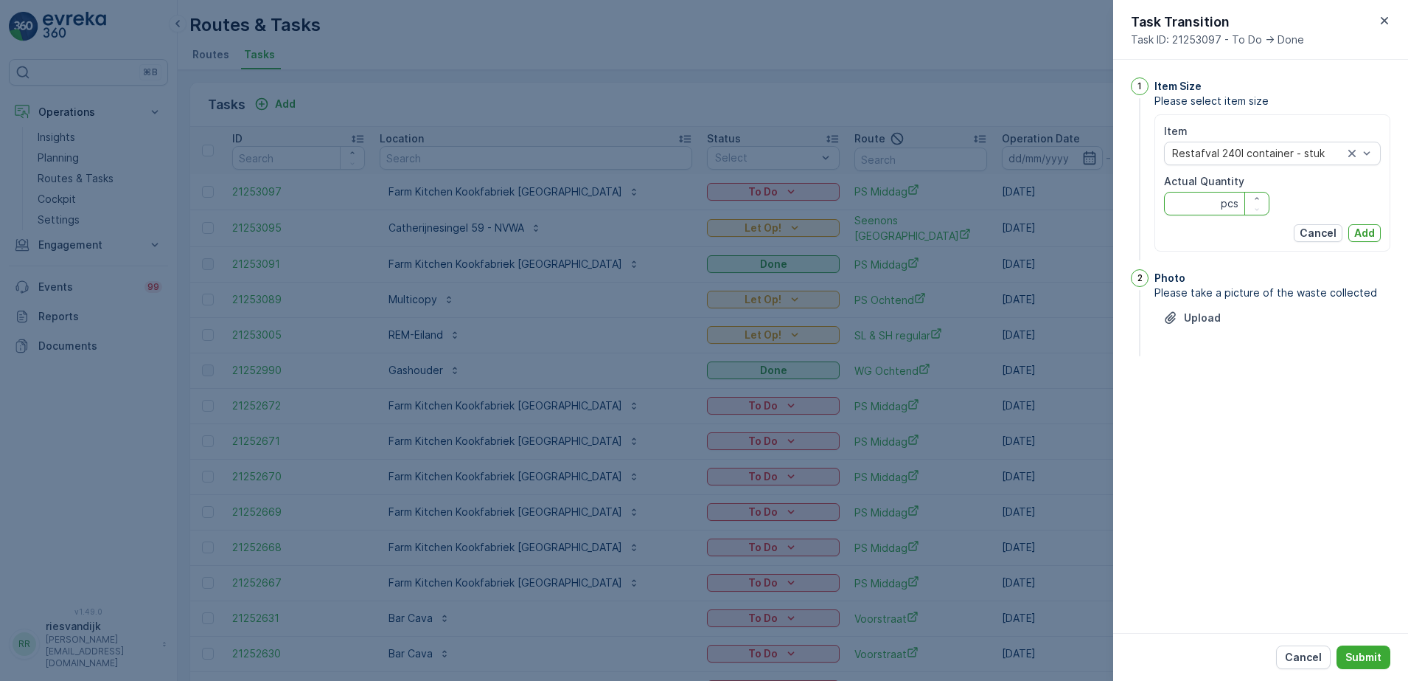
click at [1196, 206] on Quantity "Actual Quantity" at bounding box center [1216, 204] width 105 height 24
type Quantity "1"
click at [1376, 234] on button "Add" at bounding box center [1365, 233] width 32 height 18
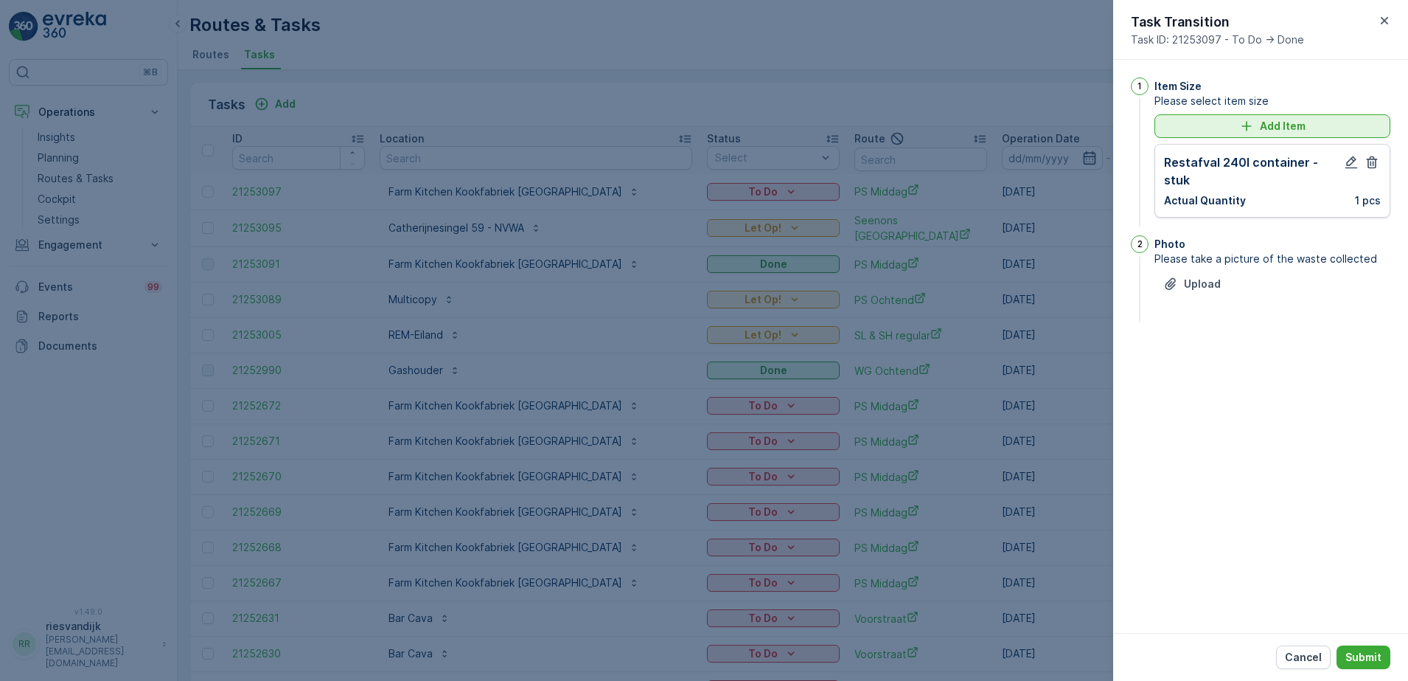
click at [1306, 126] on div "Add Item" at bounding box center [1273, 126] width 218 height 15
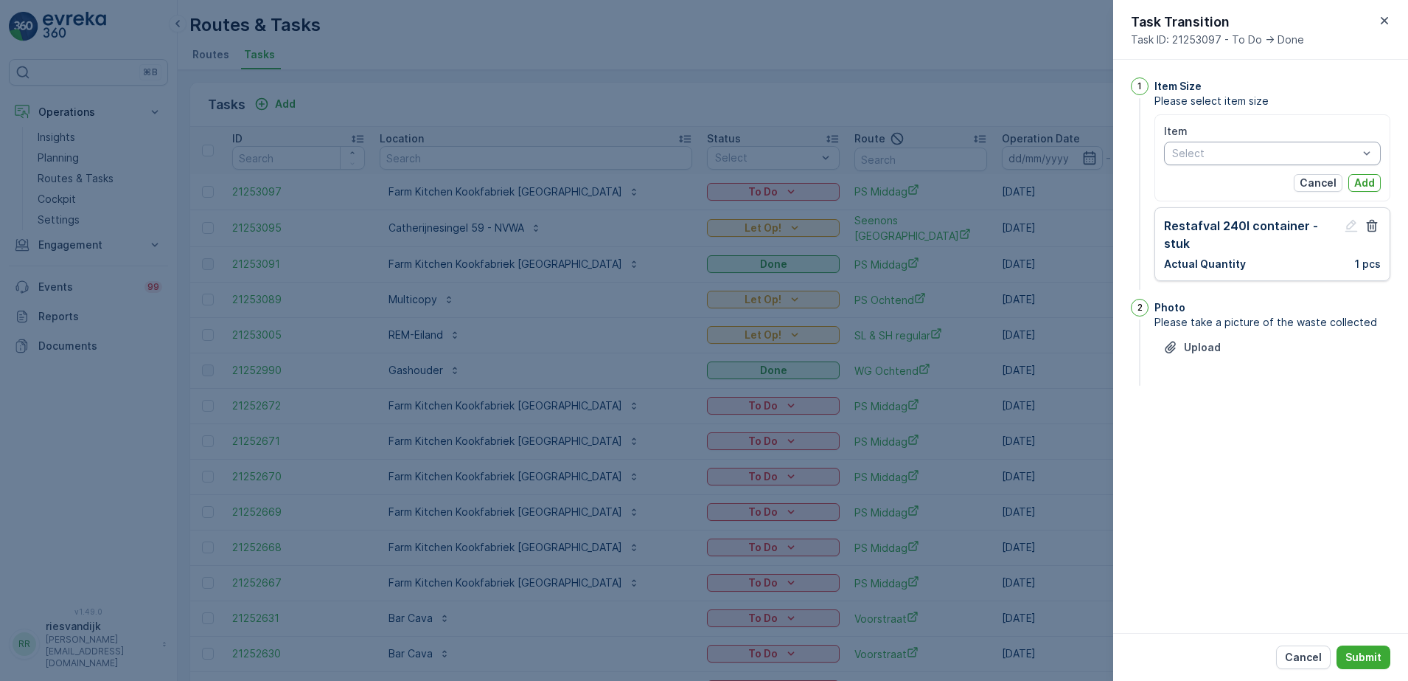
click at [1248, 156] on div at bounding box center [1265, 153] width 189 height 12
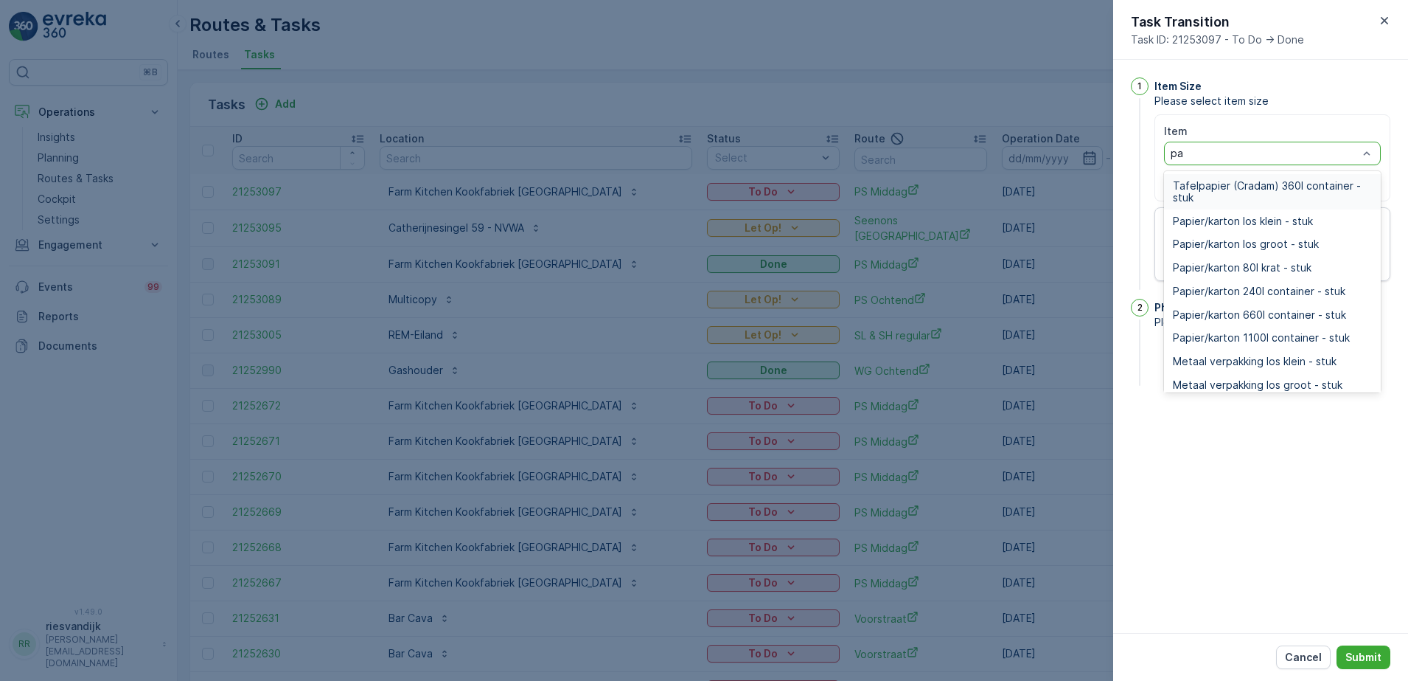
type input "pap"
click at [1256, 263] on span "Papier/karton 80l krat - stuk" at bounding box center [1242, 268] width 139 height 12
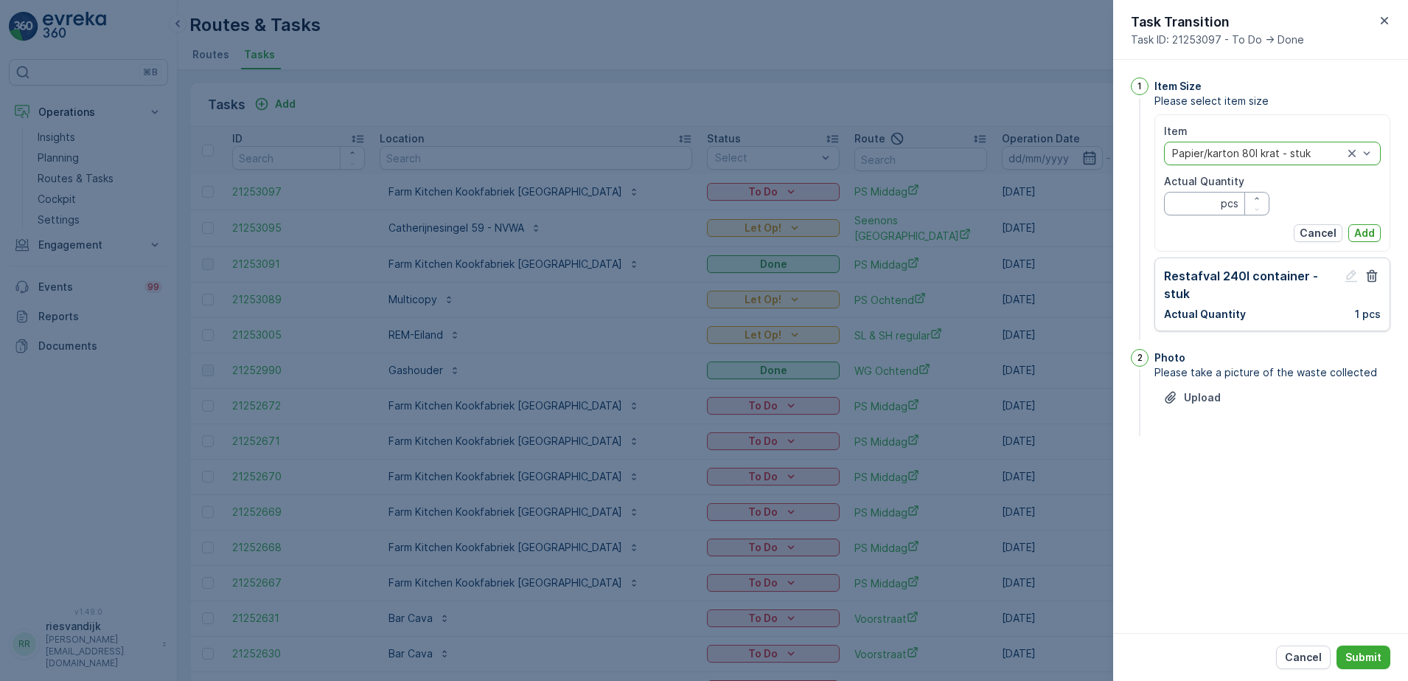
click at [1210, 210] on Quantity "Actual Quantity" at bounding box center [1216, 204] width 105 height 24
type Quantity "3"
click at [1361, 231] on p "Add" at bounding box center [1365, 233] width 21 height 15
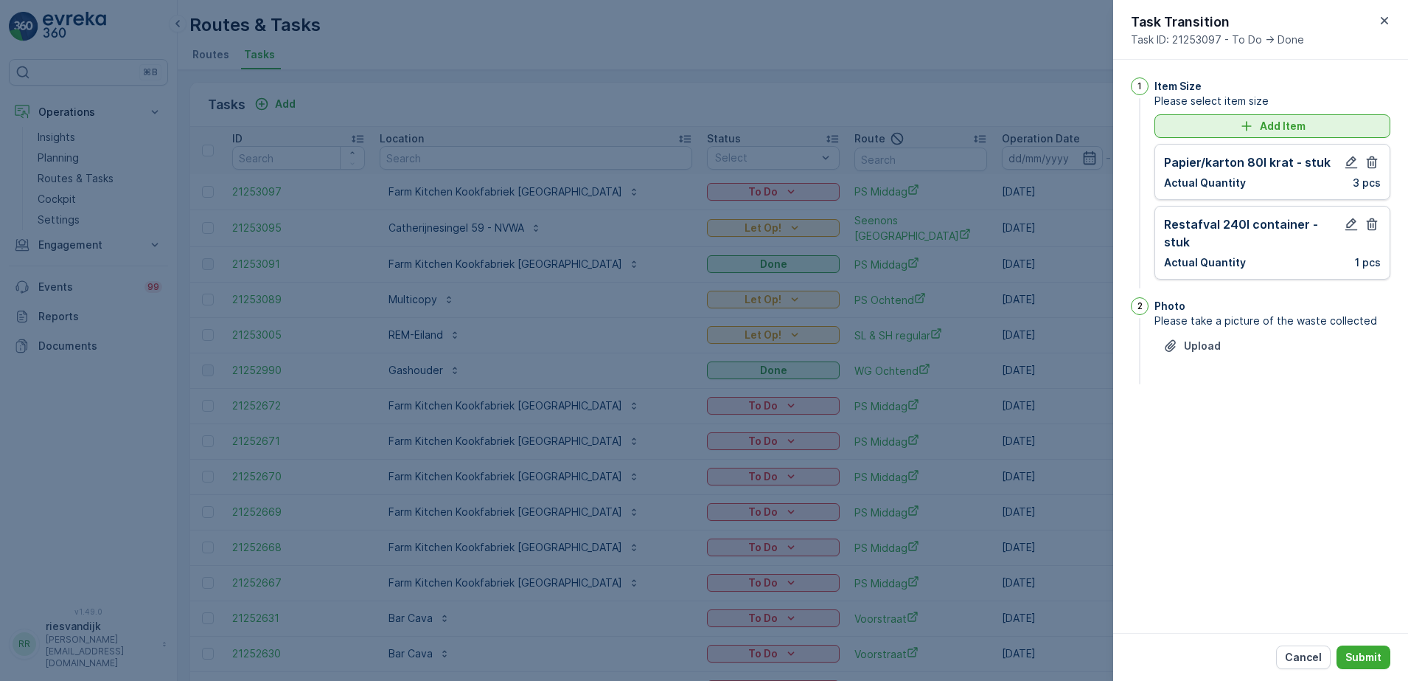
click at [1272, 128] on p "Add Item" at bounding box center [1283, 126] width 46 height 15
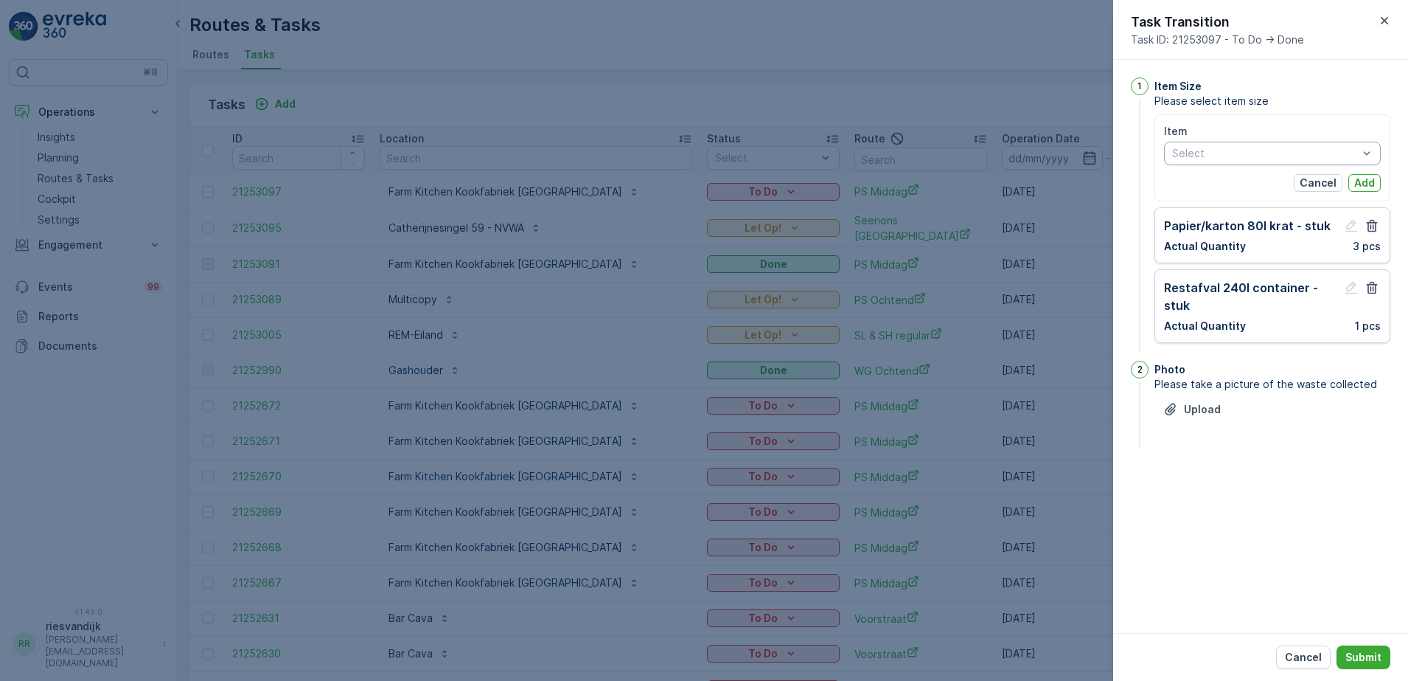
click at [1343, 153] on div at bounding box center [1265, 153] width 189 height 12
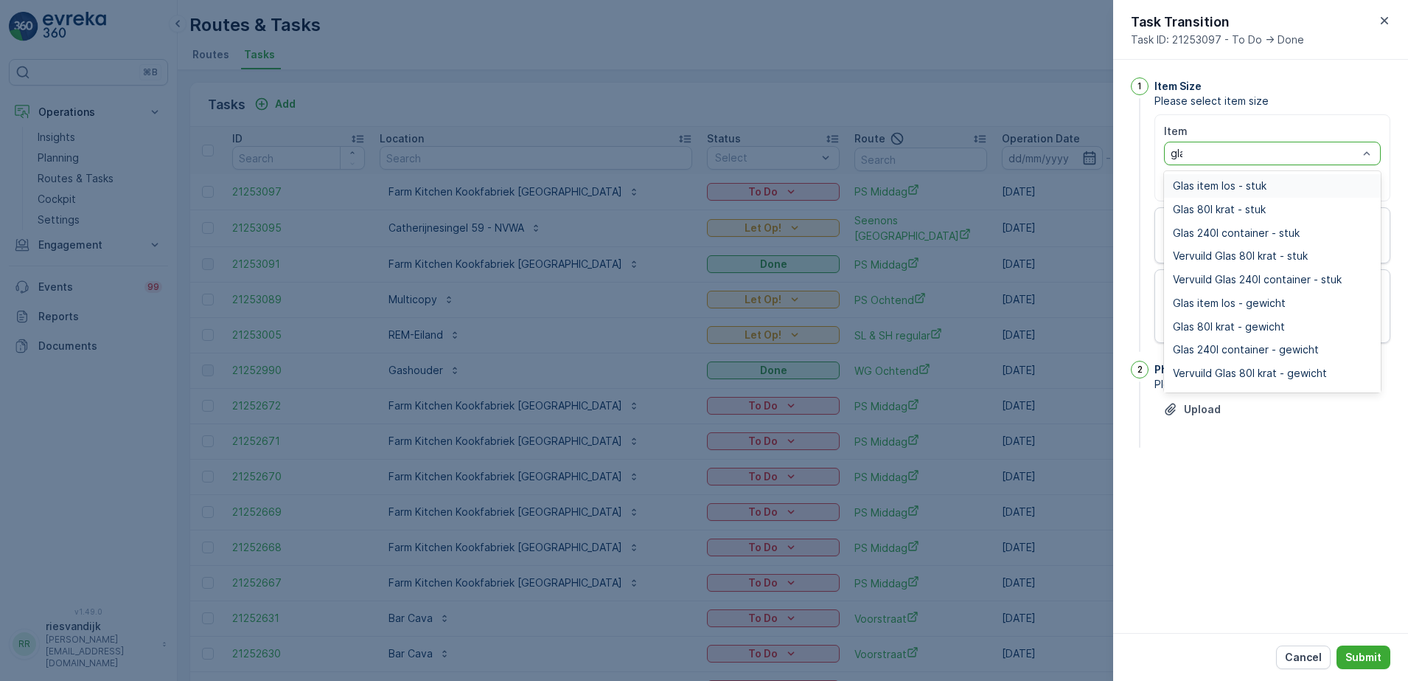
type input "glas"
click at [1295, 204] on div "Glas 80l krat - stuk" at bounding box center [1272, 210] width 199 height 12
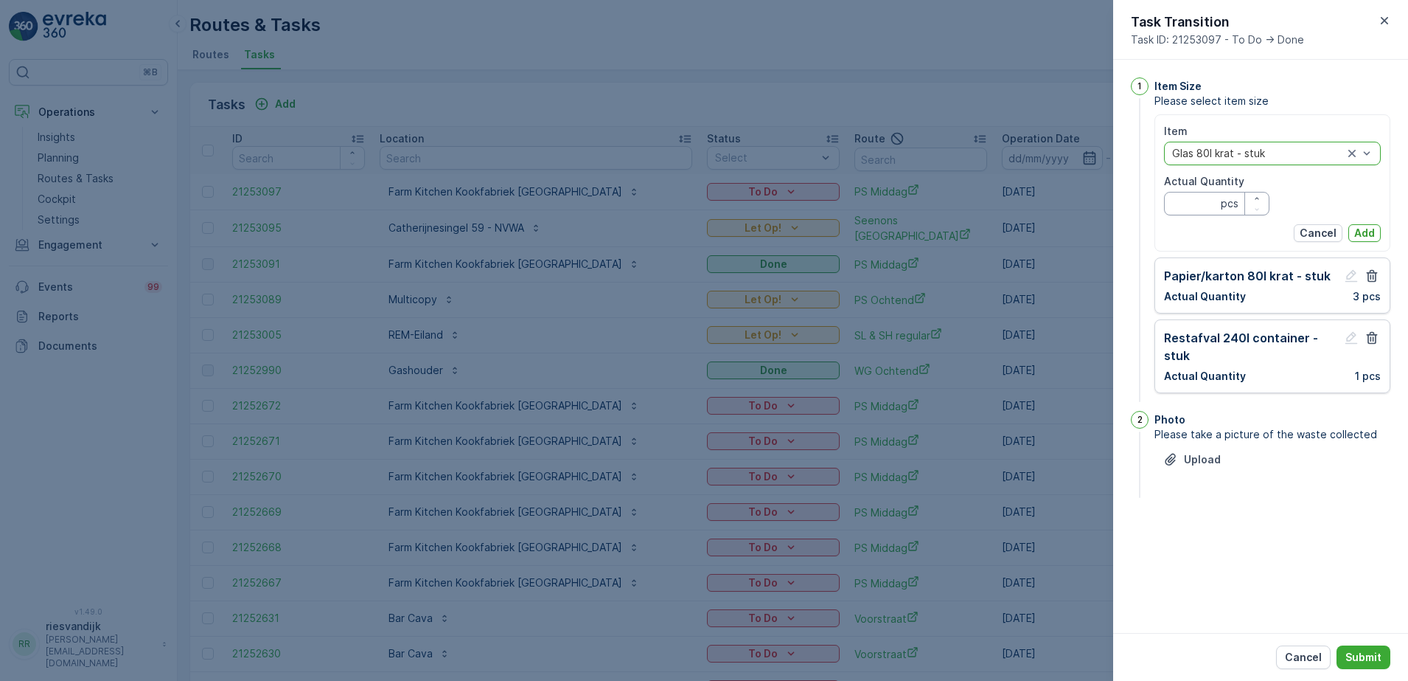
click at [1194, 213] on Quantity "Actual Quantity" at bounding box center [1216, 204] width 105 height 24
type Quantity "1"
type Quantity "3"
click at [1360, 228] on p "Add" at bounding box center [1365, 233] width 21 height 15
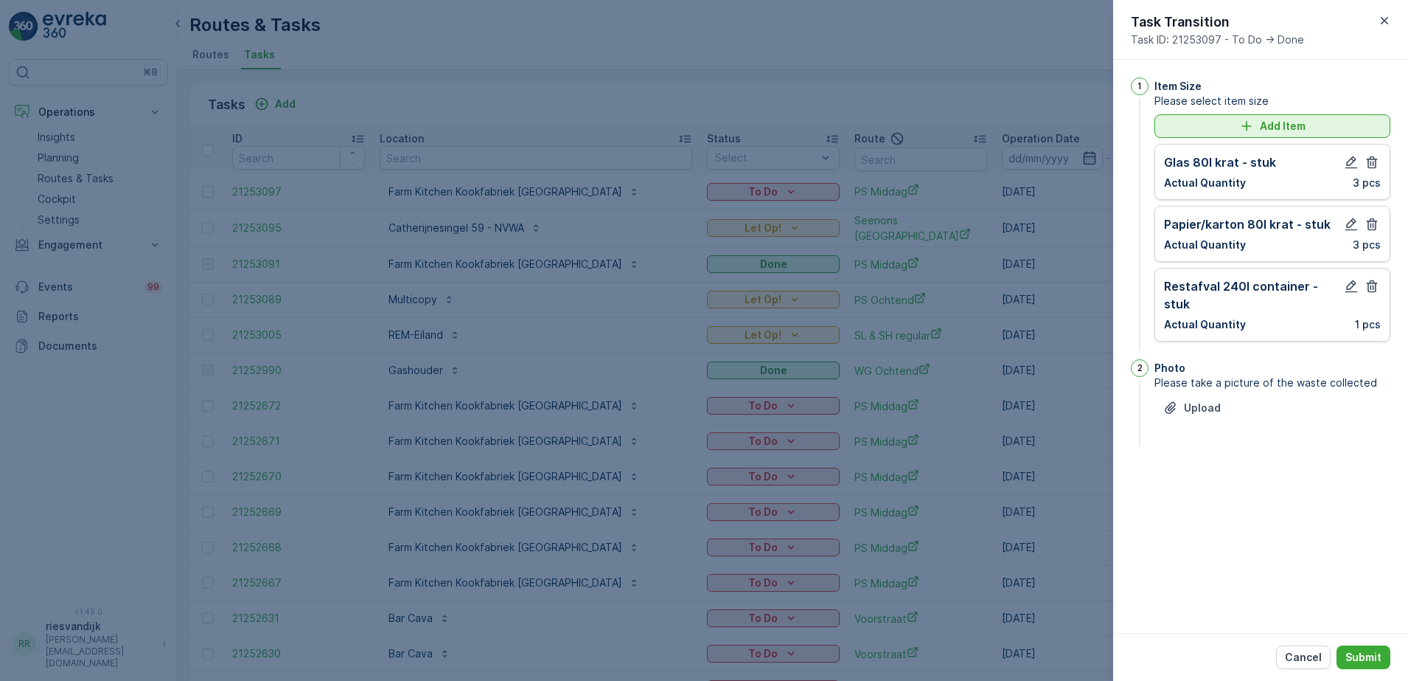
click at [1270, 133] on p "Add Item" at bounding box center [1283, 126] width 46 height 15
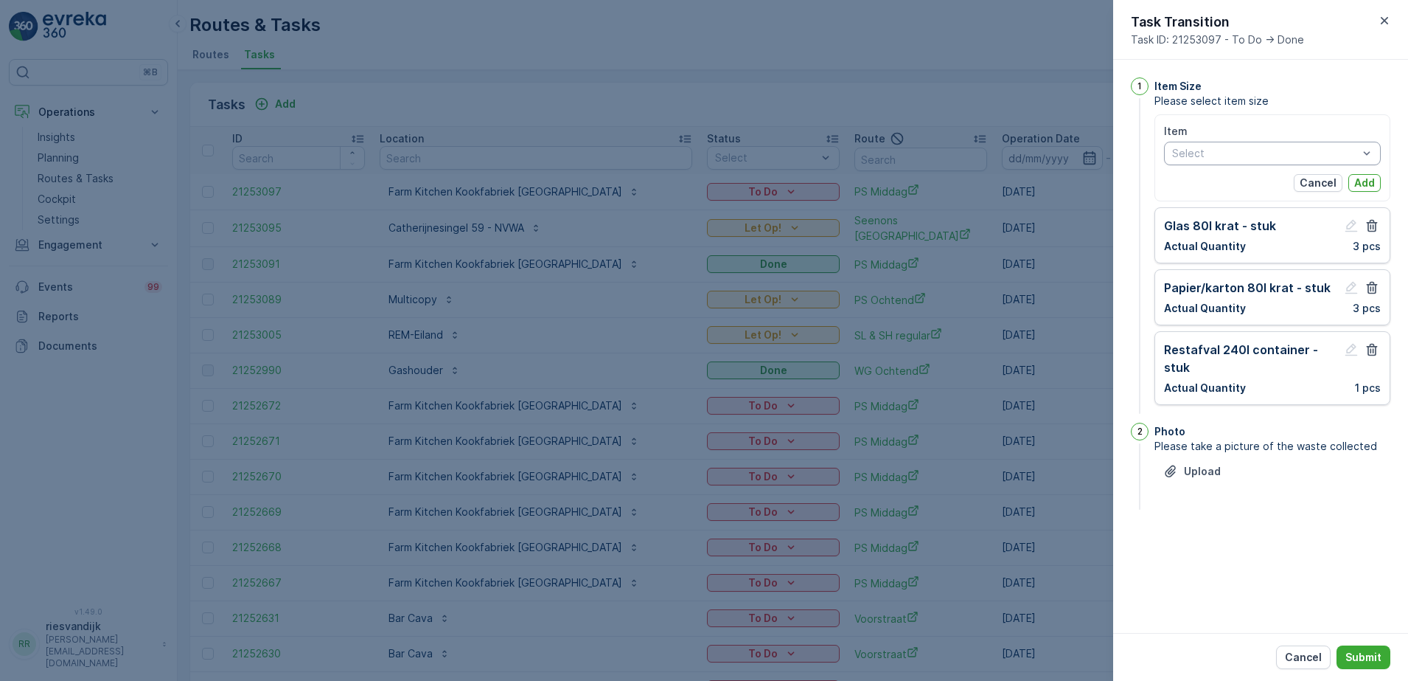
click at [1302, 151] on div at bounding box center [1265, 153] width 189 height 12
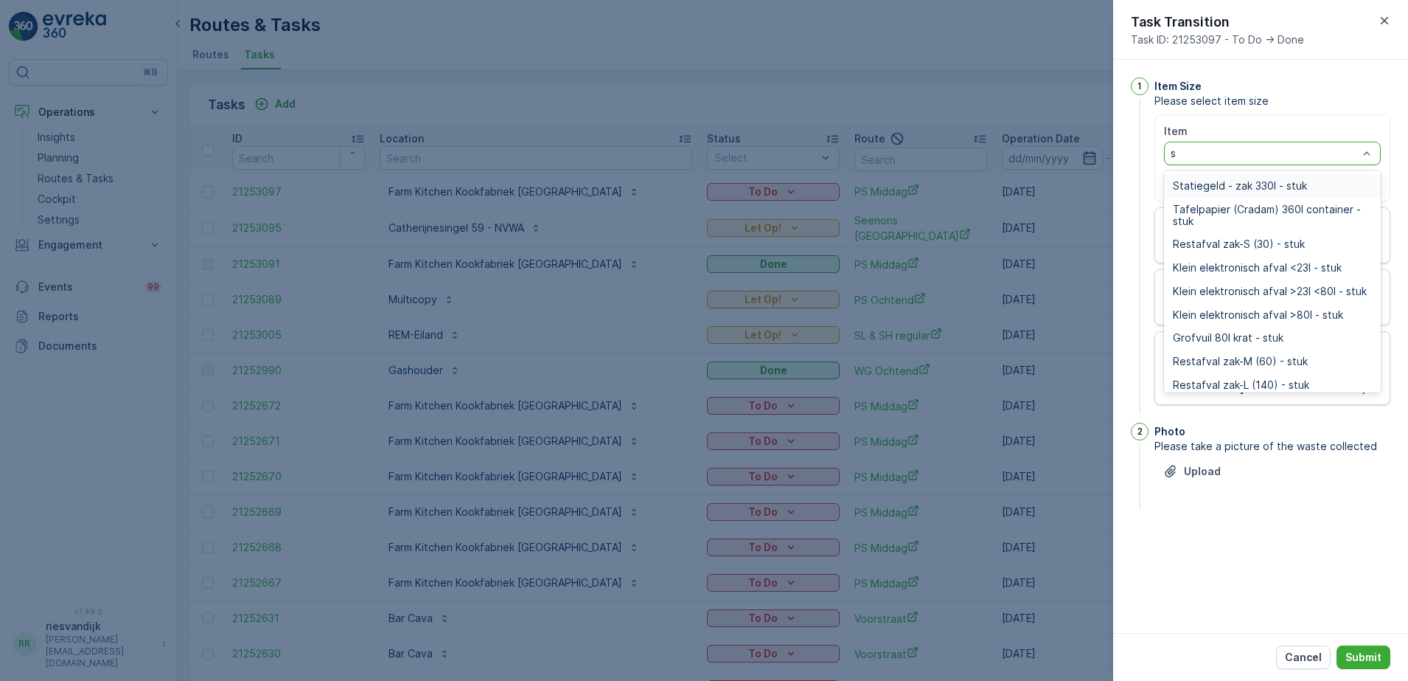
type input "sw"
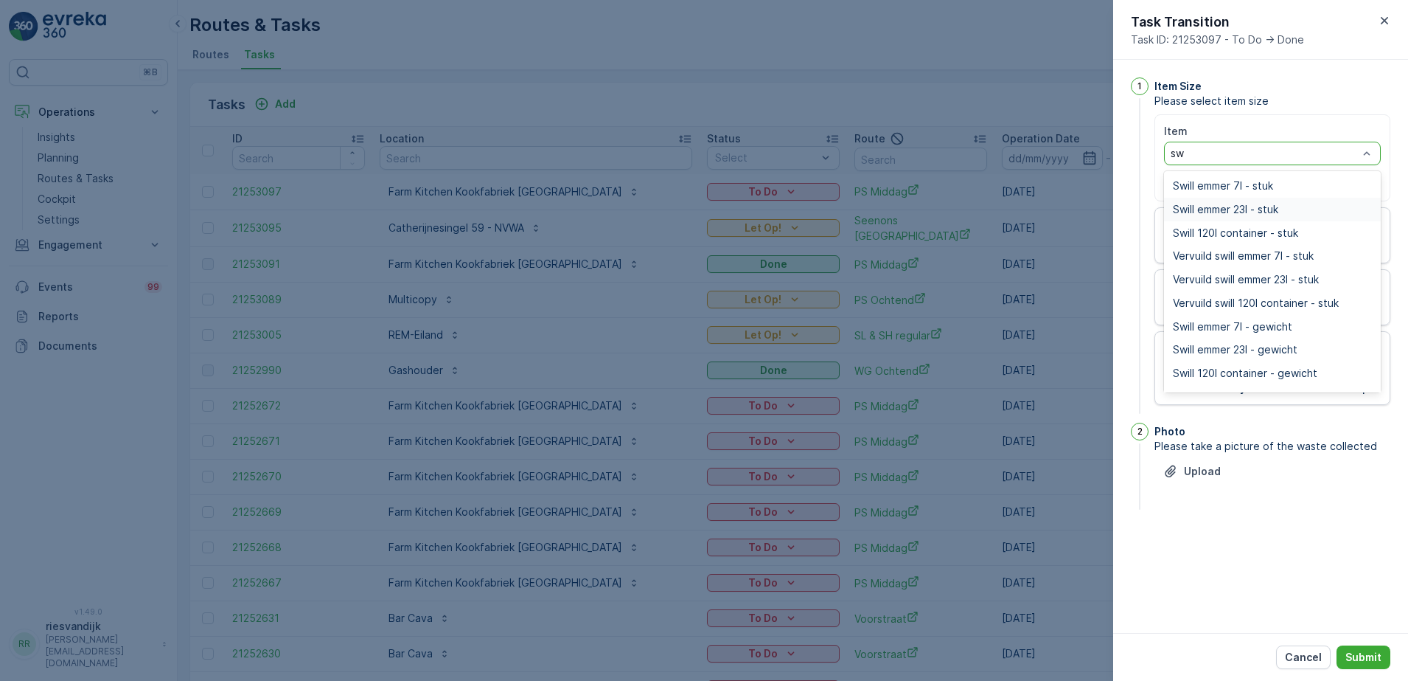
click at [1284, 205] on div "Swill emmer 23l - stuk" at bounding box center [1272, 210] width 199 height 12
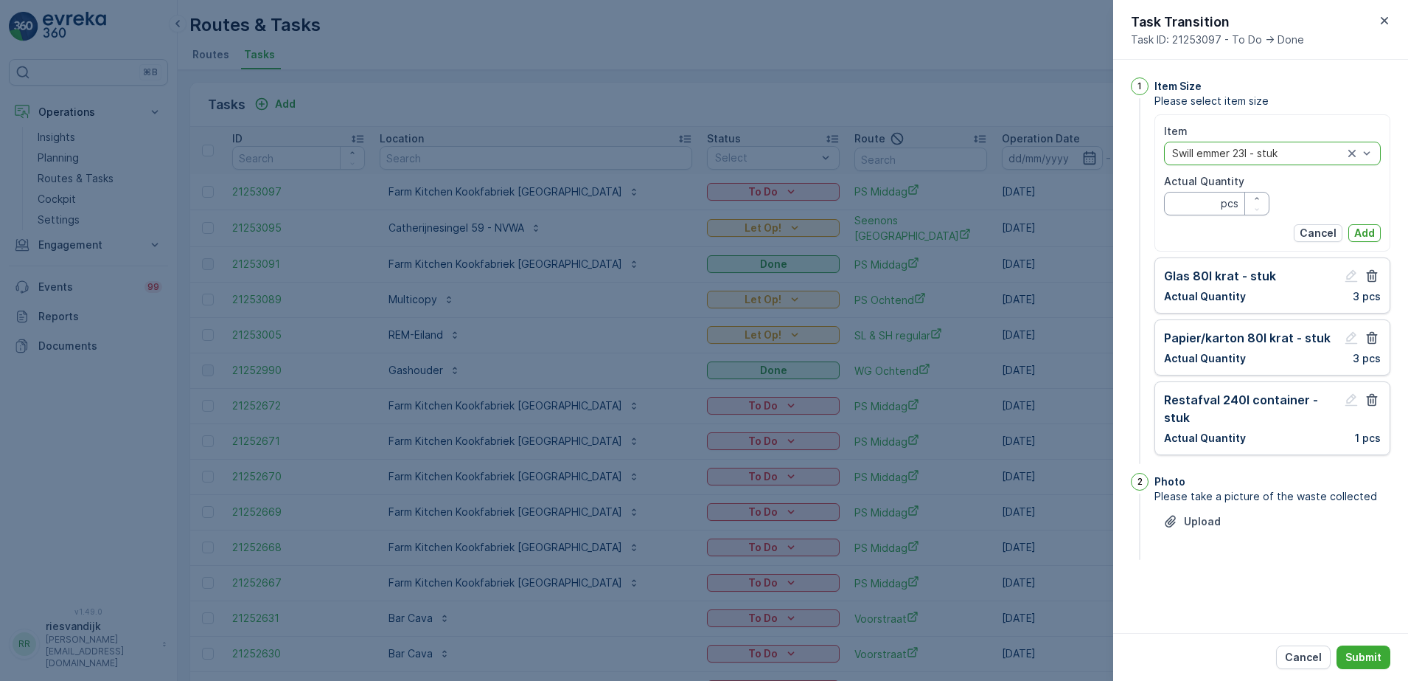
click at [1195, 210] on Quantity "Actual Quantity" at bounding box center [1216, 204] width 105 height 24
type Quantity "2"
click at [1372, 230] on p "Add" at bounding box center [1365, 233] width 21 height 15
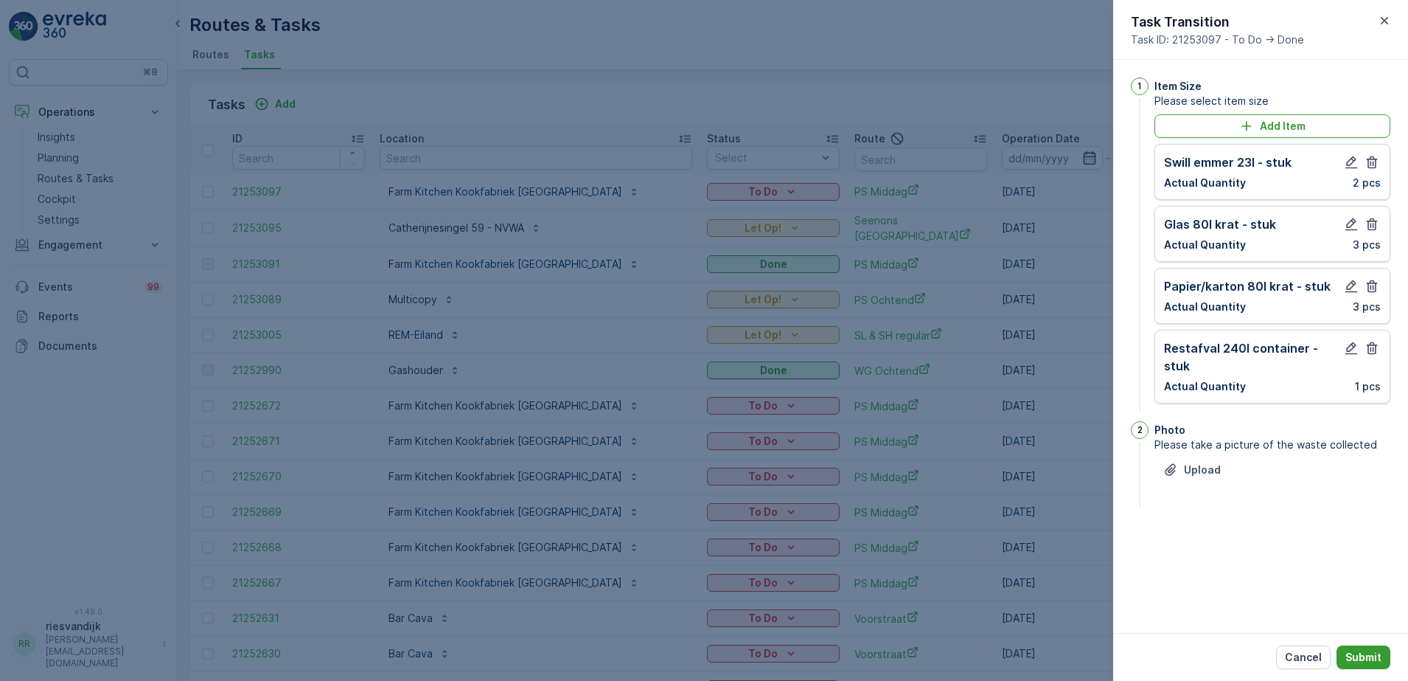
click at [1369, 651] on p "Submit" at bounding box center [1364, 657] width 36 height 15
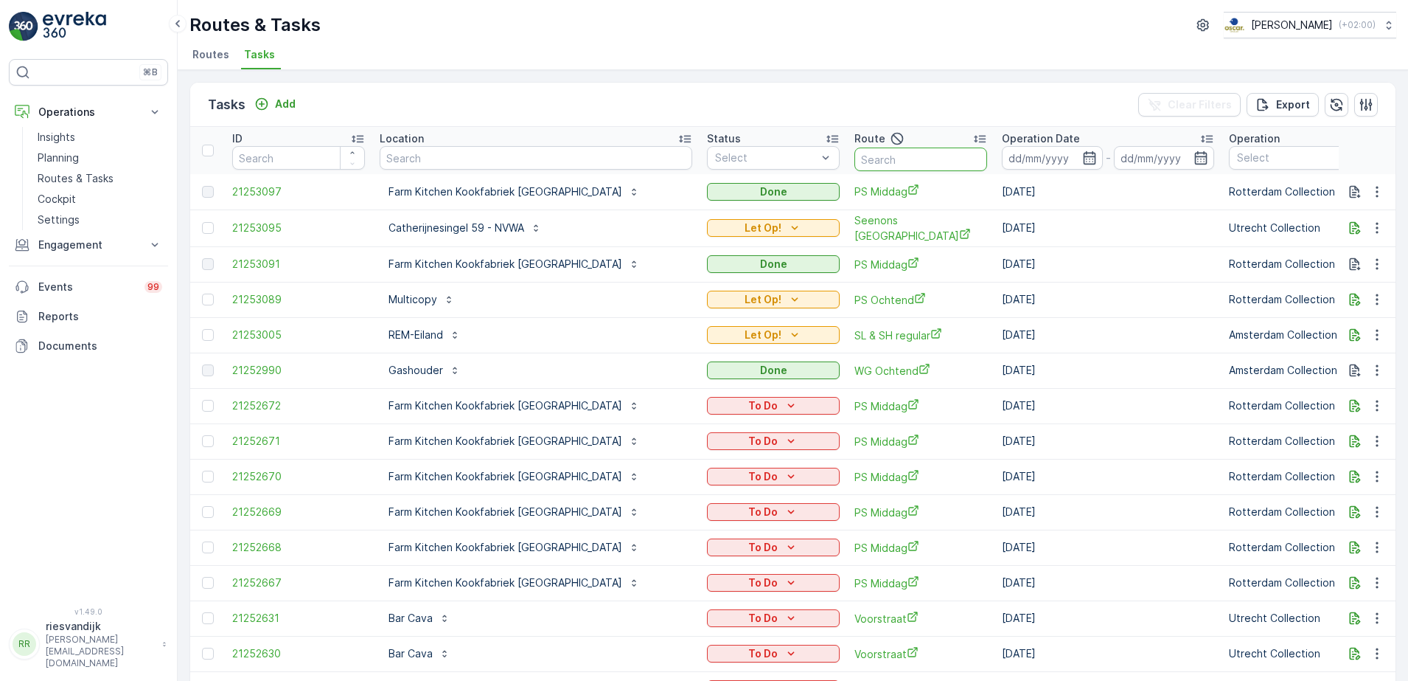
click at [855, 156] on input "text" at bounding box center [921, 159] width 133 height 24
type input "ps mid"
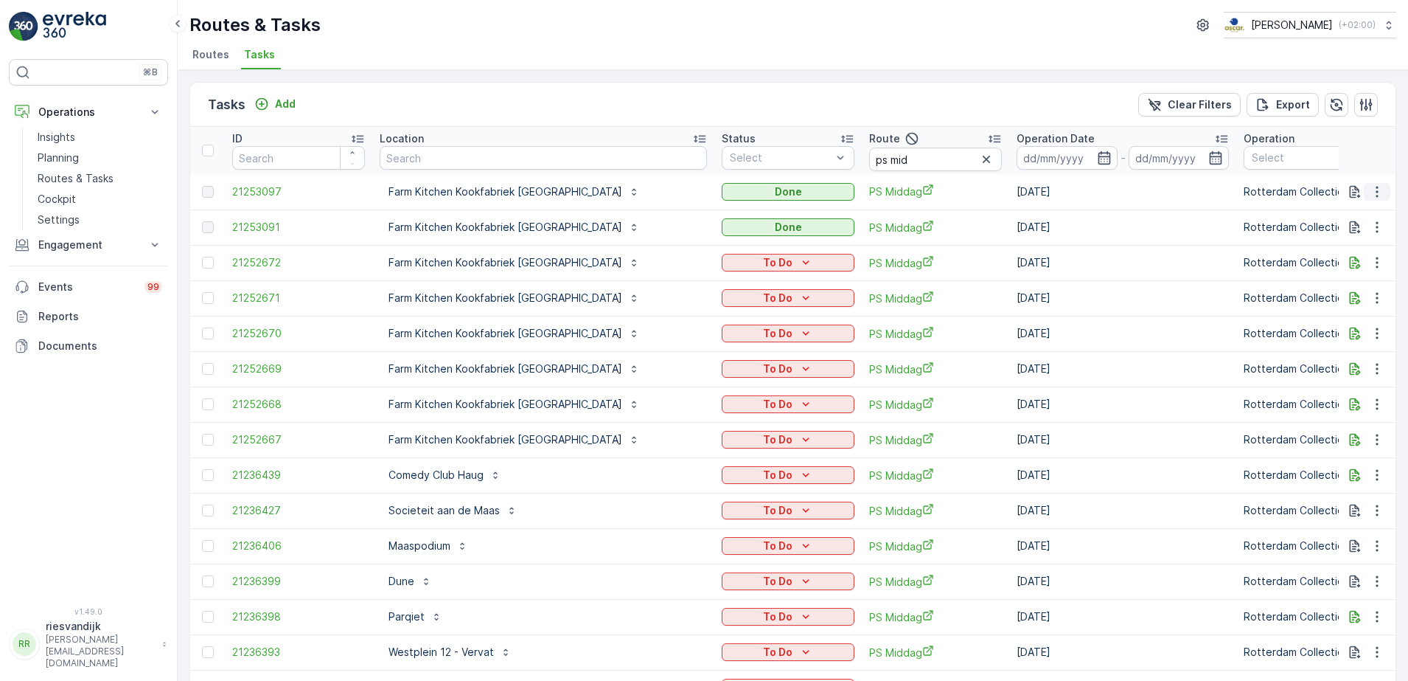
click at [1376, 190] on icon "button" at bounding box center [1377, 191] width 15 height 15
click at [1379, 223] on icon "button" at bounding box center [1377, 227] width 15 height 15
click at [1371, 250] on span "See More Details" at bounding box center [1360, 249] width 86 height 15
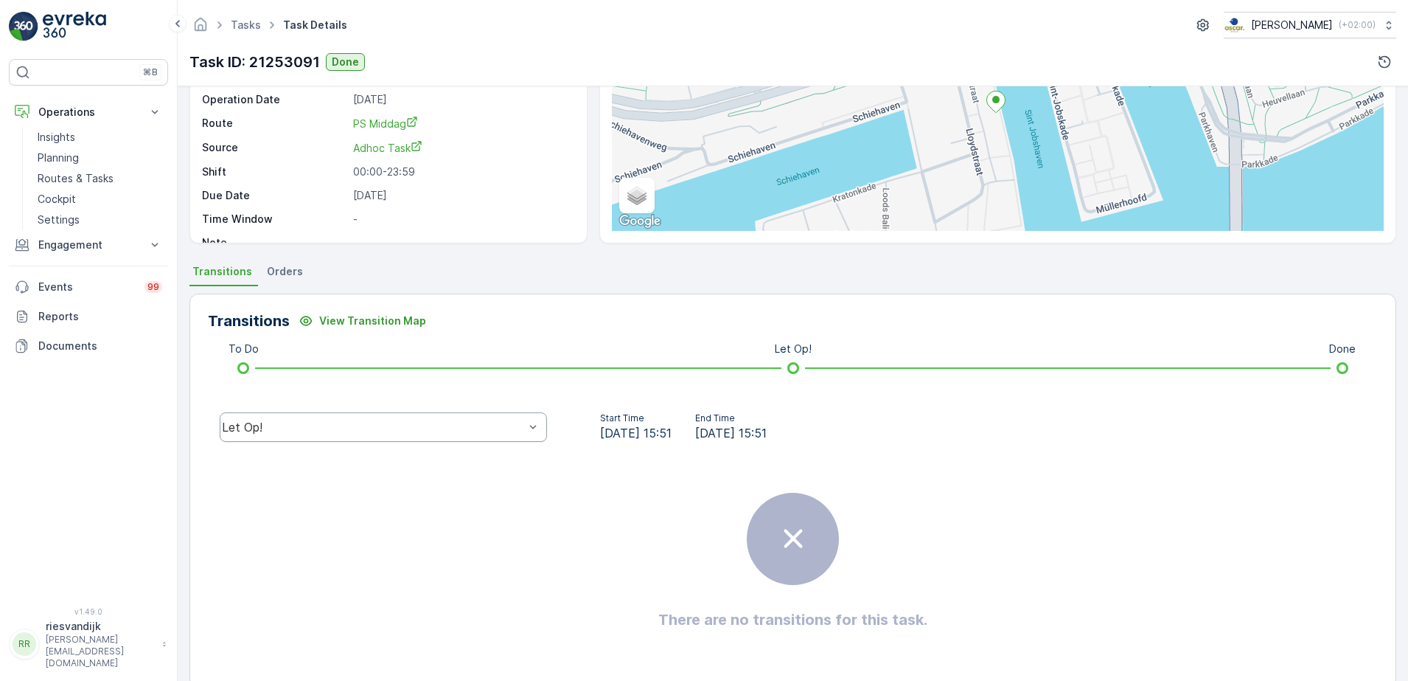
scroll to position [175, 0]
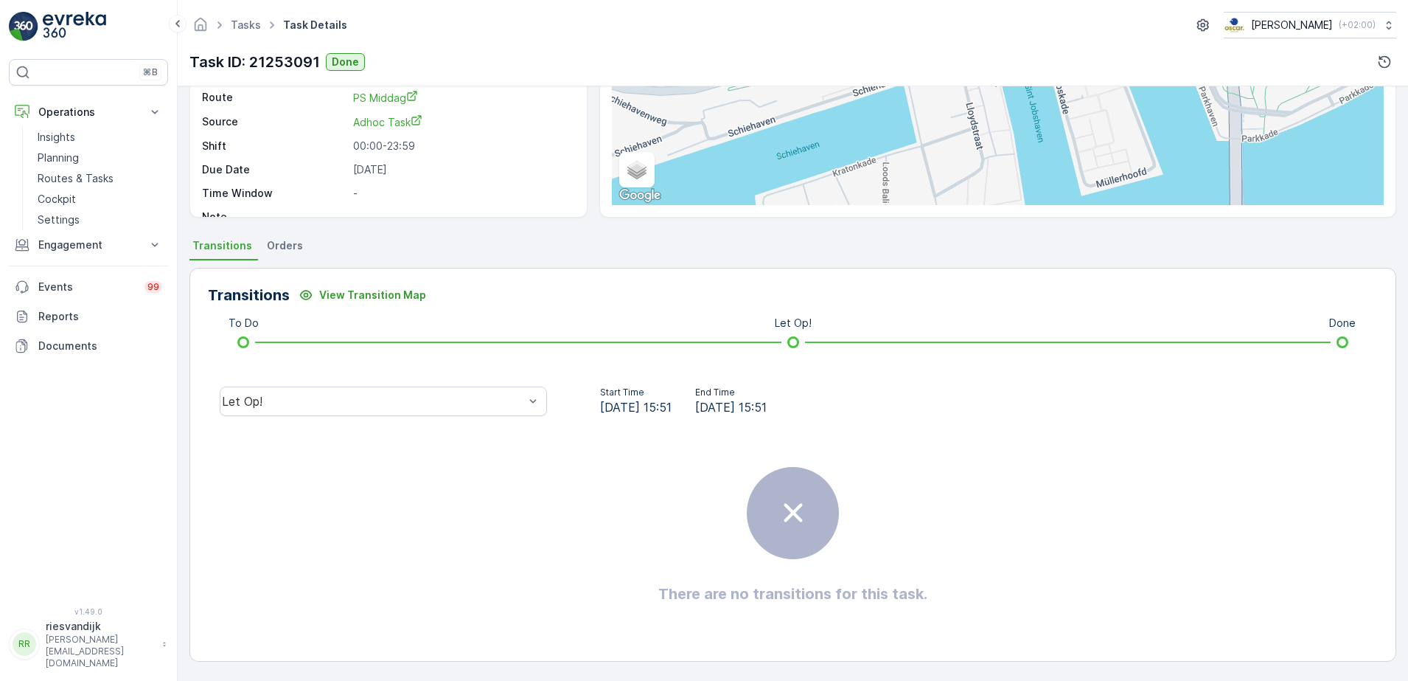
click at [793, 501] on icon at bounding box center [793, 512] width 37 height 37
click at [439, 406] on div "Let Op!" at bounding box center [373, 400] width 302 height 13
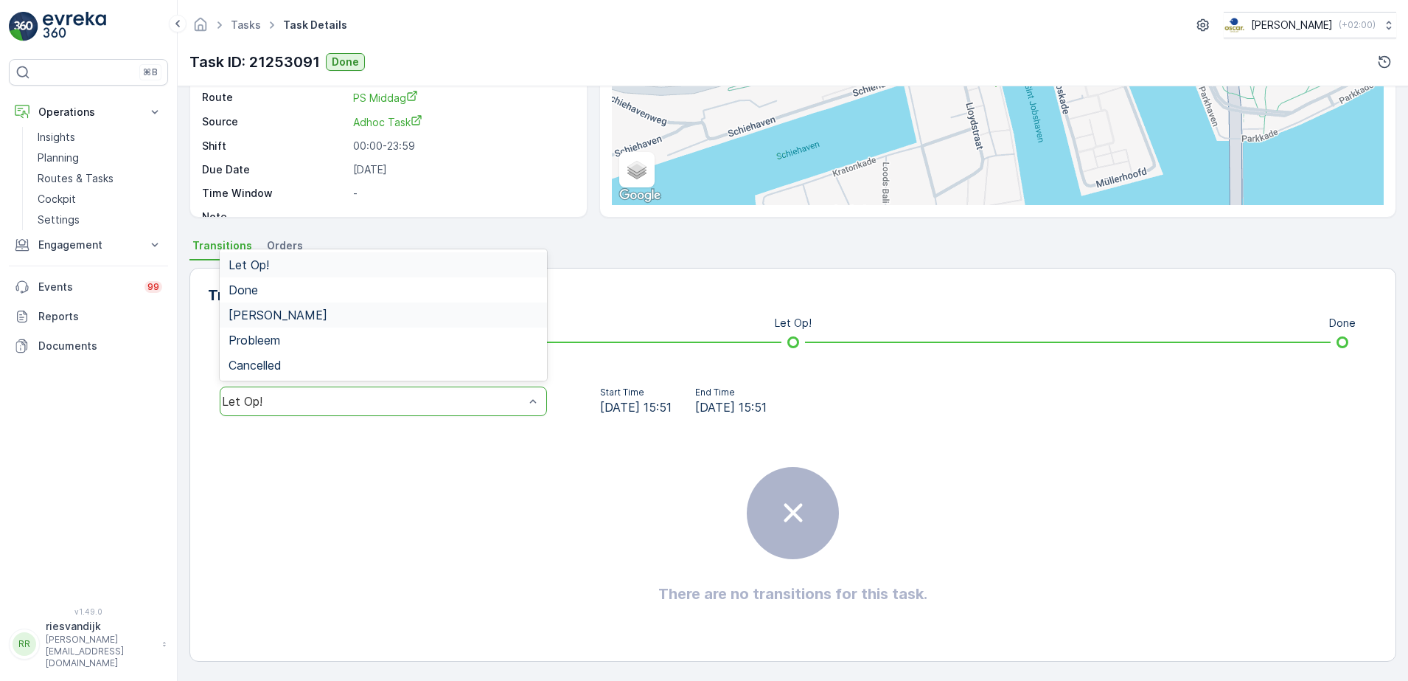
click at [350, 312] on div "[PERSON_NAME]" at bounding box center [384, 314] width 310 height 13
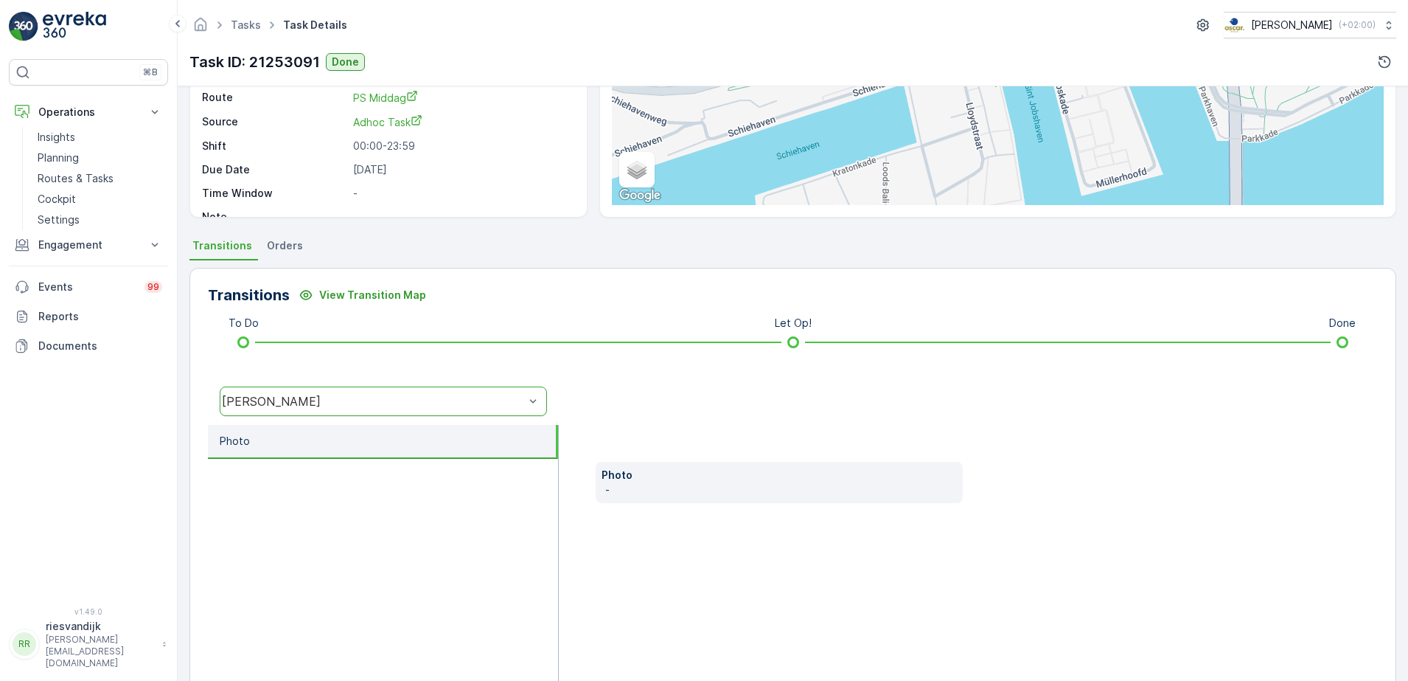
click at [279, 251] on span "Orders" at bounding box center [285, 245] width 36 height 15
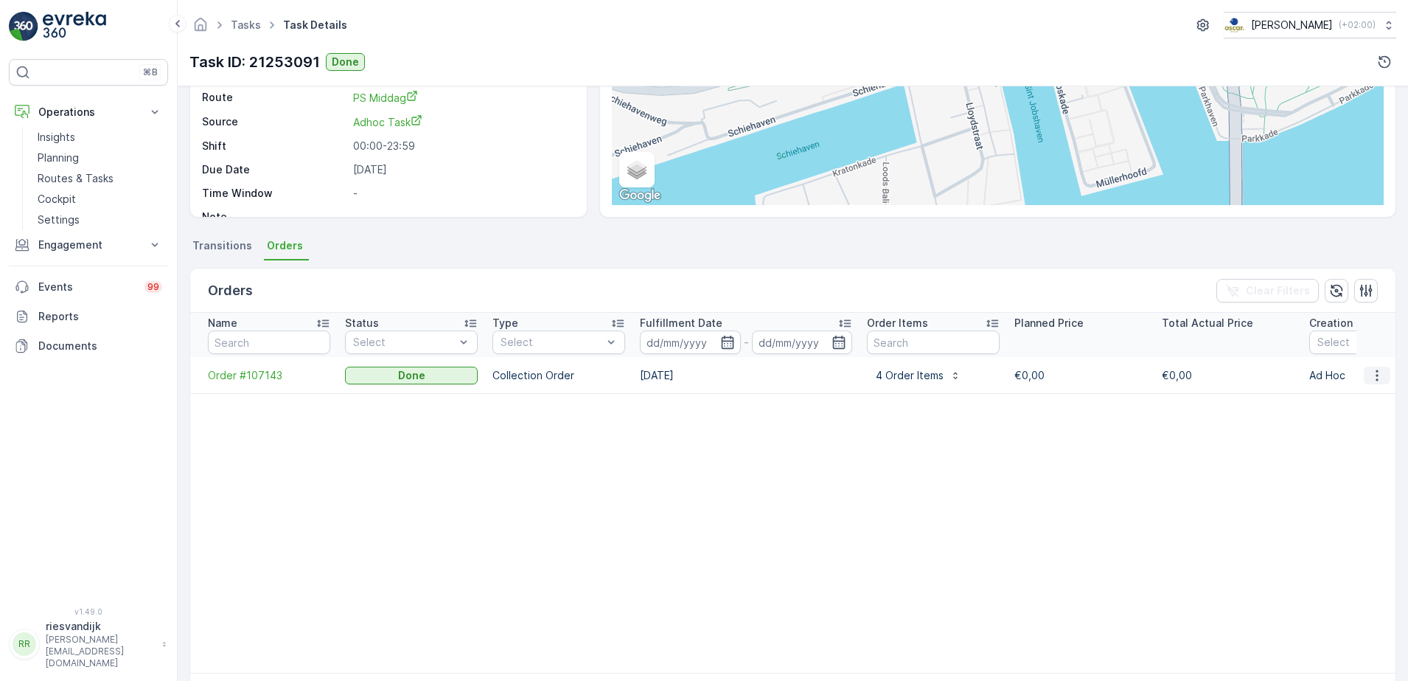
click at [1372, 379] on icon "button" at bounding box center [1377, 375] width 15 height 15
click at [1365, 402] on span "See more details" at bounding box center [1360, 397] width 84 height 15
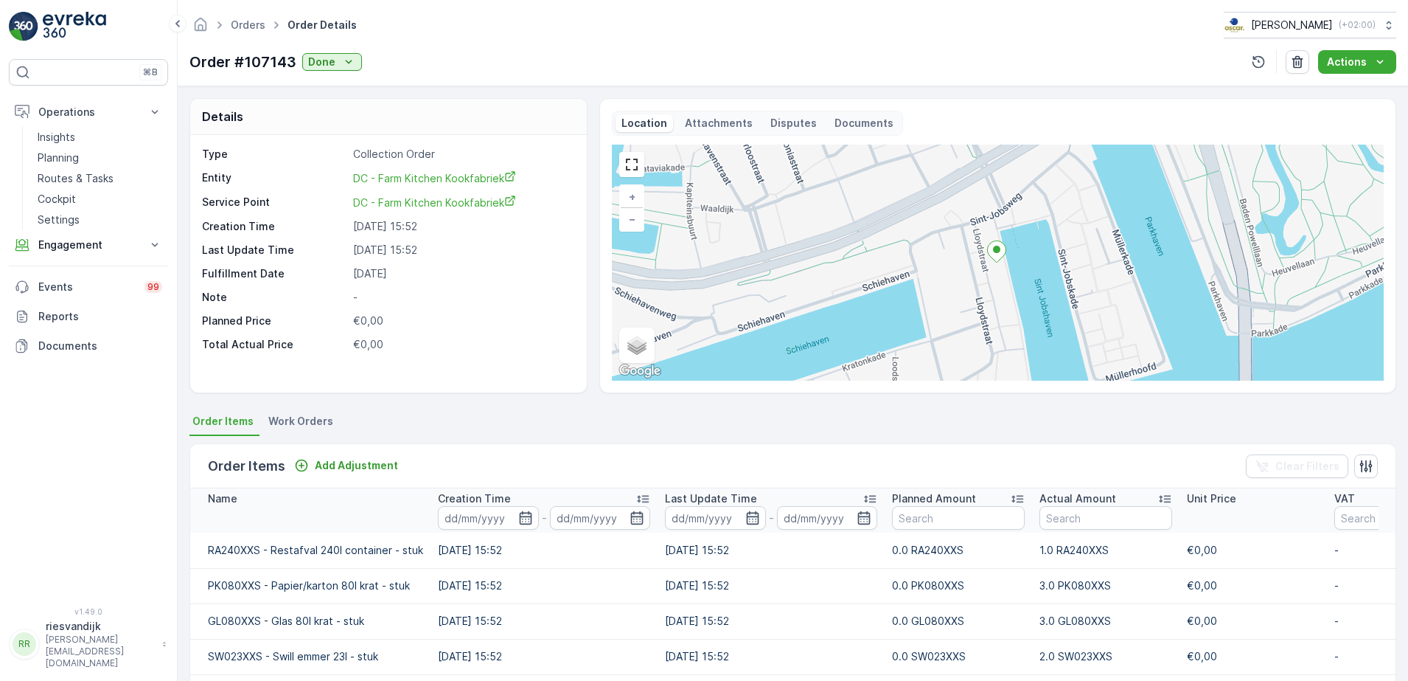
click at [293, 420] on span "Work Orders" at bounding box center [300, 421] width 65 height 15
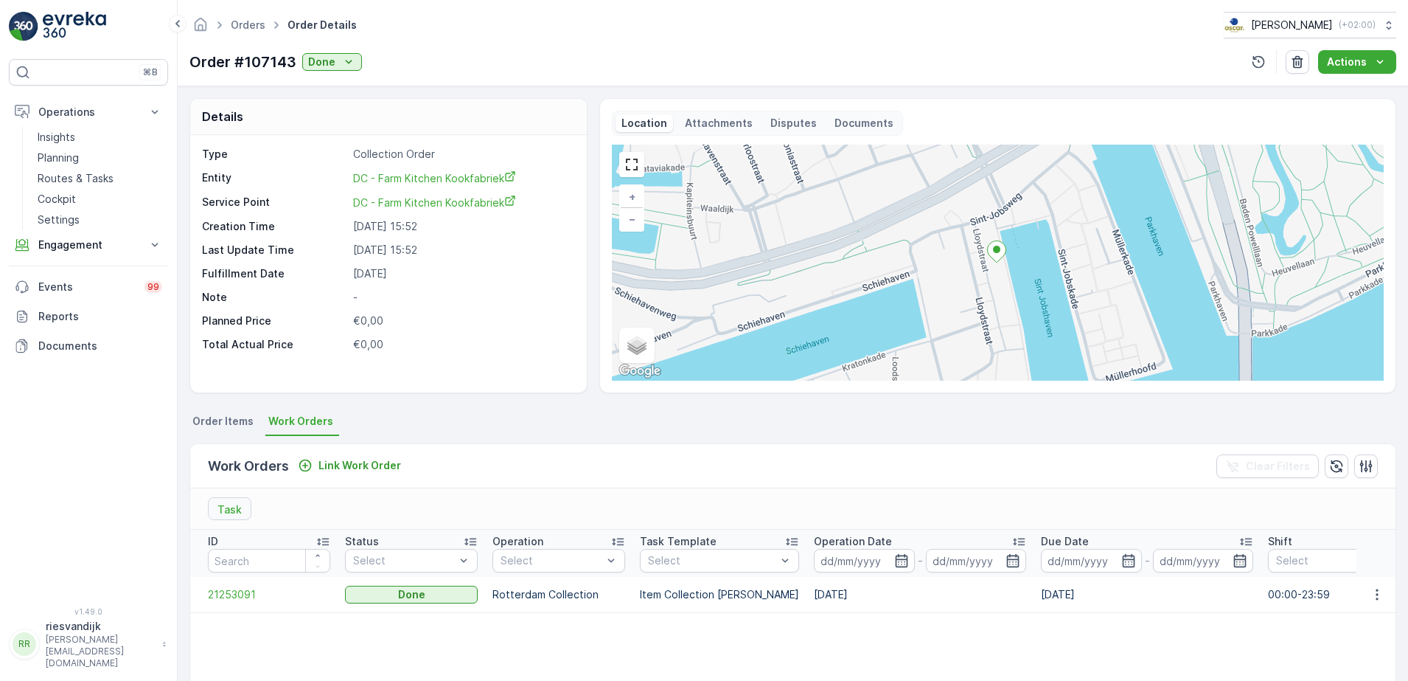
scroll to position [92, 0]
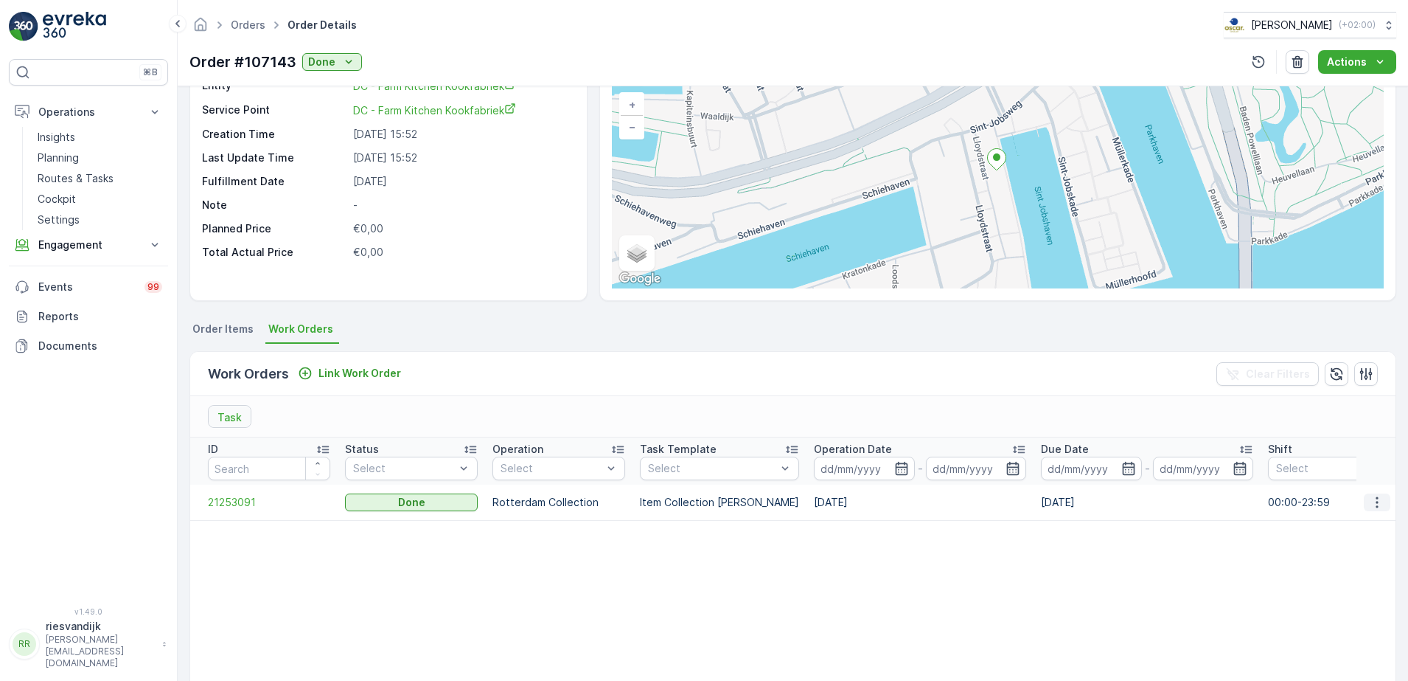
click at [1376, 500] on icon "button" at bounding box center [1377, 502] width 15 height 15
click at [223, 332] on span "Order Items" at bounding box center [222, 328] width 61 height 15
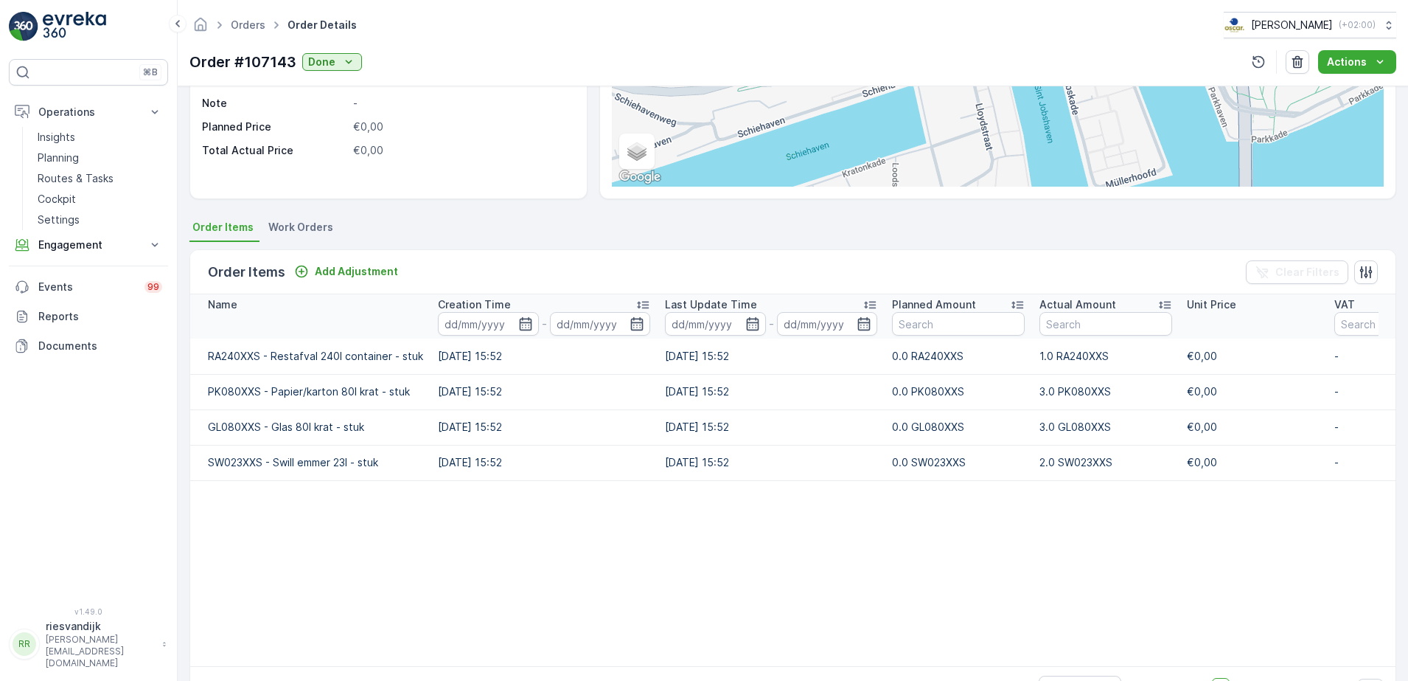
scroll to position [248, 0]
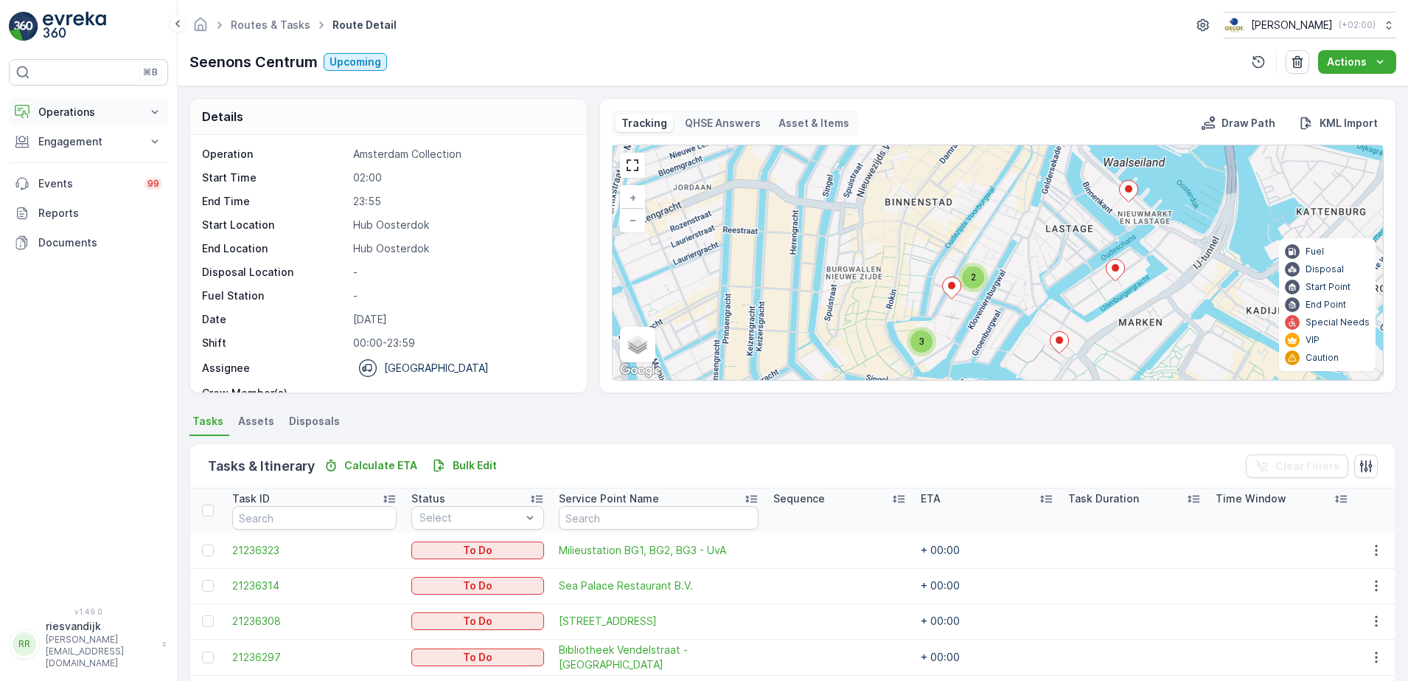
click at [66, 108] on p "Operations" at bounding box center [88, 112] width 100 height 15
click at [77, 175] on p "Routes & Tasks" at bounding box center [76, 178] width 76 height 15
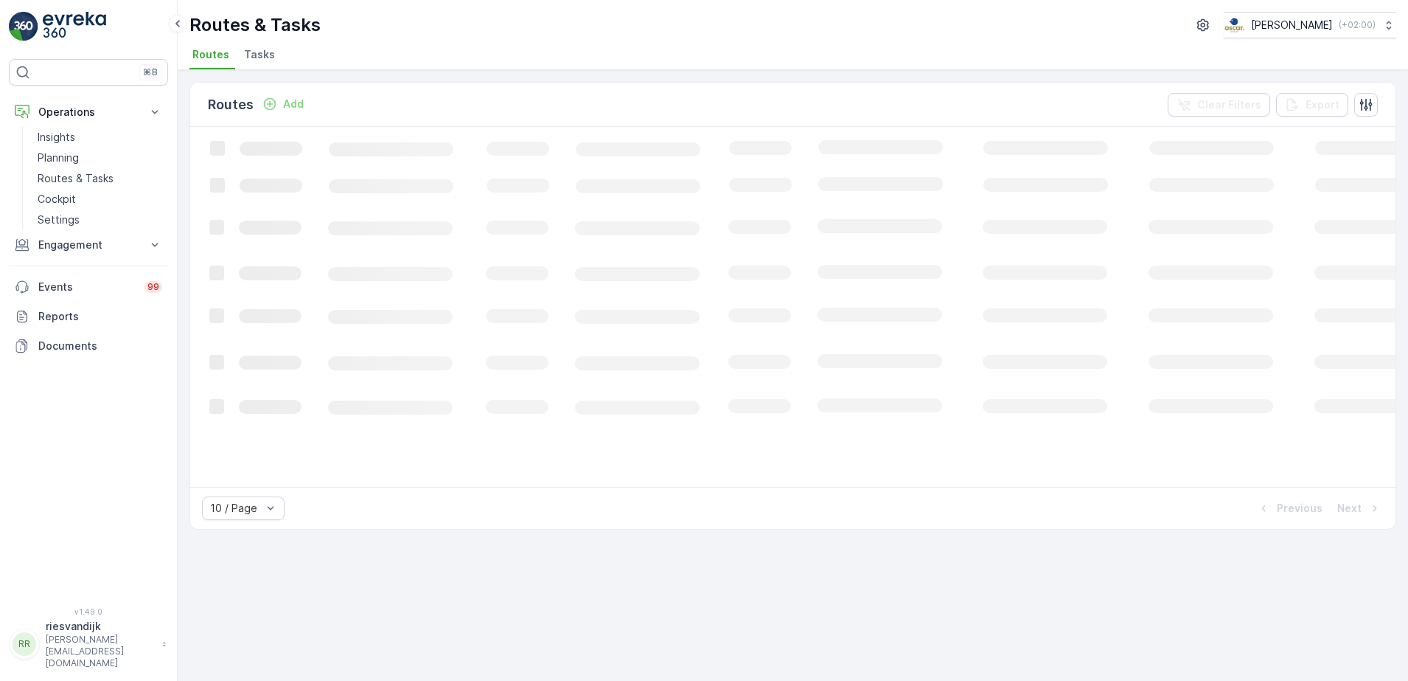
click at [260, 58] on span "Tasks" at bounding box center [259, 54] width 31 height 15
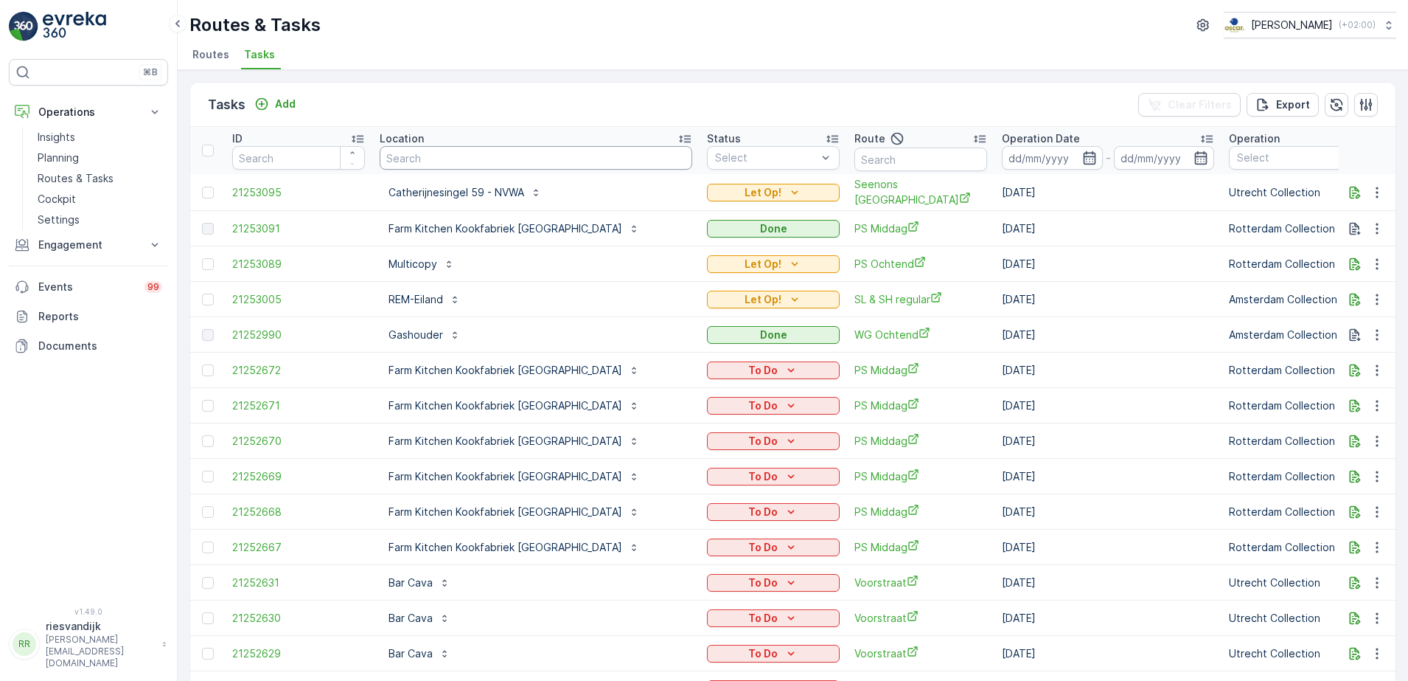
click at [435, 154] on input "text" at bounding box center [536, 158] width 313 height 24
type input "kook"
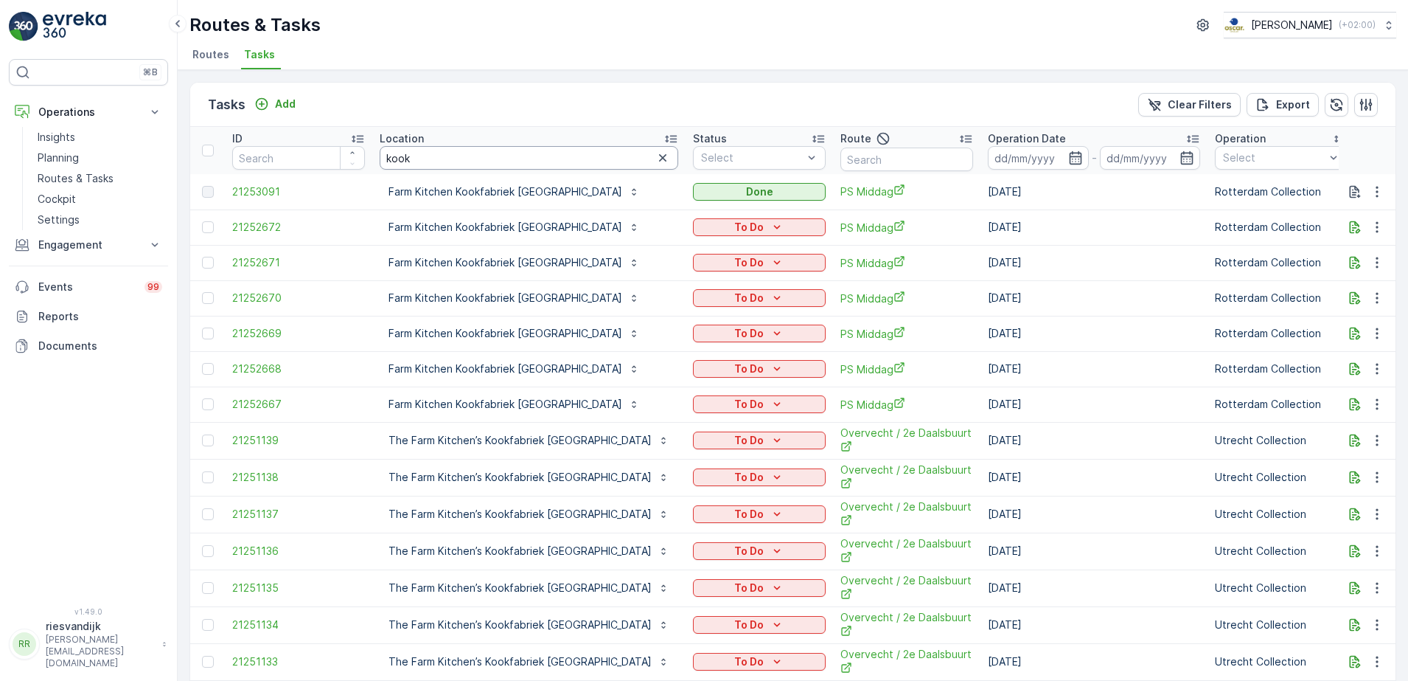
click at [506, 150] on input "kook" at bounding box center [529, 158] width 299 height 24
click at [1068, 157] on icon "button" at bounding box center [1075, 157] width 15 height 15
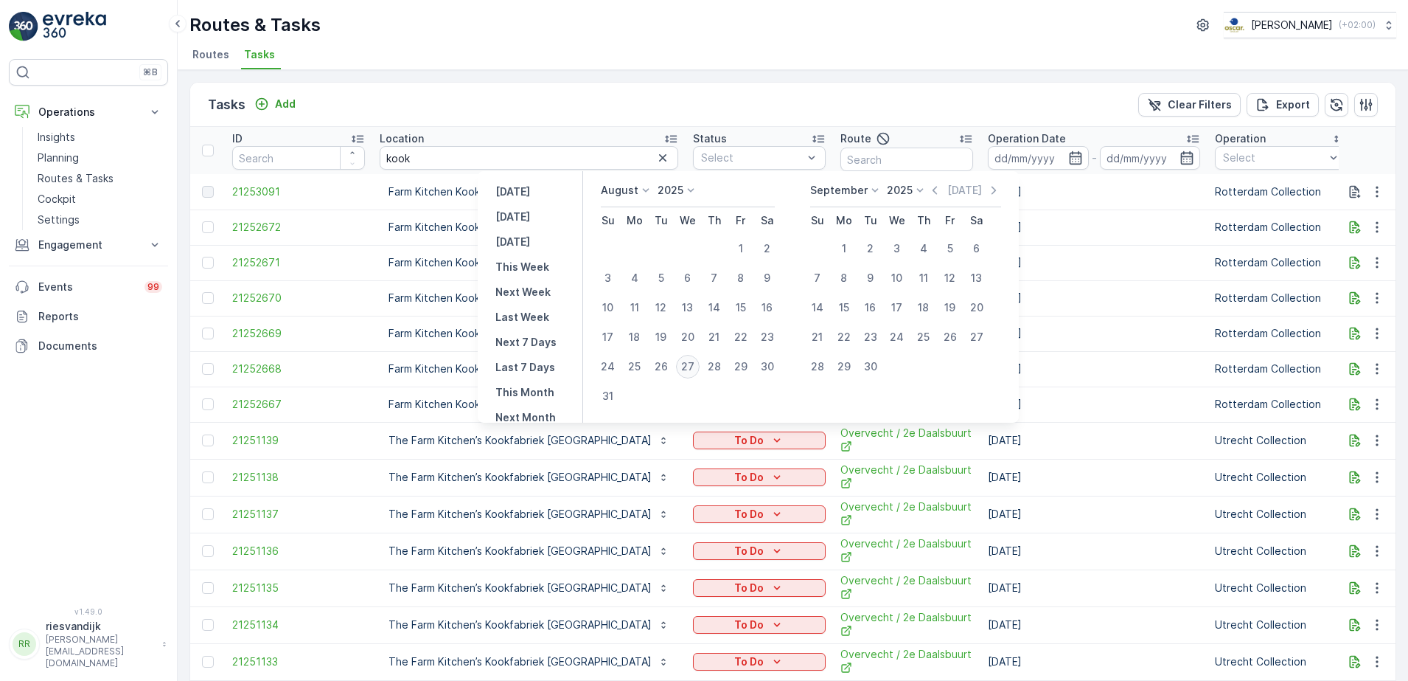
click at [693, 366] on div "27" at bounding box center [688, 367] width 24 height 24
type input "[DATE]"
click at [693, 366] on div "27" at bounding box center [688, 367] width 24 height 24
type input "[DATE]"
click at [693, 366] on div "27" at bounding box center [688, 367] width 24 height 24
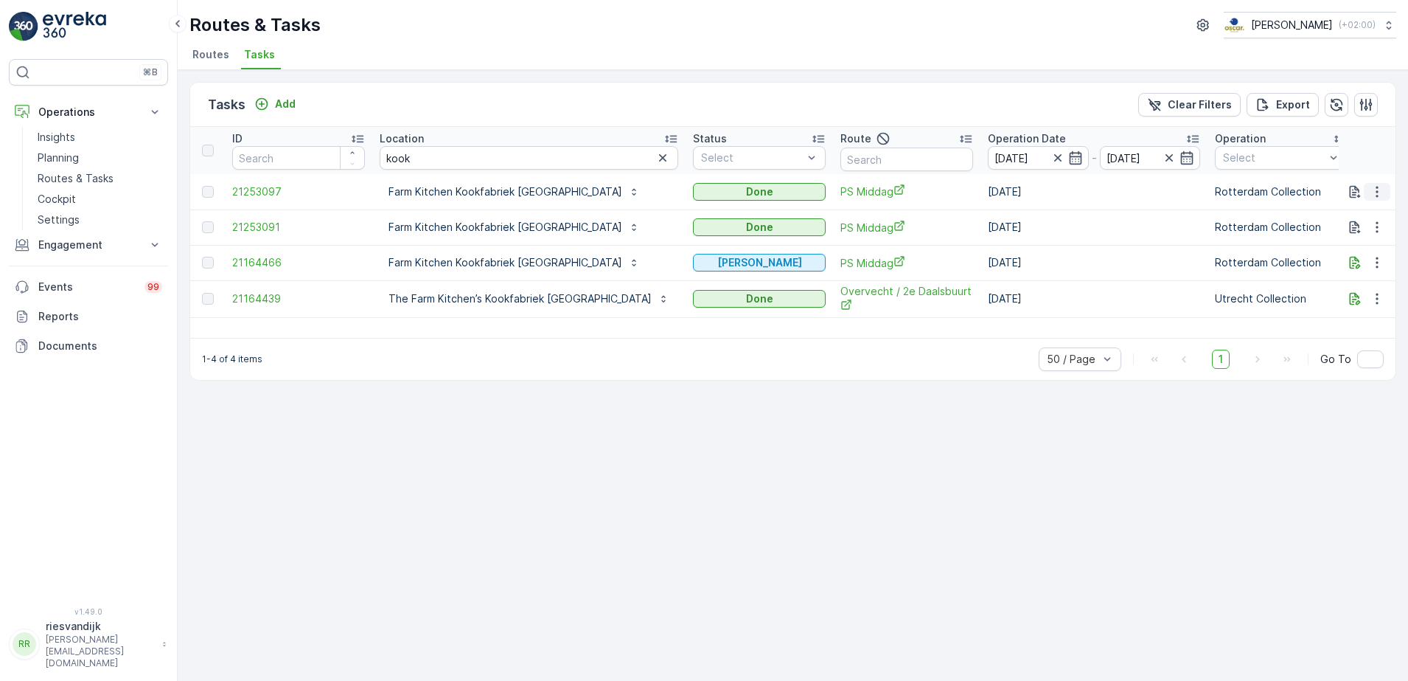
click at [1379, 192] on icon "button" at bounding box center [1377, 191] width 15 height 15
drag, startPoint x: 1383, startPoint y: 152, endPoint x: 1393, endPoint y: 187, distance: 36.2
click at [1383, 153] on th at bounding box center [1368, 150] width 58 height 47
click at [1378, 229] on icon "button" at bounding box center [1377, 227] width 15 height 15
click at [1377, 154] on th at bounding box center [1368, 150] width 58 height 47
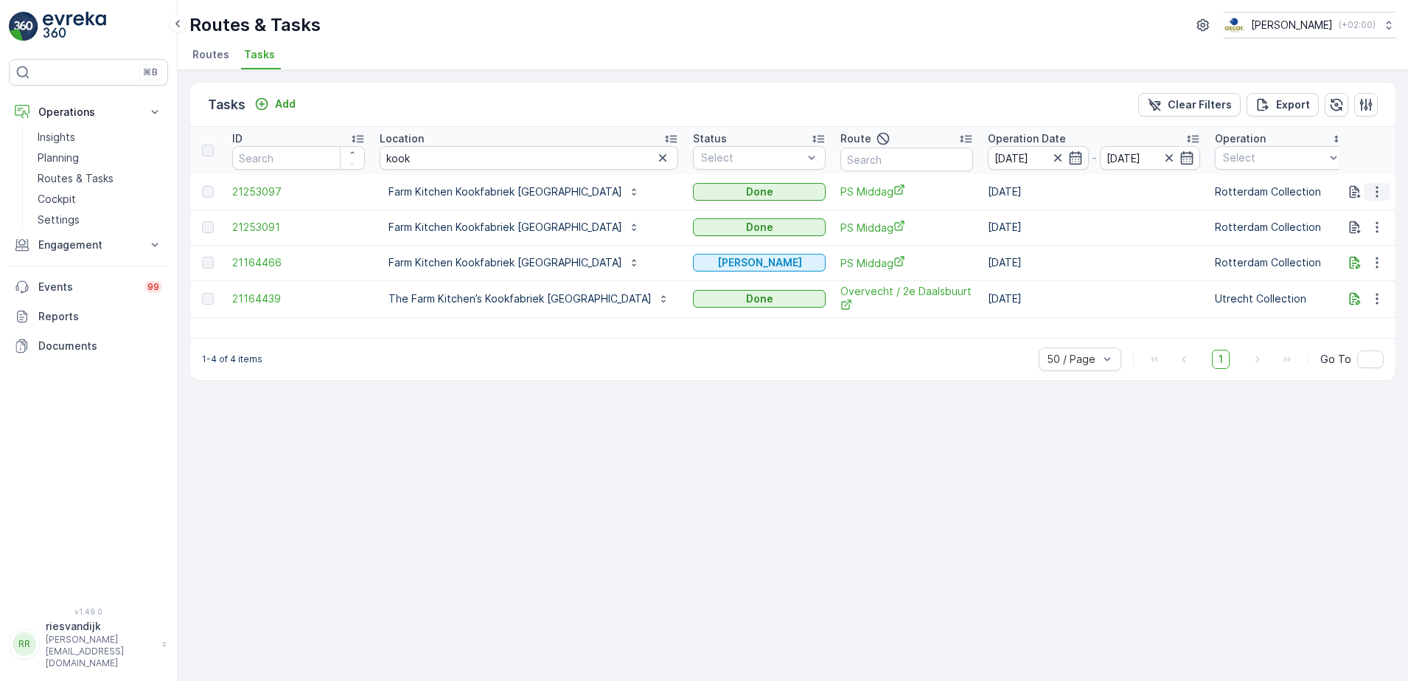
click at [1375, 197] on icon "button" at bounding box center [1377, 191] width 15 height 15
click at [1350, 237] on span "History" at bounding box center [1334, 234] width 35 height 15
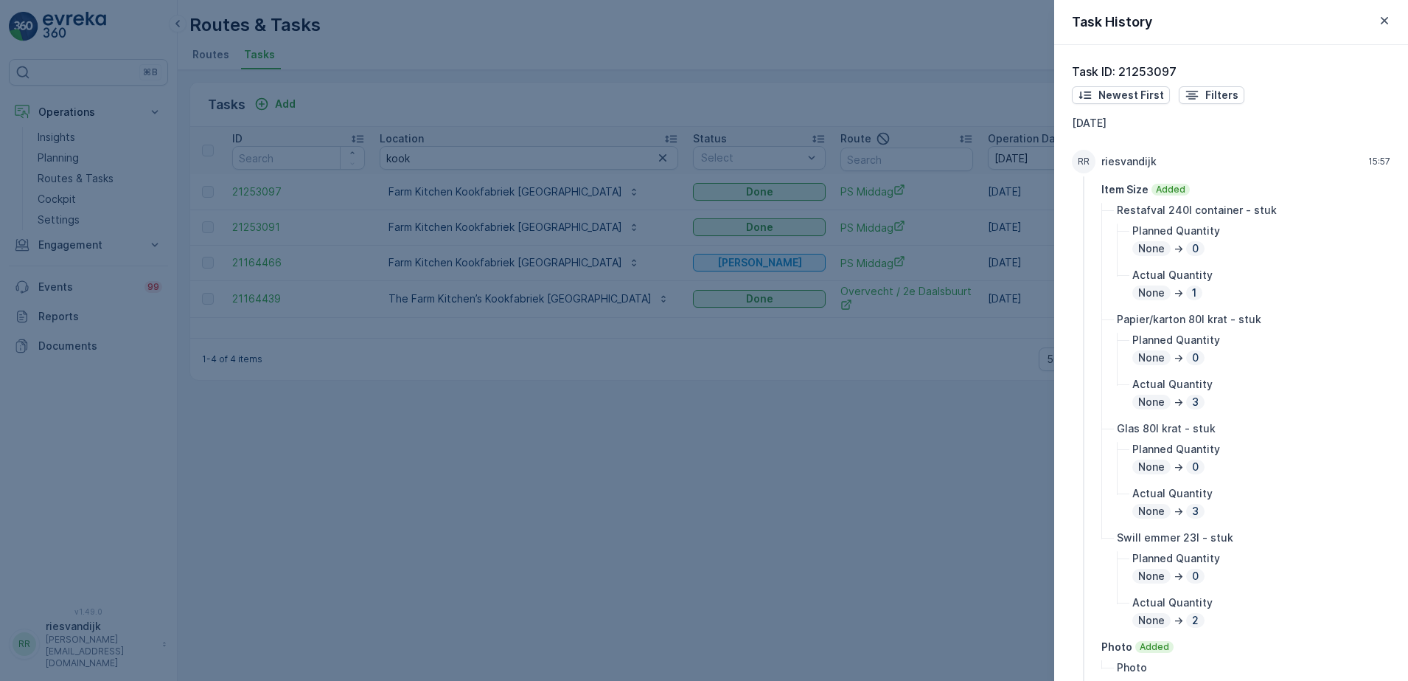
drag, startPoint x: 993, startPoint y: 538, endPoint x: 1023, endPoint y: 526, distance: 31.8
click at [994, 538] on div at bounding box center [704, 340] width 1408 height 681
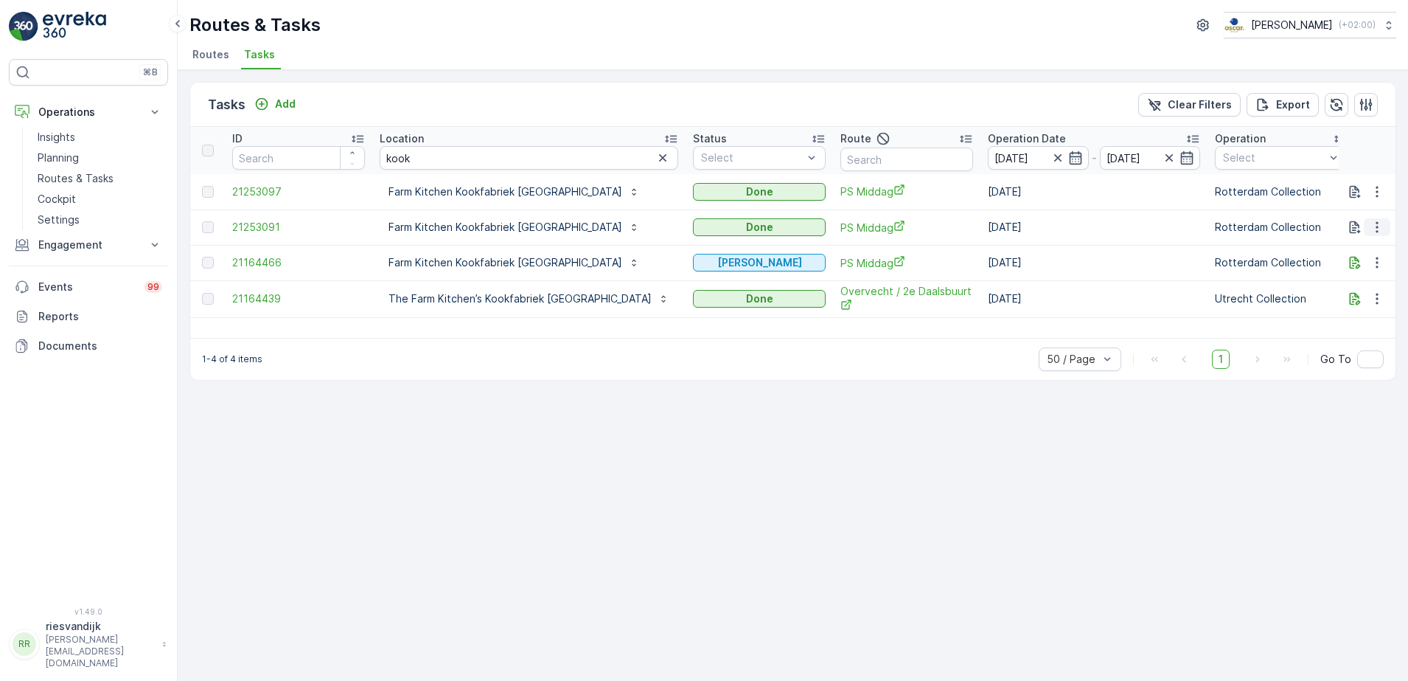
click at [1378, 223] on icon "button" at bounding box center [1377, 227] width 2 height 11
click at [1331, 270] on span "History" at bounding box center [1334, 270] width 35 height 15
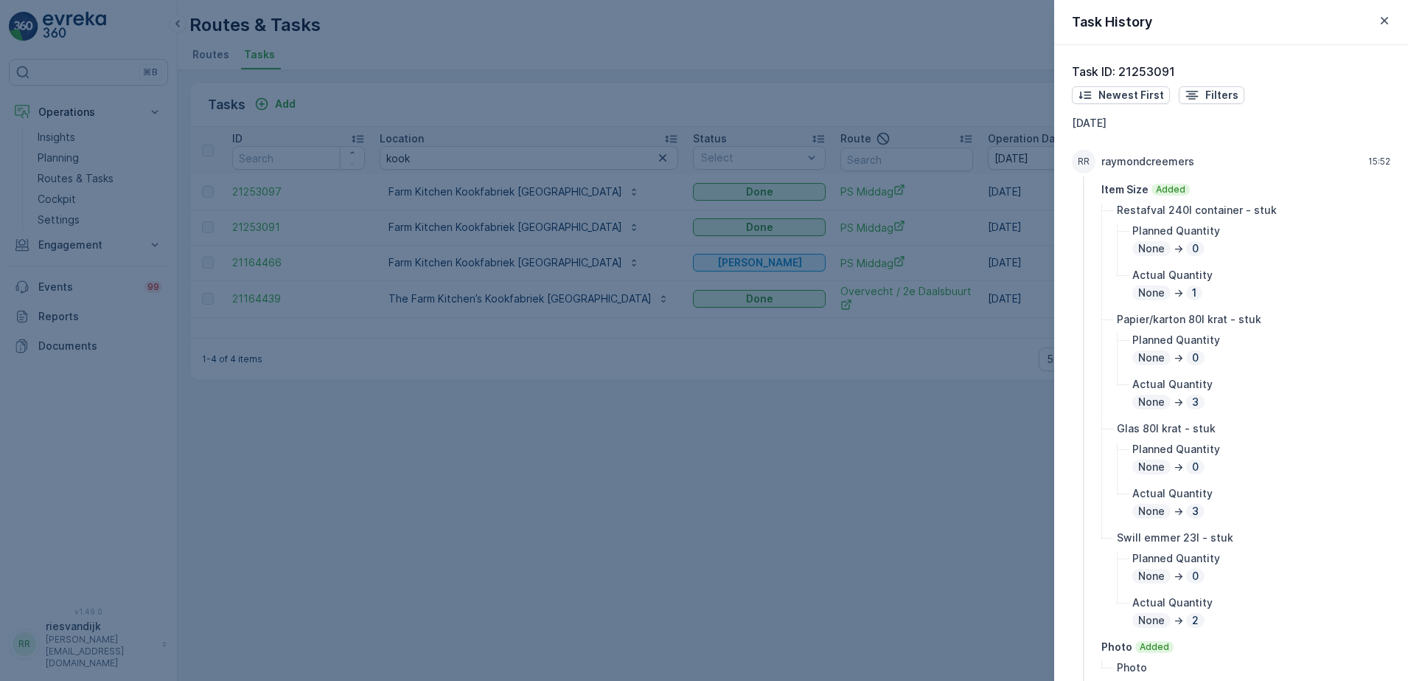
drag, startPoint x: 989, startPoint y: 524, endPoint x: 1087, endPoint y: 471, distance: 111.2
click at [989, 524] on div at bounding box center [704, 340] width 1408 height 681
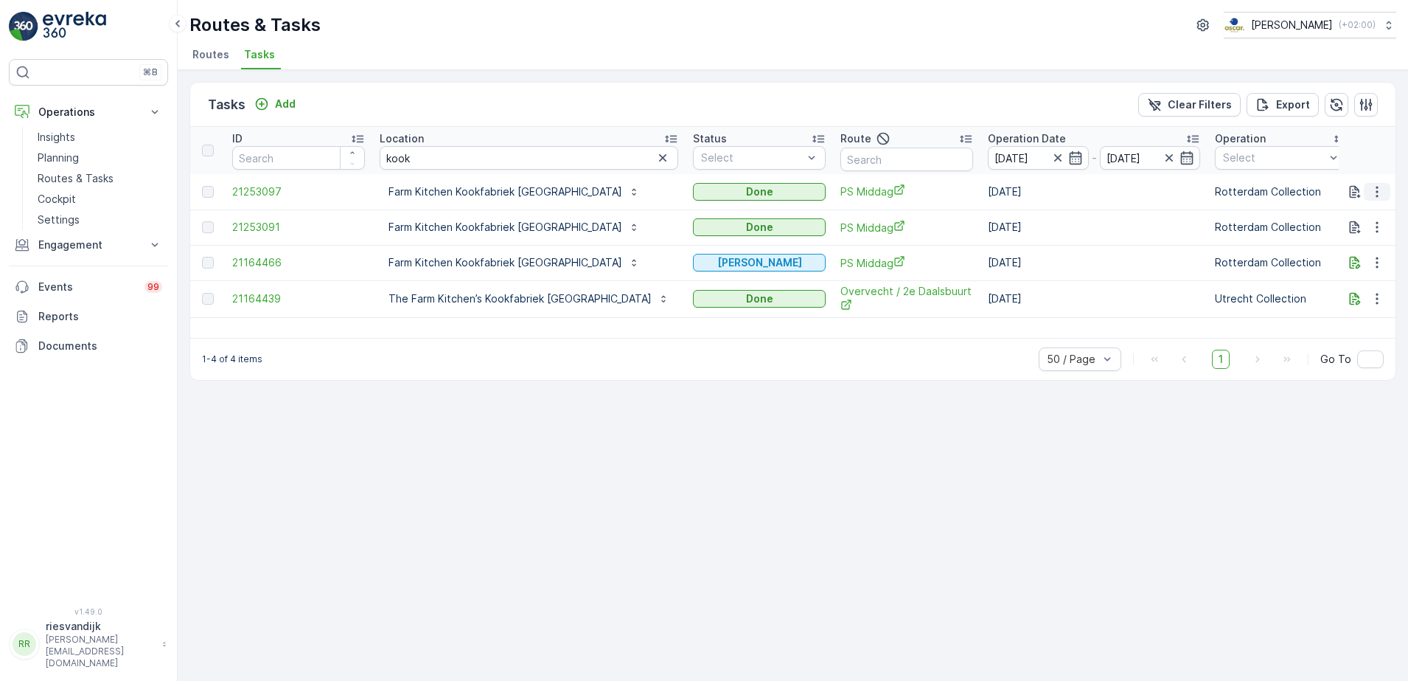
click at [1375, 194] on icon "button" at bounding box center [1377, 191] width 15 height 15
drag, startPoint x: 1171, startPoint y: 438, endPoint x: 1245, endPoint y: 352, distance: 114.0
click at [1172, 437] on div "Tasks Add Clear Filters Export ID Location kook Status Select Route Operation D…" at bounding box center [793, 375] width 1231 height 611
click at [1379, 232] on icon "button" at bounding box center [1377, 227] width 15 height 15
drag, startPoint x: 907, startPoint y: 442, endPoint x: 829, endPoint y: 380, distance: 100.2
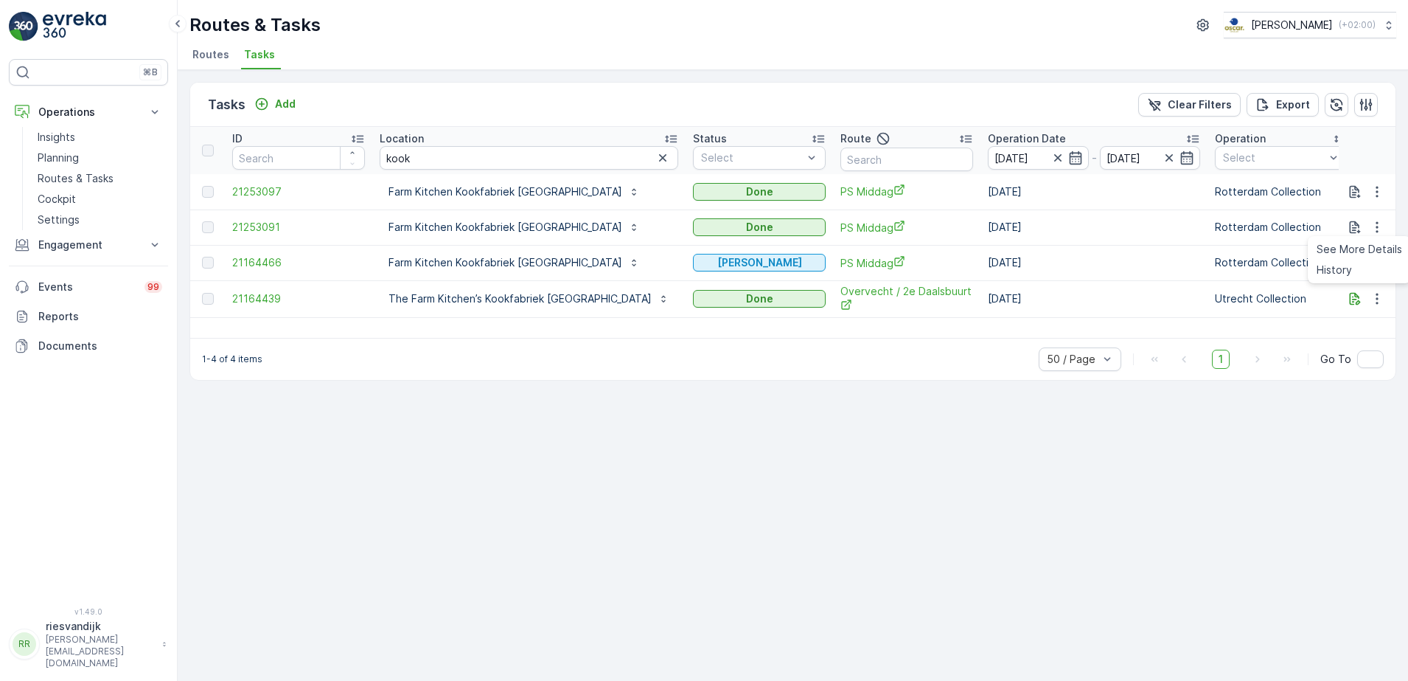
click at [907, 441] on div "Tasks Add Clear Filters Export ID Location kook Status Select Route Operation D…" at bounding box center [793, 375] width 1231 height 611
click at [1377, 196] on icon "button" at bounding box center [1377, 191] width 2 height 11
click at [1363, 149] on th at bounding box center [1368, 150] width 58 height 47
click at [656, 161] on icon "button" at bounding box center [663, 157] width 15 height 15
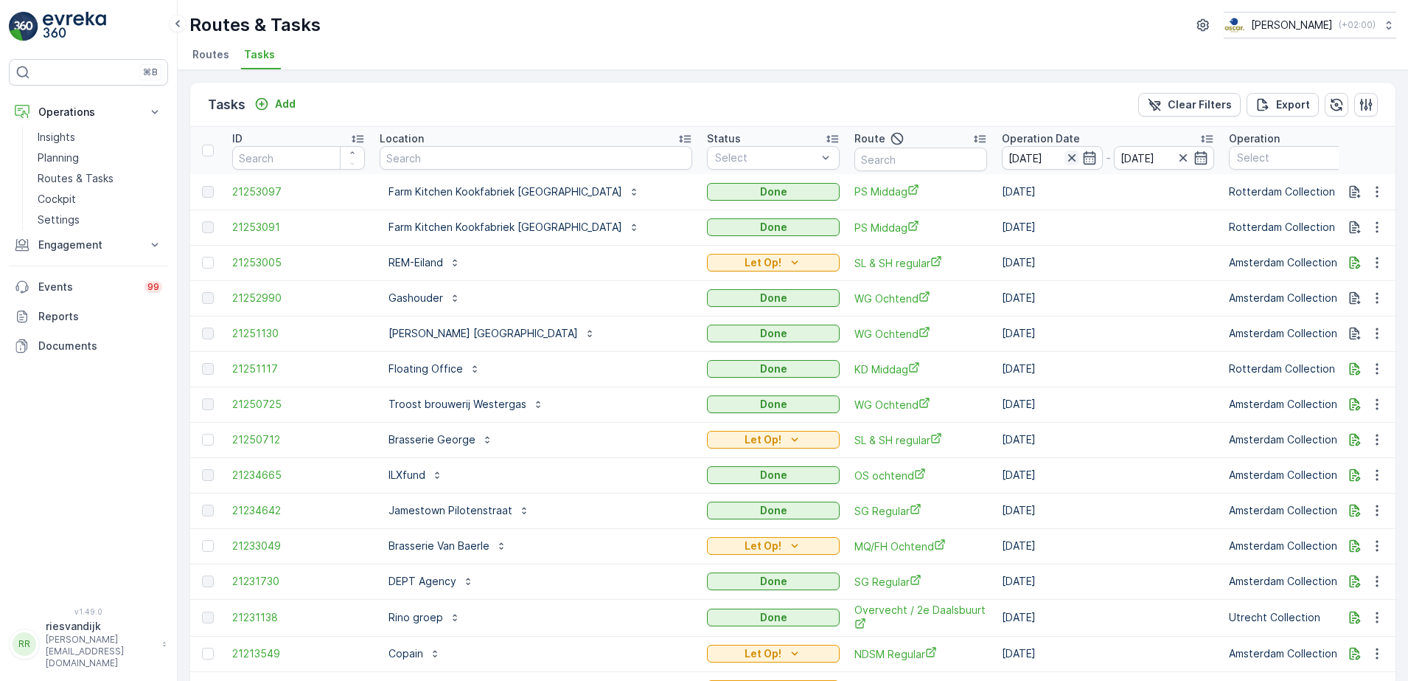
click at [1068, 158] on icon "button" at bounding box center [1071, 157] width 7 height 7
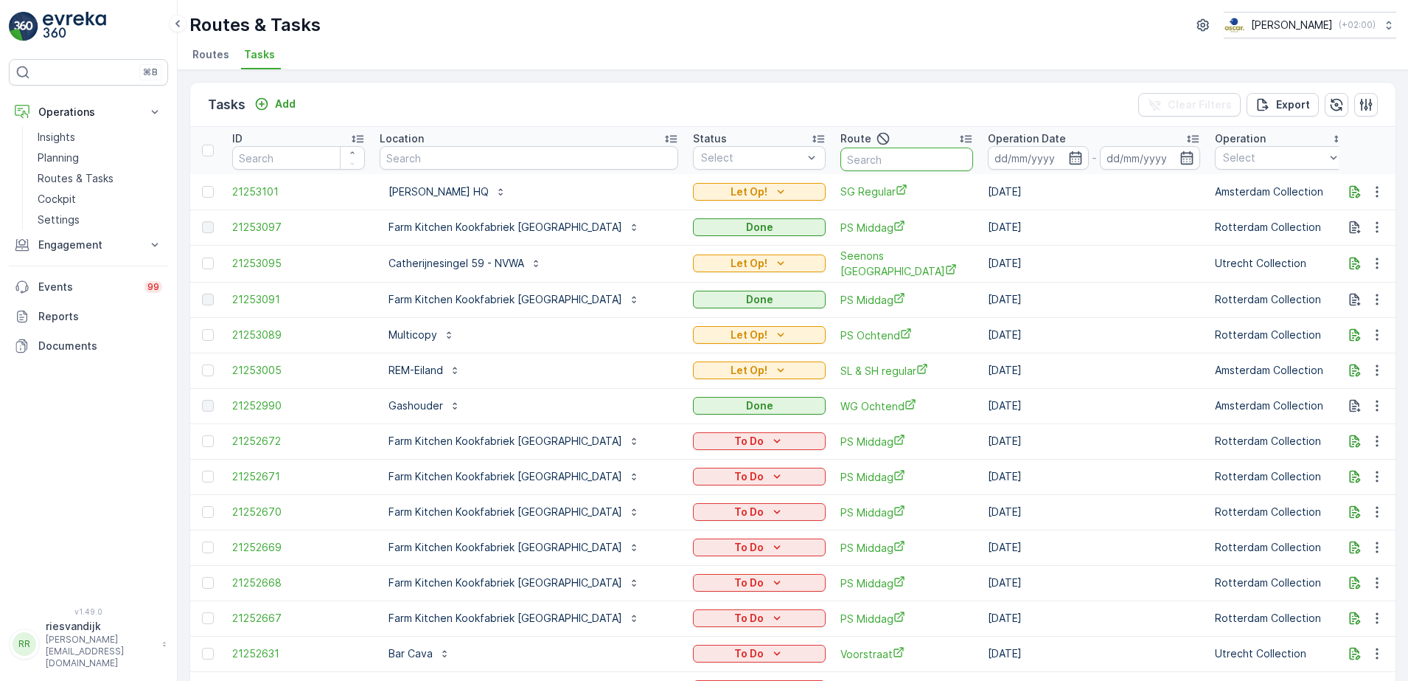
click at [855, 164] on input "text" at bounding box center [907, 159] width 133 height 24
type input "rokin"
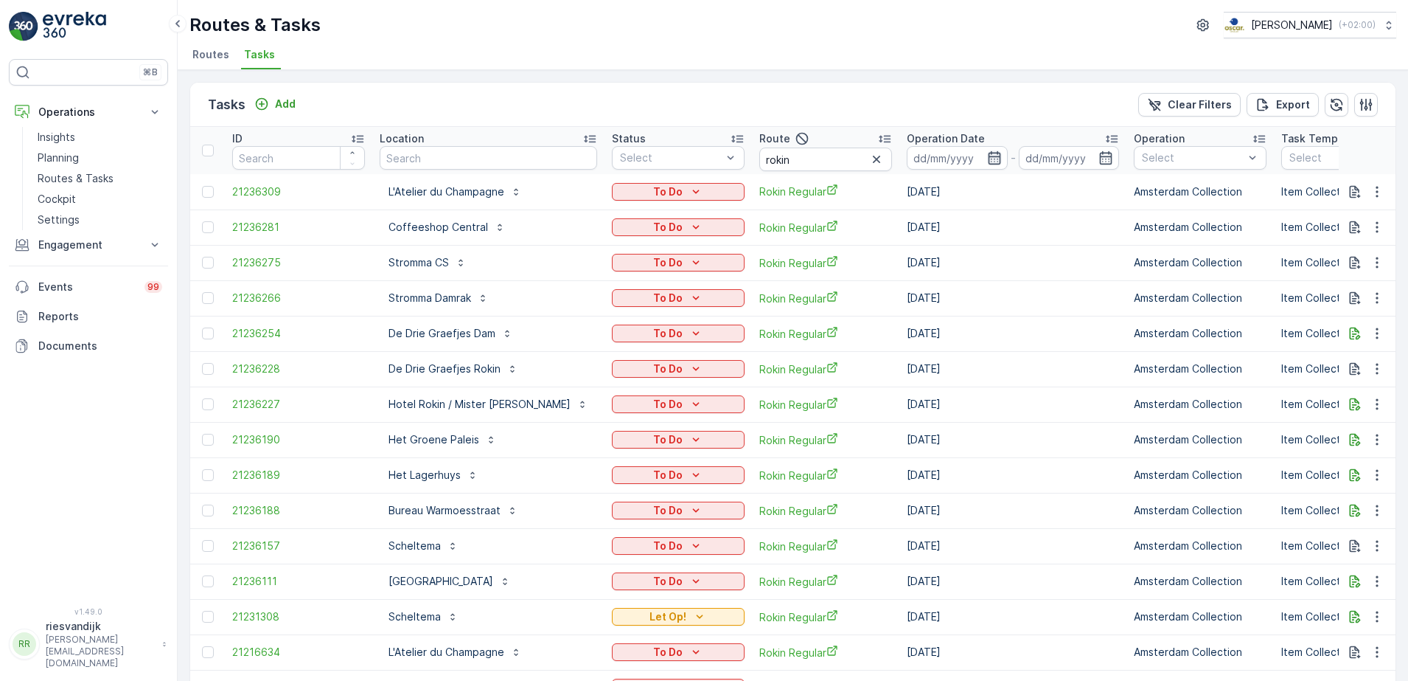
click at [988, 156] on icon "button" at bounding box center [994, 157] width 13 height 13
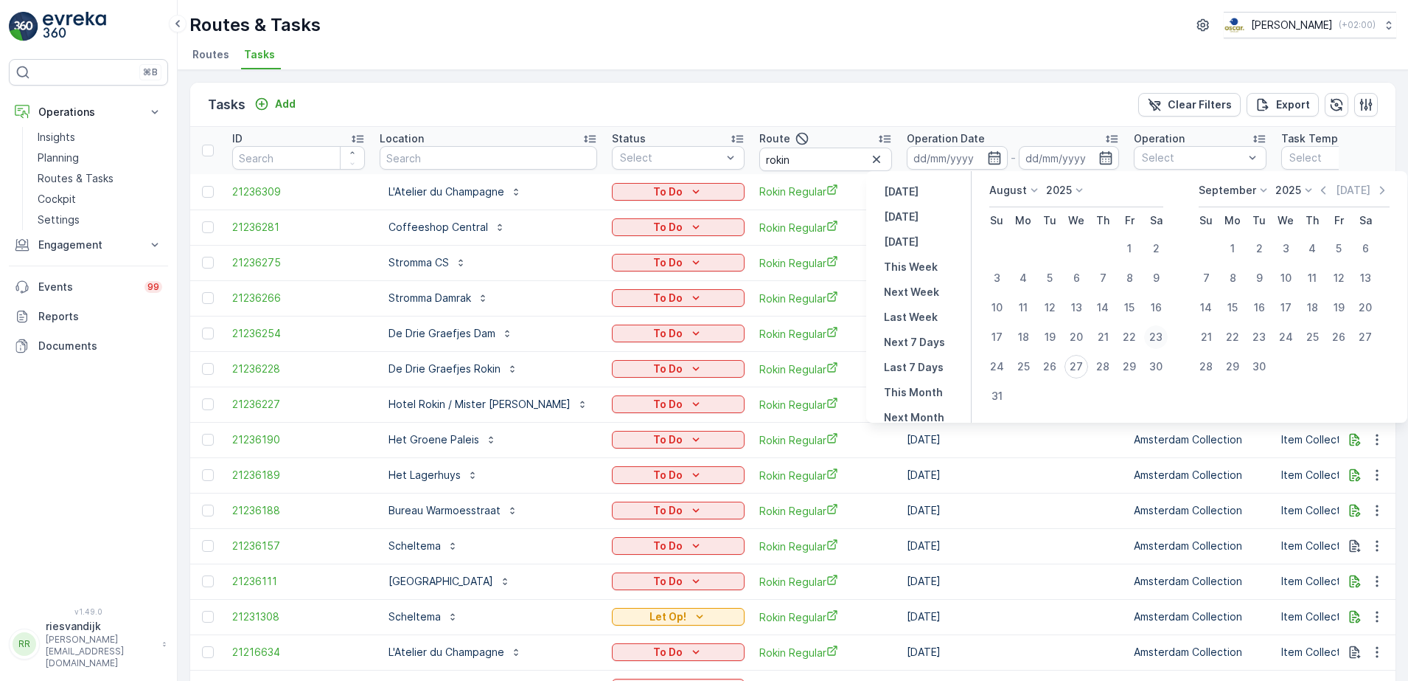
click at [1159, 334] on div "23" at bounding box center [1156, 337] width 24 height 24
type input "[DATE]"
click at [1159, 334] on div "23" at bounding box center [1156, 337] width 24 height 24
type input "[DATE]"
click at [1159, 334] on div "23" at bounding box center [1156, 337] width 24 height 24
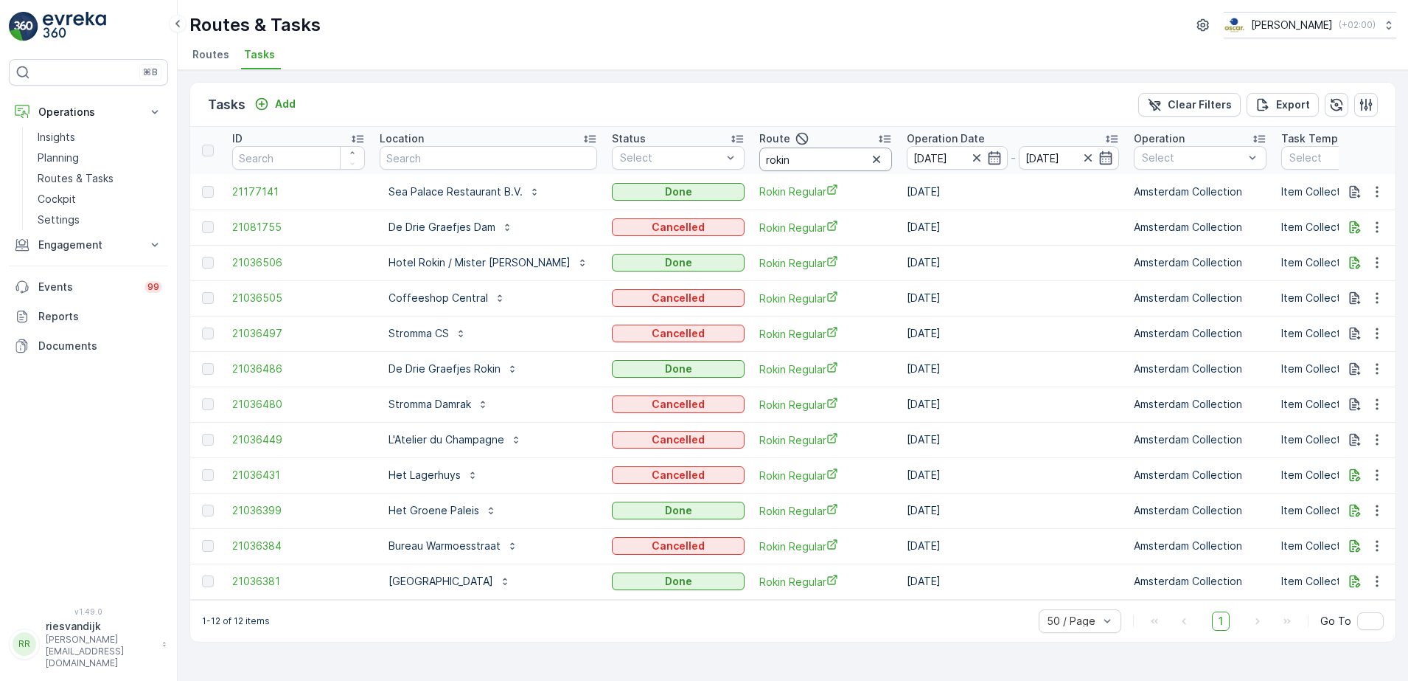
drag, startPoint x: 774, startPoint y: 157, endPoint x: 626, endPoint y: 181, distance: 150.1
click at [626, 181] on table "ID Location Status Select Route rokin Operation Date 23.08.2025 - 23.08.2025 Op…" at bounding box center [1370, 363] width 2360 height 473
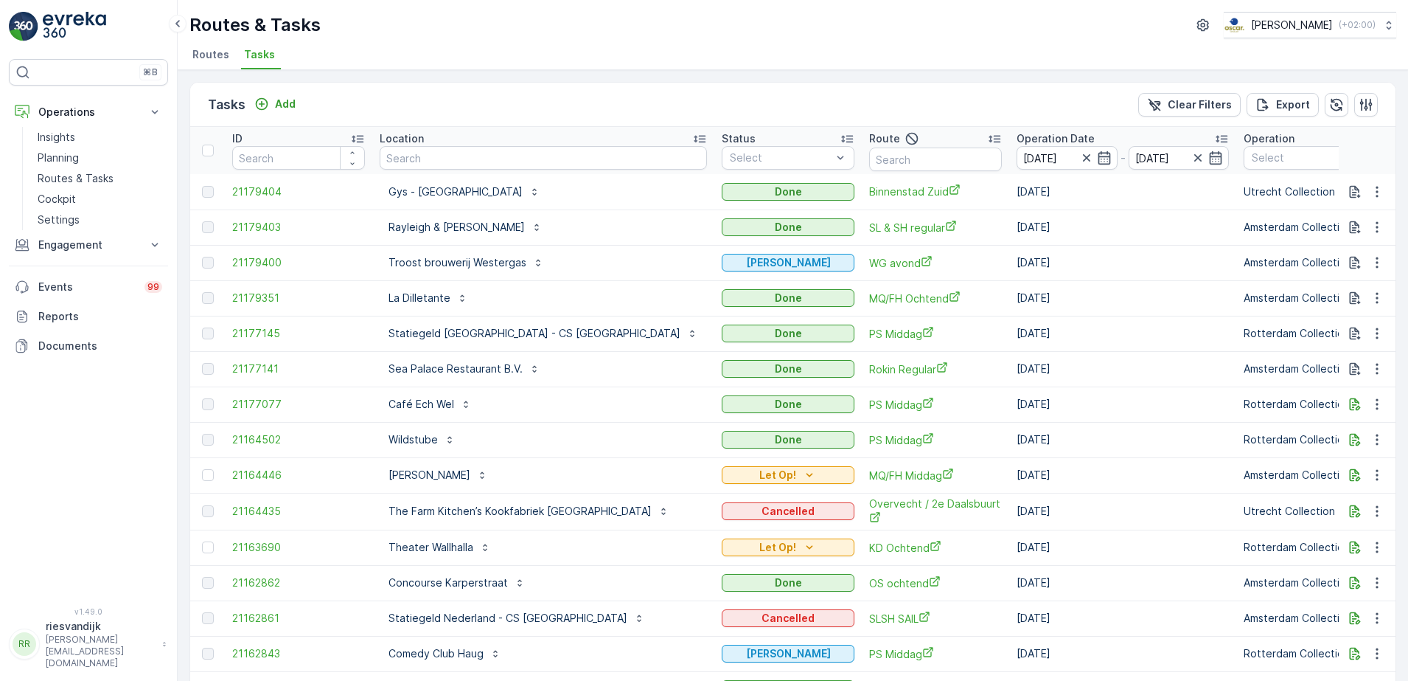
click at [420, 156] on input "text" at bounding box center [543, 158] width 327 height 24
type input "pizza"
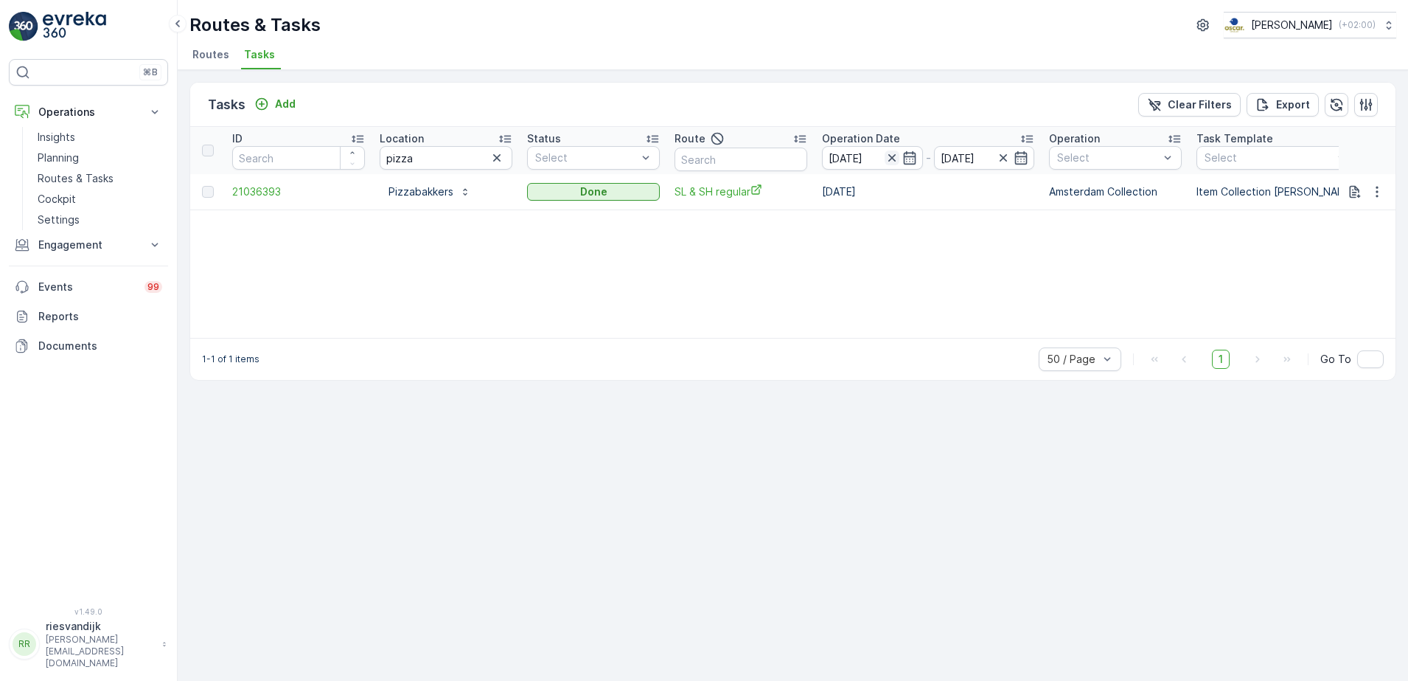
click at [891, 156] on icon "button" at bounding box center [891, 157] width 7 height 7
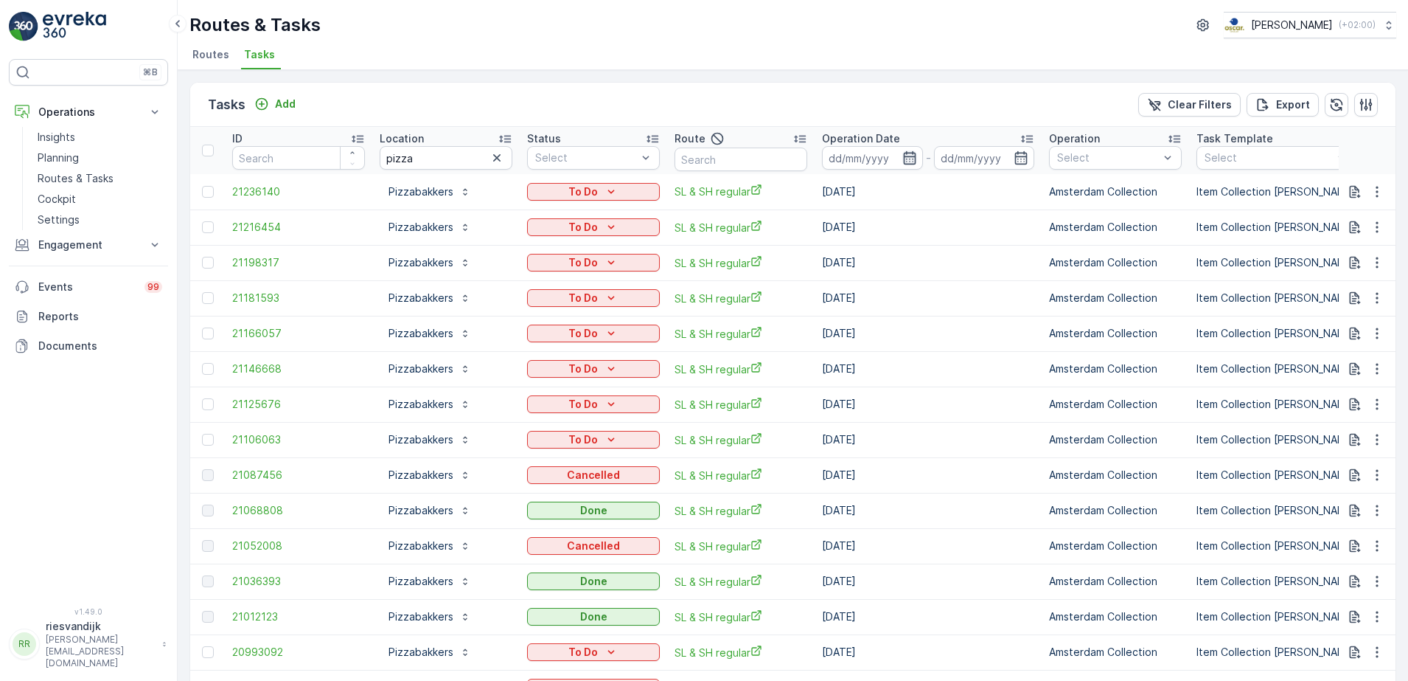
click at [914, 160] on icon "button" at bounding box center [909, 157] width 13 height 13
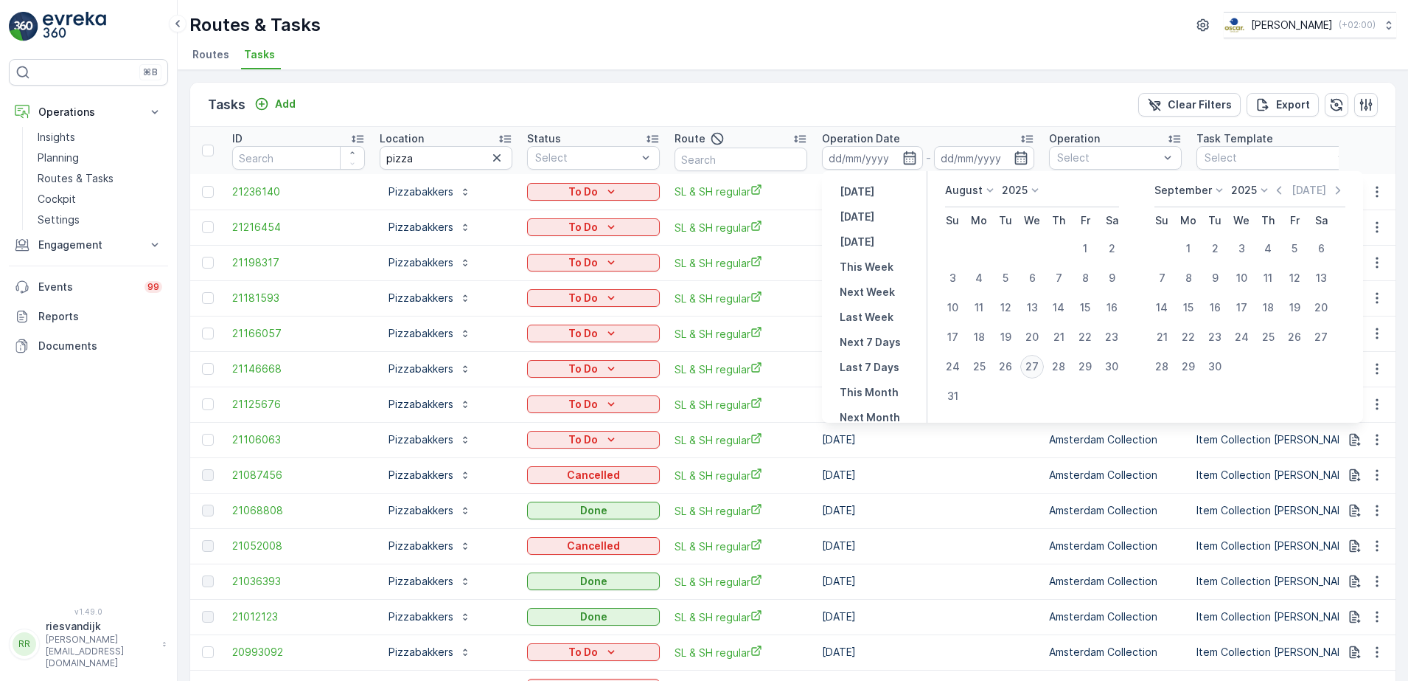
click at [1037, 371] on div "27" at bounding box center [1033, 367] width 24 height 24
type input "[DATE]"
click at [1037, 371] on div "27" at bounding box center [1033, 367] width 24 height 24
type input "[DATE]"
click at [1032, 368] on div "27" at bounding box center [1033, 367] width 24 height 24
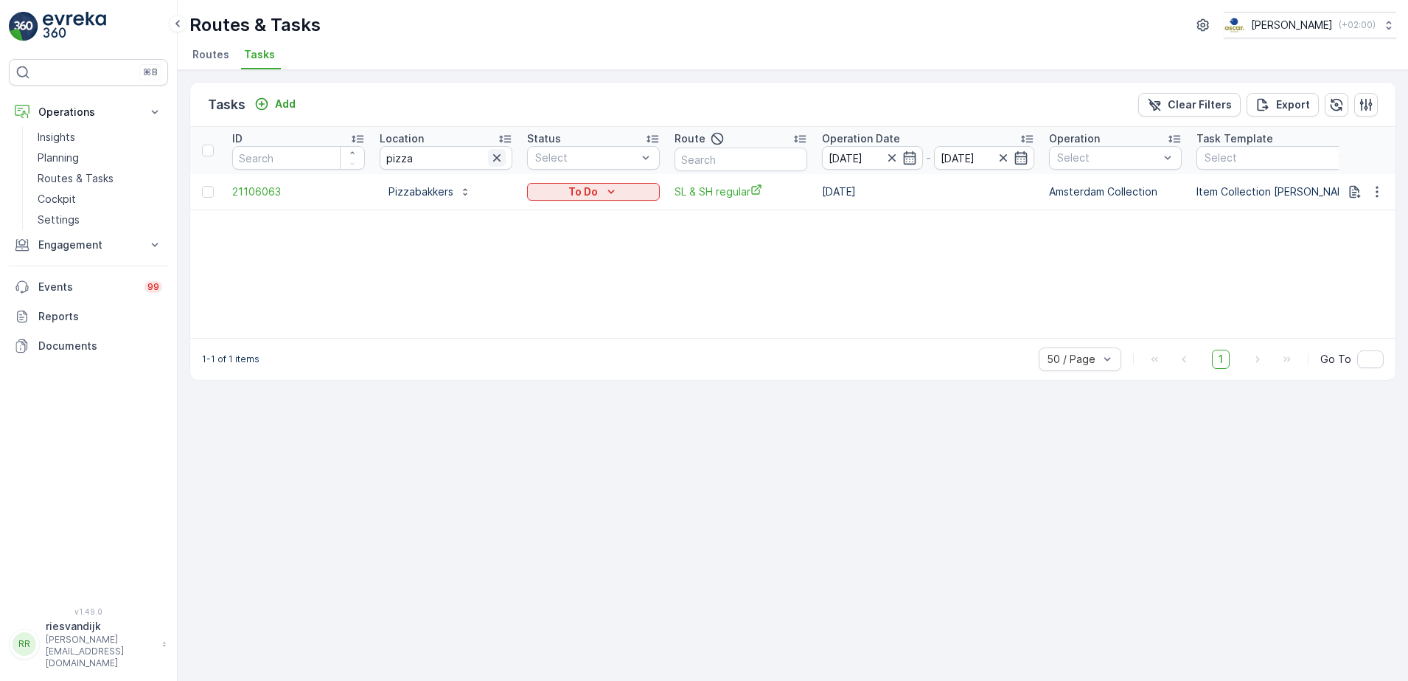
click at [493, 159] on icon "button" at bounding box center [497, 157] width 15 height 15
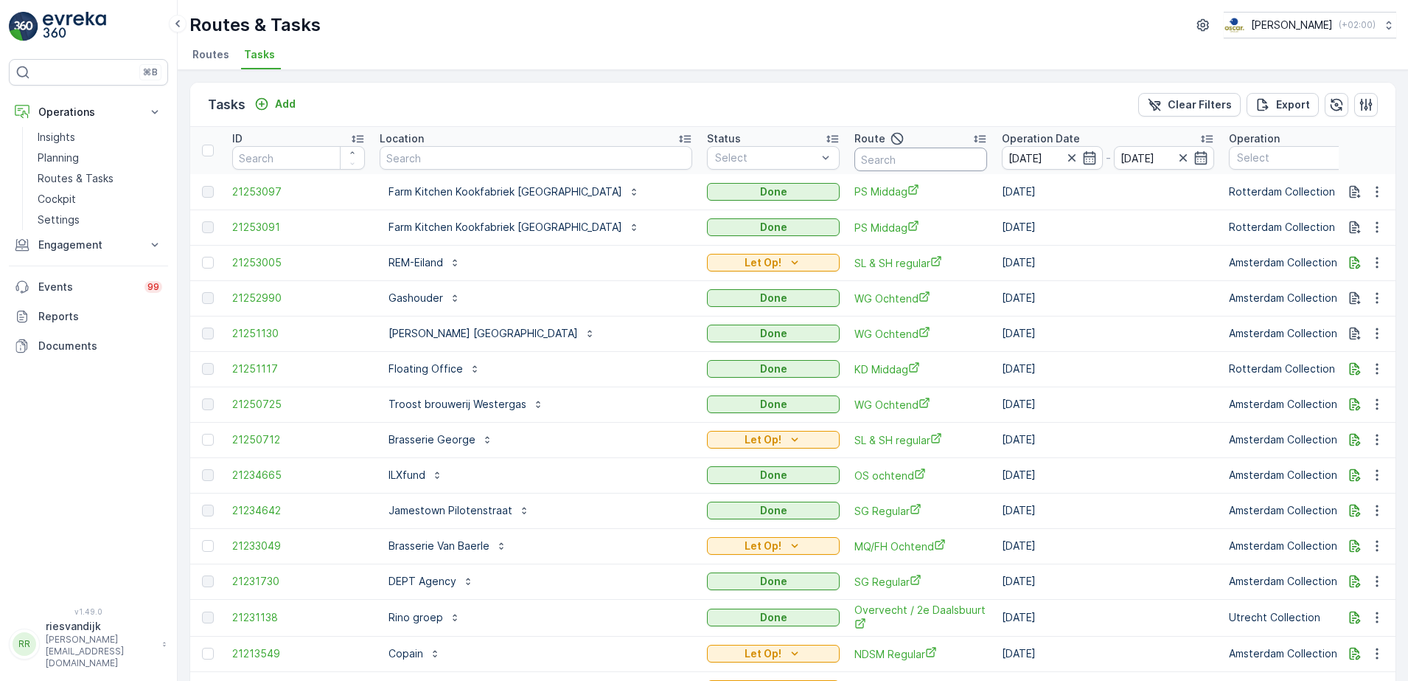
click at [904, 159] on input "text" at bounding box center [921, 159] width 133 height 24
type input "sl"
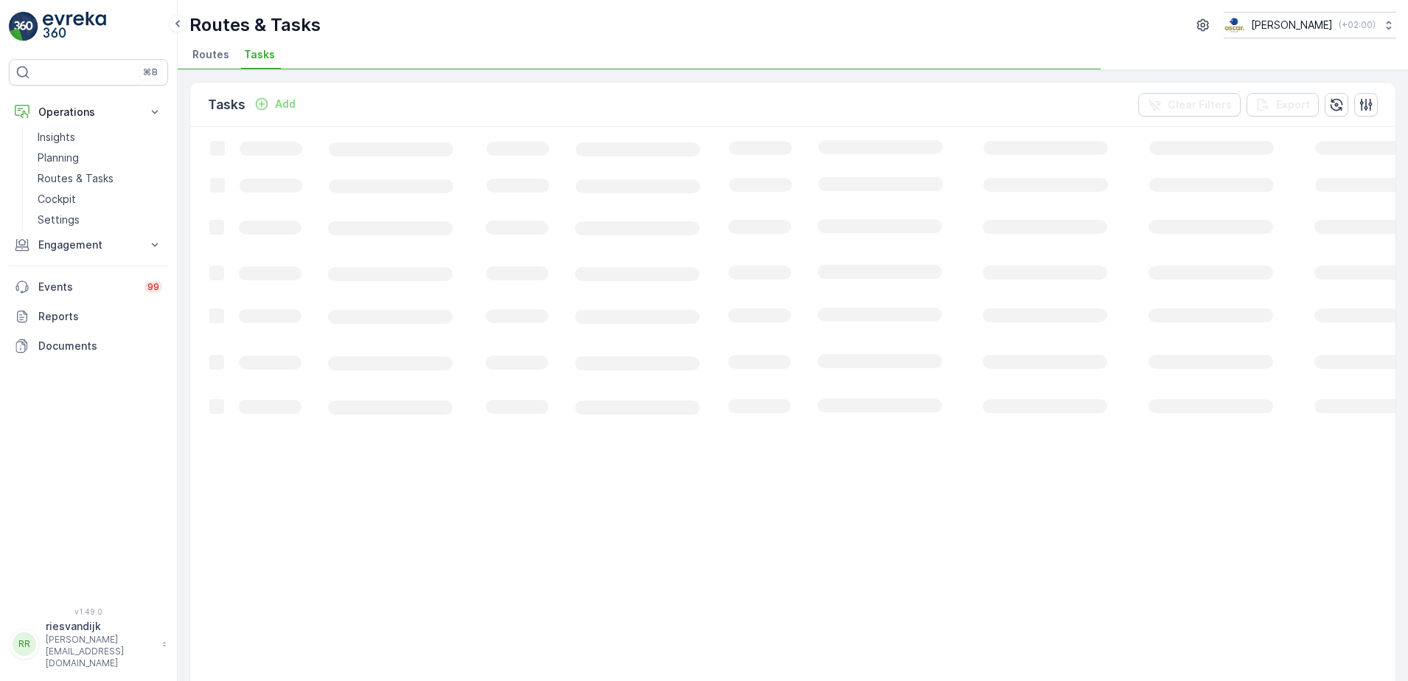
scroll to position [534, 0]
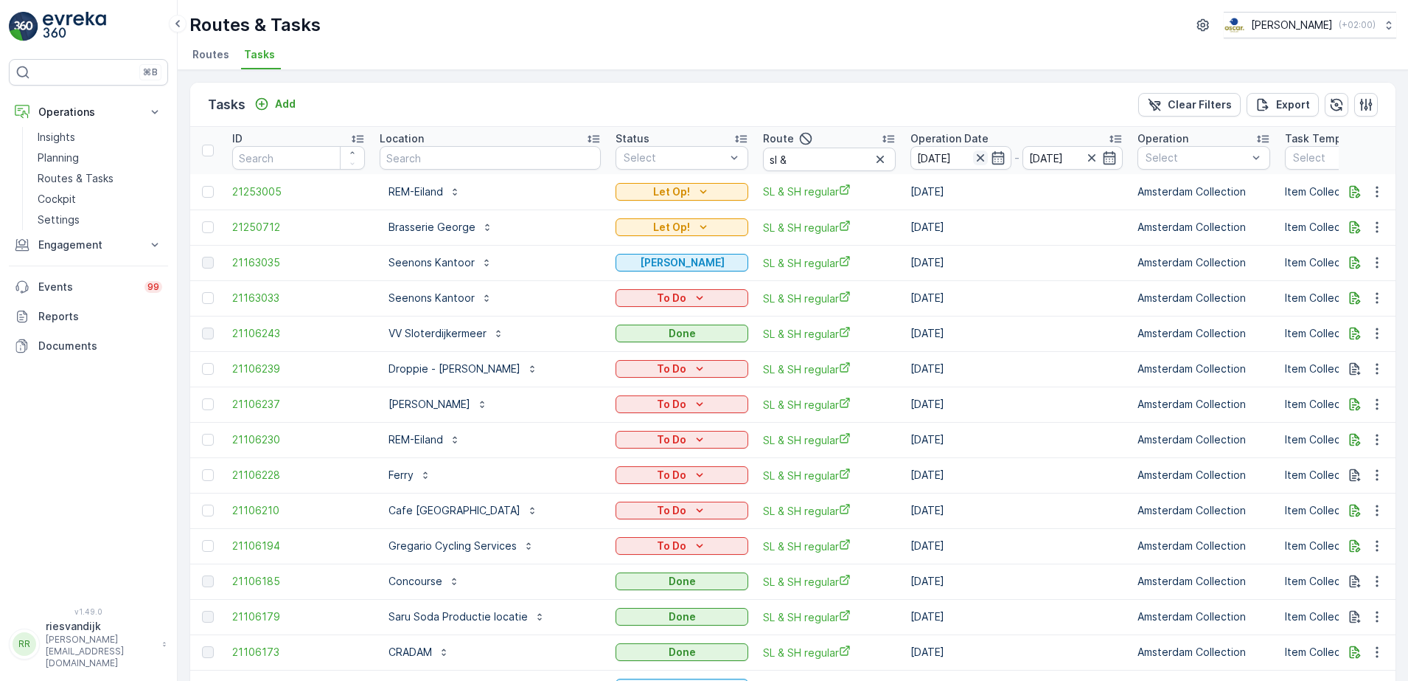
click at [976, 157] on icon "button" at bounding box center [979, 157] width 7 height 7
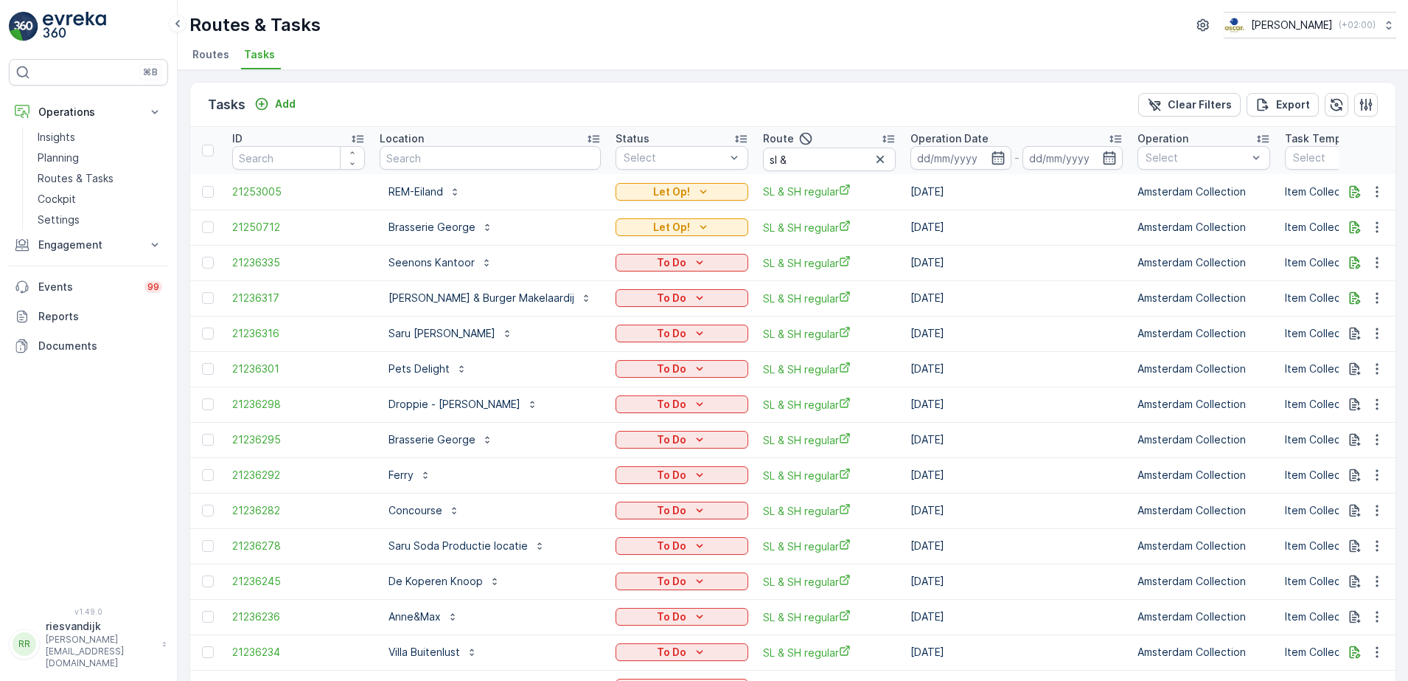
click at [991, 161] on icon "button" at bounding box center [998, 157] width 15 height 15
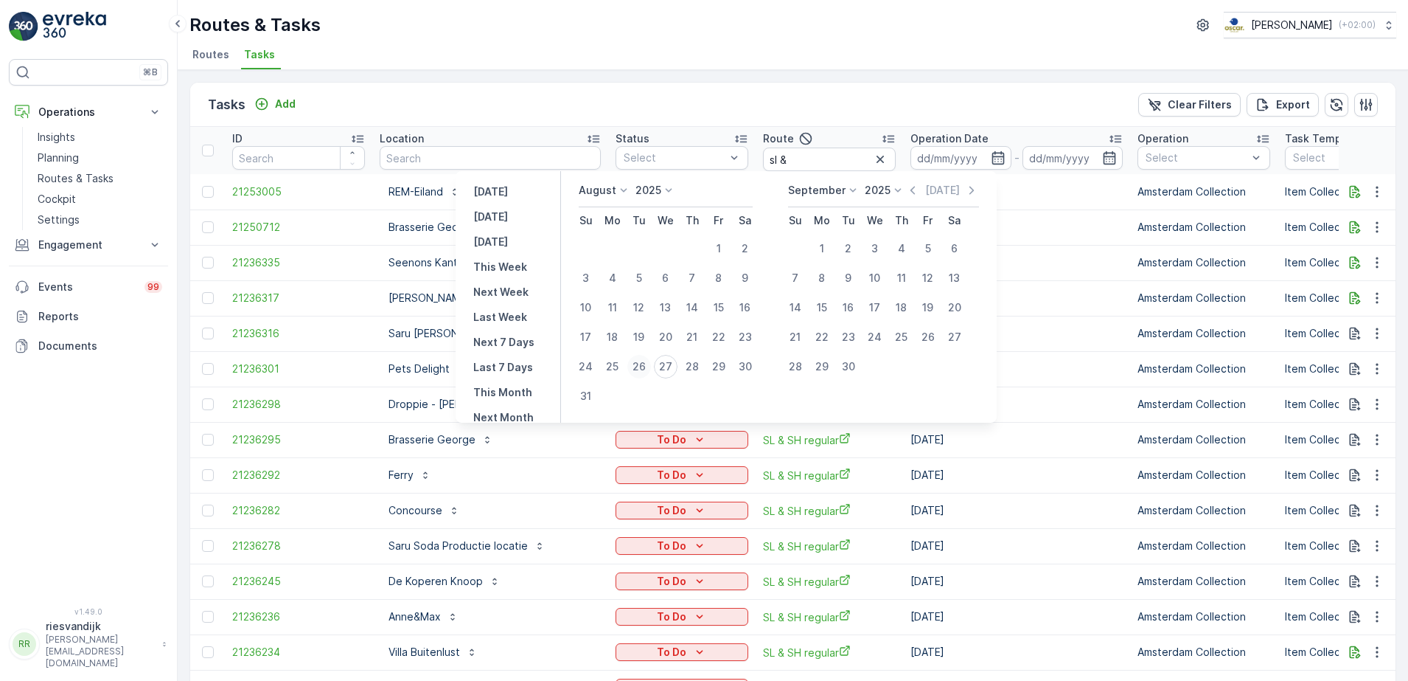
click at [647, 366] on div "26" at bounding box center [640, 367] width 24 height 24
type input "[DATE]"
click at [647, 366] on div "26" at bounding box center [640, 367] width 24 height 24
type input "[DATE]"
click at [647, 366] on div "26" at bounding box center [640, 367] width 24 height 24
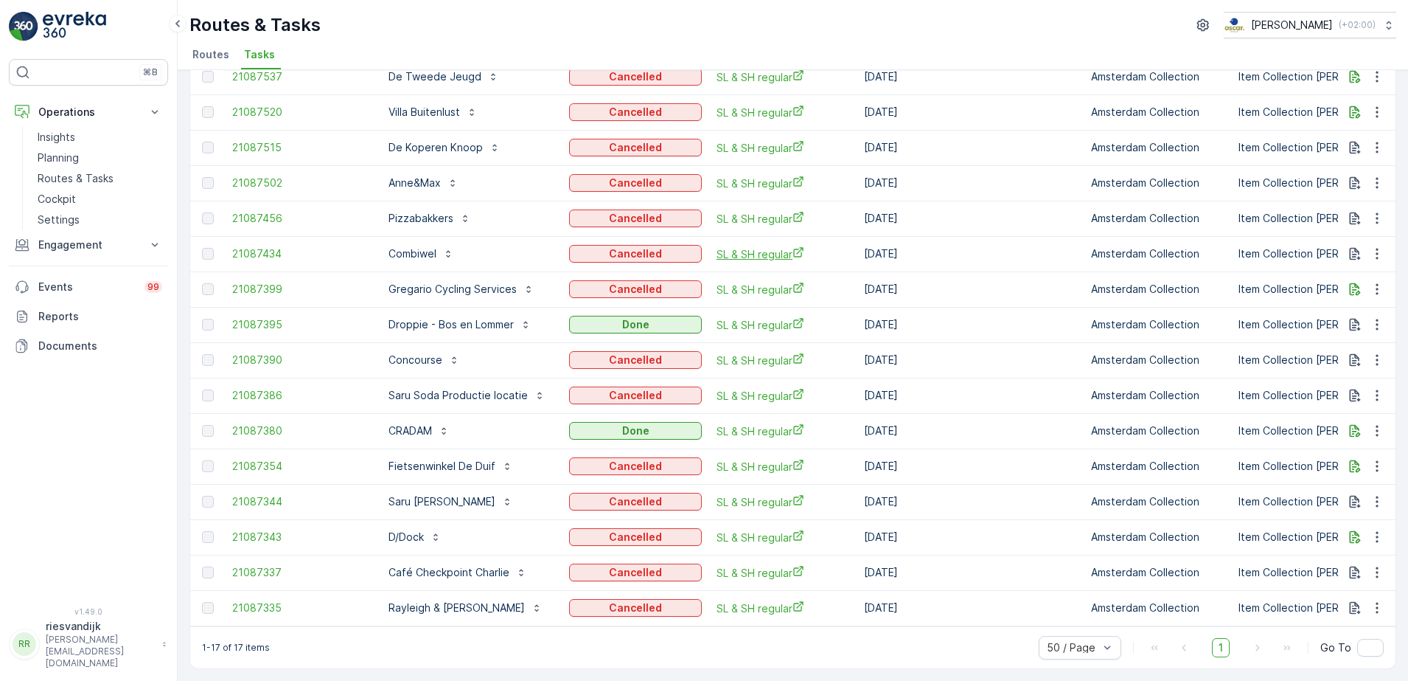
scroll to position [66, 0]
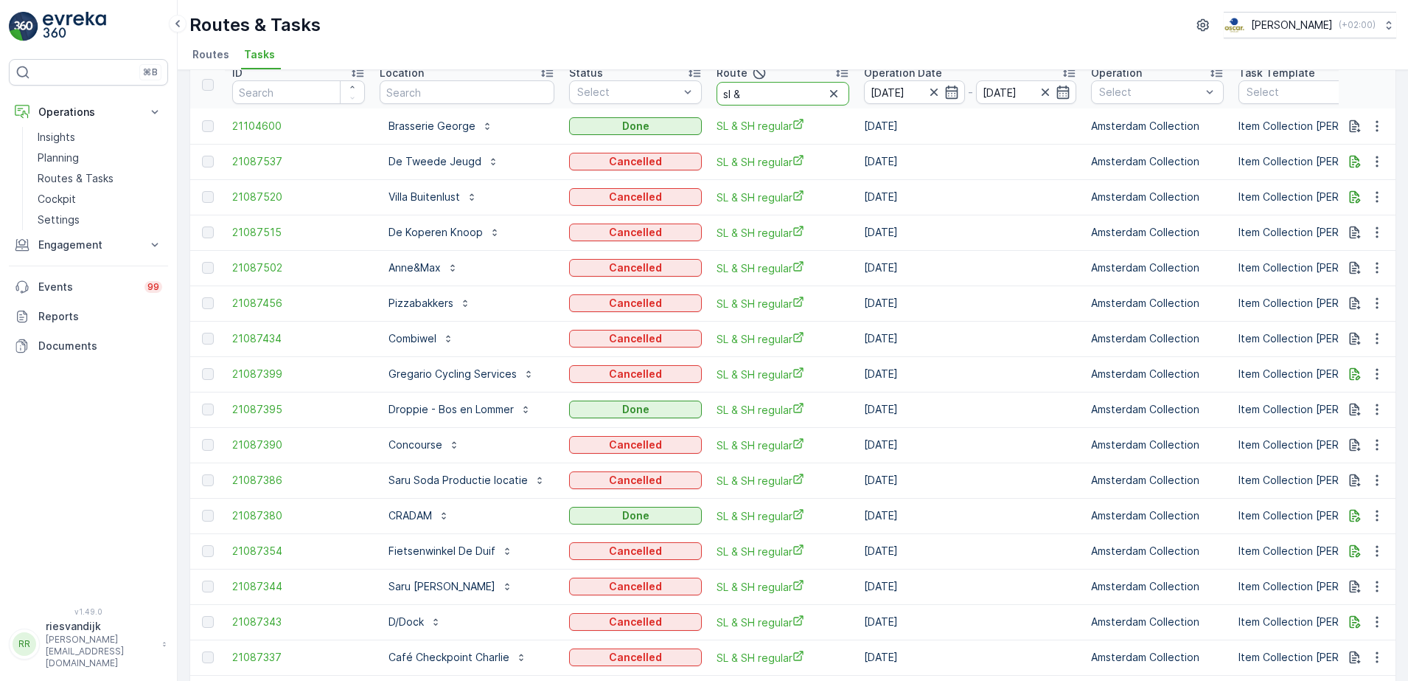
drag, startPoint x: 762, startPoint y: 92, endPoint x: 684, endPoint y: 104, distance: 79.0
click at [692, 100] on tr "ID Location Status Select Route sl & Operation Date 26.08.2025 - 26.08.2025 Ope…" at bounding box center [1348, 84] width 2317 height 47
type input "c"
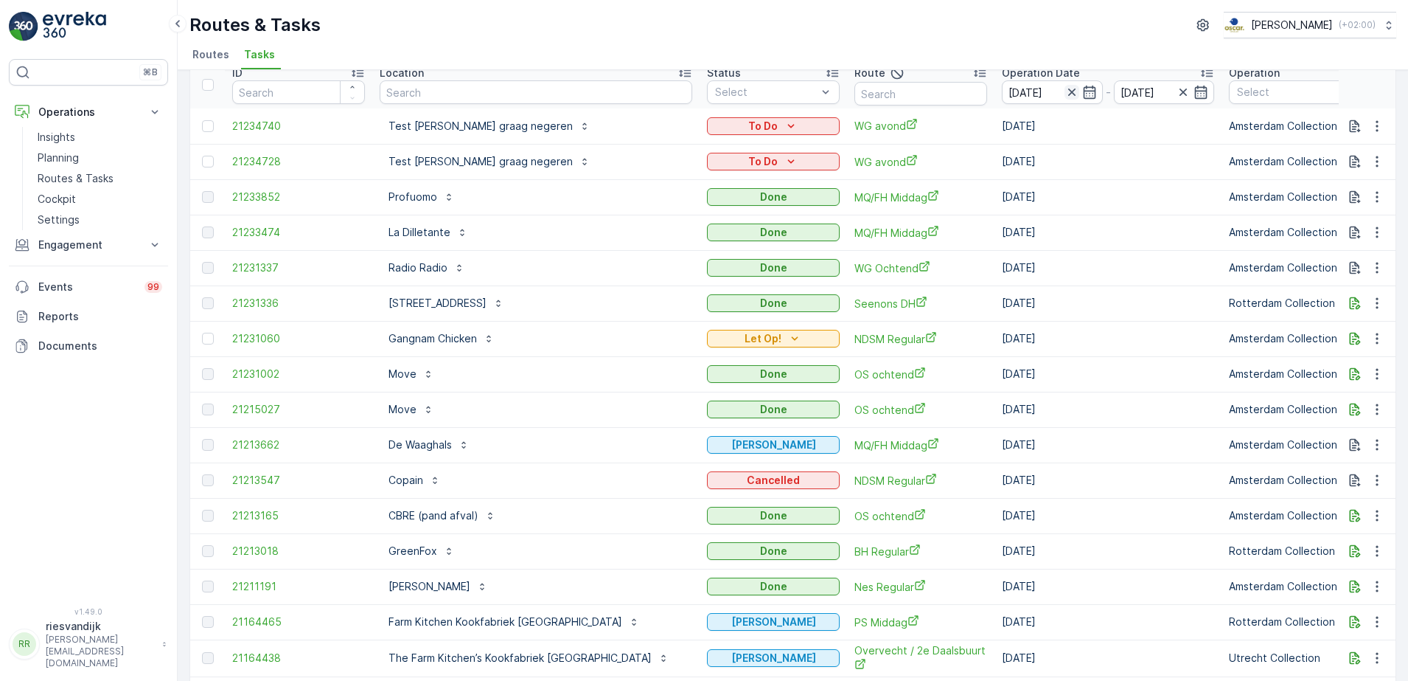
click at [1065, 91] on icon "button" at bounding box center [1072, 92] width 15 height 15
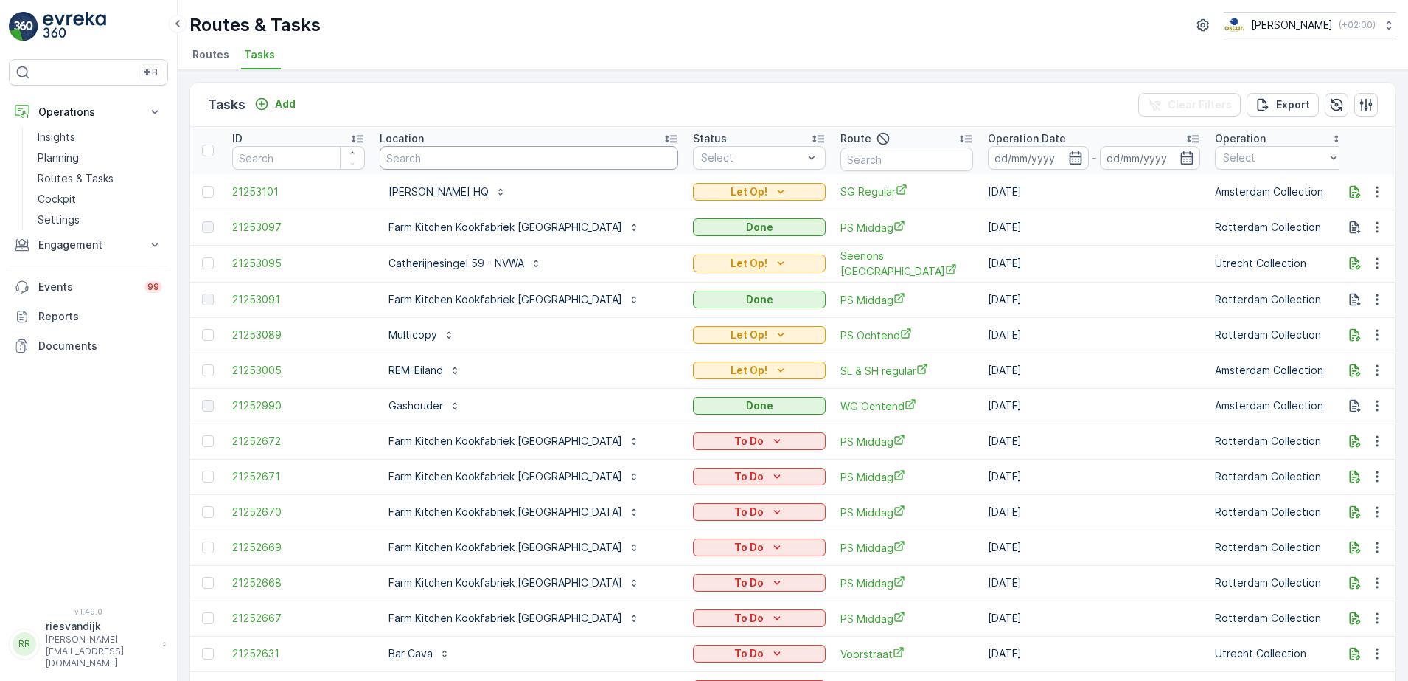
click at [470, 149] on input "text" at bounding box center [529, 158] width 299 height 24
type input "centraal"
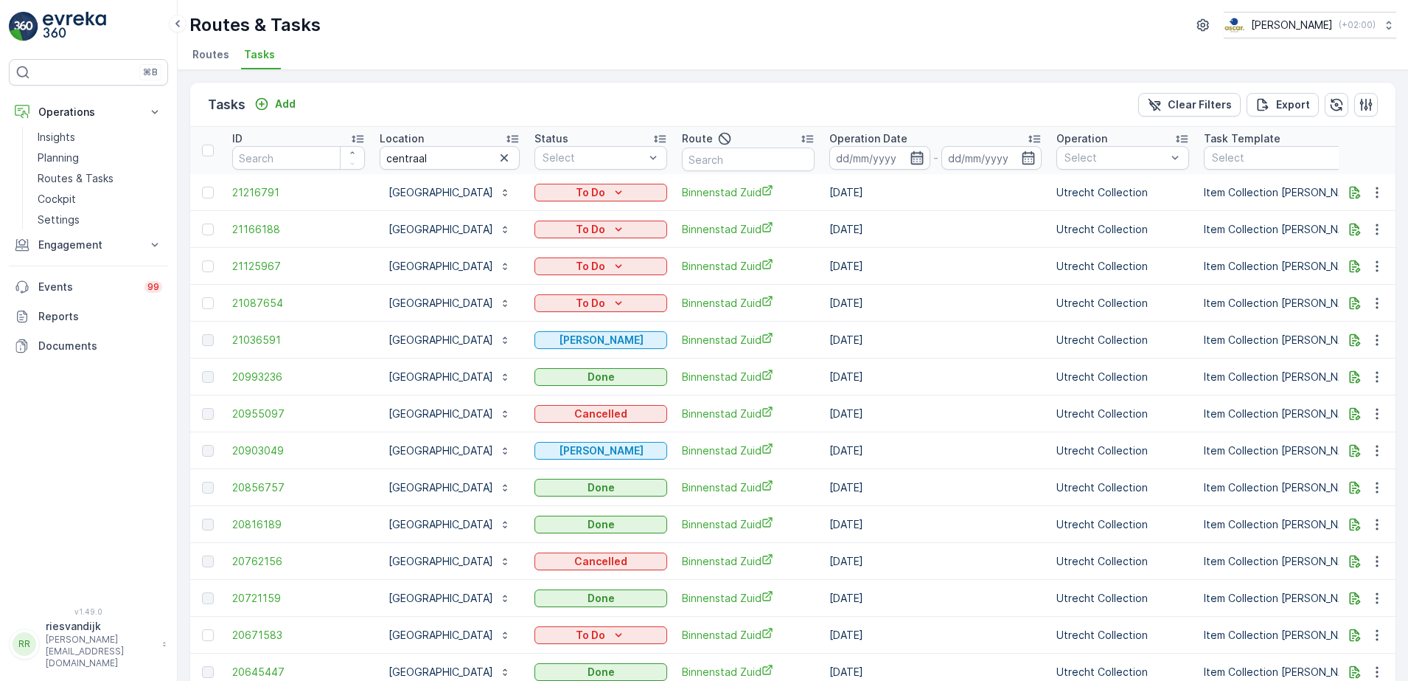
click at [910, 161] on icon "button" at bounding box center [917, 157] width 15 height 15
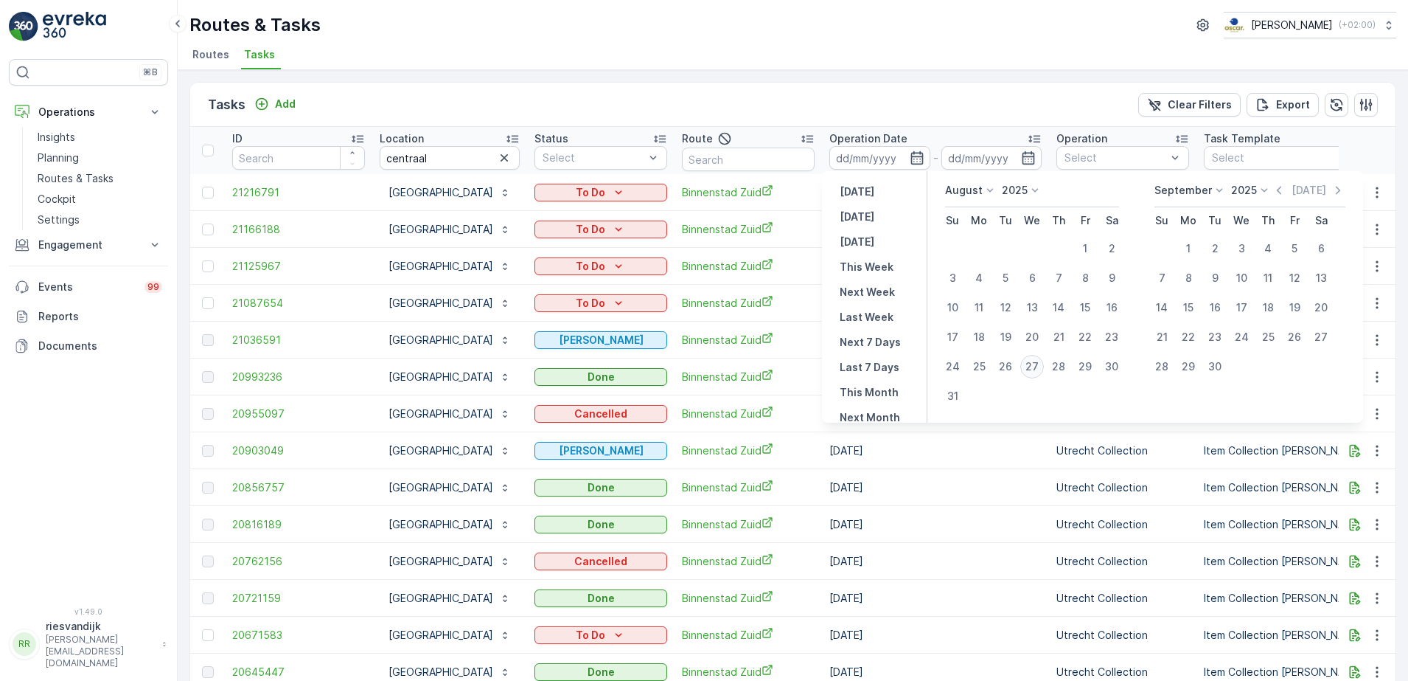
click at [1040, 363] on div "27" at bounding box center [1033, 367] width 24 height 24
type input "[DATE]"
click at [1040, 363] on div "27" at bounding box center [1033, 367] width 24 height 24
type input "[DATE]"
click at [1040, 363] on div "27" at bounding box center [1033, 367] width 24 height 24
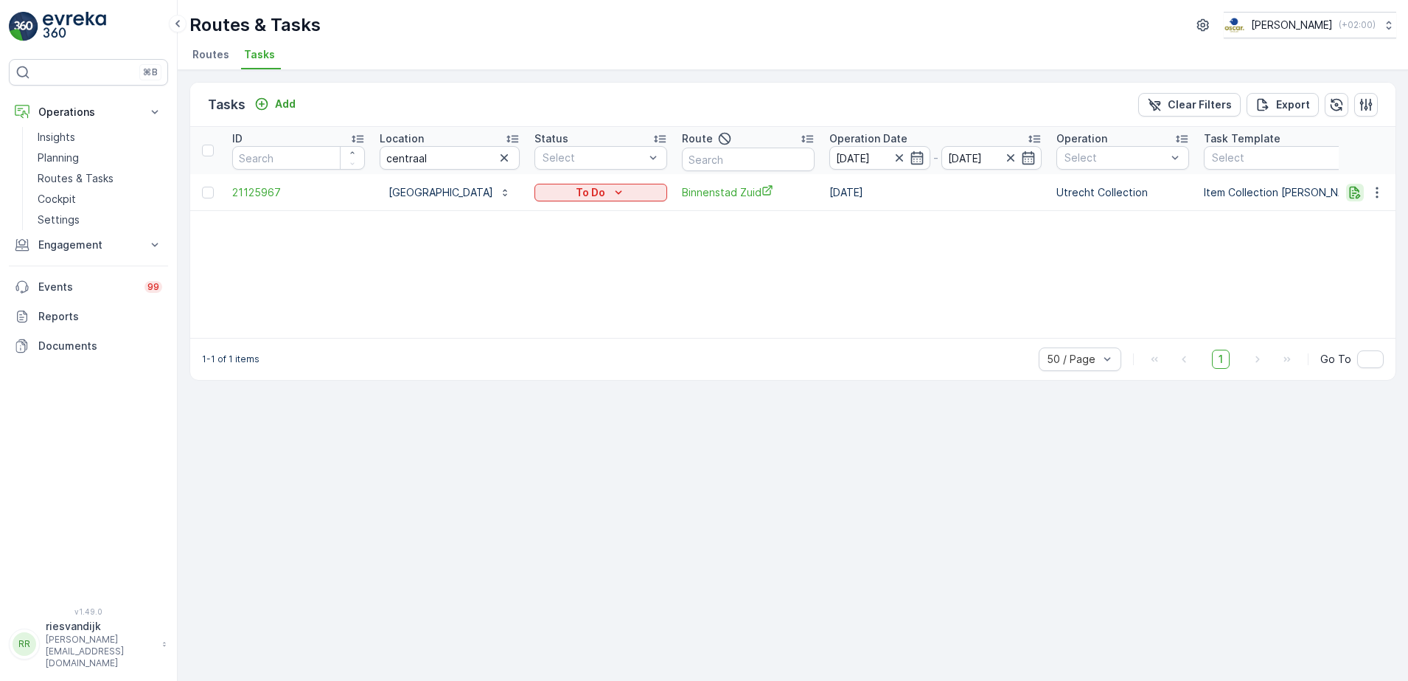
click at [1360, 195] on icon "button" at bounding box center [1355, 192] width 11 height 13
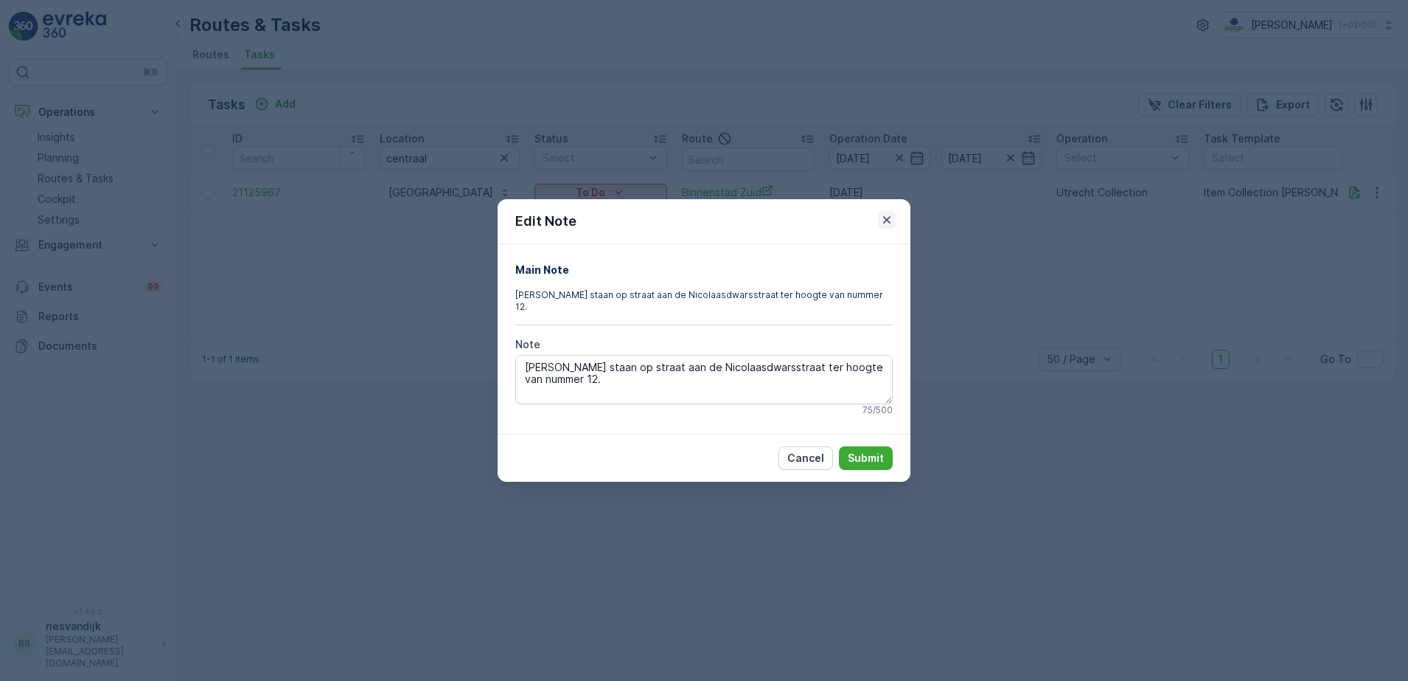
click at [888, 227] on icon "button" at bounding box center [887, 219] width 15 height 15
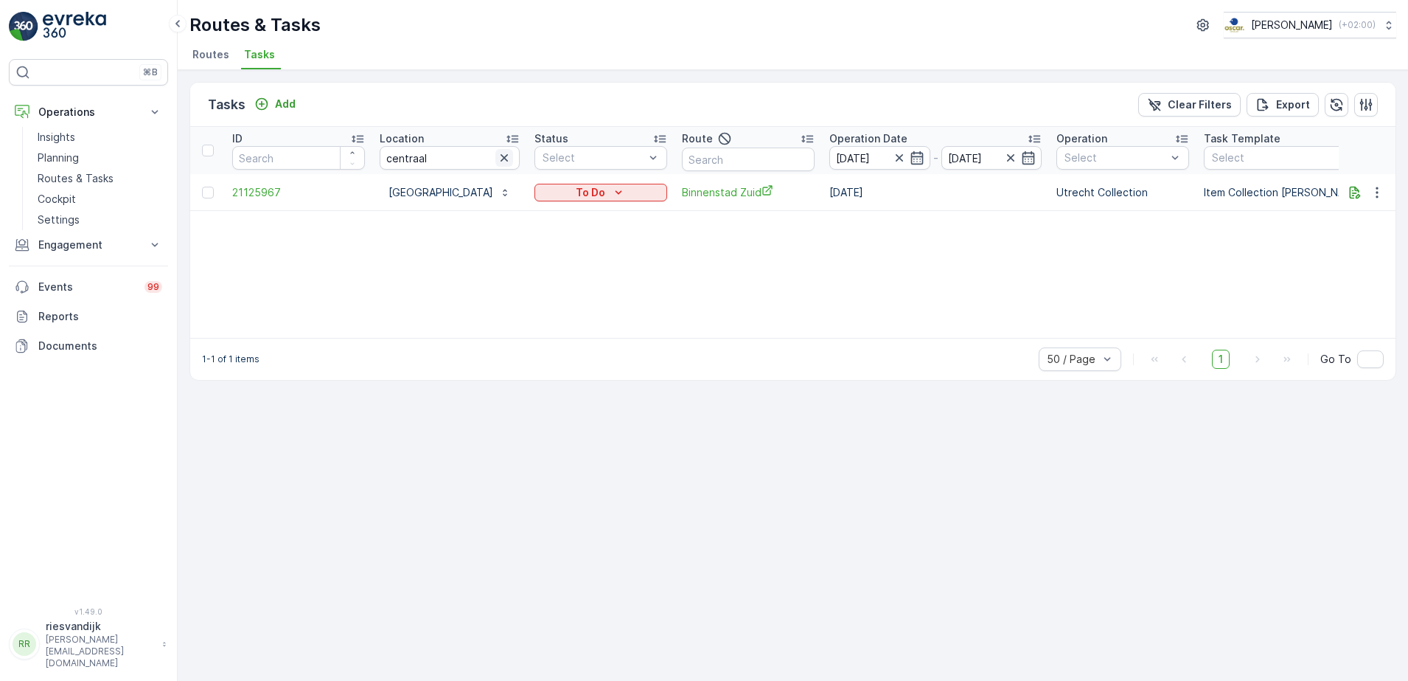
click at [501, 158] on icon "button" at bounding box center [504, 157] width 7 height 7
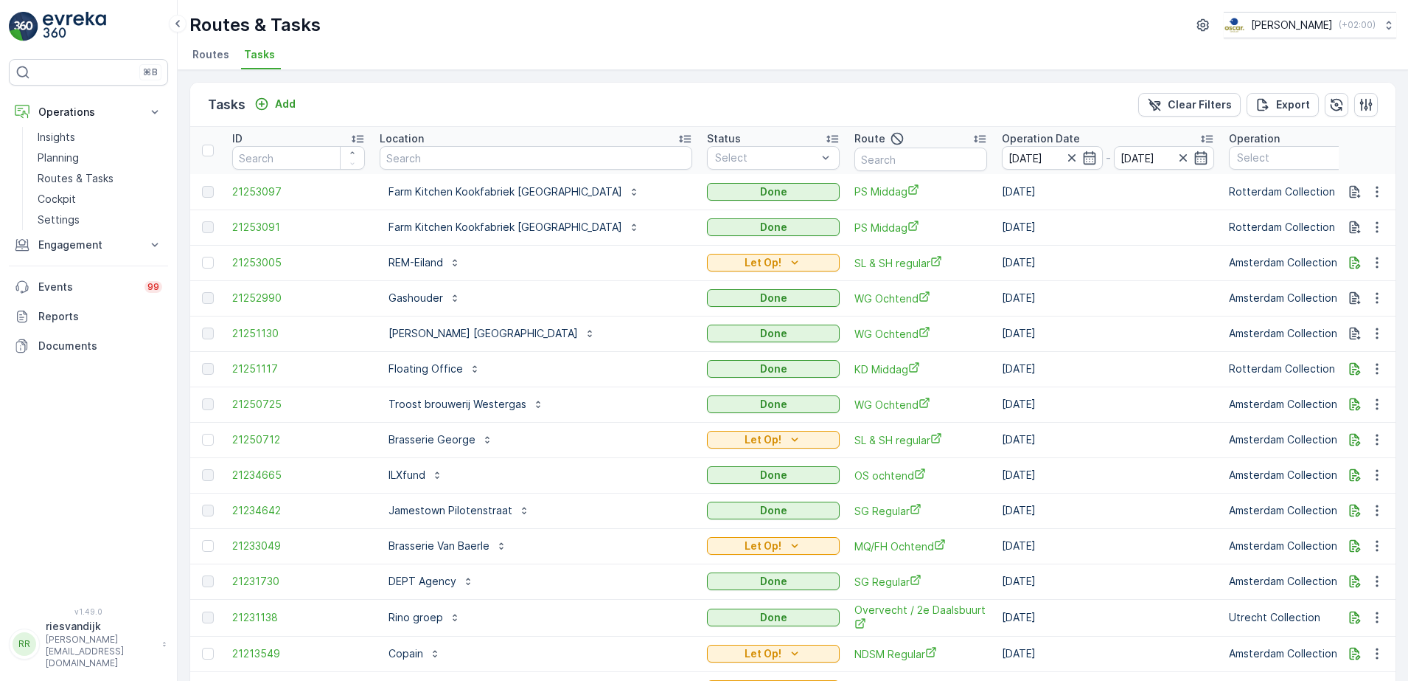
click at [512, 173] on th "Location" at bounding box center [535, 150] width 327 height 47
click at [514, 162] on input "text" at bounding box center [536, 158] width 313 height 24
click at [881, 161] on input "text" at bounding box center [921, 159] width 133 height 24
click at [555, 156] on input "text" at bounding box center [536, 158] width 313 height 24
click at [882, 150] on input "text" at bounding box center [921, 159] width 133 height 24
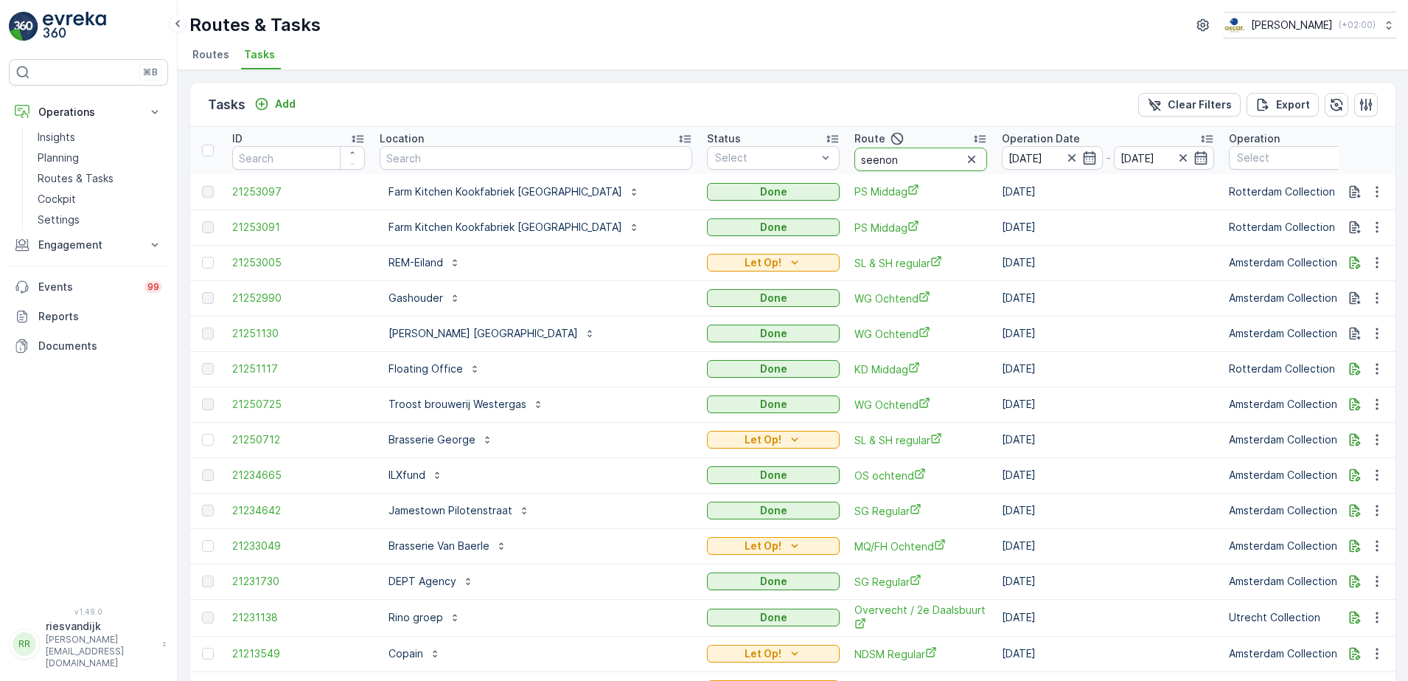
type input "seenons"
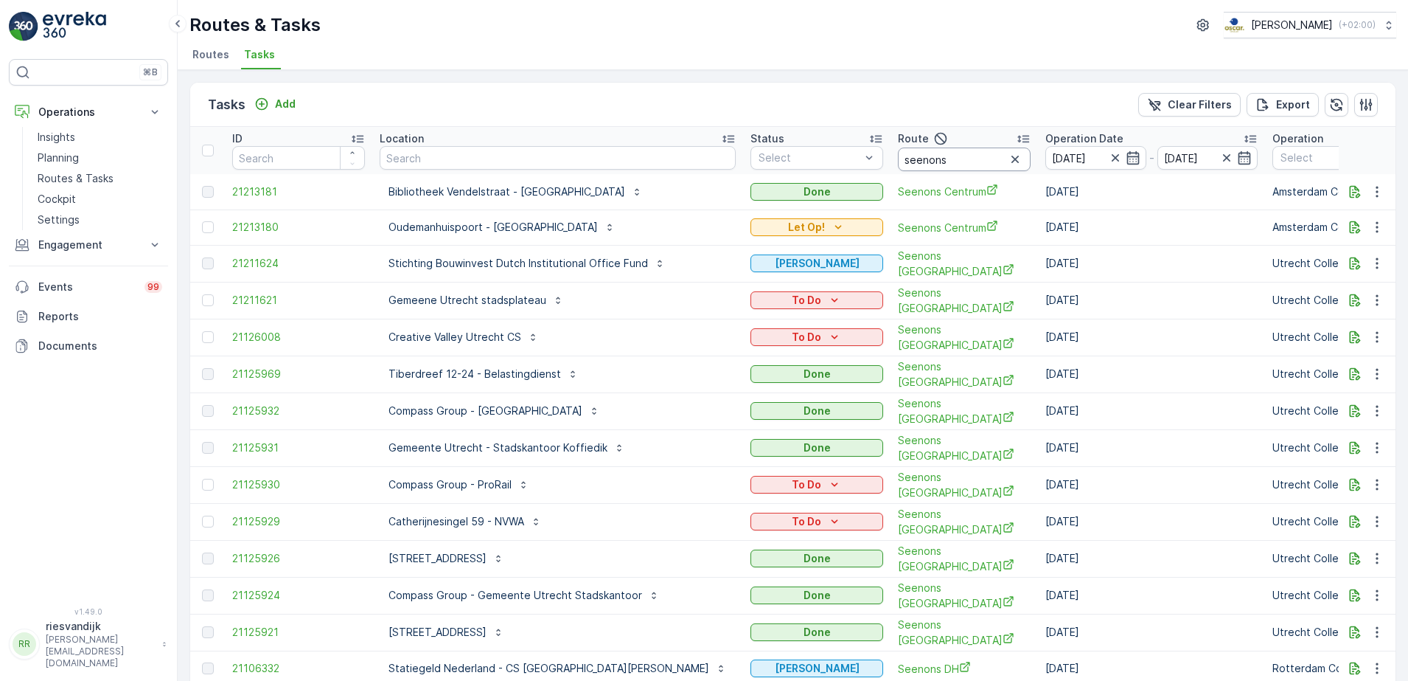
click at [902, 157] on input "seenons" at bounding box center [964, 159] width 133 height 24
type input "seenons c"
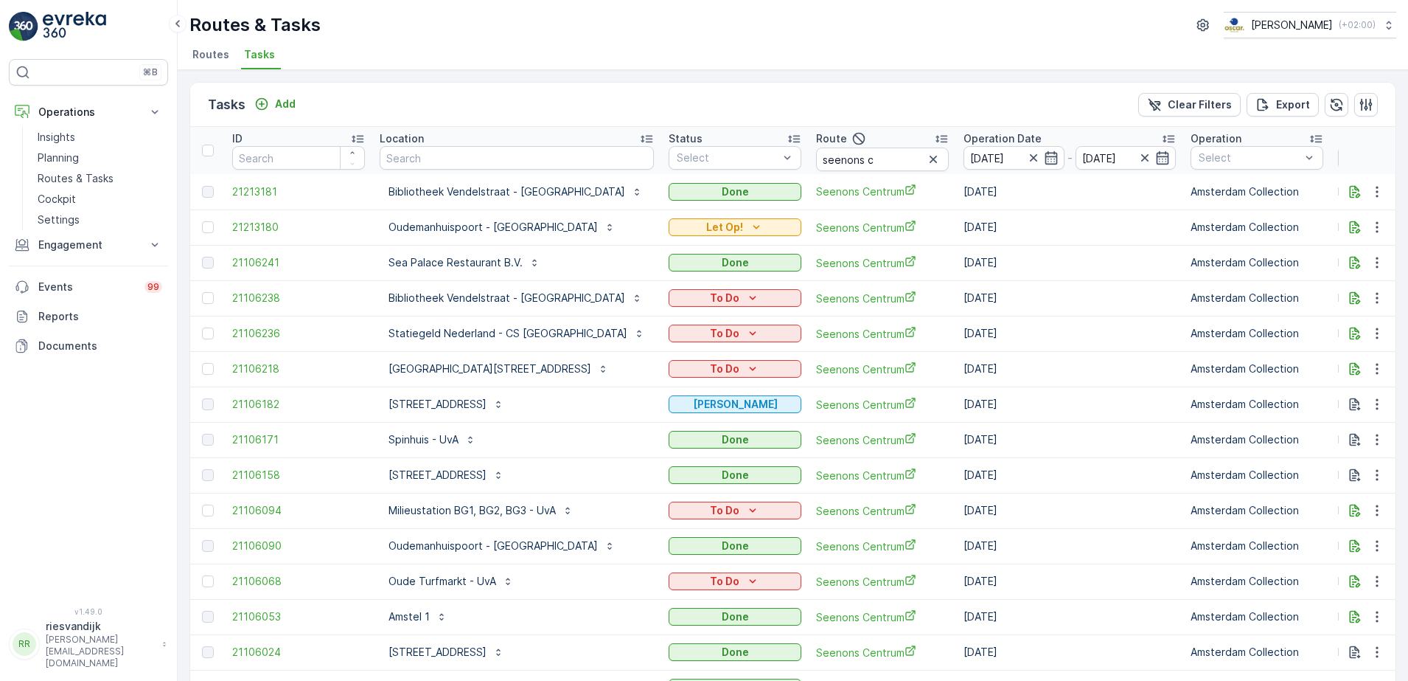
scroll to position [87, 0]
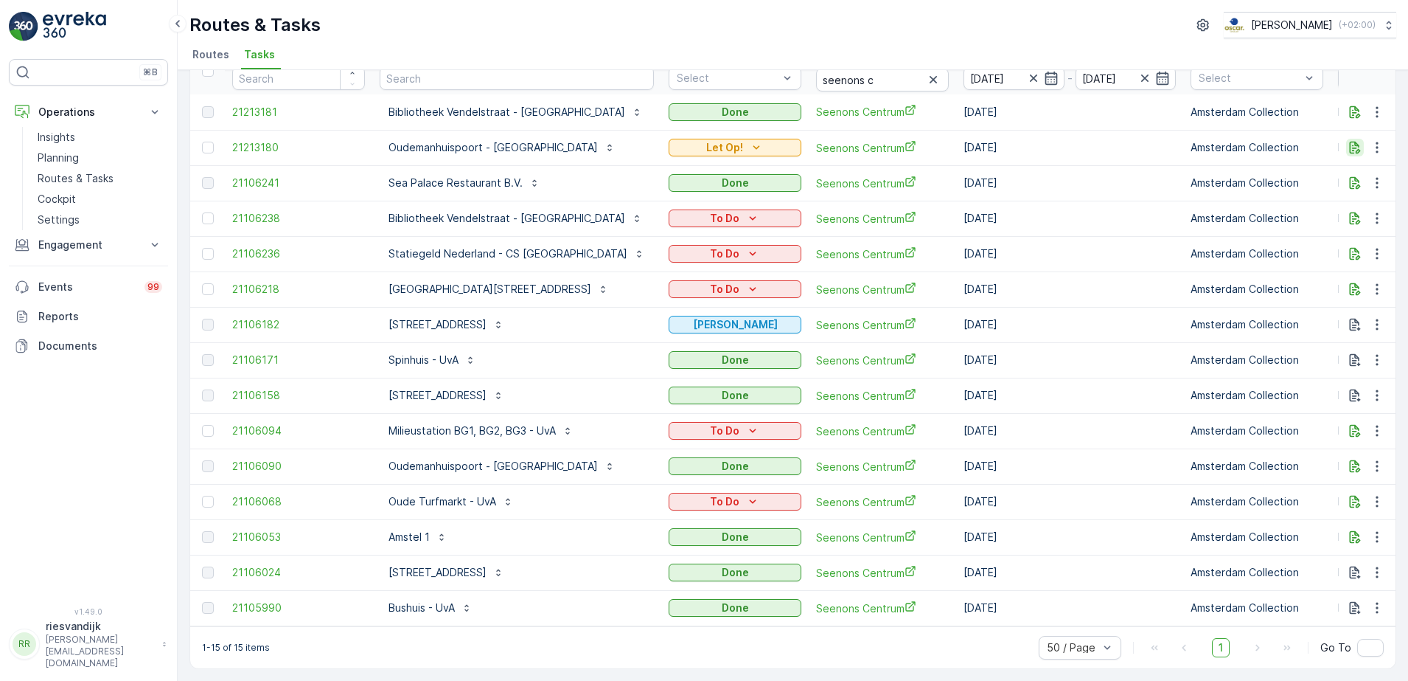
click at [1354, 146] on icon "button" at bounding box center [1355, 147] width 15 height 15
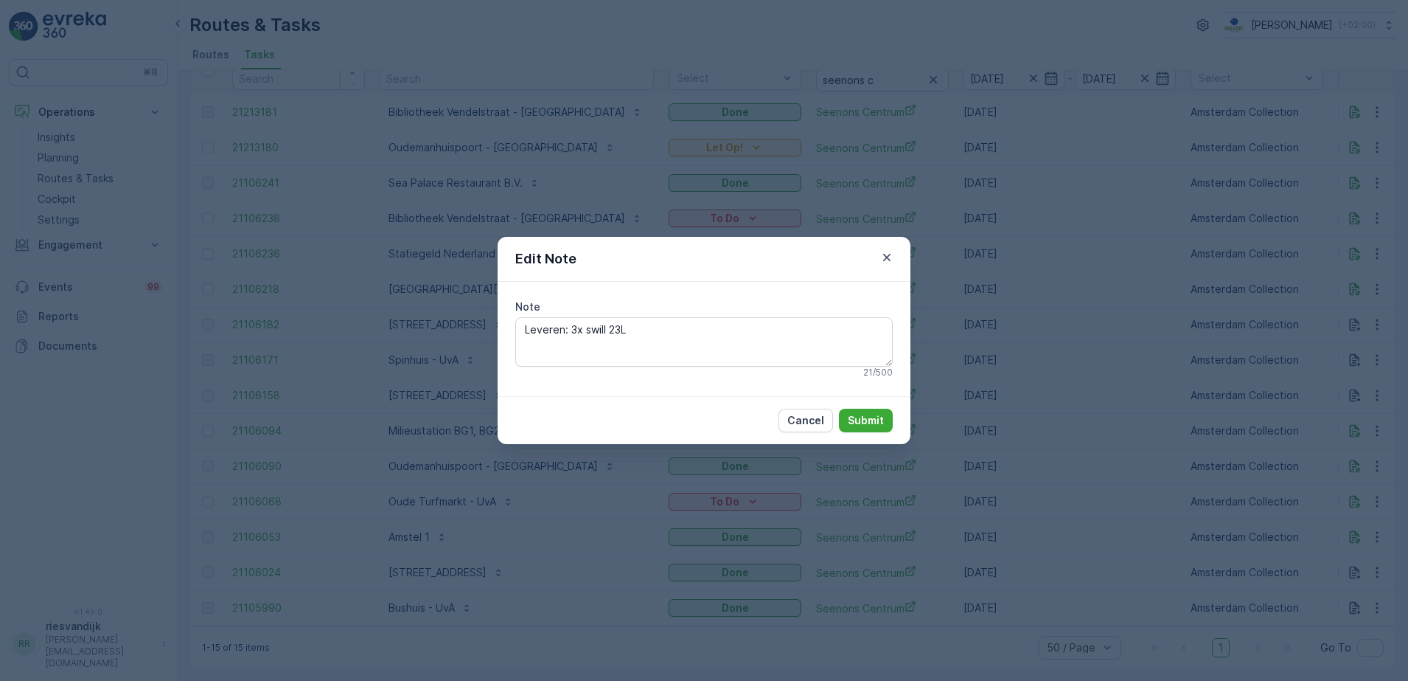
click at [981, 265] on div "Edit Note Note Leveren: 3x swill 23L 21 / 500 Cancel Submit" at bounding box center [704, 340] width 1408 height 681
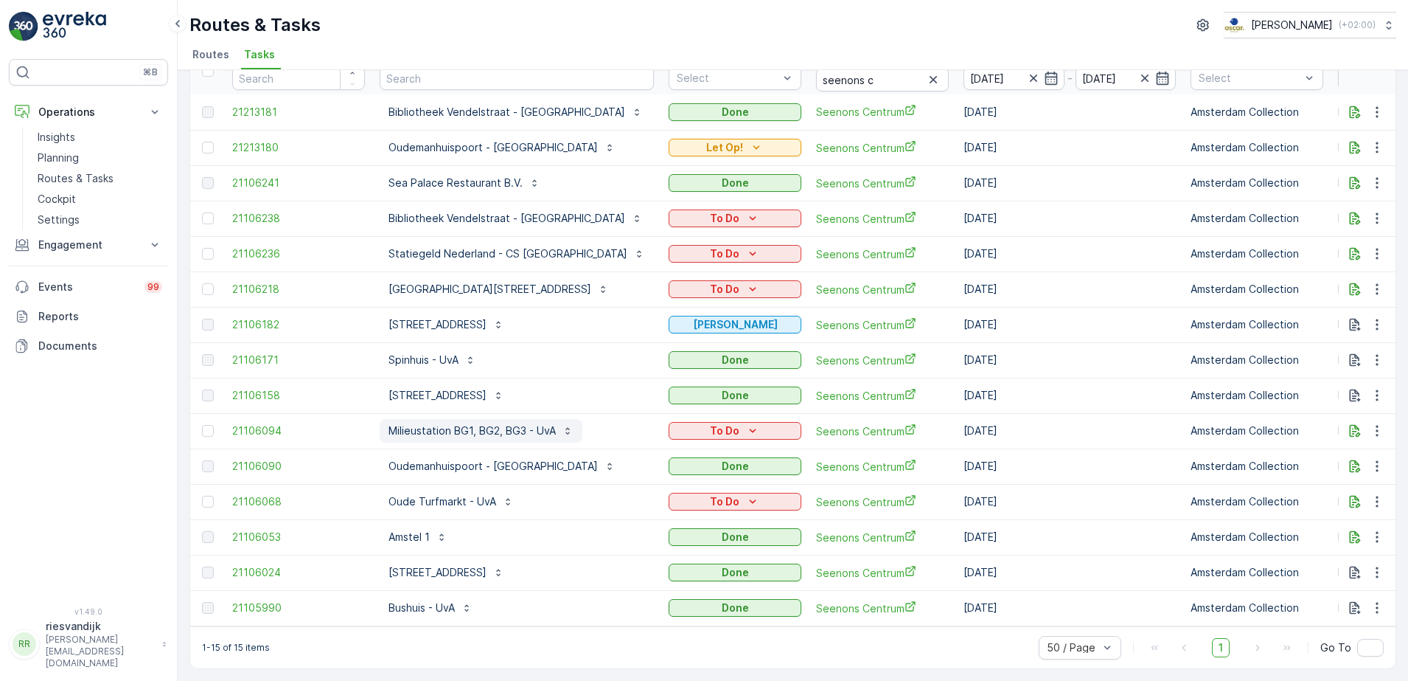
click at [461, 423] on p "Milieustation BG1, BG2, BG3 - UvA" at bounding box center [472, 430] width 167 height 15
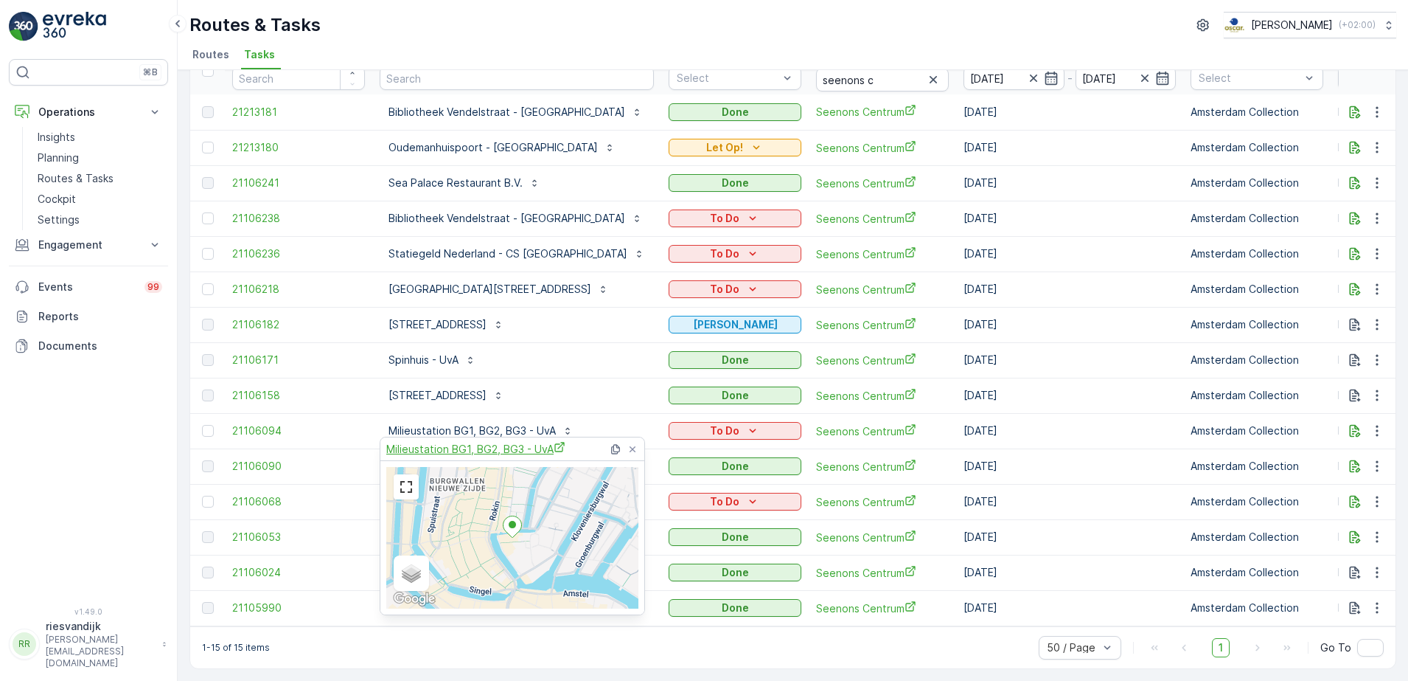
click at [484, 441] on span "Milieustation BG1, BG2, BG3 - UvA" at bounding box center [475, 448] width 179 height 15
click at [490, 10] on div "Routes & Tasks Oscar Circulair ( +02:00 ) Routes Tasks" at bounding box center [793, 35] width 1231 height 70
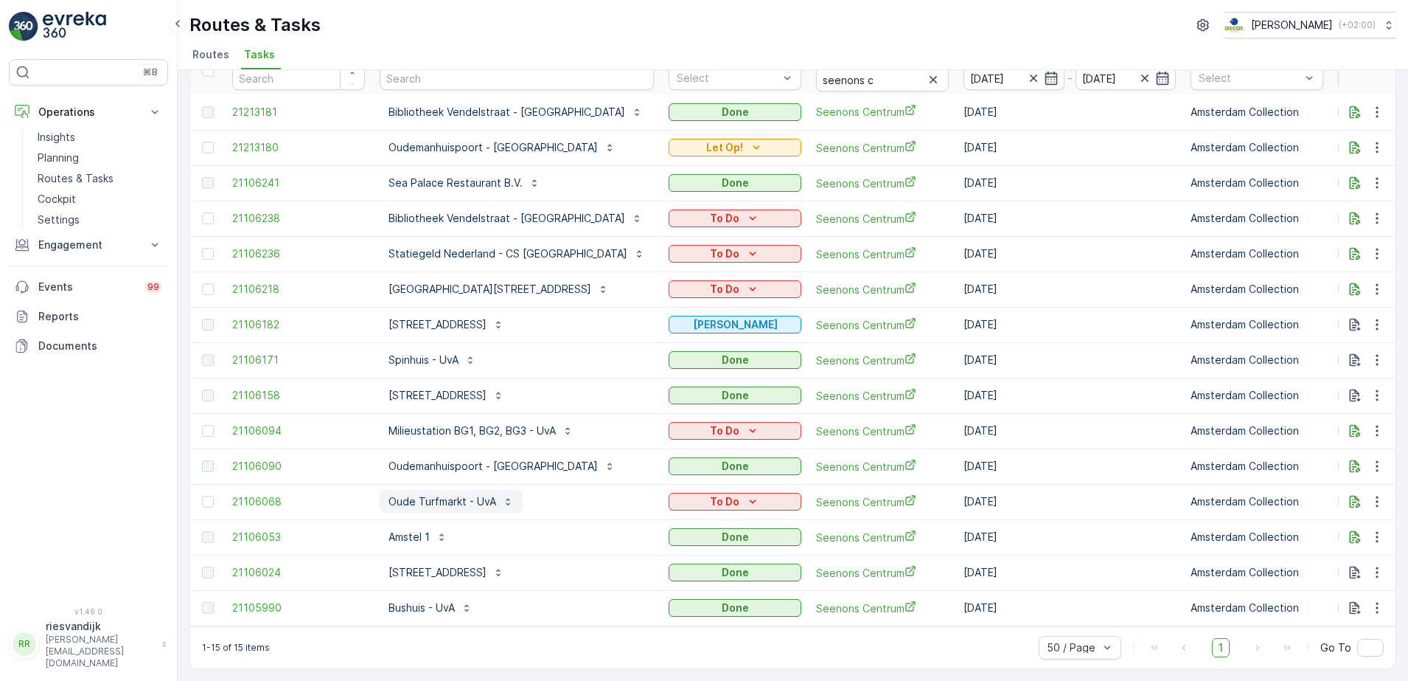
click at [450, 494] on p "Oude Turfmarkt - UvA" at bounding box center [443, 501] width 108 height 15
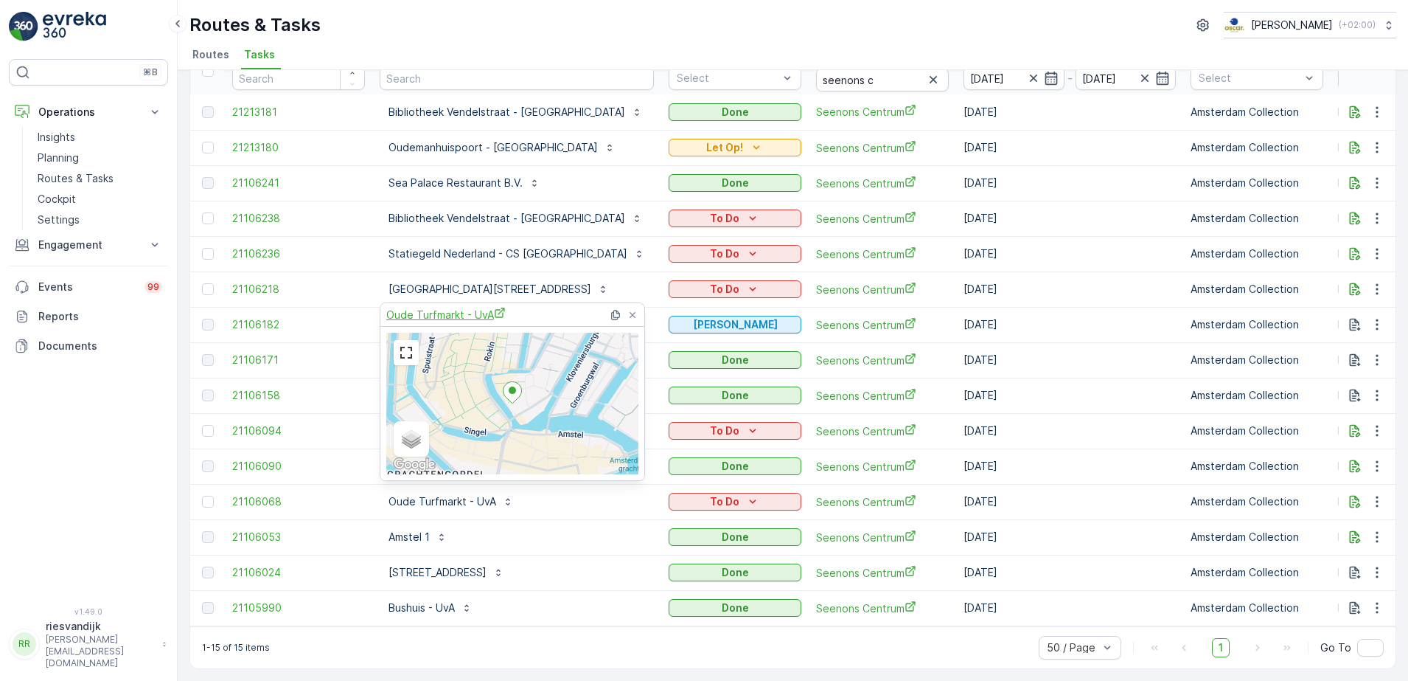
click at [458, 316] on span "Oude Turfmarkt - UvA" at bounding box center [445, 314] width 119 height 15
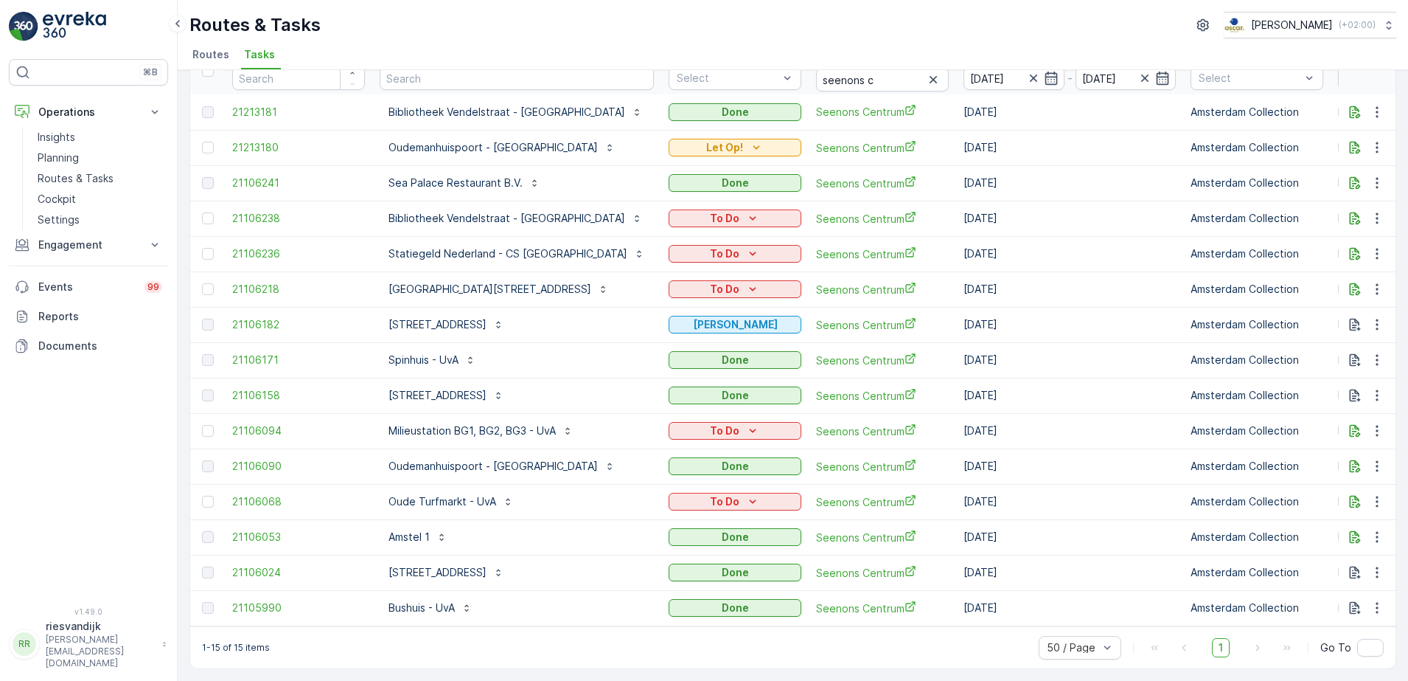
click at [683, 48] on ul "Routes Tasks" at bounding box center [787, 56] width 1195 height 25
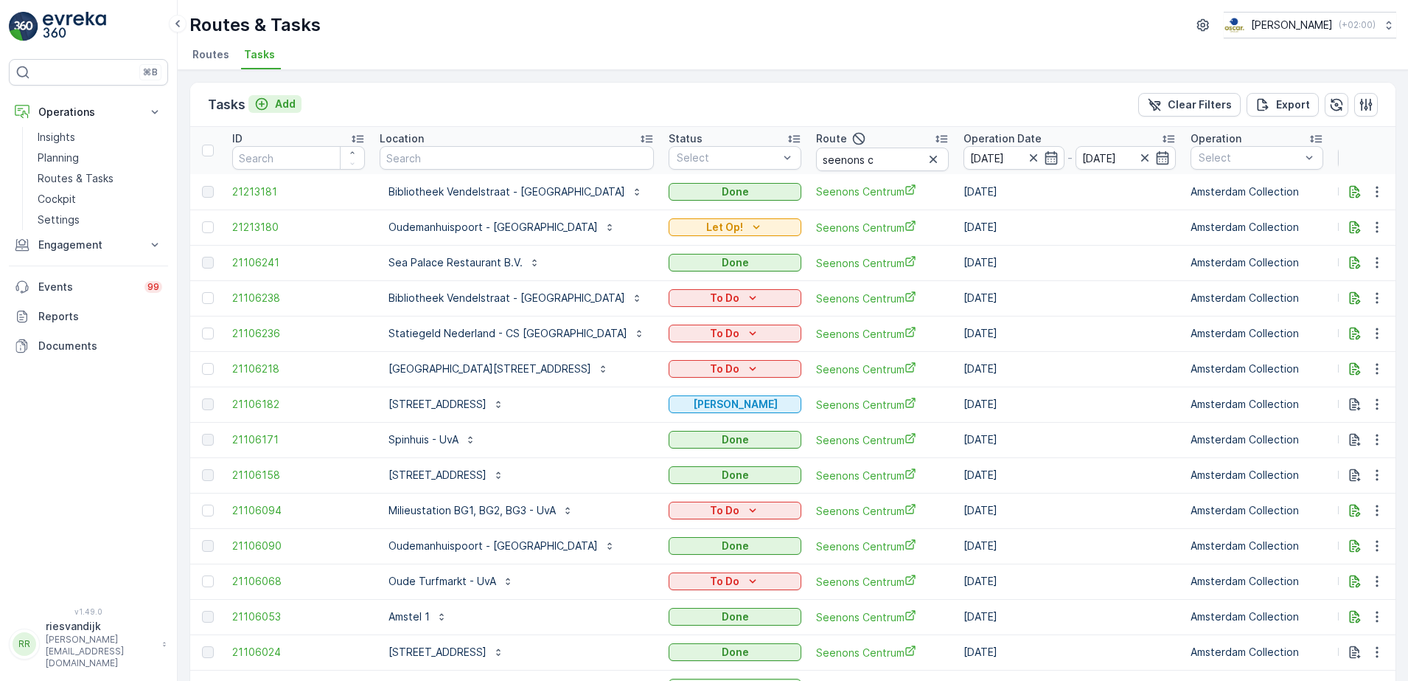
click at [277, 108] on p "Add" at bounding box center [285, 104] width 21 height 15
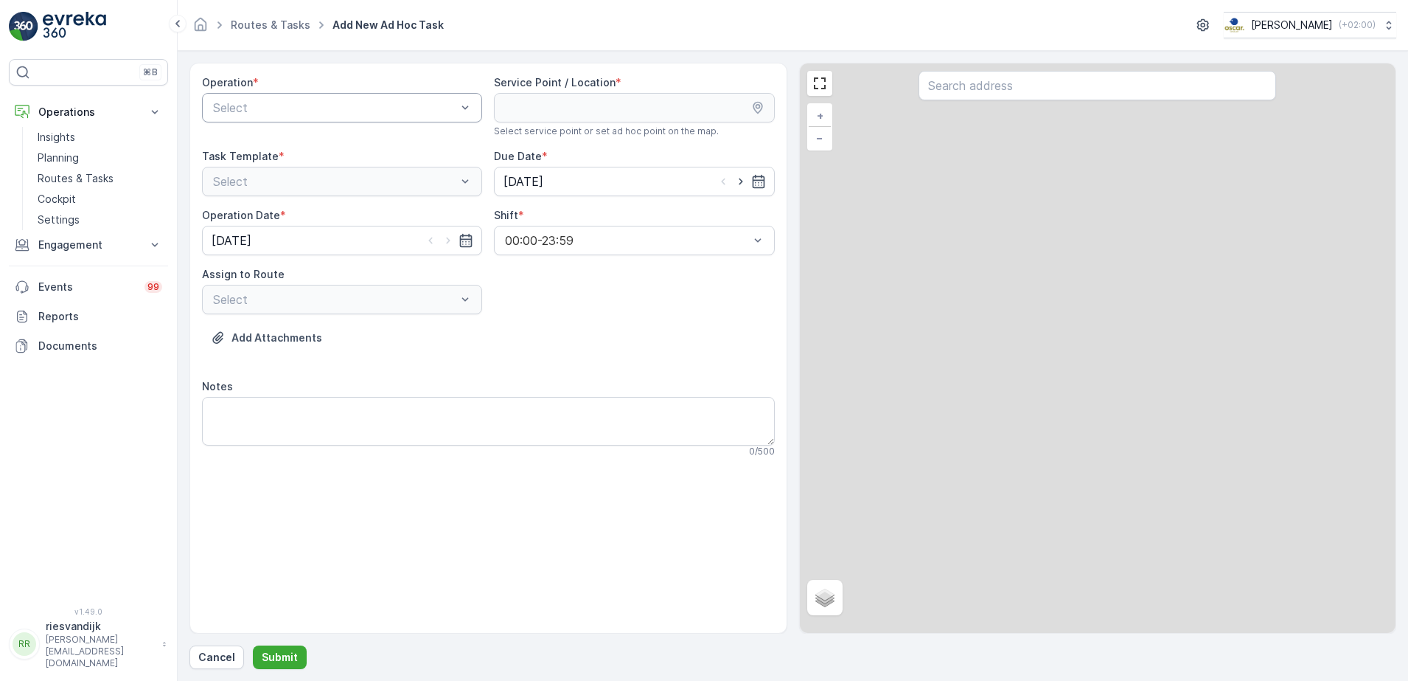
click at [332, 113] on div at bounding box center [335, 107] width 246 height 13
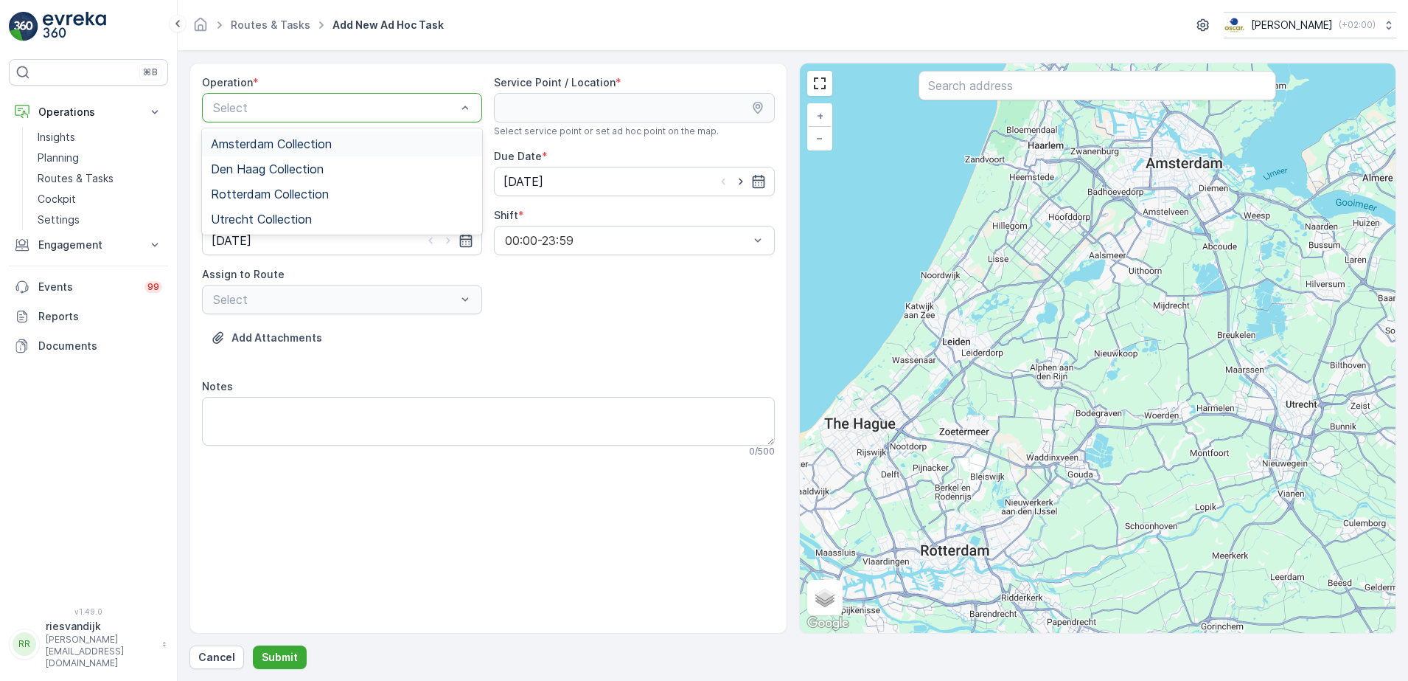
click at [286, 143] on span "Amsterdam Collection" at bounding box center [271, 143] width 121 height 13
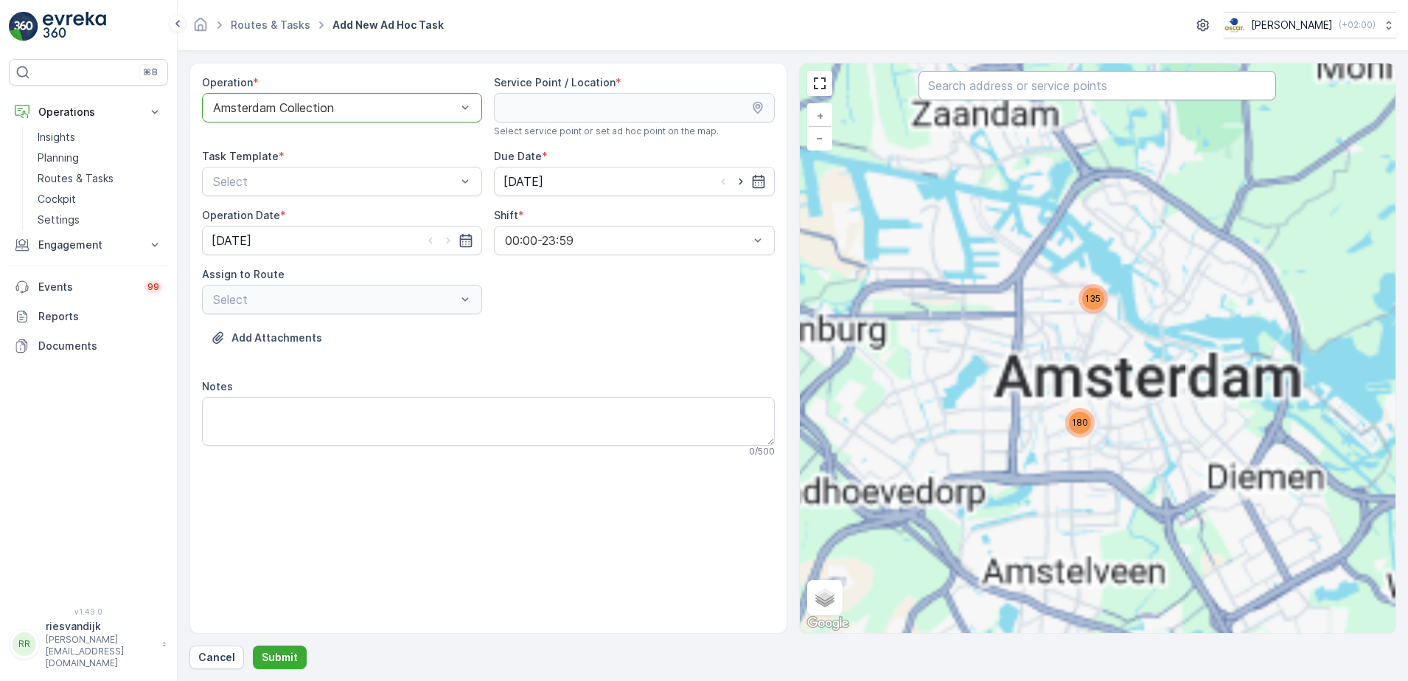
click at [1037, 86] on input "text" at bounding box center [1098, 85] width 358 height 29
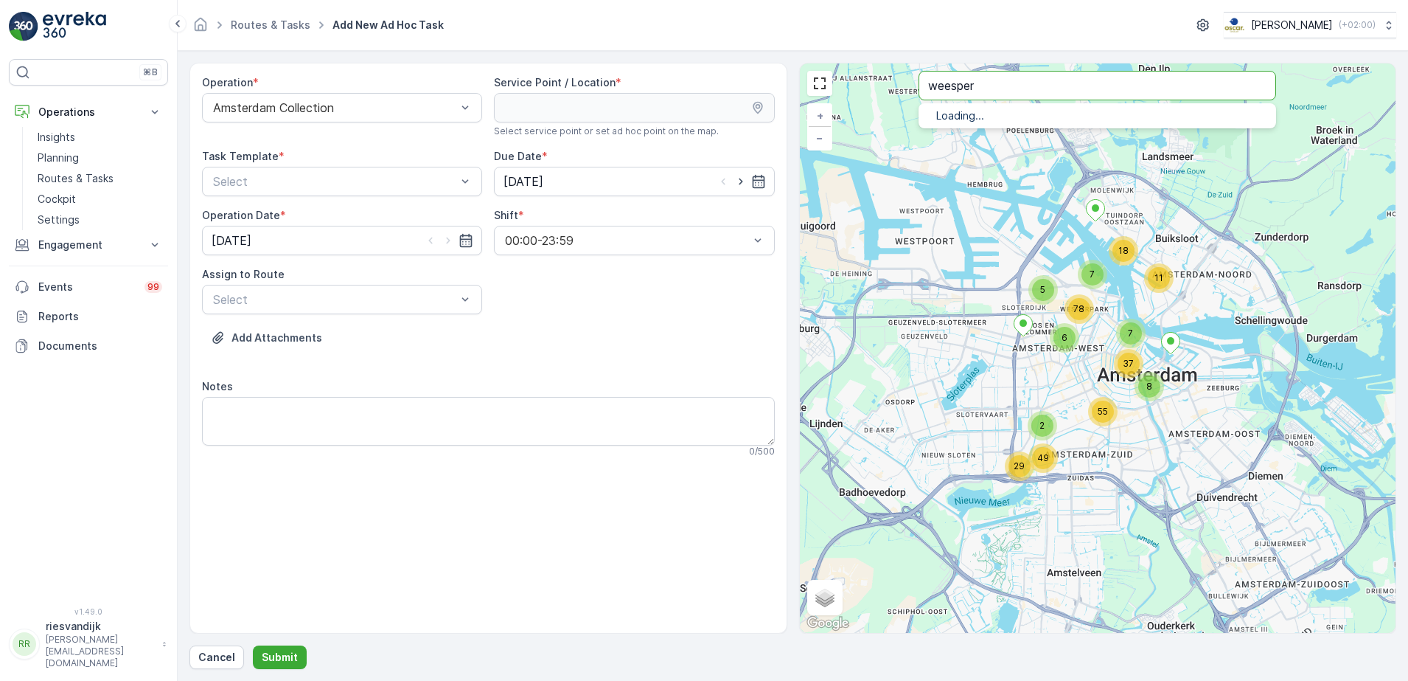
type input "weesper"
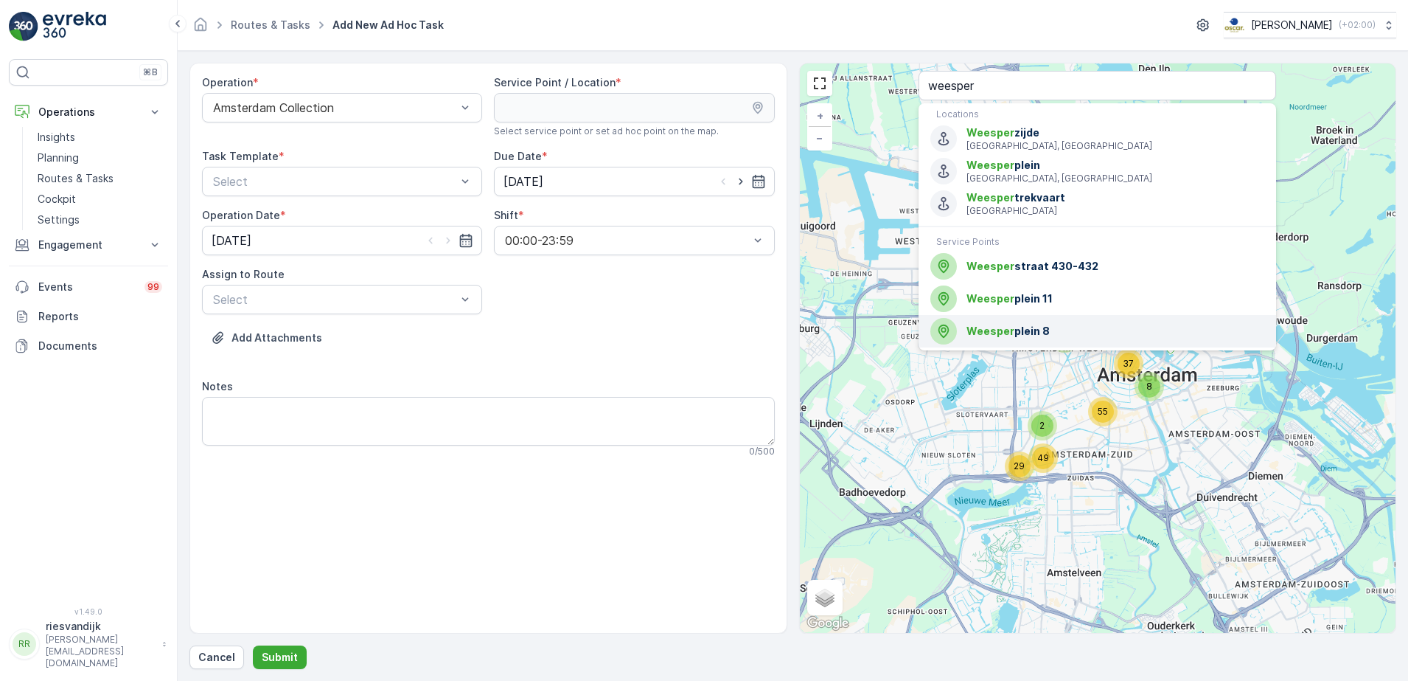
click at [1040, 327] on span "Weesper plein 8" at bounding box center [1116, 331] width 298 height 15
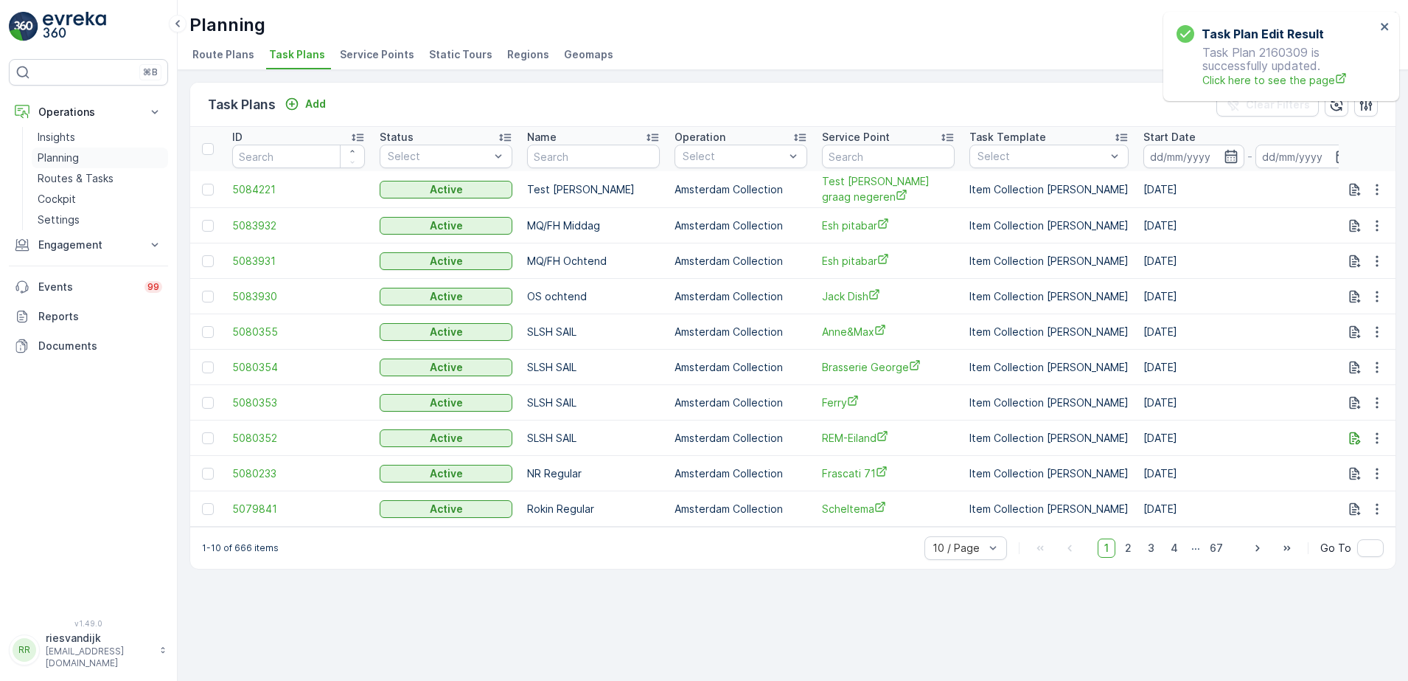
drag, startPoint x: 85, startPoint y: 176, endPoint x: 107, endPoint y: 165, distance: 24.7
click at [85, 176] on p "Routes & Tasks" at bounding box center [76, 178] width 76 height 15
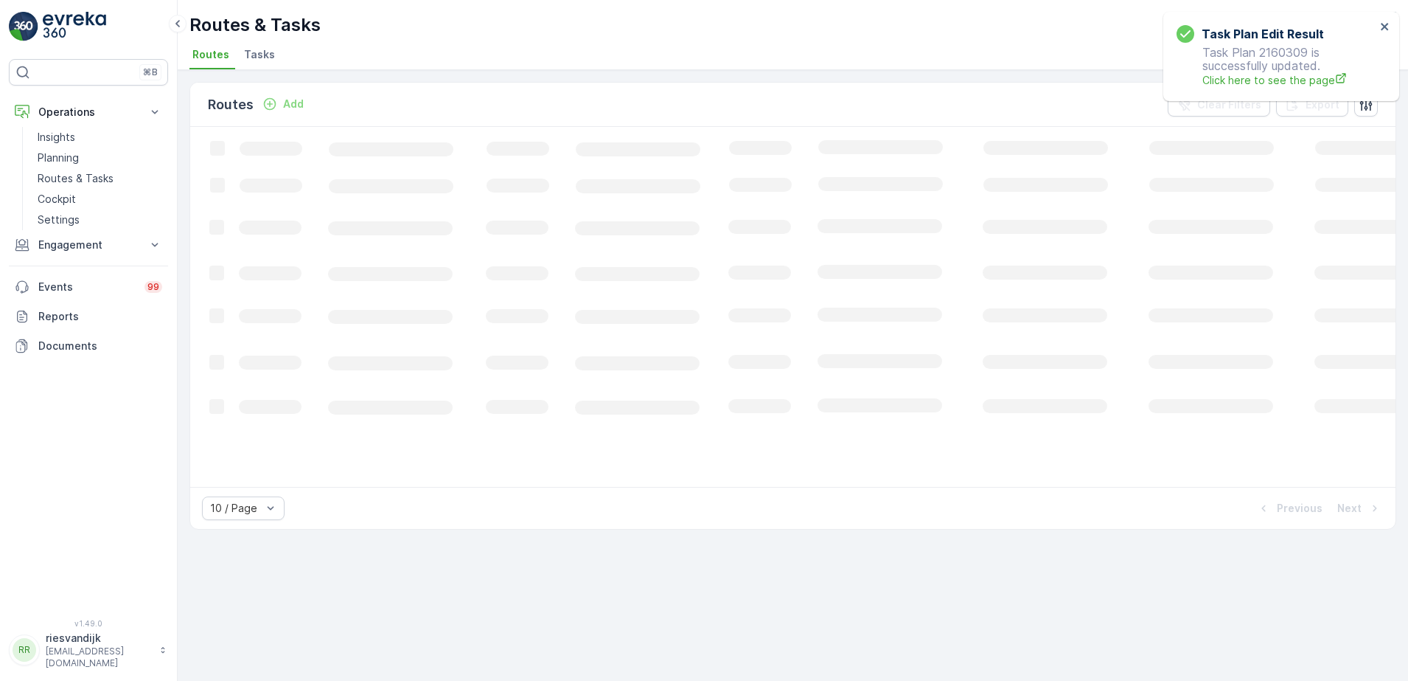
click at [248, 56] on span "Tasks" at bounding box center [259, 54] width 31 height 15
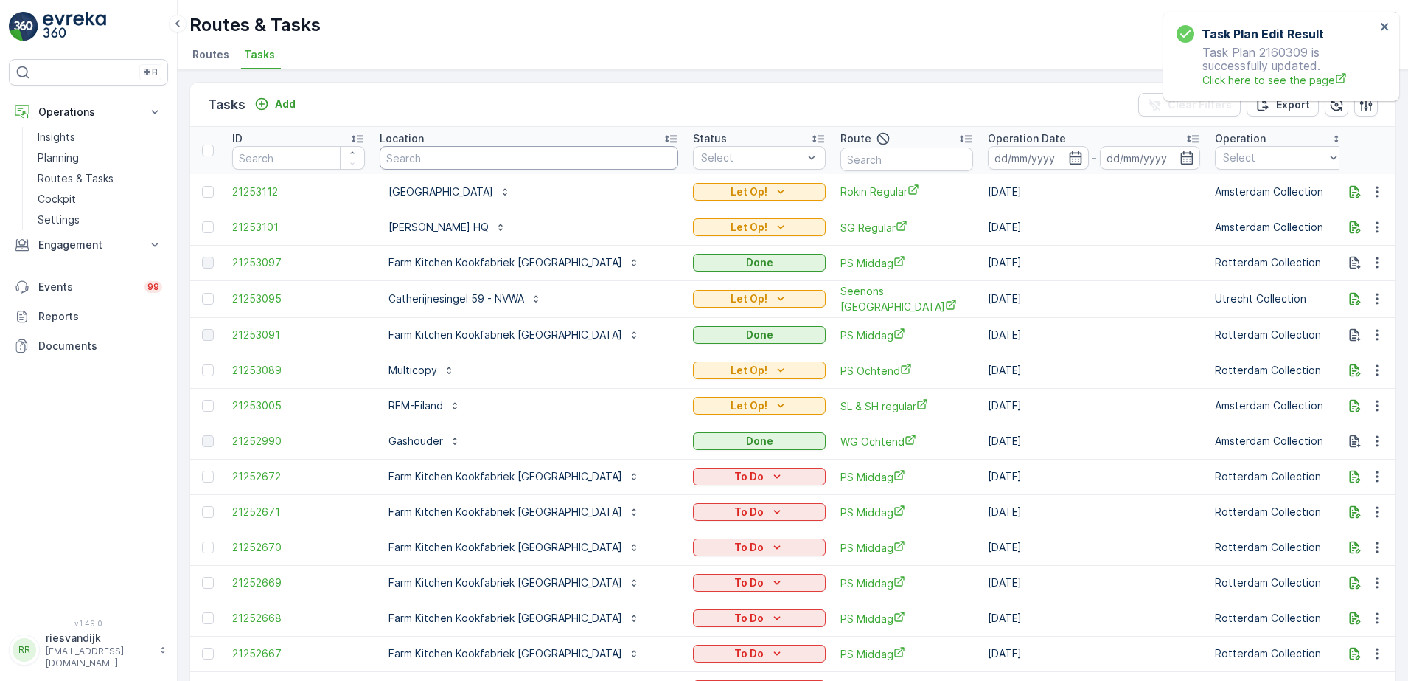
click at [465, 160] on input "text" at bounding box center [529, 158] width 299 height 24
type input "bi"
click at [841, 164] on input "text" at bounding box center [907, 159] width 133 height 24
type input "binnne"
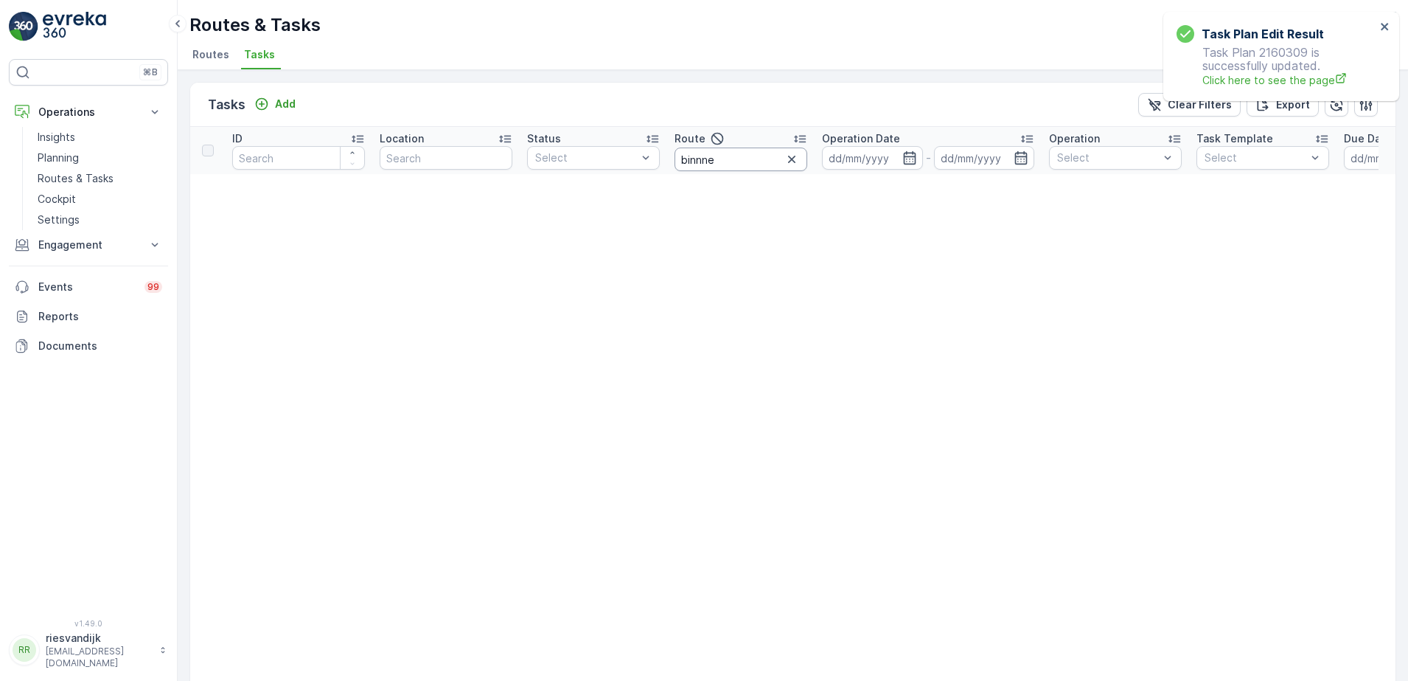
click at [738, 165] on input "binnne" at bounding box center [741, 159] width 133 height 24
type input "binnen"
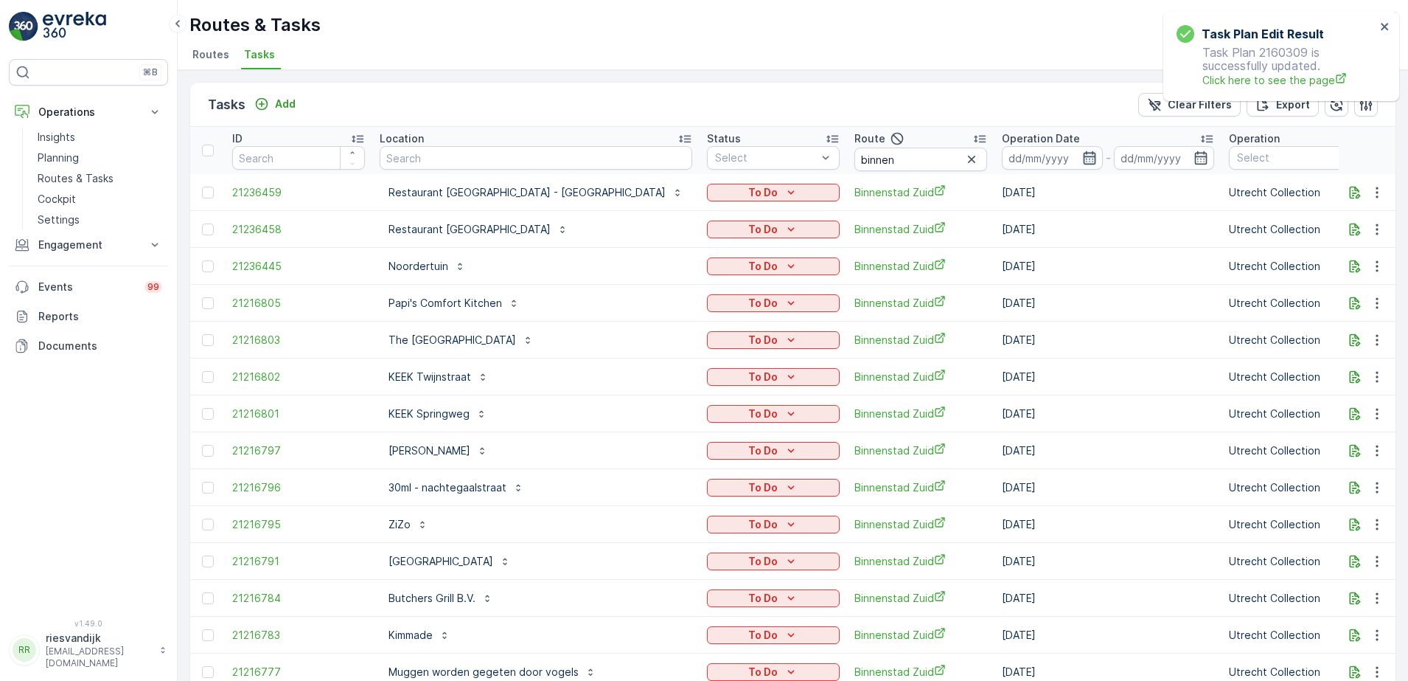
click at [1083, 152] on icon "button" at bounding box center [1089, 157] width 13 height 13
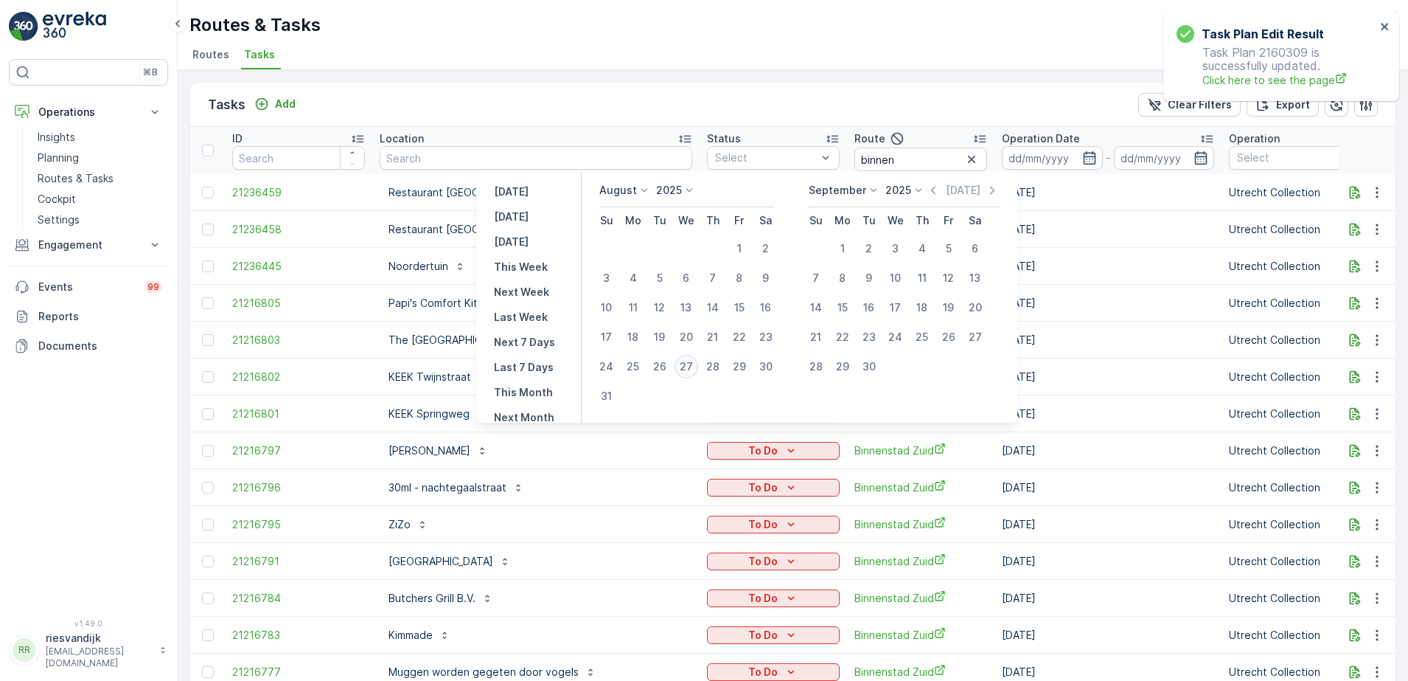
click at [694, 365] on div "27" at bounding box center [687, 367] width 24 height 24
type input "[DATE]"
click at [695, 365] on div "27" at bounding box center [687, 367] width 24 height 24
type input "[DATE]"
click at [695, 365] on div "27" at bounding box center [687, 367] width 24 height 24
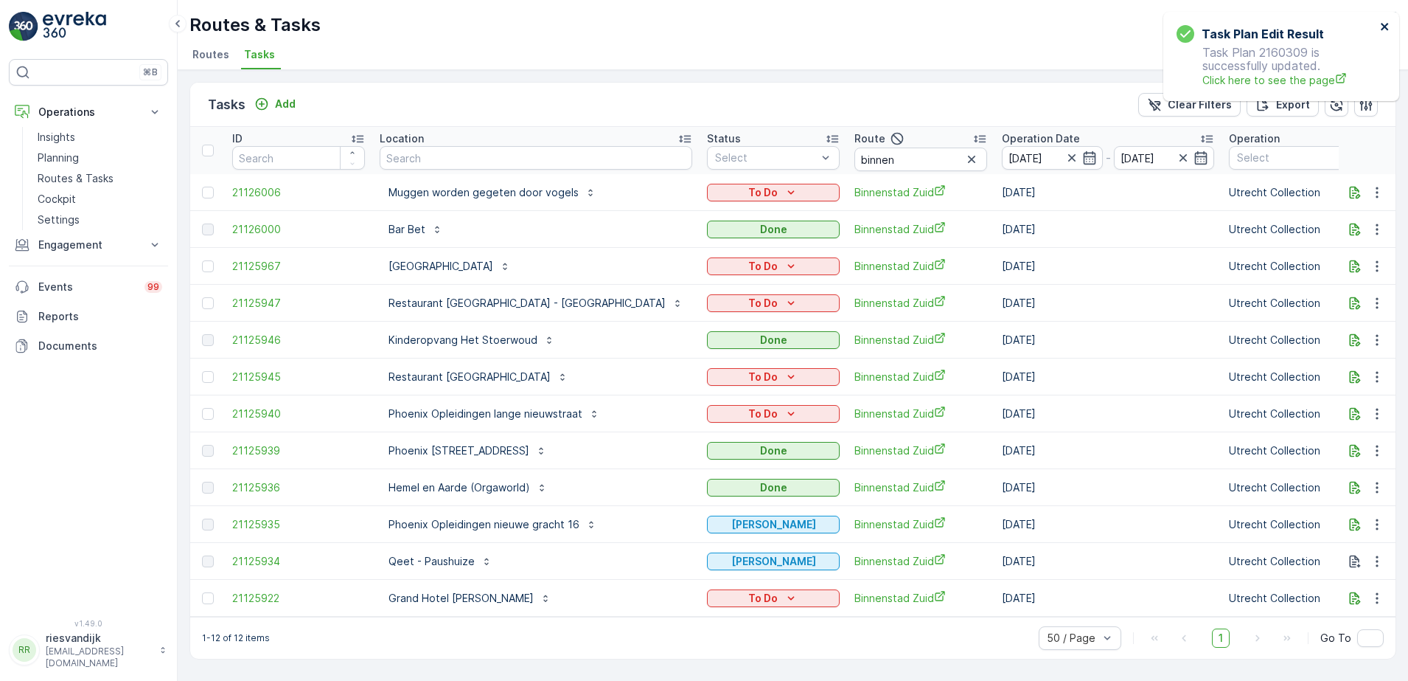
click at [1387, 28] on icon "close" at bounding box center [1384, 26] width 7 height 7
click at [1060, 50] on ul "Routes Tasks" at bounding box center [787, 56] width 1195 height 25
click at [459, 265] on p "[GEOGRAPHIC_DATA]" at bounding box center [441, 266] width 105 height 15
click at [688, 104] on div "Tasks Add Clear Filters Export" at bounding box center [793, 105] width 1206 height 44
click at [1380, 344] on icon "button" at bounding box center [1377, 340] width 15 height 15
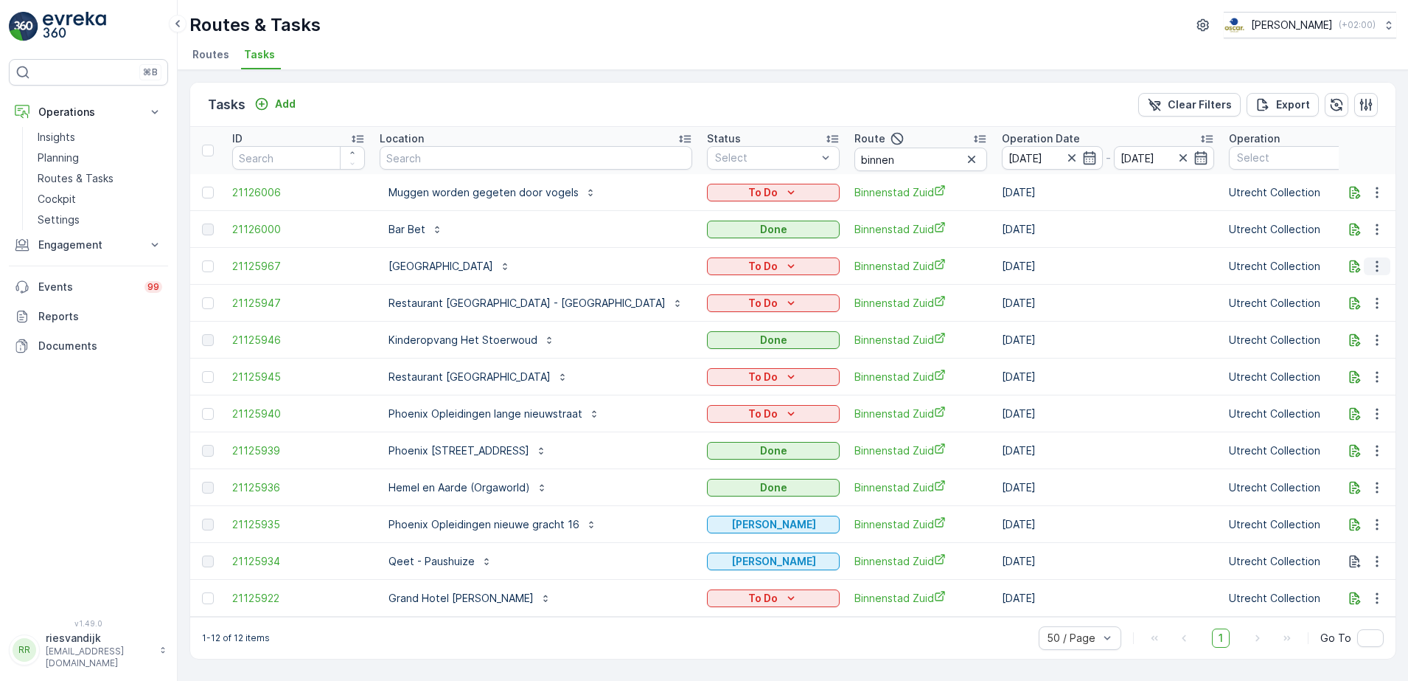
click at [1378, 270] on icon "button" at bounding box center [1377, 265] width 2 height 11
click at [1372, 328] on span "Change Route" at bounding box center [1340, 329] width 72 height 15
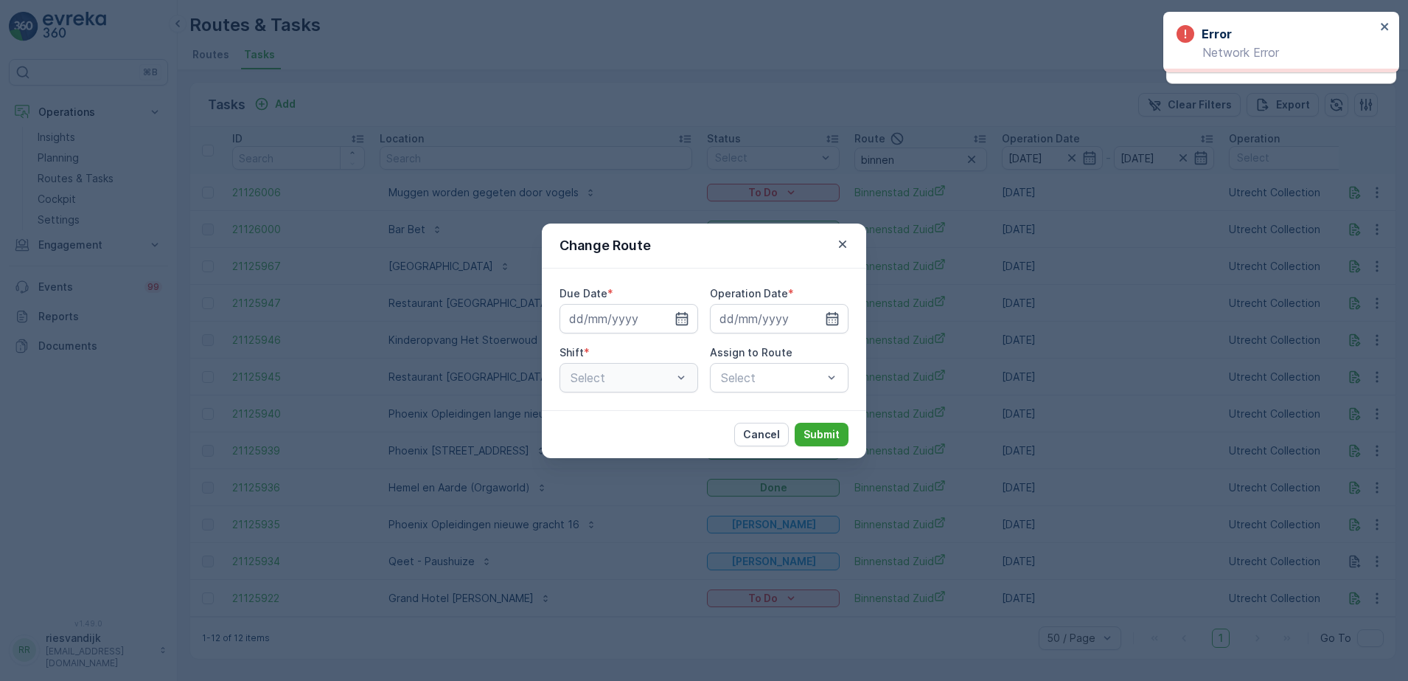
click at [845, 244] on icon "button" at bounding box center [842, 244] width 15 height 15
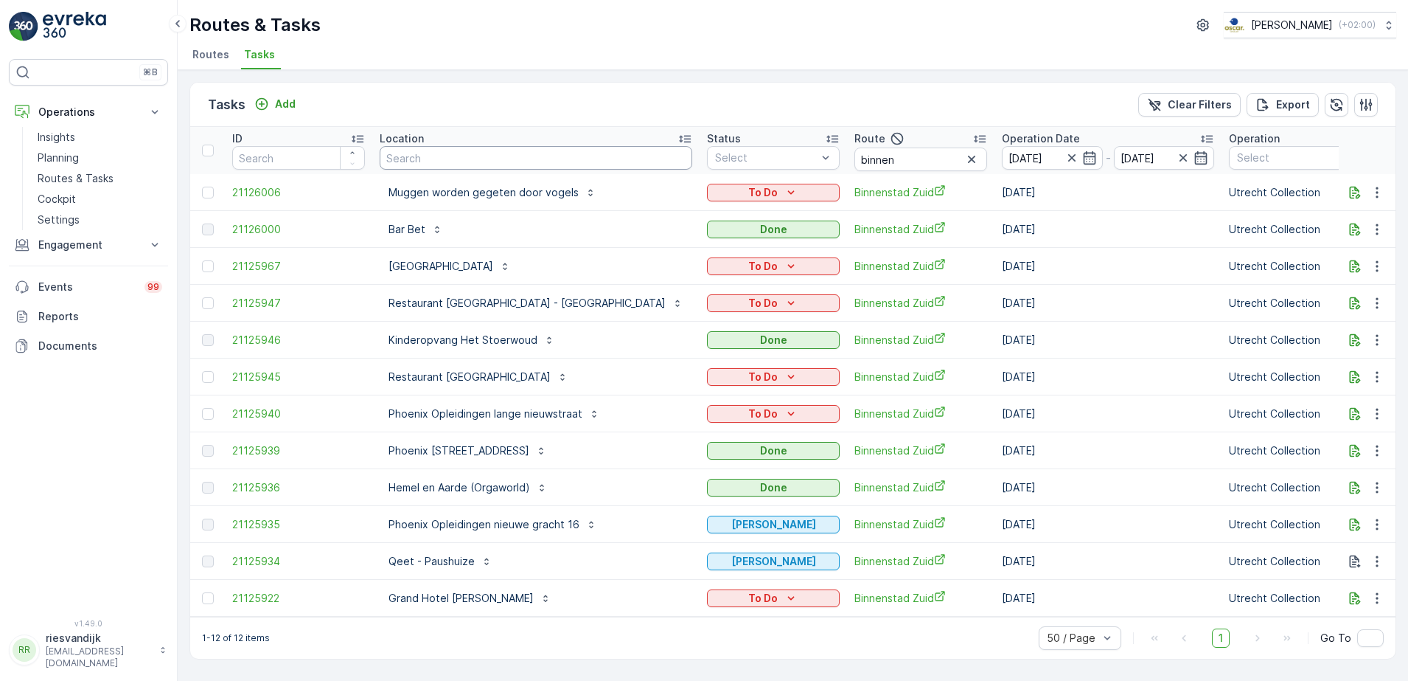
click at [527, 159] on input "text" at bounding box center [536, 158] width 313 height 24
type input "centra"
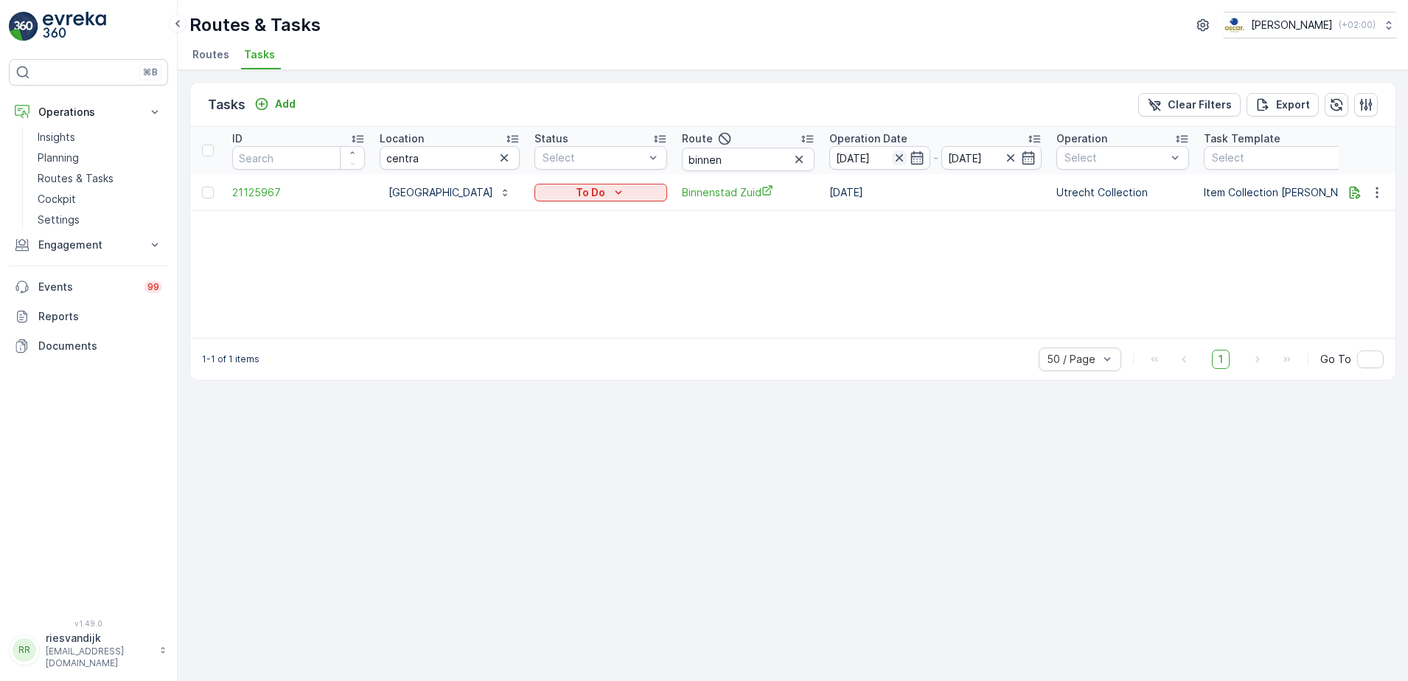
click at [893, 158] on icon "button" at bounding box center [899, 157] width 15 height 15
click at [910, 159] on icon "button" at bounding box center [917, 157] width 15 height 15
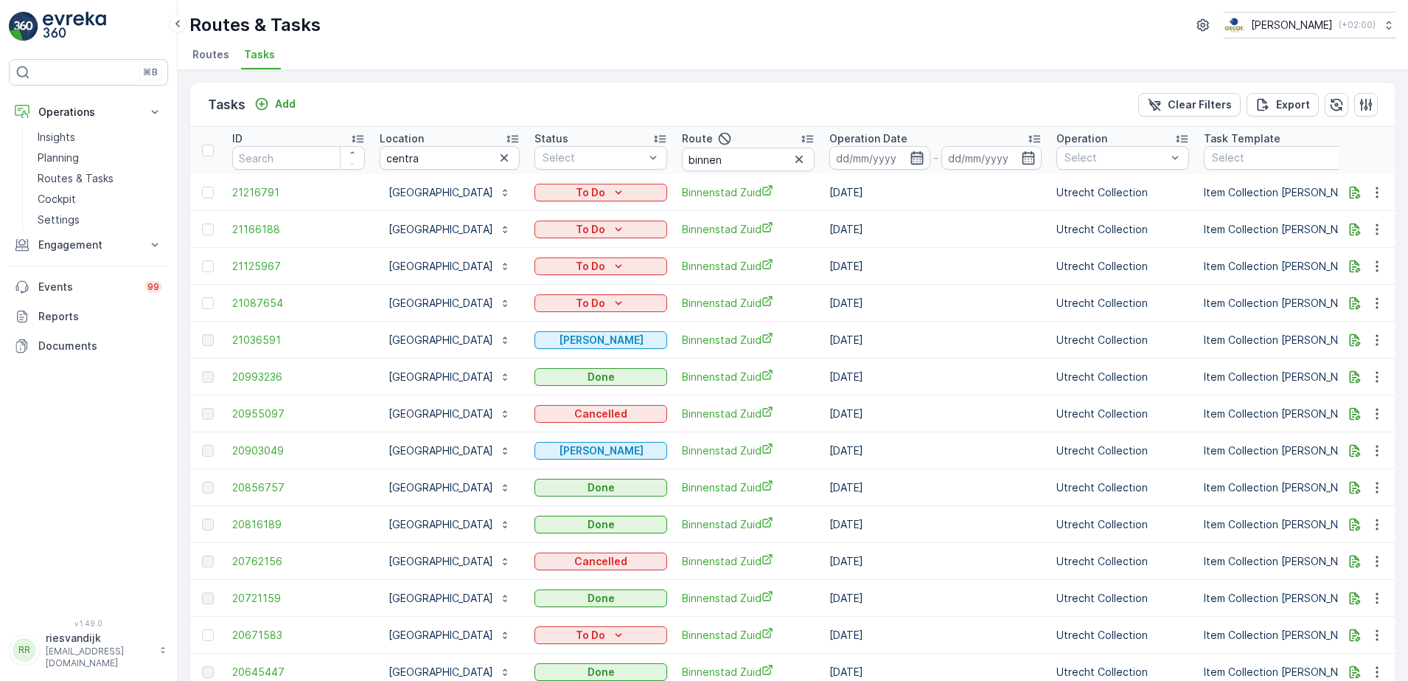
drag, startPoint x: 911, startPoint y: 157, endPoint x: 929, endPoint y: 167, distance: 20.5
click at [912, 157] on icon "button" at bounding box center [917, 157] width 15 height 15
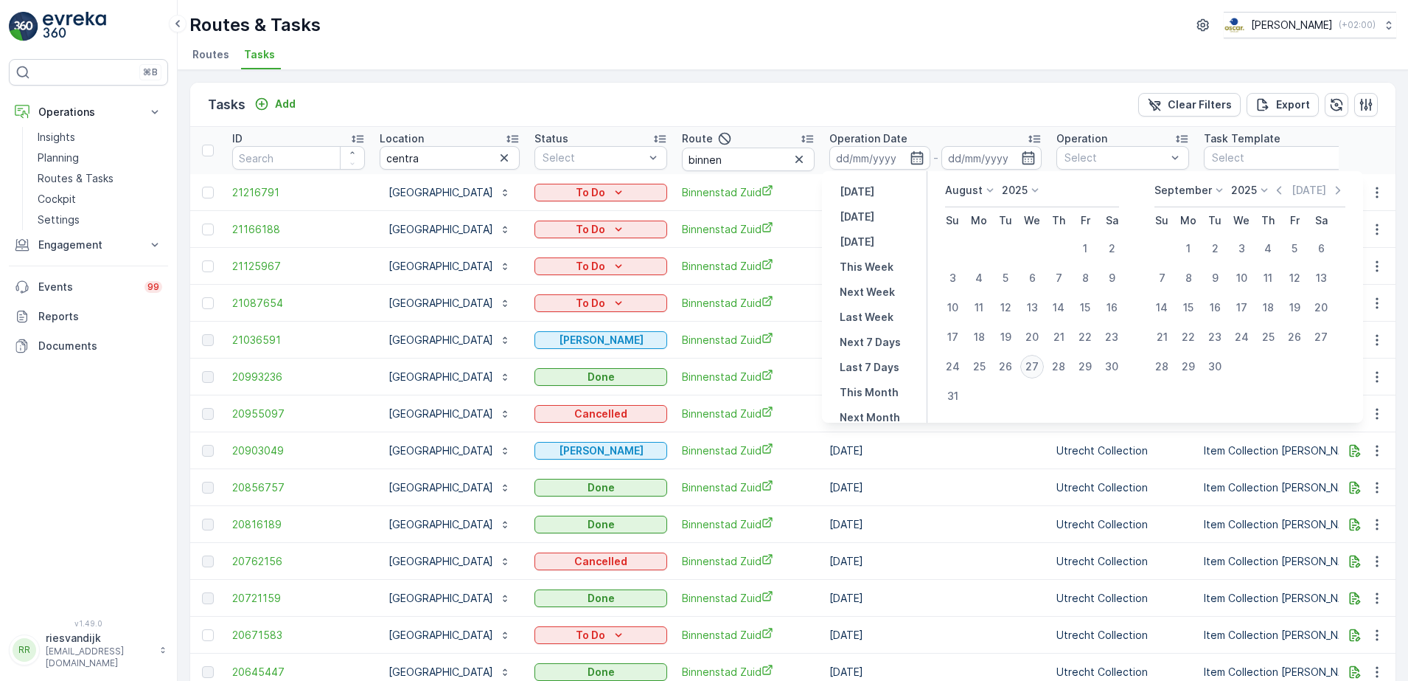
click at [1032, 364] on div "27" at bounding box center [1033, 367] width 24 height 24
type input "[DATE]"
click at [956, 394] on div "31" at bounding box center [953, 396] width 24 height 24
type input "[DATE]"
click at [1032, 365] on div "27" at bounding box center [1033, 367] width 24 height 24
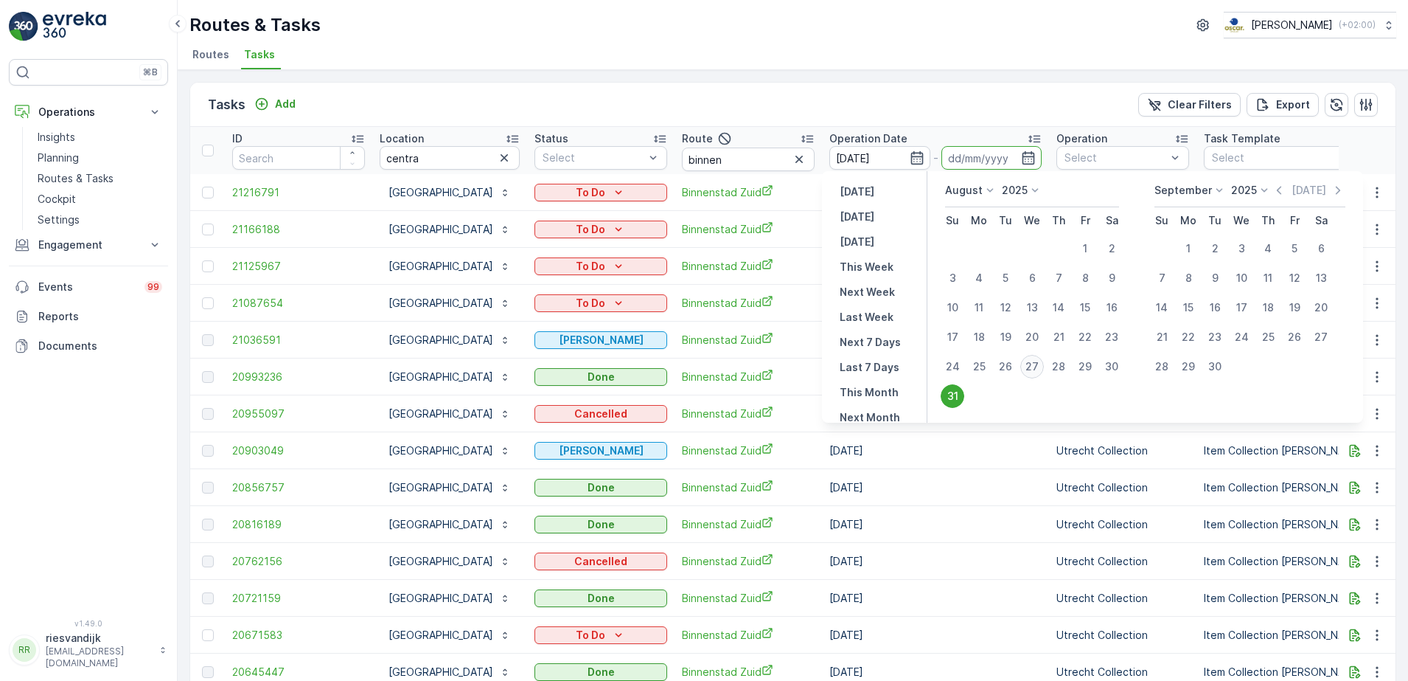
type input "[DATE]"
click at [952, 400] on div "31" at bounding box center [953, 396] width 24 height 24
type input "[DATE]"
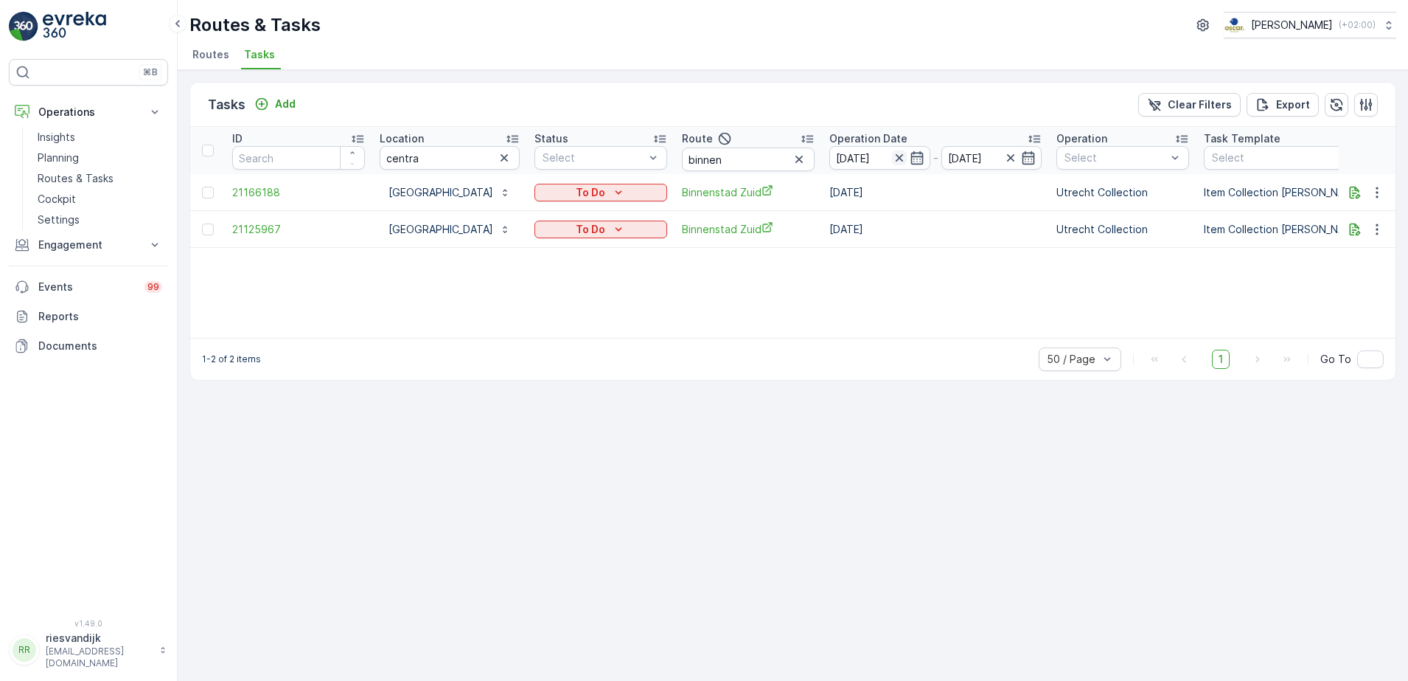
click at [892, 161] on icon "button" at bounding box center [899, 157] width 15 height 15
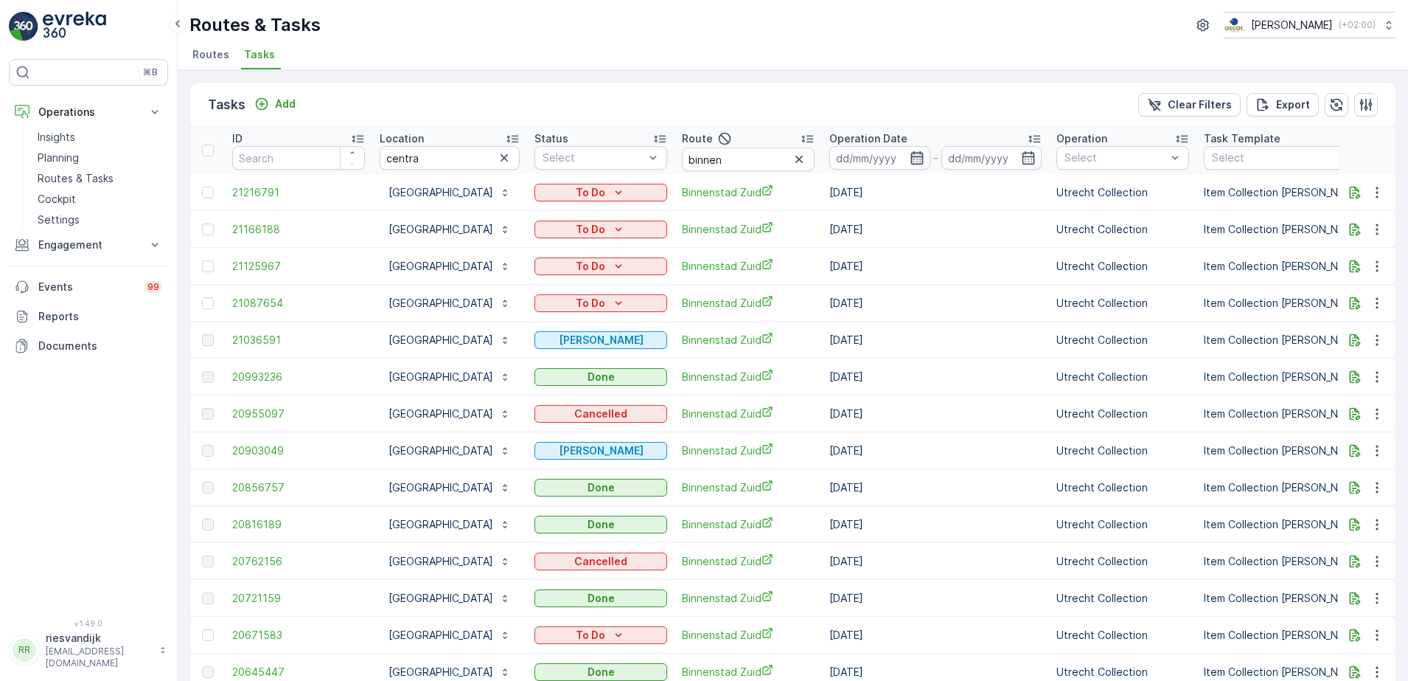
click at [911, 159] on icon "button" at bounding box center [917, 157] width 13 height 13
drag, startPoint x: 802, startPoint y: 88, endPoint x: 824, endPoint y: 101, distance: 25.2
click at [804, 88] on div "Tasks Add Clear Filters Export" at bounding box center [793, 105] width 1206 height 44
click at [1370, 268] on icon "button" at bounding box center [1377, 266] width 15 height 15
click at [1355, 325] on span "Change Route" at bounding box center [1340, 329] width 72 height 15
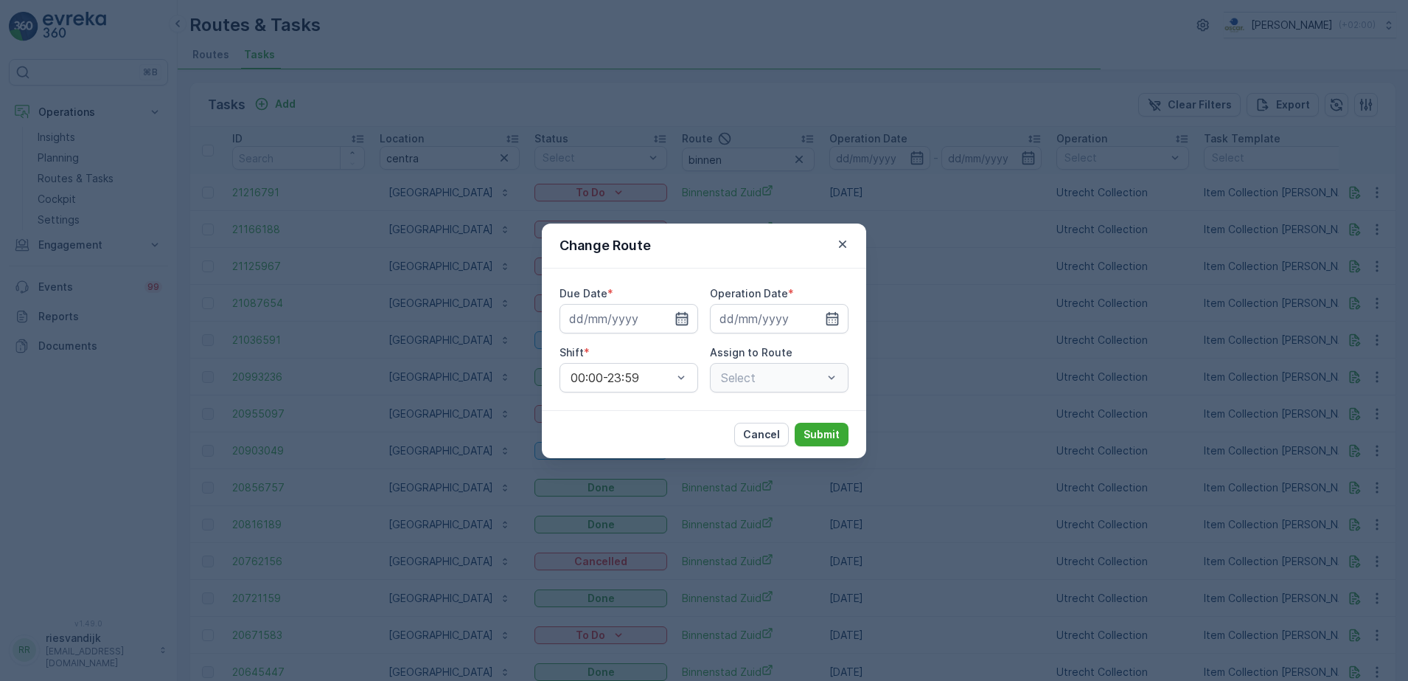
type input "[DATE]"
click at [689, 323] on div "[DATE]" at bounding box center [629, 318] width 139 height 29
click at [665, 321] on icon "button" at bounding box center [664, 318] width 15 height 15
type input "[DATE]"
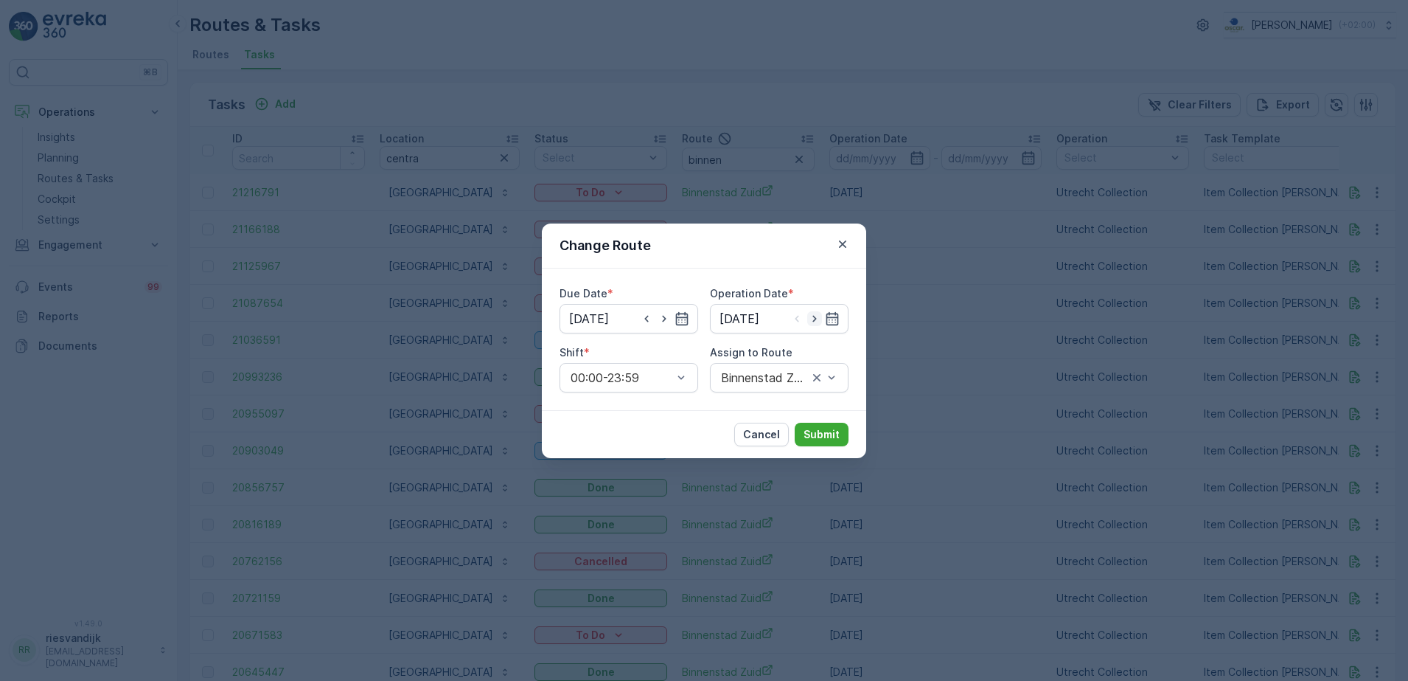
click at [820, 319] on icon "button" at bounding box center [814, 318] width 15 height 15
type input "[DATE]"
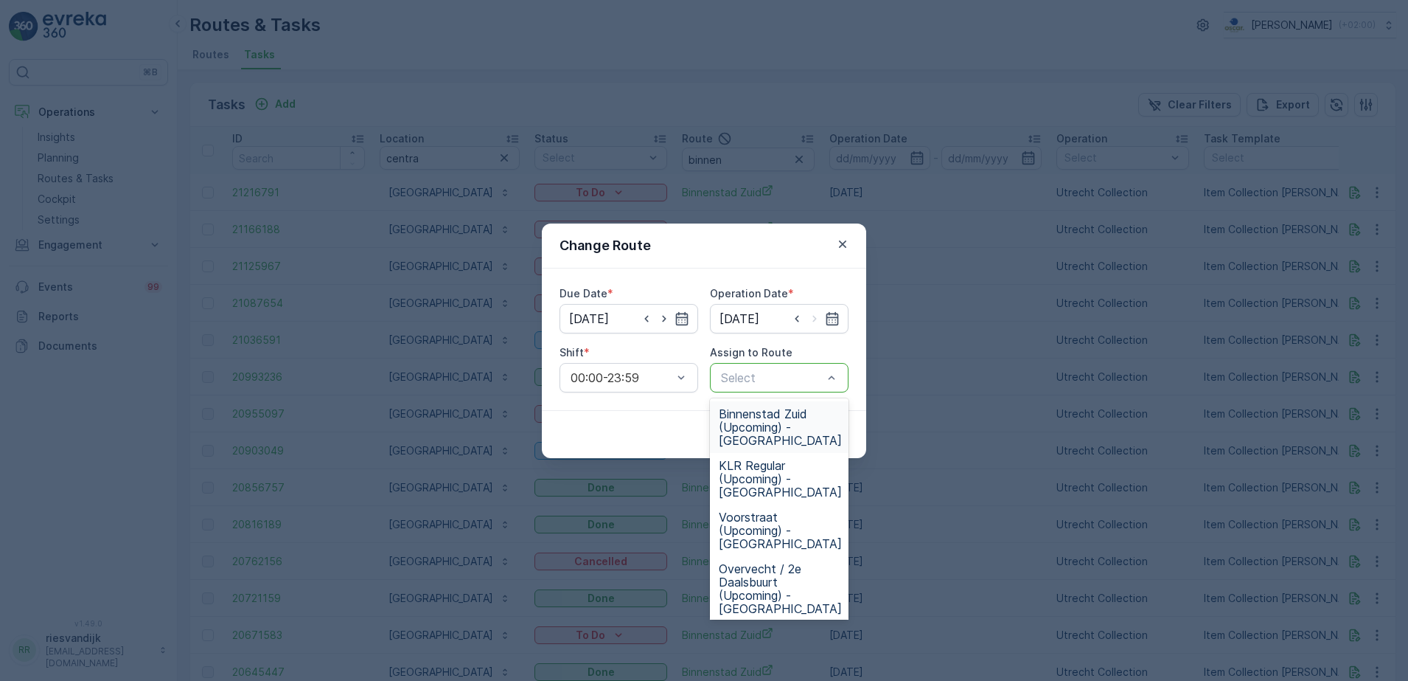
click at [762, 373] on div at bounding box center [772, 377] width 105 height 13
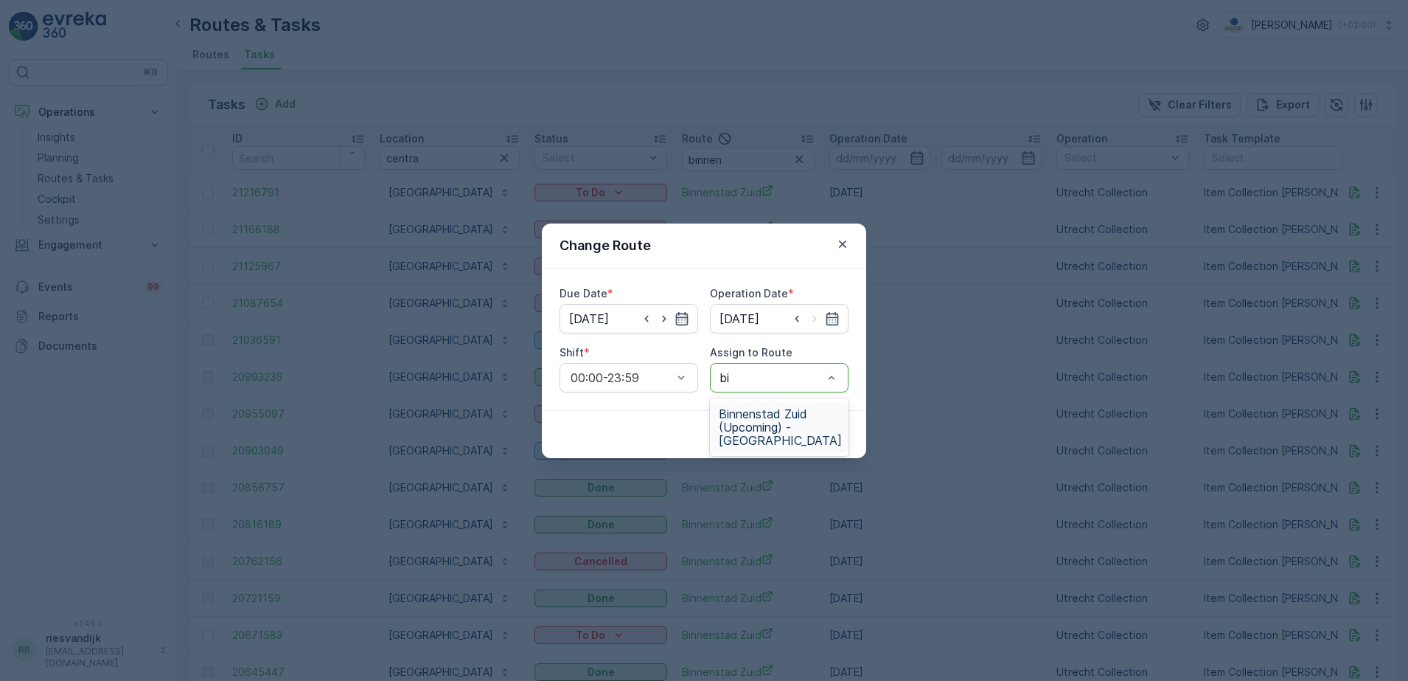
type input "bin"
click at [788, 423] on span "Binnenstad Zuid (Upcoming) - [GEOGRAPHIC_DATA]" at bounding box center [780, 427] width 123 height 40
click at [831, 434] on p "Submit" at bounding box center [822, 434] width 36 height 15
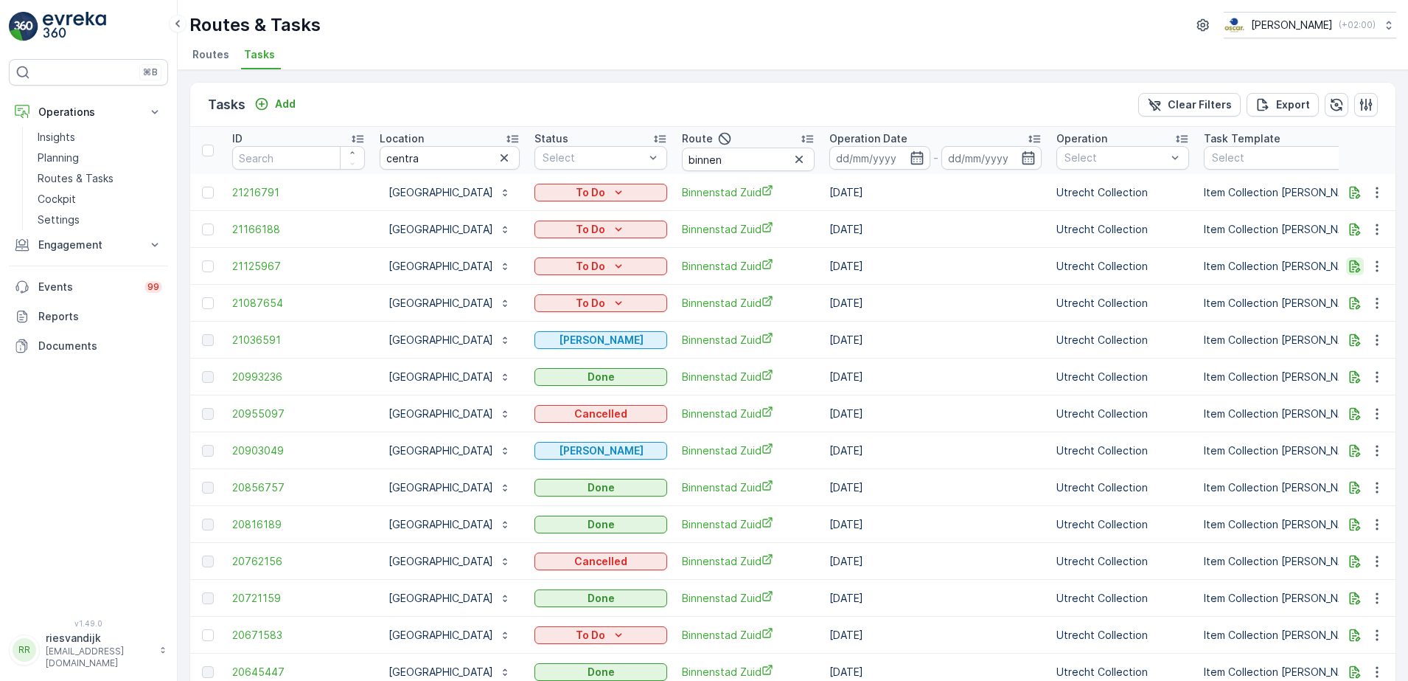
click at [1356, 268] on icon "button" at bounding box center [1355, 266] width 11 height 13
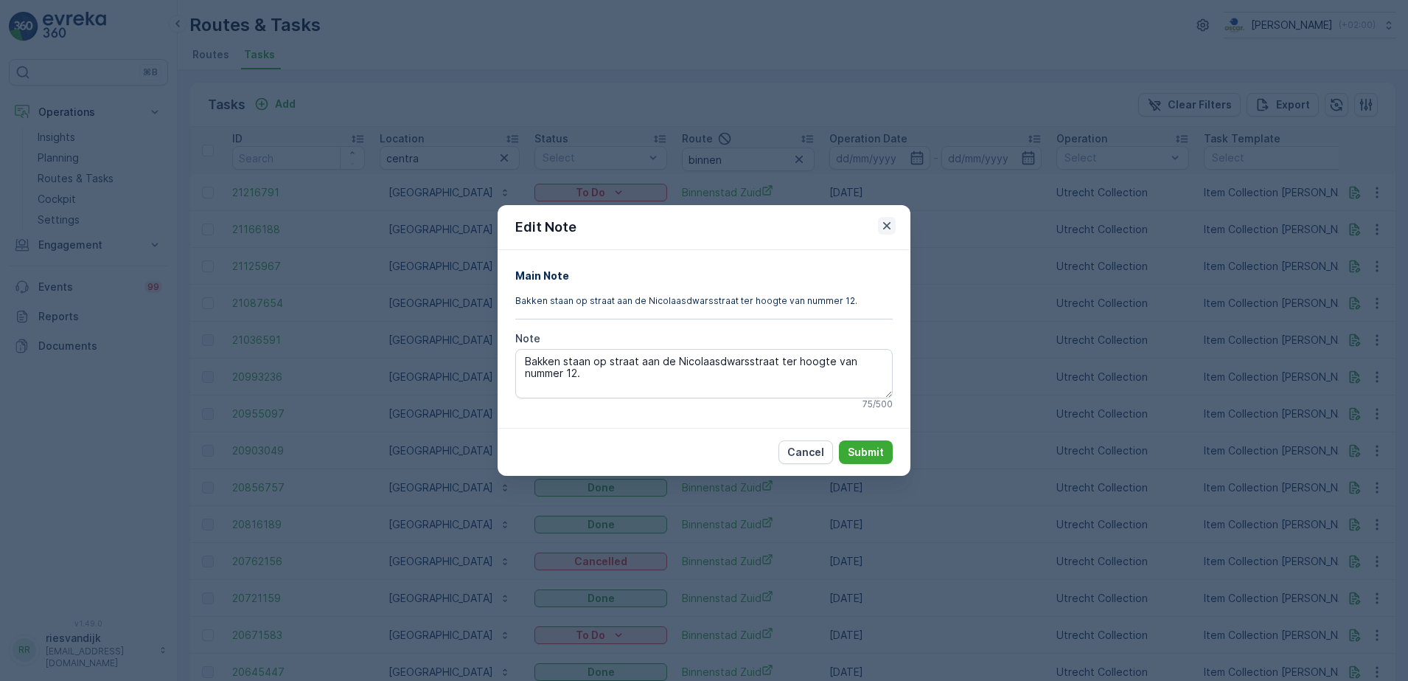
click at [890, 219] on icon "button" at bounding box center [887, 225] width 15 height 15
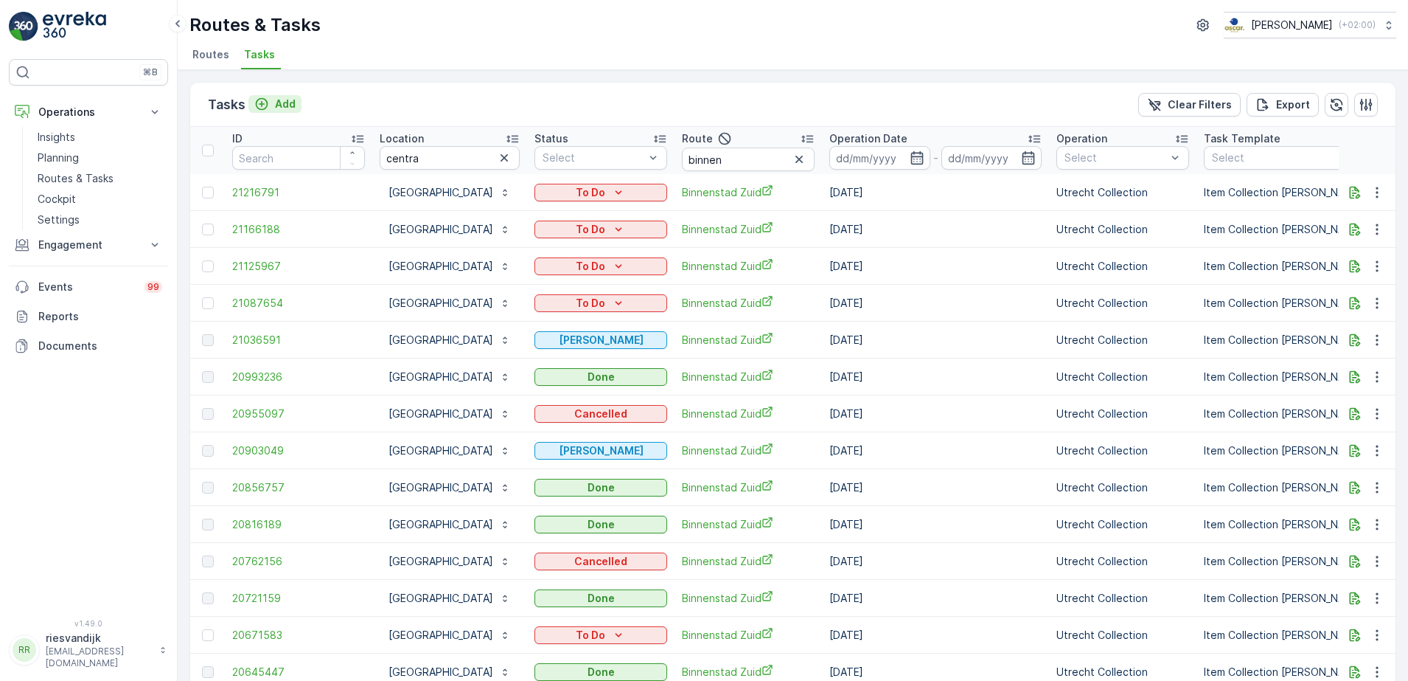
click at [281, 100] on p "Add" at bounding box center [285, 104] width 21 height 15
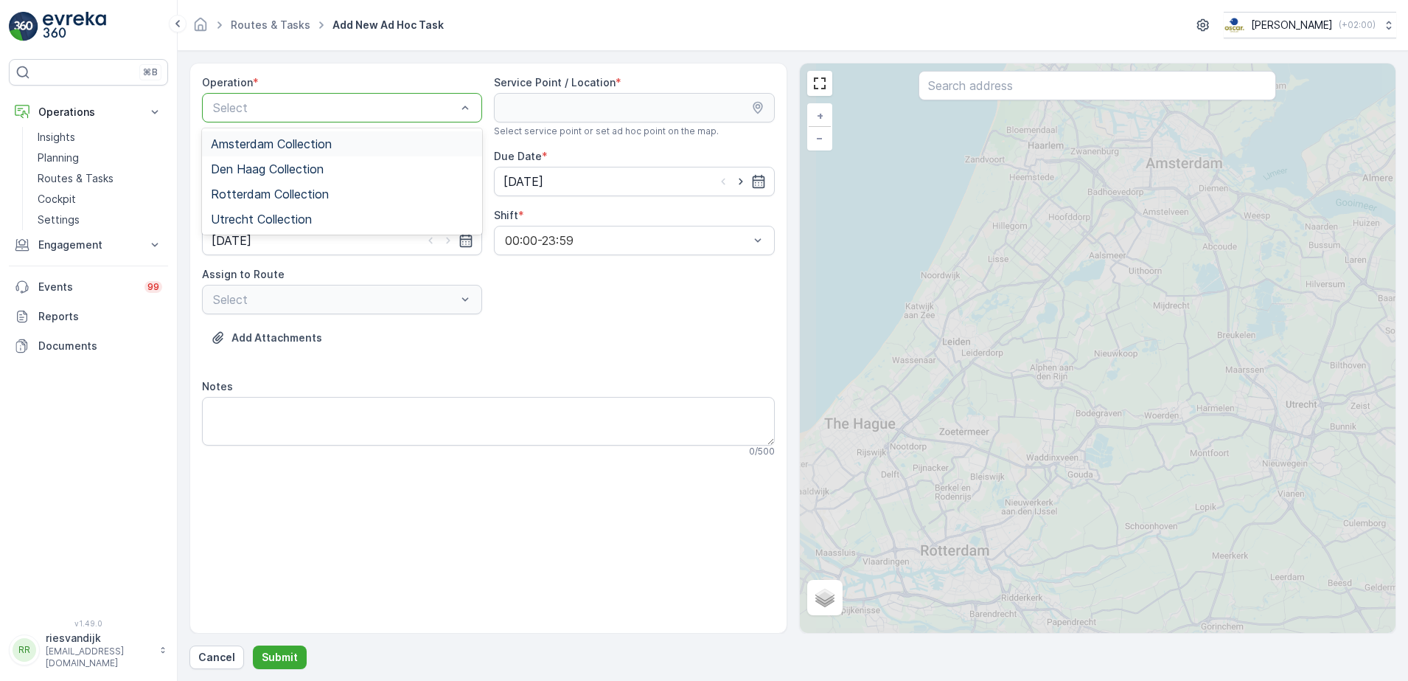
click at [400, 108] on div at bounding box center [335, 107] width 246 height 13
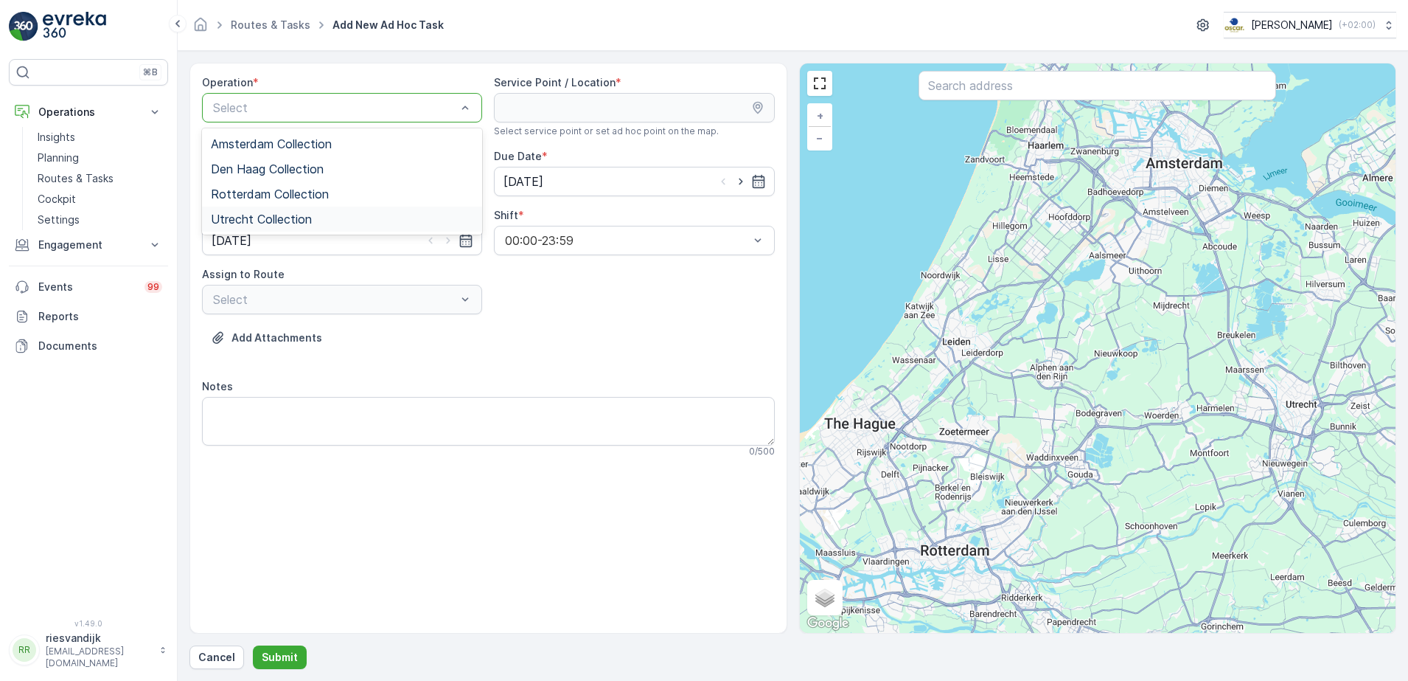
drag, startPoint x: 248, startPoint y: 218, endPoint x: 333, endPoint y: 179, distance: 93.1
click at [249, 216] on span "Utrecht Collection" at bounding box center [261, 218] width 101 height 13
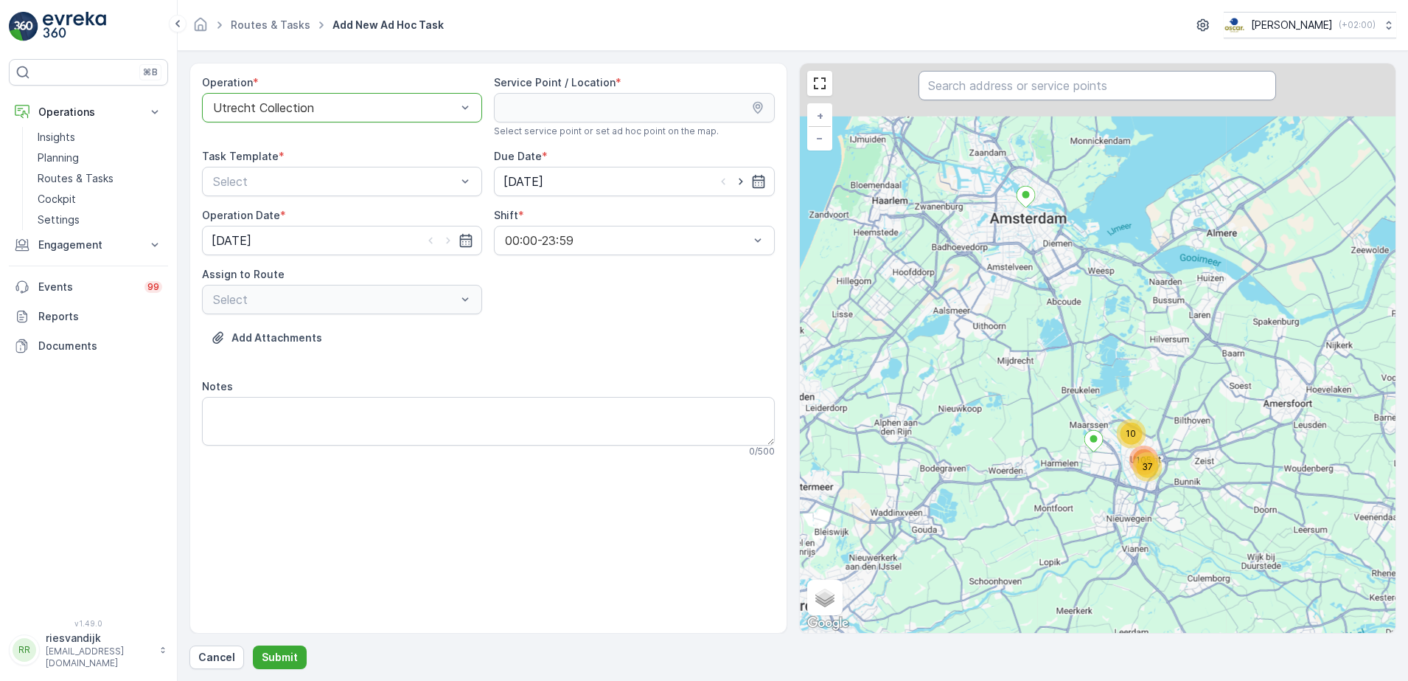
click at [981, 88] on input "text" at bounding box center [1098, 85] width 358 height 29
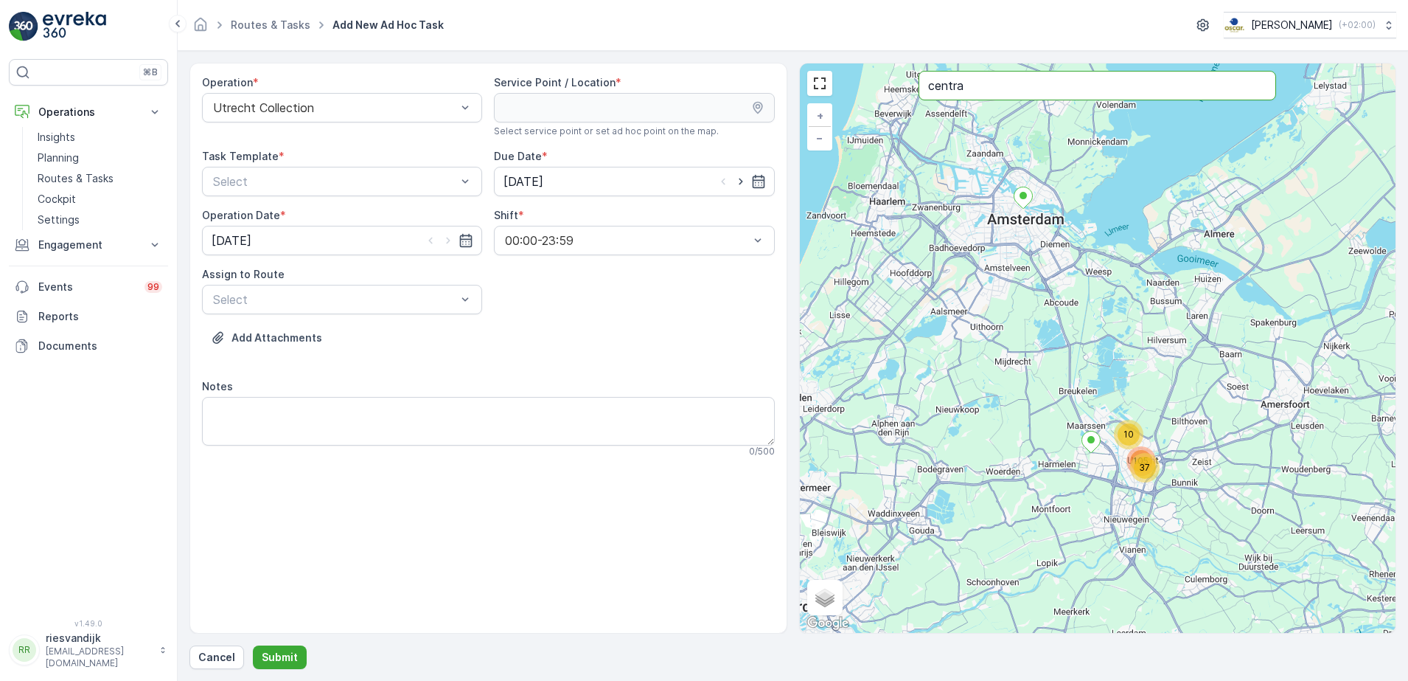
type input "centra"
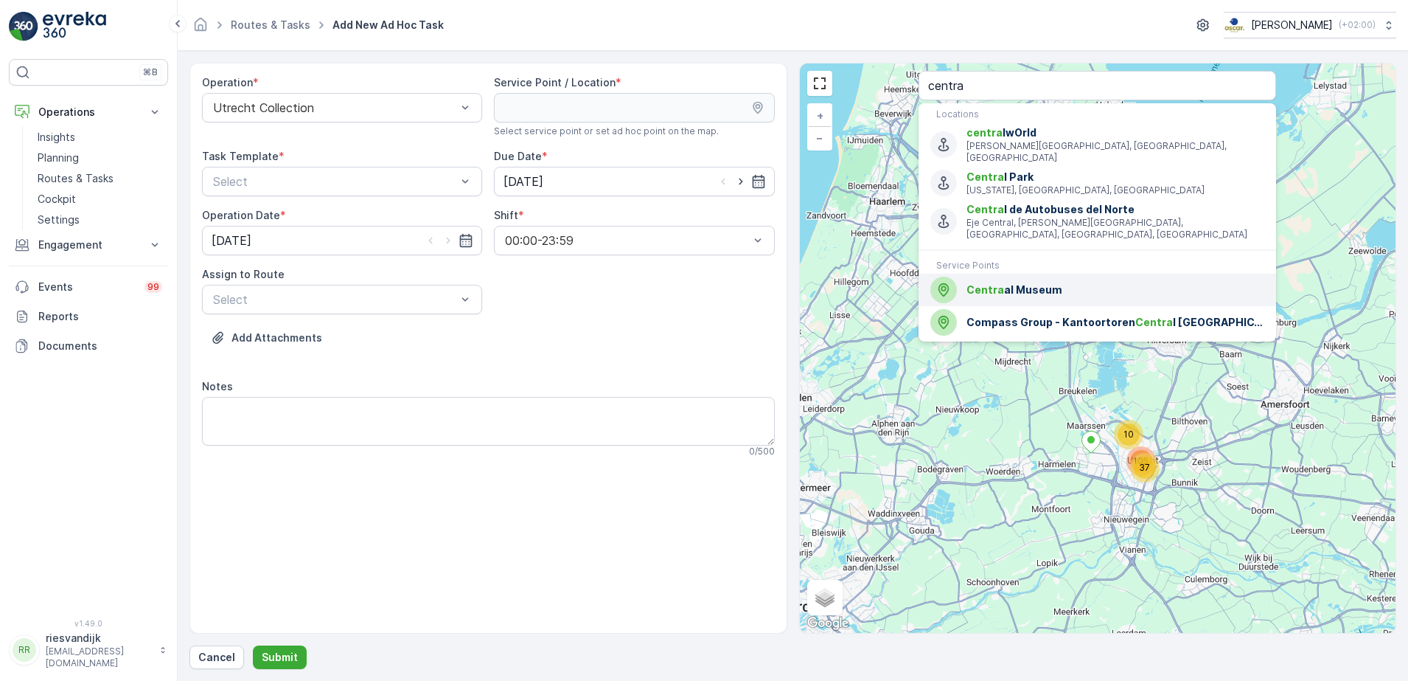
click at [1074, 282] on span "[GEOGRAPHIC_DATA]" at bounding box center [1116, 289] width 298 height 15
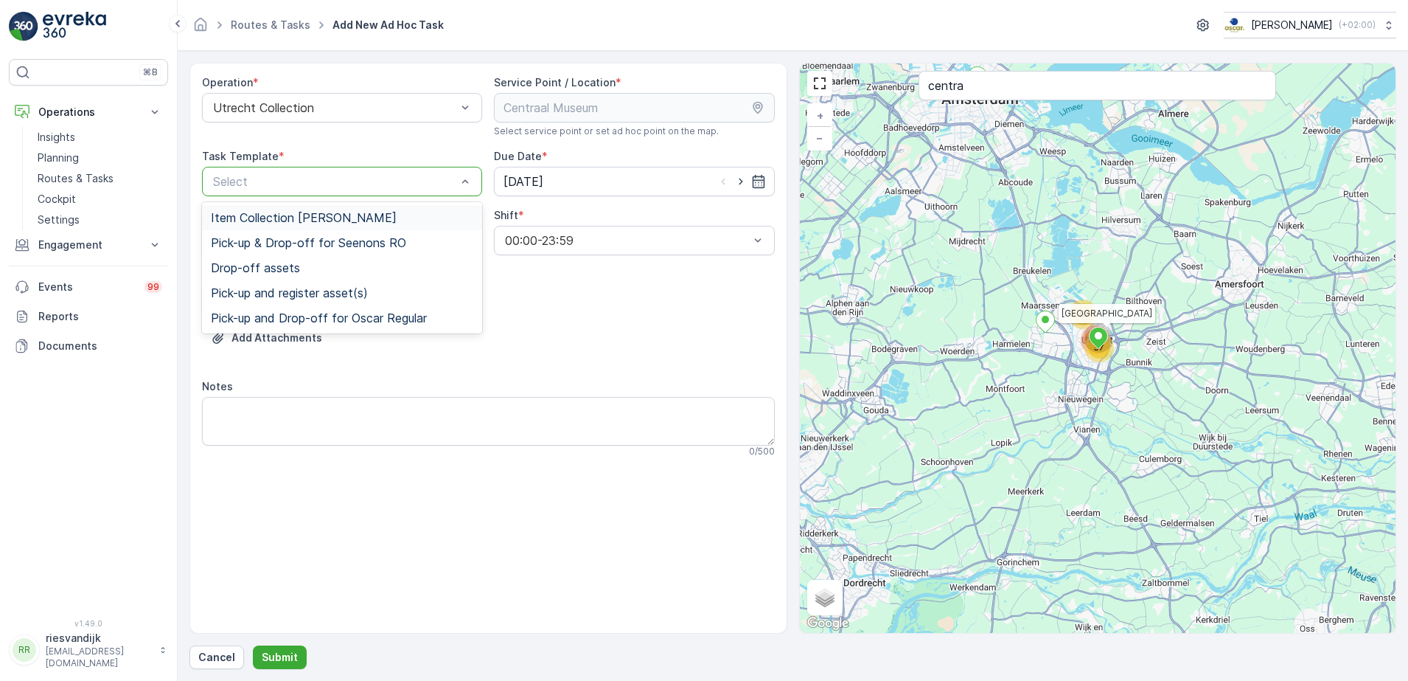
click at [324, 214] on span "Item Collection [PERSON_NAME]" at bounding box center [304, 217] width 186 height 13
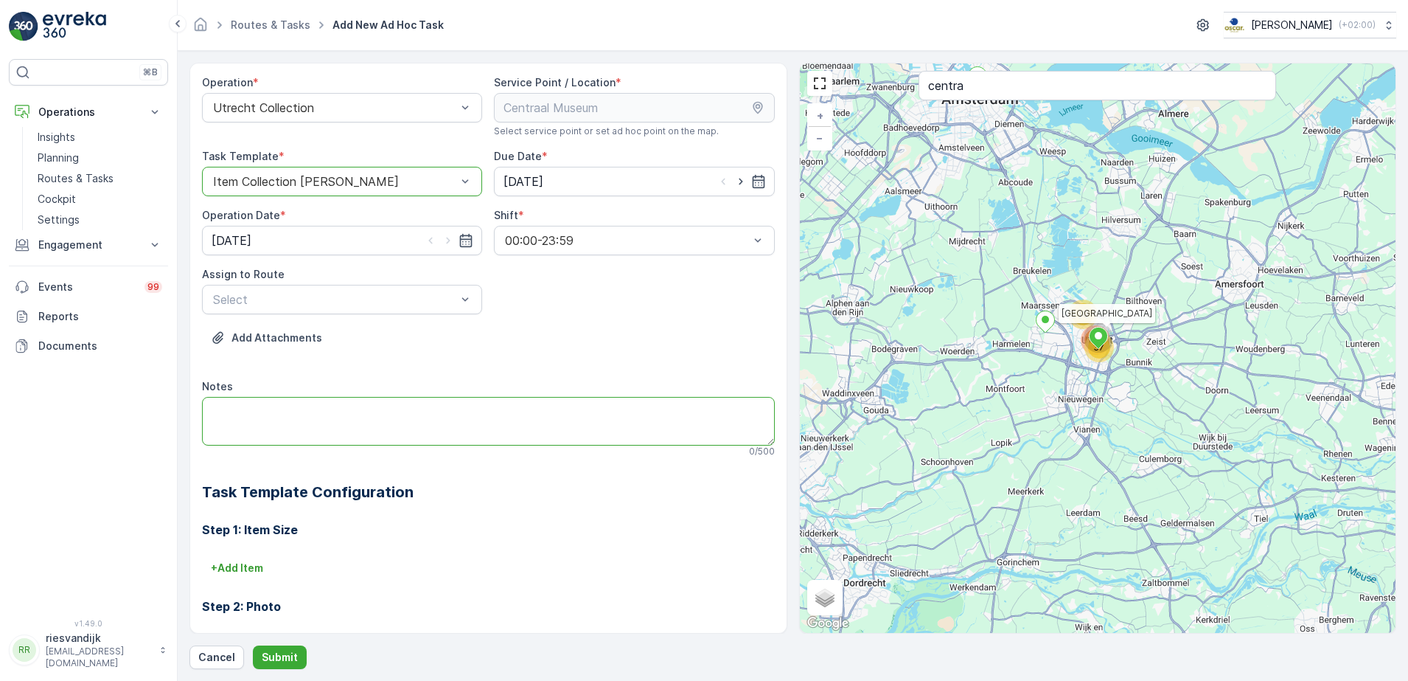
click at [237, 409] on textarea "Notes" at bounding box center [488, 421] width 573 height 49
click at [422, 303] on div at bounding box center [335, 299] width 246 height 13
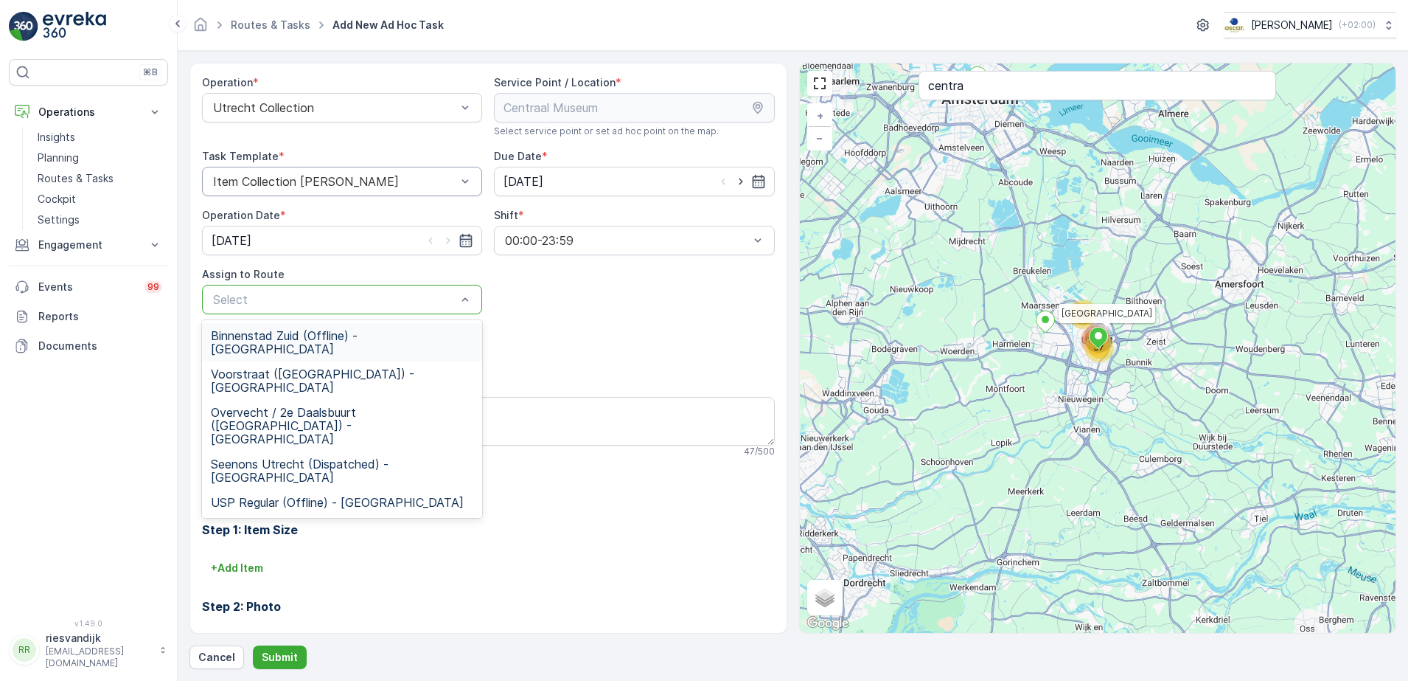
drag, startPoint x: 313, startPoint y: 333, endPoint x: 402, endPoint y: 374, distance: 98.3
click at [313, 333] on span "Binnenstad Zuid (Offline) - [GEOGRAPHIC_DATA]" at bounding box center [342, 342] width 263 height 27
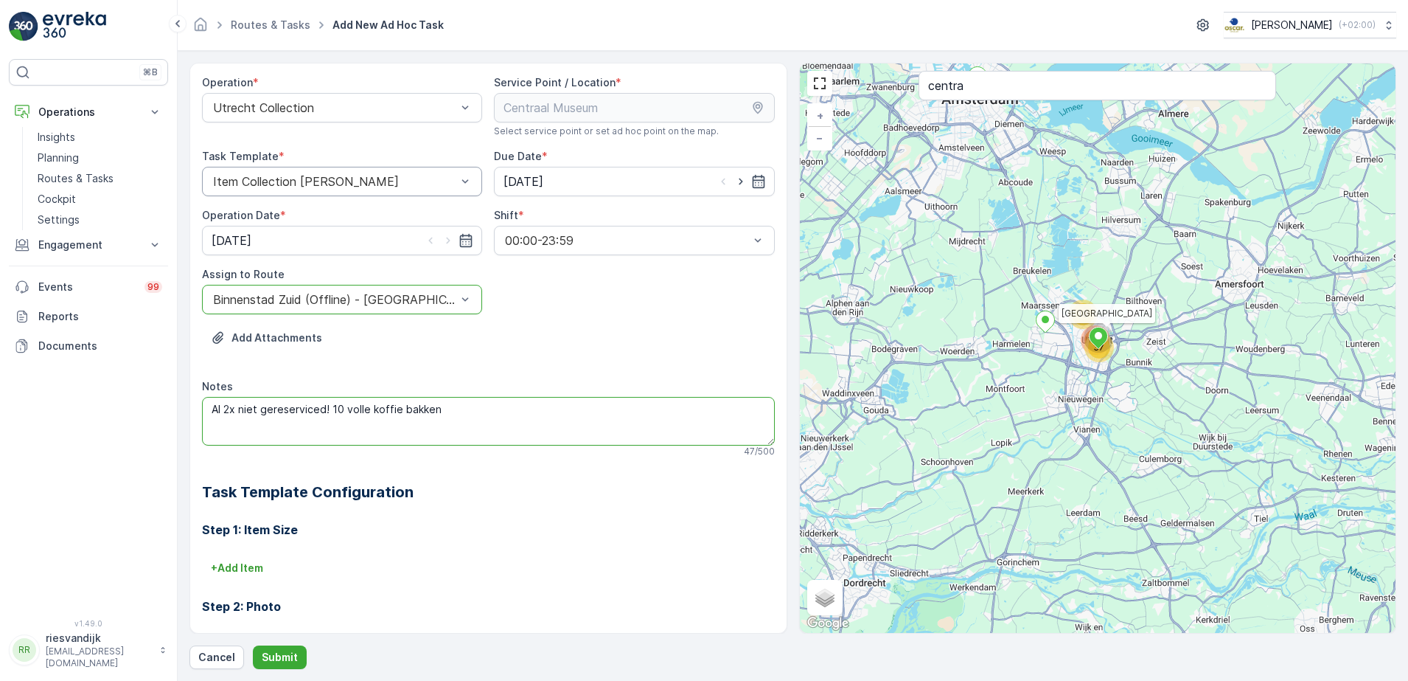
click at [482, 410] on textarea "Al 2x niet gereserviced! 10 volle koffie bakken" at bounding box center [488, 421] width 573 height 49
click at [400, 410] on textarea "Al 2x niet gereserviced! 10 volle koffie bakken" at bounding box center [488, 421] width 573 height 49
type textarea "Al 2x niet gereserviced! 10 volle koffiedik bakken"
click at [284, 650] on p "Submit" at bounding box center [280, 657] width 36 height 15
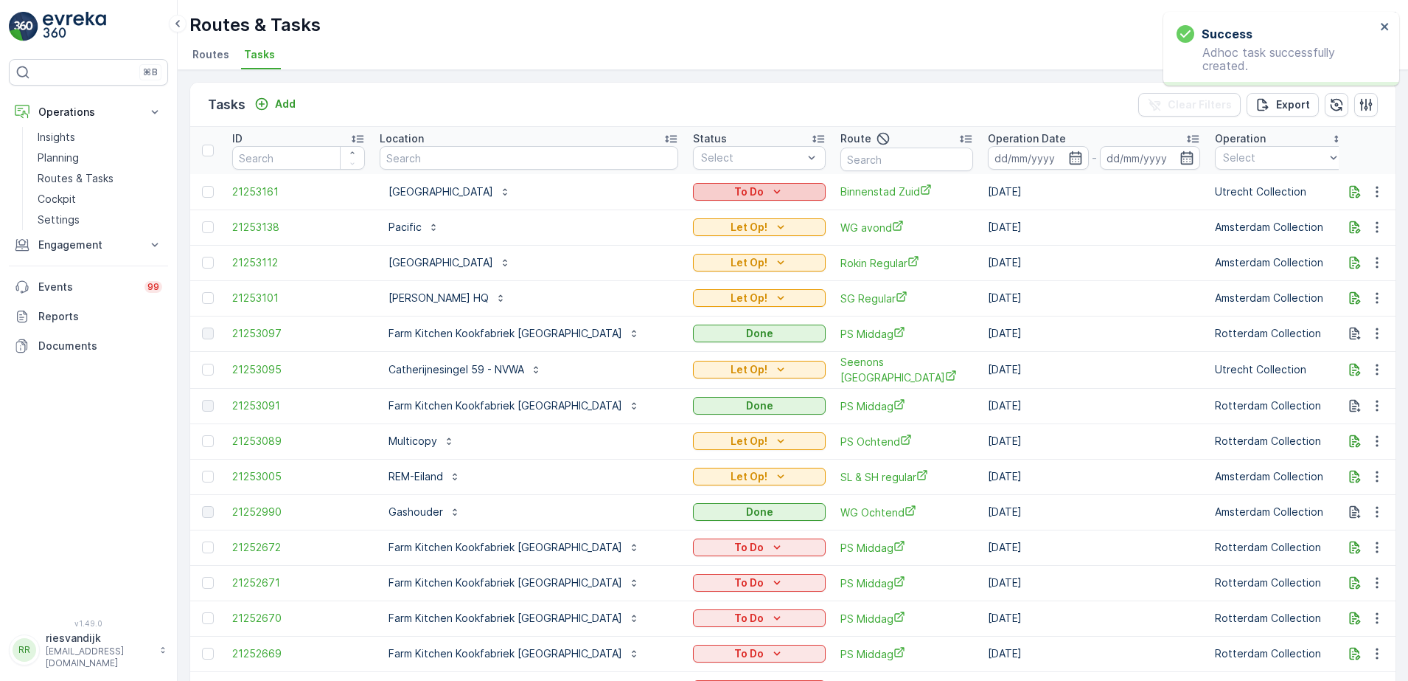
click at [770, 188] on icon "To Do" at bounding box center [777, 191] width 15 height 15
click at [678, 252] on span "Let Op!" at bounding box center [670, 255] width 37 height 15
click at [855, 169] on input "text" at bounding box center [907, 159] width 133 height 24
type input "sl"
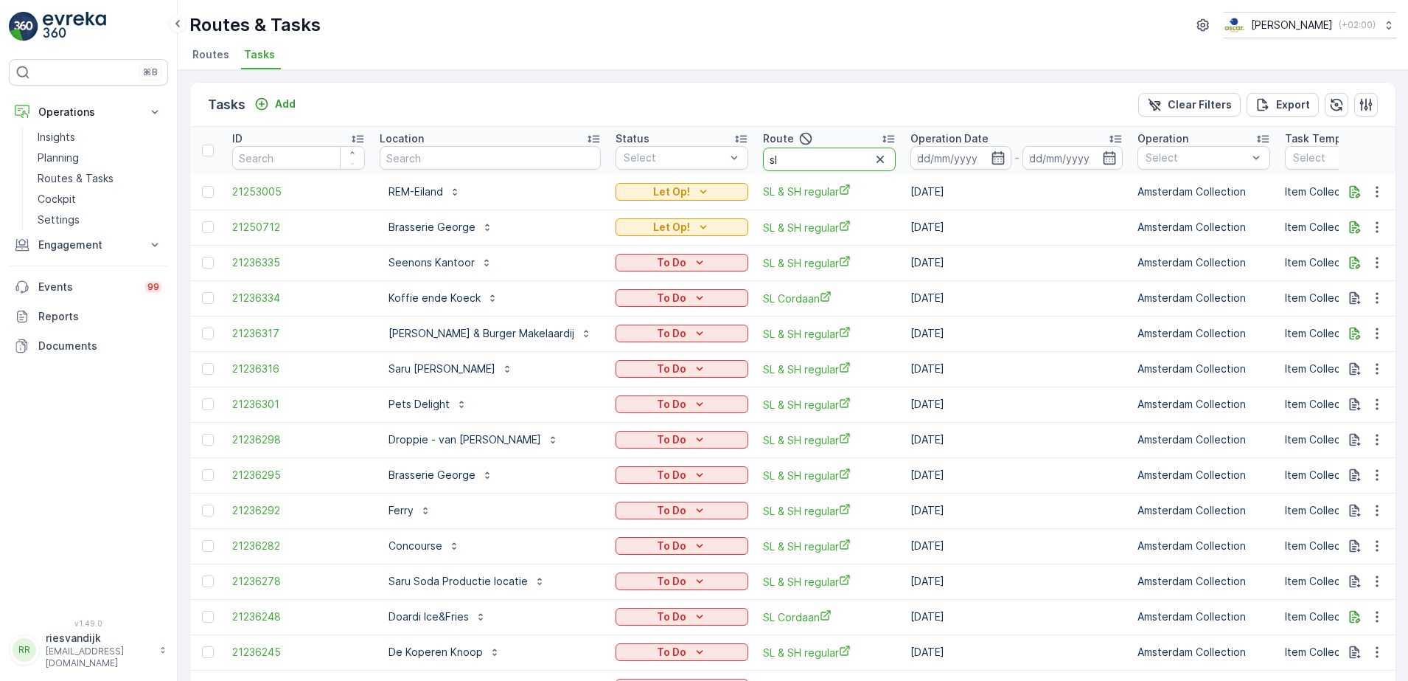
click at [826, 161] on input "sl" at bounding box center [829, 159] width 133 height 24
type input "sl & sh"
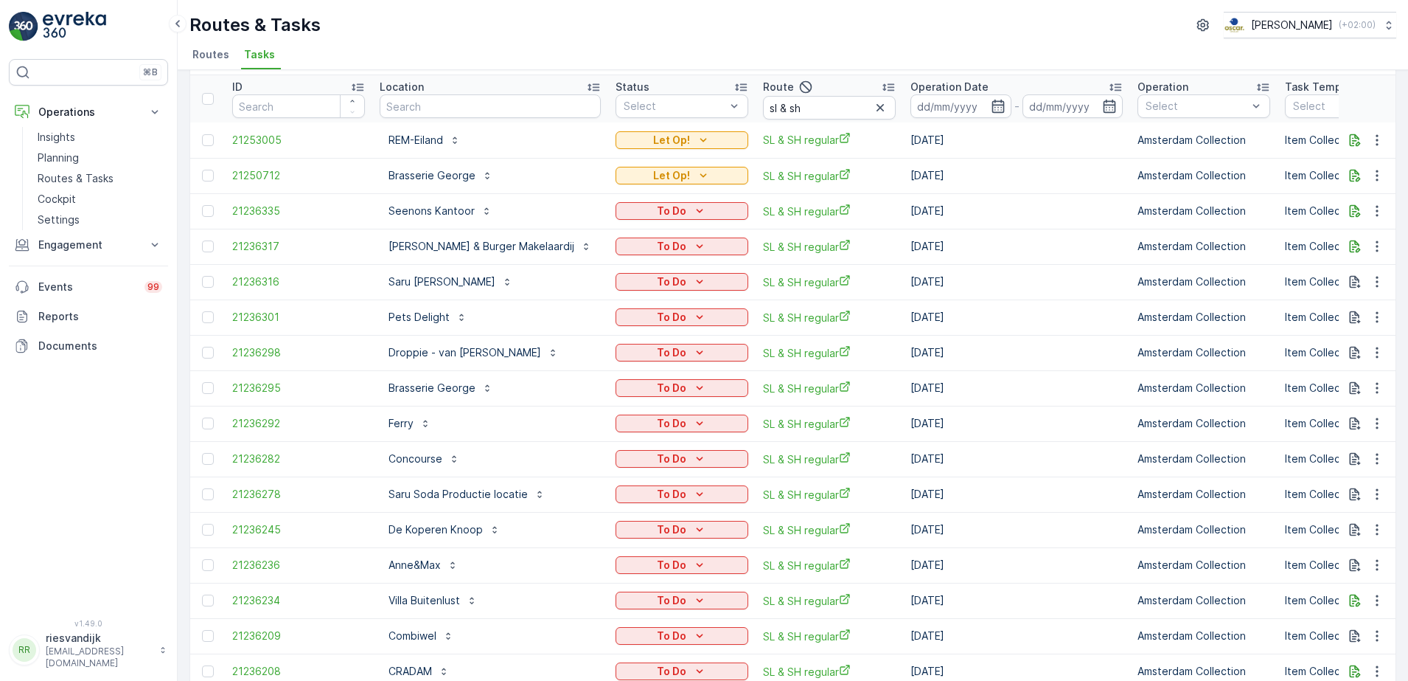
scroll to position [92, 0]
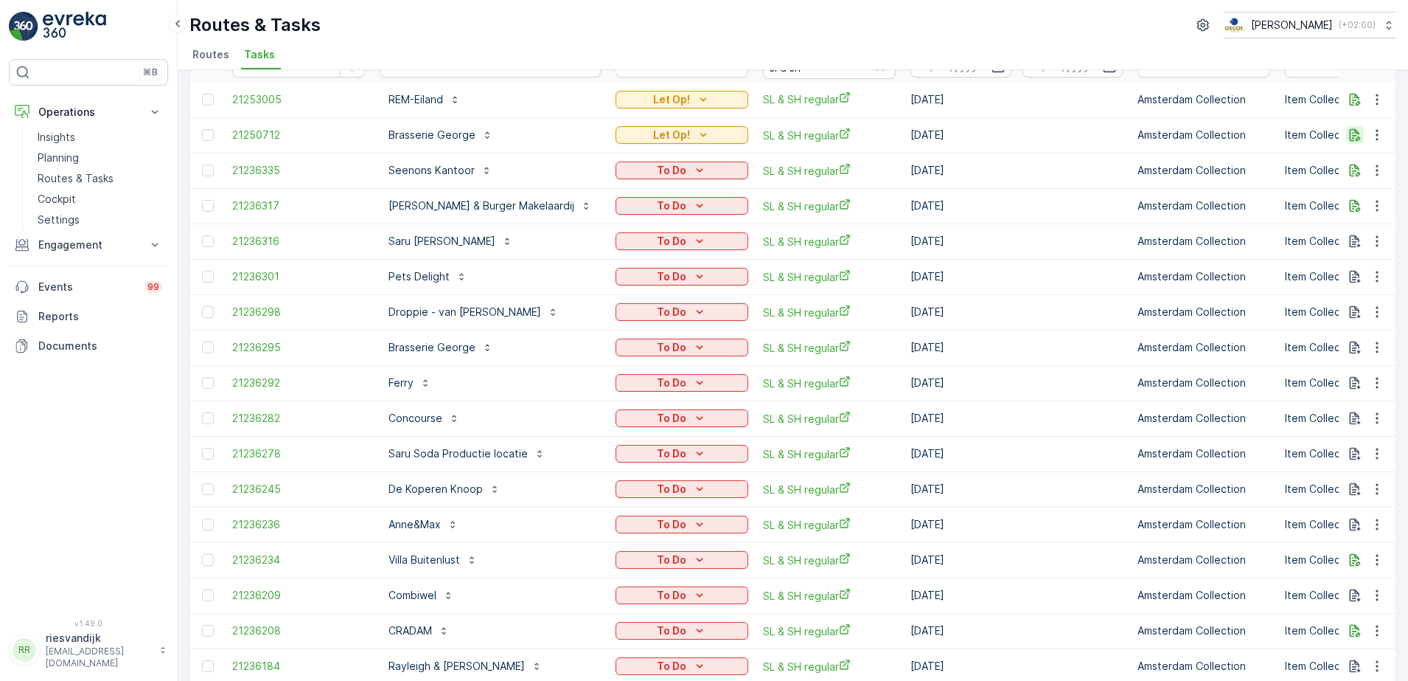
click at [1356, 139] on icon "button" at bounding box center [1355, 135] width 11 height 13
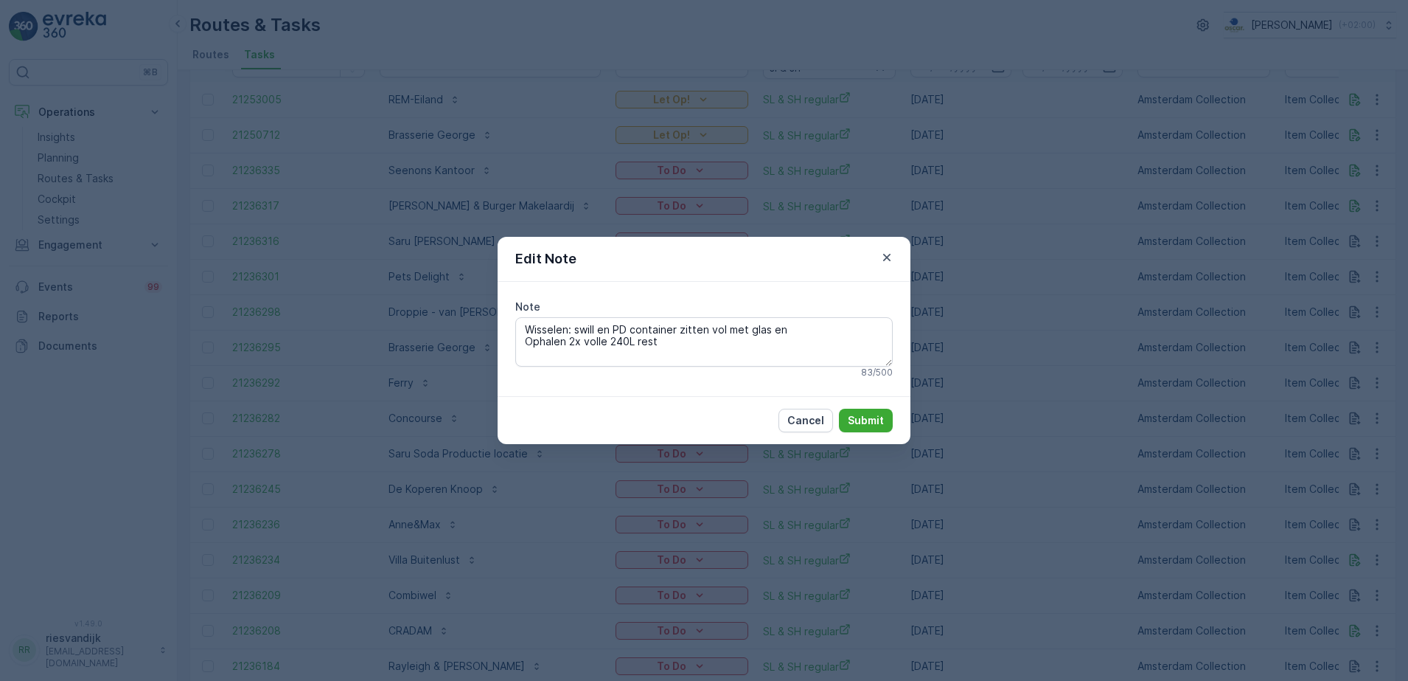
drag, startPoint x: 889, startPoint y: 258, endPoint x: 913, endPoint y: 258, distance: 23.6
click at [889, 257] on icon "button" at bounding box center [887, 257] width 15 height 15
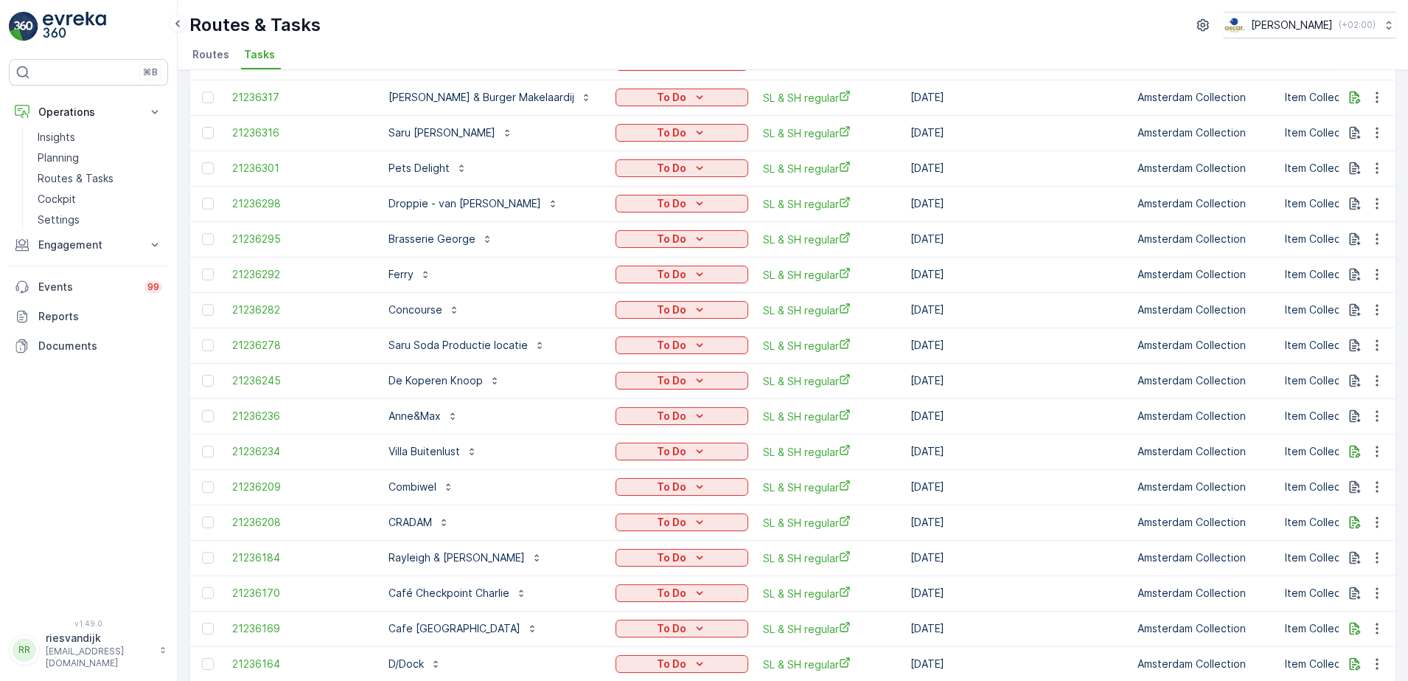
scroll to position [0, 0]
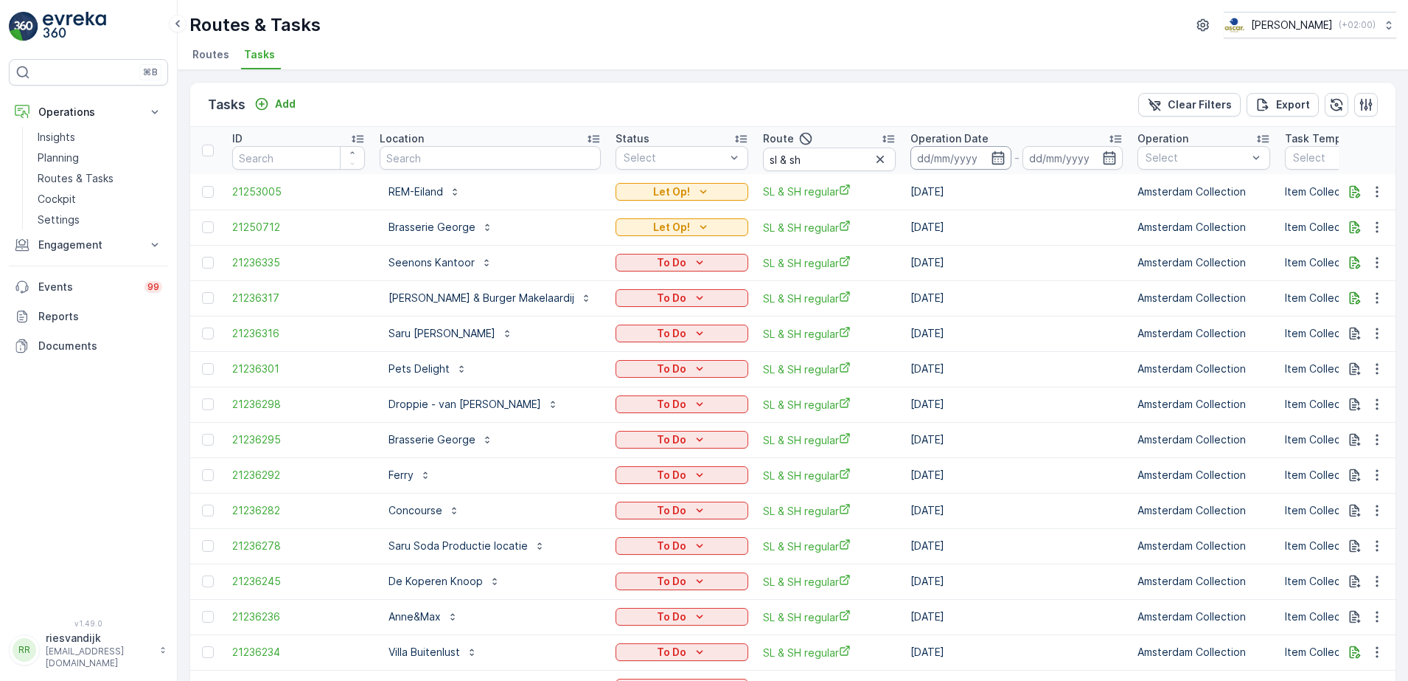
drag, startPoint x: 987, startPoint y: 158, endPoint x: 994, endPoint y: 165, distance: 9.9
click at [991, 158] on icon "button" at bounding box center [998, 157] width 15 height 15
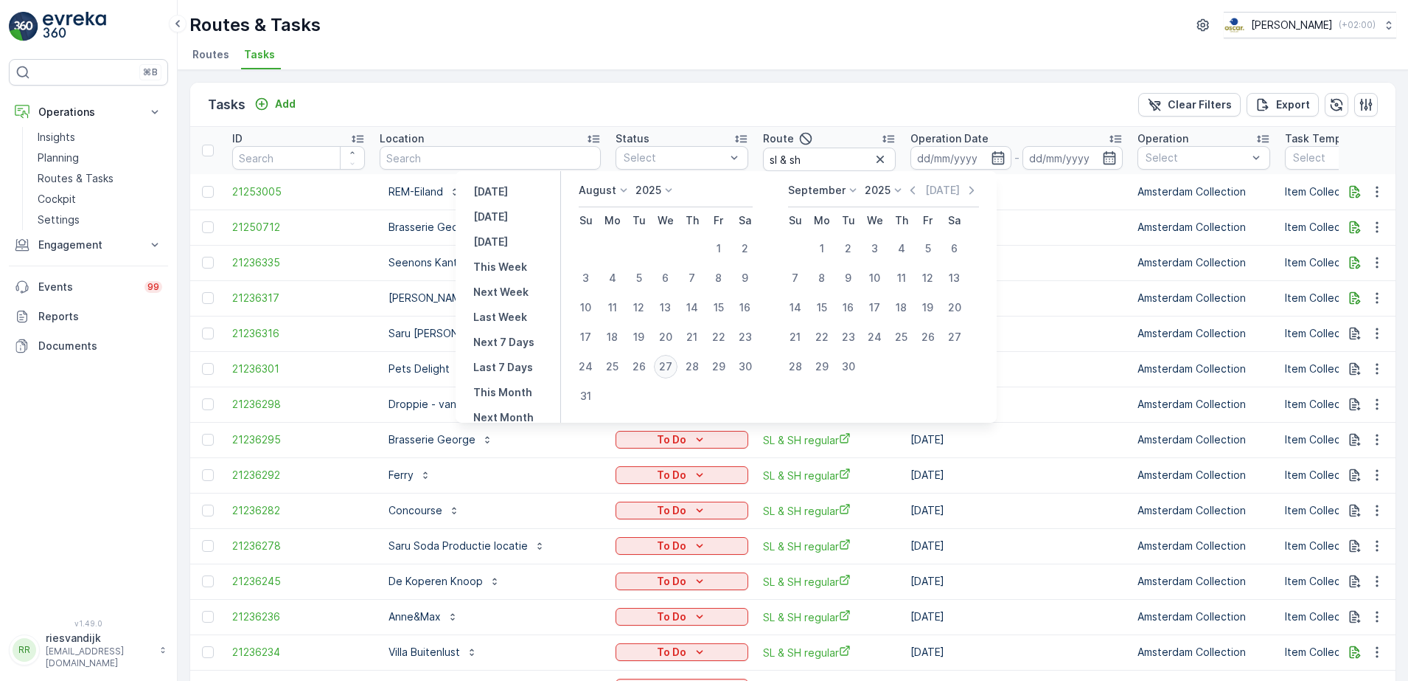
click at [678, 368] on div "27" at bounding box center [666, 367] width 24 height 24
type input "[DATE]"
click at [678, 368] on div "27" at bounding box center [666, 367] width 24 height 24
type input "[DATE]"
click at [678, 368] on div "27" at bounding box center [666, 367] width 24 height 24
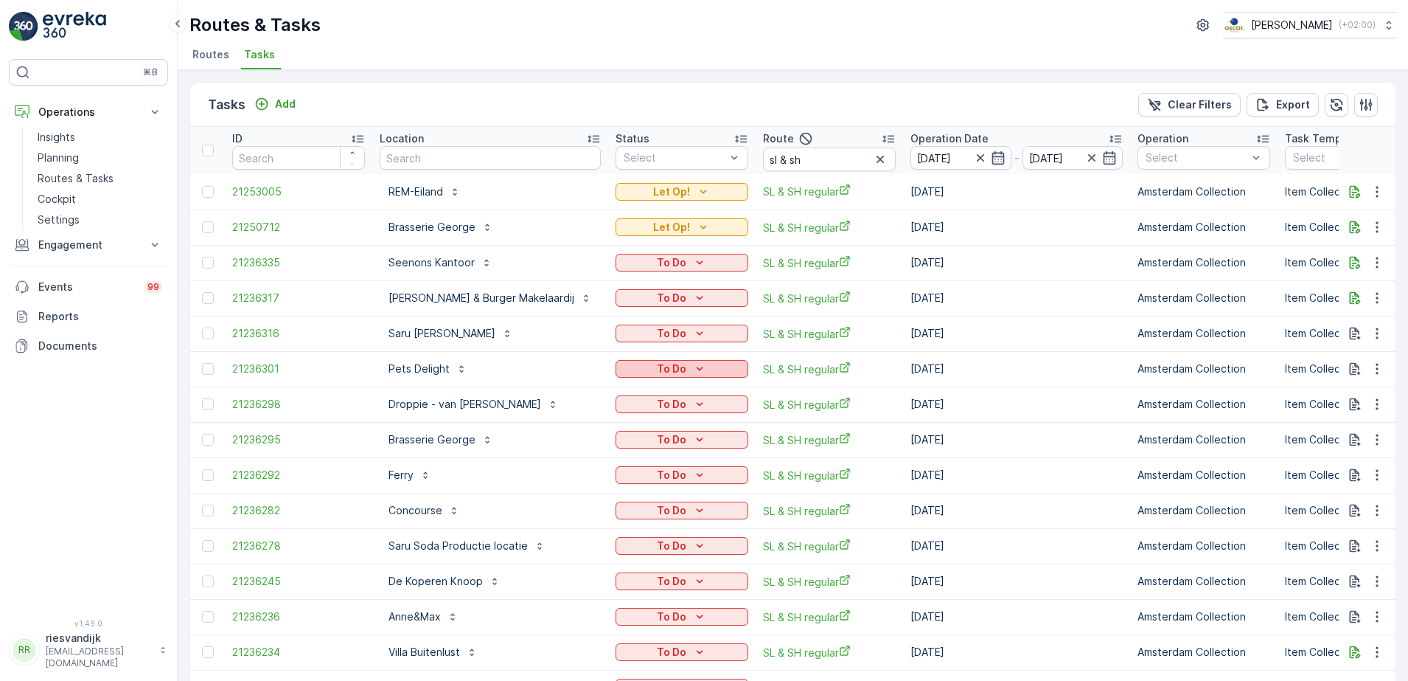
click at [692, 368] on icon "To Do" at bounding box center [699, 368] width 15 height 15
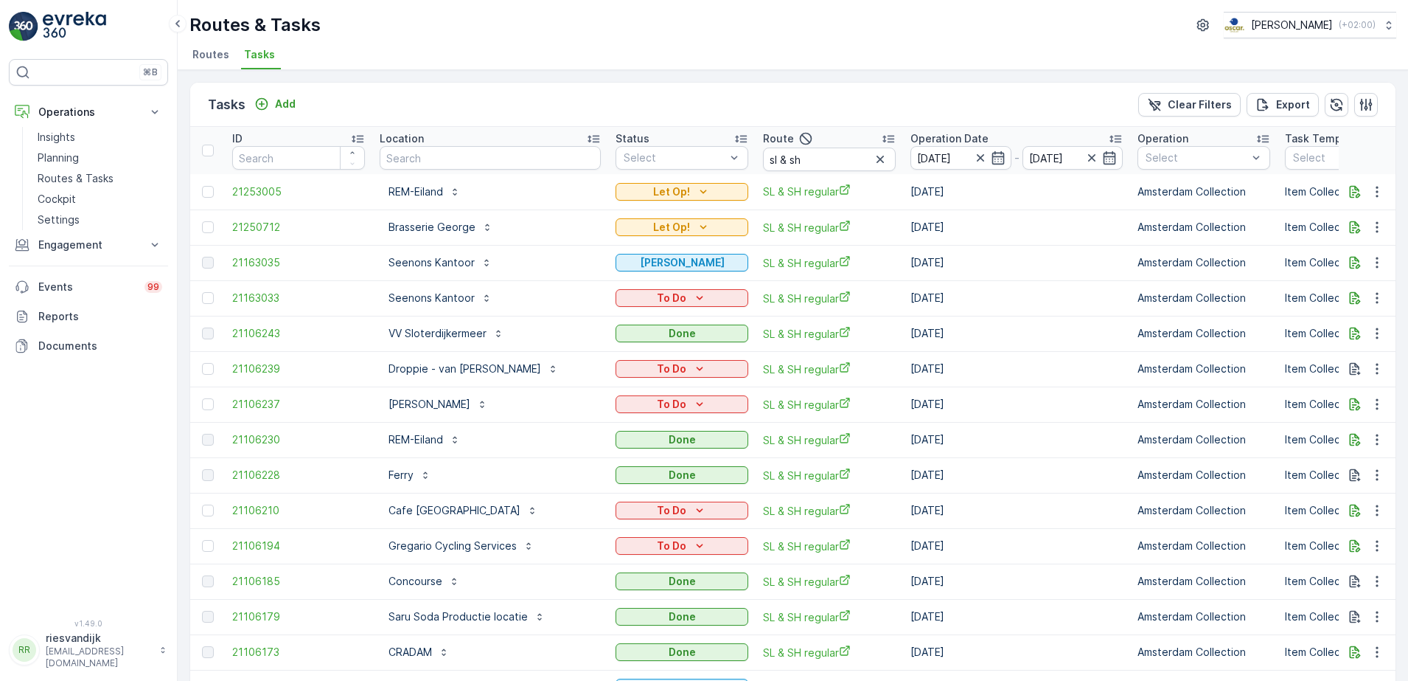
scroll to position [92, 0]
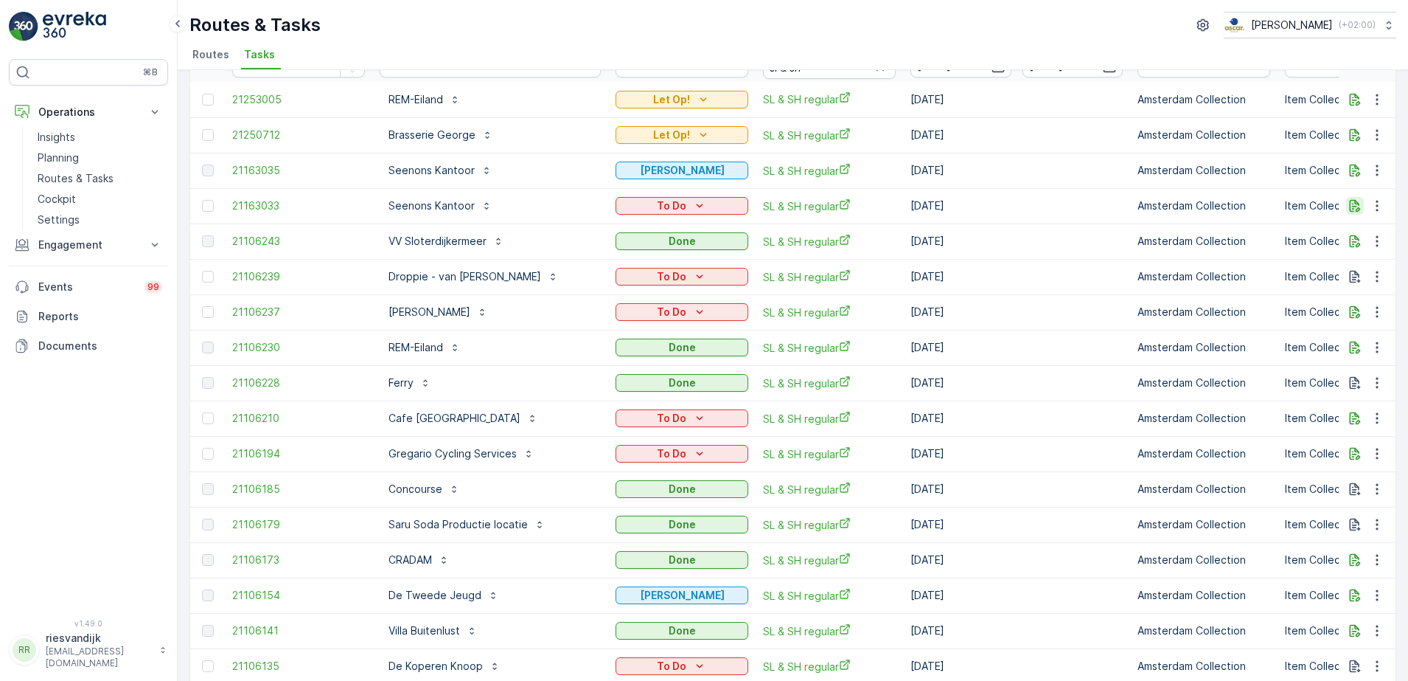
click at [1354, 206] on icon "button" at bounding box center [1355, 205] width 15 height 15
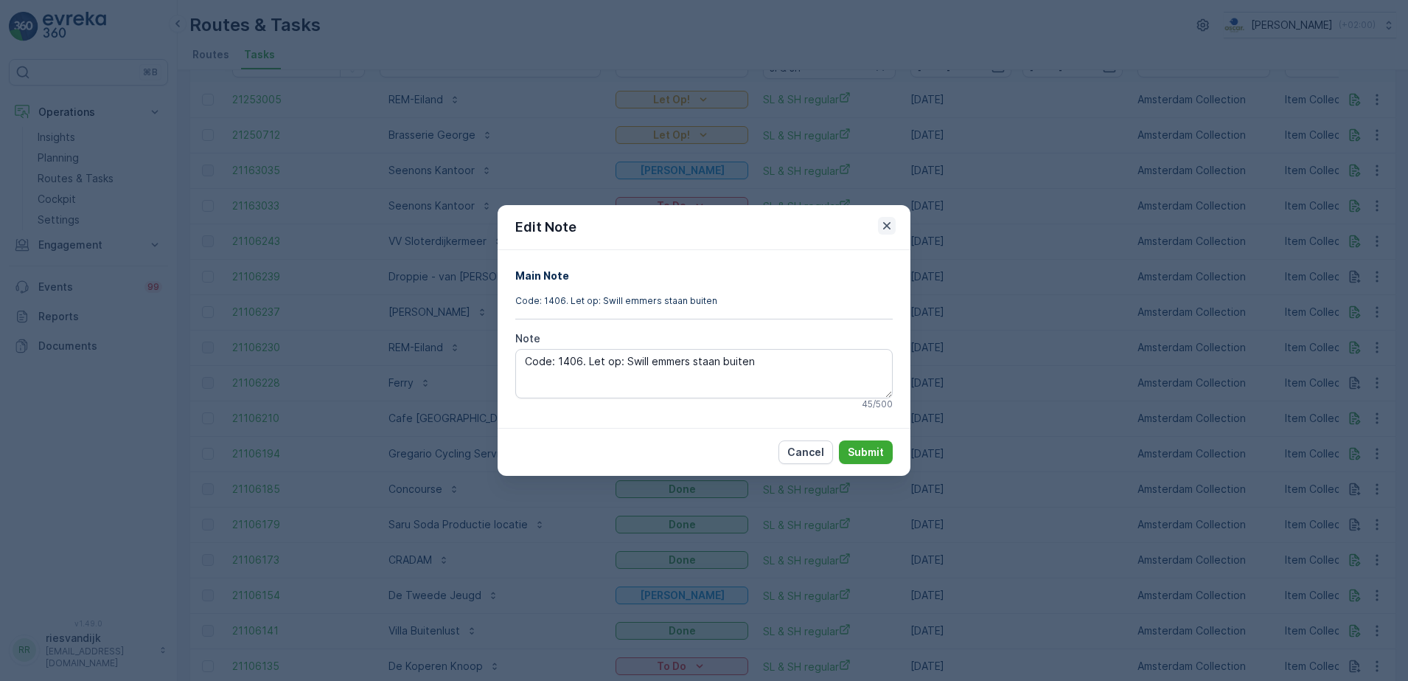
drag, startPoint x: 890, startPoint y: 227, endPoint x: 989, endPoint y: 213, distance: 99.8
click at [891, 227] on icon "button" at bounding box center [887, 225] width 15 height 15
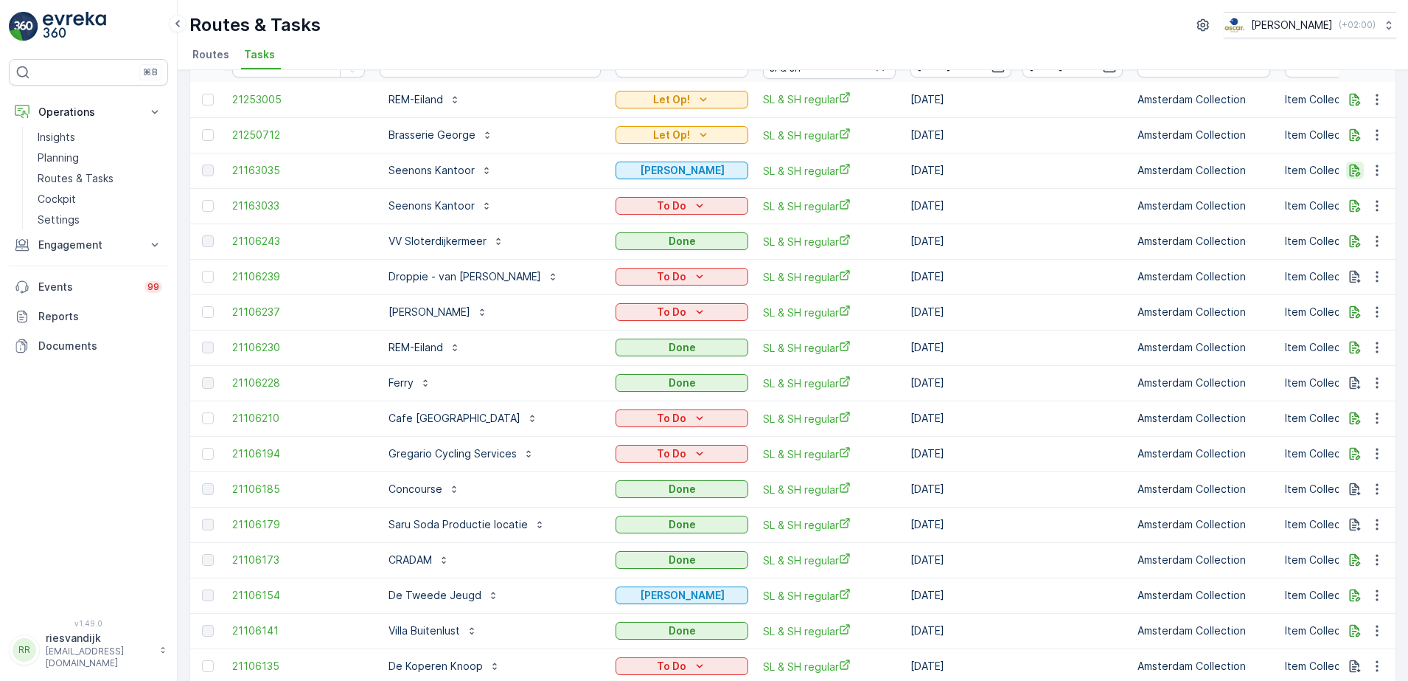
click at [1351, 173] on icon "button" at bounding box center [1355, 170] width 15 height 15
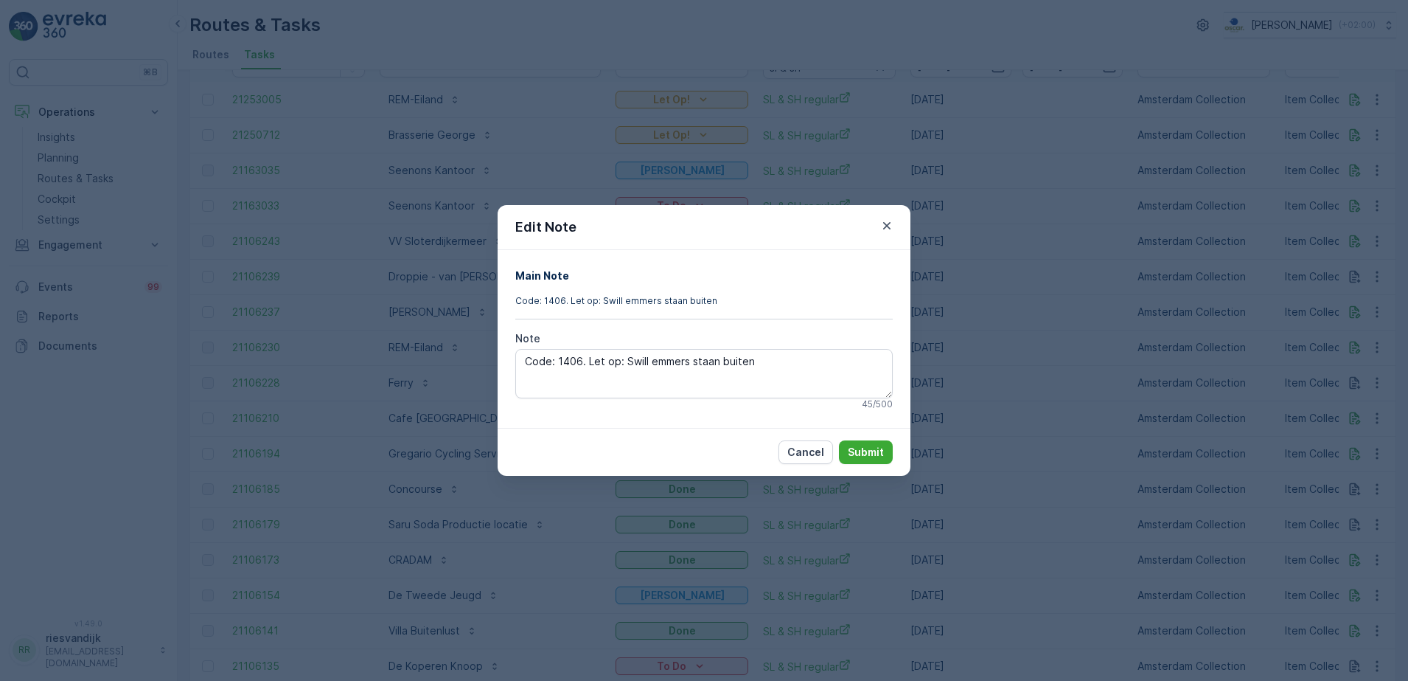
click at [885, 223] on icon "button" at bounding box center [886, 225] width 7 height 7
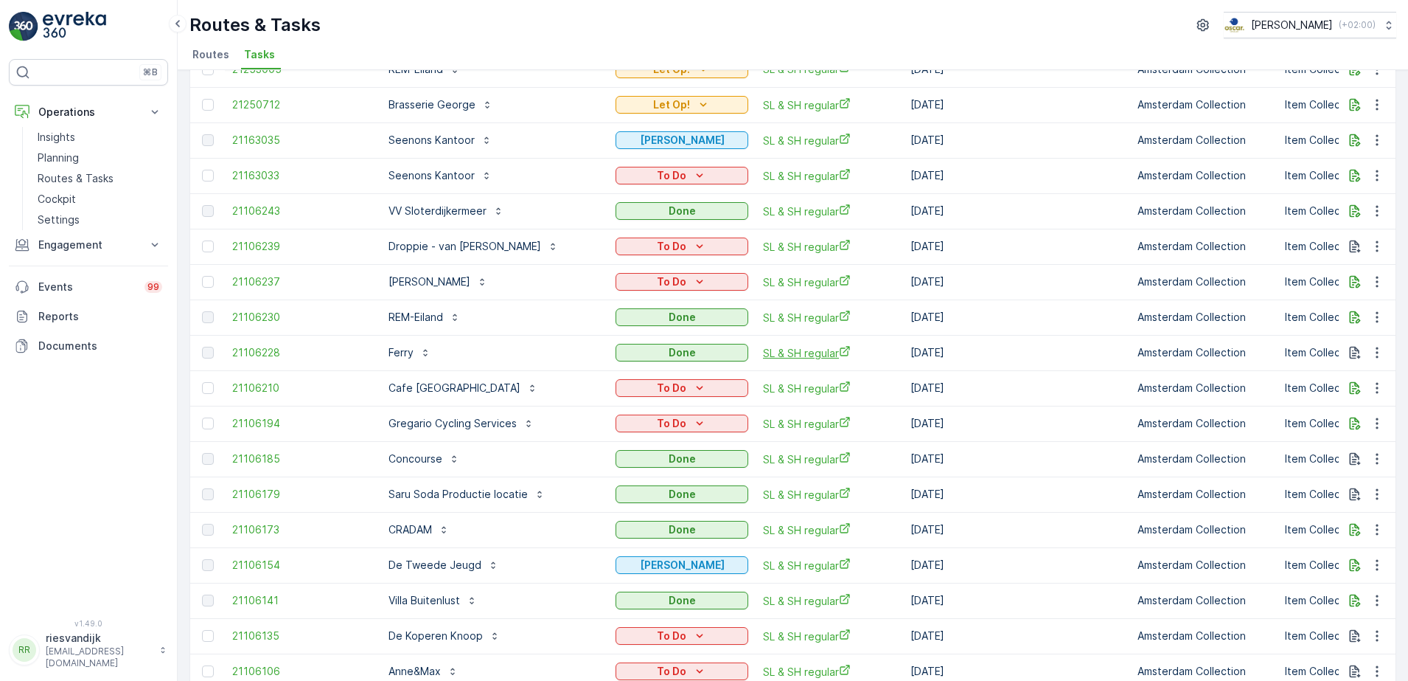
scroll to position [0, 0]
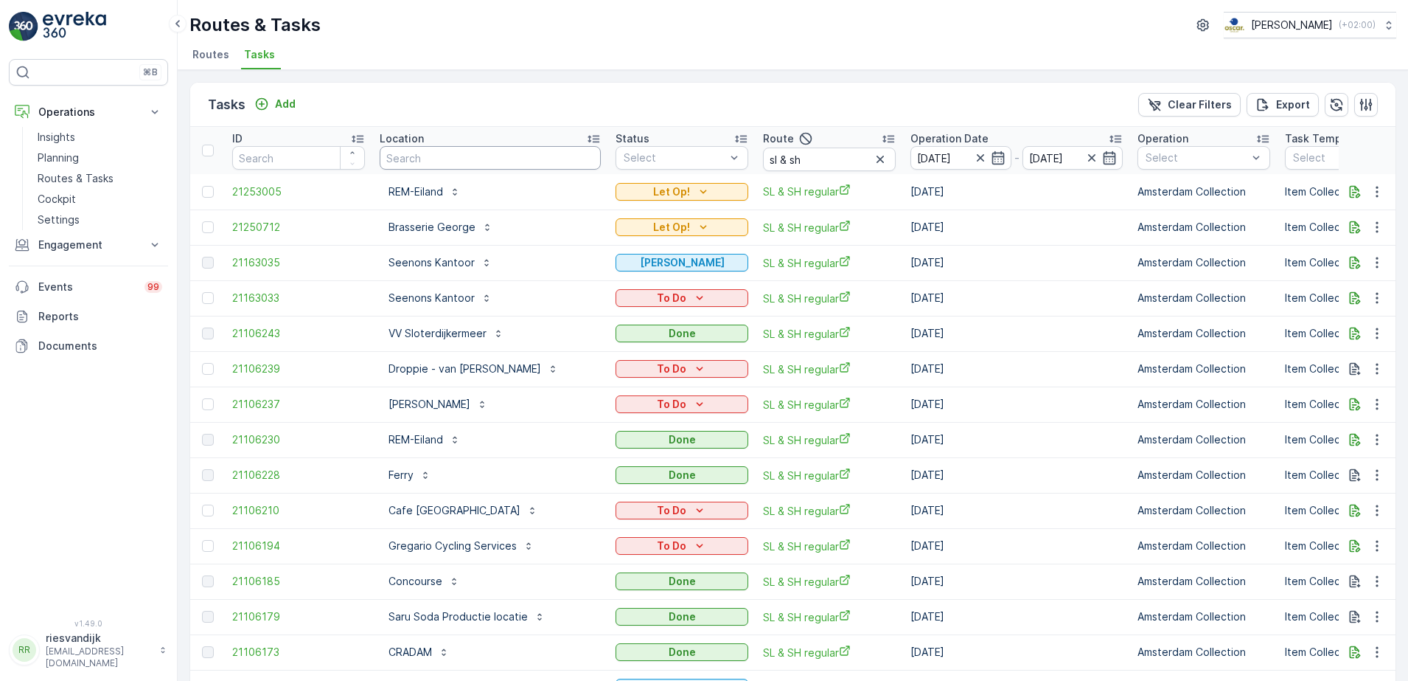
click at [448, 158] on input "text" at bounding box center [490, 158] width 221 height 24
type input "seen"
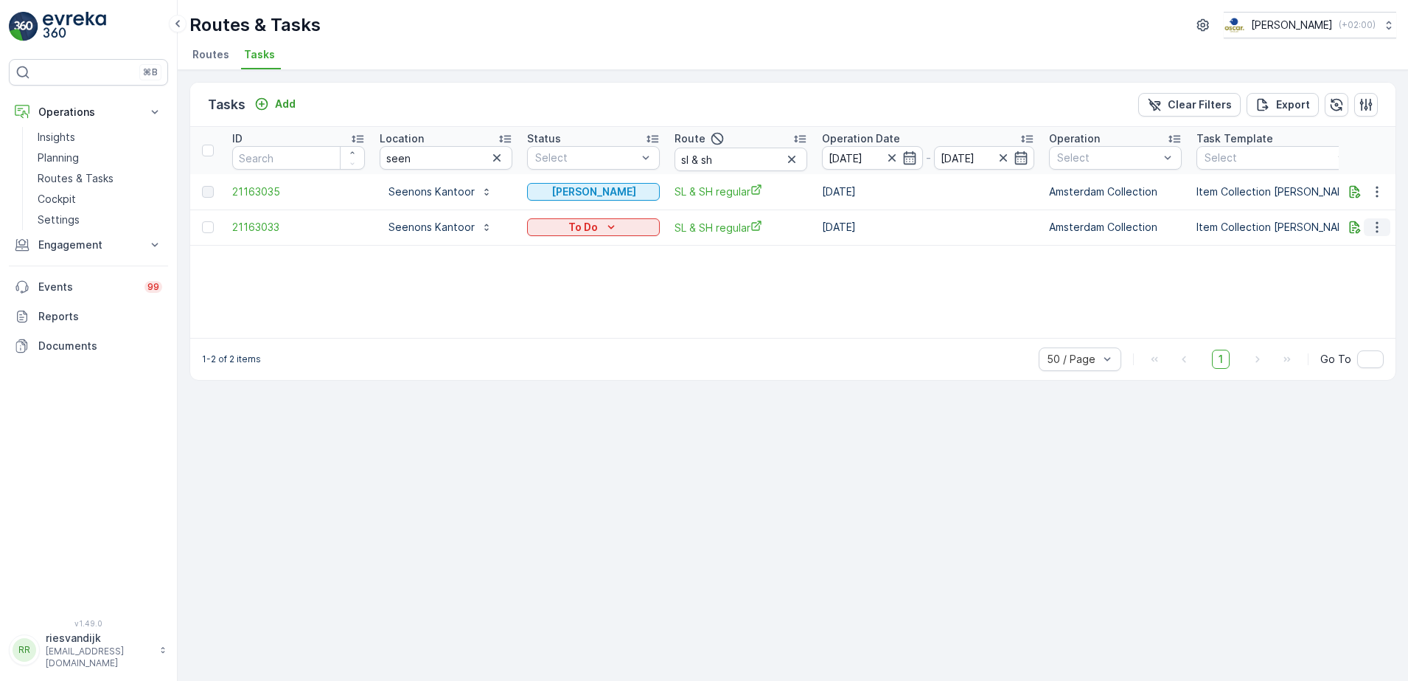
click at [1383, 223] on icon "button" at bounding box center [1377, 227] width 15 height 15
click at [1098, 286] on div "ID Location seen Status Select Route sl & sh Operation Date [DATE] - [DATE] Ope…" at bounding box center [793, 232] width 1206 height 211
click at [66, 154] on p "Planning" at bounding box center [58, 157] width 41 height 15
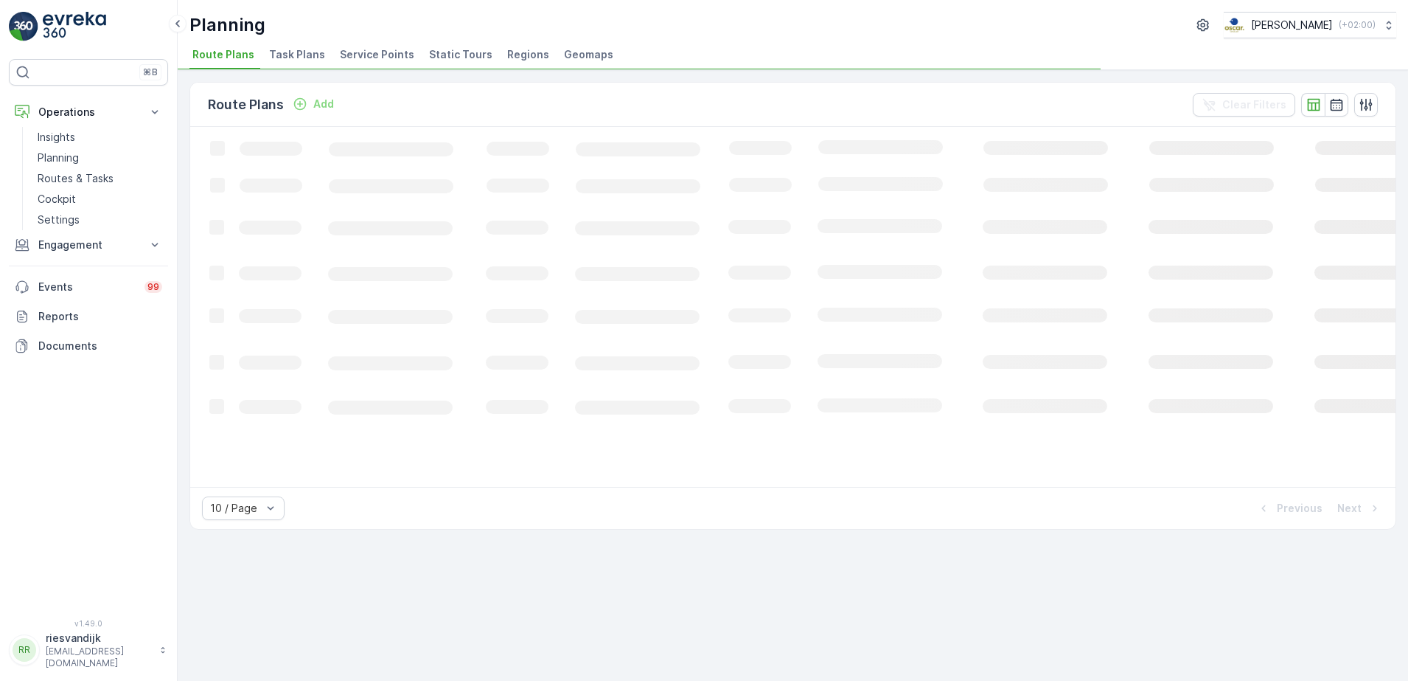
click at [282, 52] on span "Task Plans" at bounding box center [297, 54] width 56 height 15
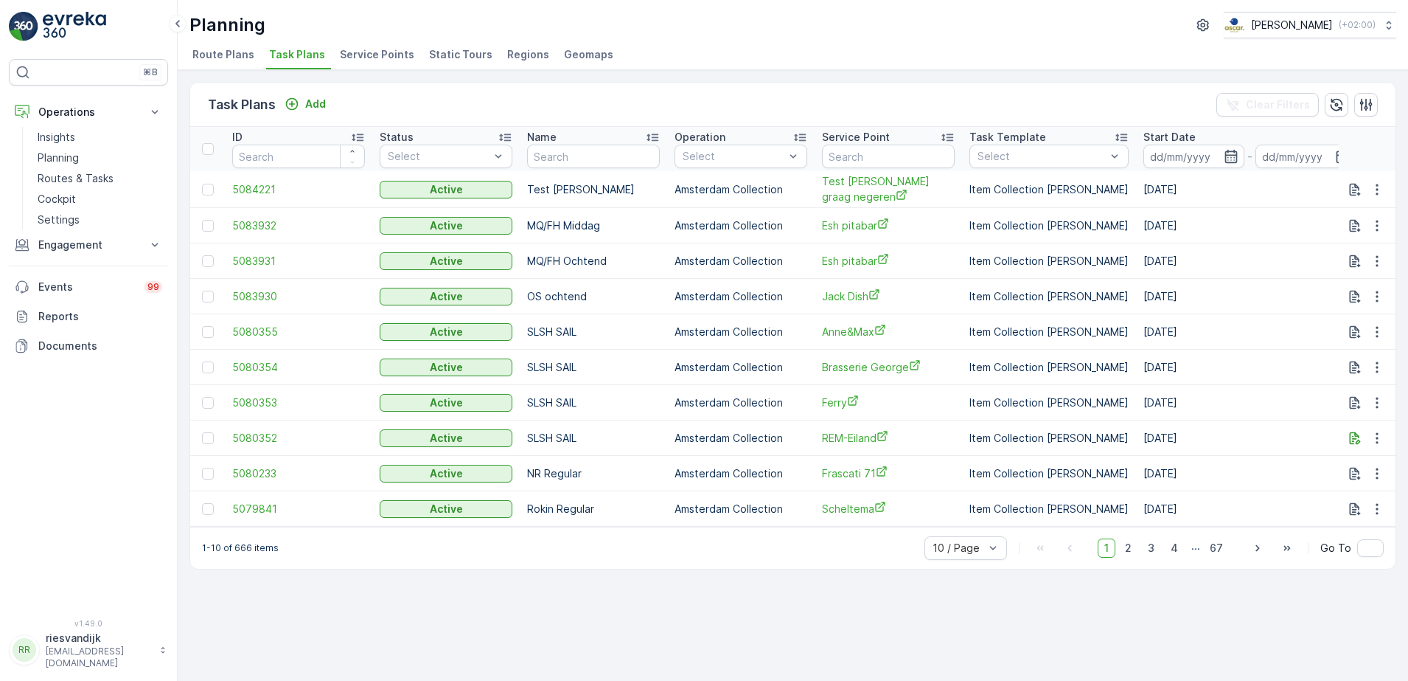
drag, startPoint x: 298, startPoint y: 61, endPoint x: 640, endPoint y: 41, distance: 342.8
click at [640, 41] on div "Planning [PERSON_NAME] ( +02:00 ) Route Plans Task Plans Service Points Static …" at bounding box center [793, 35] width 1231 height 70
click at [361, 55] on span "Service Points" at bounding box center [377, 54] width 74 height 15
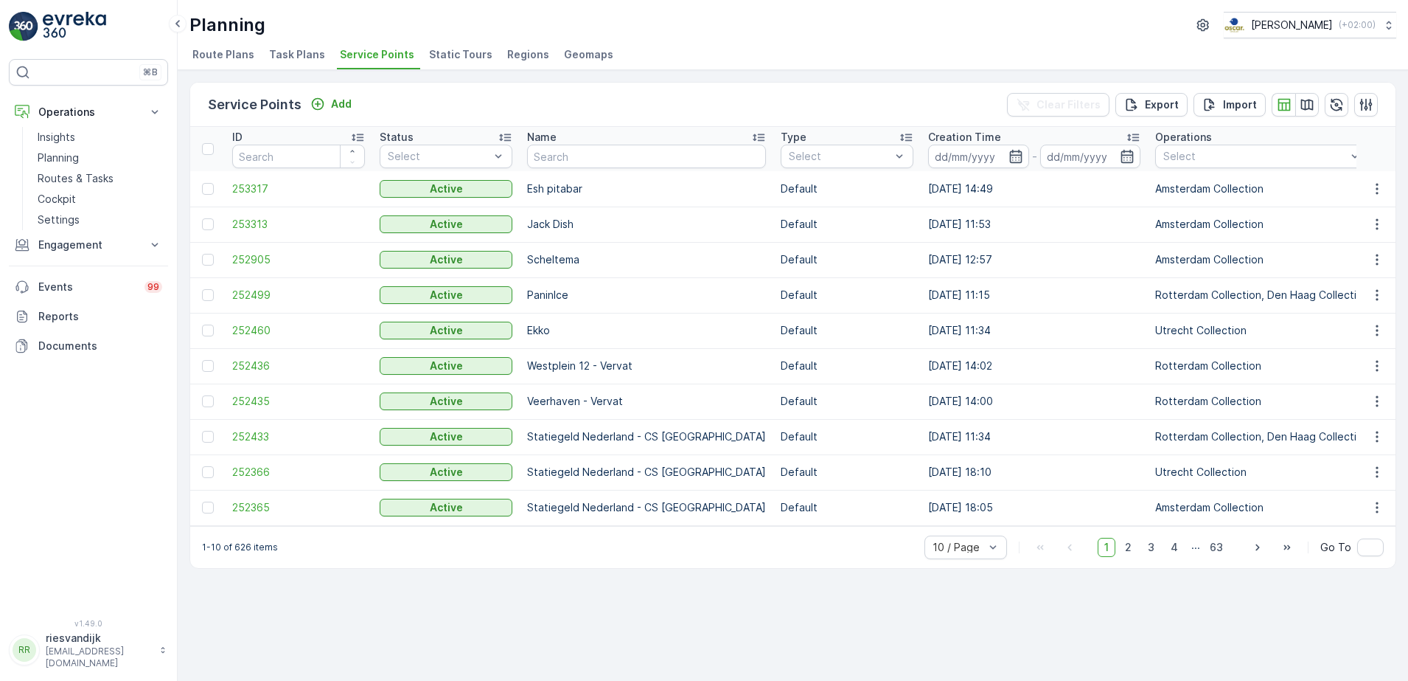
click at [307, 55] on span "Task Plans" at bounding box center [297, 54] width 56 height 15
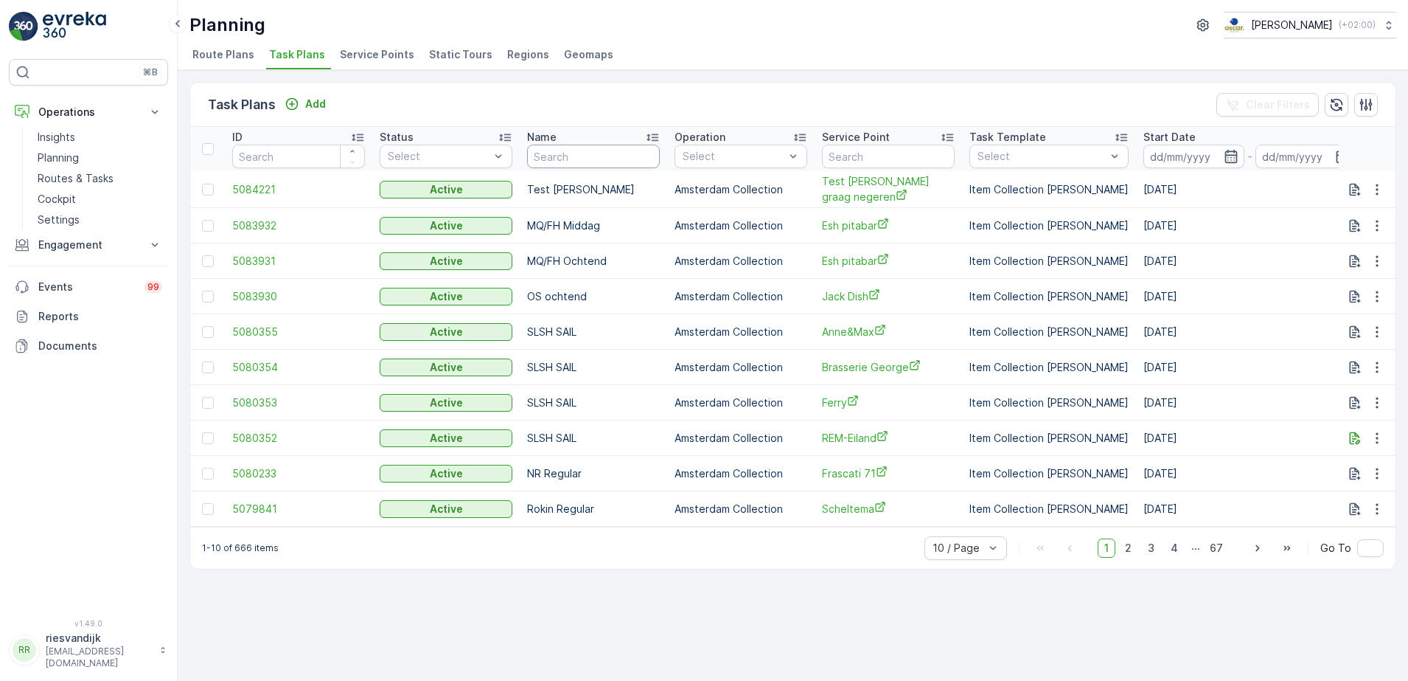
click at [561, 156] on input "text" at bounding box center [593, 157] width 133 height 24
click at [879, 157] on input "text" at bounding box center [888, 157] width 133 height 24
type input "centra"
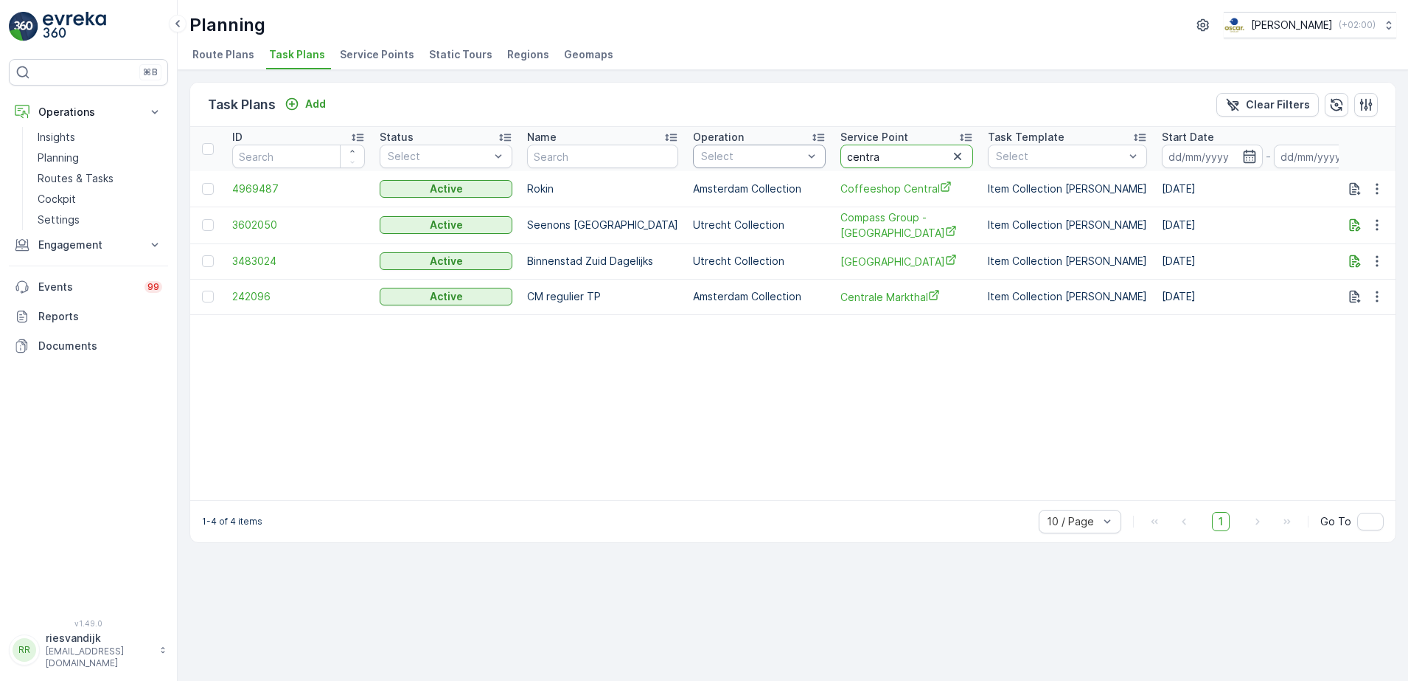
drag, startPoint x: 875, startPoint y: 158, endPoint x: 756, endPoint y: 145, distance: 120.2
click at [756, 145] on tr "ID Status Select Name Operation Select Service Point centra Task Template Selec…" at bounding box center [1235, 149] width 2090 height 44
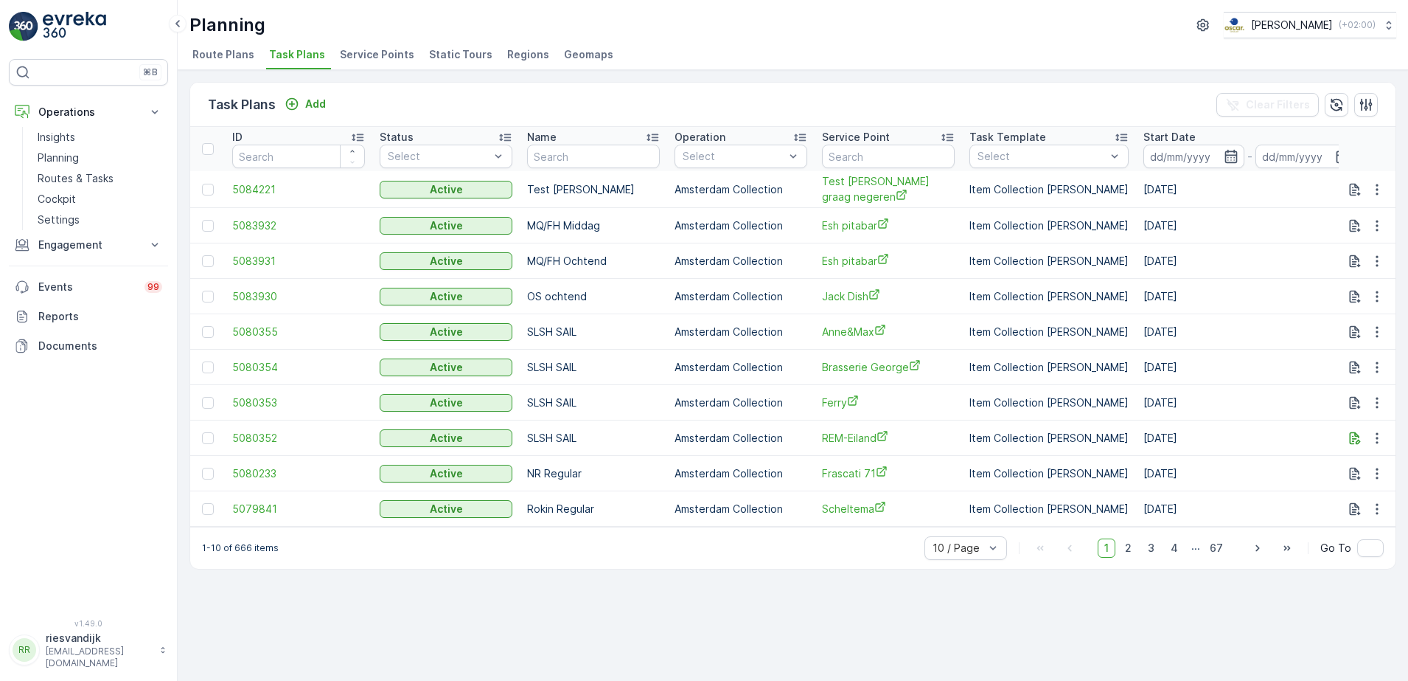
click at [377, 49] on span "Service Points" at bounding box center [377, 54] width 74 height 15
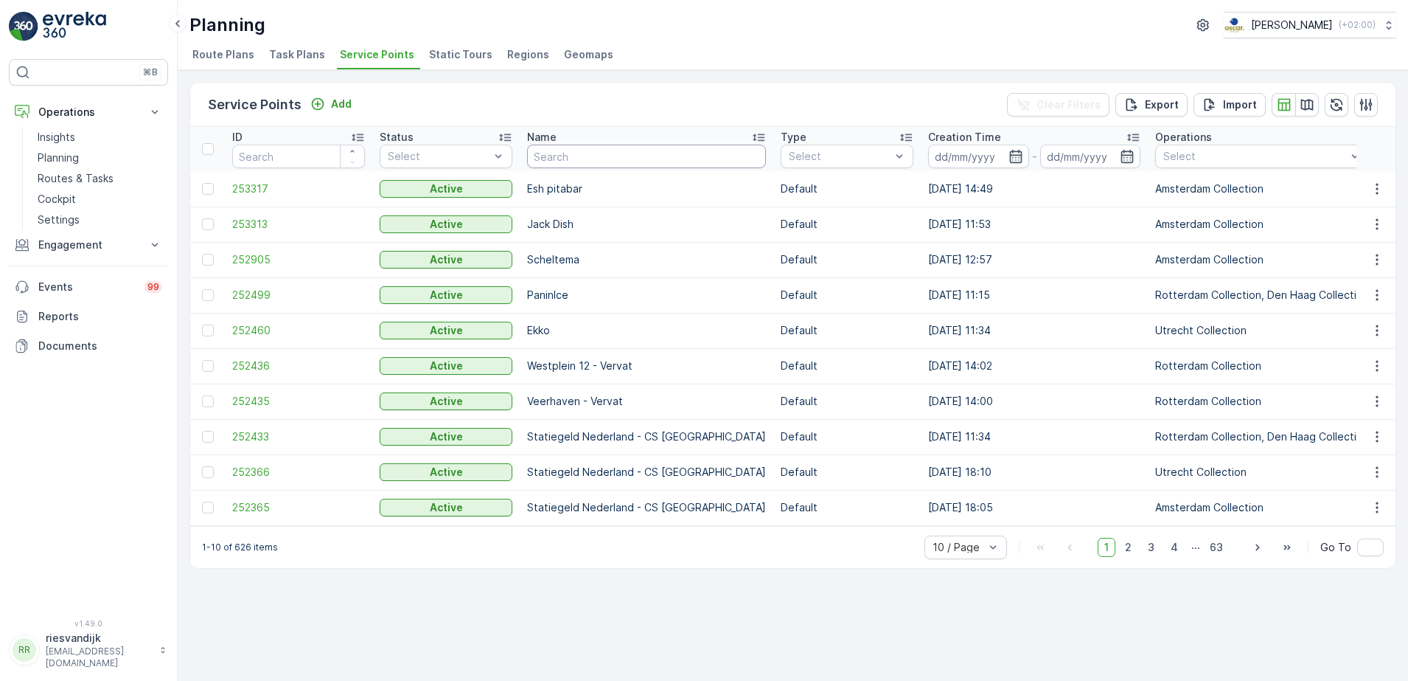
click at [552, 160] on input "text" at bounding box center [646, 157] width 239 height 24
type input "centr"
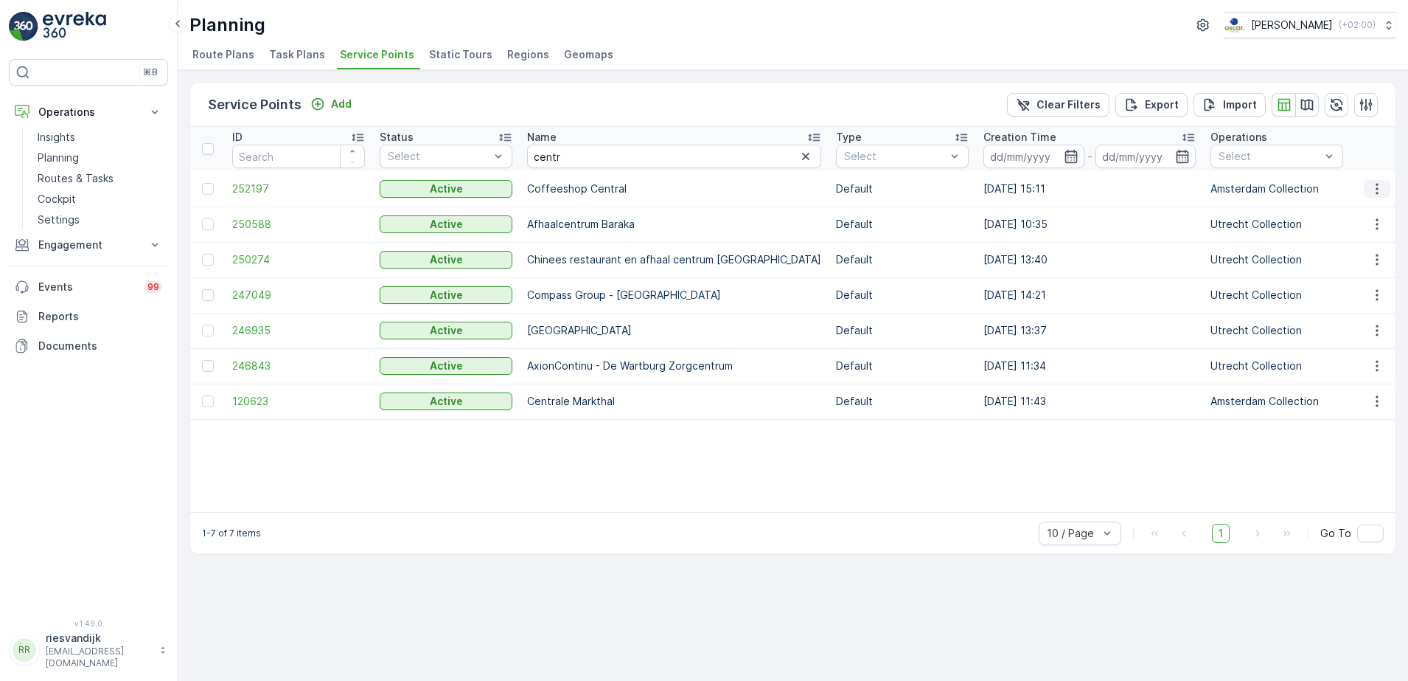
click at [1371, 192] on icon "button" at bounding box center [1377, 188] width 15 height 15
click at [1351, 232] on span "Edit Service Point" at bounding box center [1334, 231] width 88 height 15
click at [274, 58] on span "Task Plans" at bounding box center [297, 54] width 56 height 15
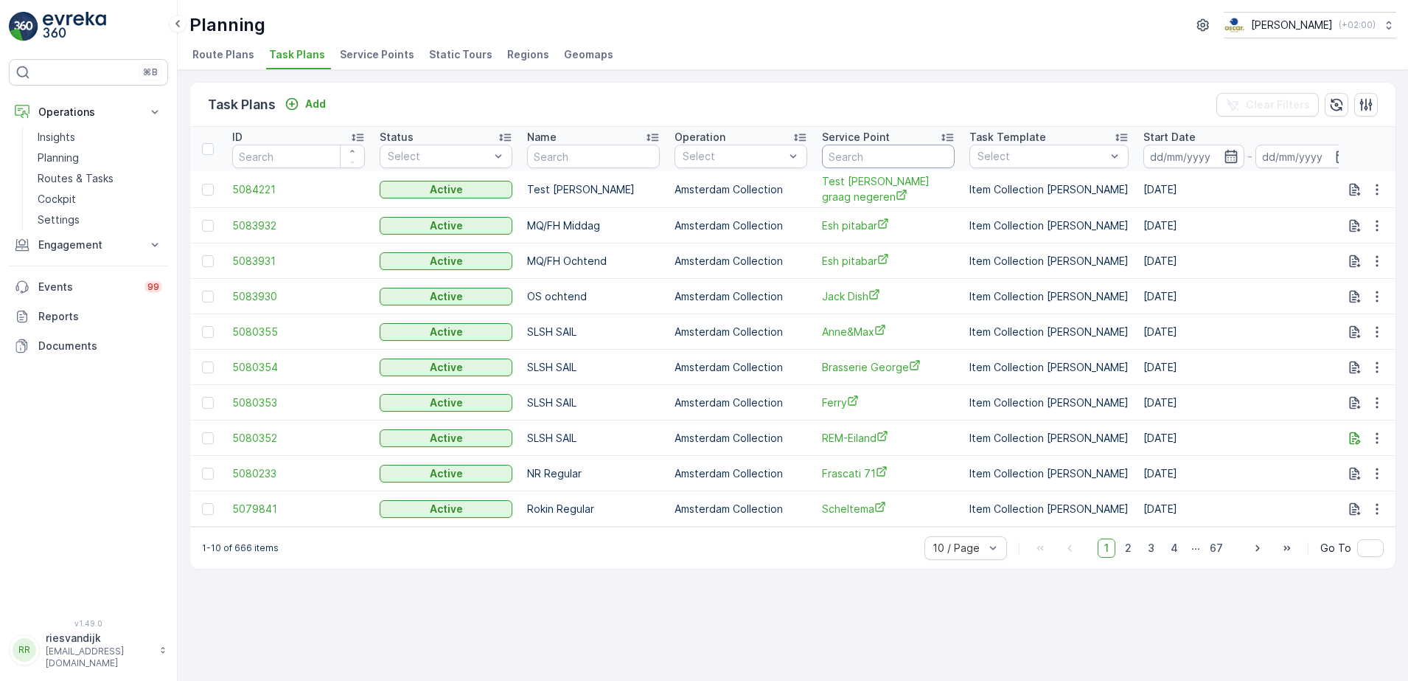
click at [914, 159] on input "text" at bounding box center [888, 157] width 133 height 24
type input "centraa"
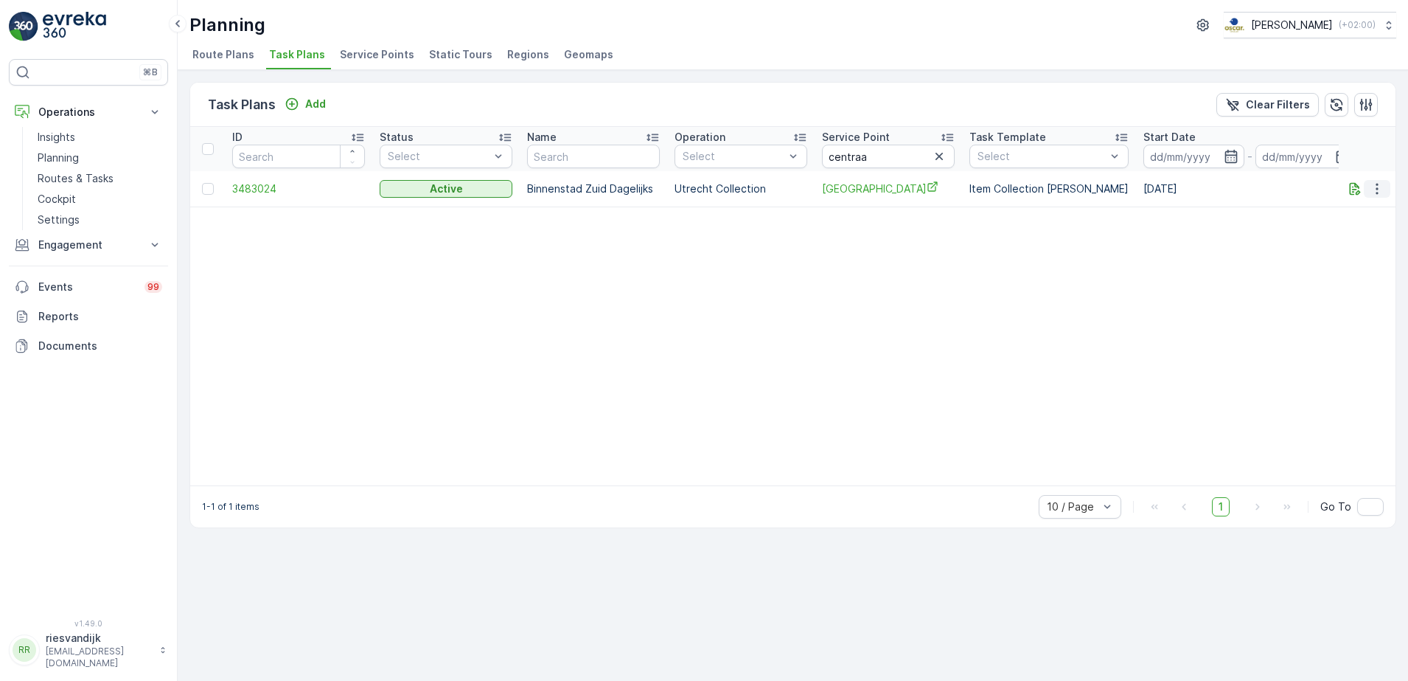
click at [1383, 189] on icon "button" at bounding box center [1377, 188] width 15 height 15
click at [1369, 233] on span "Edit Task Plan" at bounding box center [1351, 231] width 69 height 15
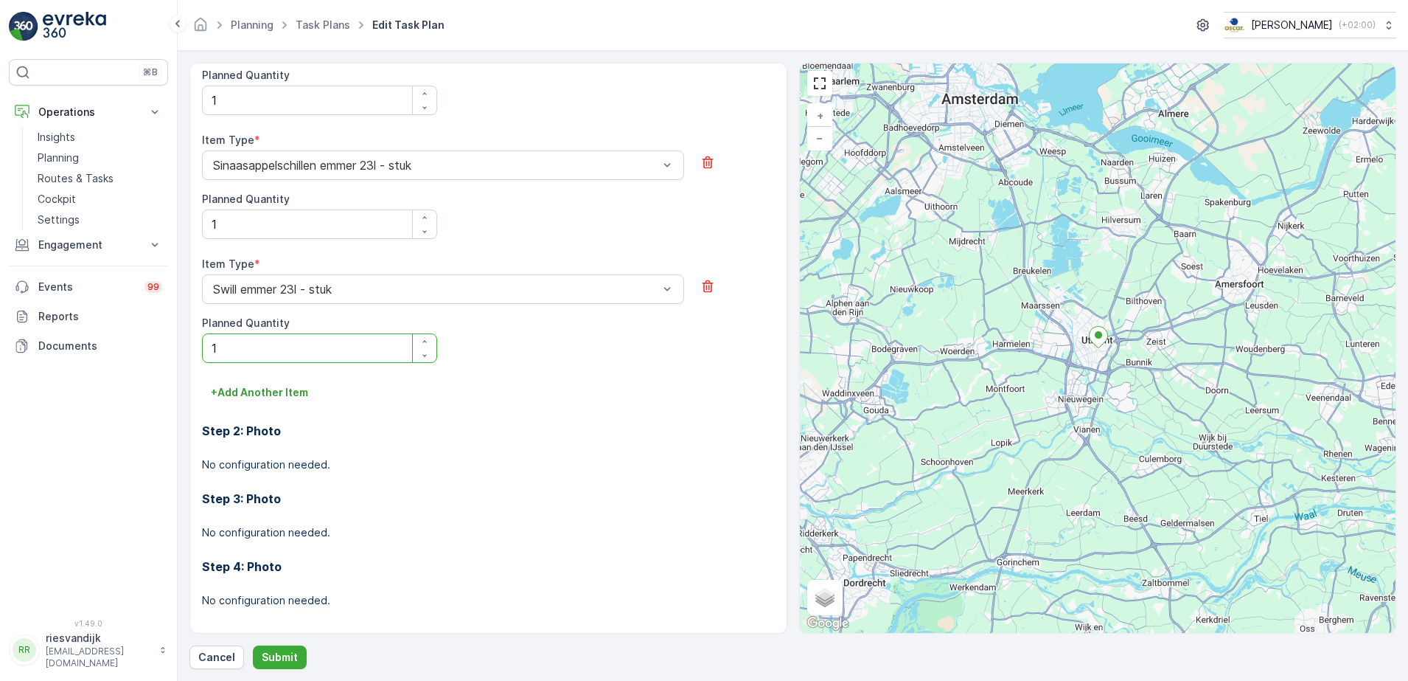
scroll to position [178, 0]
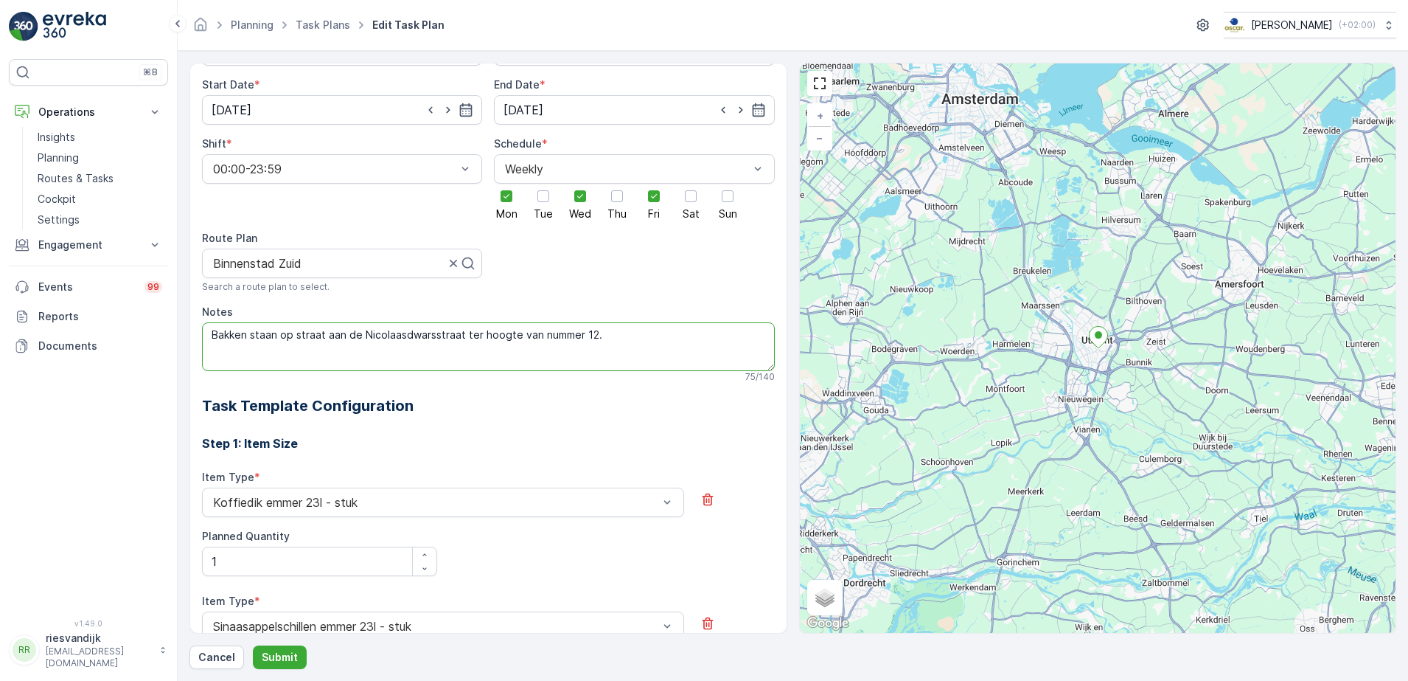
click at [630, 338] on textarea "Bakken staan op straat aan de Nicolaasdwarsstraat ter hoogte van nummer 12." at bounding box center [488, 346] width 573 height 49
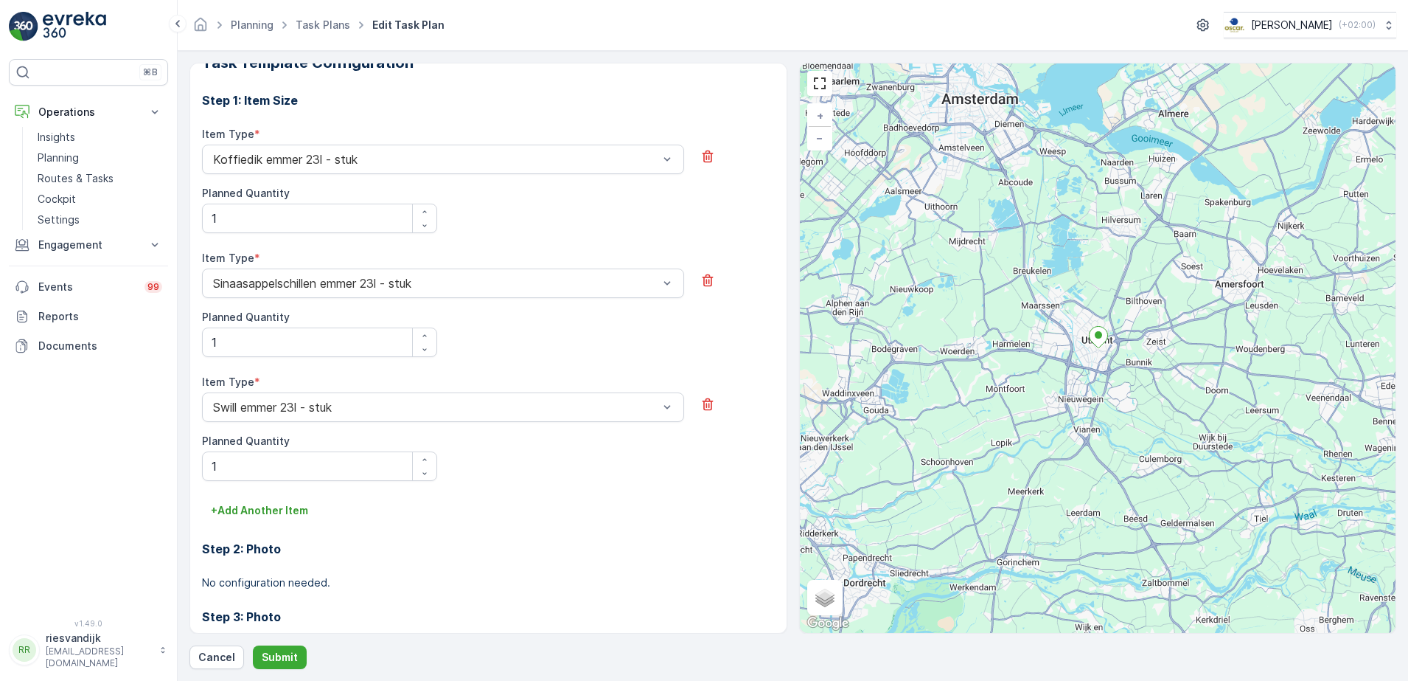
scroll to position [650, 0]
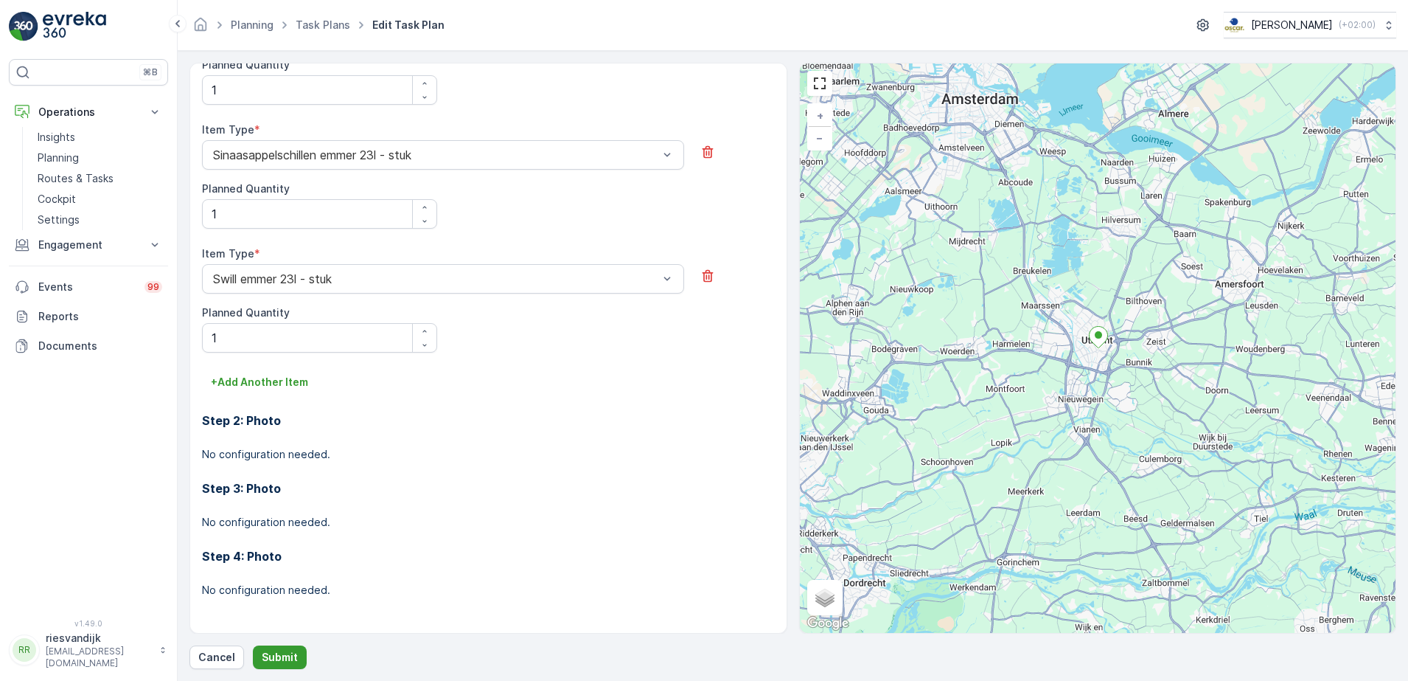
type textarea "Bakken staan op straat aan de Nicolaasdwarsstraat ter hoogte van nummer 12. Gra…"
click at [277, 660] on p "Submit" at bounding box center [280, 657] width 36 height 15
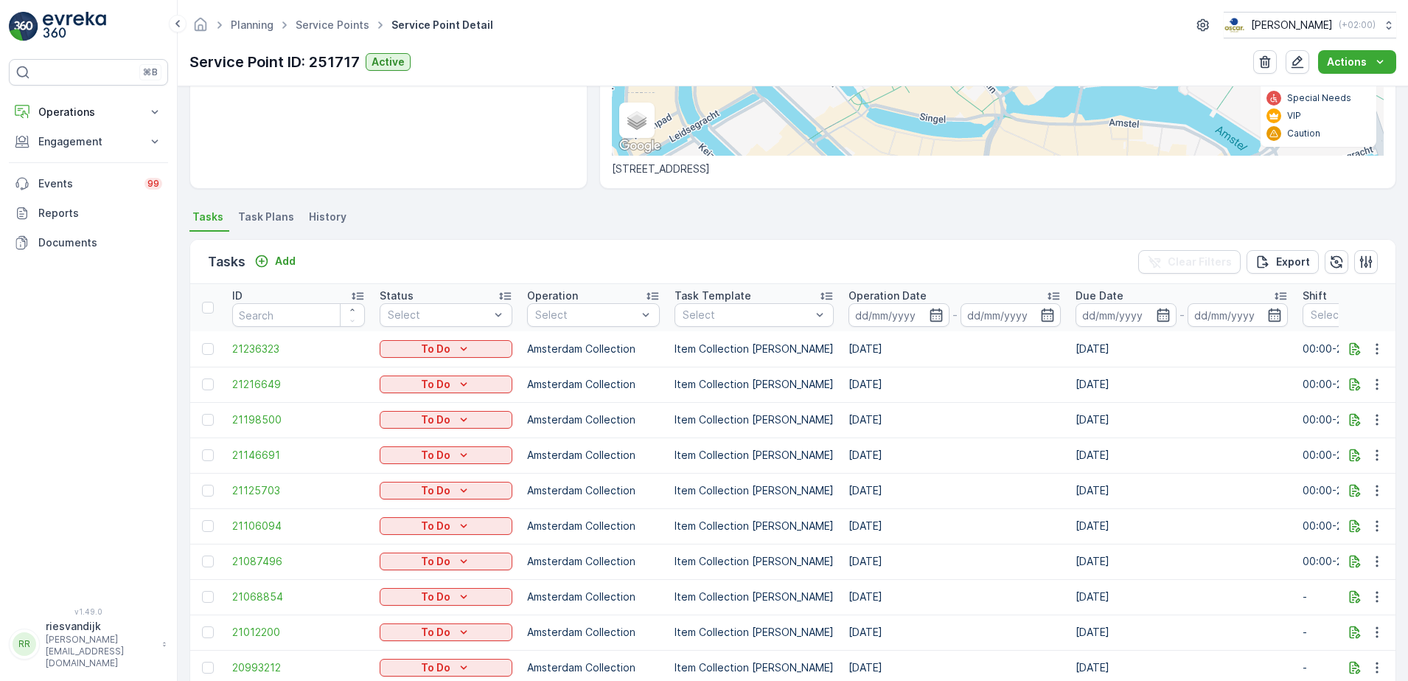
scroll to position [352, 0]
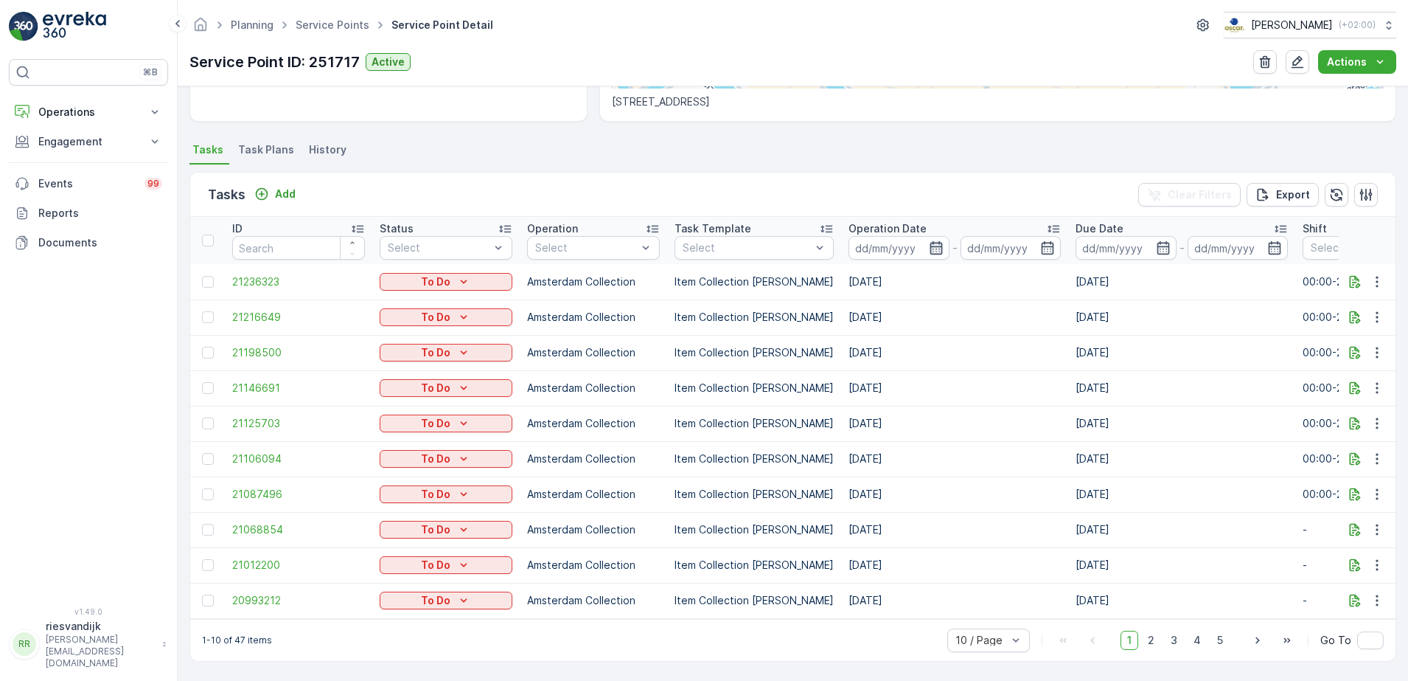
click at [929, 240] on icon "button" at bounding box center [936, 247] width 15 height 15
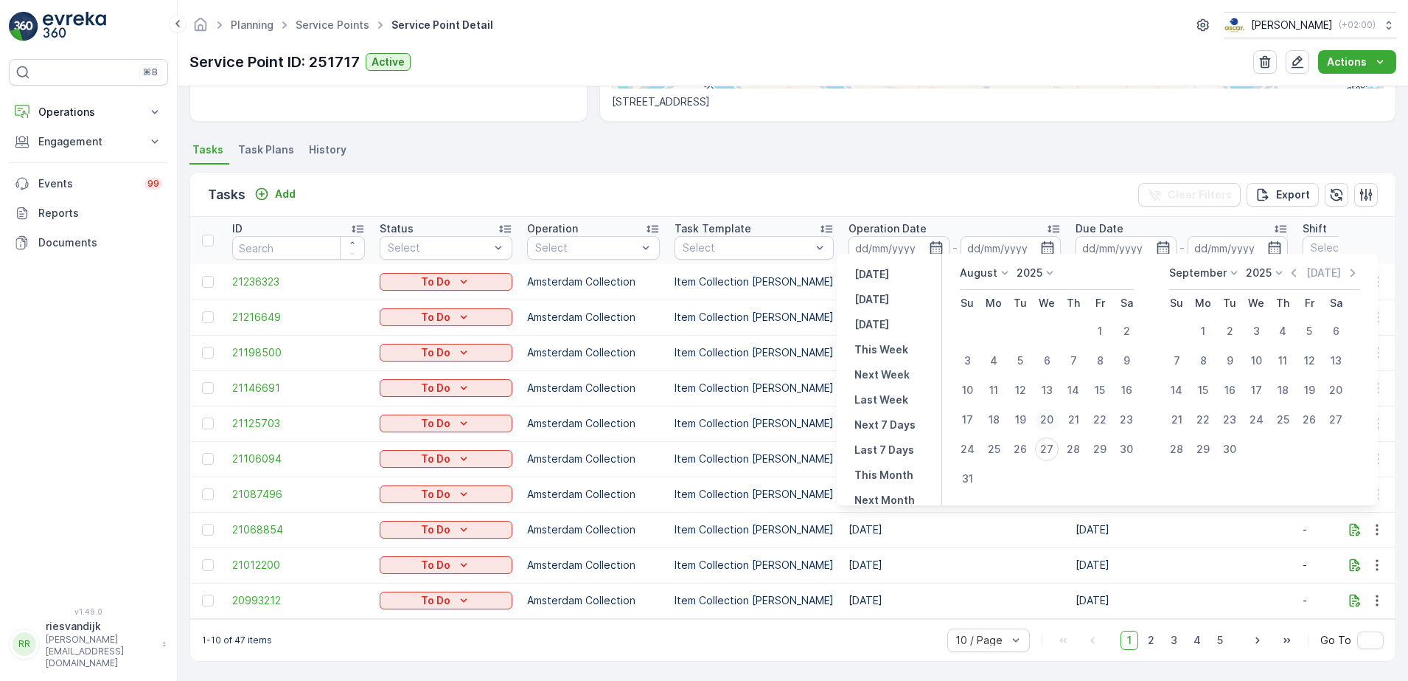
click at [1054, 414] on div "20" at bounding box center [1047, 420] width 24 height 24
type input "[DATE]"
click at [1045, 451] on div "27" at bounding box center [1047, 449] width 24 height 24
type input "[DATE]"
click at [1049, 420] on div "20" at bounding box center [1047, 420] width 24 height 24
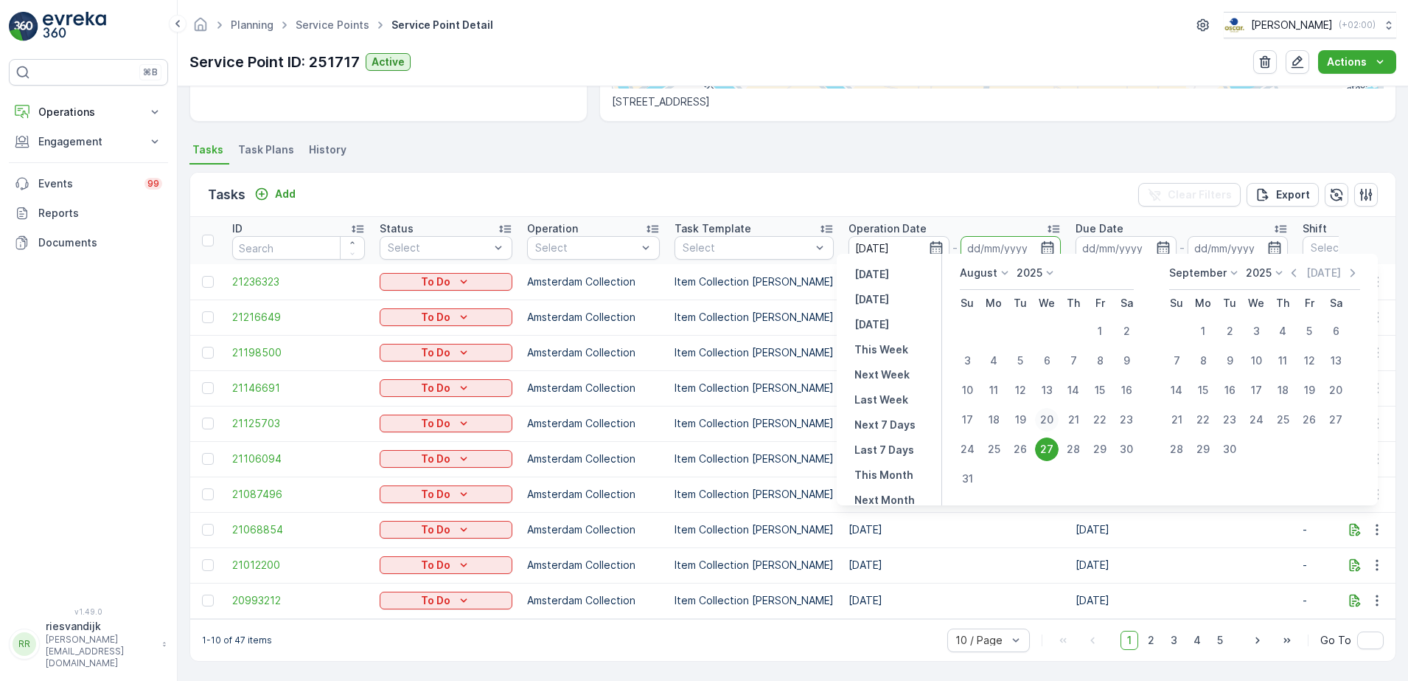
type input "[DATE]"
click at [1051, 446] on div "27" at bounding box center [1047, 449] width 24 height 24
type input "[DATE]"
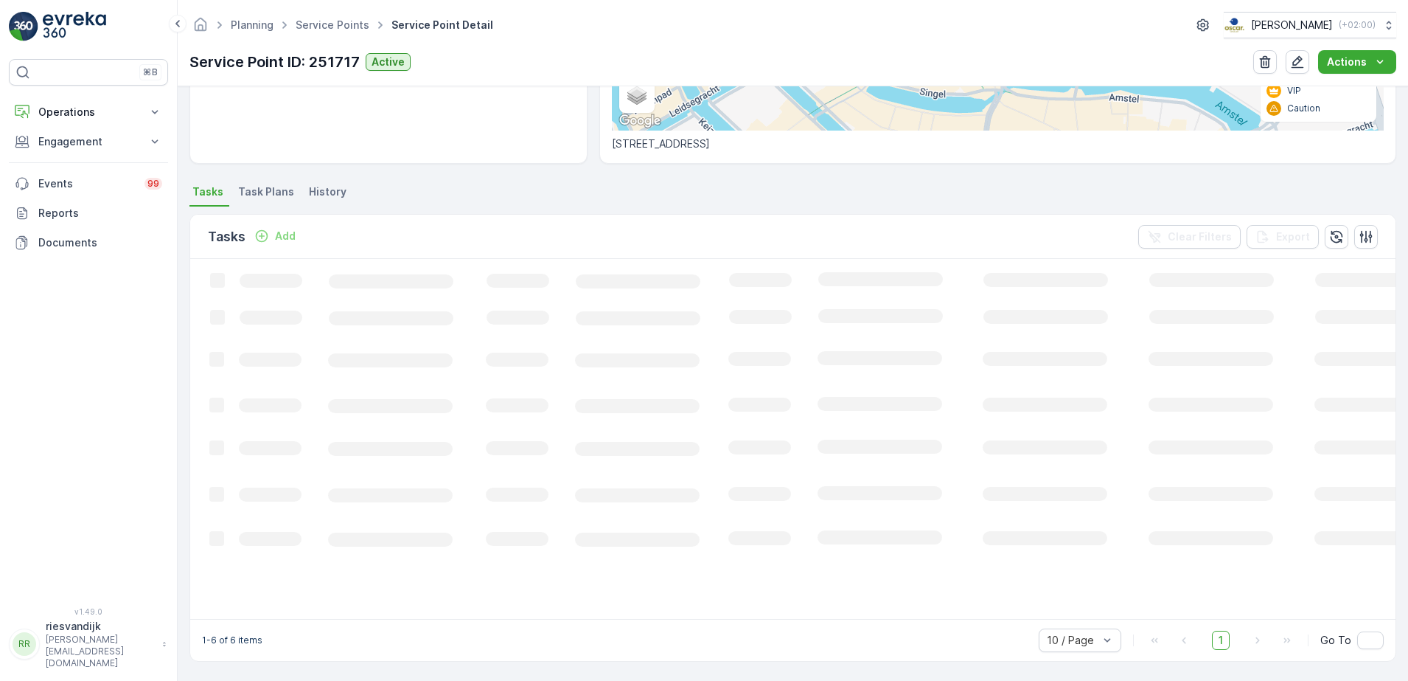
scroll to position [334, 0]
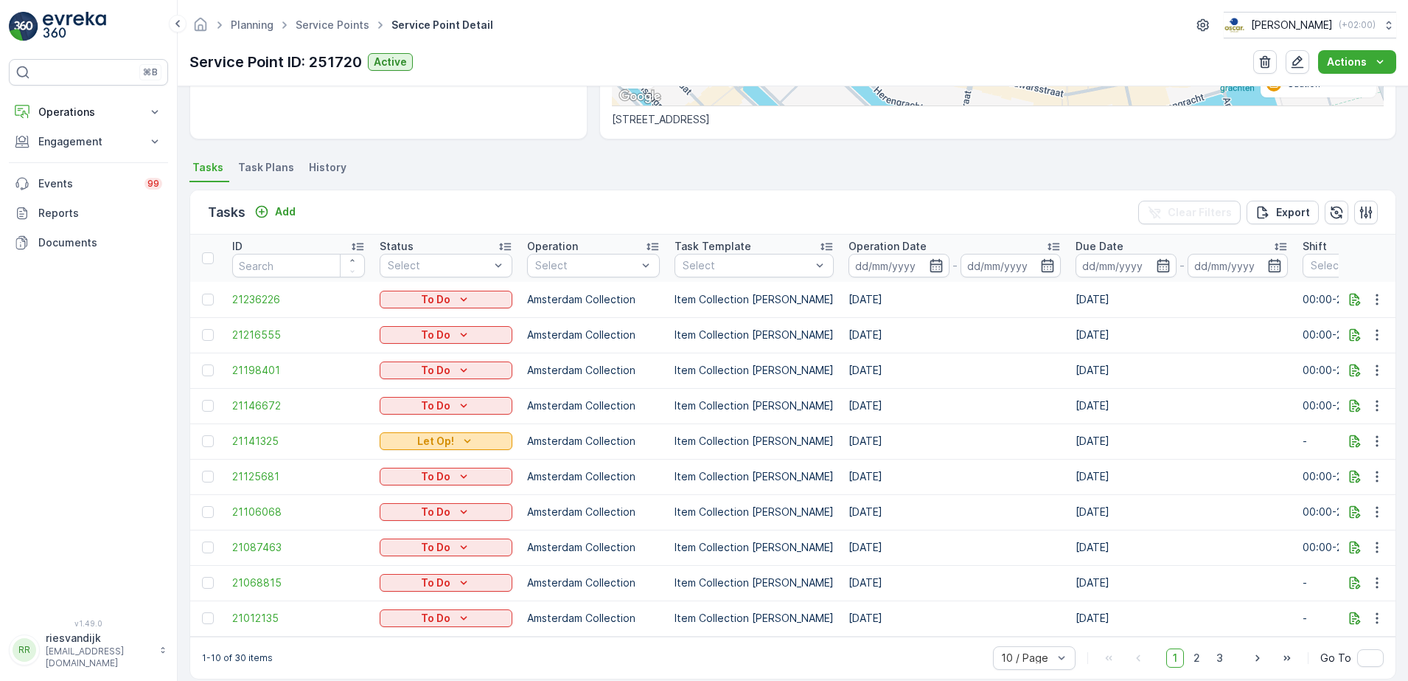
scroll to position [352, 0]
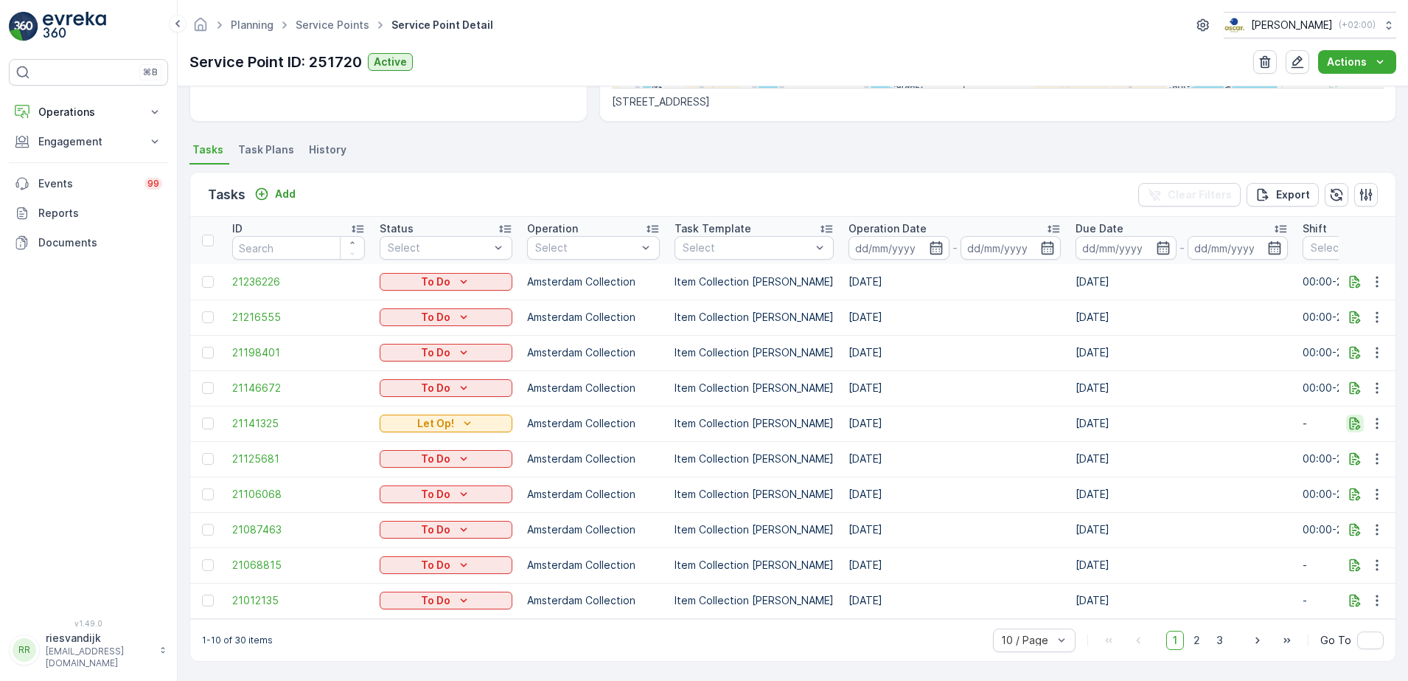
click at [1348, 417] on icon "button" at bounding box center [1355, 423] width 15 height 15
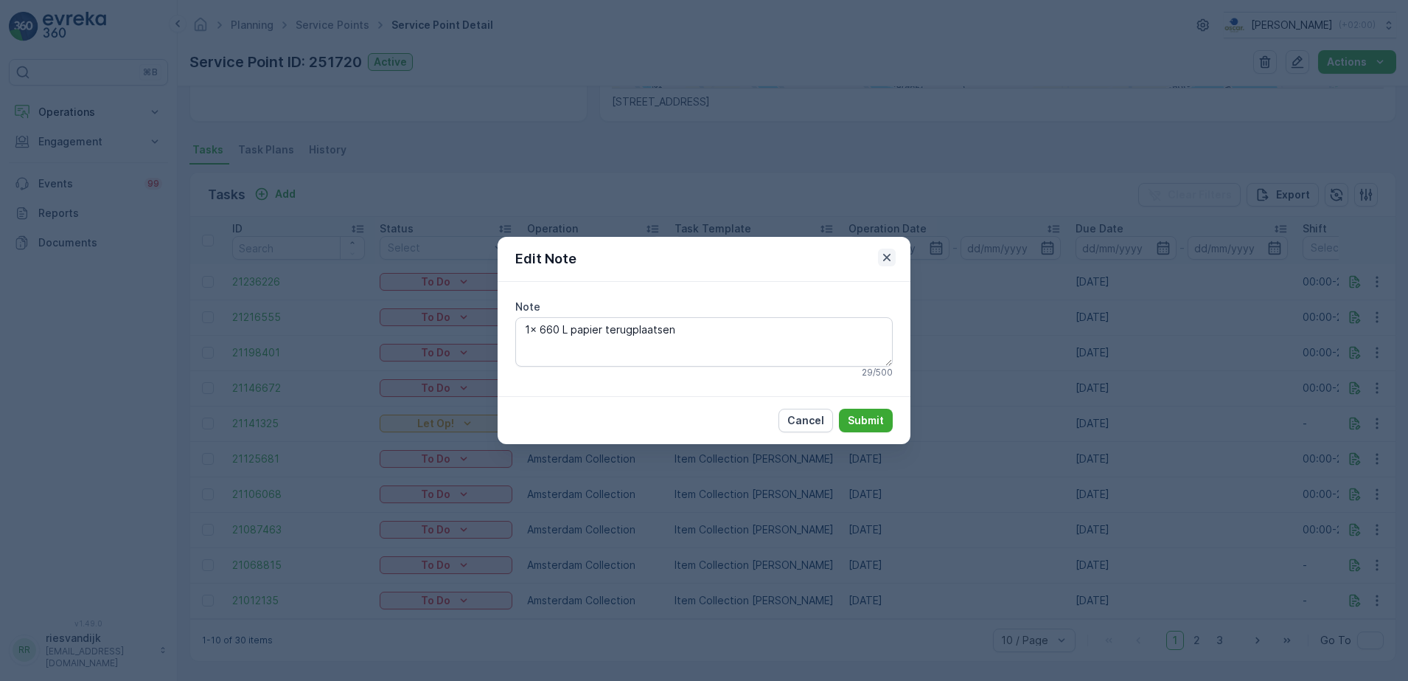
click at [889, 259] on icon "button" at bounding box center [886, 257] width 7 height 7
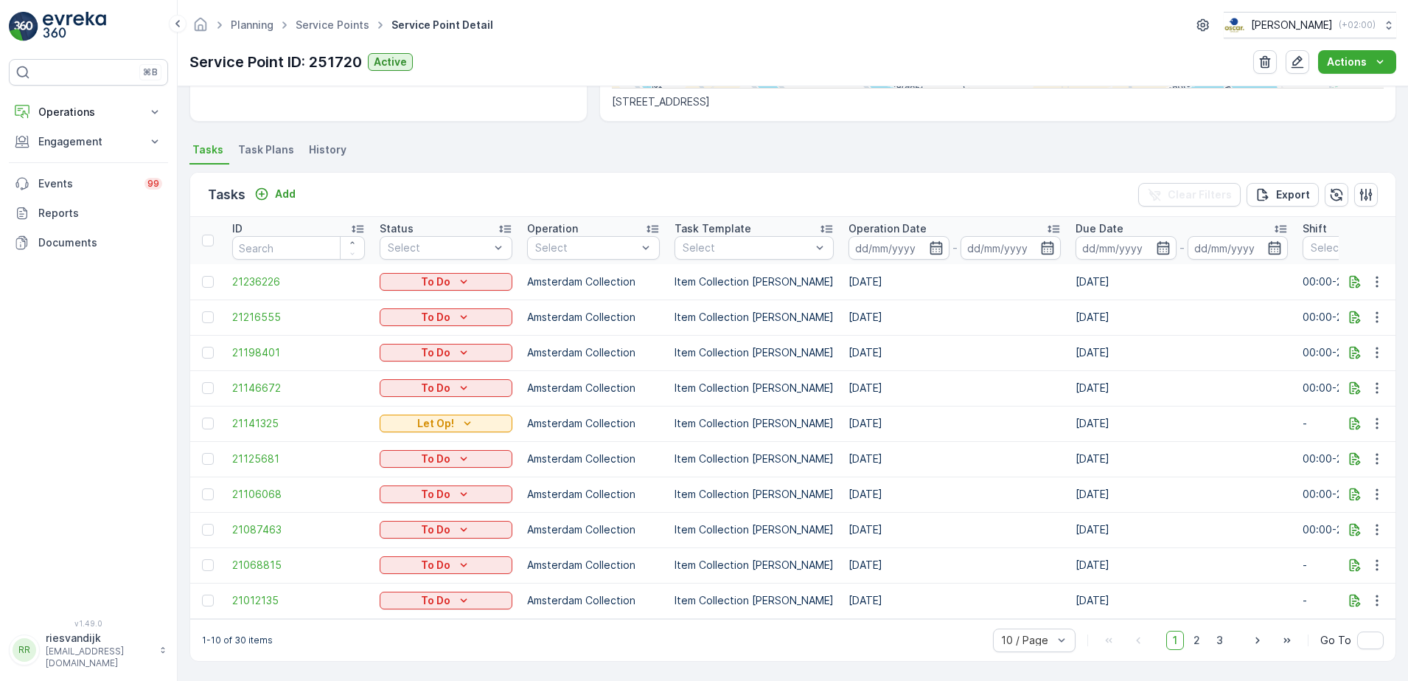
scroll to position [0, 0]
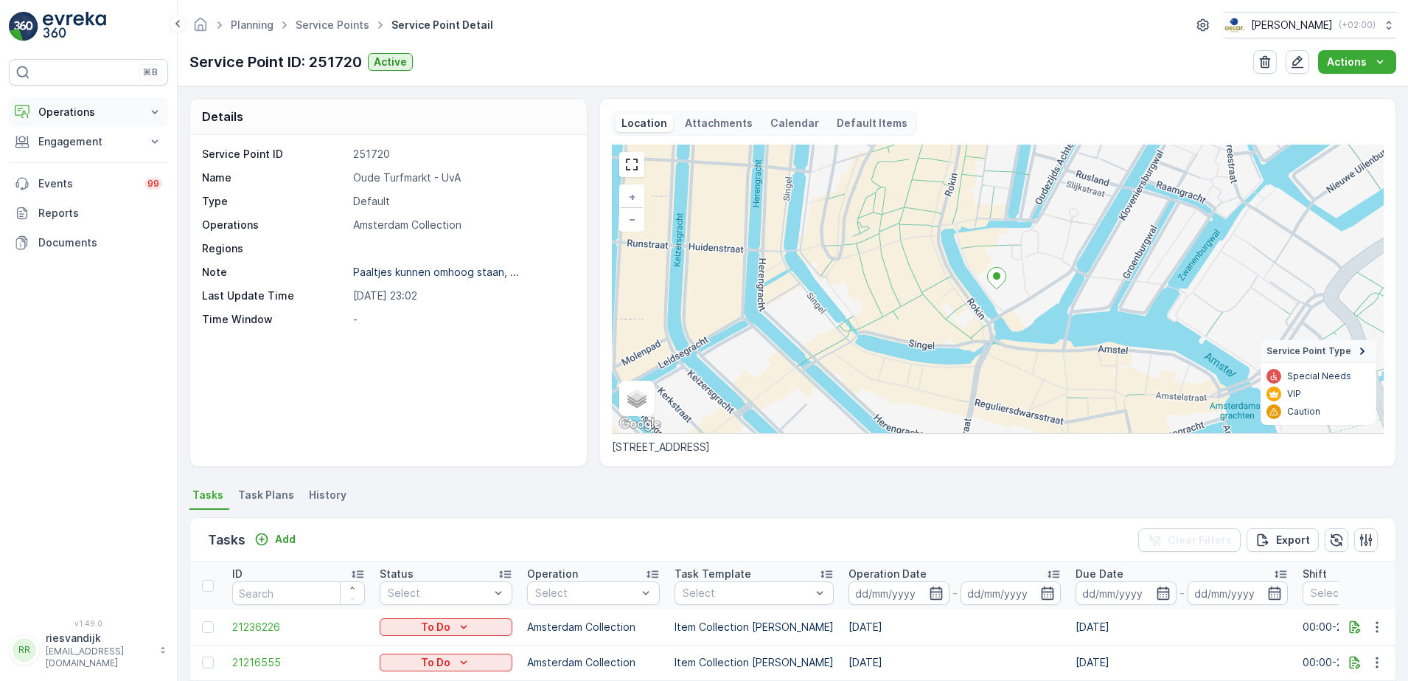
click at [82, 112] on p "Operations" at bounding box center [88, 112] width 100 height 15
click at [80, 177] on p "Routes & Tasks" at bounding box center [76, 178] width 76 height 15
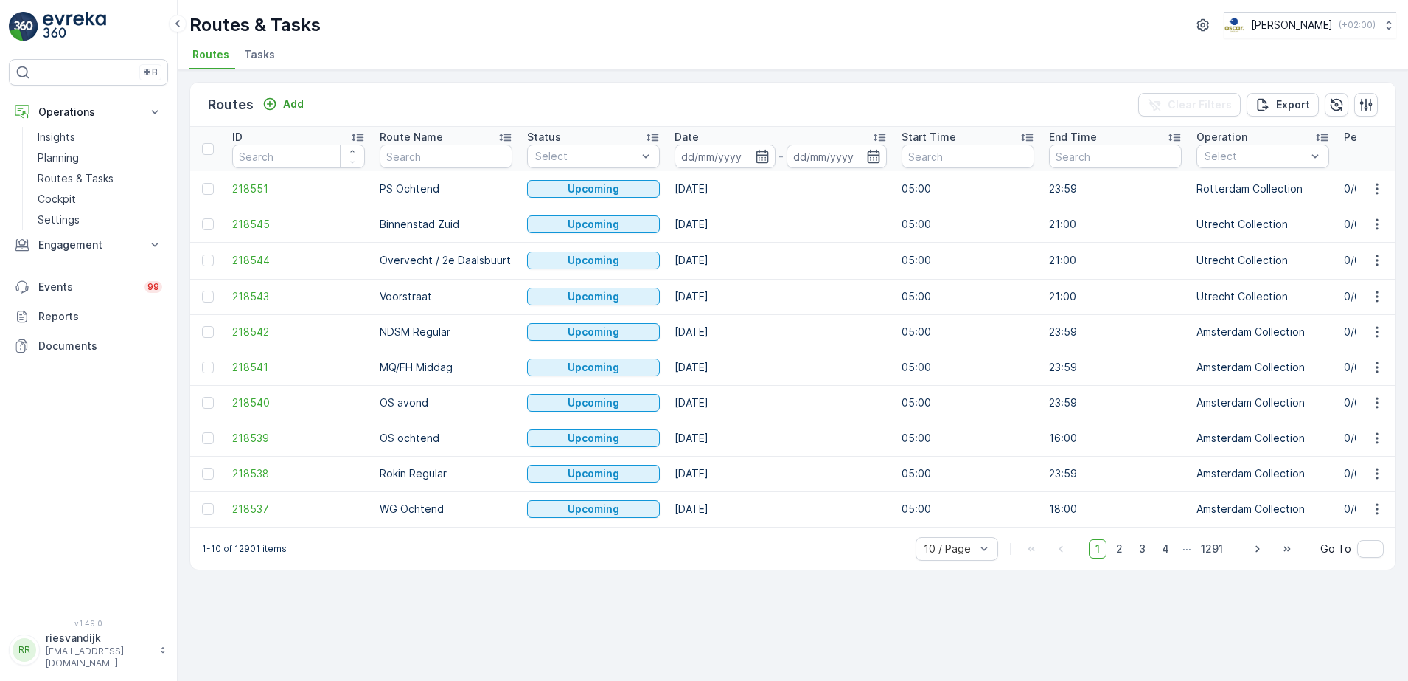
click at [260, 60] on span "Tasks" at bounding box center [259, 54] width 31 height 15
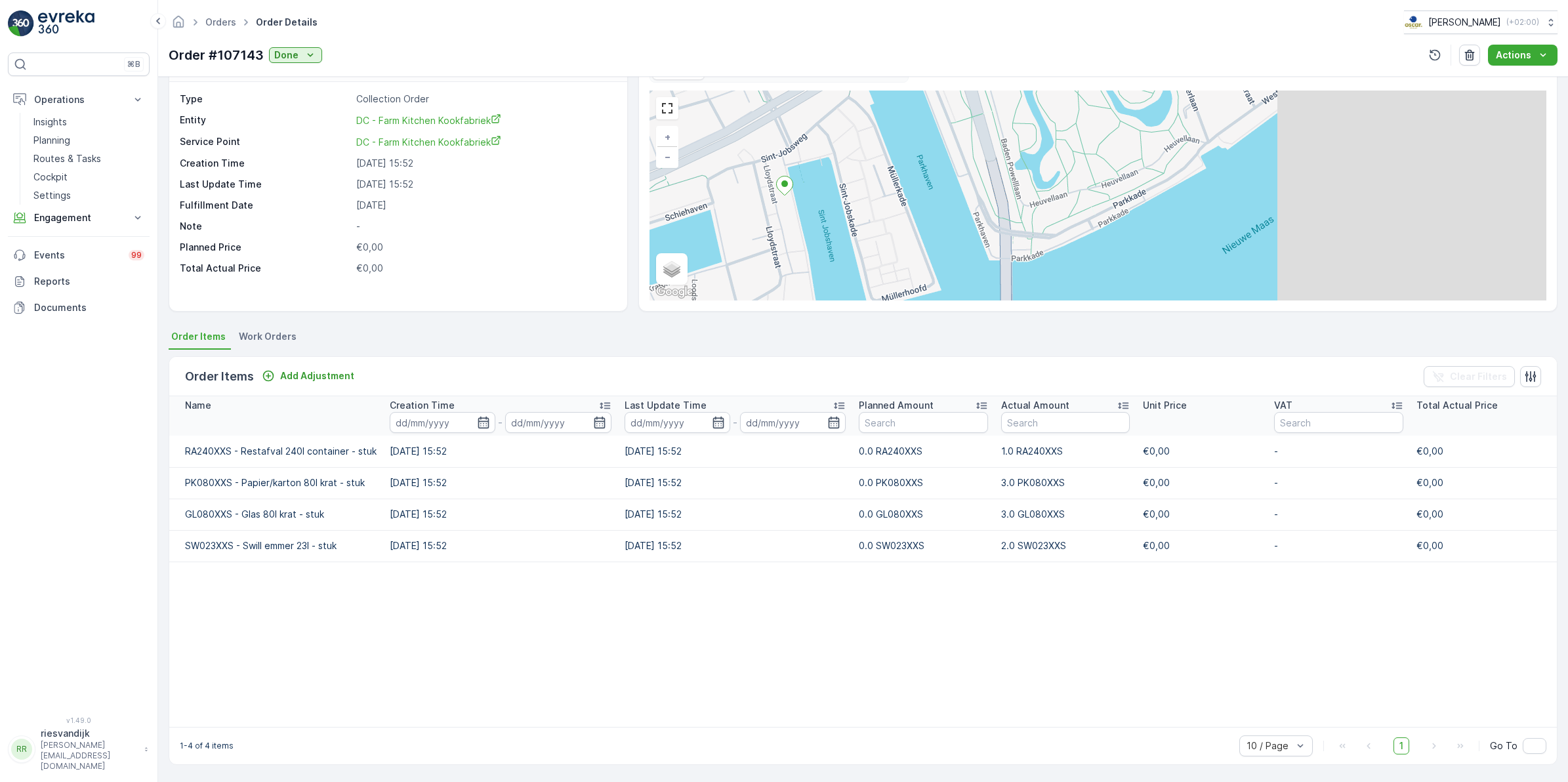
scroll to position [37, 0]
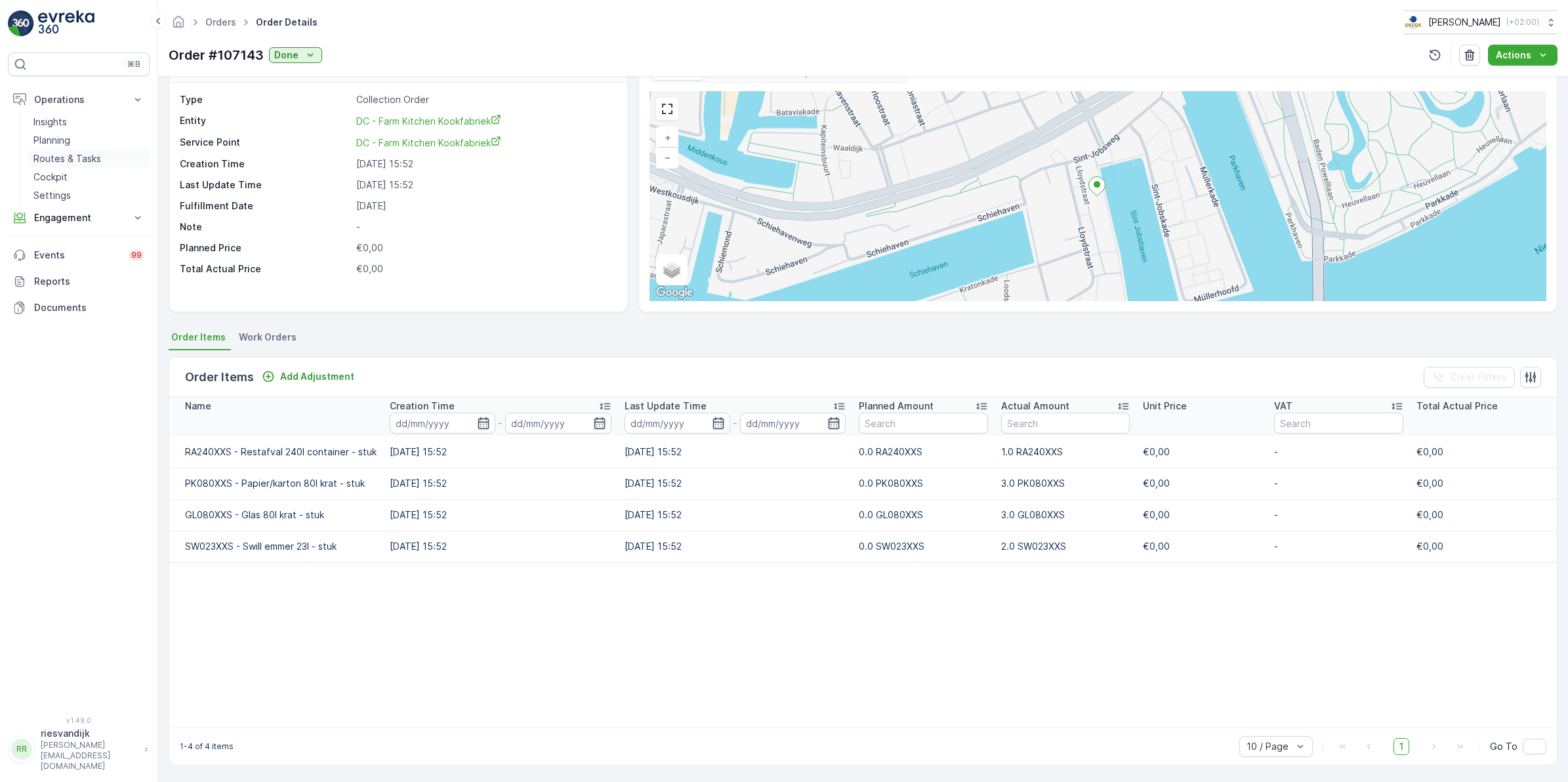
click at [46, 162] on p "Routes & Tasks" at bounding box center [68, 158] width 68 height 13
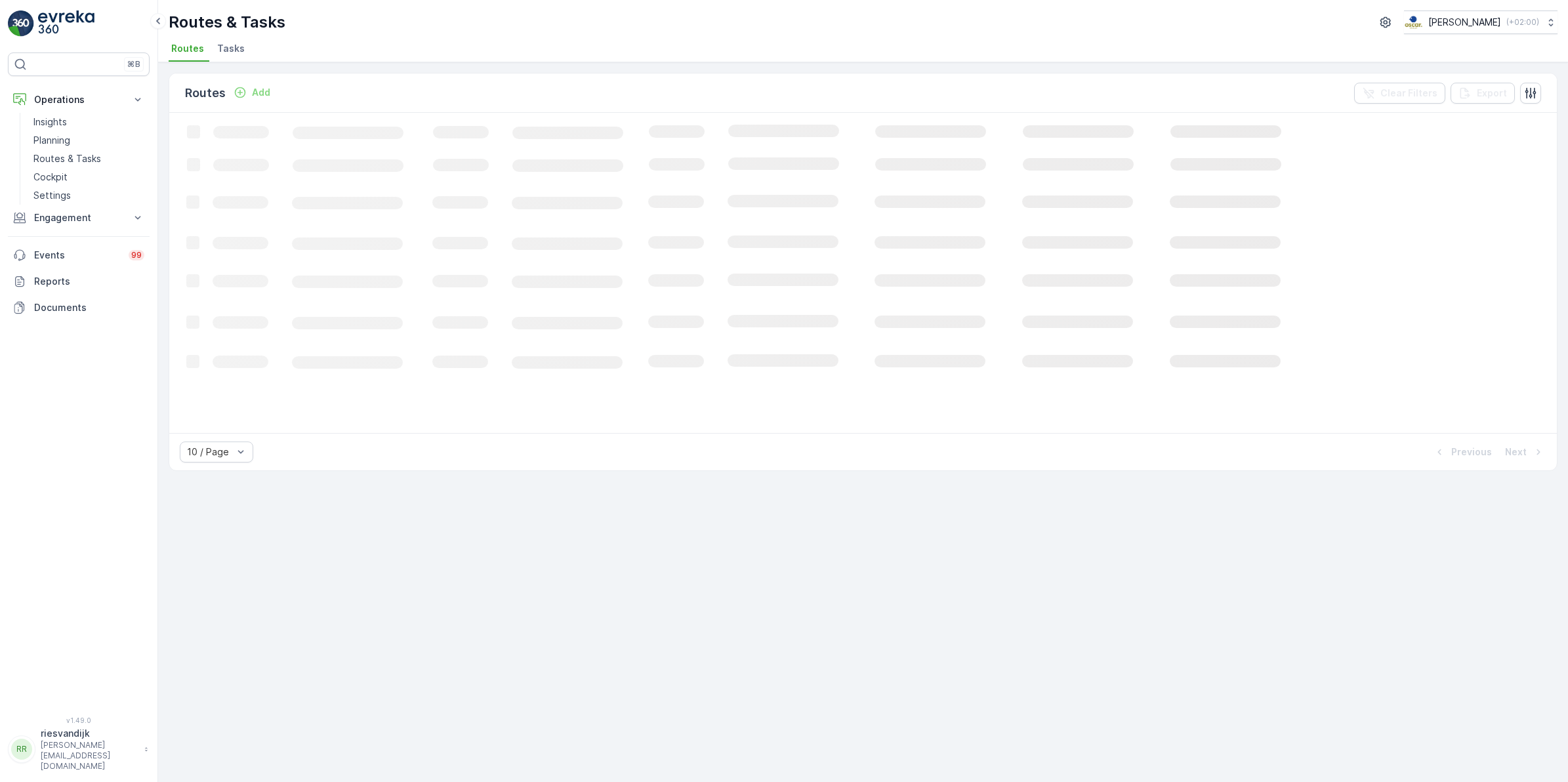
drag, startPoint x: 227, startPoint y: 46, endPoint x: 235, endPoint y: 53, distance: 10.6
click at [227, 46] on span "Tasks" at bounding box center [230, 48] width 28 height 13
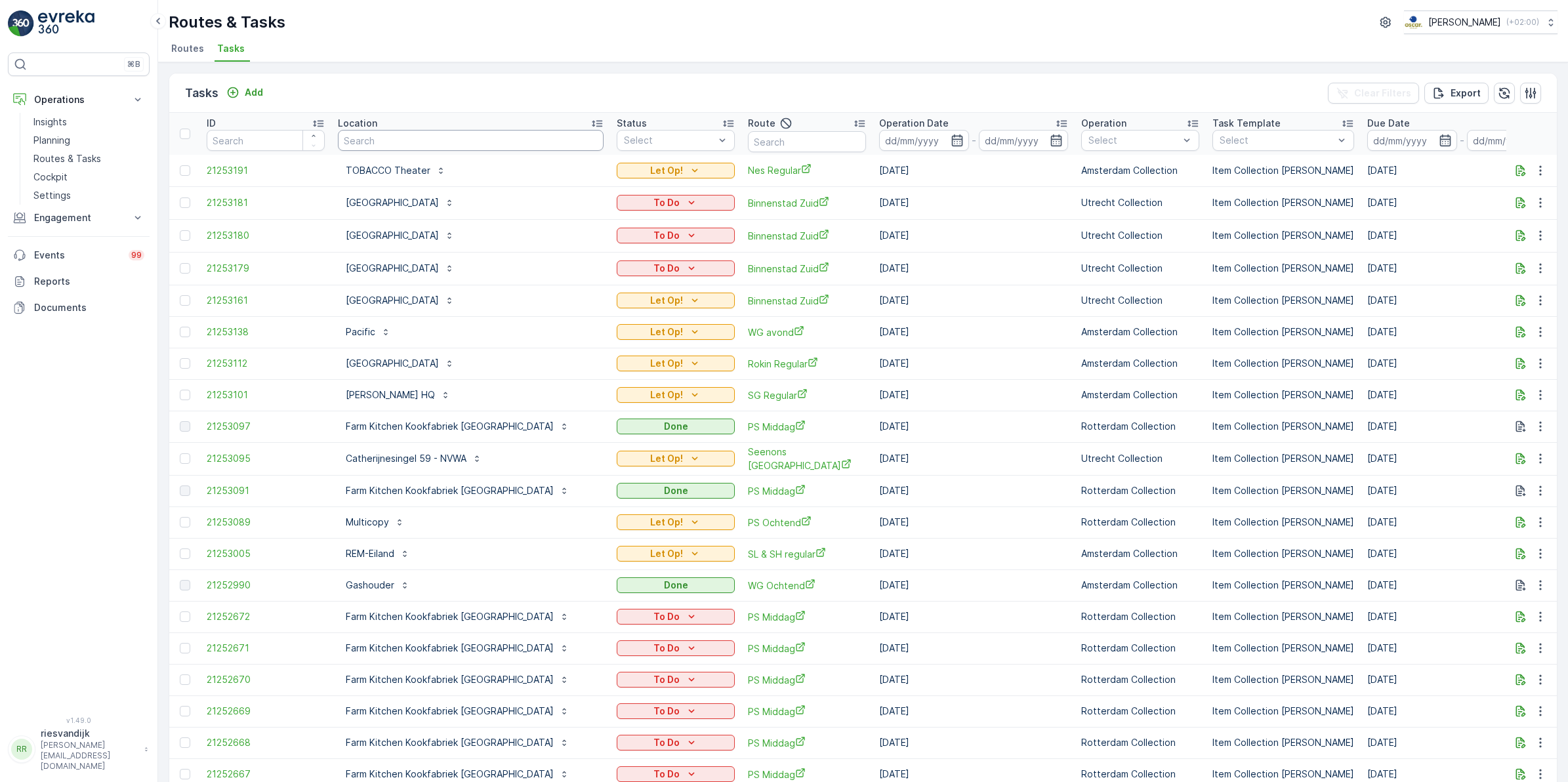
click at [427, 136] on input "text" at bounding box center [471, 141] width 266 height 21
type input "maup"
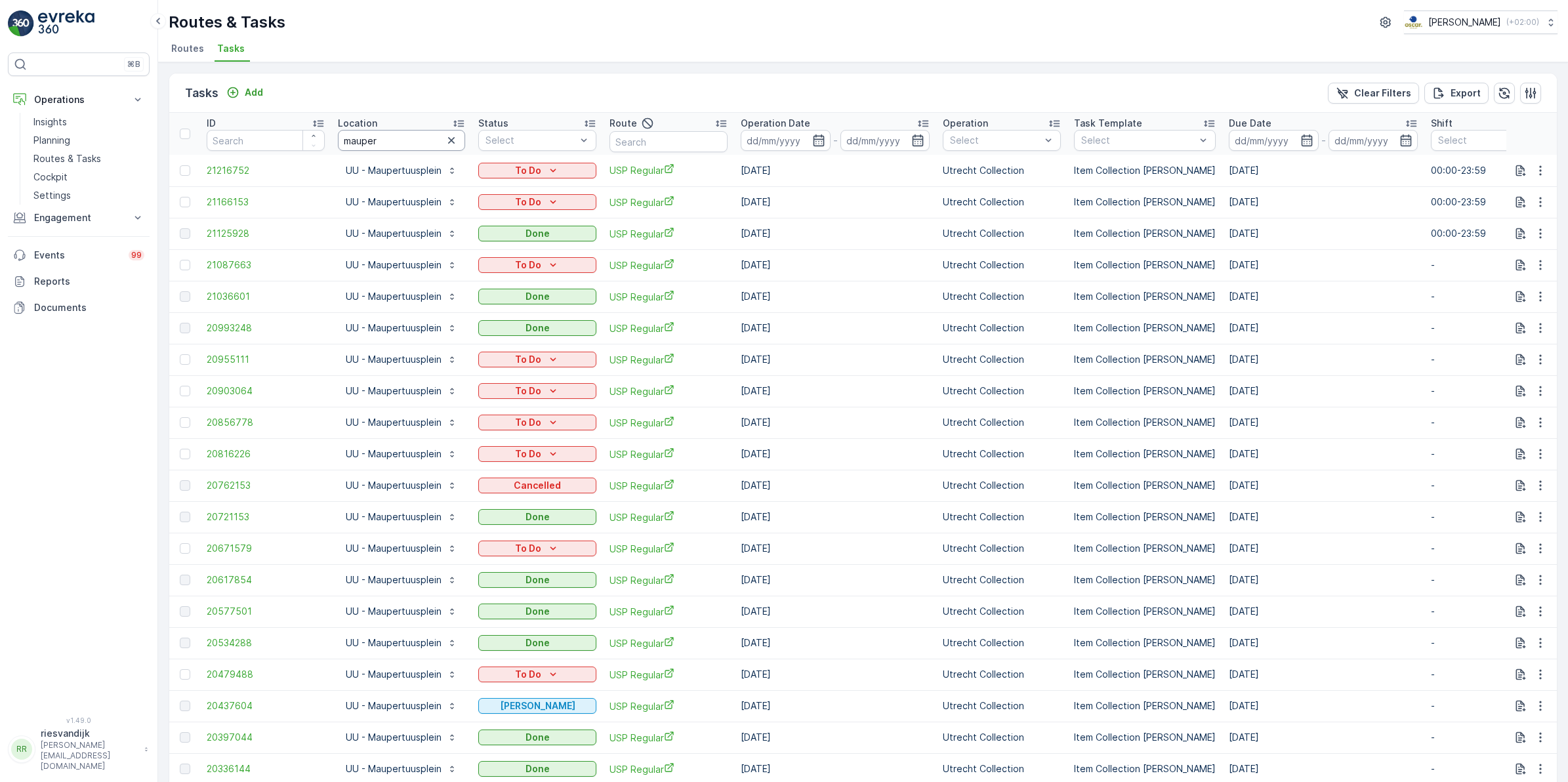
click at [402, 134] on input "mauper" at bounding box center [401, 141] width 127 height 21
click at [245, 96] on p "Add" at bounding box center [254, 93] width 19 height 13
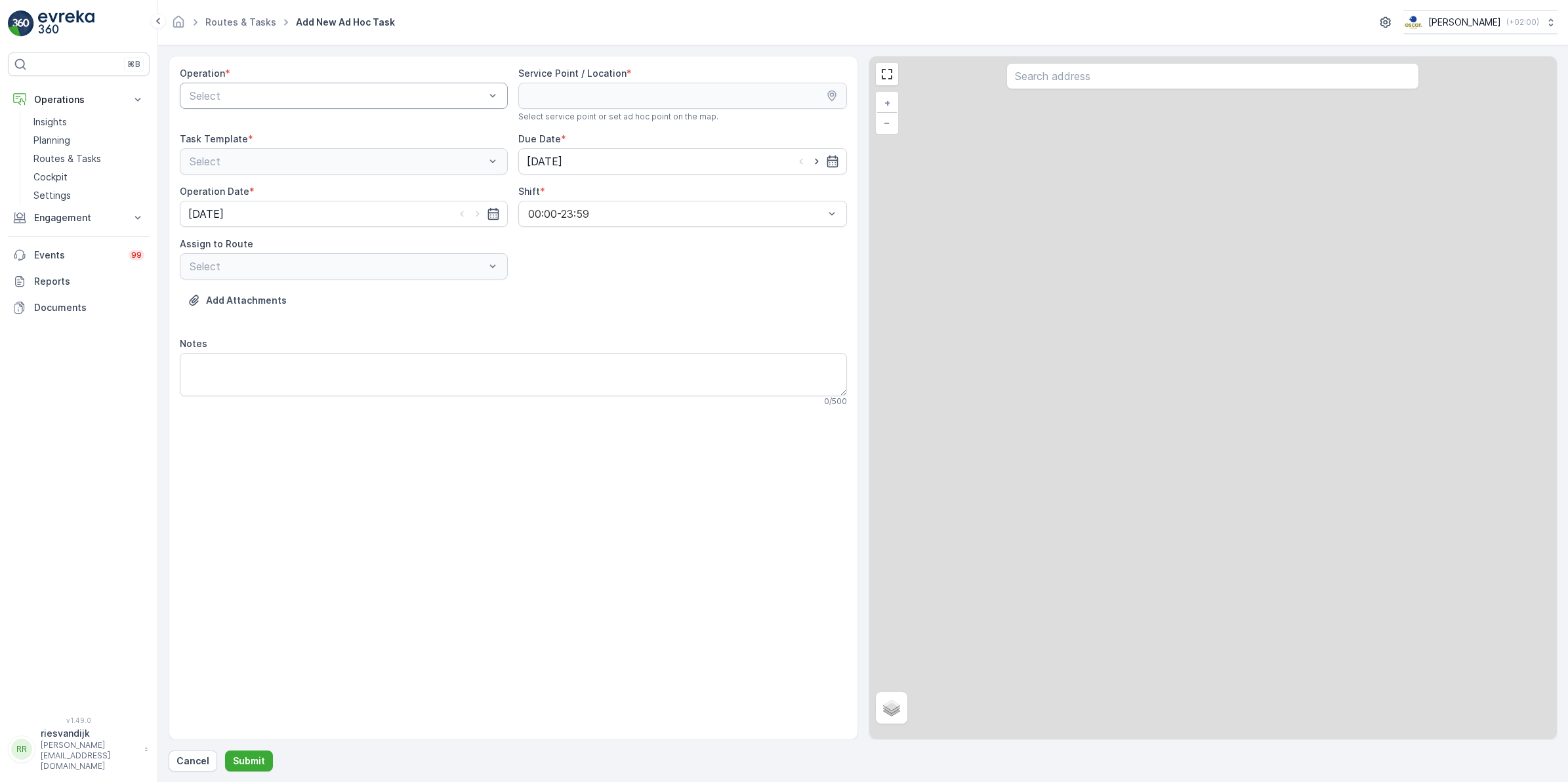
click at [305, 95] on div at bounding box center [337, 95] width 298 height 12
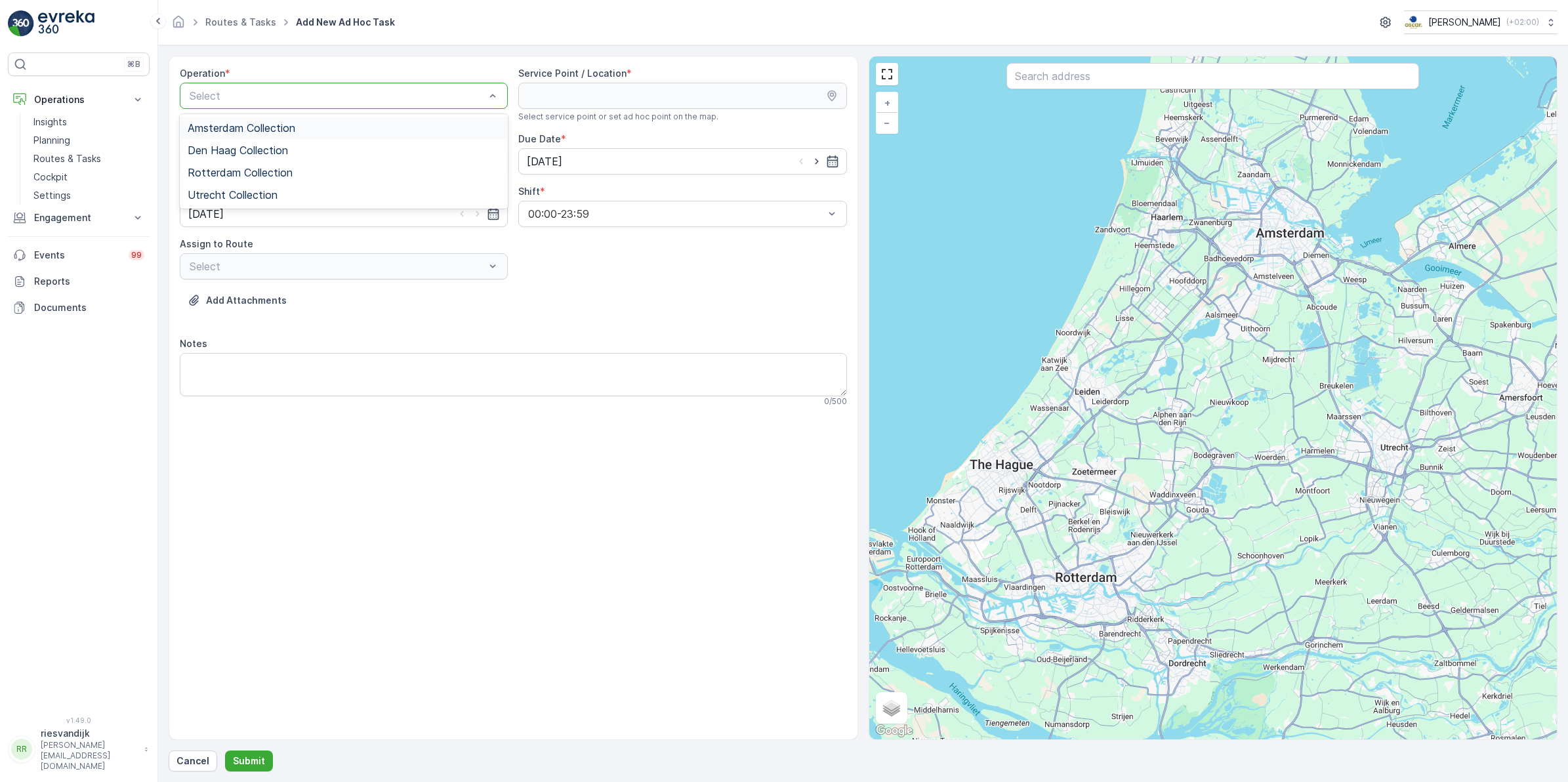
click at [260, 126] on span "Amsterdam Collection" at bounding box center [241, 127] width 108 height 12
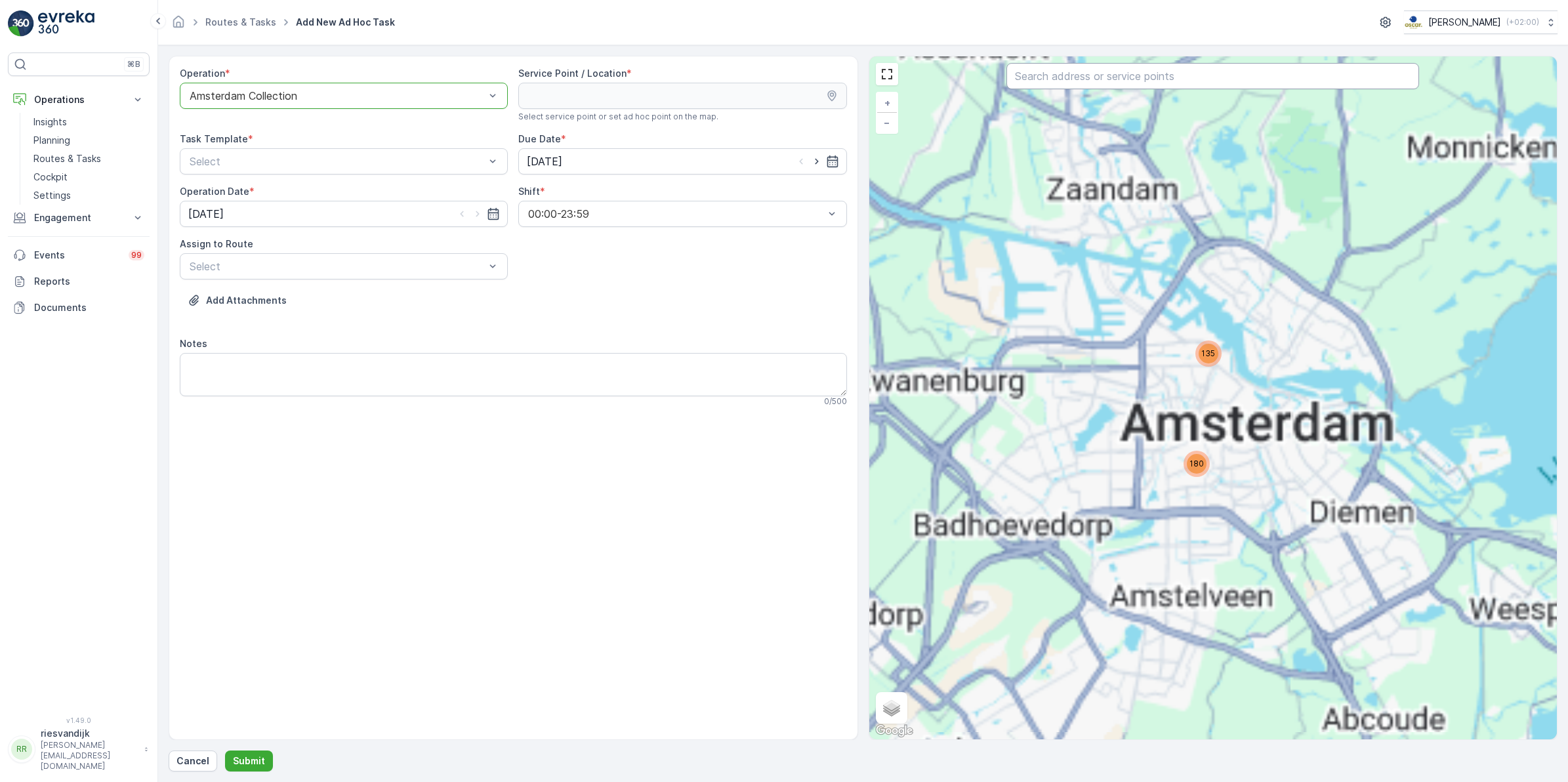
click at [1130, 72] on input "text" at bounding box center [1213, 76] width 413 height 26
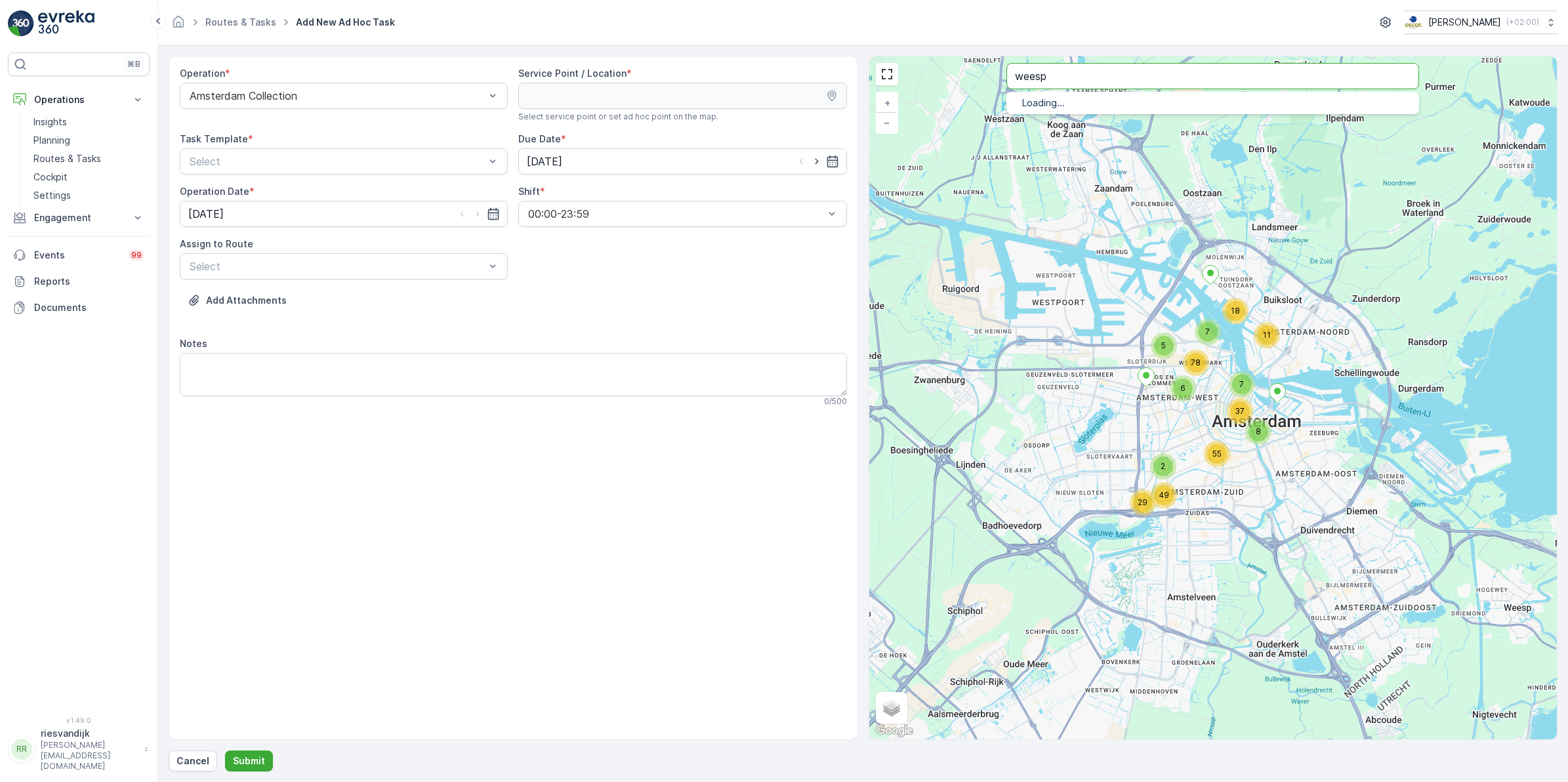
type input "weesp"
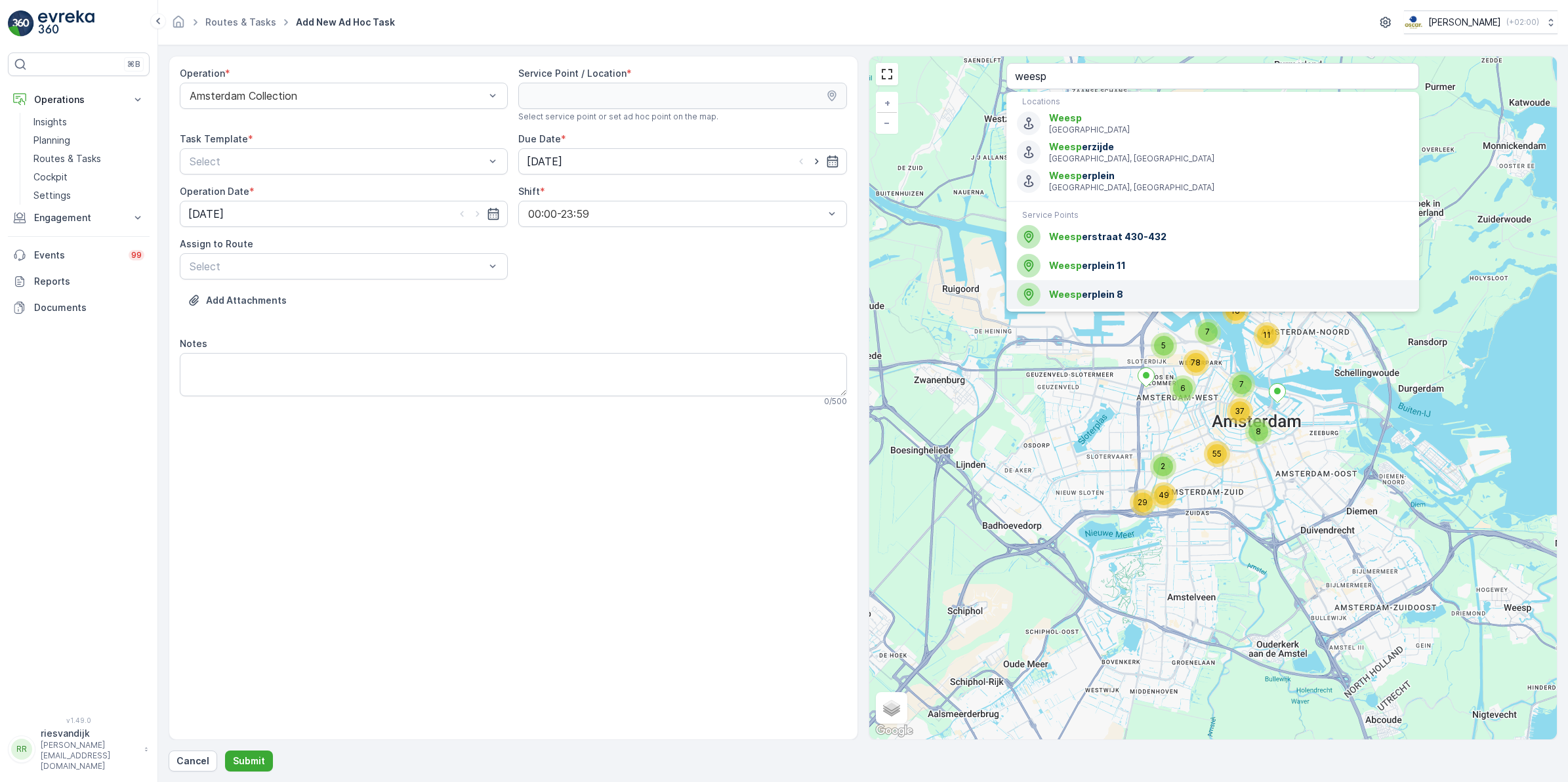
click at [1119, 296] on span "Weesp erplein 8" at bounding box center [1229, 294] width 360 height 13
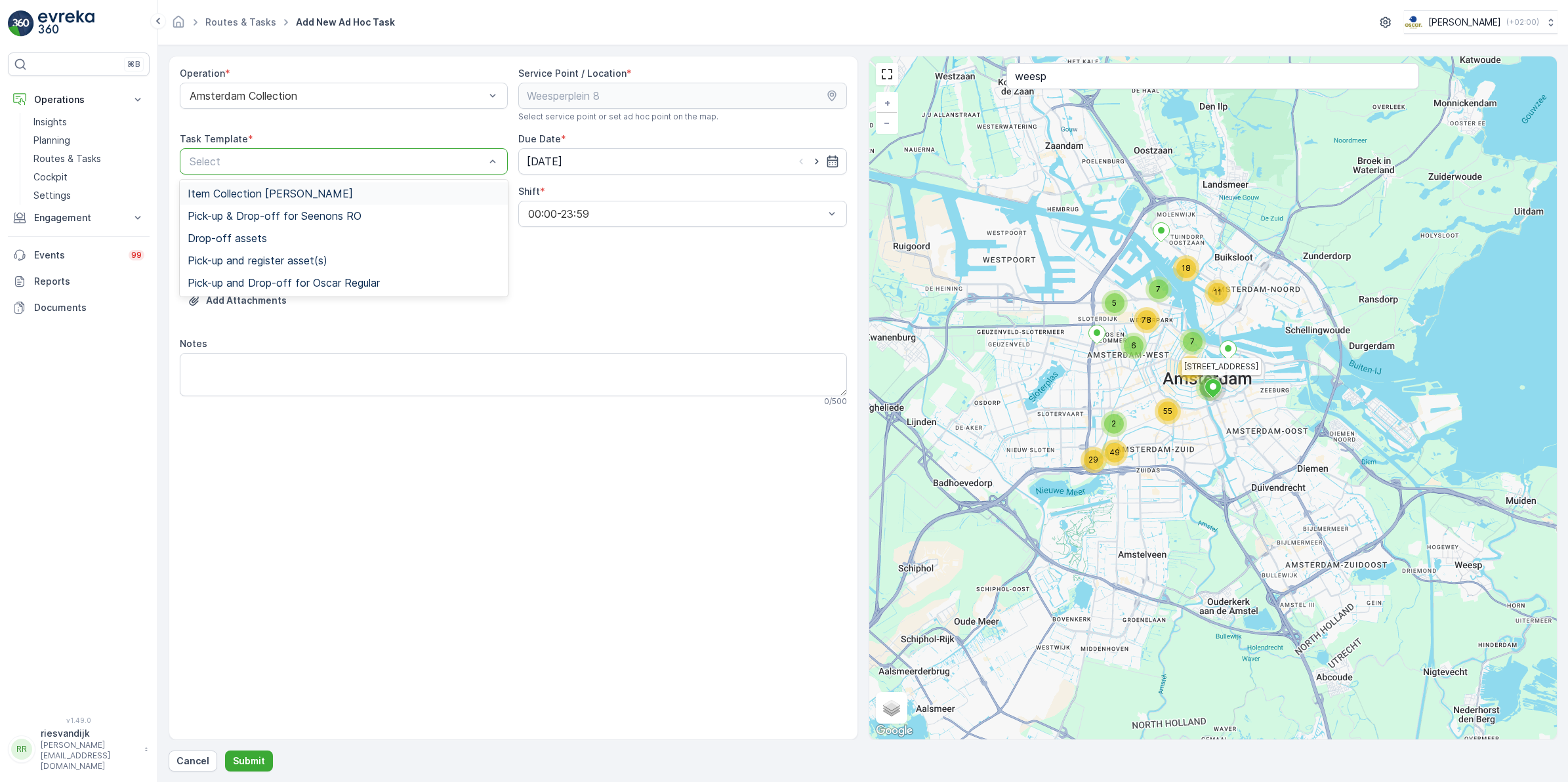
click at [358, 156] on div at bounding box center [337, 161] width 298 height 12
click at [321, 192] on span "Item Collection [PERSON_NAME]" at bounding box center [271, 193] width 166 height 12
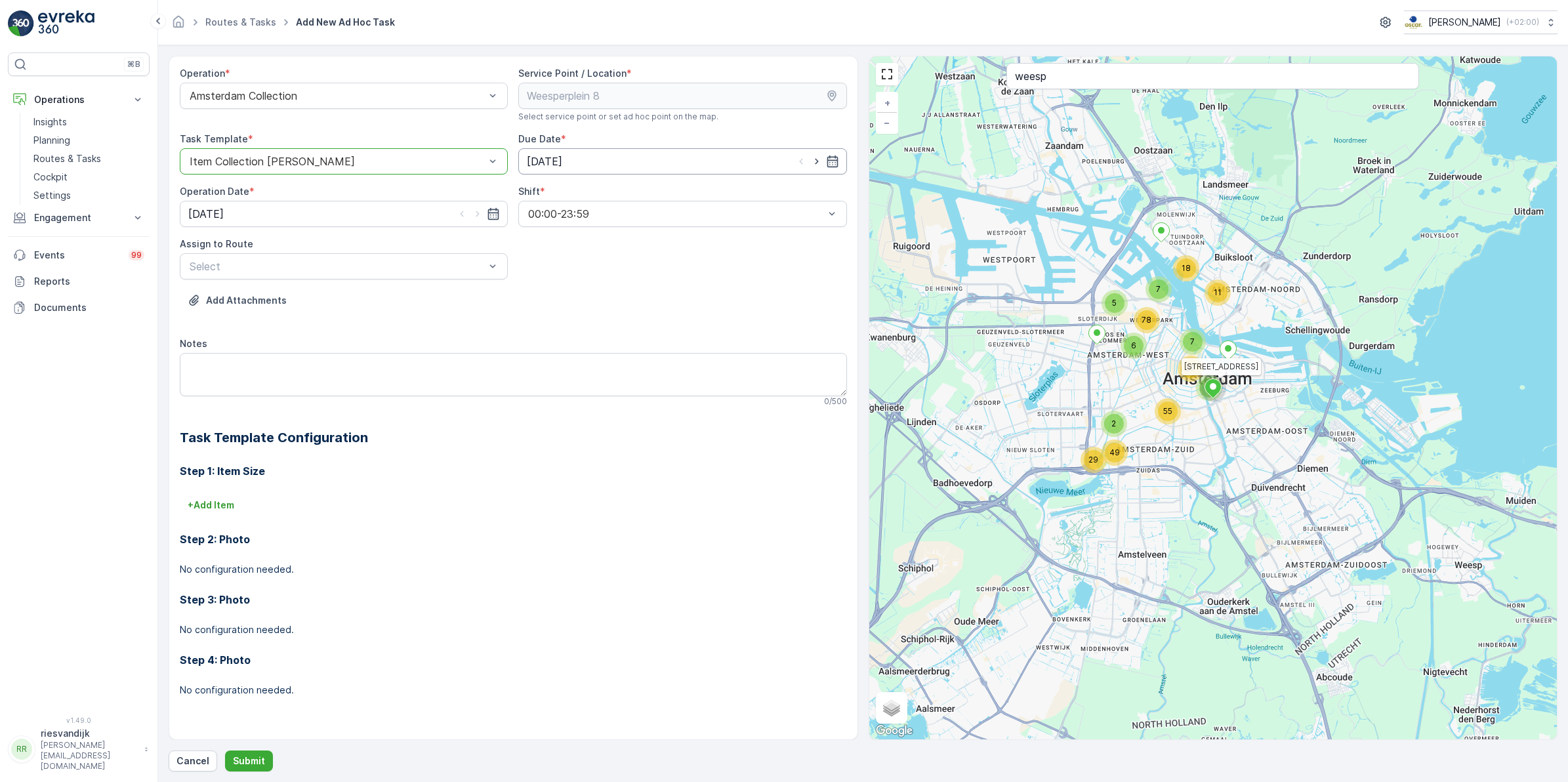
click at [588, 157] on input "[DATE]" at bounding box center [683, 161] width 328 height 26
click at [636, 351] on div "28" at bounding box center [635, 351] width 21 height 21
type input "[DATE]"
click at [355, 208] on input "[DATE]" at bounding box center [344, 214] width 328 height 26
click at [295, 405] on div "28" at bounding box center [296, 403] width 21 height 21
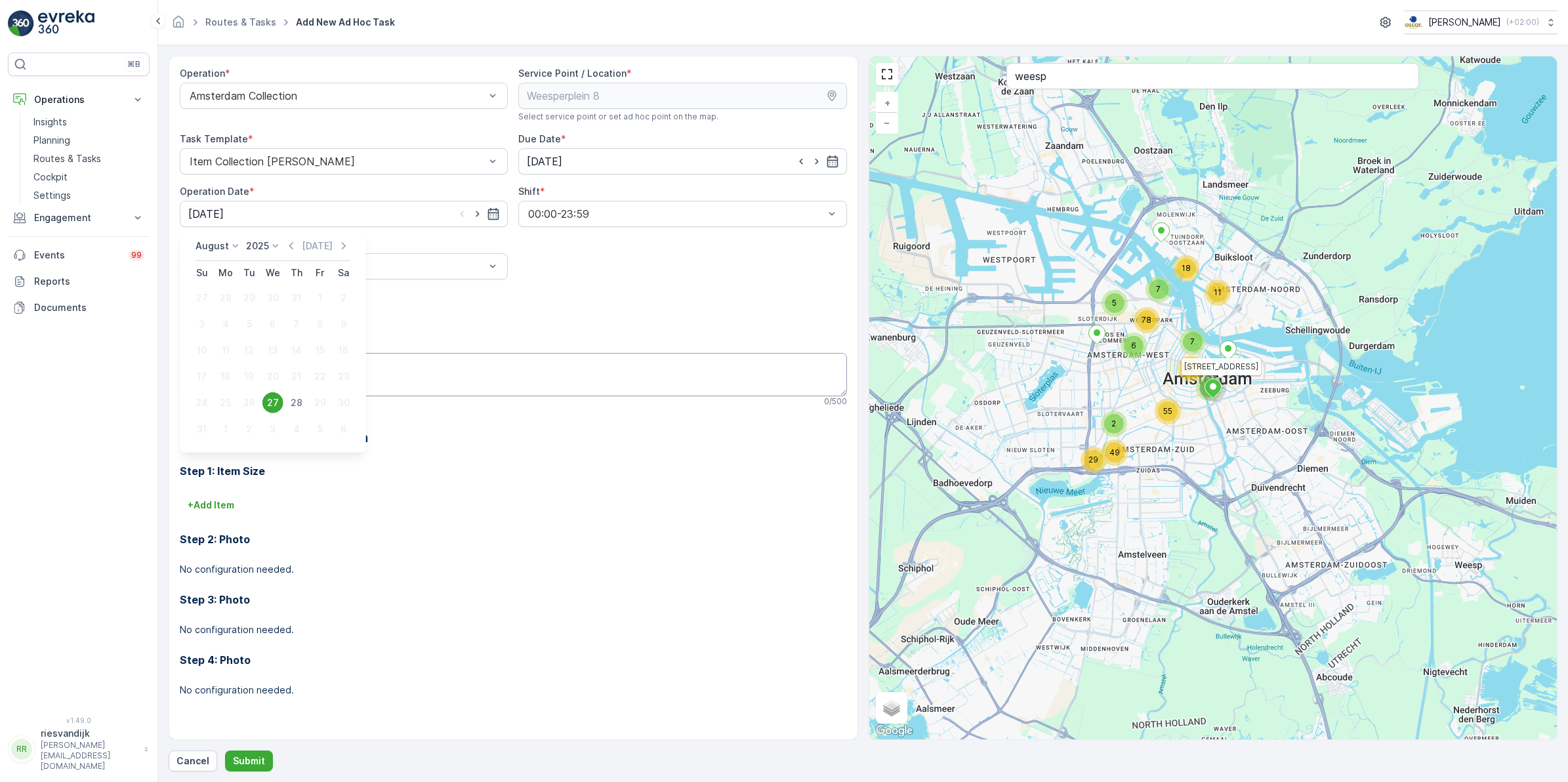
type input "[DATE]"
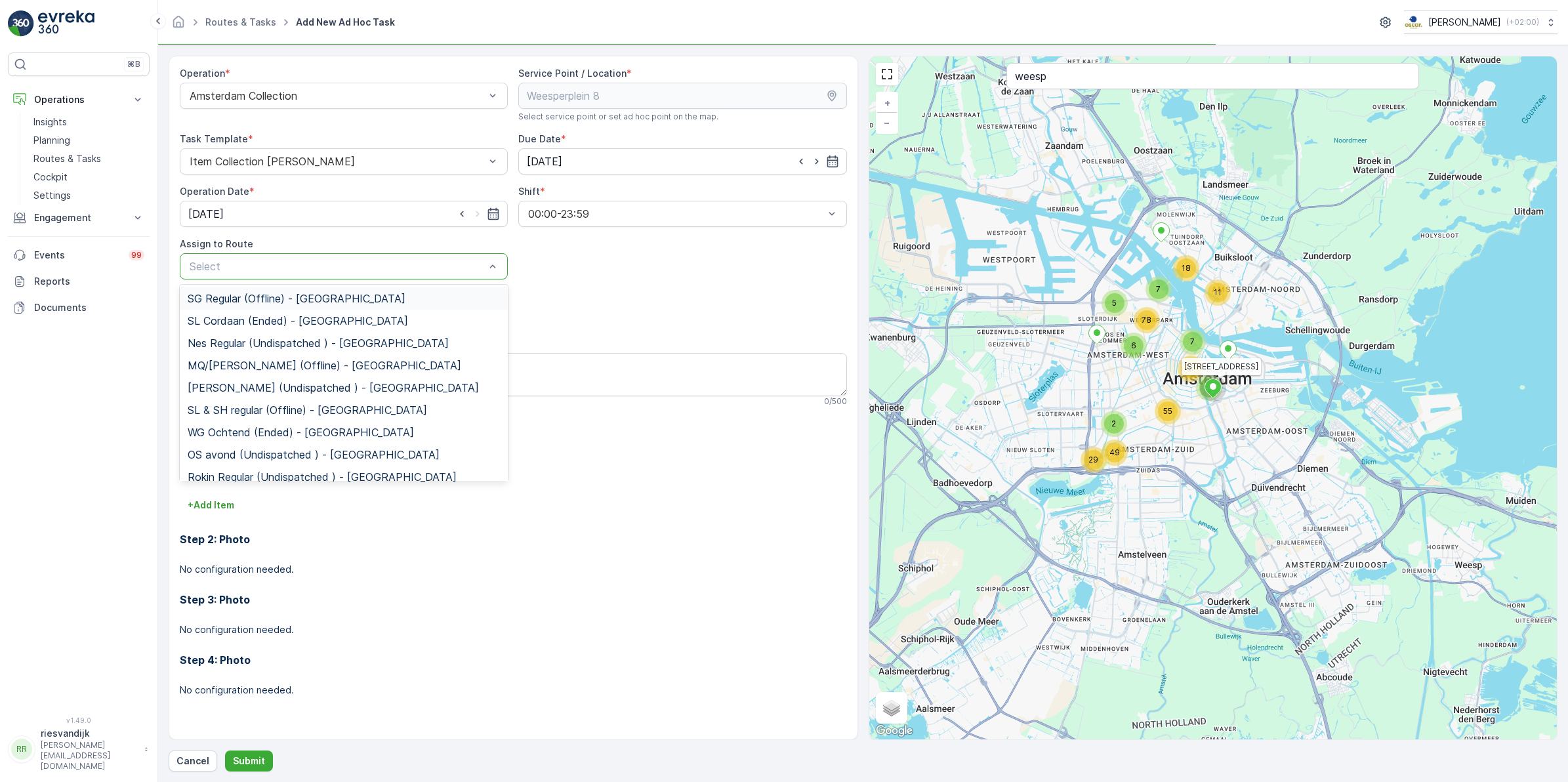
click at [279, 261] on div at bounding box center [337, 266] width 298 height 12
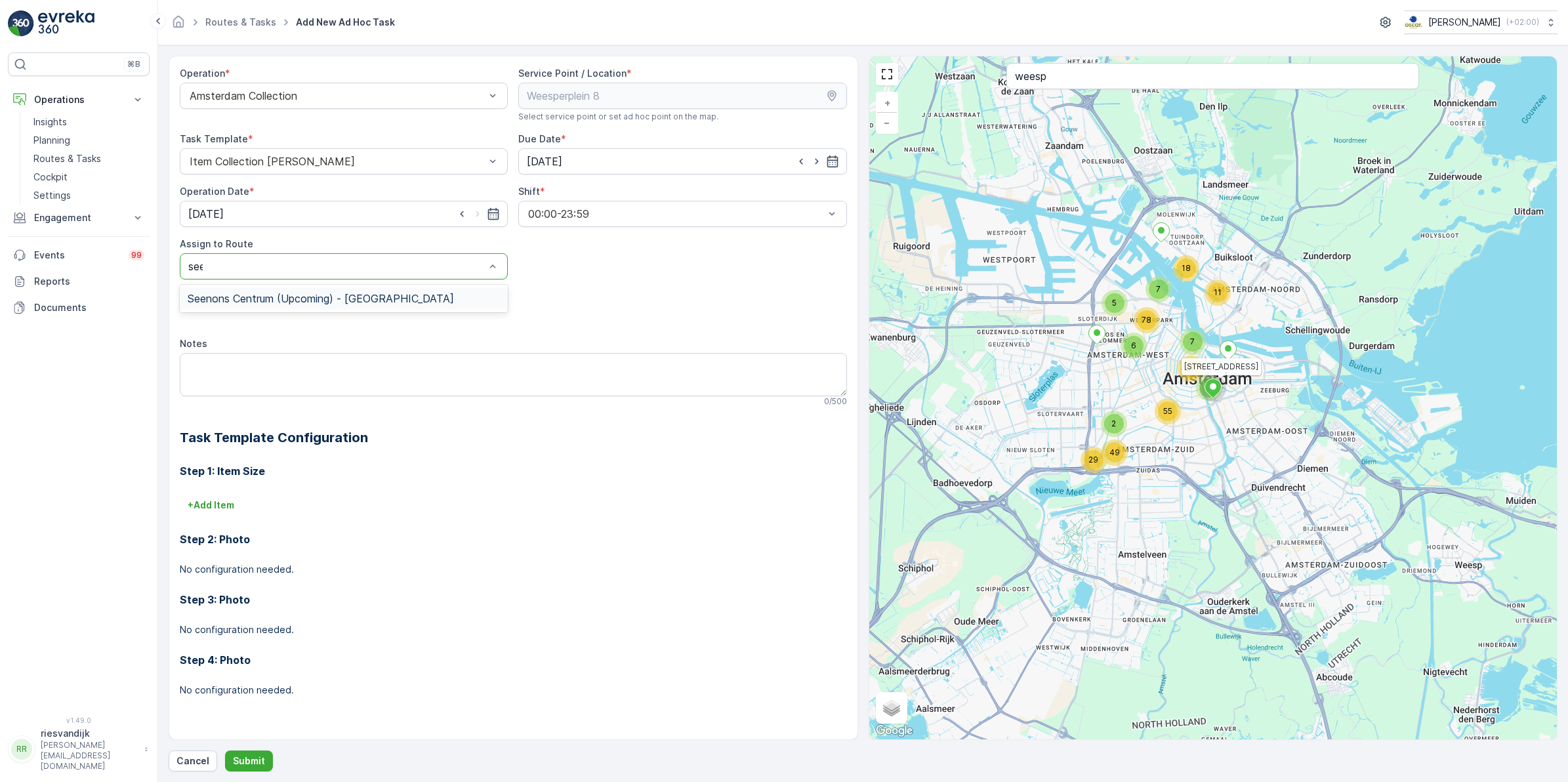
type input "seen"
drag, startPoint x: 286, startPoint y: 294, endPoint x: 281, endPoint y: 307, distance: 13.9
click at [287, 294] on span "Seenons Centrum (Upcoming) - [GEOGRAPHIC_DATA]" at bounding box center [320, 298] width 266 height 12
click at [247, 365] on textarea "Notes" at bounding box center [513, 375] width 667 height 44
type textarea "Leveren: 240L papier"
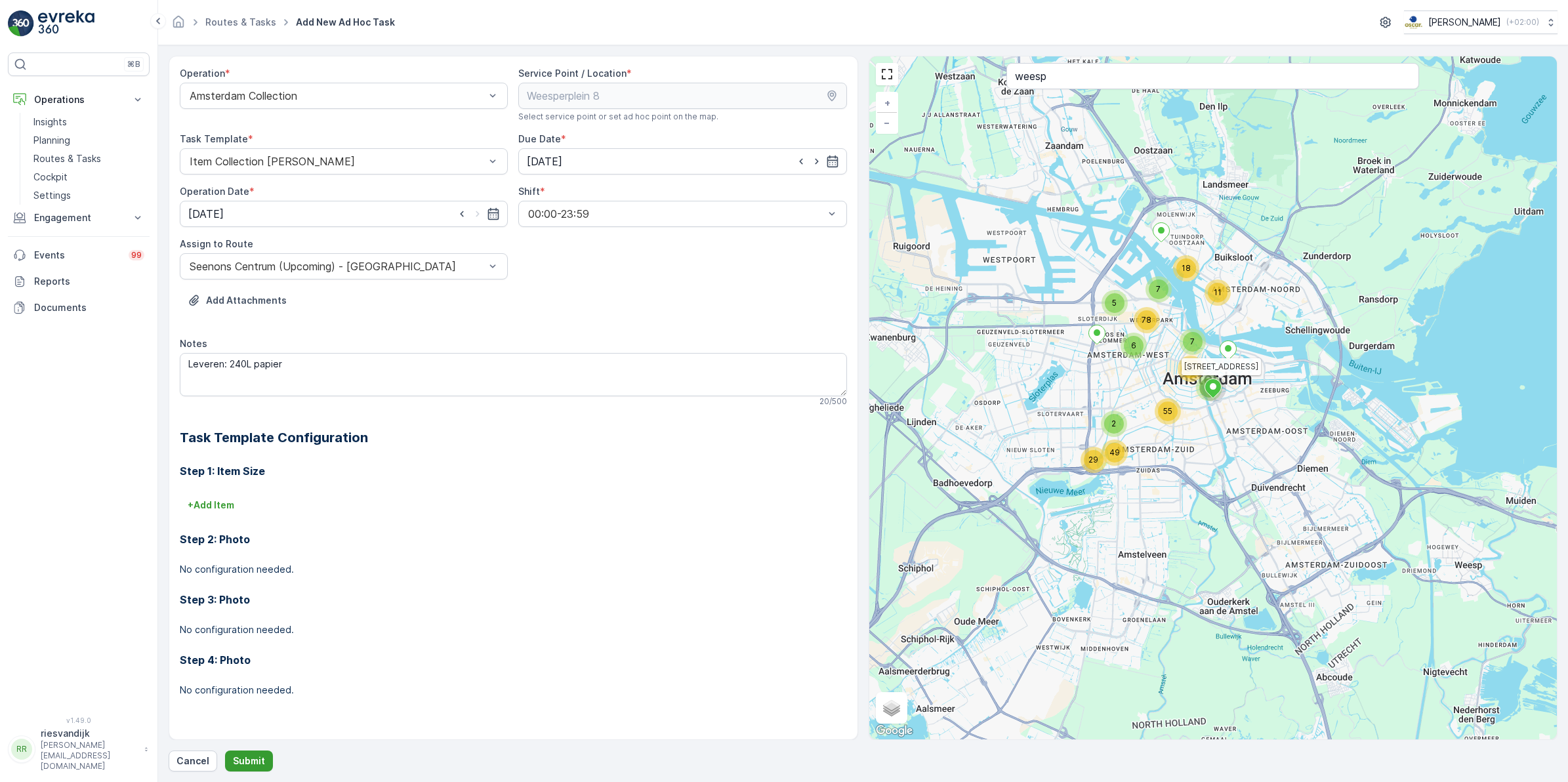
click at [251, 605] on p "Submit" at bounding box center [249, 761] width 32 height 13
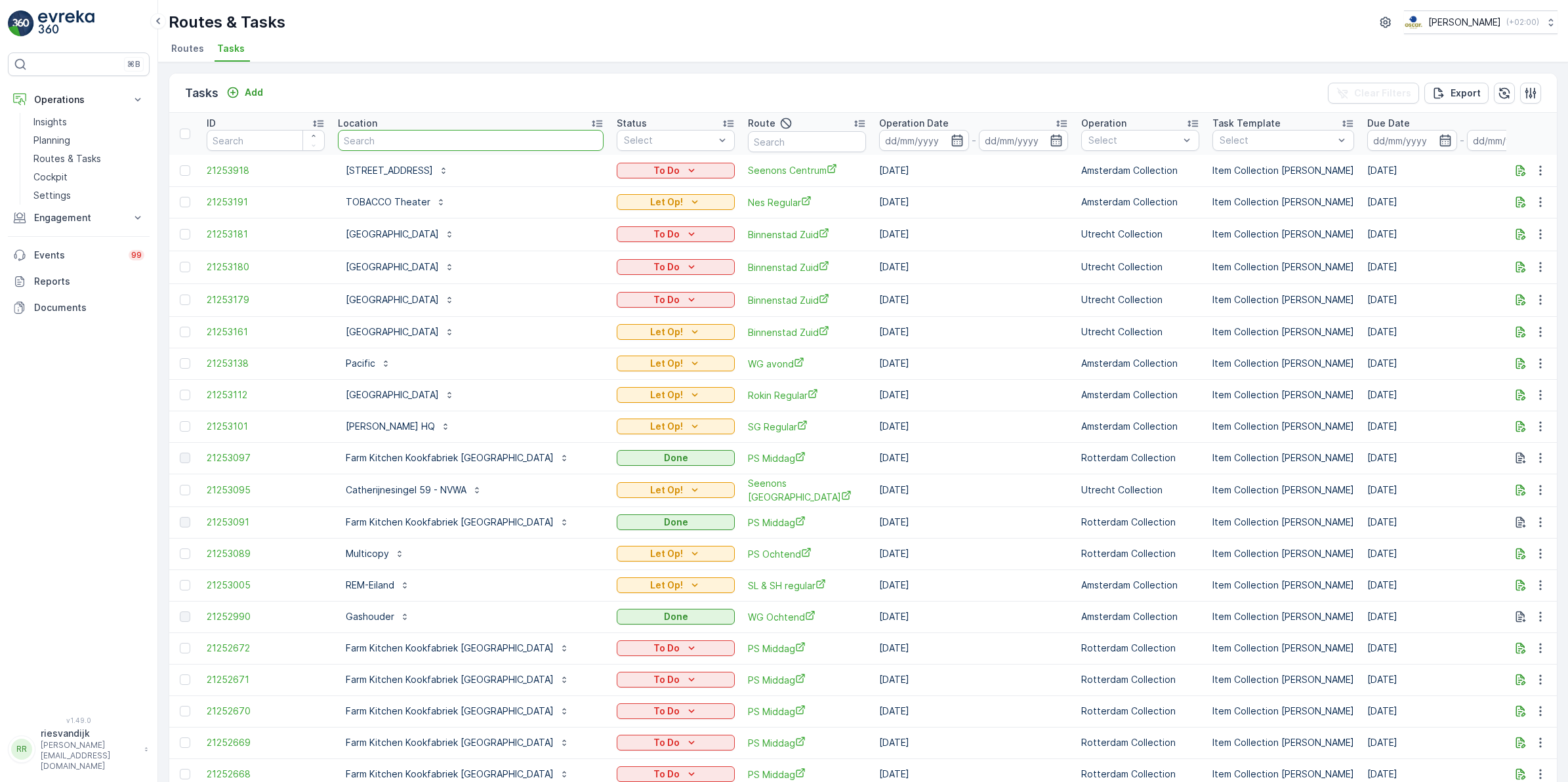
click at [529, 136] on input "text" at bounding box center [471, 141] width 266 height 21
type input "dile"
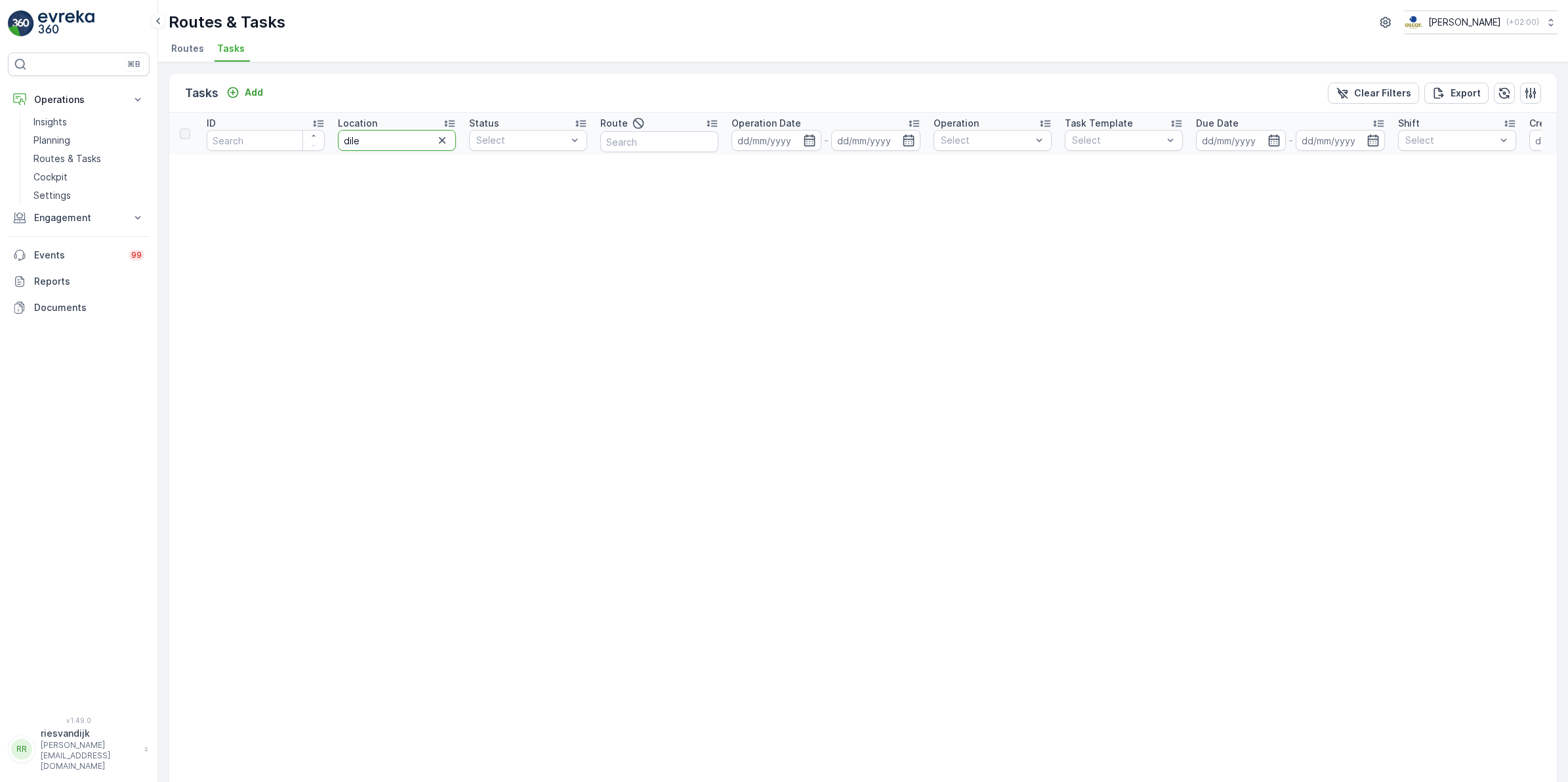
click at [381, 139] on input "dile" at bounding box center [397, 141] width 118 height 21
type input "dill"
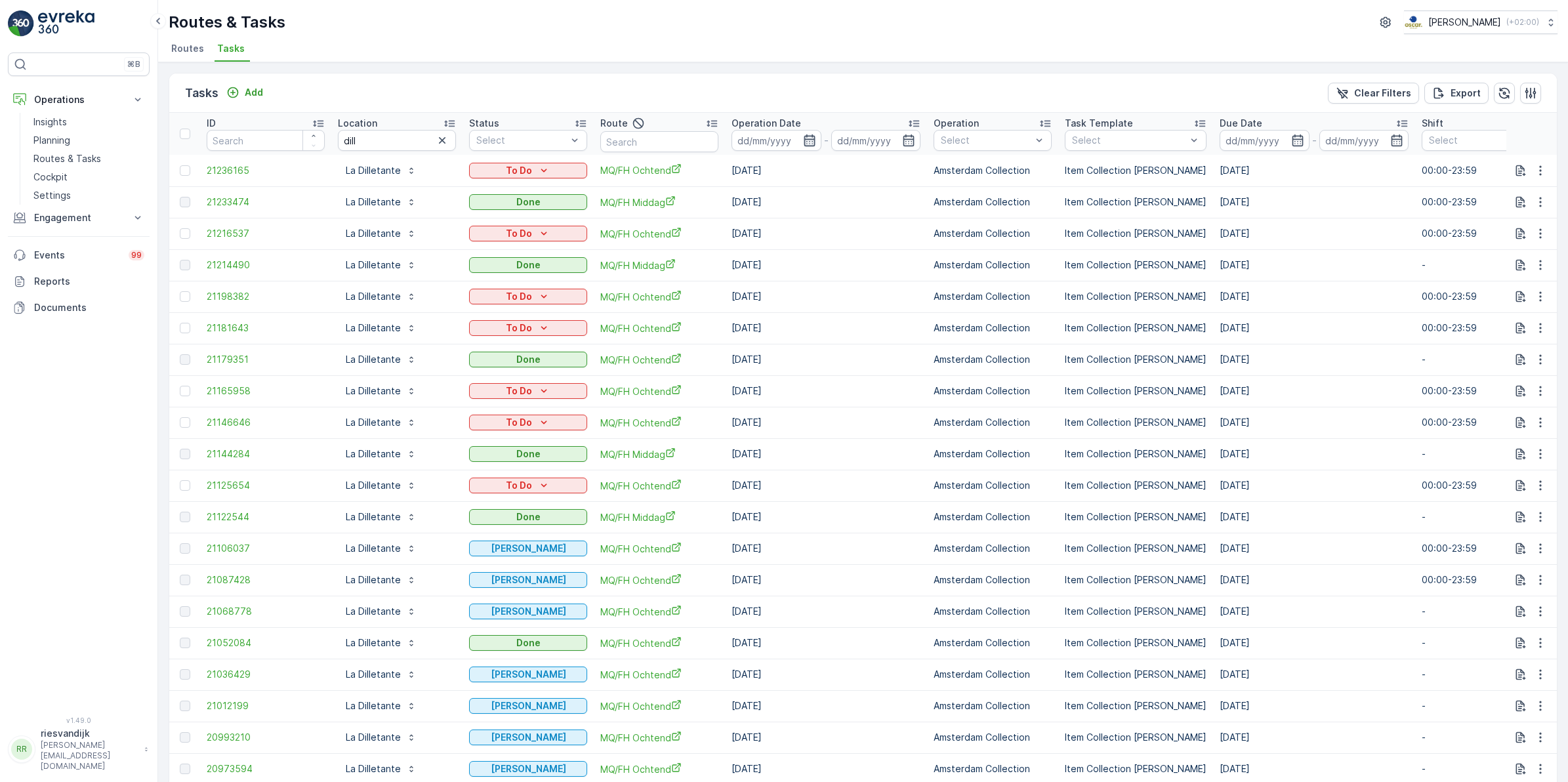
click at [804, 136] on icon "button" at bounding box center [810, 140] width 13 height 13
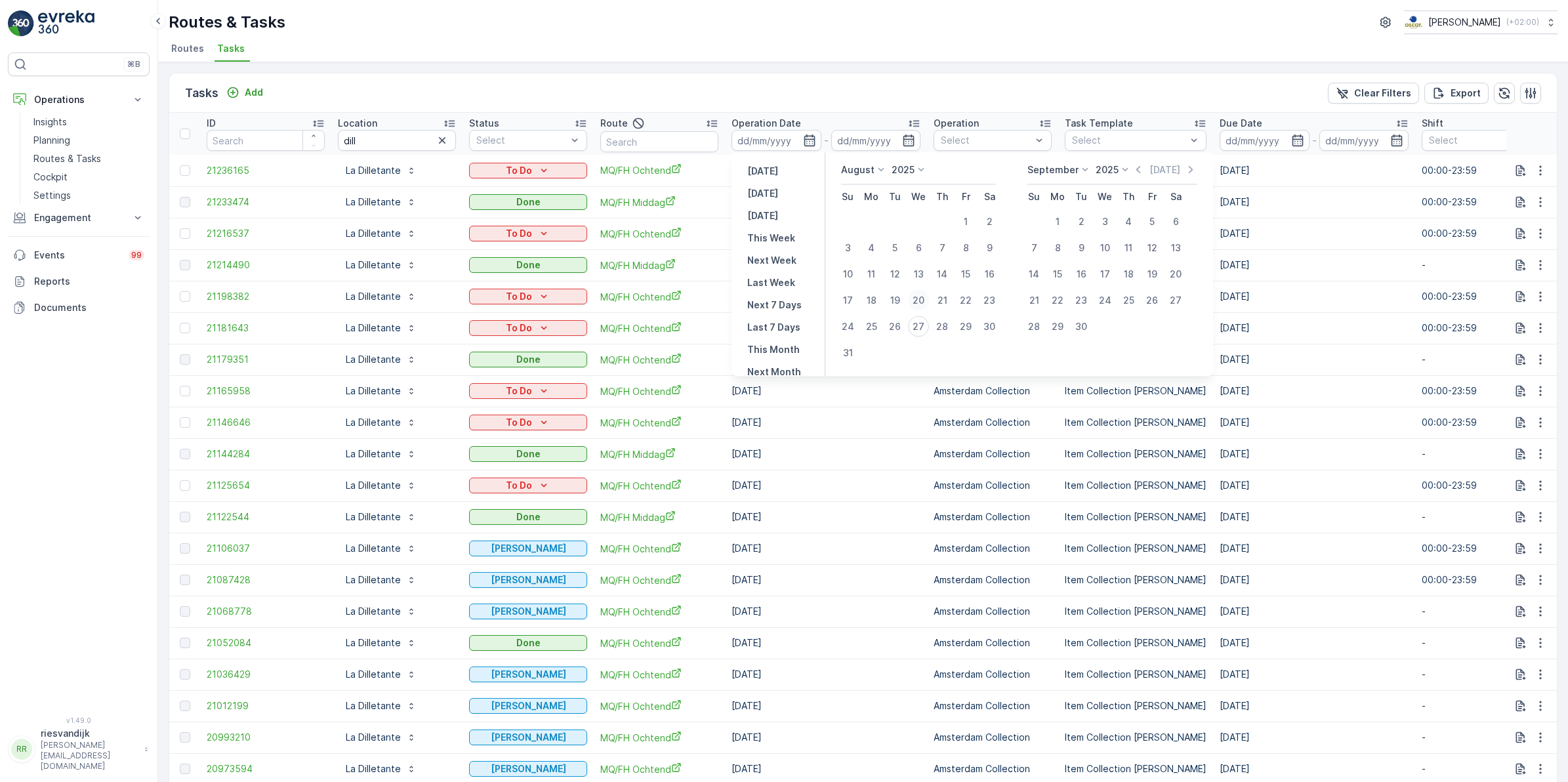
click at [917, 300] on div "20" at bounding box center [919, 301] width 21 height 21
type input "[DATE]"
click at [919, 327] on div "27" at bounding box center [919, 327] width 21 height 21
type input "[DATE]"
click at [923, 300] on div "20" at bounding box center [919, 301] width 21 height 21
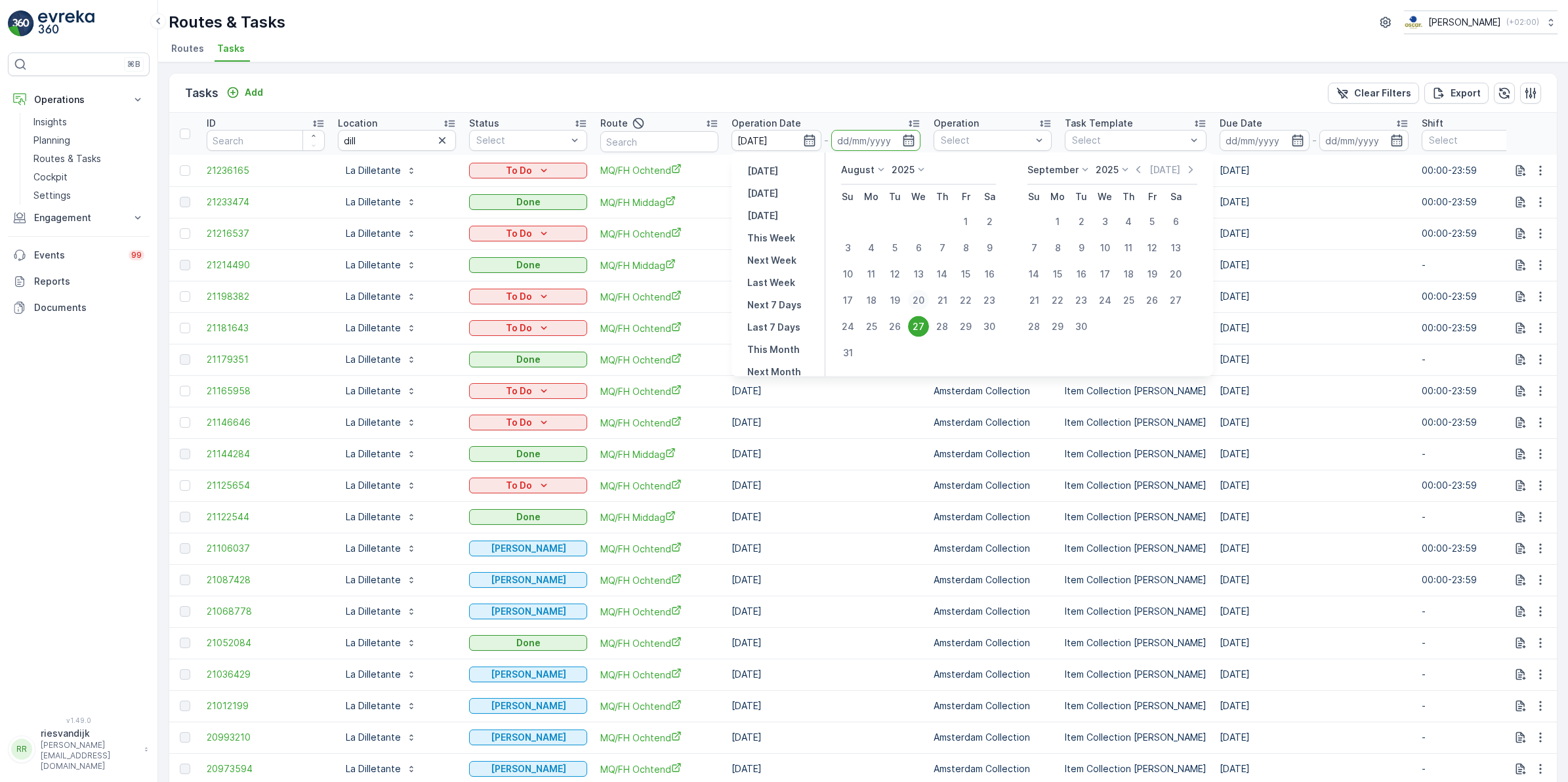
type input "[DATE]"
click at [917, 326] on div "27" at bounding box center [919, 327] width 21 height 21
type input "[DATE]"
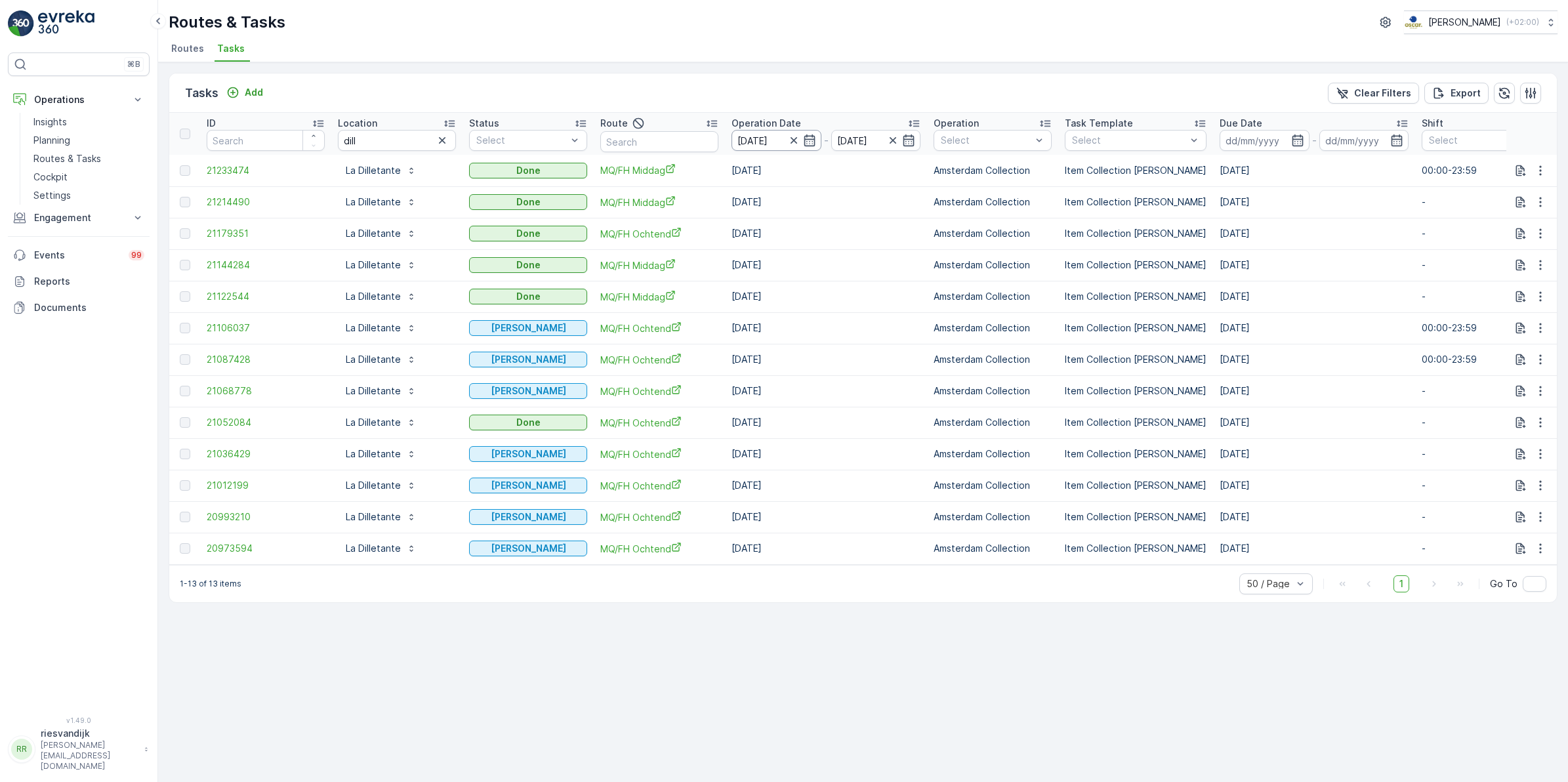
drag, startPoint x: 792, startPoint y: 142, endPoint x: 766, endPoint y: 140, distance: 26.1
click at [791, 142] on icon "button" at bounding box center [794, 140] width 13 height 13
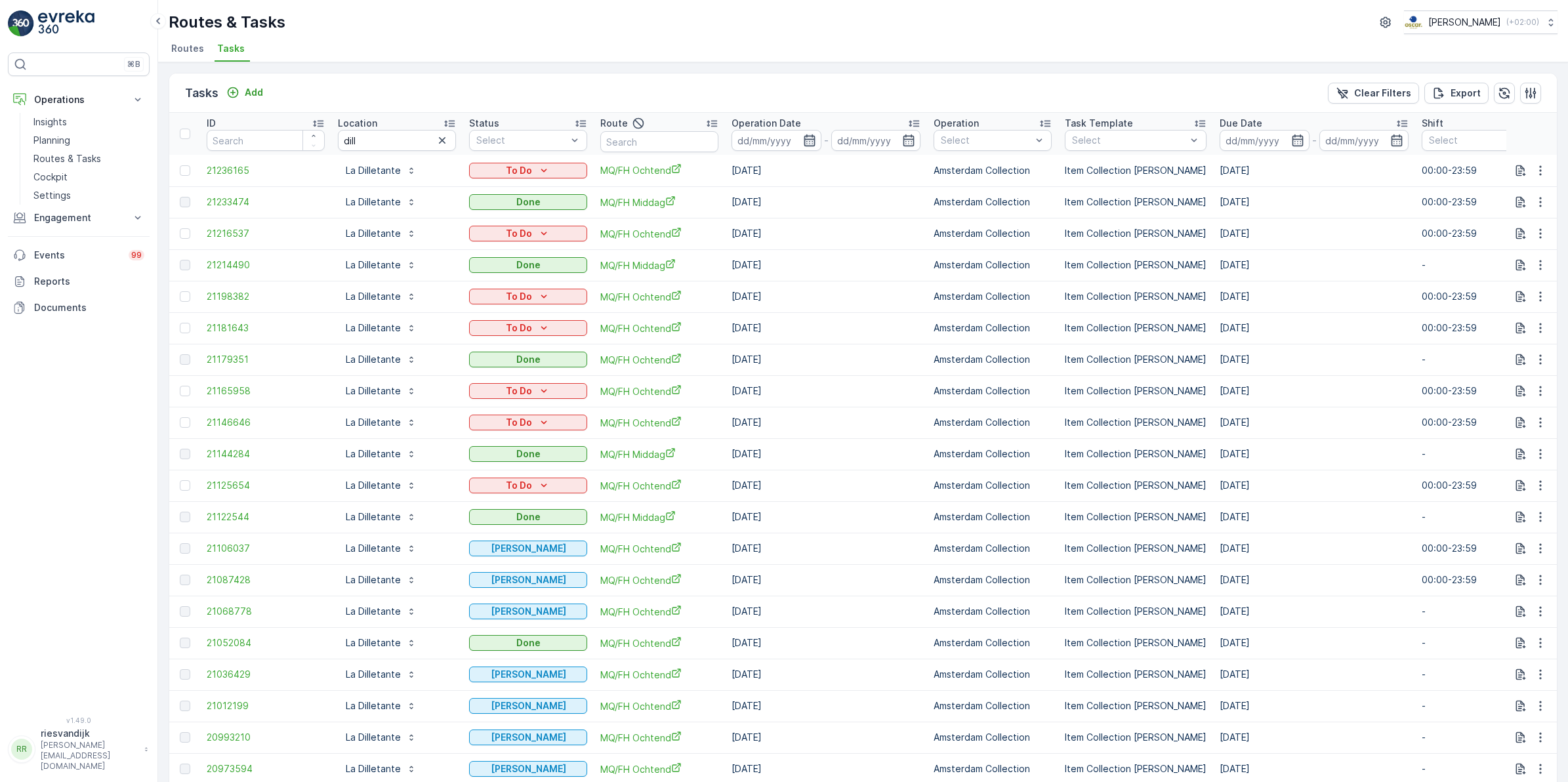
click at [807, 141] on icon "button" at bounding box center [810, 140] width 13 height 13
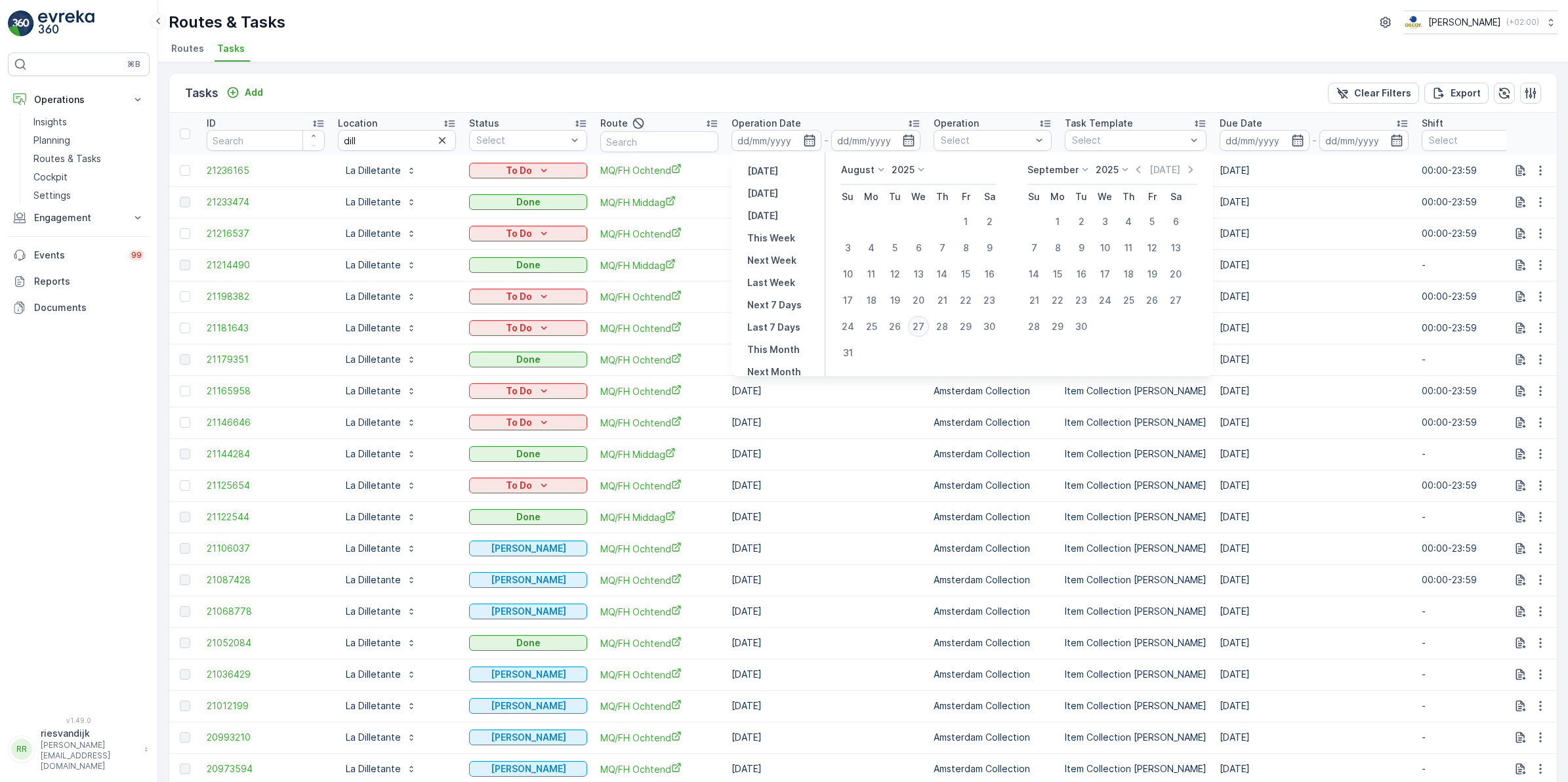
click at [914, 329] on div "27" at bounding box center [919, 327] width 21 height 21
type input "[DATE]"
click at [914, 329] on div "27" at bounding box center [919, 327] width 21 height 21
type input "[DATE]"
click at [914, 329] on div "27" at bounding box center [919, 327] width 21 height 21
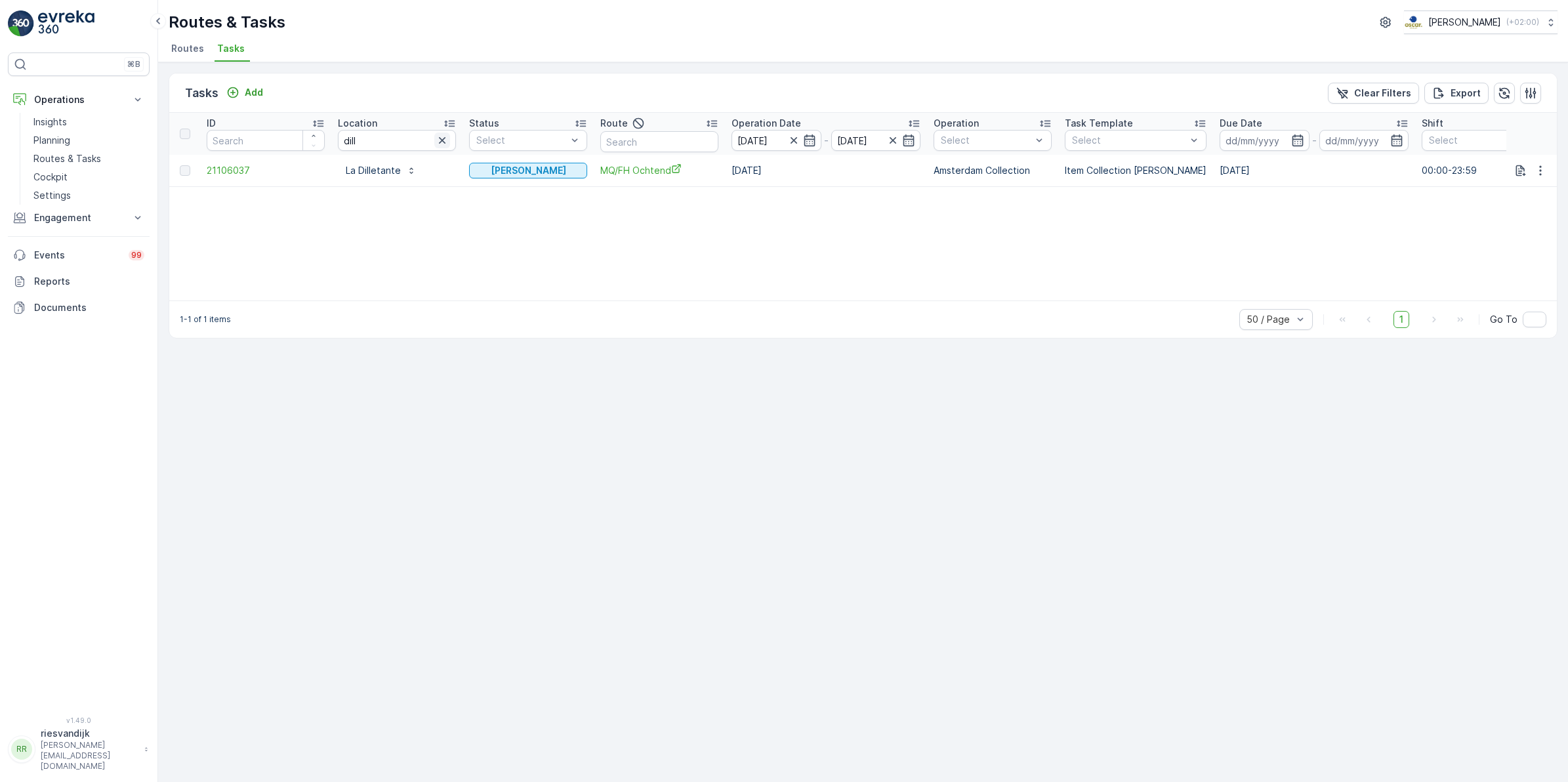
click at [444, 139] on icon "button" at bounding box center [441, 140] width 6 height 6
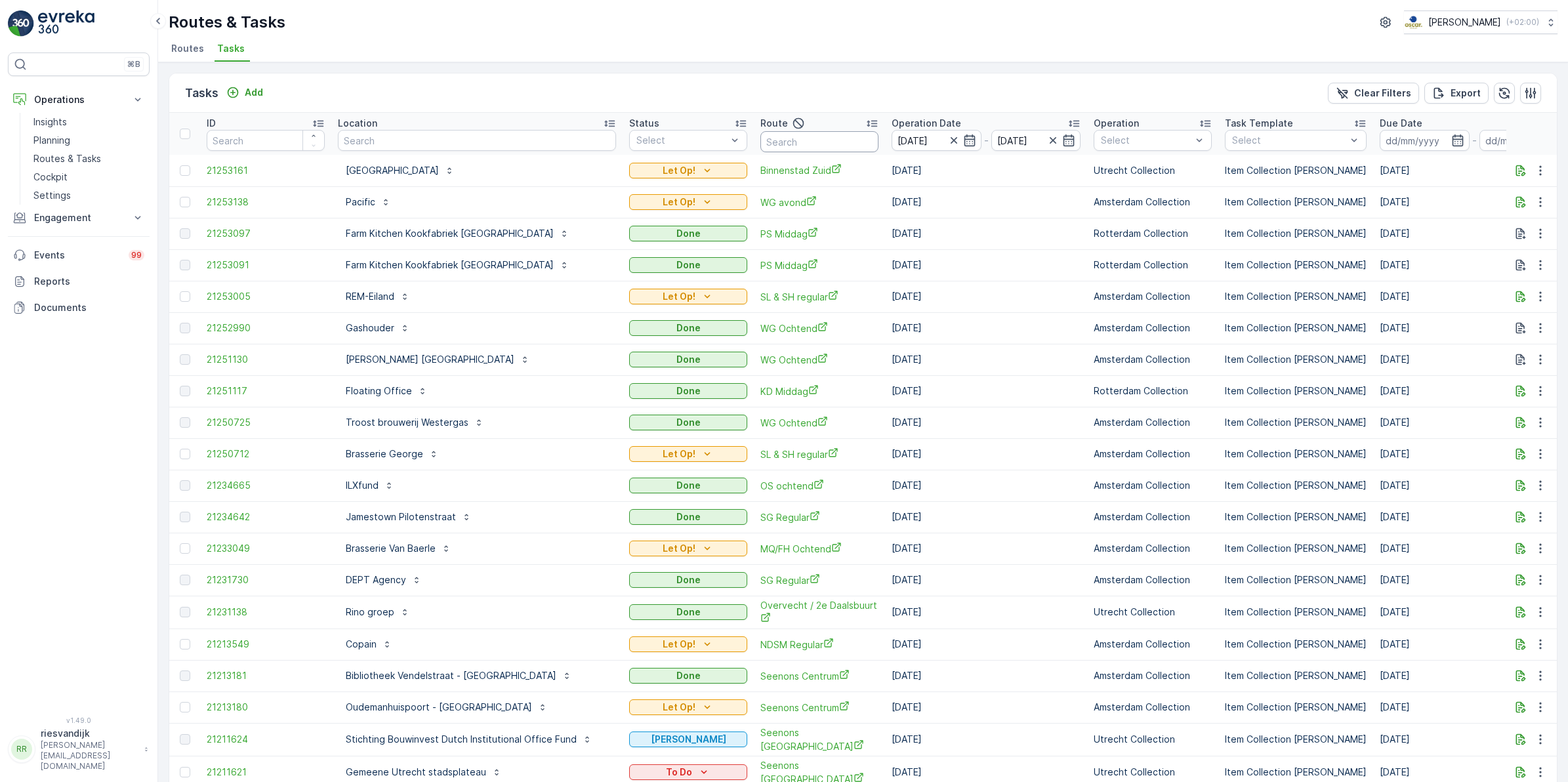
click at [819, 144] on input "text" at bounding box center [820, 141] width 118 height 21
type input "mq"
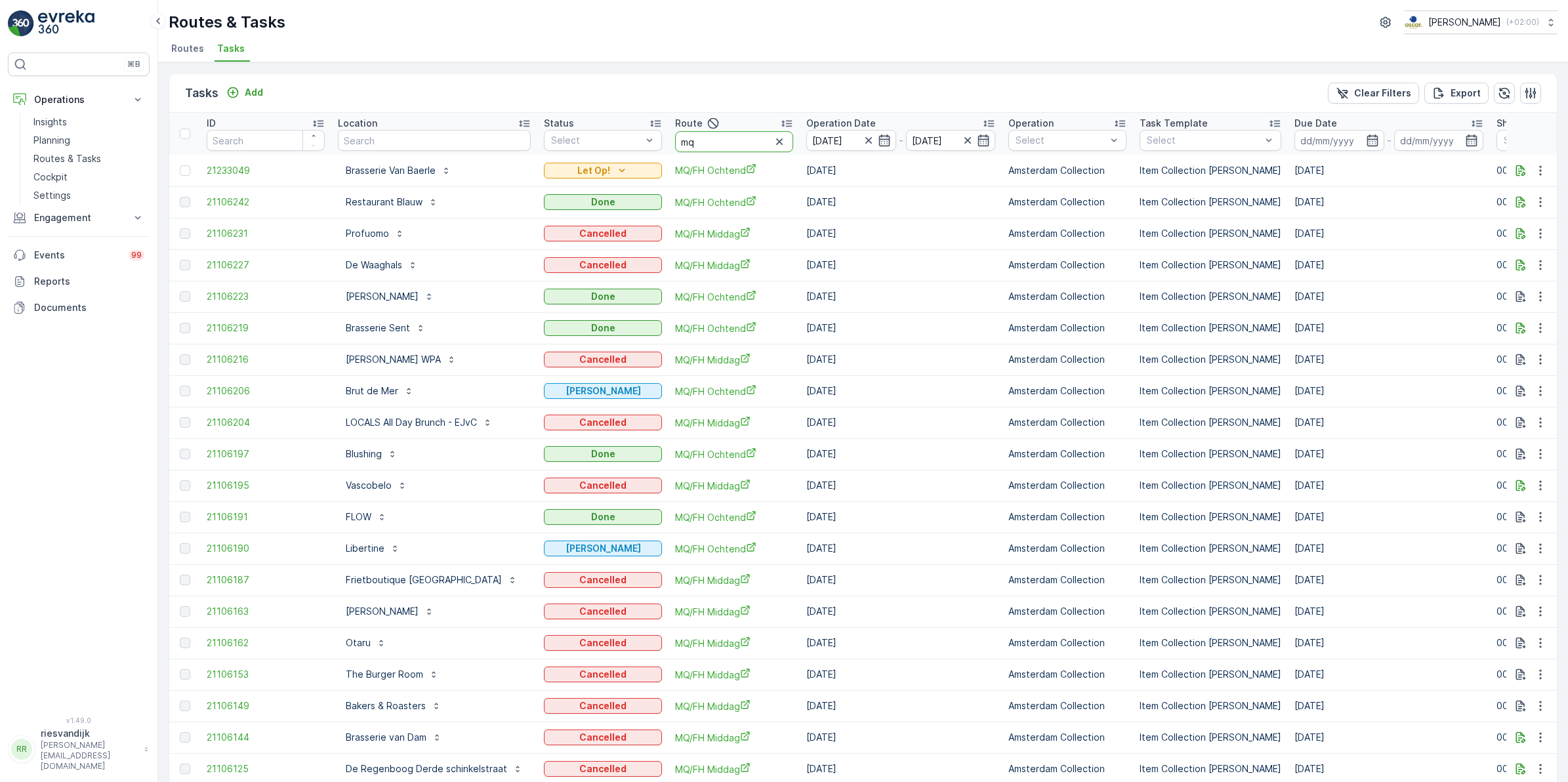
drag, startPoint x: 731, startPoint y: 140, endPoint x: 655, endPoint y: 149, distance: 76.5
click at [655, 149] on tr "ID Location Status Select Route mq Operation Date [DATE] - [DATE] Operation Sel…" at bounding box center [1218, 133] width 2099 height 42
type input "sl &"
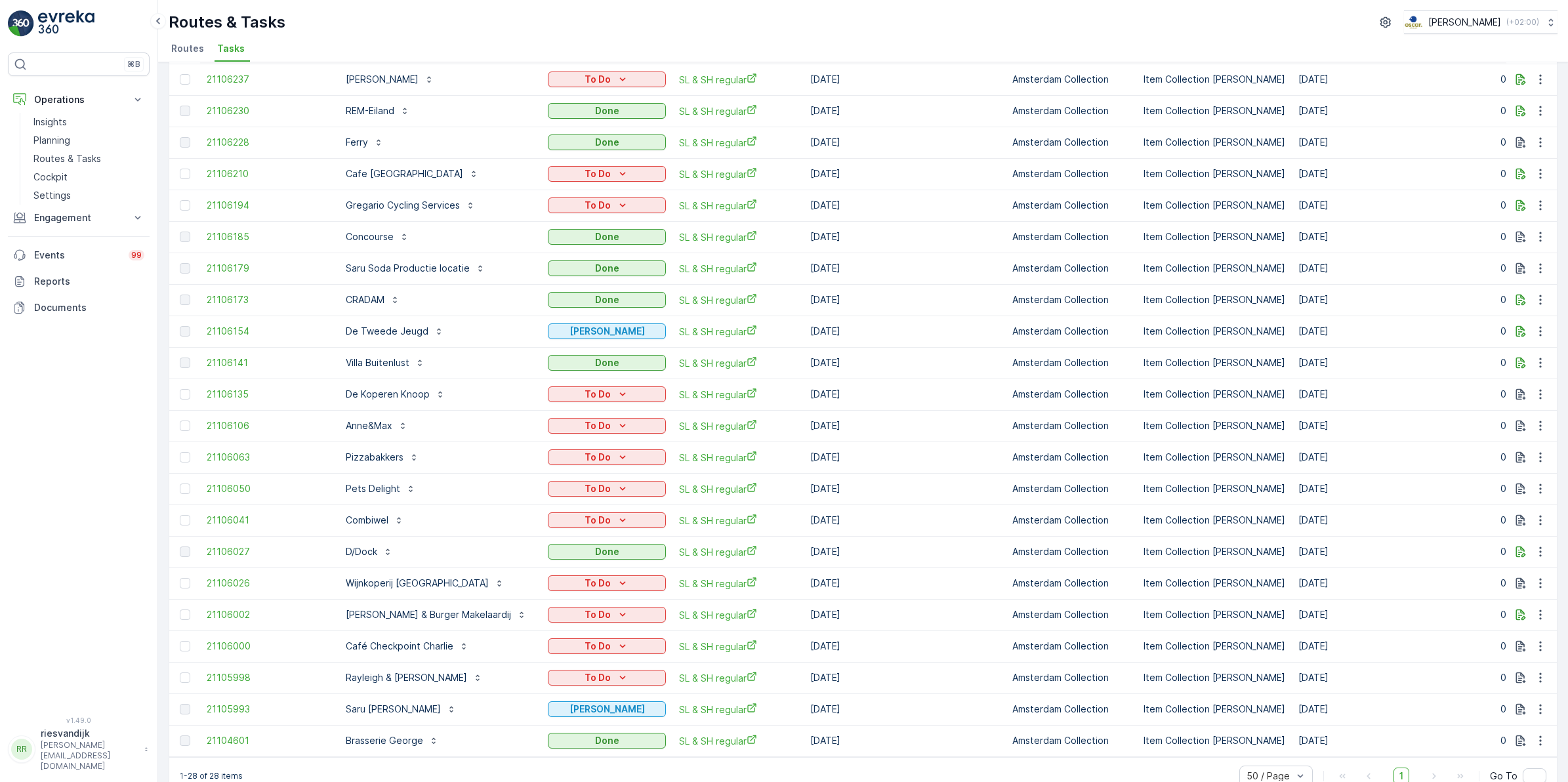
scroll to position [310, 0]
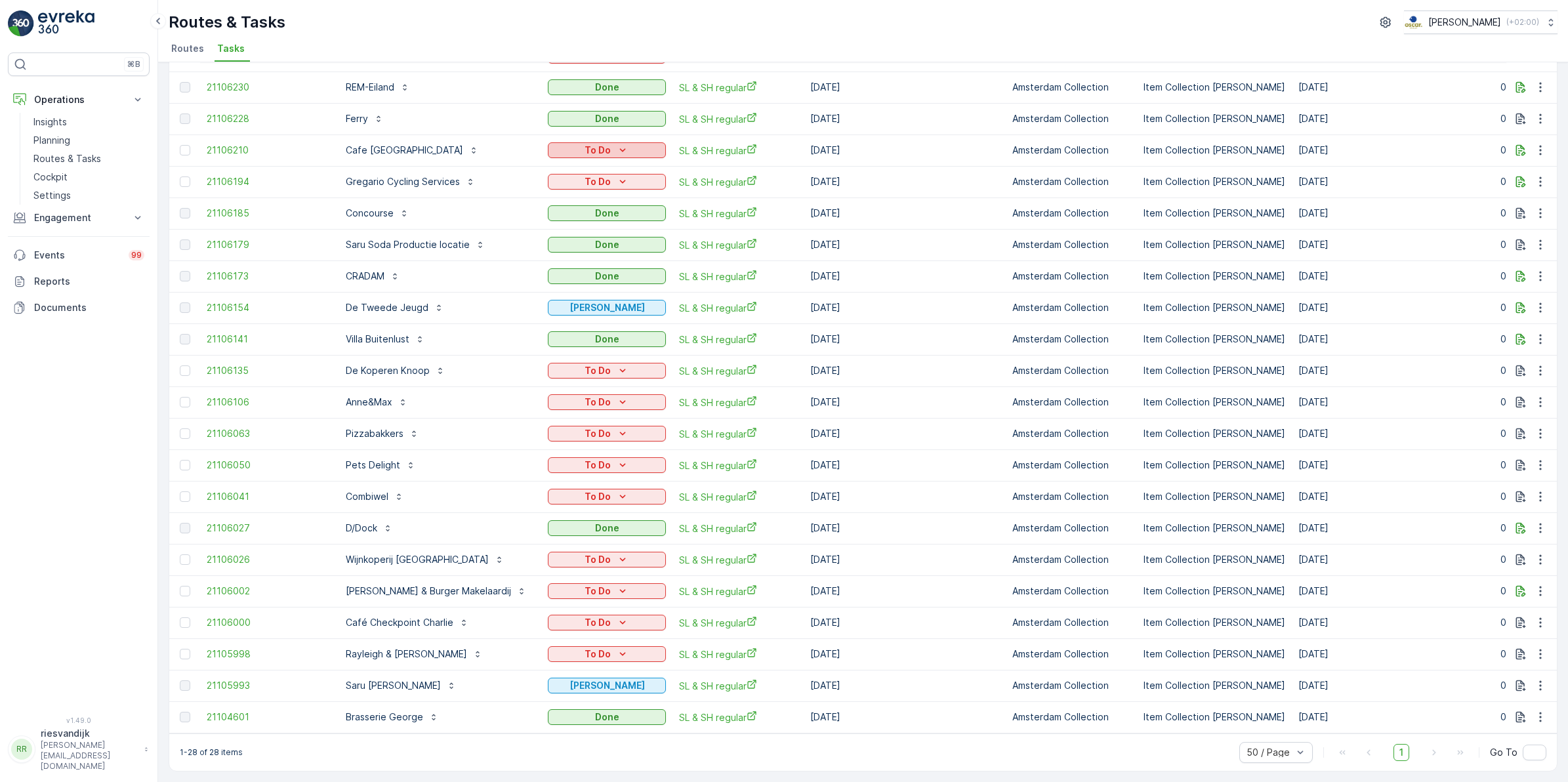
click at [598, 145] on div "To Do" at bounding box center [607, 149] width 108 height 13
click at [634, 37] on div "Routes & Tasks [PERSON_NAME] ( +02:00 ) Routes Tasks" at bounding box center [863, 31] width 1410 height 62
